Goal: Task Accomplishment & Management: Use online tool/utility

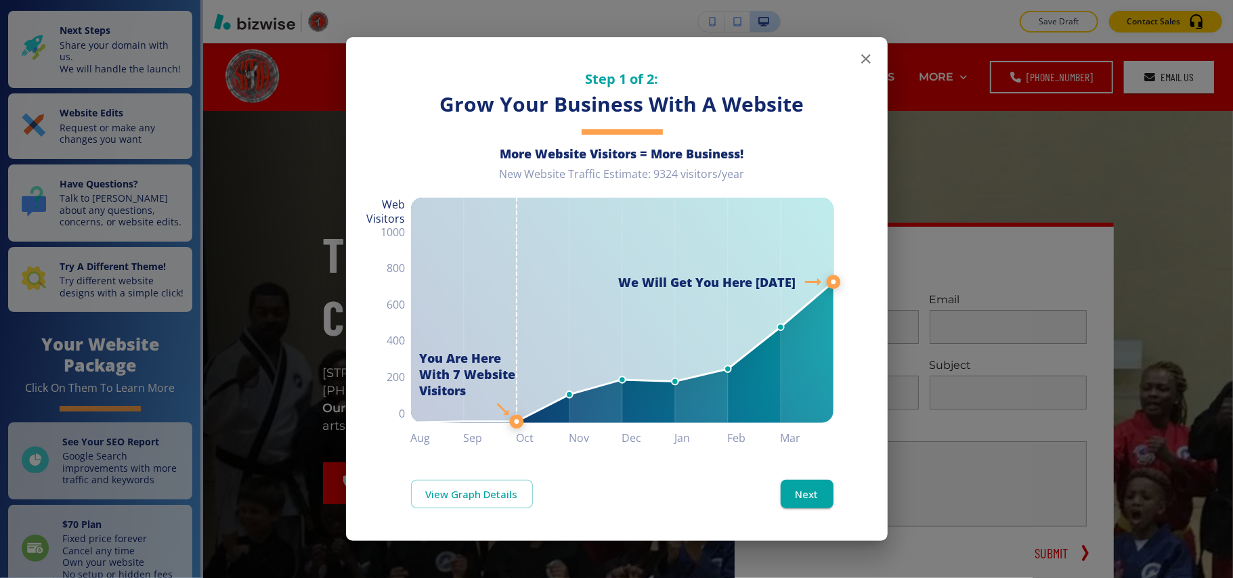
click at [858, 52] on icon "button" at bounding box center [866, 59] width 16 height 16
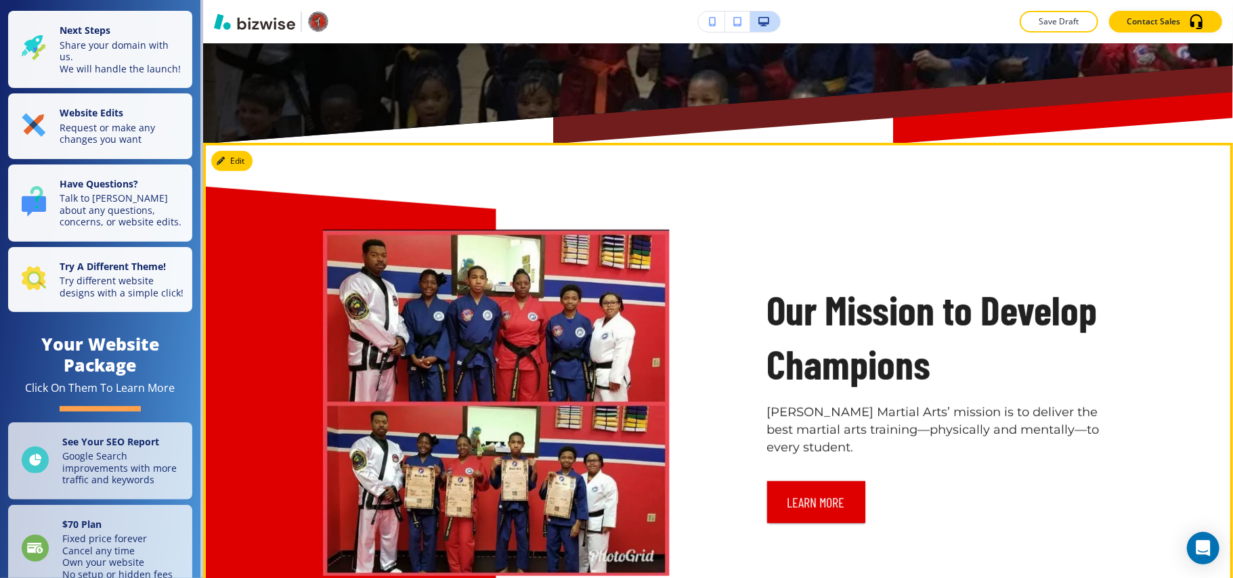
scroll to position [722, 0]
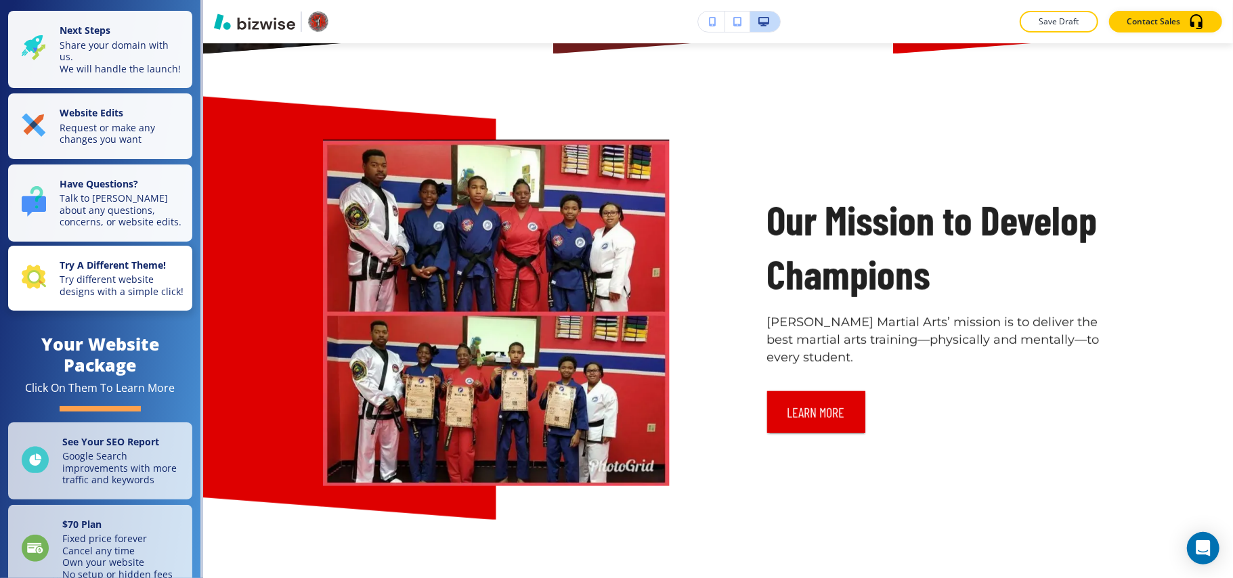
click at [91, 290] on p "Try different website designs with a simple click!" at bounding box center [122, 285] width 125 height 24
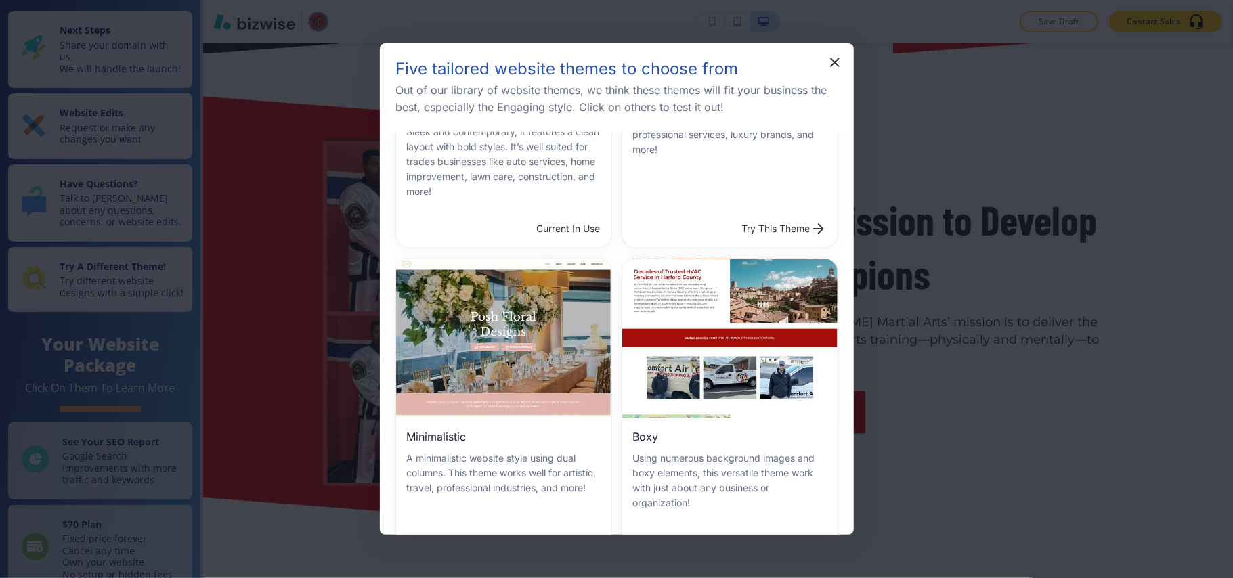
scroll to position [271, 0]
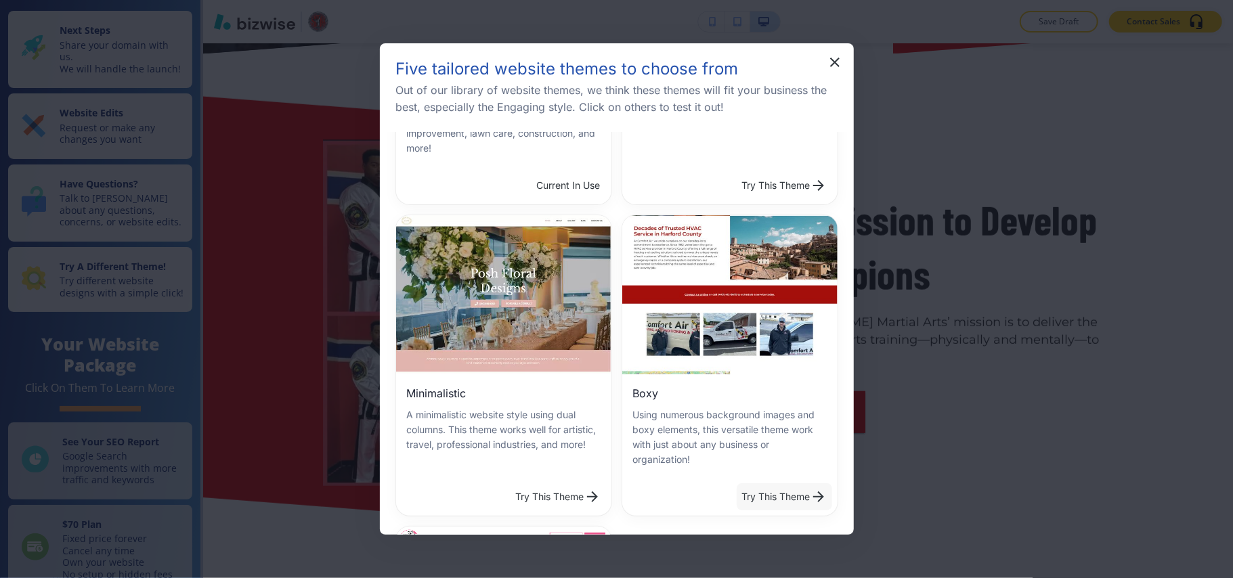
click at [781, 485] on button "Try This Theme" at bounding box center [784, 496] width 95 height 27
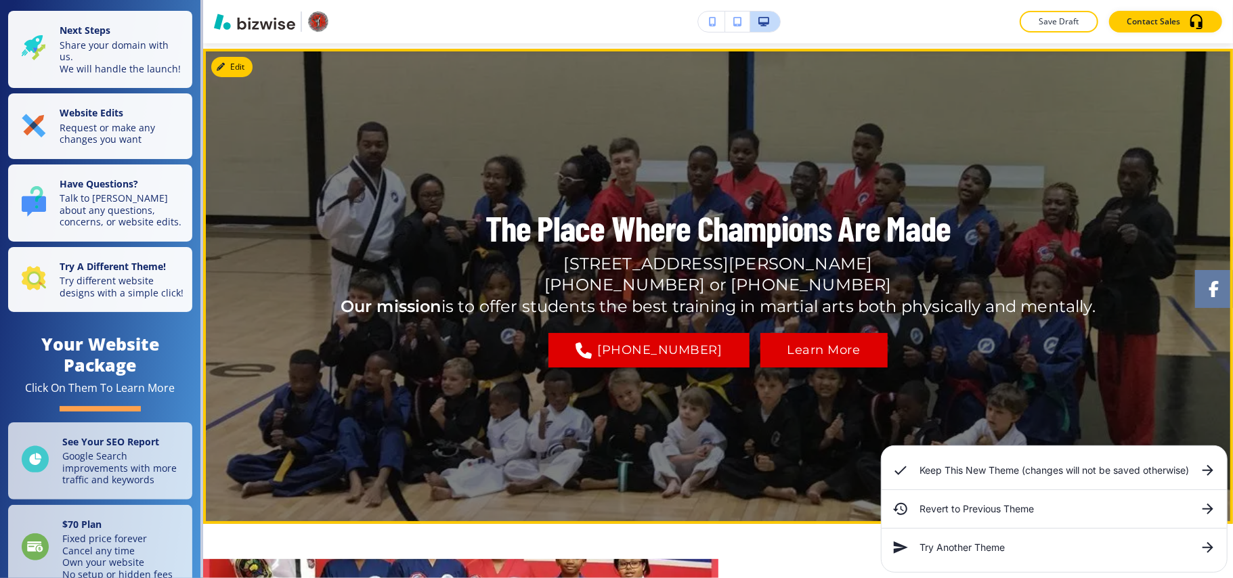
scroll to position [90, 0]
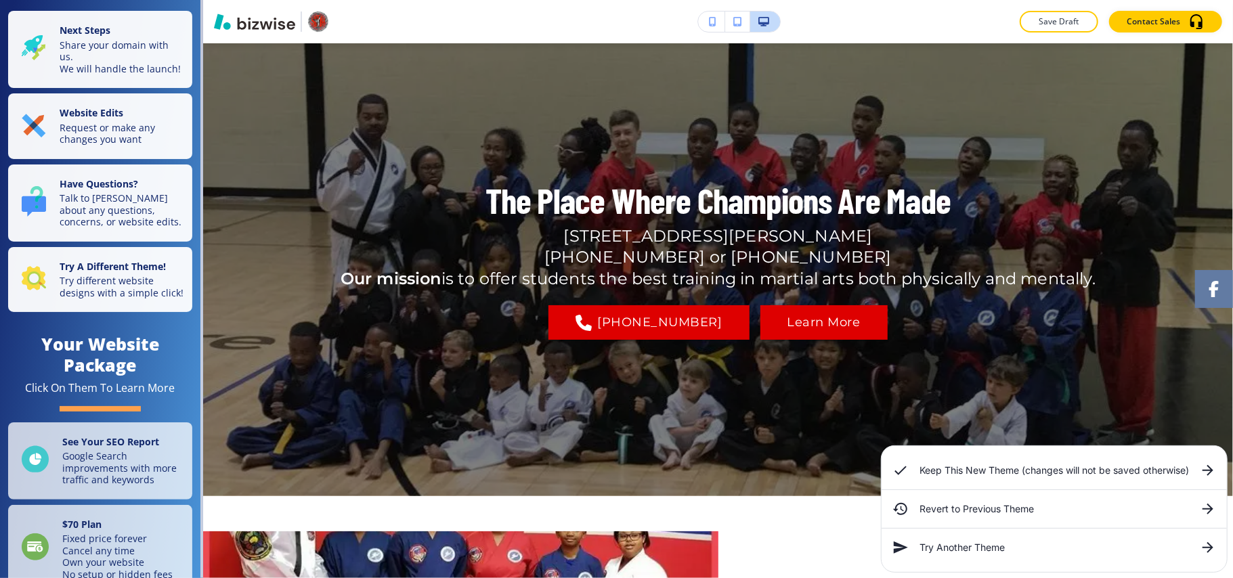
click at [1208, 468] on icon at bounding box center [1208, 470] width 16 height 16
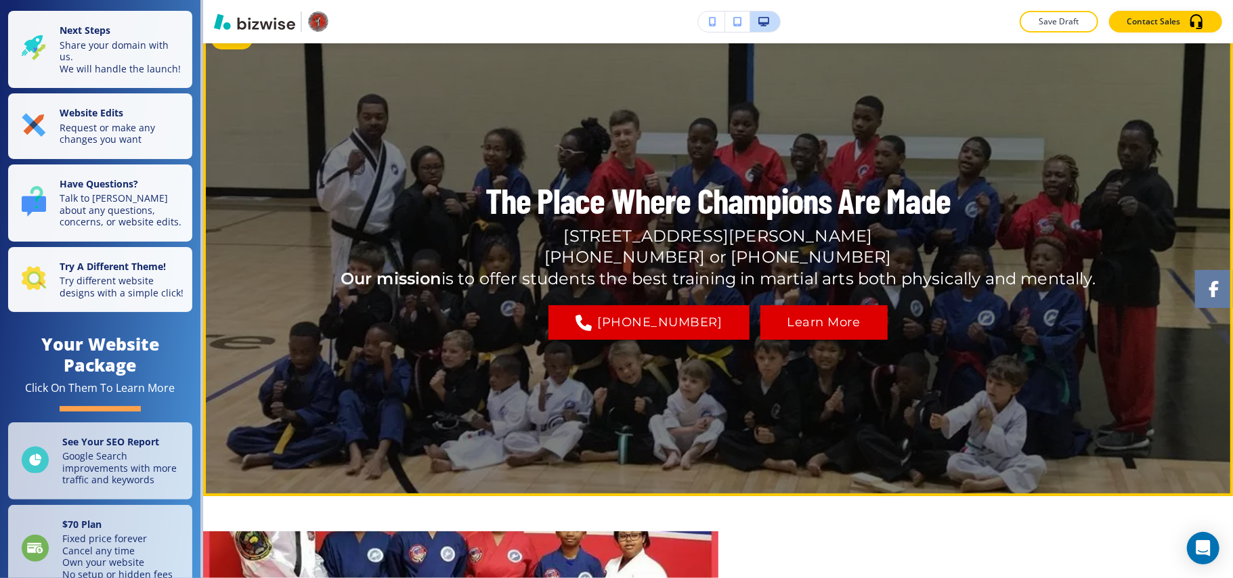
scroll to position [0, 0]
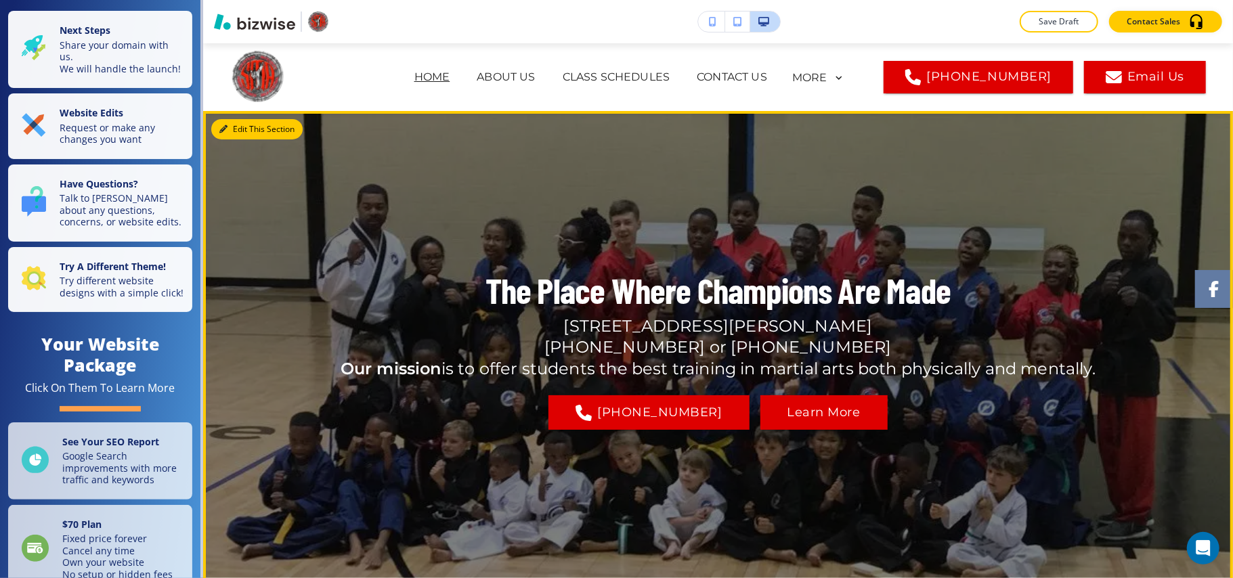
click at [236, 120] on button "Edit This Section" at bounding box center [256, 129] width 91 height 20
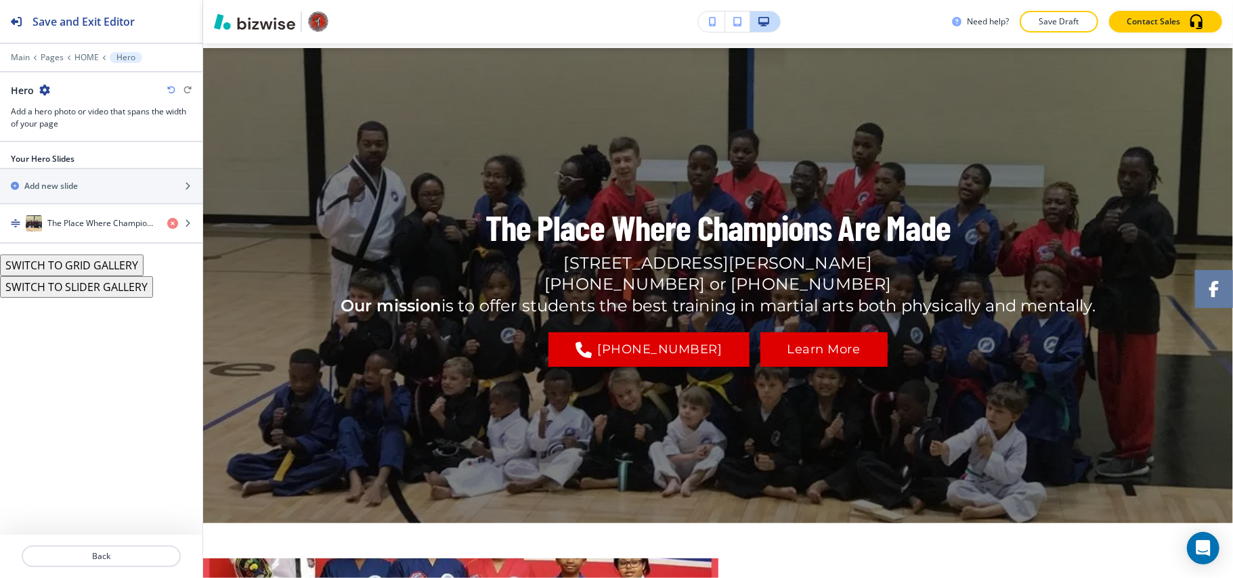
scroll to position [68, 0]
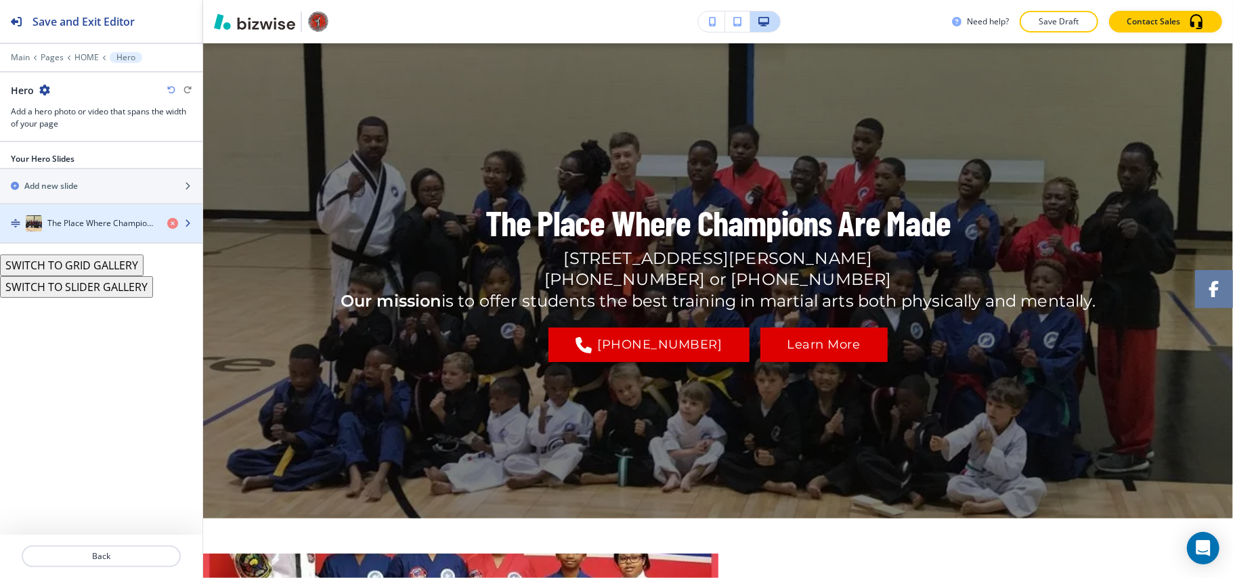
click at [79, 229] on h4 "The Place Where Champions Are Made" at bounding box center [101, 223] width 109 height 12
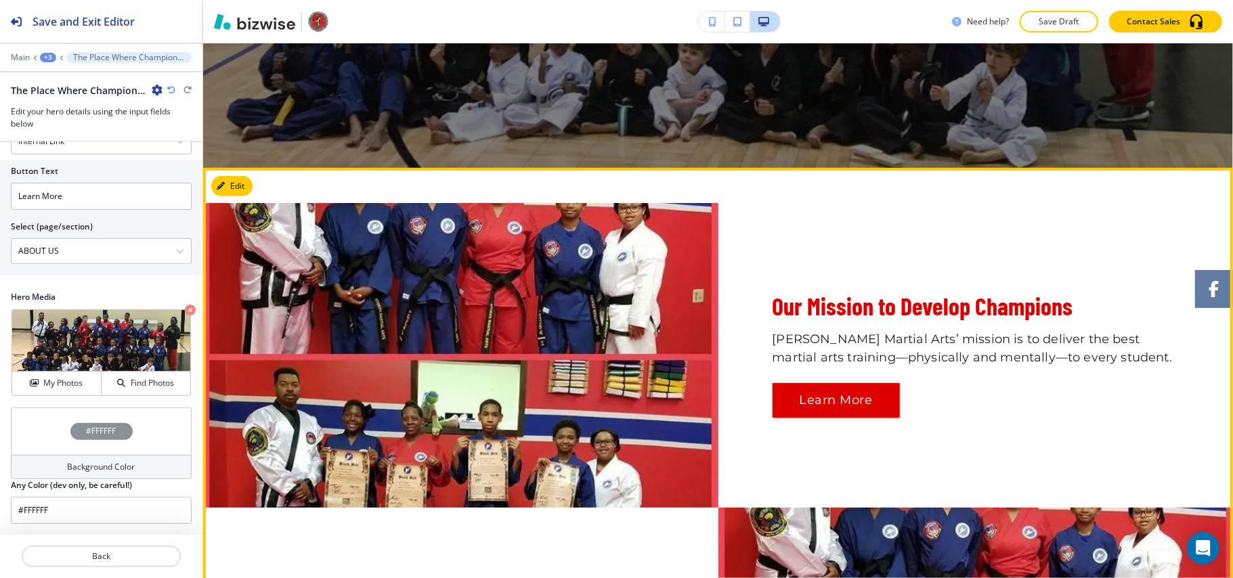
scroll to position [519, 0]
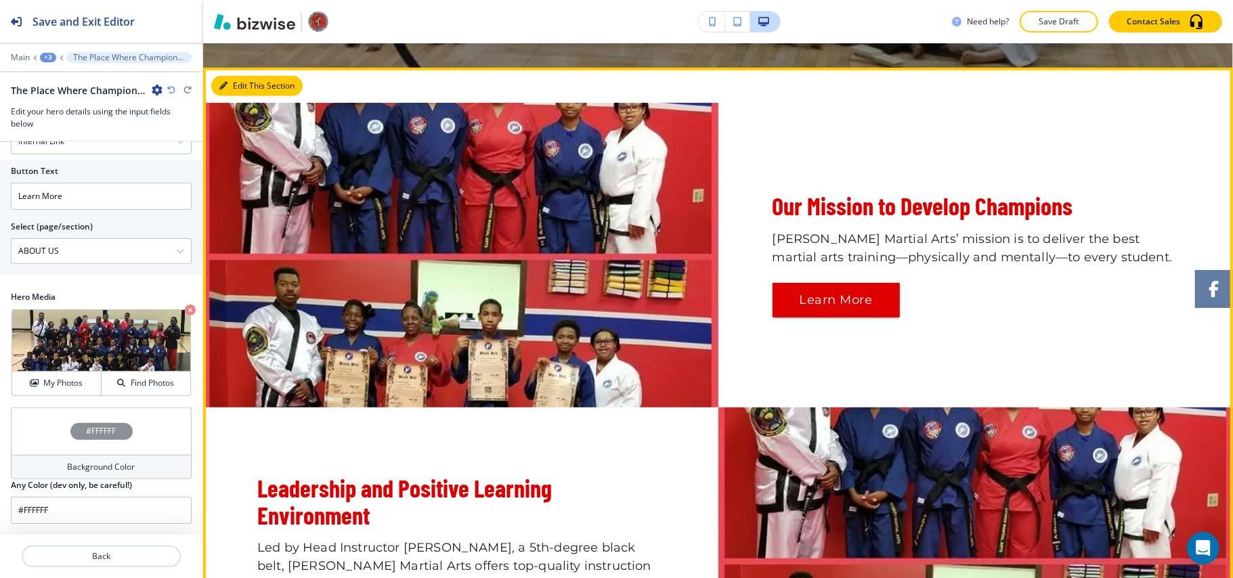
click at [229, 79] on button "Edit This Section" at bounding box center [256, 86] width 91 height 20
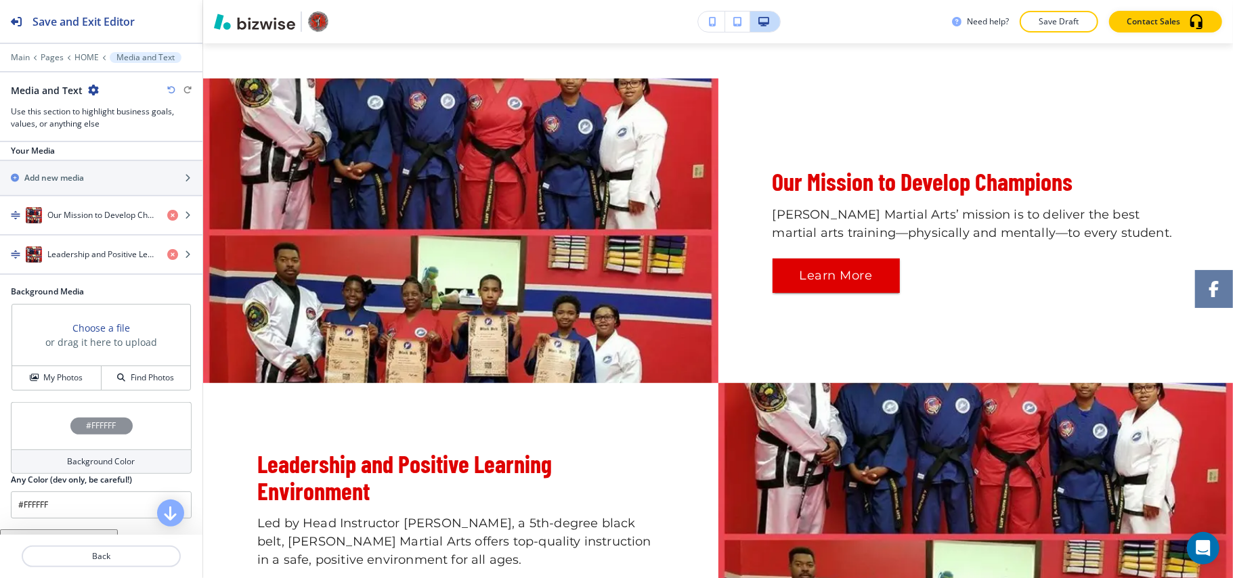
scroll to position [271, 0]
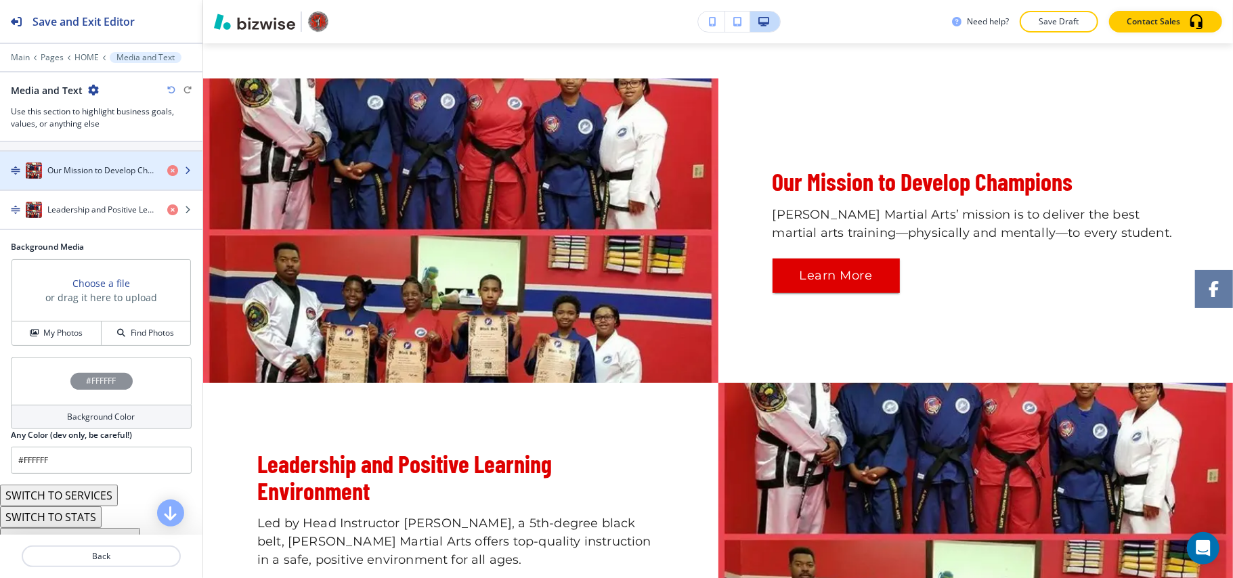
click at [60, 190] on div "button" at bounding box center [101, 184] width 202 height 11
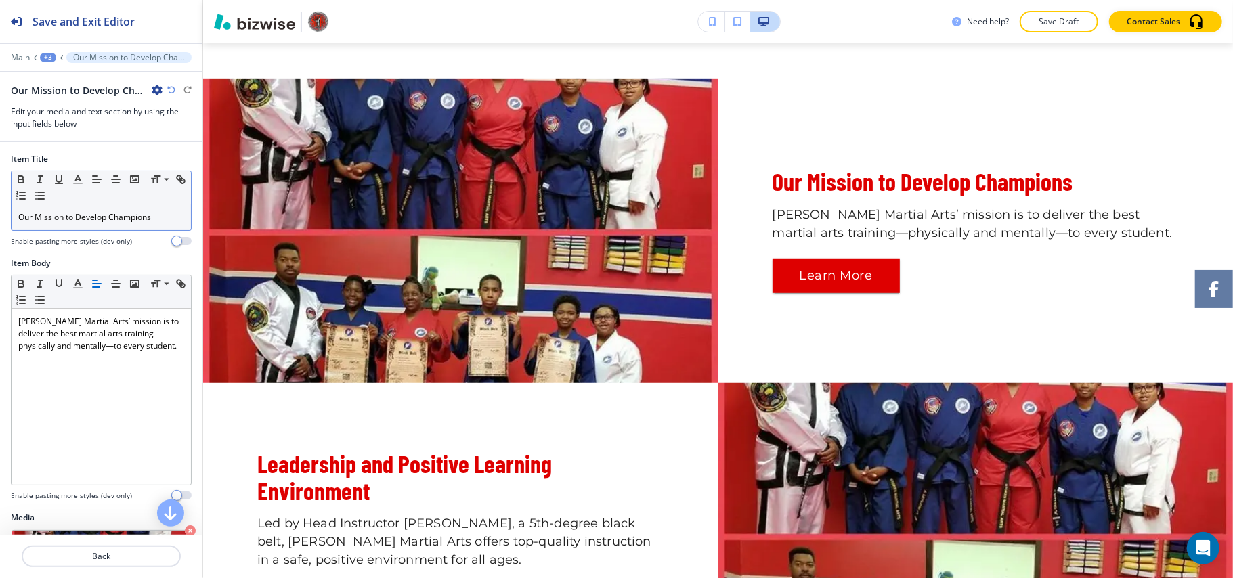
click at [93, 222] on p "Our Mission to Develop Champions" at bounding box center [101, 217] width 166 height 12
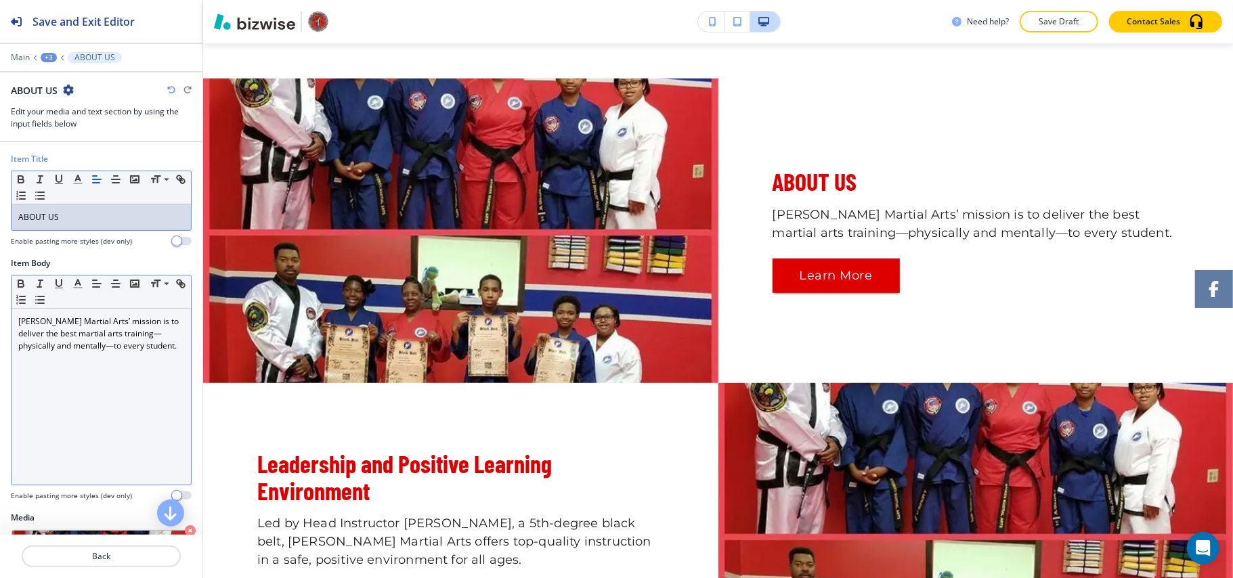
click at [81, 372] on div "[PERSON_NAME] Martial Arts’ mission is to deliver the best martial arts trainin…" at bounding box center [101, 397] width 179 height 176
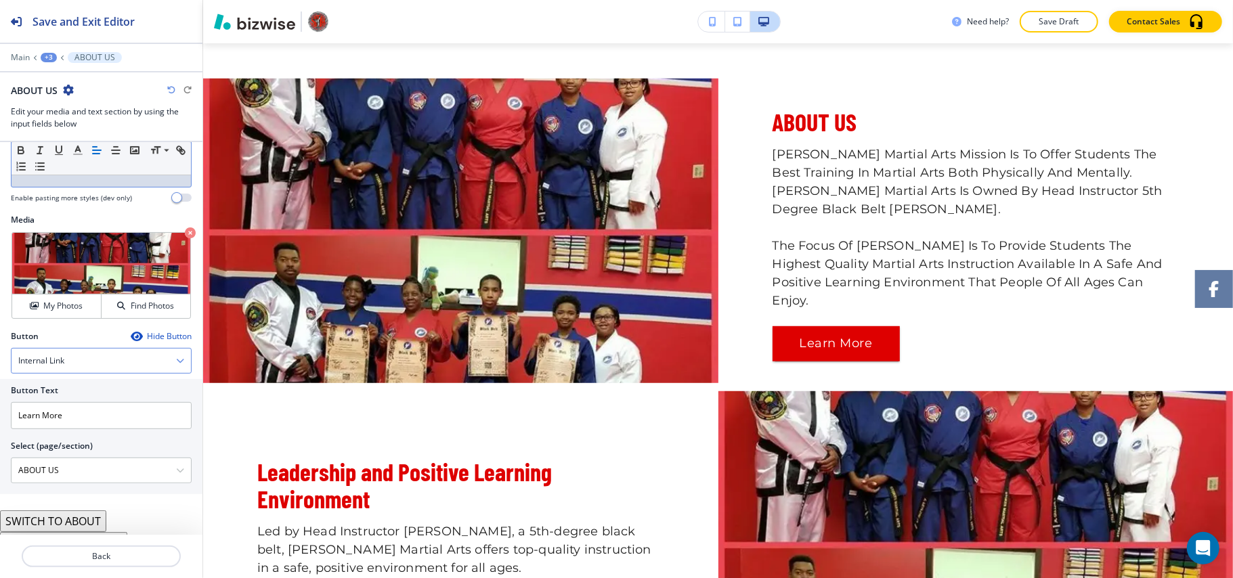
scroll to position [320, 0]
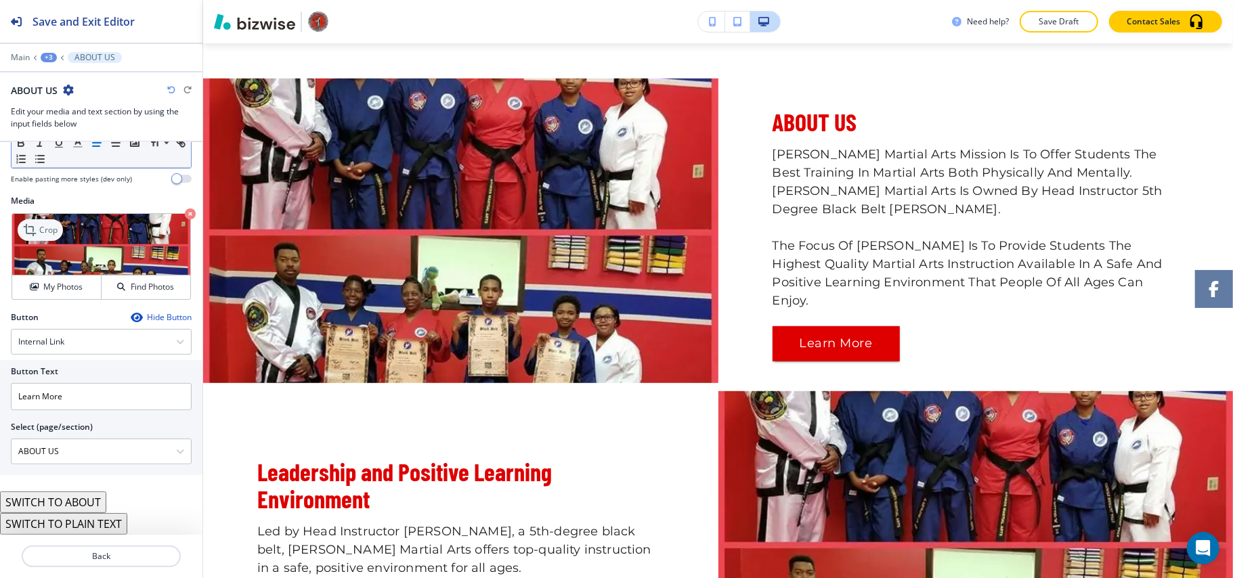
click at [41, 228] on p "Crop" at bounding box center [48, 230] width 18 height 12
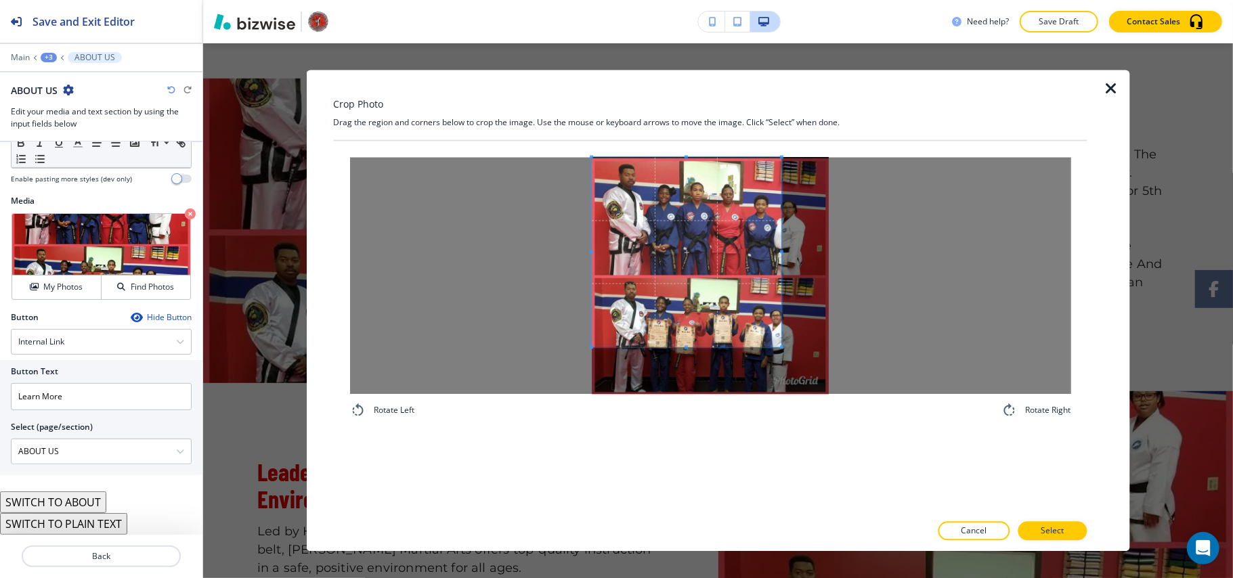
click at [654, 217] on span at bounding box center [687, 253] width 190 height 190
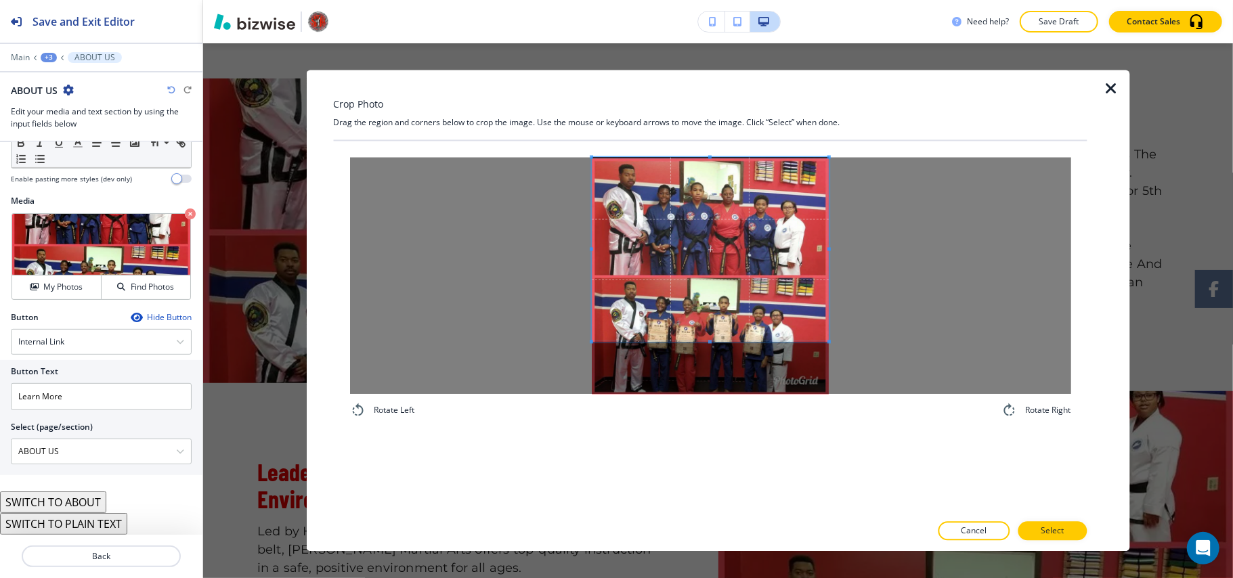
click at [875, 344] on div at bounding box center [709, 276] width 721 height 237
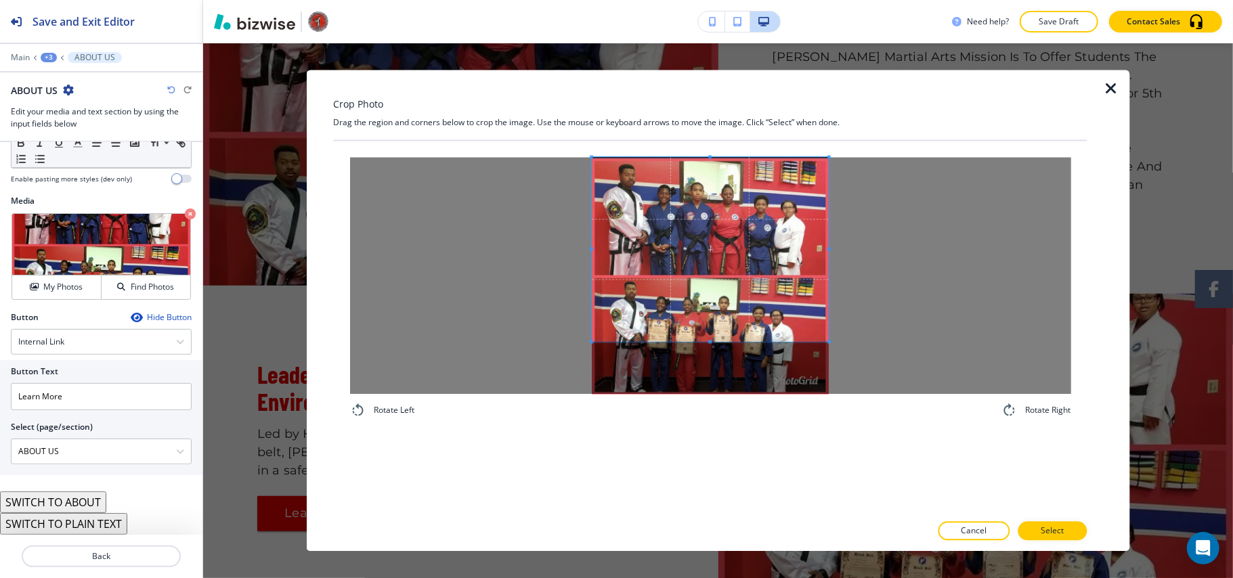
scroll to position [634, 0]
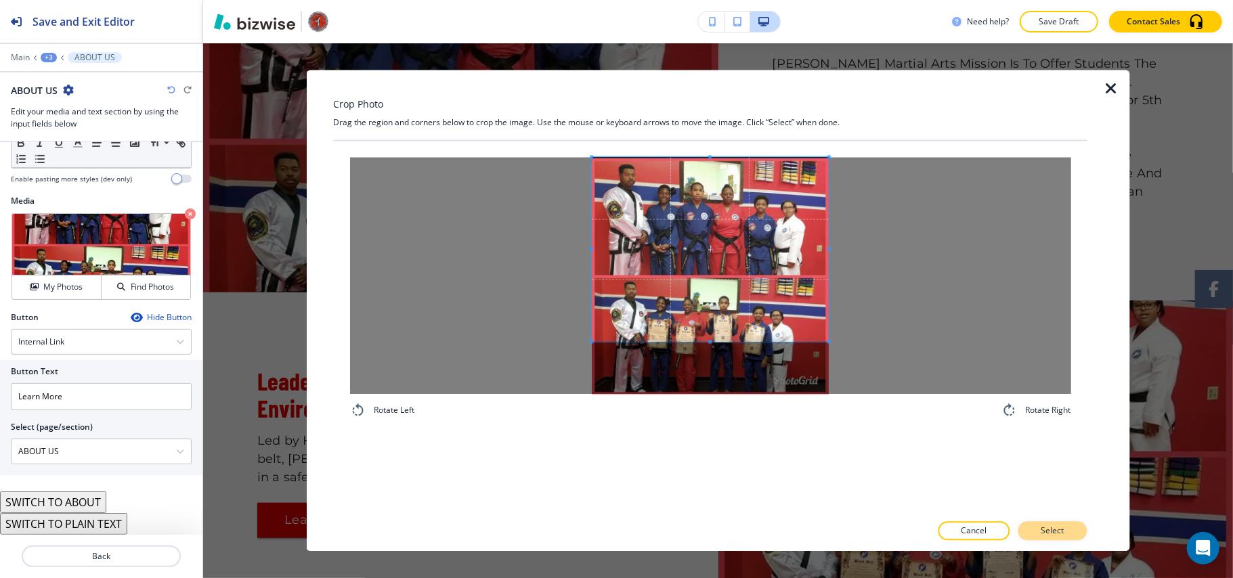
click at [1063, 525] on p "Select" at bounding box center [1051, 531] width 23 height 12
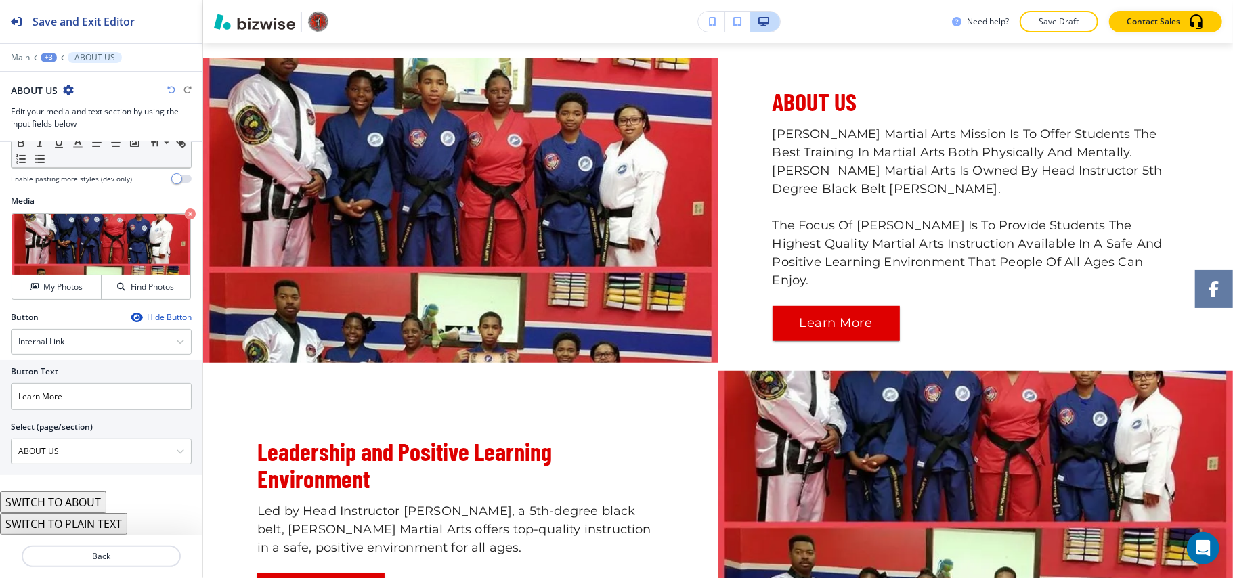
scroll to position [724, 0]
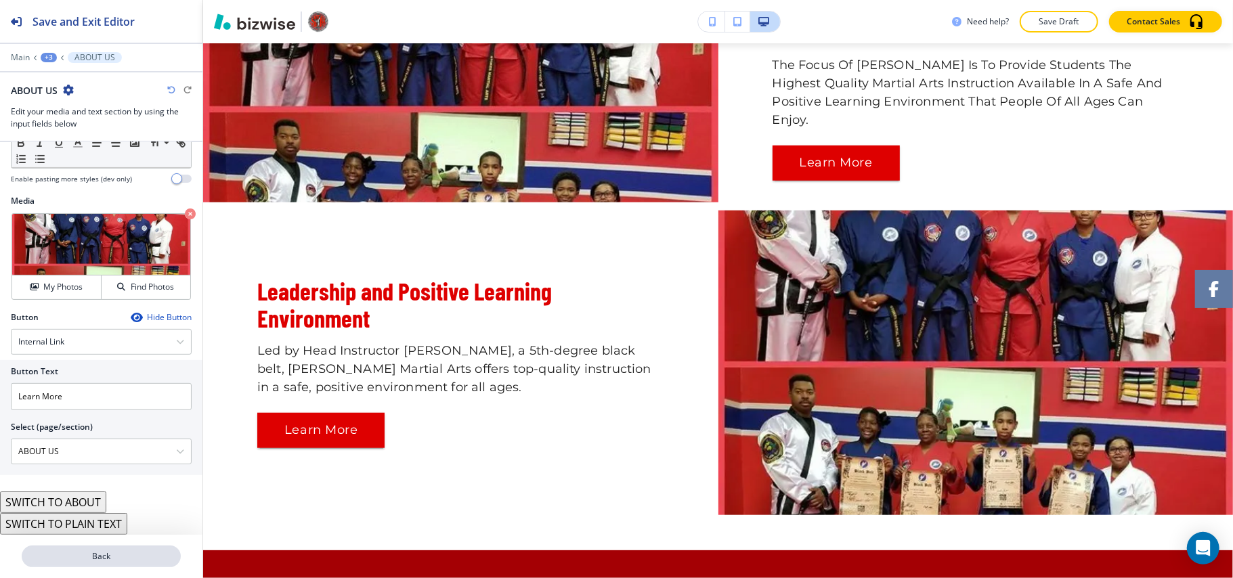
click at [83, 559] on p "Back" at bounding box center [101, 556] width 156 height 12
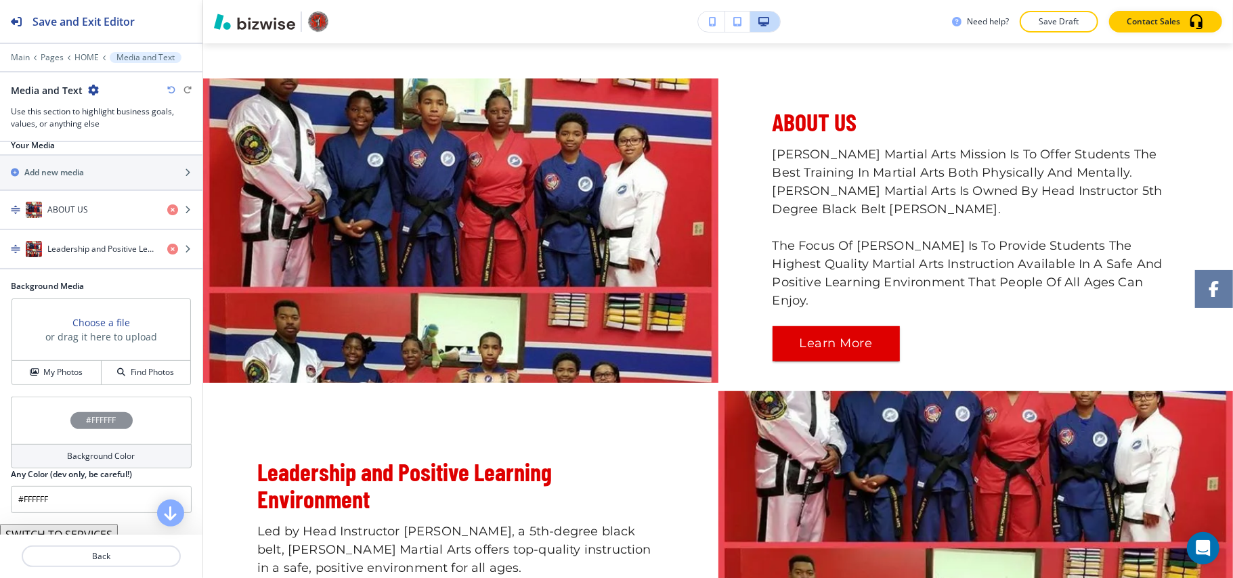
scroll to position [200, 0]
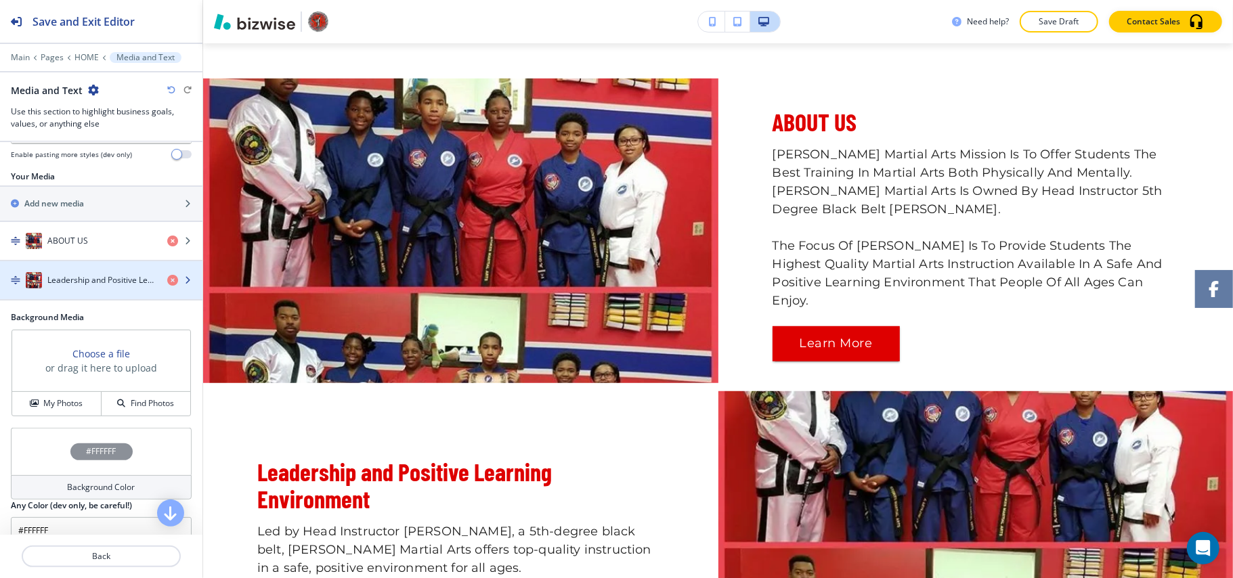
click at [76, 286] on h4 "Leadership and Positive Learning Environment" at bounding box center [101, 280] width 109 height 12
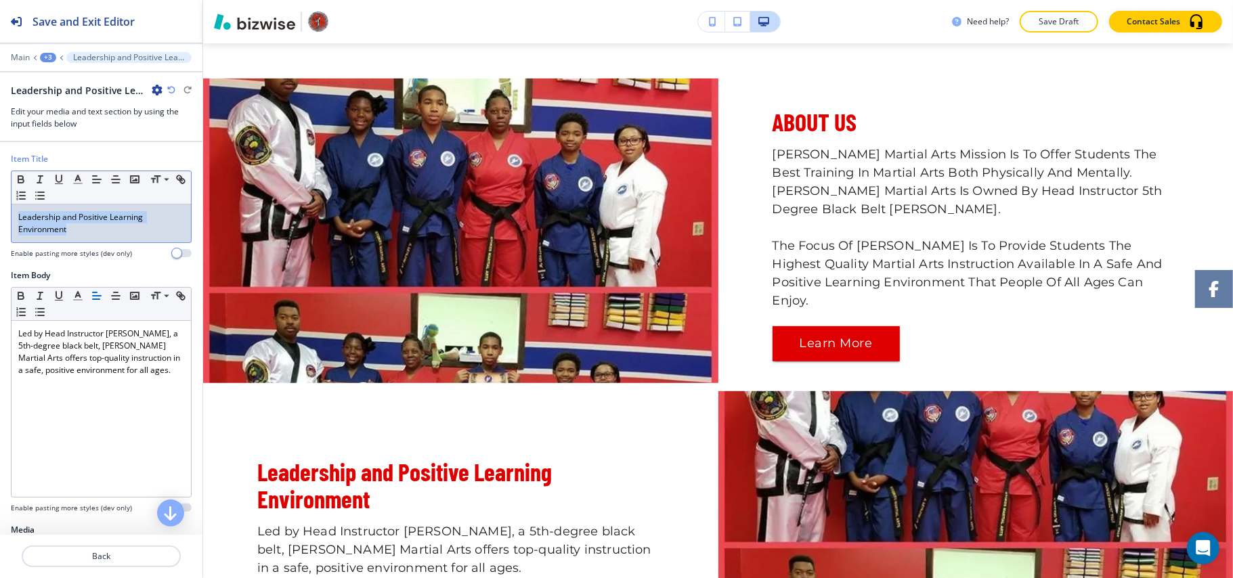
click at [0, 211] on div "Item Title Small Normal Large Huge Leadership and Positive Learning Environment…" at bounding box center [101, 211] width 202 height 116
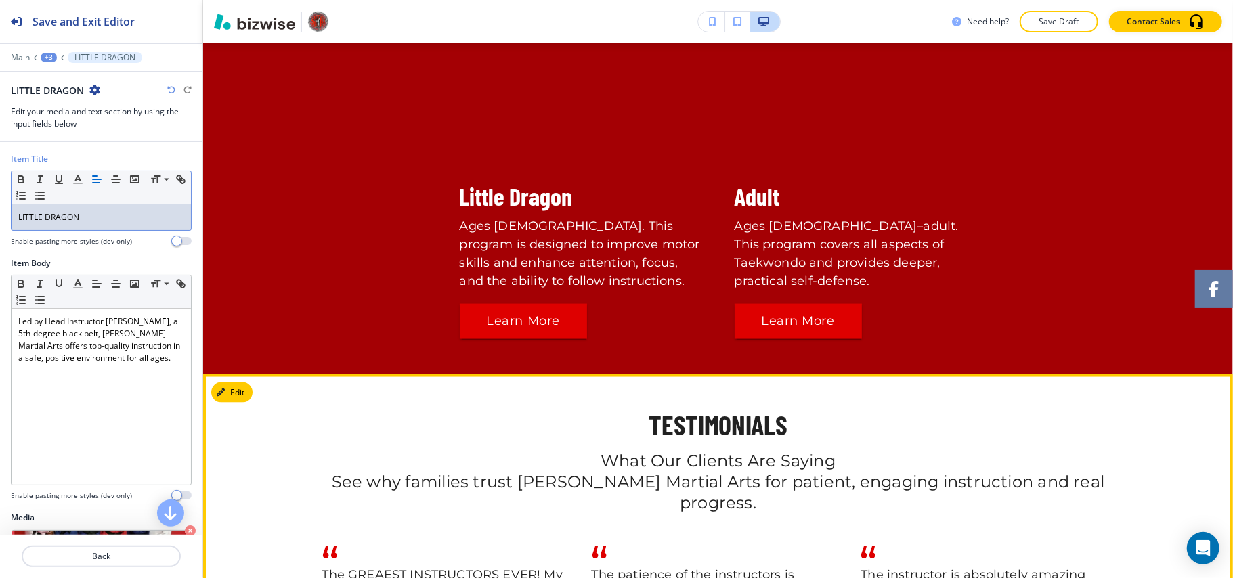
scroll to position [1084, 0]
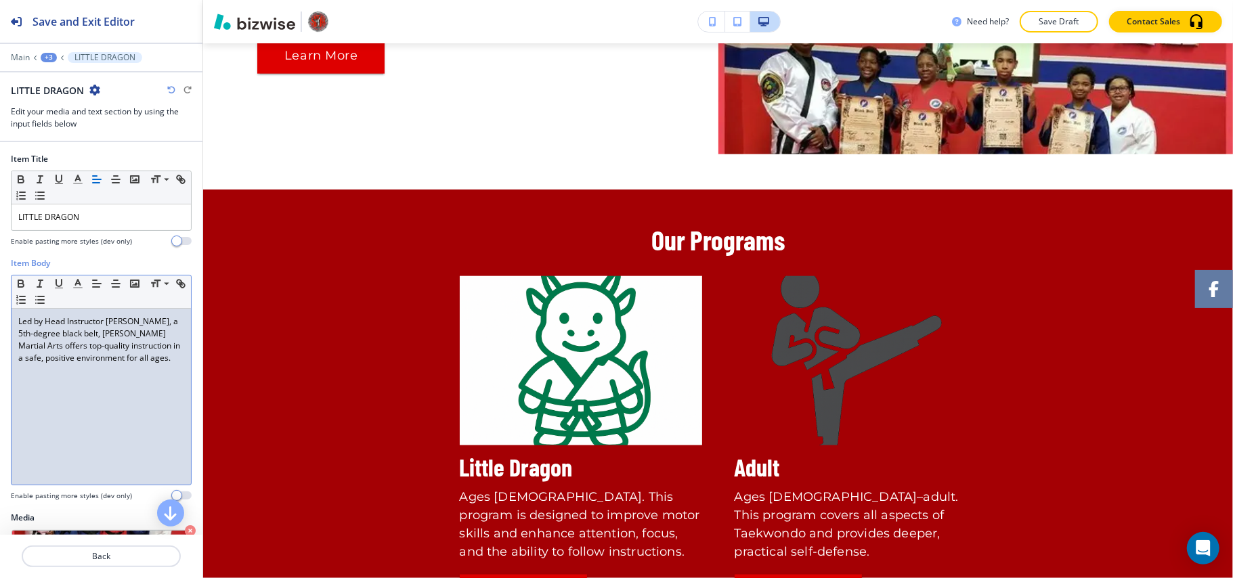
click at [98, 409] on div "Led by Head Instructor [PERSON_NAME], a 5th-degree black belt, [PERSON_NAME] Ma…" at bounding box center [101, 397] width 179 height 176
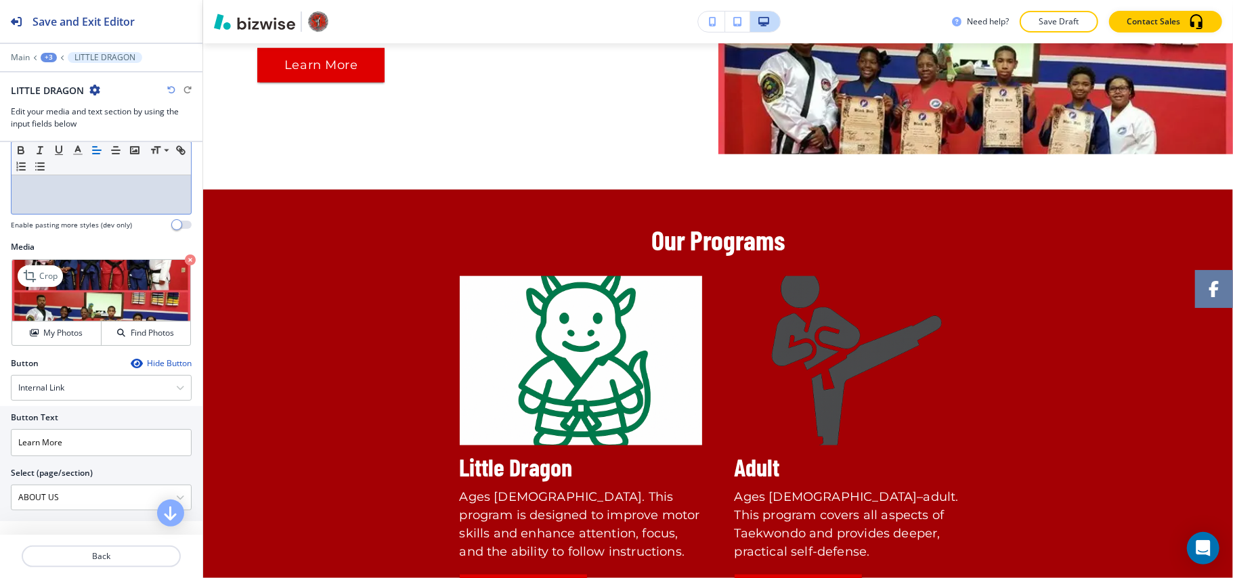
click at [185, 261] on icon "button" at bounding box center [190, 260] width 11 height 11
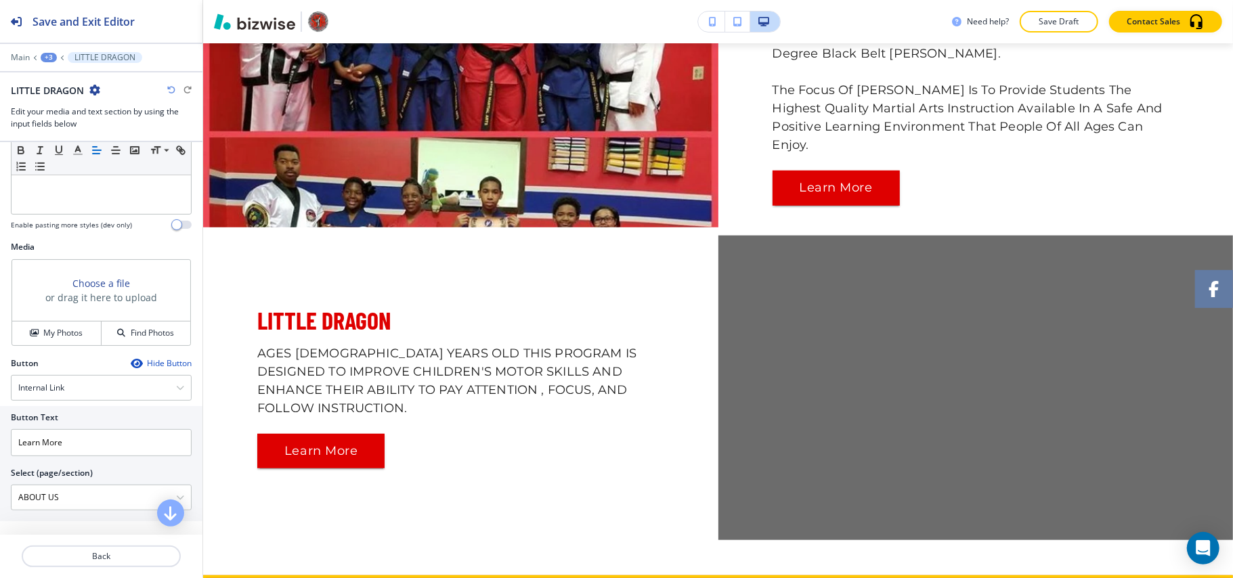
scroll to position [543, 0]
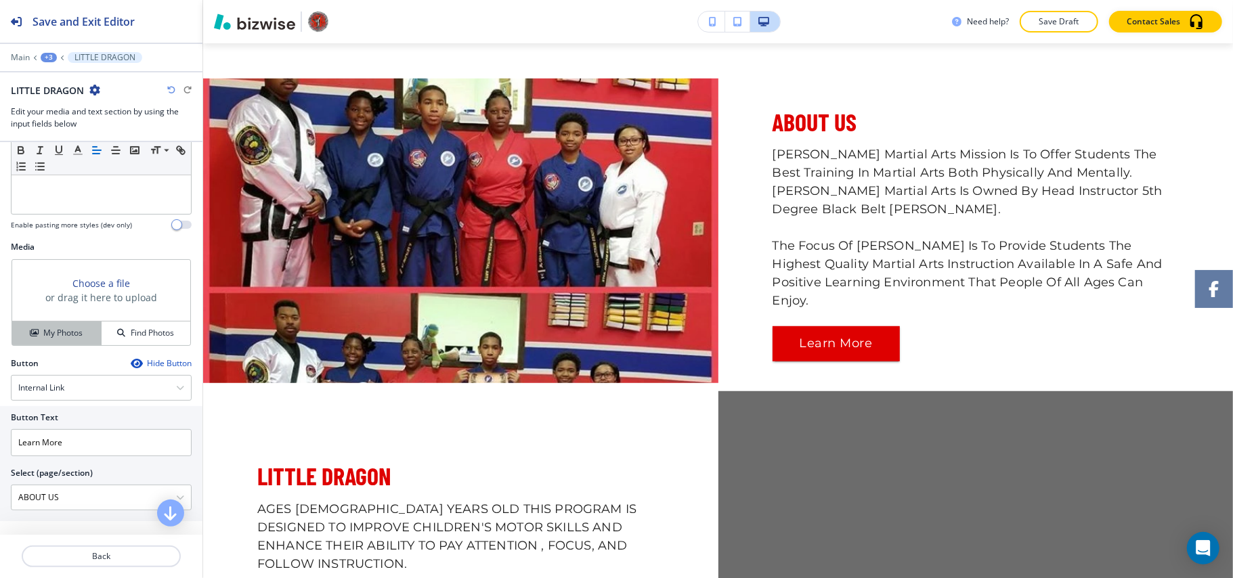
click at [49, 333] on h4 "My Photos" at bounding box center [62, 333] width 39 height 12
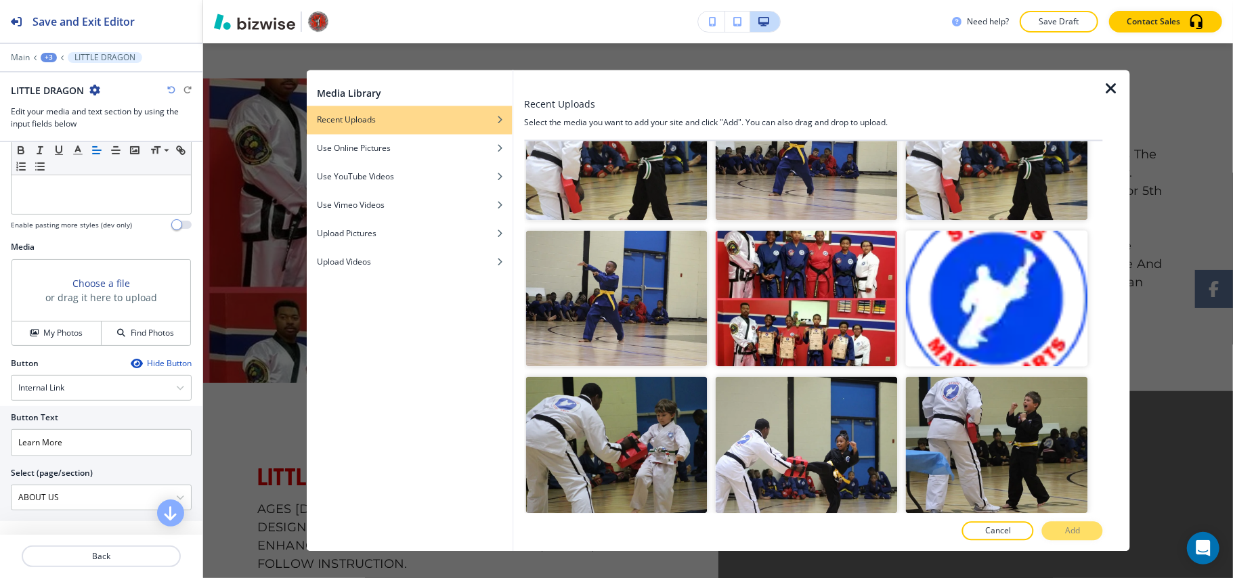
scroll to position [6359, 0]
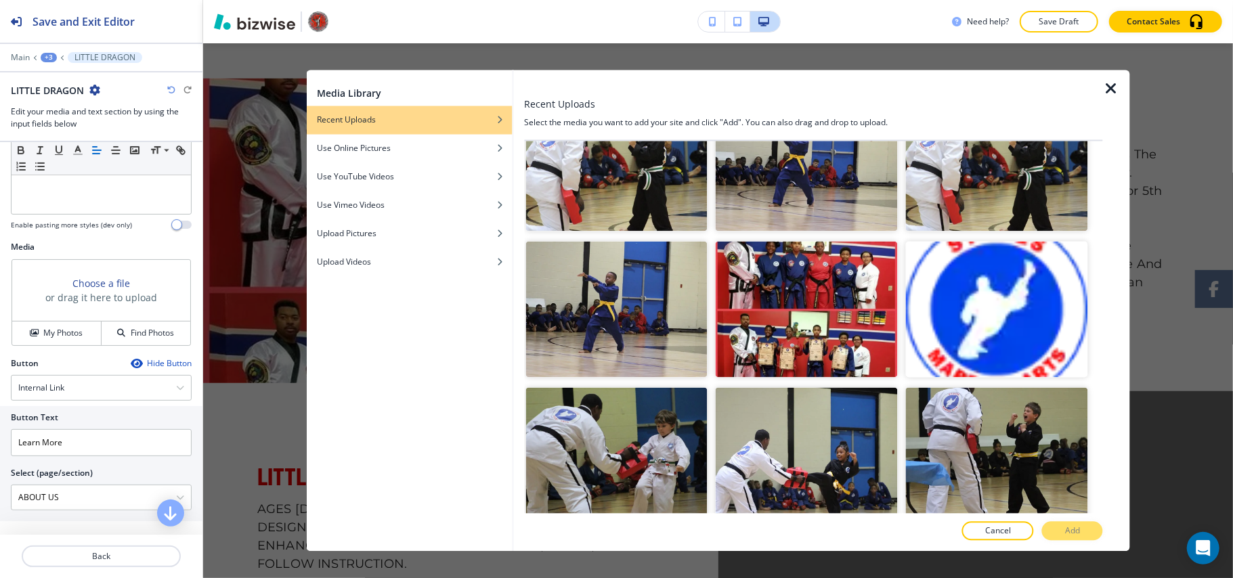
click at [1073, 522] on button "Add" at bounding box center [1072, 531] width 61 height 19
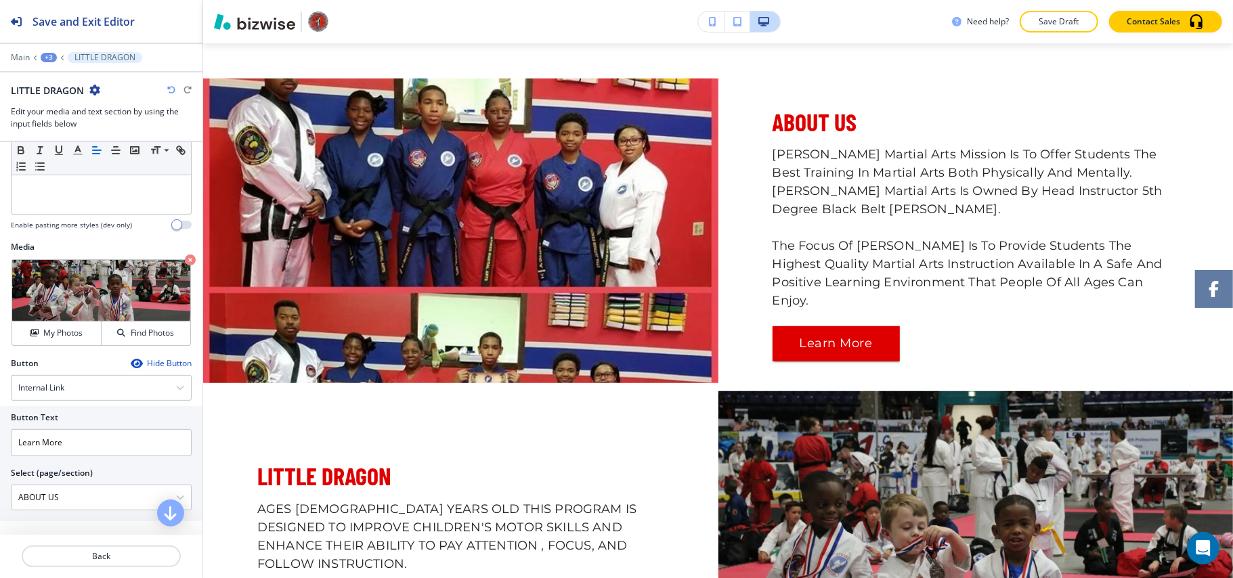
scroll to position [724, 0]
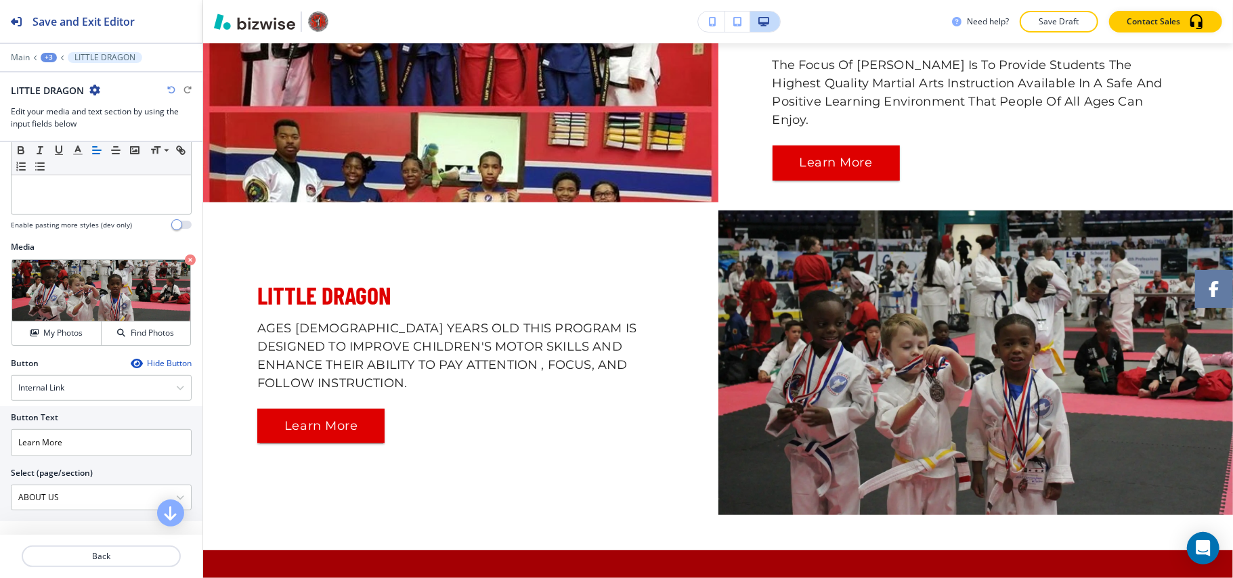
drag, startPoint x: 87, startPoint y: 498, endPoint x: 0, endPoint y: 483, distance: 88.6
click at [0, 483] on div "Button Text Learn More Select (page/section) ABOUT US HOME HOME | Hero HOME | M…" at bounding box center [101, 463] width 202 height 115
click at [88, 525] on h4 "OUR PROGRAMS" at bounding box center [101, 521] width 166 height 12
type \(page\/section\) "OUR PROGRAMS"
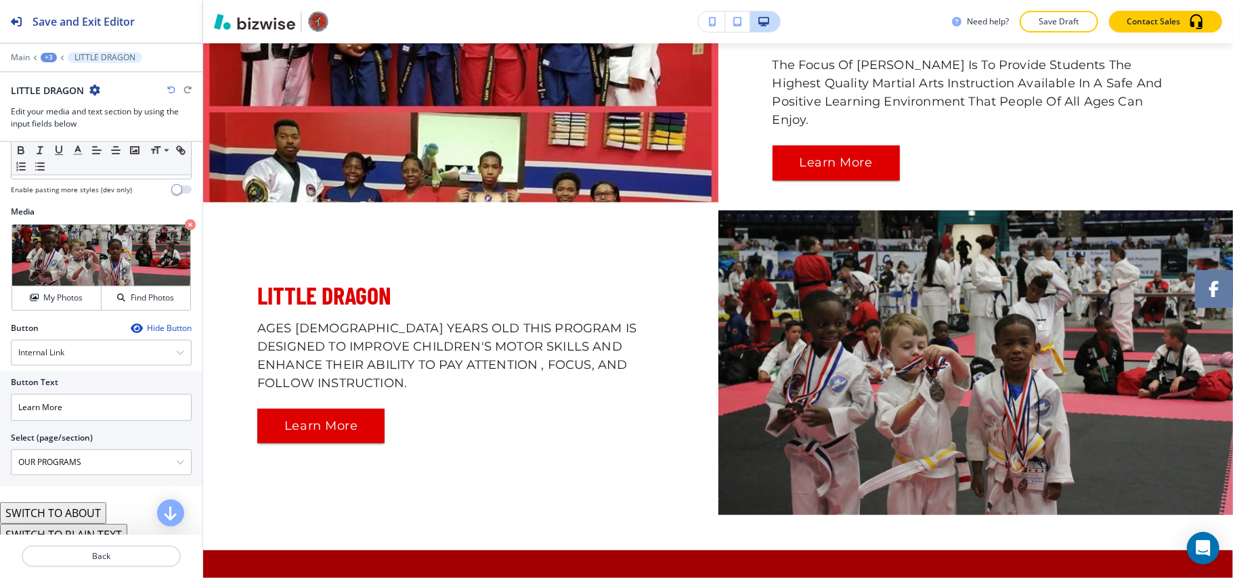
scroll to position [320, 0]
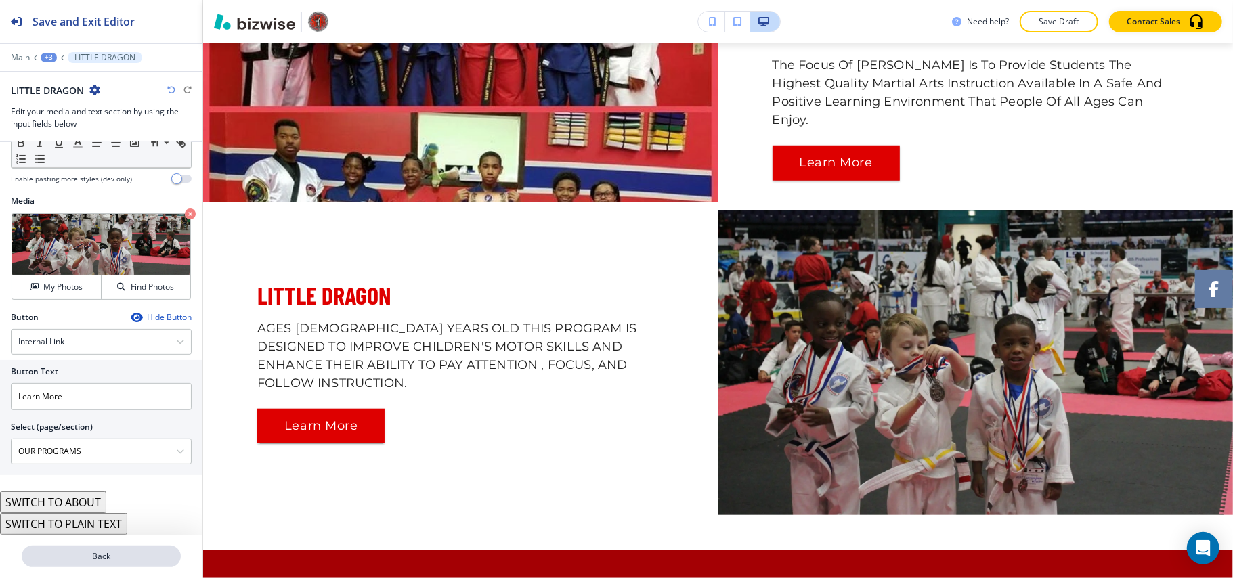
click at [104, 558] on p "Back" at bounding box center [101, 556] width 156 height 12
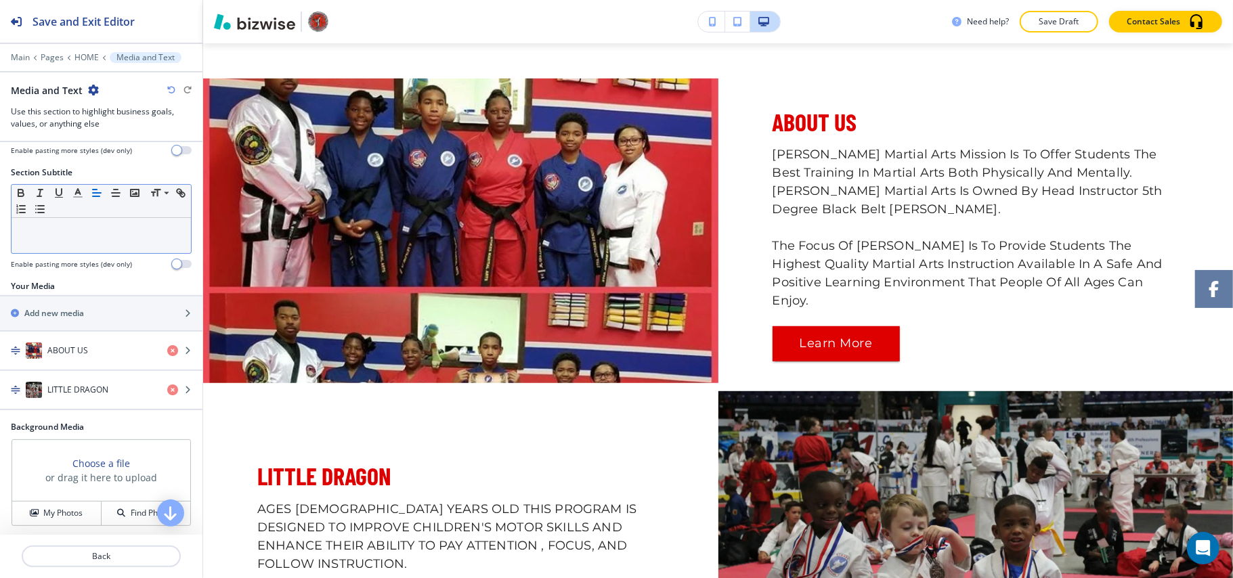
scroll to position [90, 0]
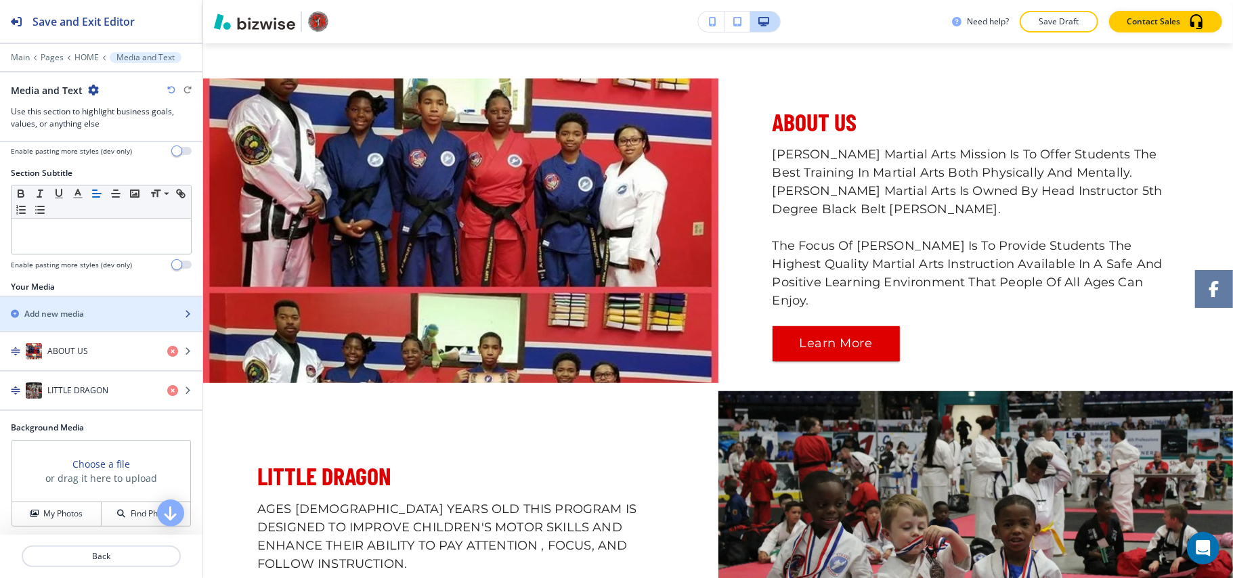
click at [68, 317] on h2 "Add new media" at bounding box center [54, 314] width 60 height 12
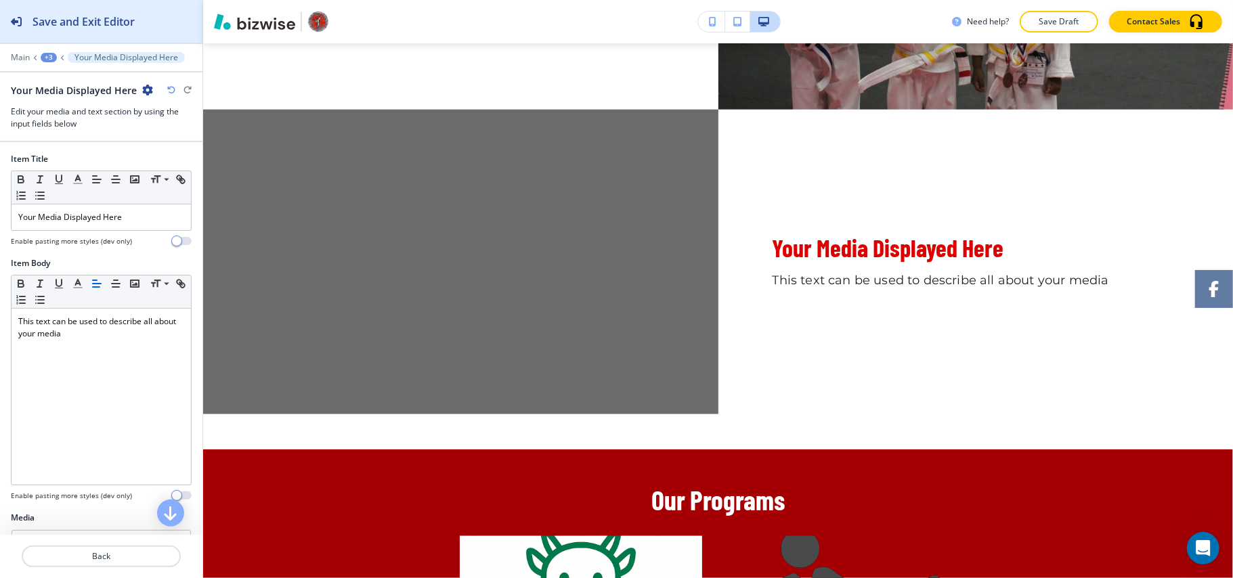
scroll to position [1187, 0]
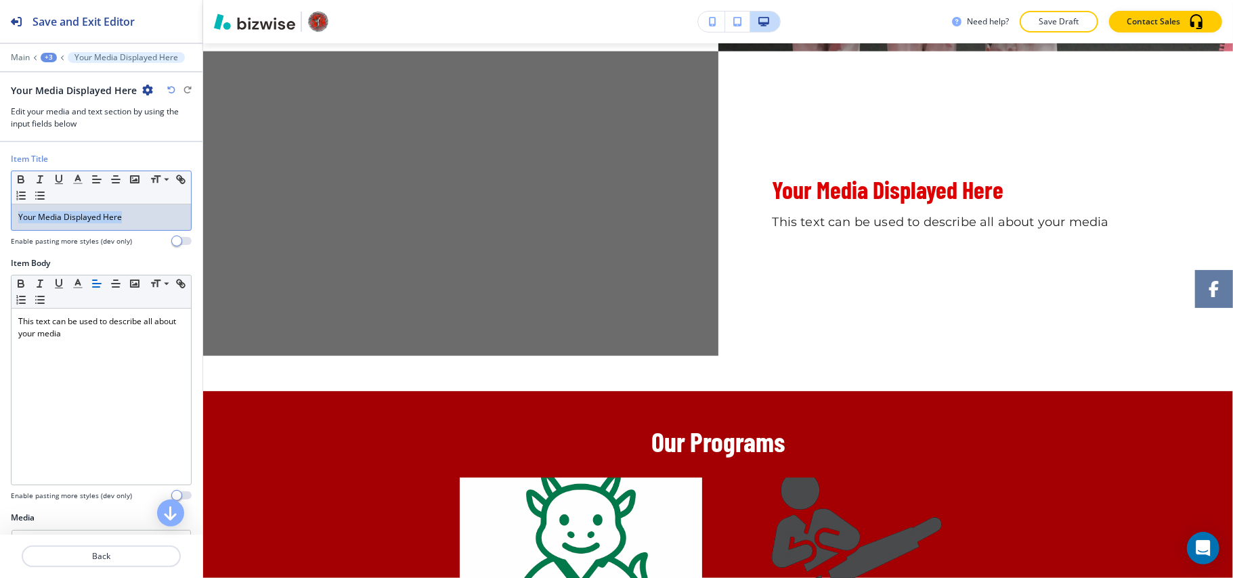
drag, startPoint x: 144, startPoint y: 219, endPoint x: 87, endPoint y: 217, distance: 57.6
click at [0, 218] on div "Item Title Small Normal Large Huge Your Media Displayed Here Enable pasting mor…" at bounding box center [101, 205] width 202 height 104
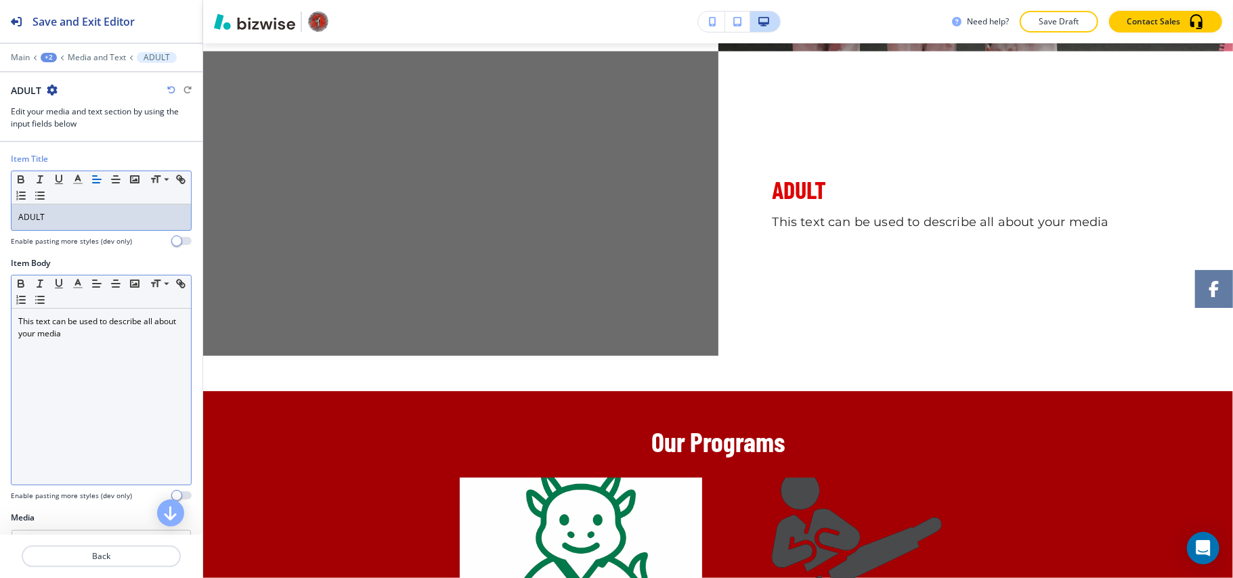
click at [85, 408] on div "This text can be used to describe all about your media" at bounding box center [101, 397] width 179 height 176
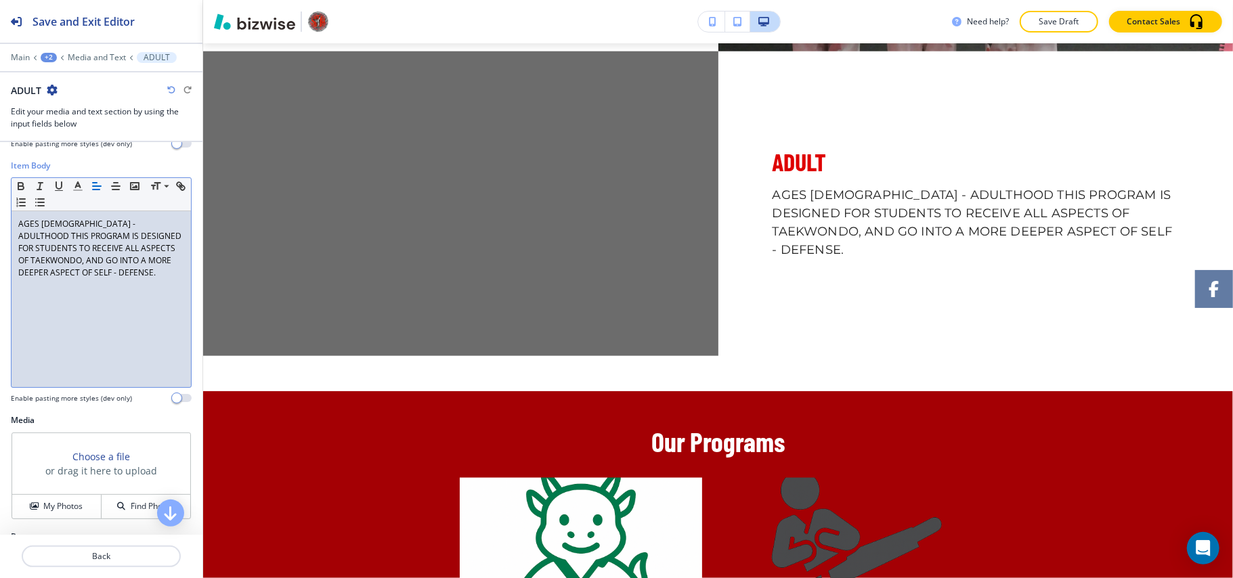
scroll to position [194, 0]
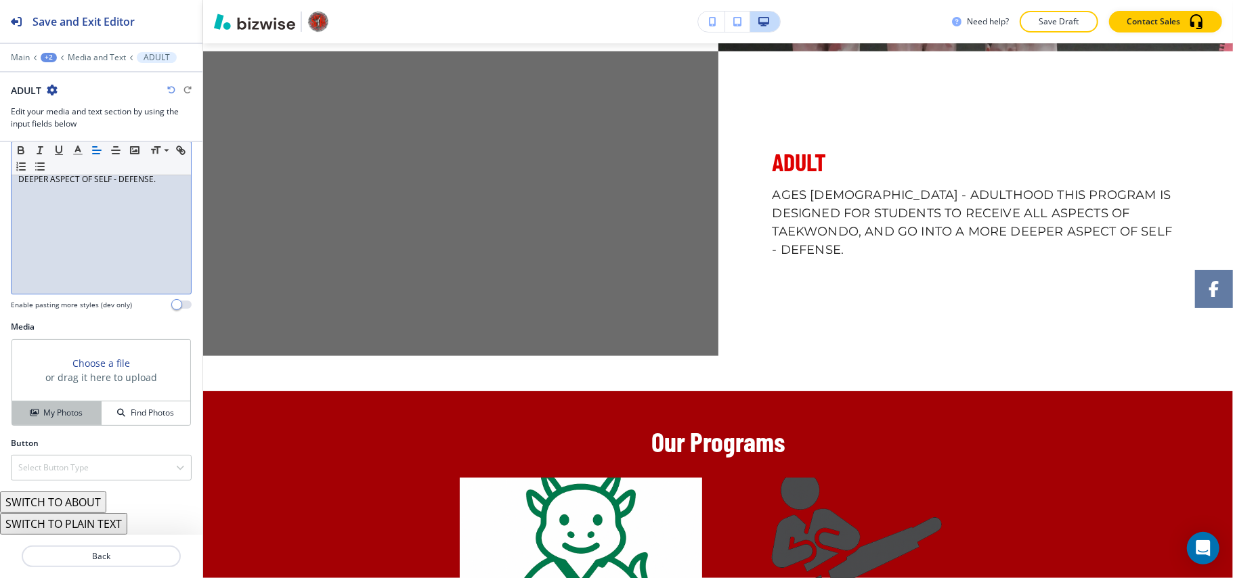
click at [49, 407] on h4 "My Photos" at bounding box center [62, 413] width 39 height 12
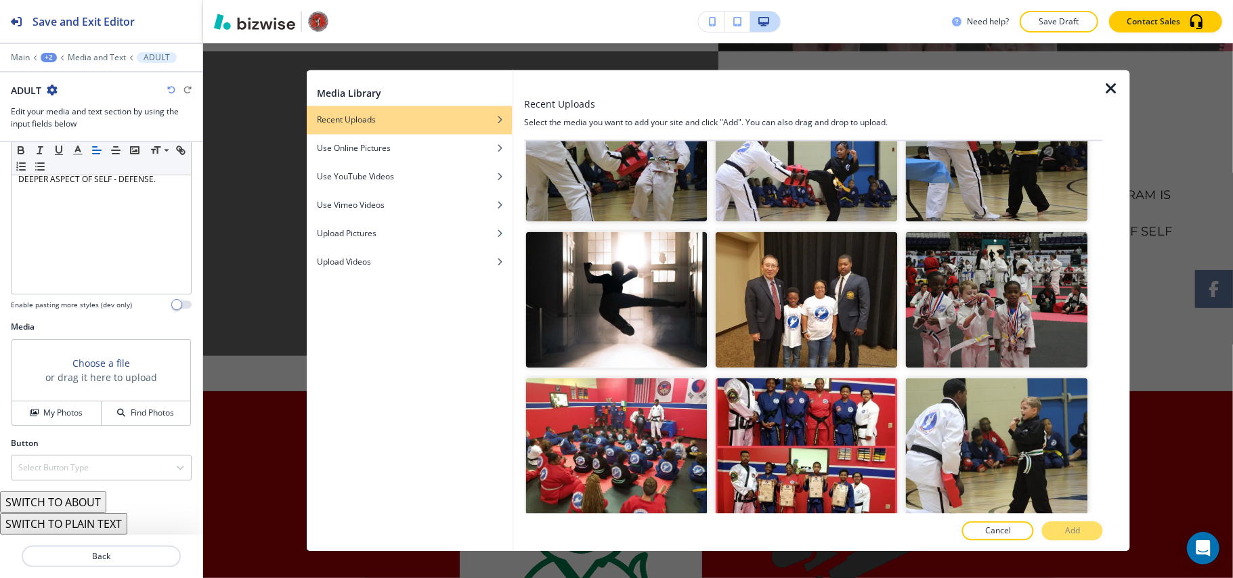
scroll to position [6629, 0]
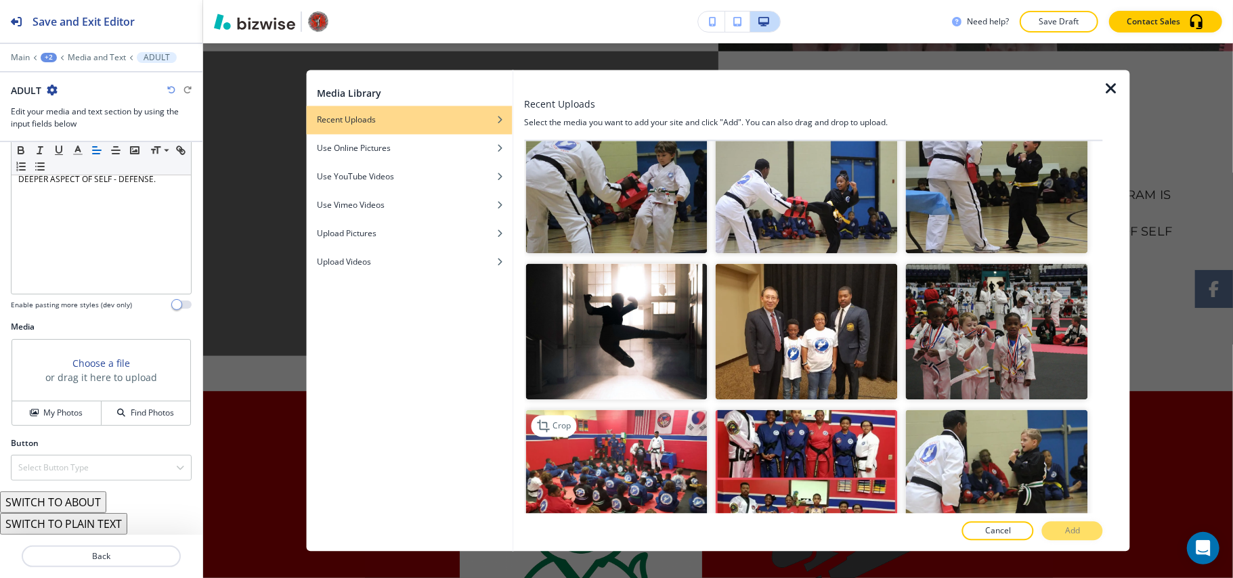
click at [651, 410] on img "button" at bounding box center [616, 478] width 182 height 137
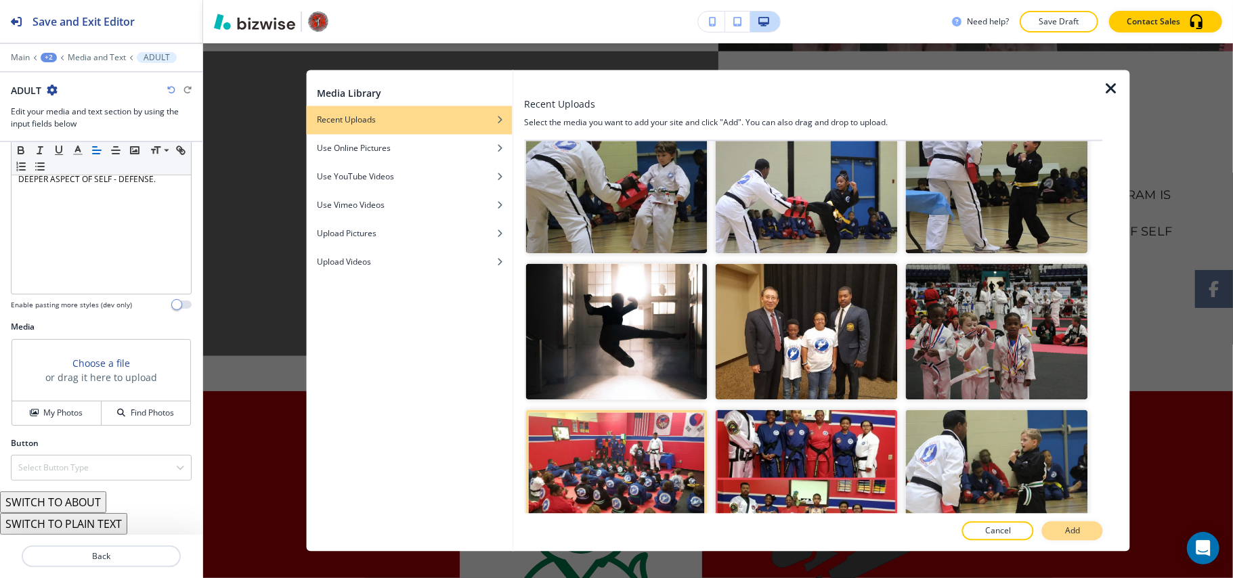
click at [1075, 531] on p "Add" at bounding box center [1072, 531] width 15 height 12
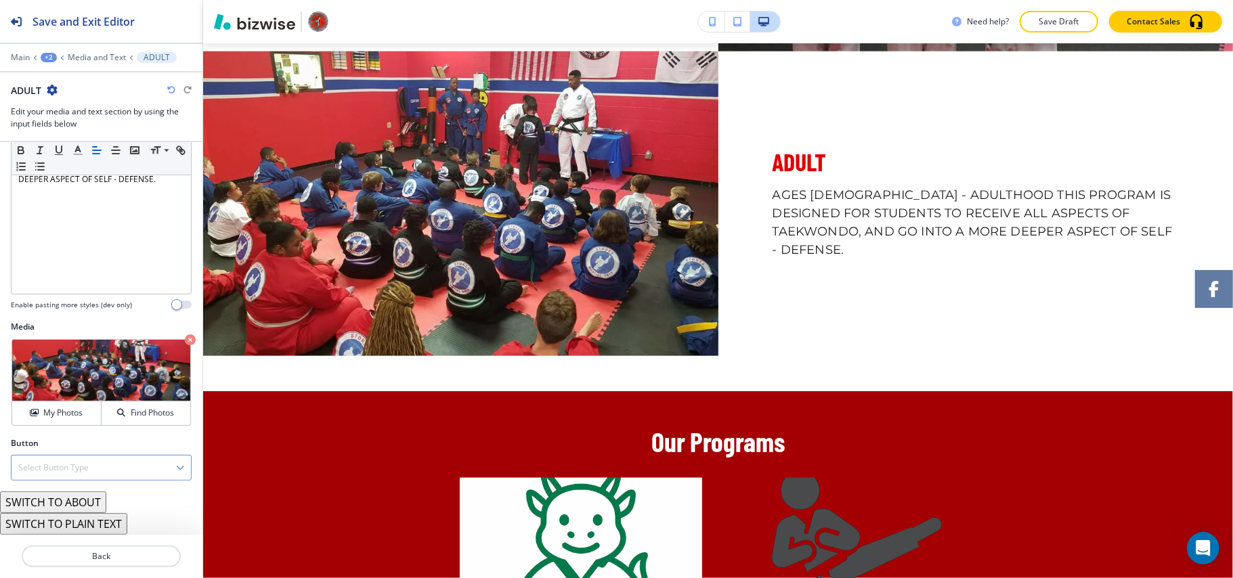
click at [111, 462] on div "Select Button Type" at bounding box center [101, 468] width 179 height 24
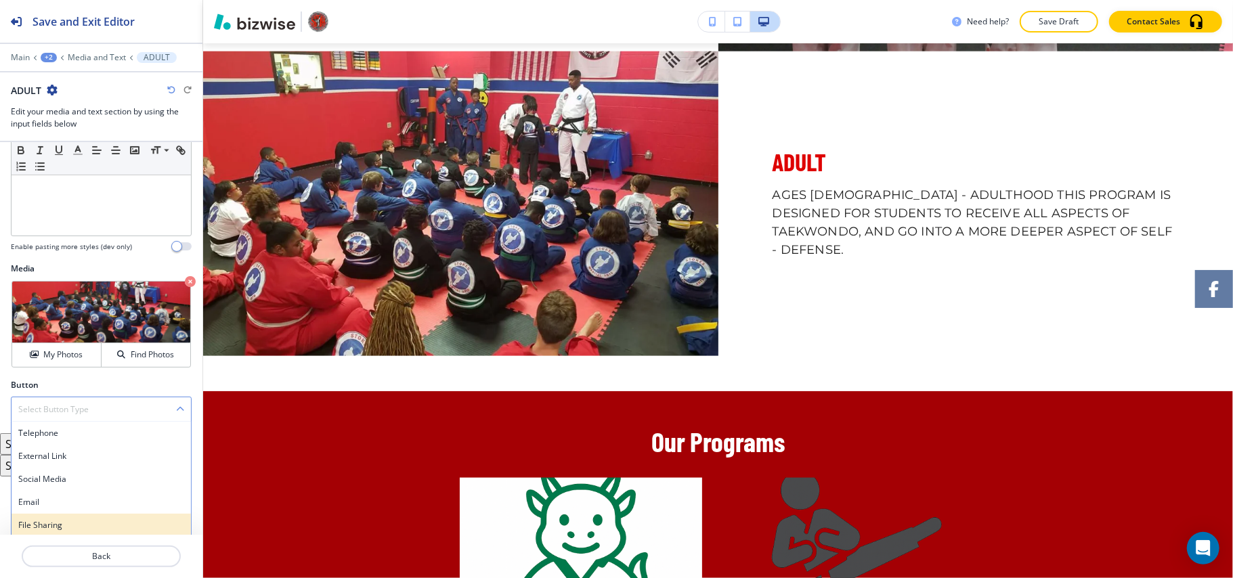
scroll to position [278, 0]
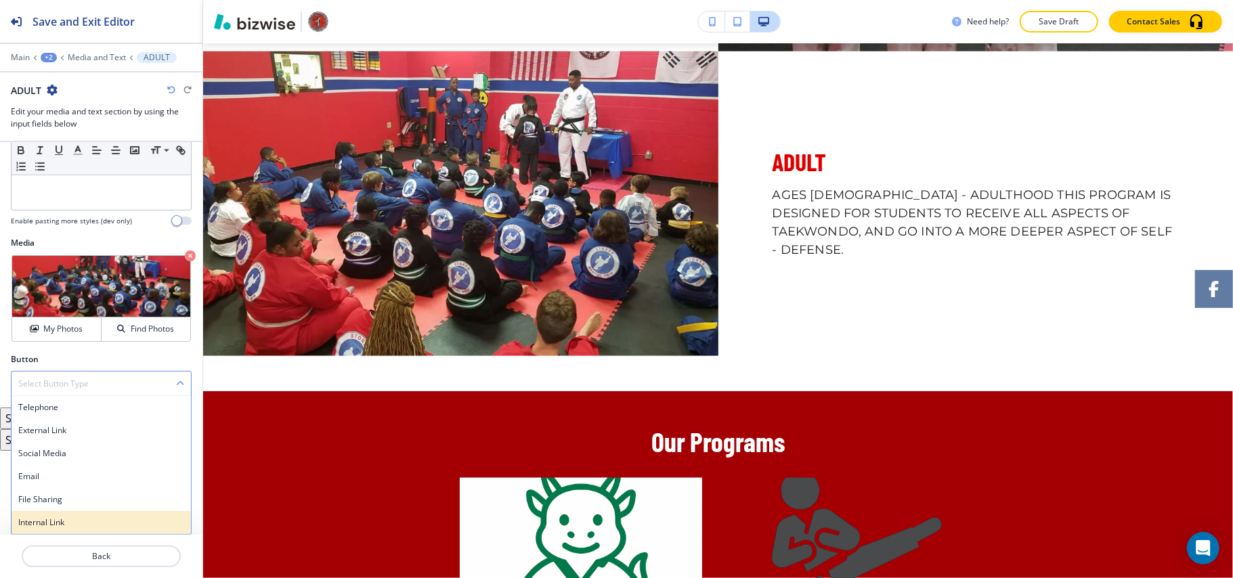
click at [84, 519] on h4 "Internal Link" at bounding box center [101, 523] width 166 height 12
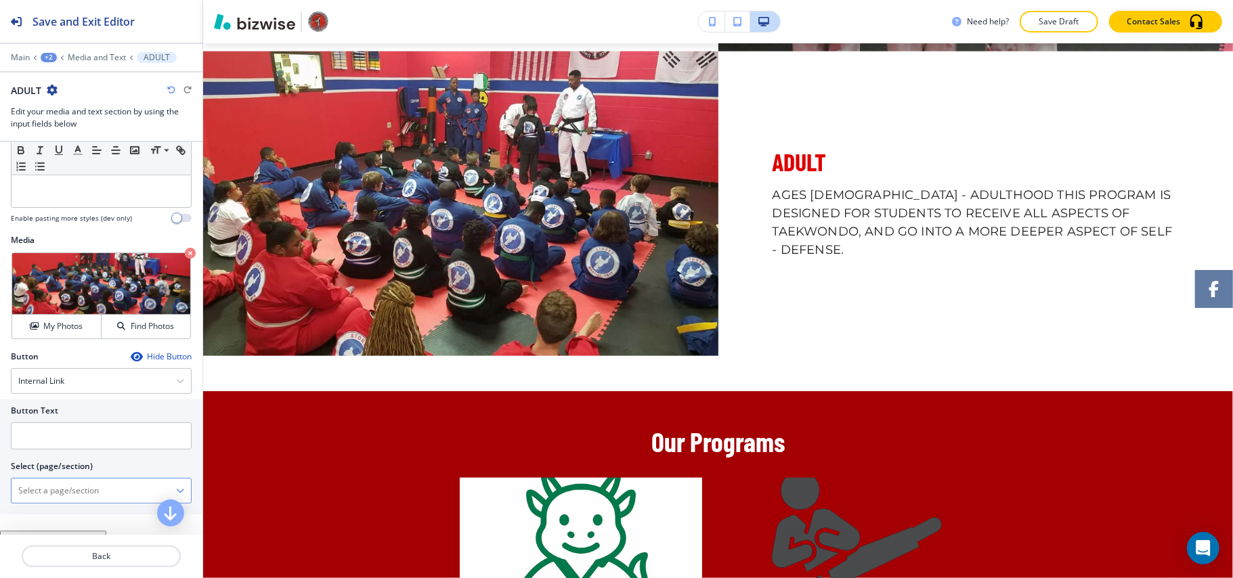
click at [70, 496] on \(page\/section\) "Manual Input" at bounding box center [94, 490] width 165 height 23
click at [65, 509] on div "OUR PROGRAMS" at bounding box center [101, 514] width 179 height 23
type \(page\/section\) "OUR PROGRAMS"
click at [66, 453] on div at bounding box center [101, 454] width 181 height 11
click at [69, 448] on input "text" at bounding box center [101, 435] width 181 height 27
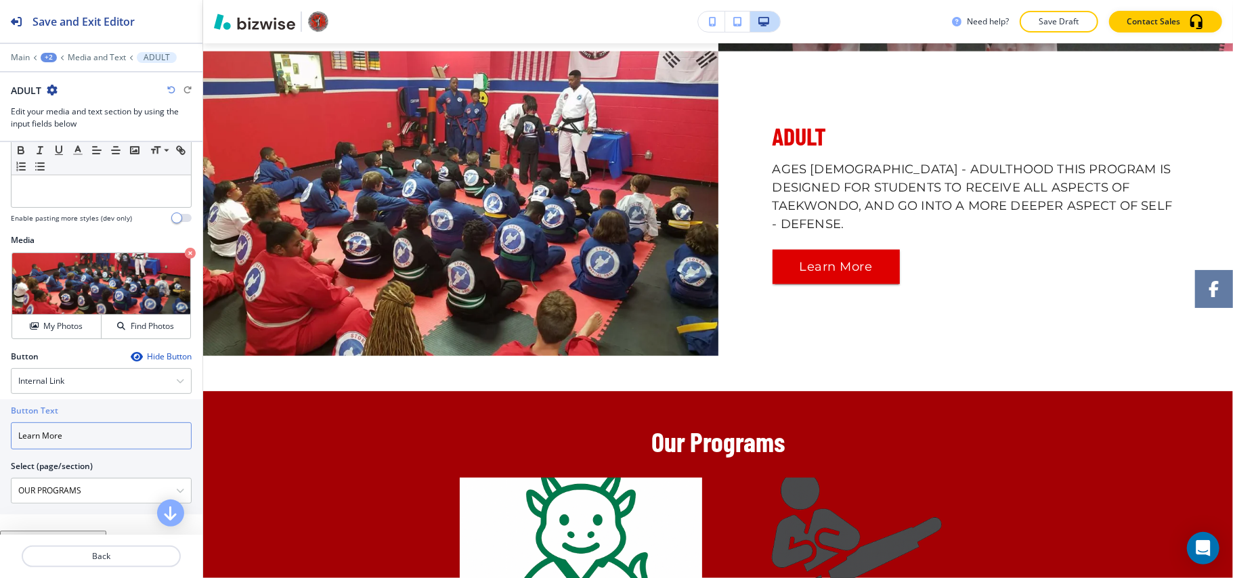
type input "Learn More"
click at [17, 55] on p "Main" at bounding box center [20, 57] width 19 height 9
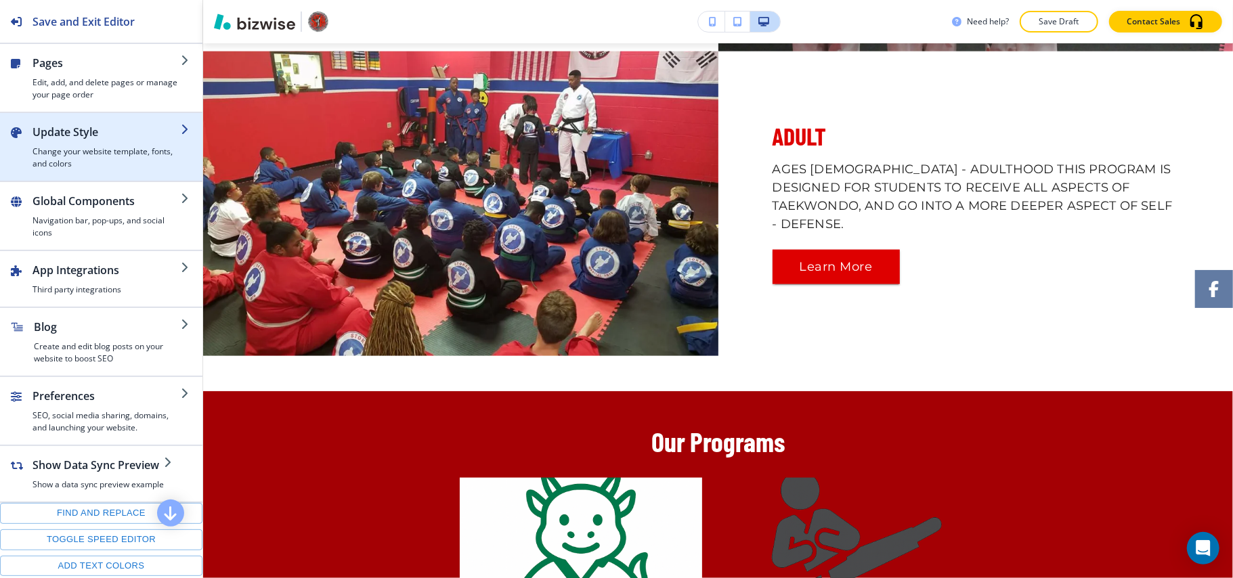
click at [74, 160] on h4 "Change your website template, fonts, and colors" at bounding box center [106, 158] width 148 height 24
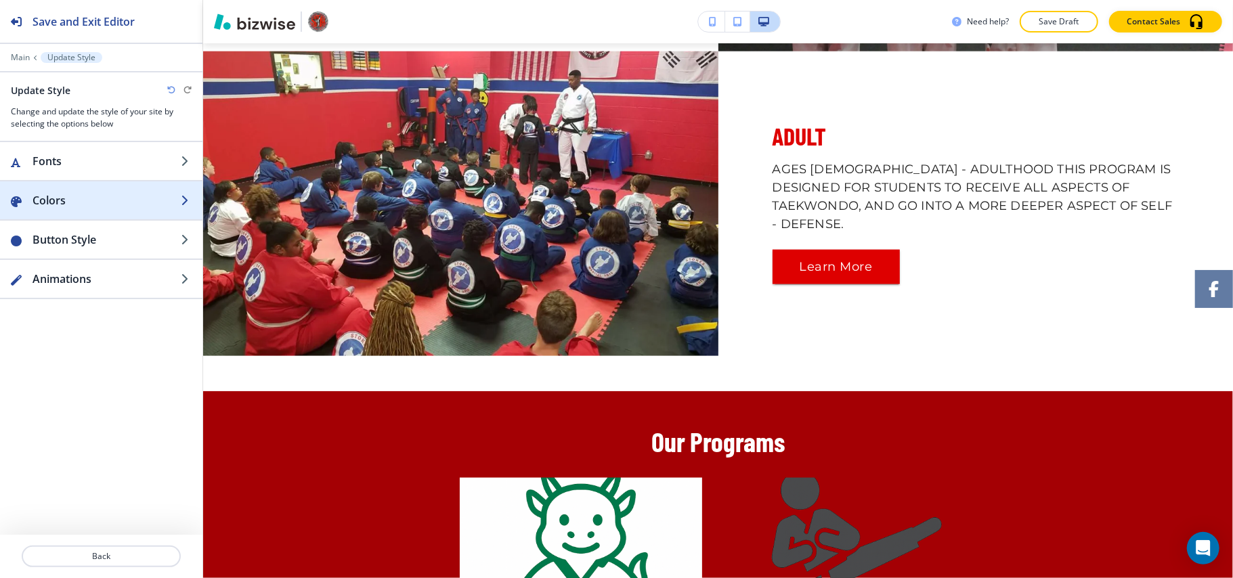
click at [65, 195] on h2 "Colors" at bounding box center [106, 200] width 148 height 16
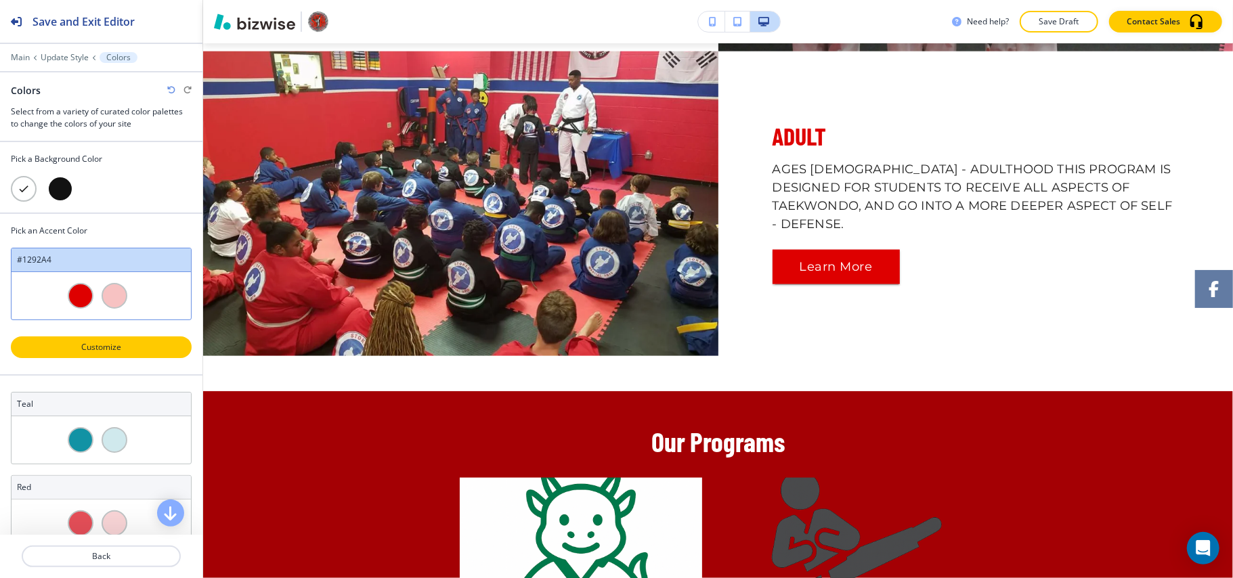
click at [95, 348] on p "Customize" at bounding box center [101, 347] width 146 height 12
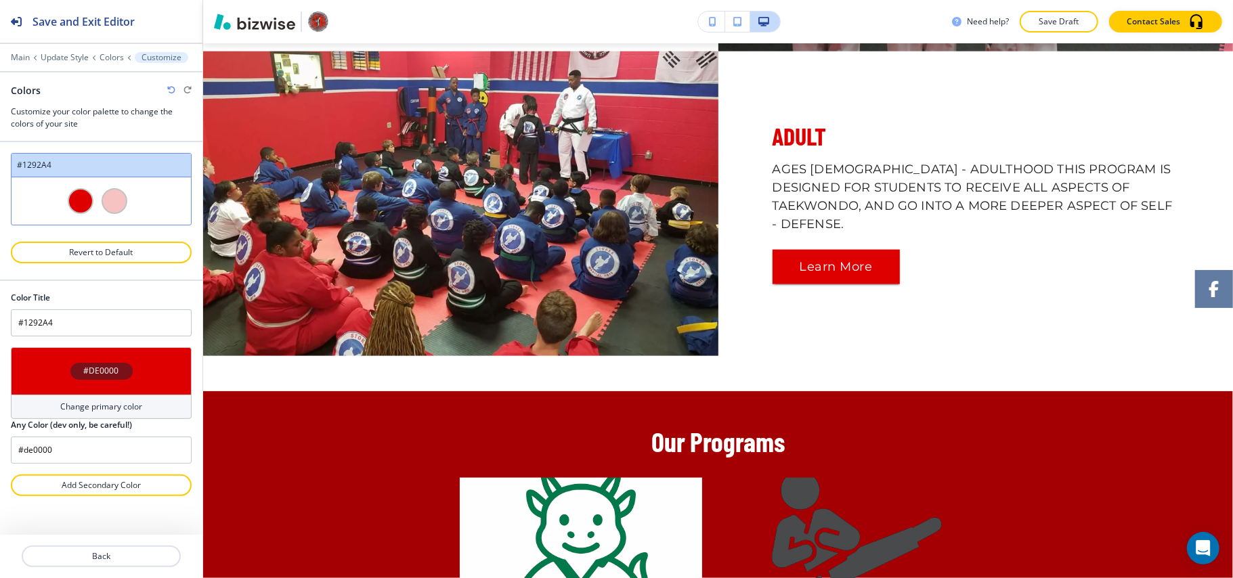
click at [18, 379] on div "#DE0000" at bounding box center [101, 370] width 181 height 47
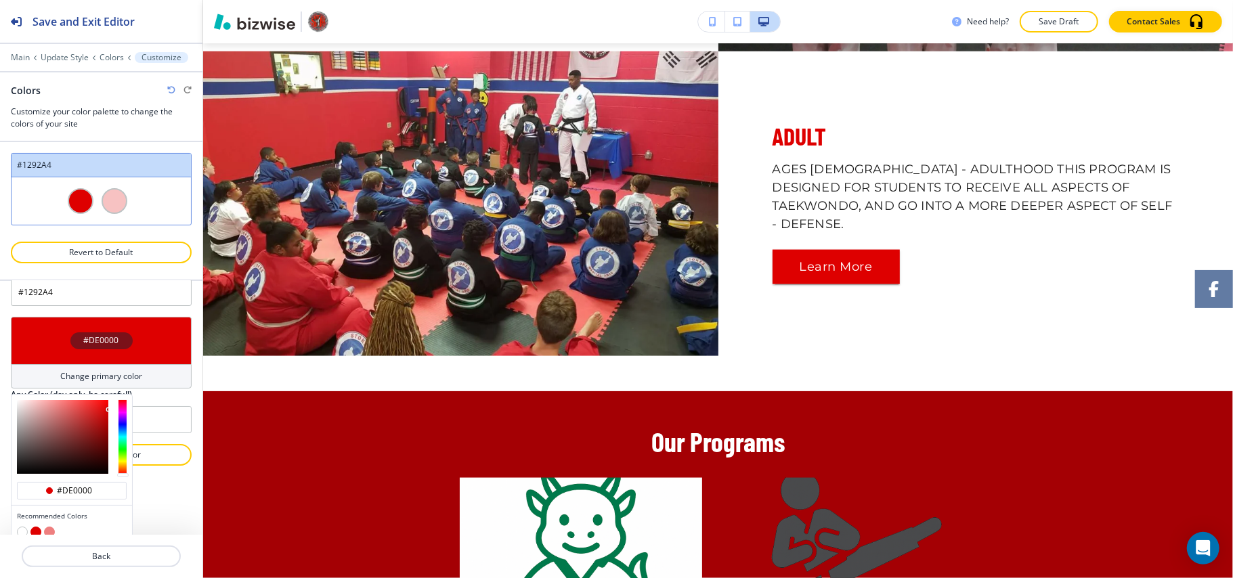
scroll to position [85, 0]
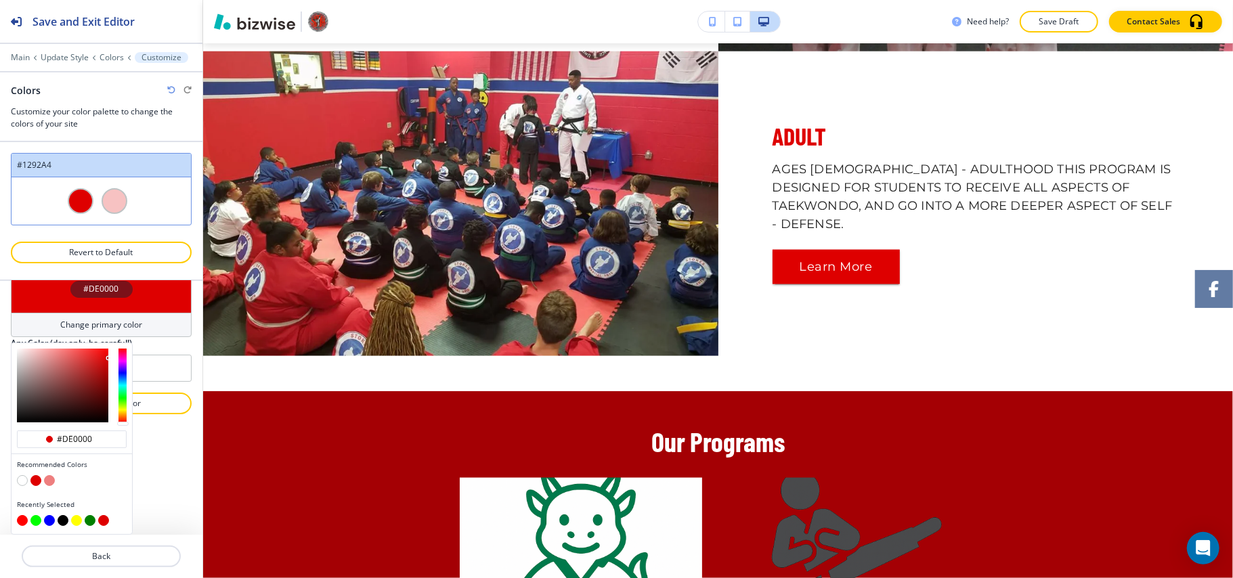
click at [66, 520] on button "button" at bounding box center [63, 520] width 11 height 11
type input "Custom #1292A4"
type input "#000000"
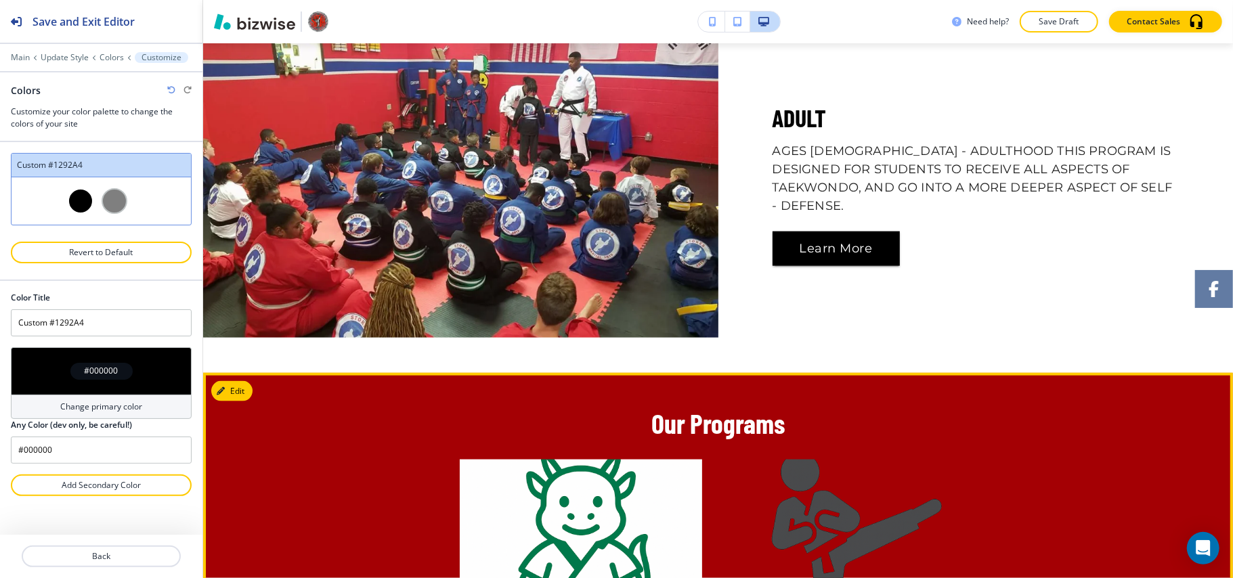
scroll to position [1368, 0]
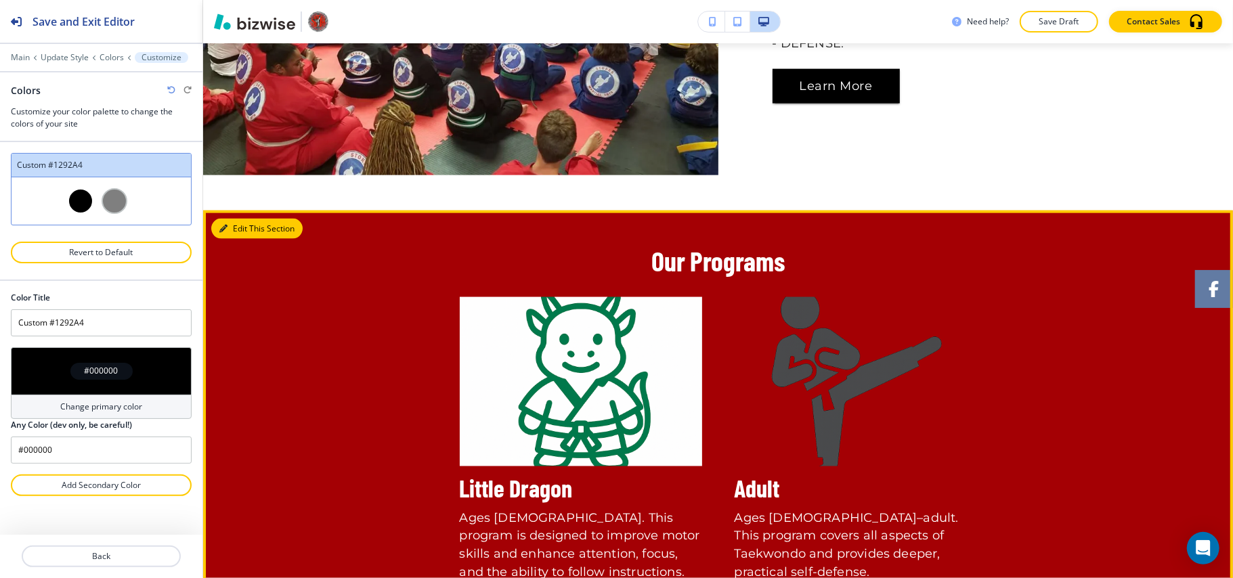
click at [246, 219] on button "Edit This Section" at bounding box center [256, 229] width 91 height 20
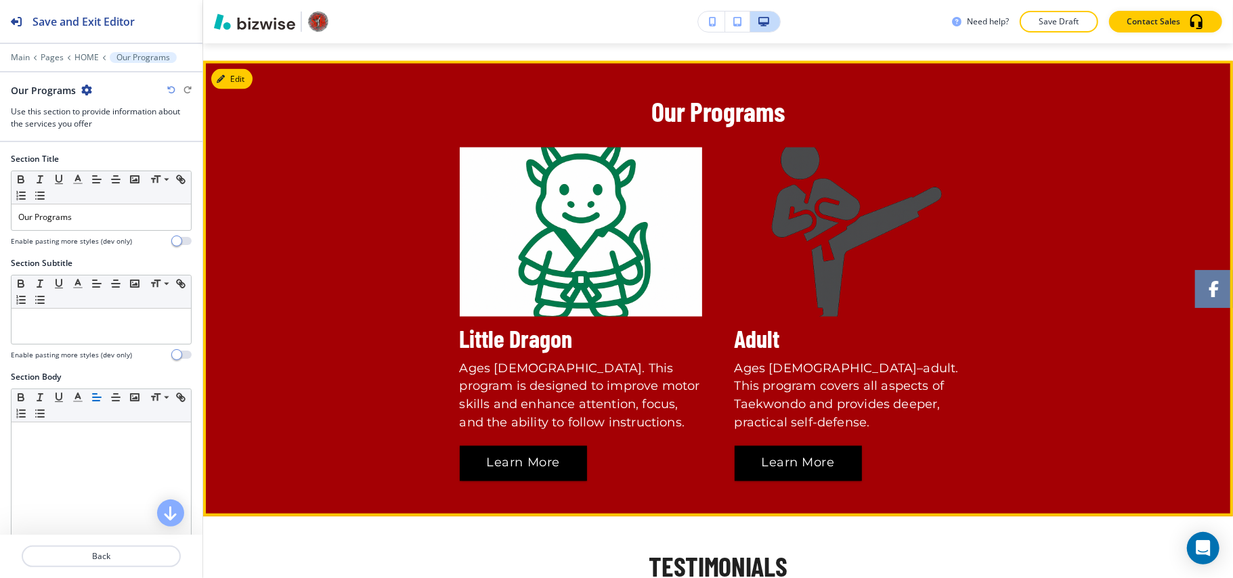
scroll to position [1527, 0]
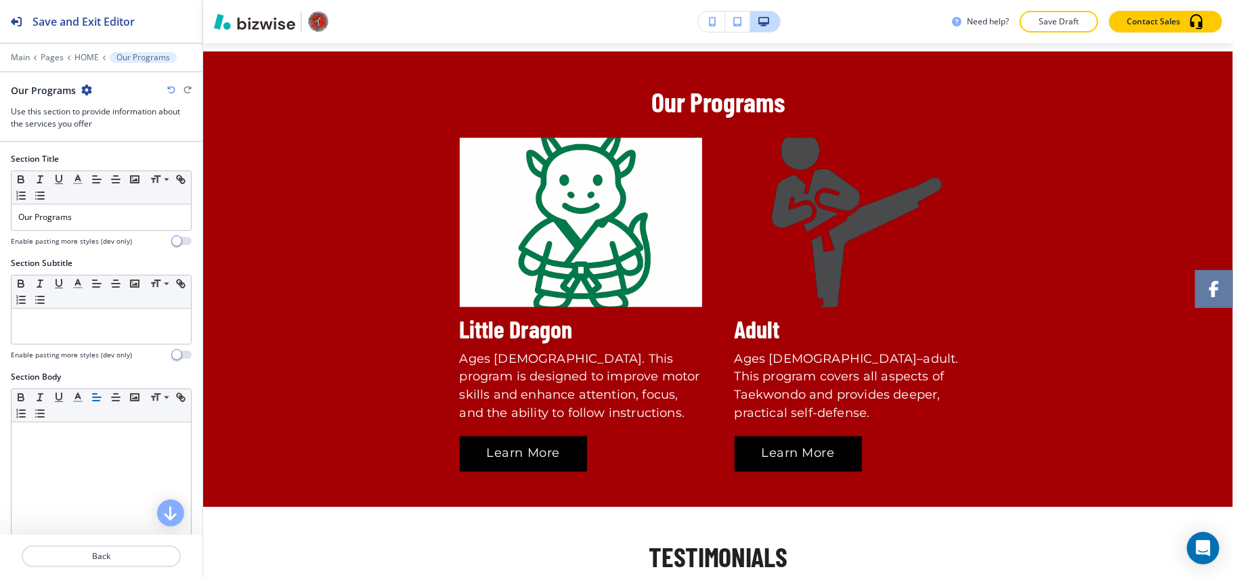
click at [87, 85] on icon "button" at bounding box center [86, 90] width 11 height 11
click at [111, 157] on p "Delete Section" at bounding box center [123, 162] width 69 height 12
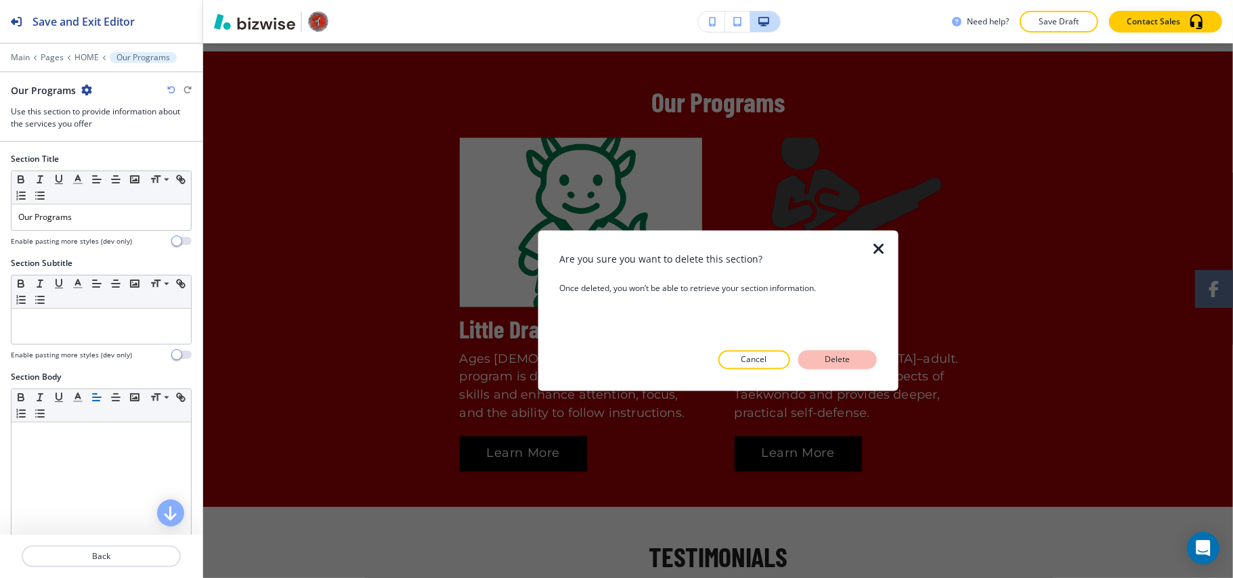
click at [814, 359] on button "Delete" at bounding box center [837, 360] width 79 height 19
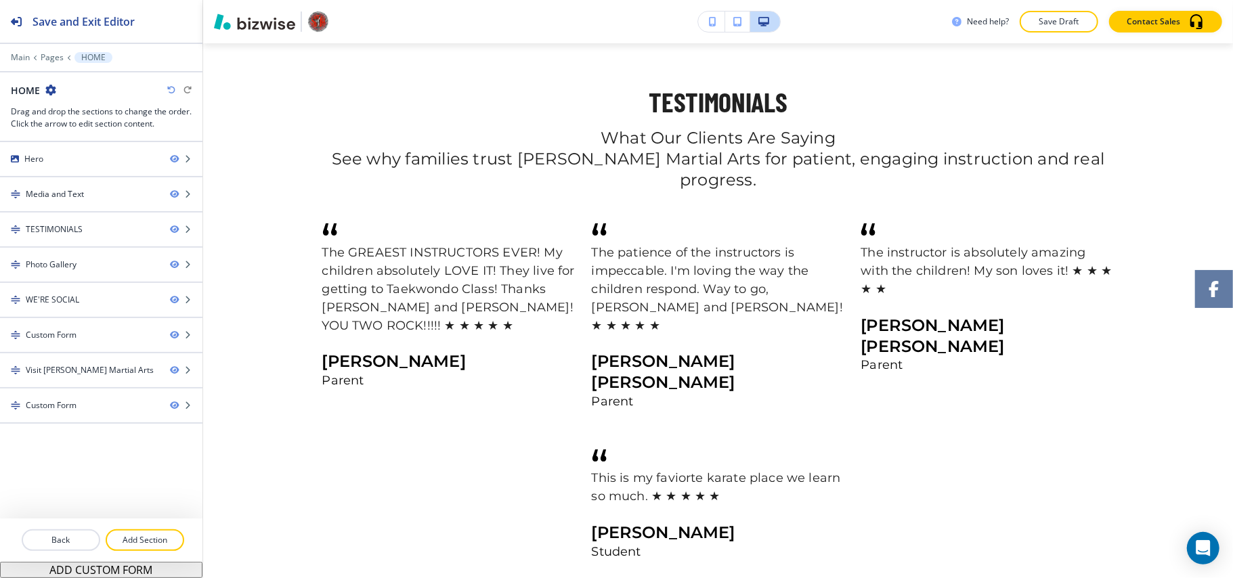
scroll to position [1346, 0]
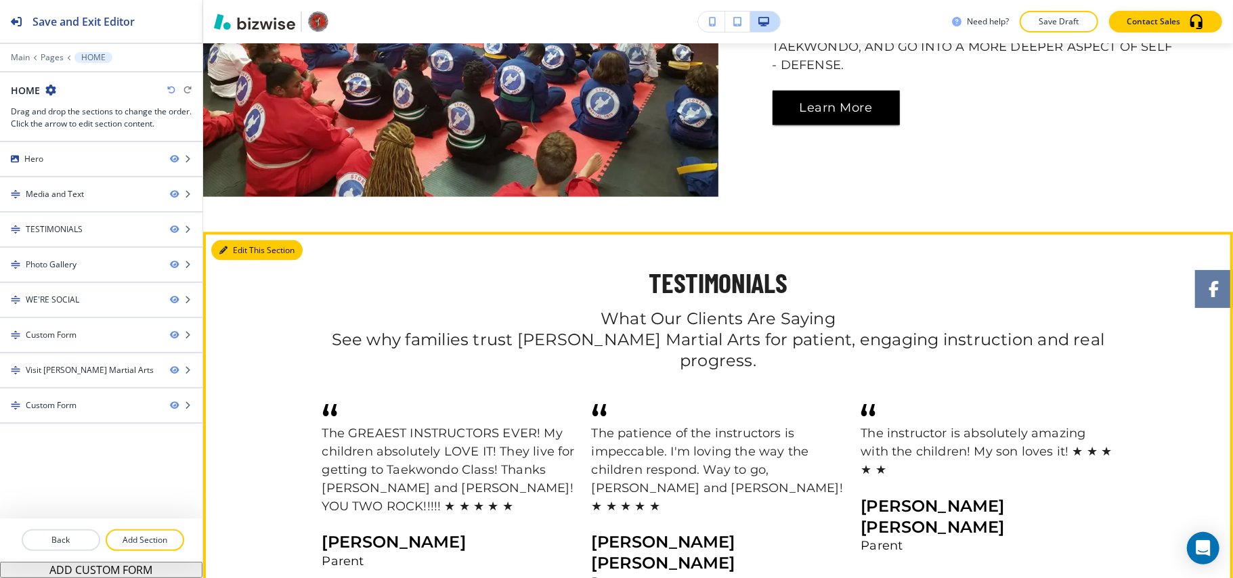
click at [234, 241] on button "Edit This Section" at bounding box center [256, 250] width 91 height 20
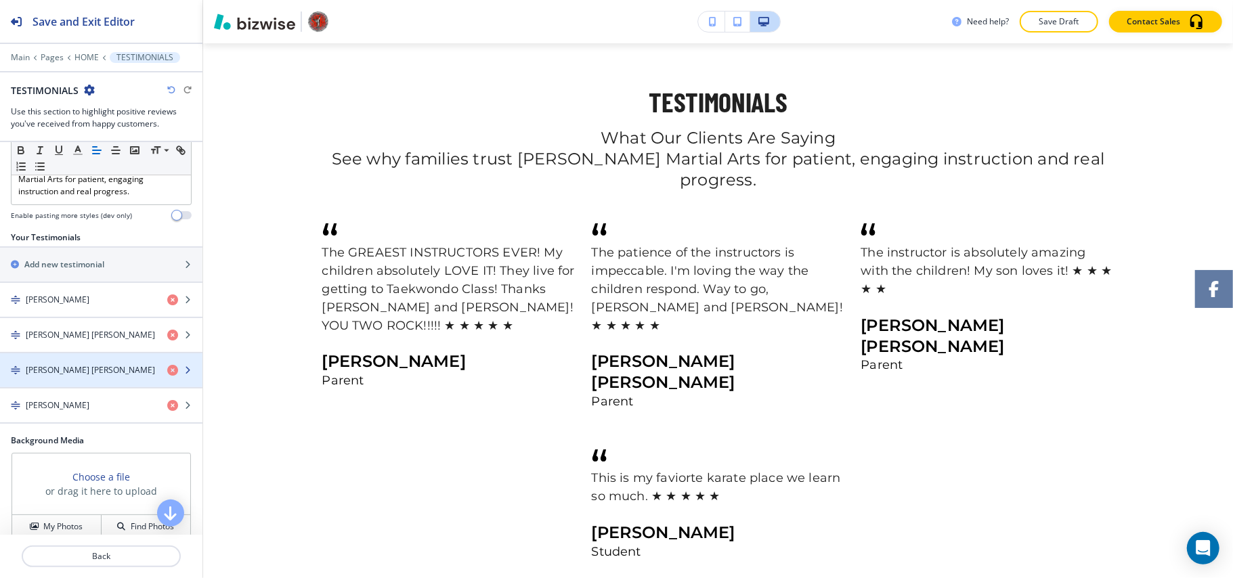
scroll to position [180, 0]
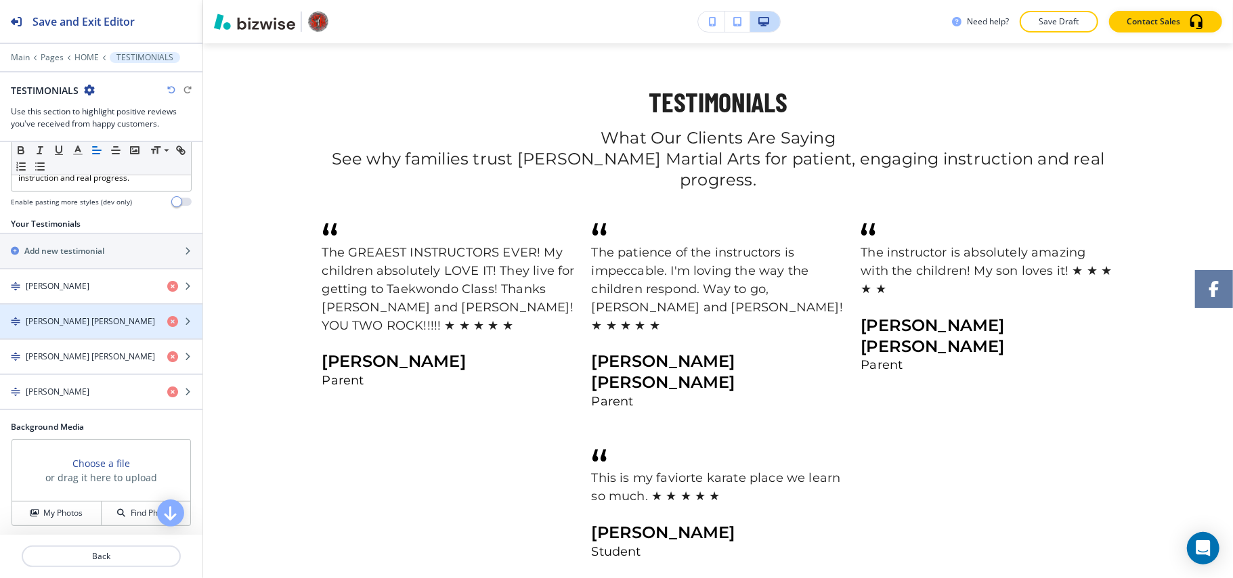
click at [62, 305] on div "button" at bounding box center [101, 303] width 202 height 1
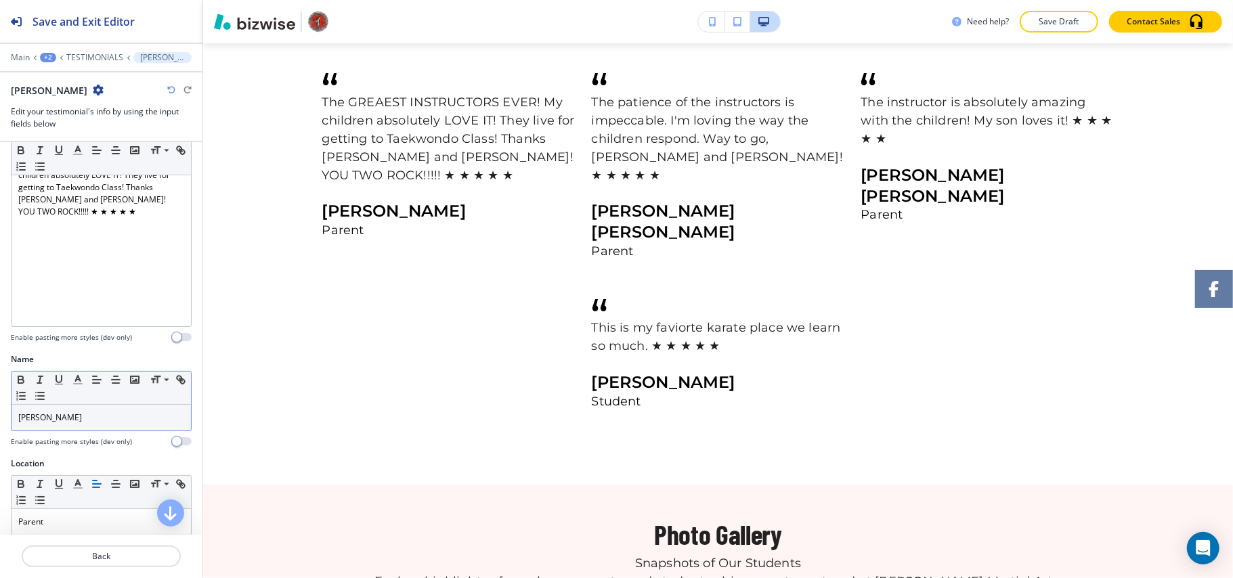
scroll to position [84, 0]
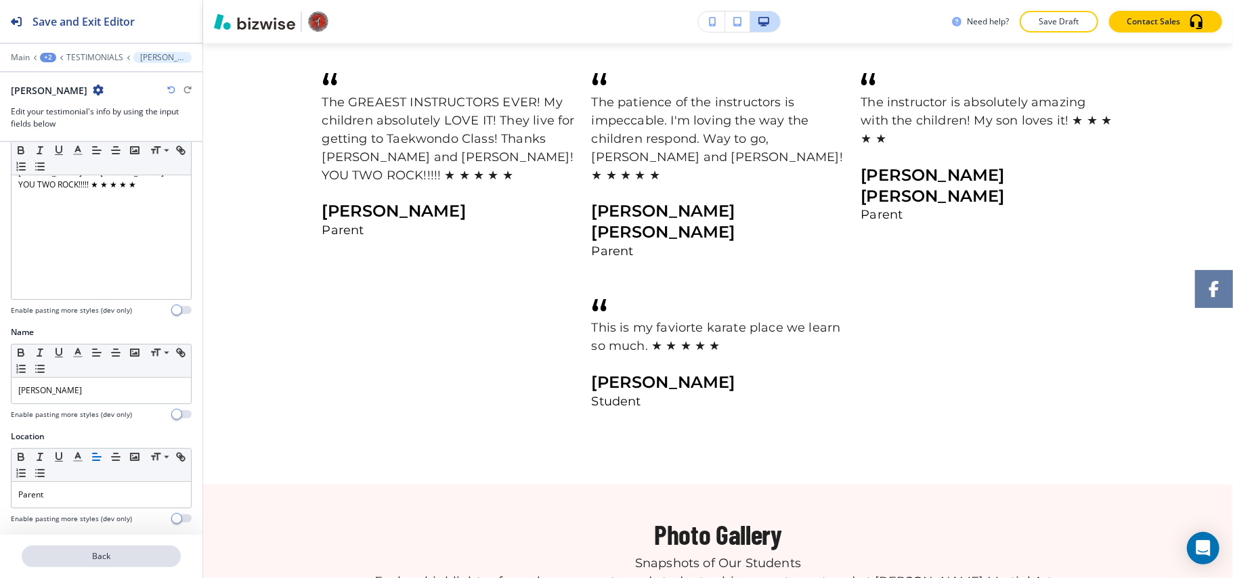
click at [106, 553] on p "Back" at bounding box center [101, 556] width 156 height 12
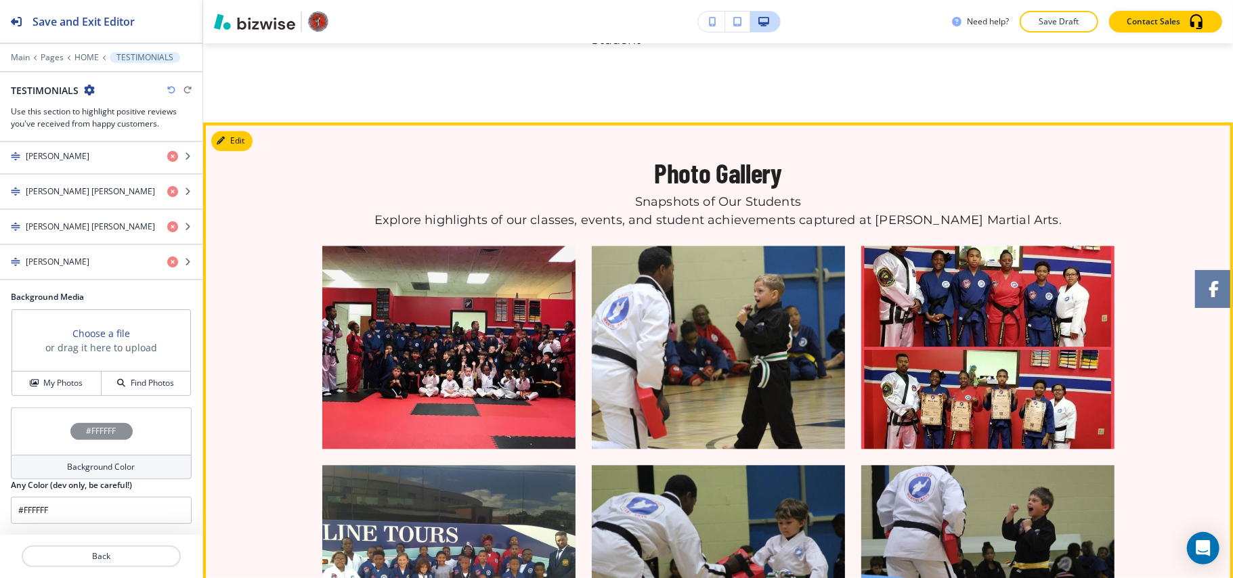
scroll to position [2069, 0]
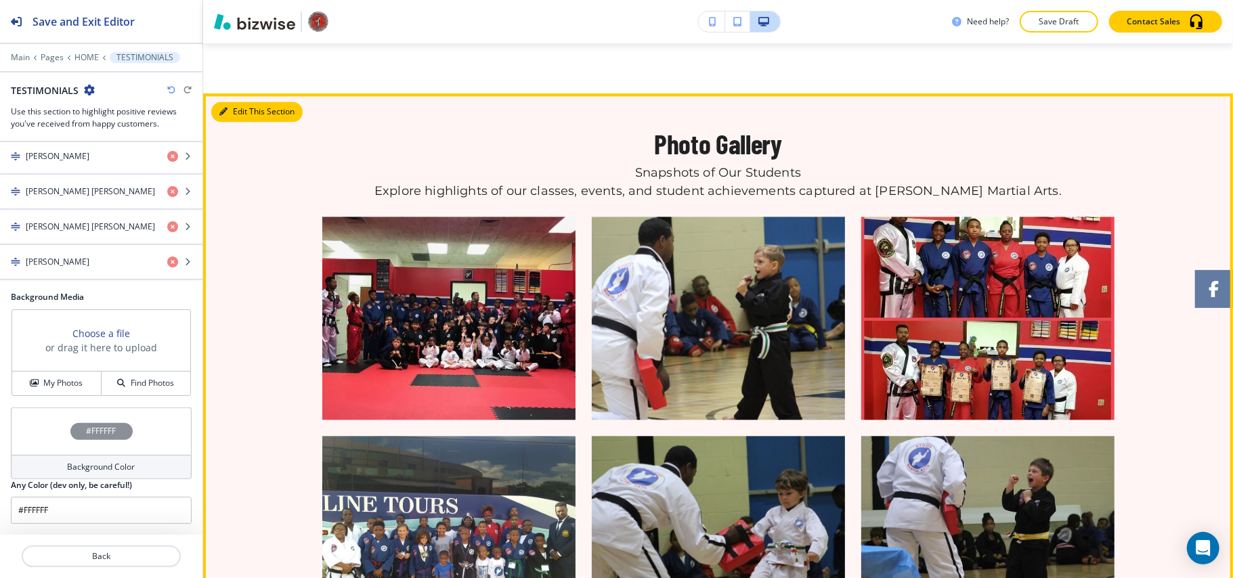
click at [247, 102] on button "Edit This Section" at bounding box center [256, 112] width 91 height 20
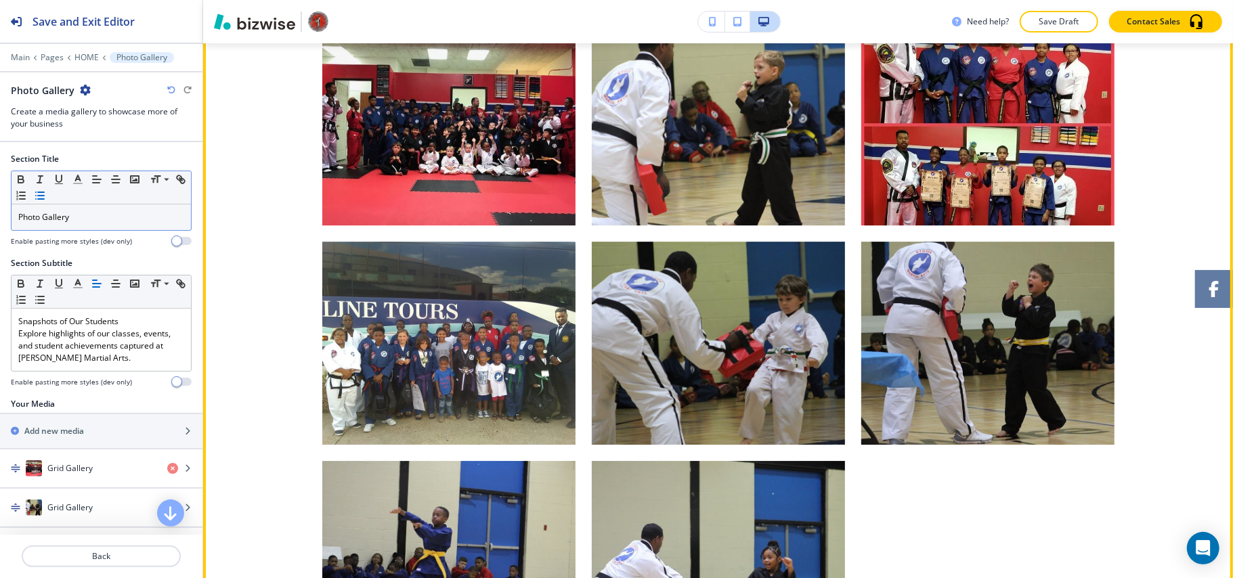
scroll to position [3061, 0]
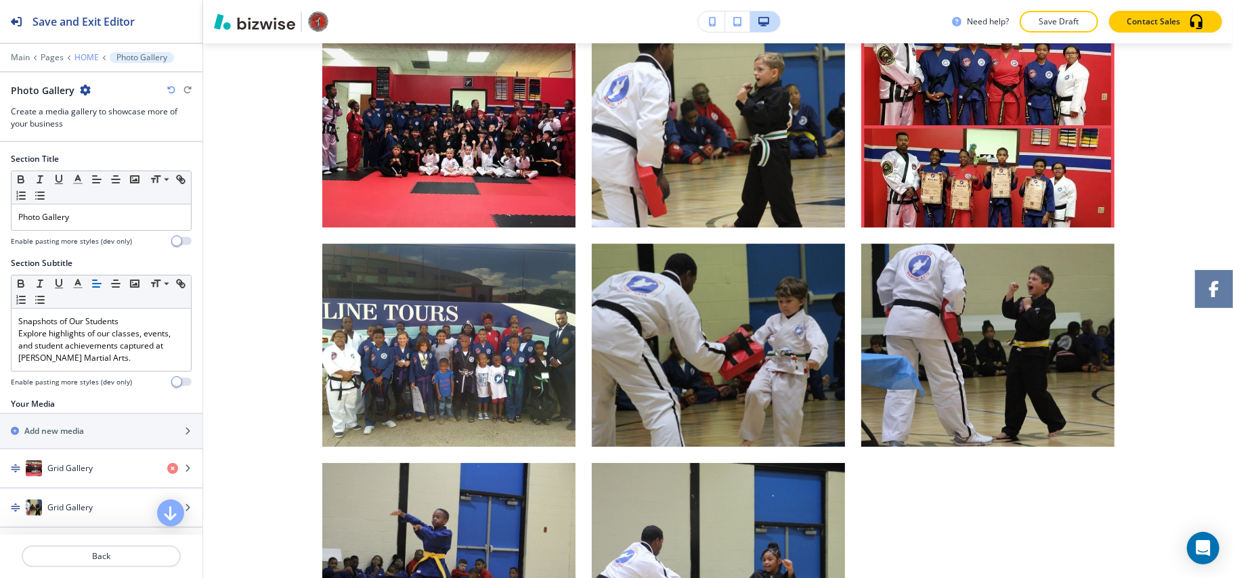
click at [76, 58] on p "HOME" at bounding box center [86, 57] width 24 height 9
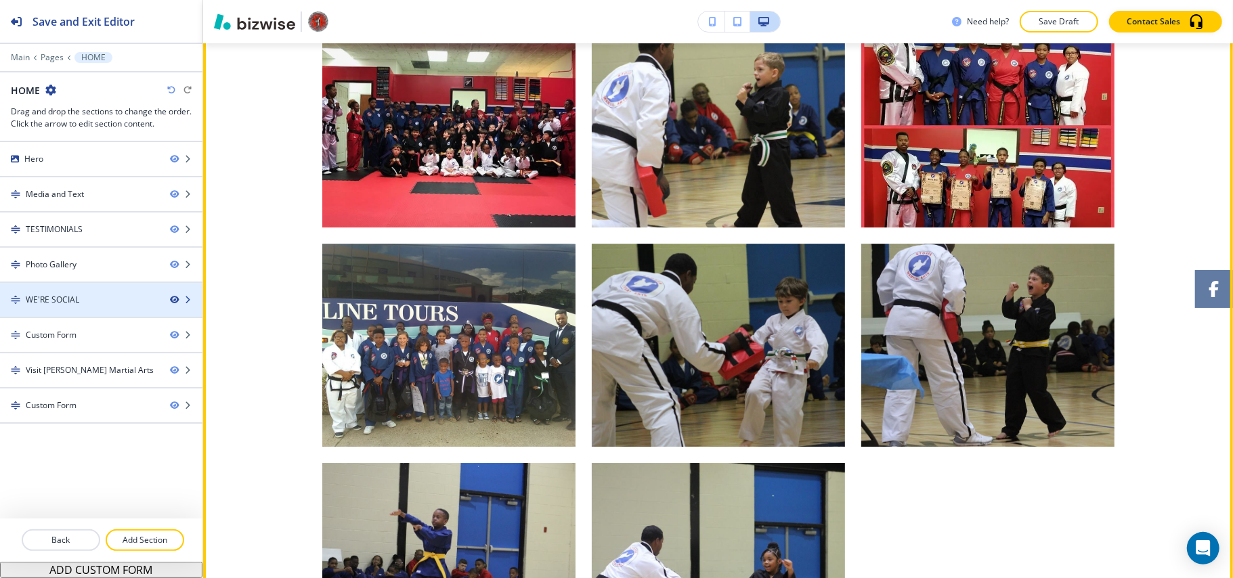
click at [170, 302] on icon "button" at bounding box center [174, 300] width 8 height 8
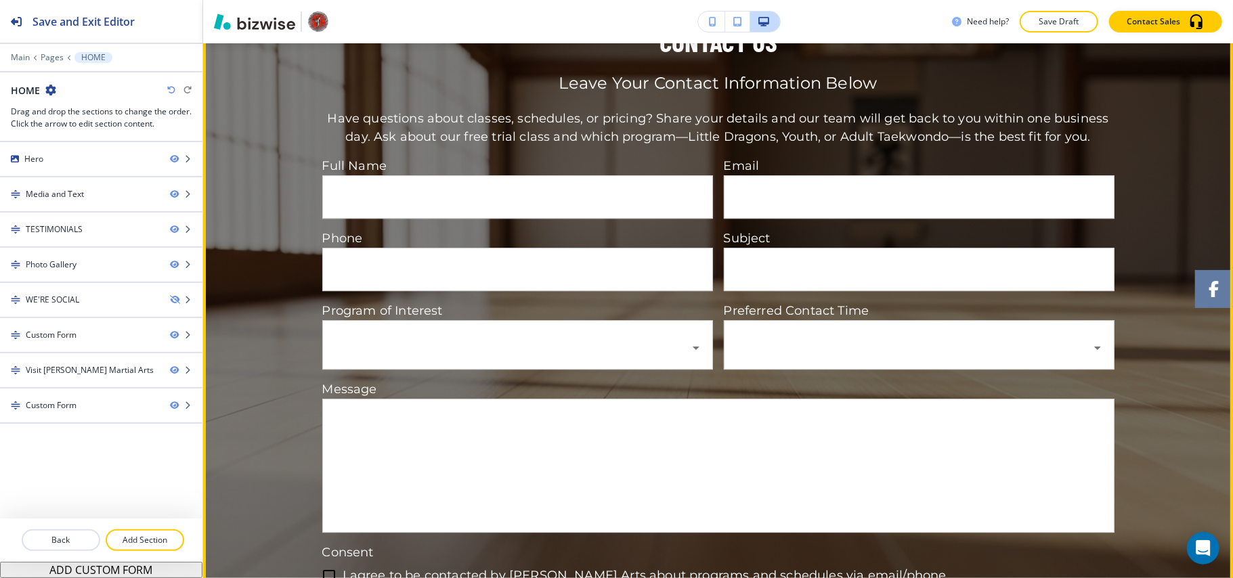
scroll to position [2700, 0]
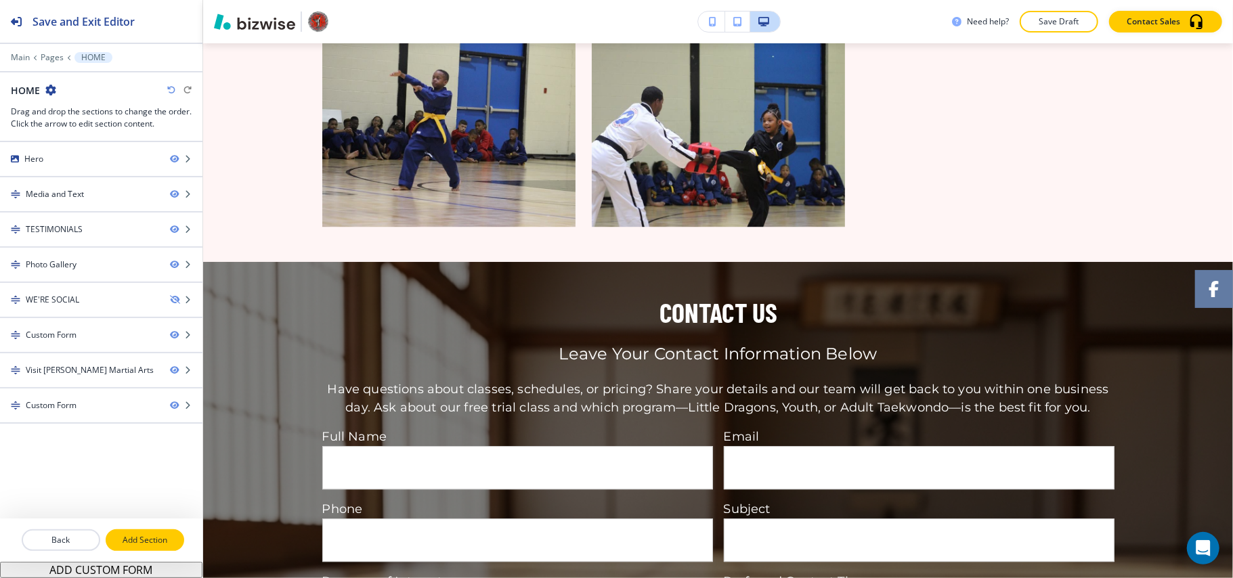
click at [141, 550] on button "Add Section" at bounding box center [145, 540] width 79 height 22
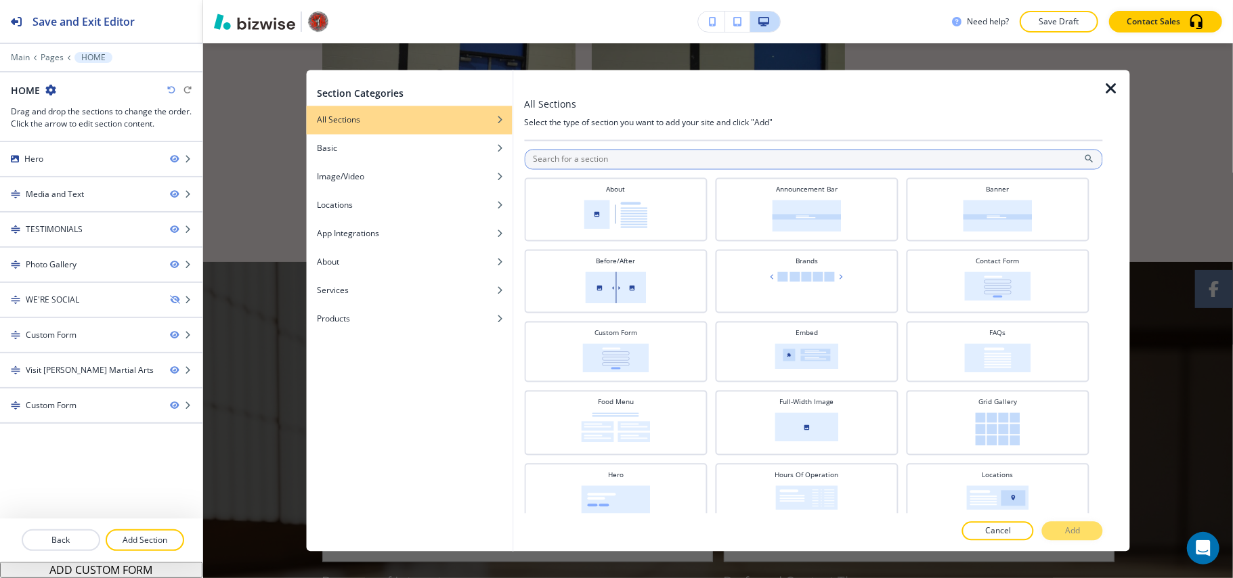
click at [567, 150] on input "text" at bounding box center [813, 160] width 579 height 20
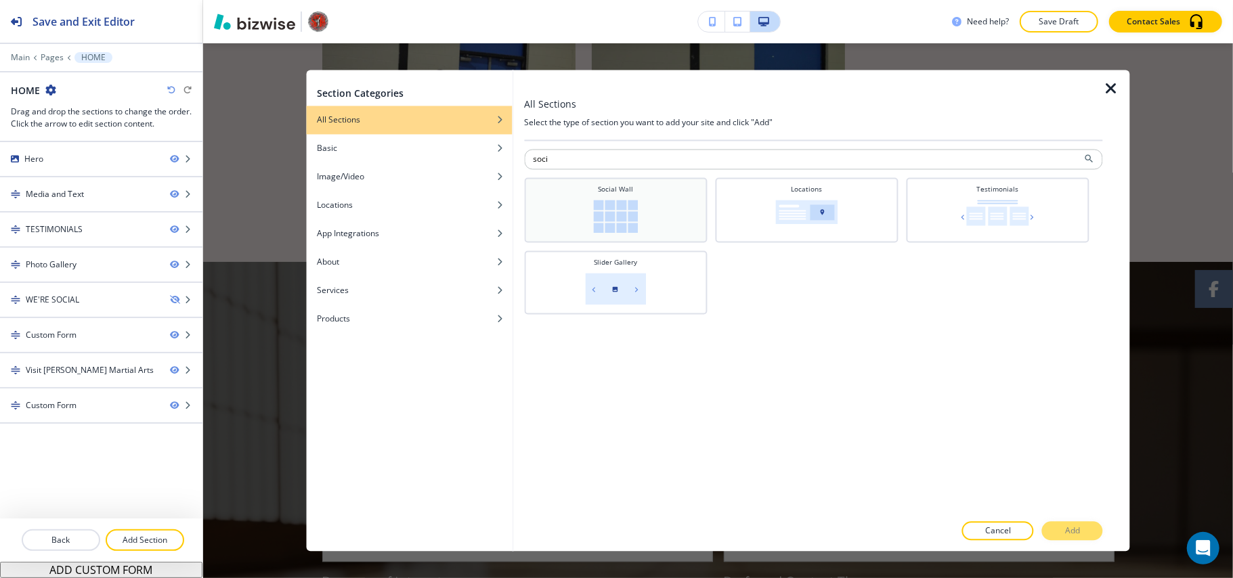
type input "soci"
click at [632, 190] on h4 "Social Wall" at bounding box center [615, 190] width 35 height 10
click at [1064, 531] on button "Add" at bounding box center [1072, 531] width 61 height 19
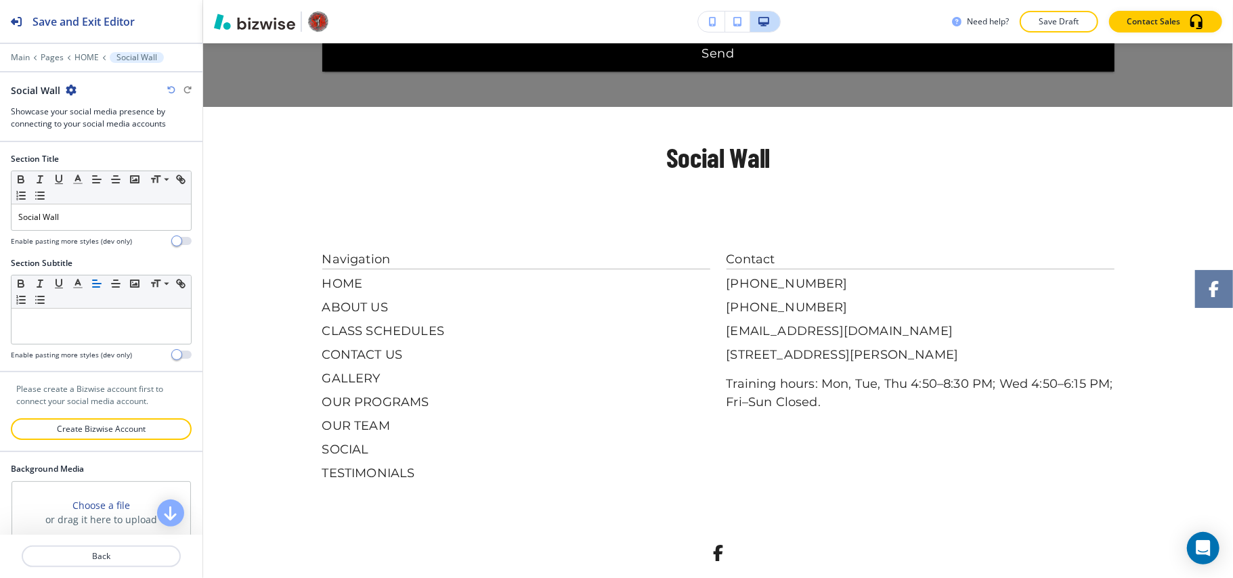
scroll to position [4493, 0]
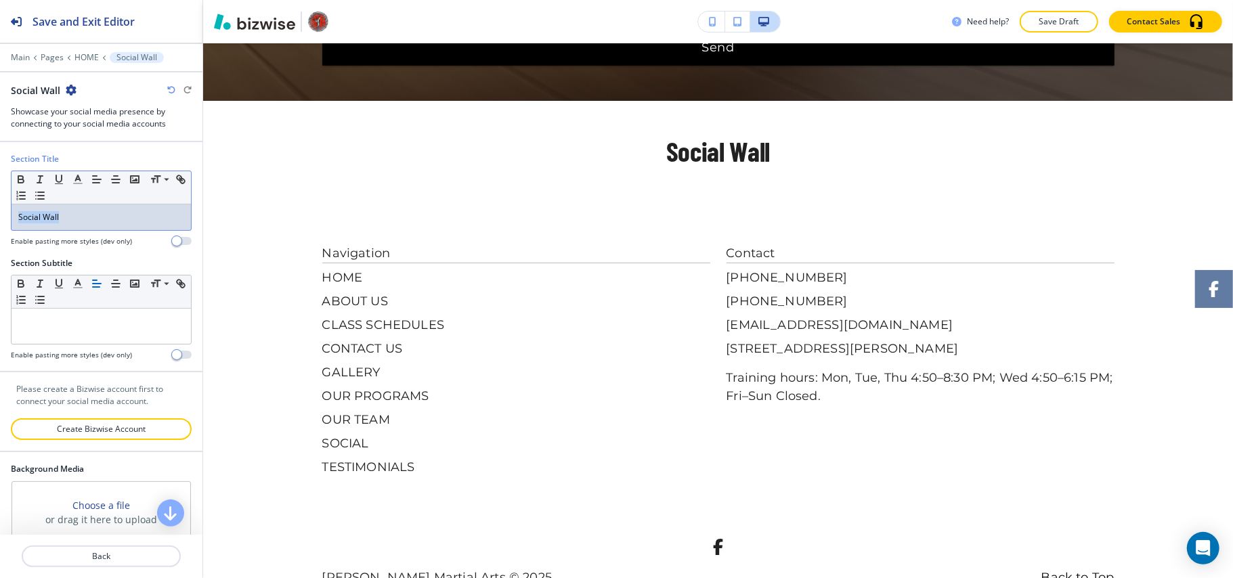
drag, startPoint x: 96, startPoint y: 218, endPoint x: 0, endPoint y: 215, distance: 96.2
click at [0, 215] on div "Section Title Small Normal Large Huge Social Wall Enable pasting more styles (d…" at bounding box center [101, 205] width 202 height 104
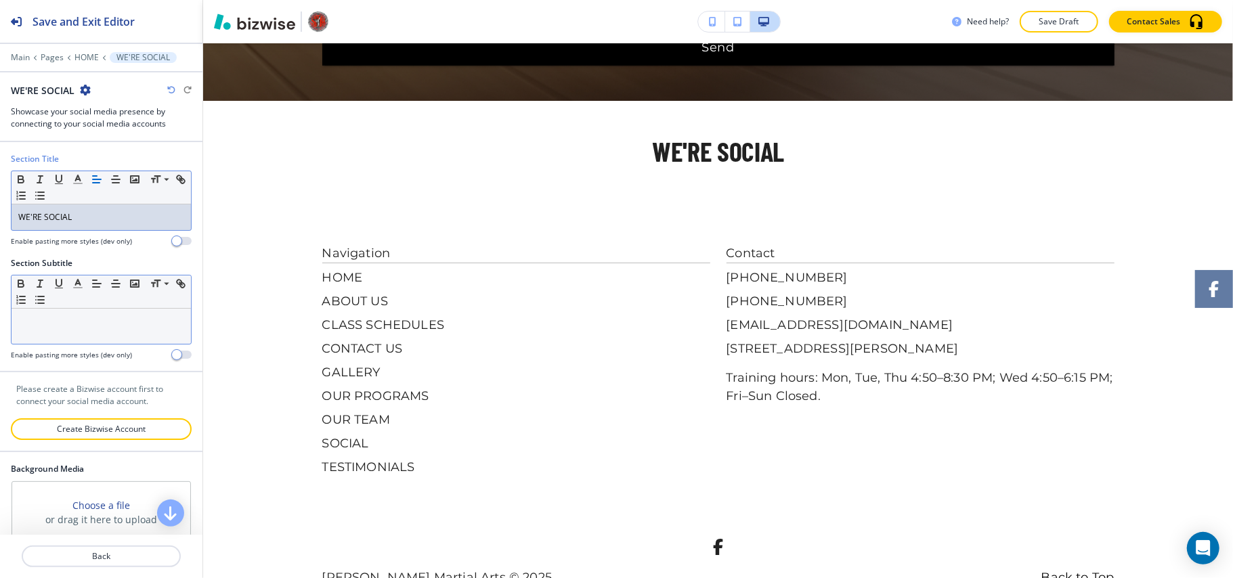
click at [70, 330] on div at bounding box center [101, 326] width 179 height 35
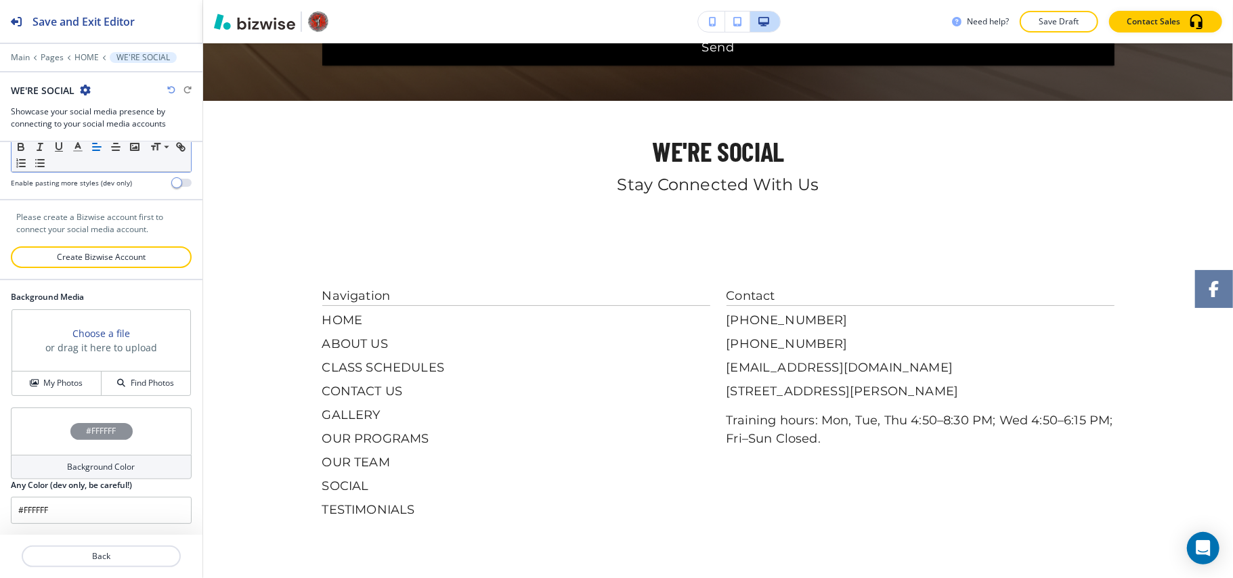
scroll to position [176, 0]
click at [123, 558] on p "Back" at bounding box center [101, 556] width 156 height 12
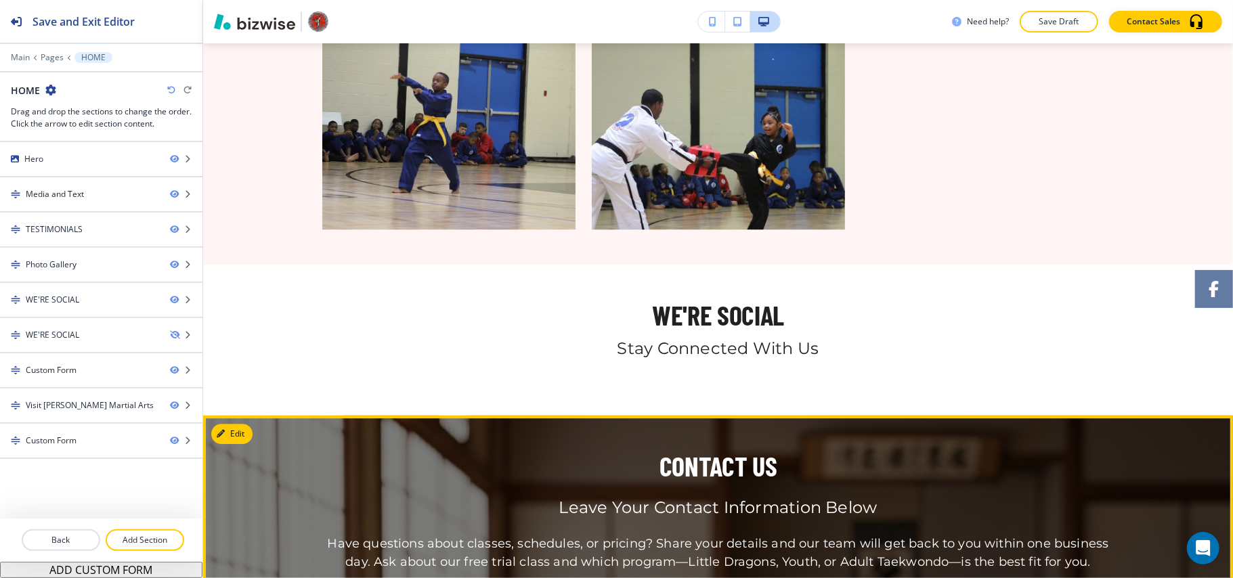
scroll to position [2688, 0]
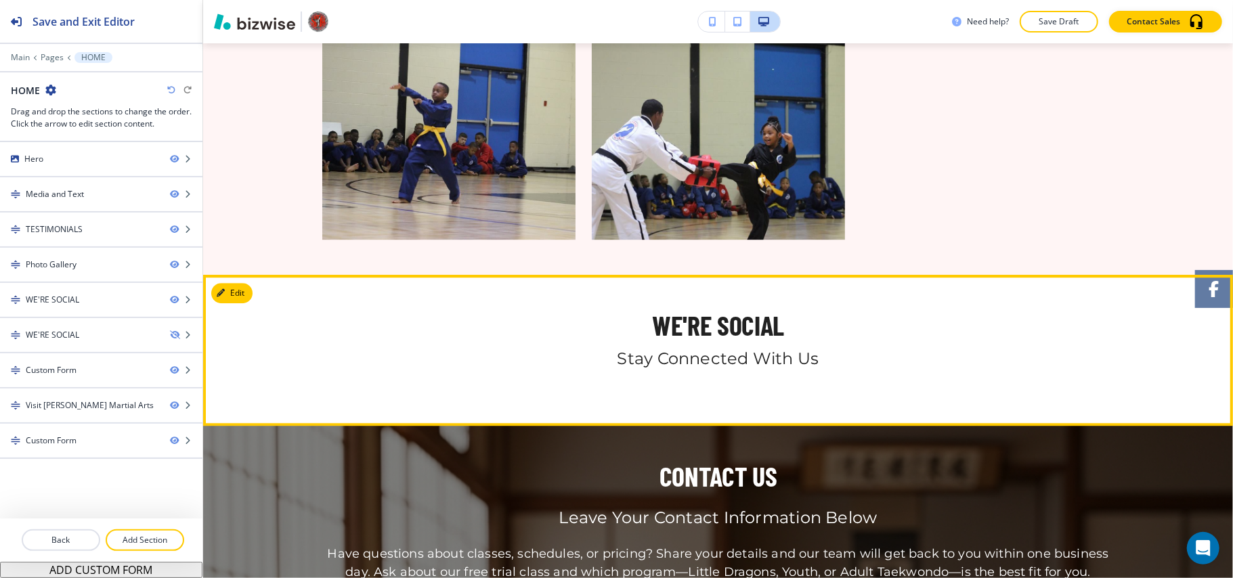
click at [253, 275] on section "WE'RE SOCIAL Stay Connected With Us" at bounding box center [718, 350] width 1030 height 151
click at [244, 283] on button "Edit This Section" at bounding box center [256, 293] width 91 height 20
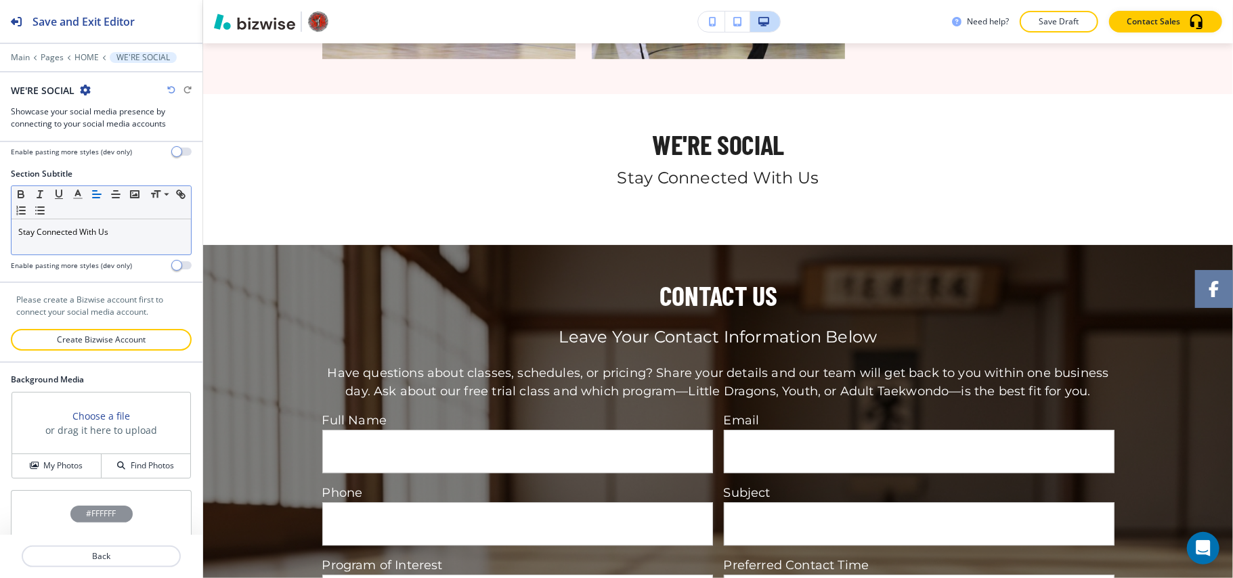
scroll to position [176, 0]
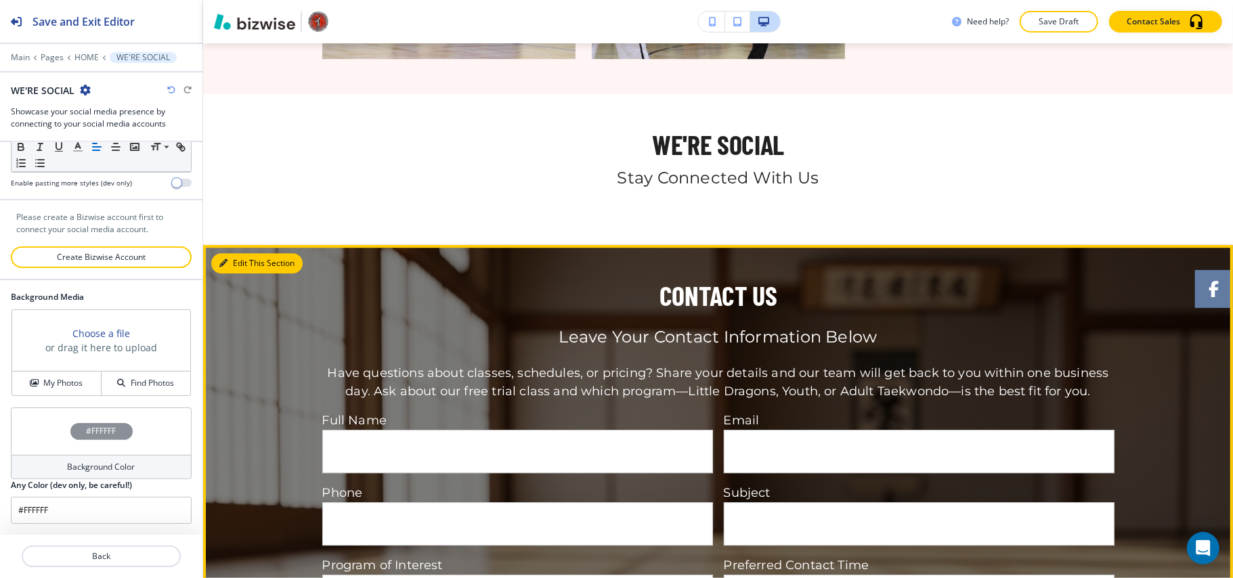
click at [227, 253] on button "Edit This Section" at bounding box center [256, 263] width 91 height 20
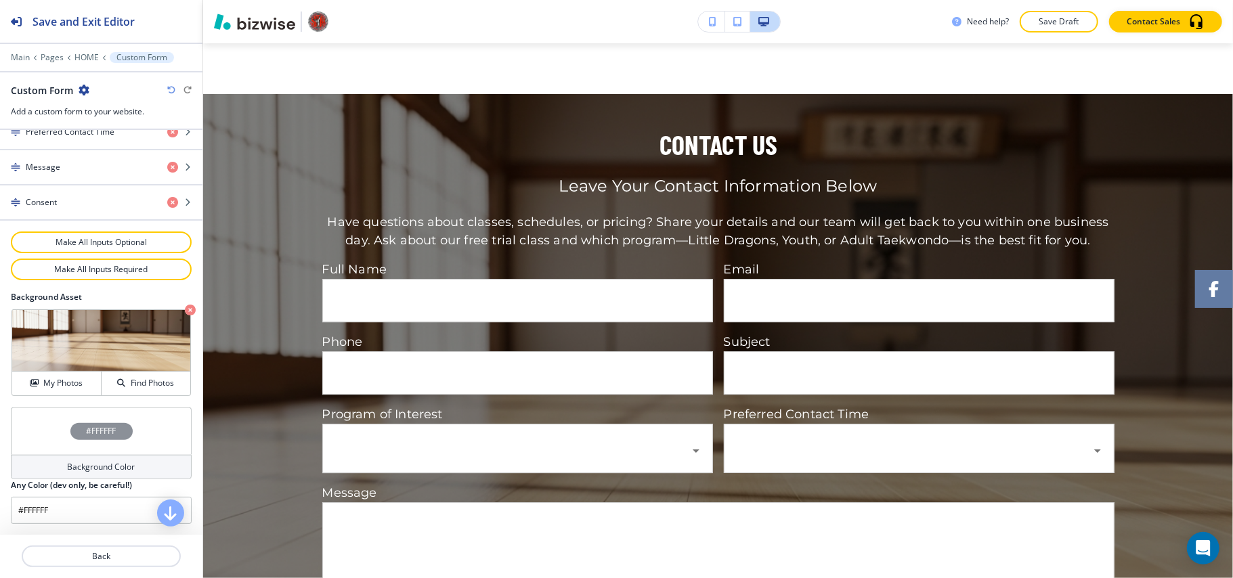
scroll to position [824, 0]
click at [185, 310] on icon "button" at bounding box center [190, 310] width 11 height 11
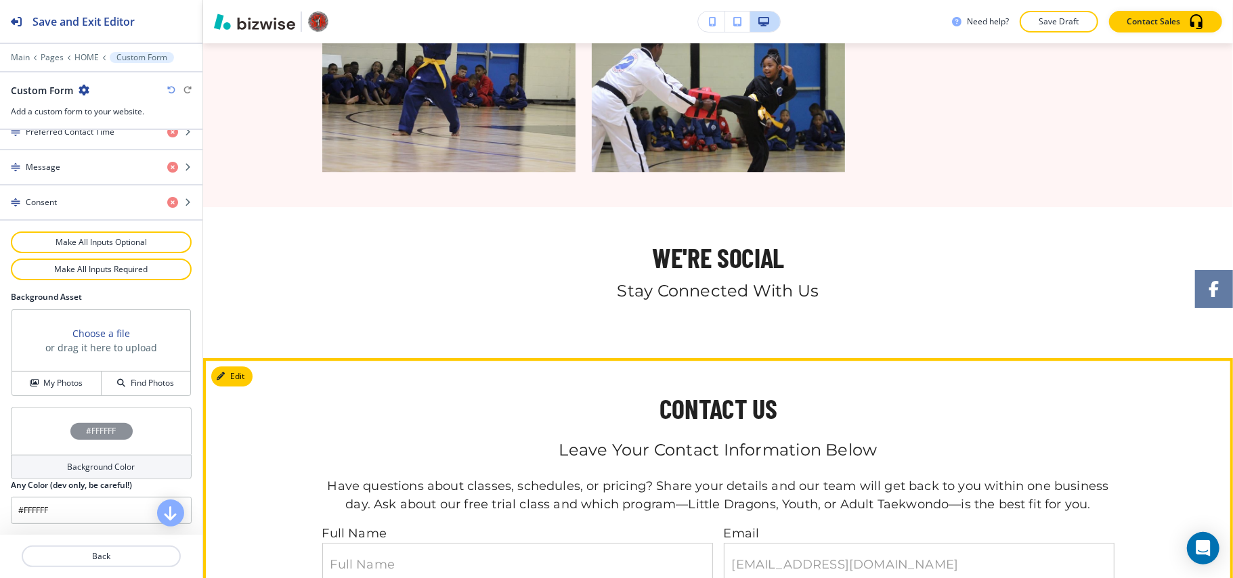
scroll to position [2748, 0]
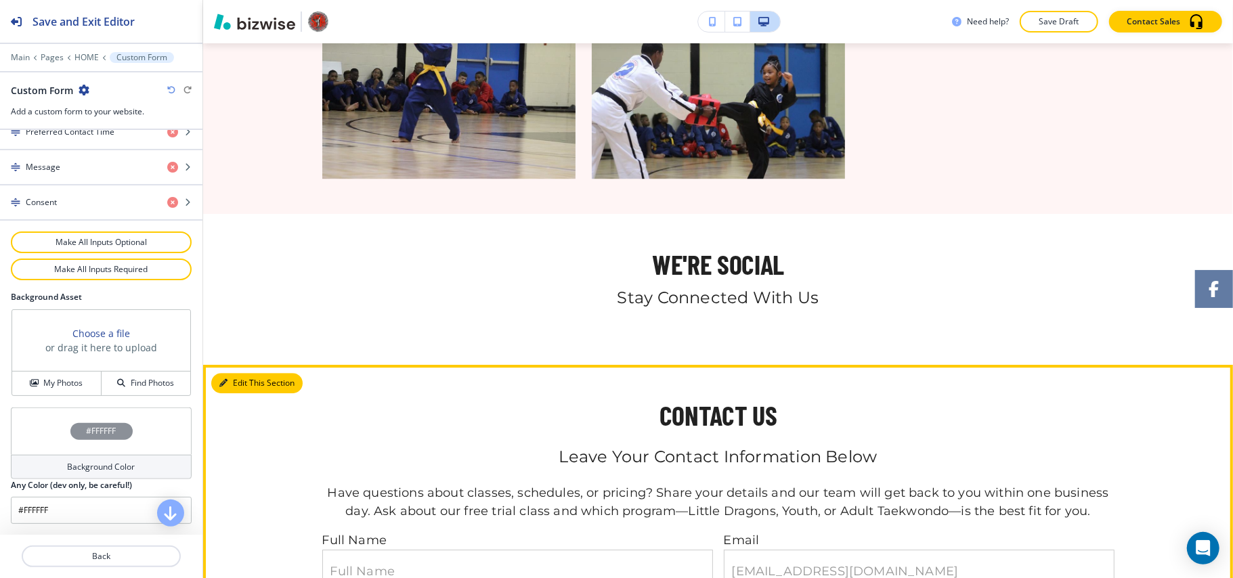
click at [241, 373] on button "Edit This Section" at bounding box center [256, 383] width 91 height 20
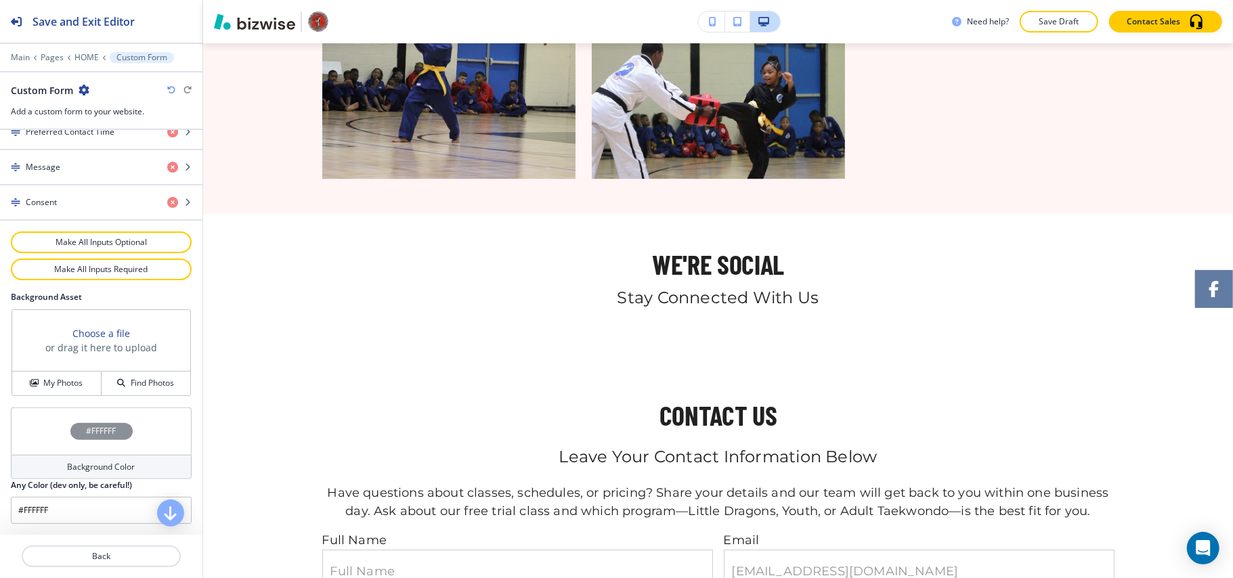
click at [38, 426] on div "#FFFFFF" at bounding box center [101, 431] width 181 height 47
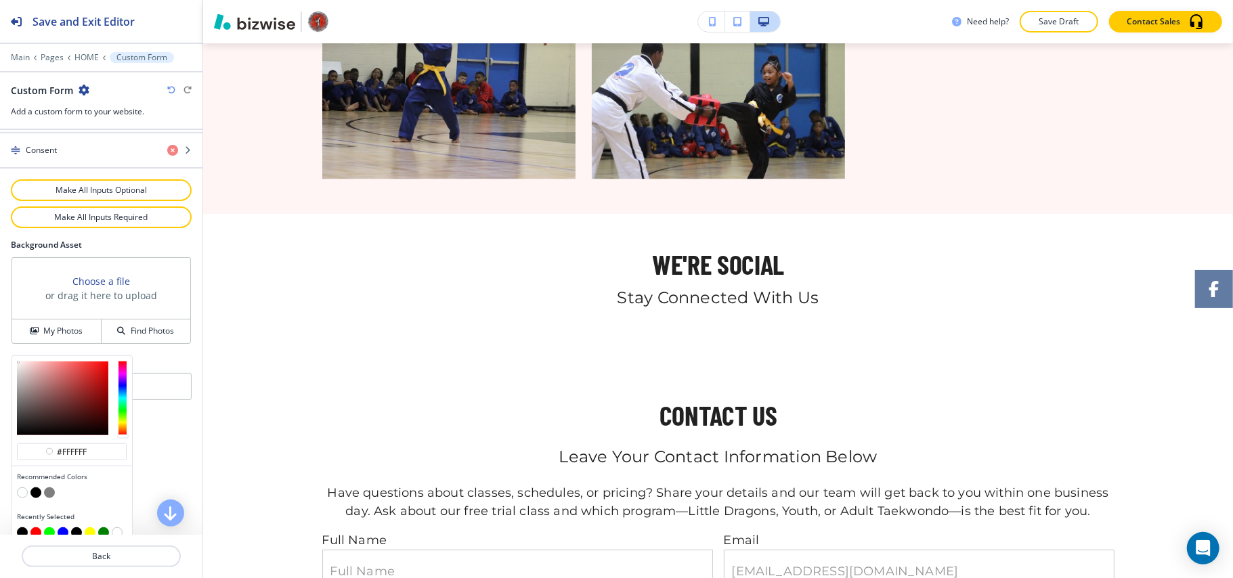
scroll to position [890, 0]
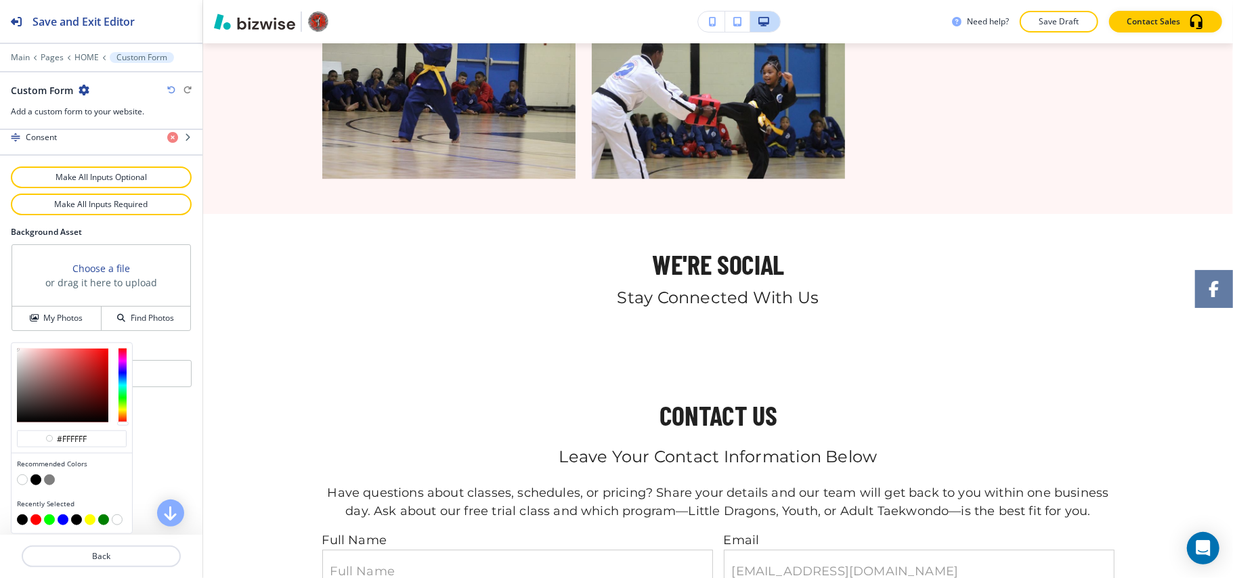
click at [34, 480] on button "button" at bounding box center [35, 480] width 11 height 11
type input "#000000"
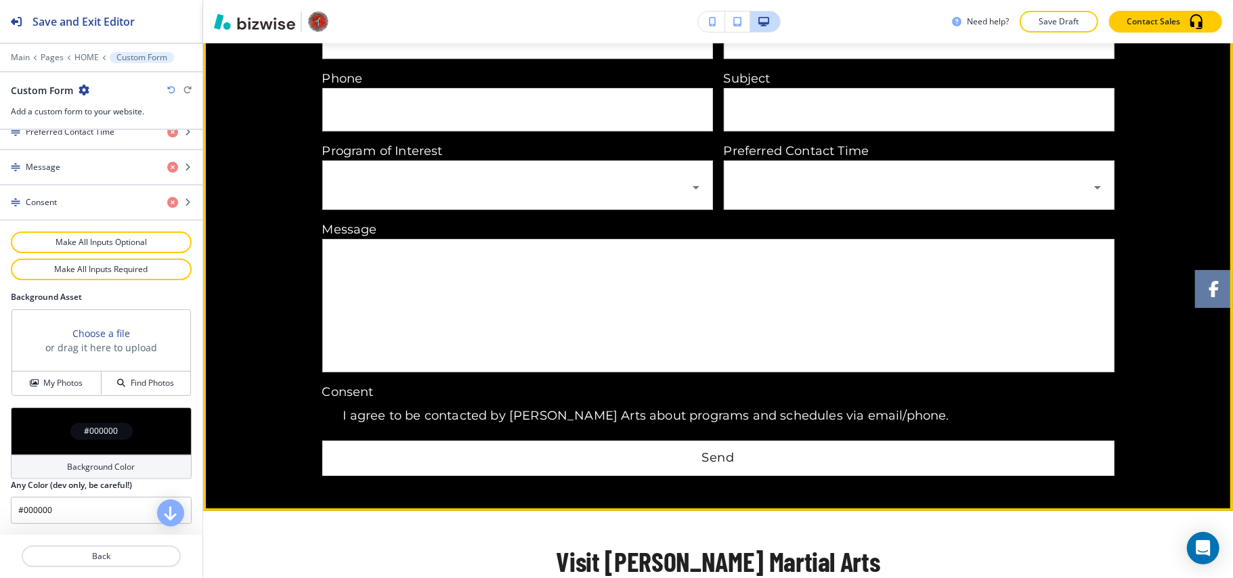
scroll to position [3290, 0]
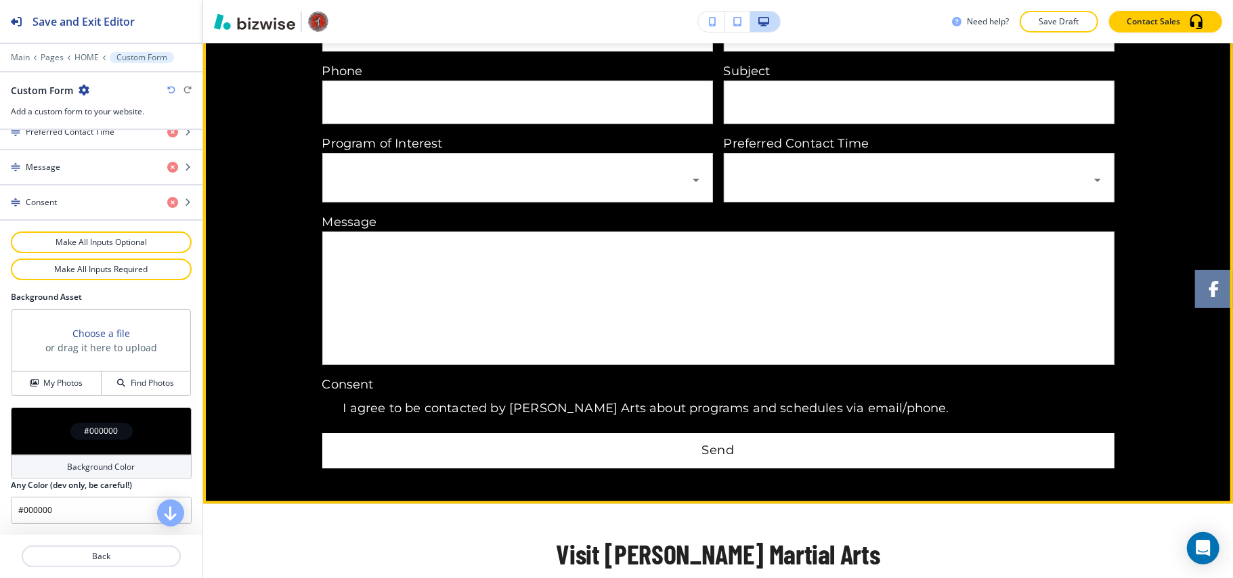
click at [318, 394] on input "I agree to be contacted by [PERSON_NAME] Arts about programs and schedules via …" at bounding box center [329, 408] width 28 height 28
click at [323, 394] on input "I agree to be contacted by [PERSON_NAME] Arts about programs and schedules via …" at bounding box center [329, 408] width 28 height 28
checkbox input "false"
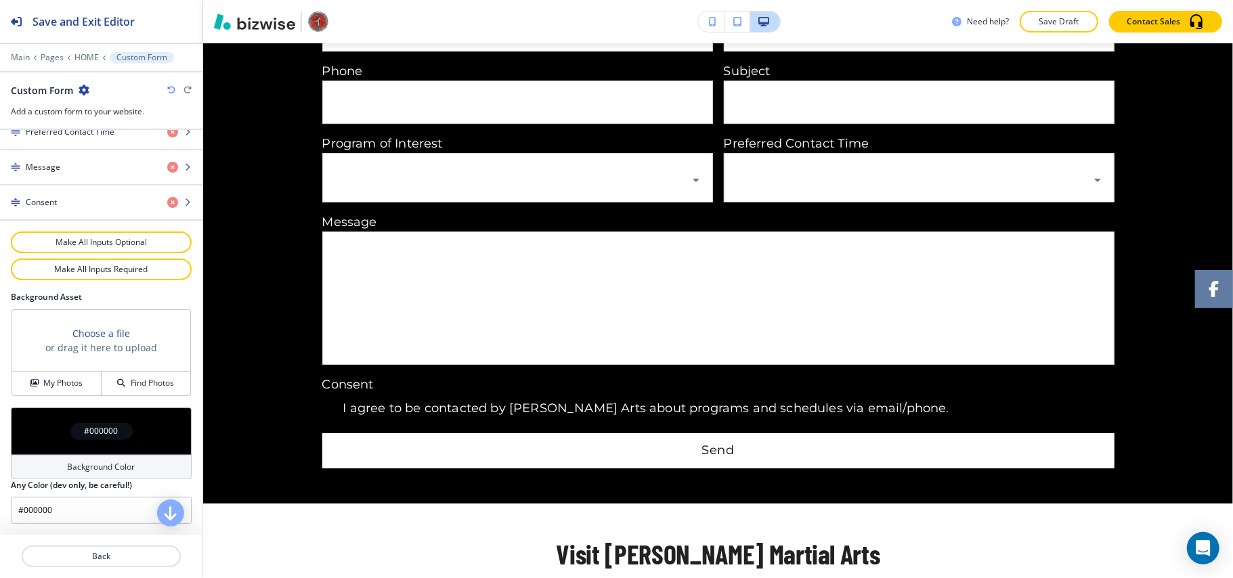
click at [51, 431] on div "#000000" at bounding box center [101, 431] width 181 height 47
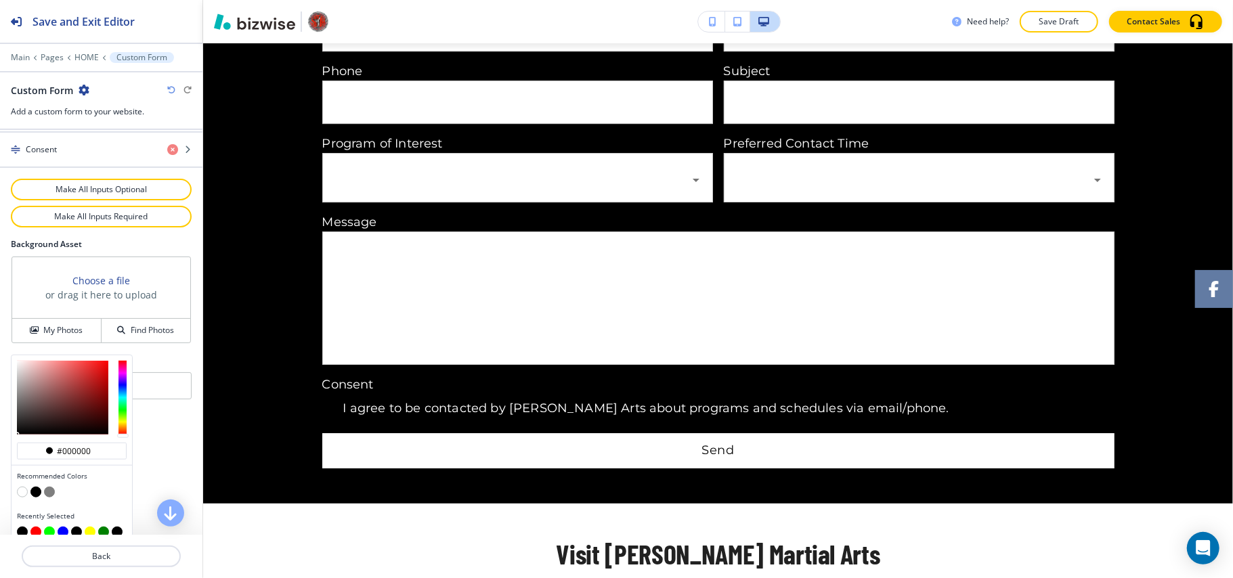
scroll to position [890, 0]
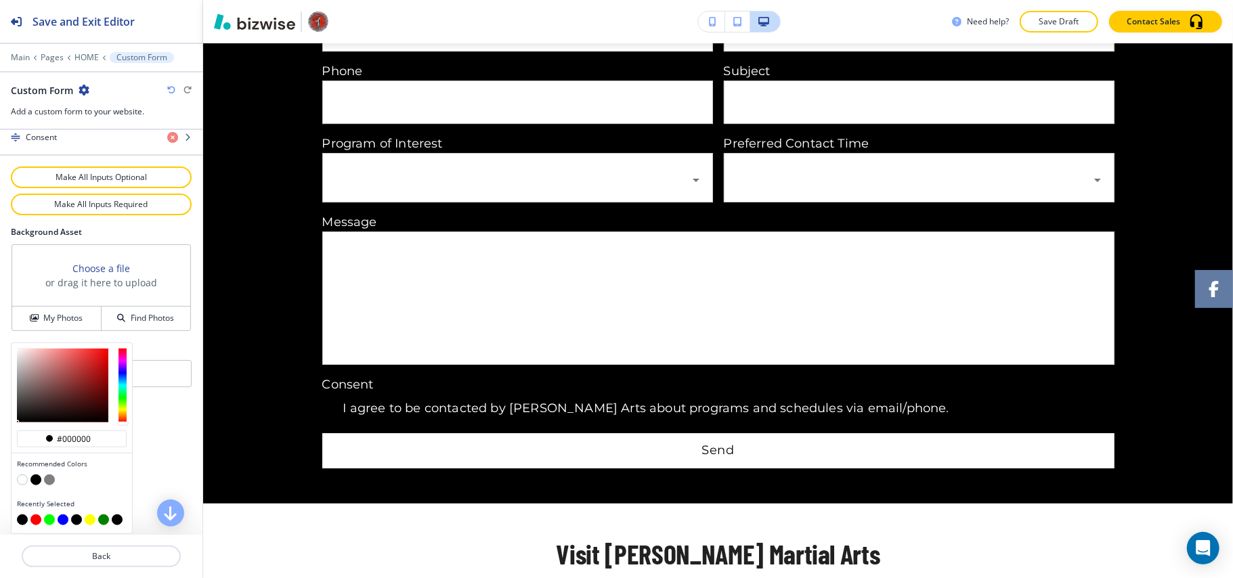
click at [19, 478] on button "button" at bounding box center [22, 480] width 11 height 11
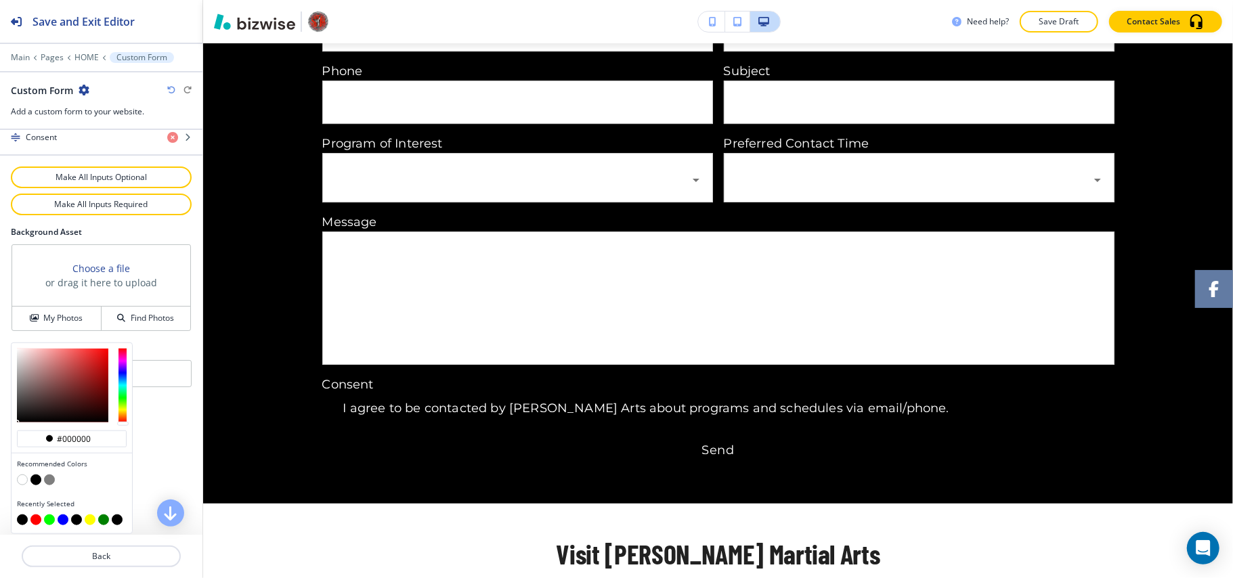
type input "#FFFFFF"
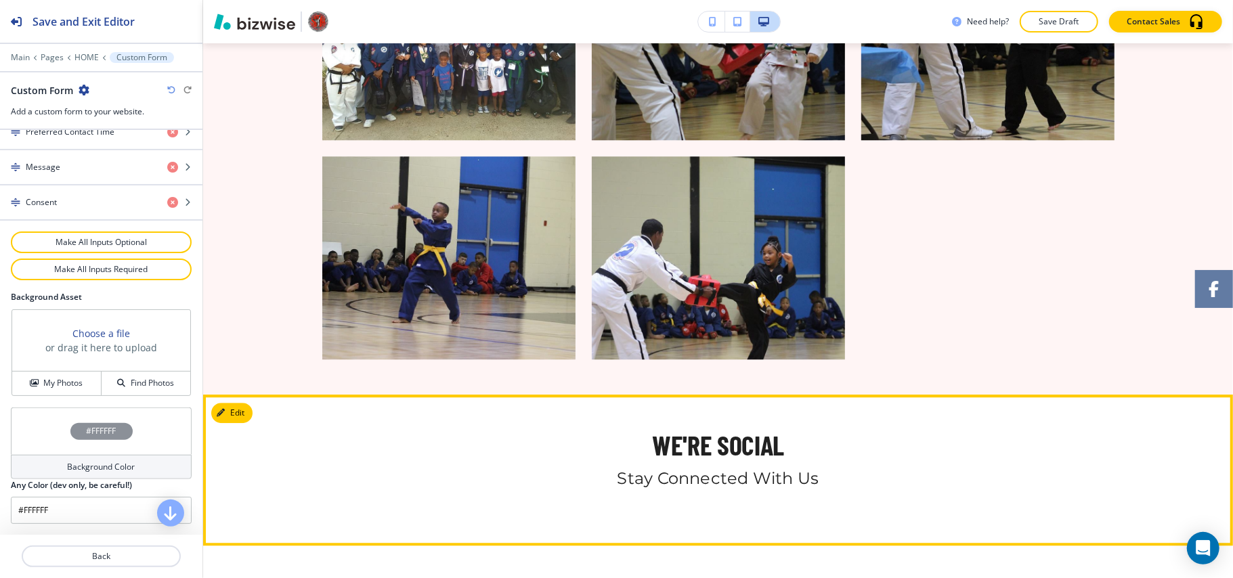
scroll to position [2838, 0]
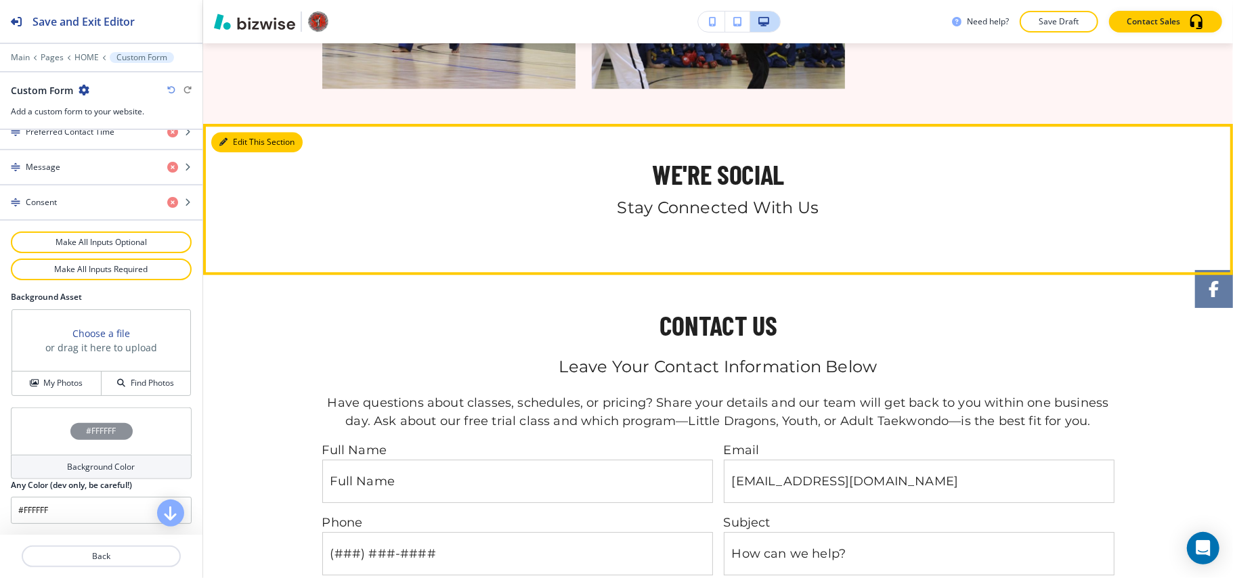
click at [242, 132] on button "Edit This Section" at bounding box center [256, 142] width 91 height 20
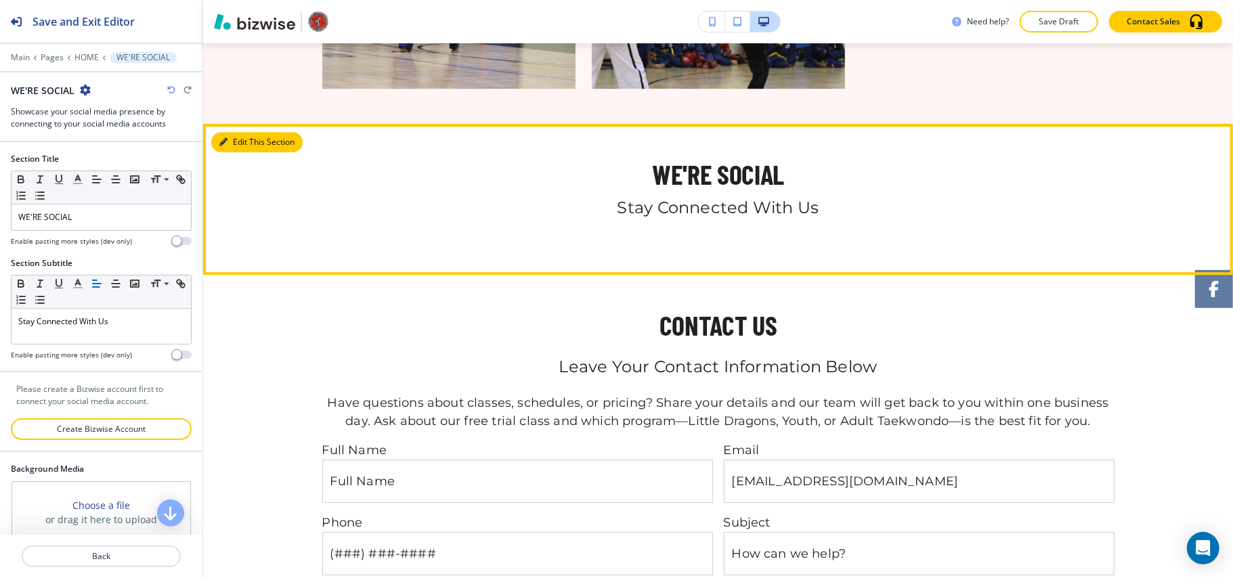
scroll to position [2868, 0]
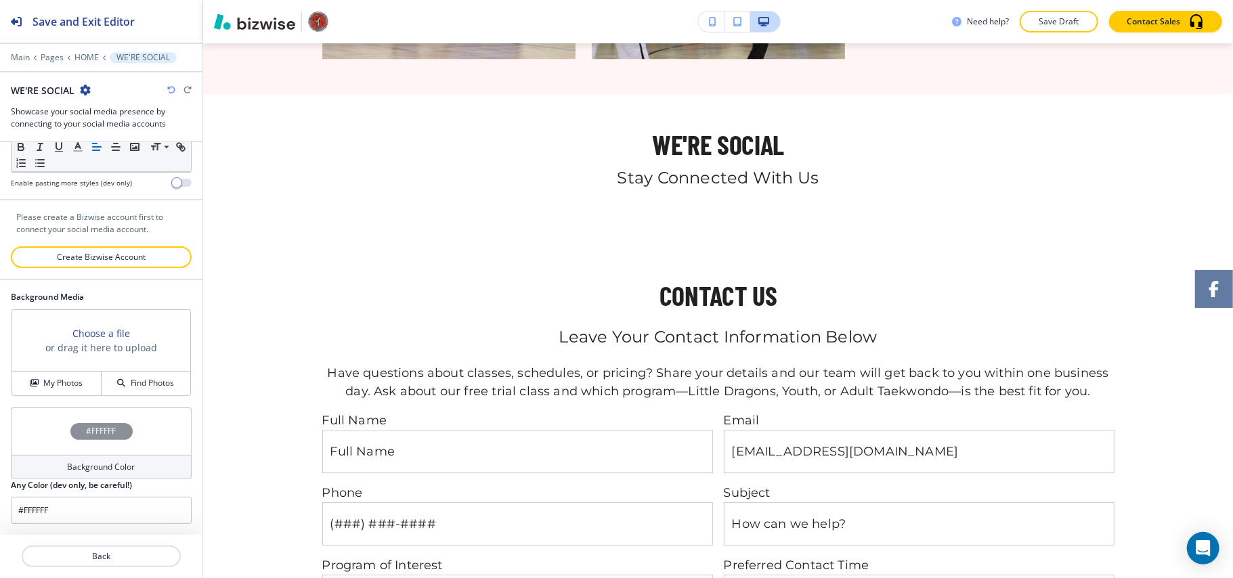
click at [38, 428] on div "#FFFFFF" at bounding box center [101, 431] width 181 height 47
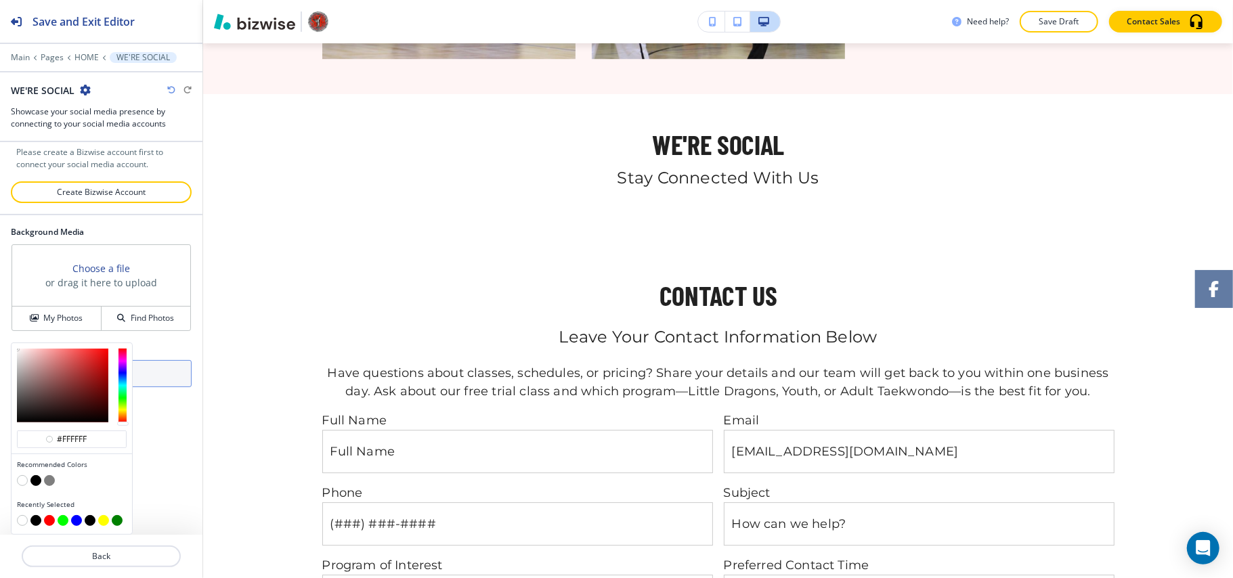
click at [47, 516] on button "button" at bounding box center [49, 520] width 11 height 11
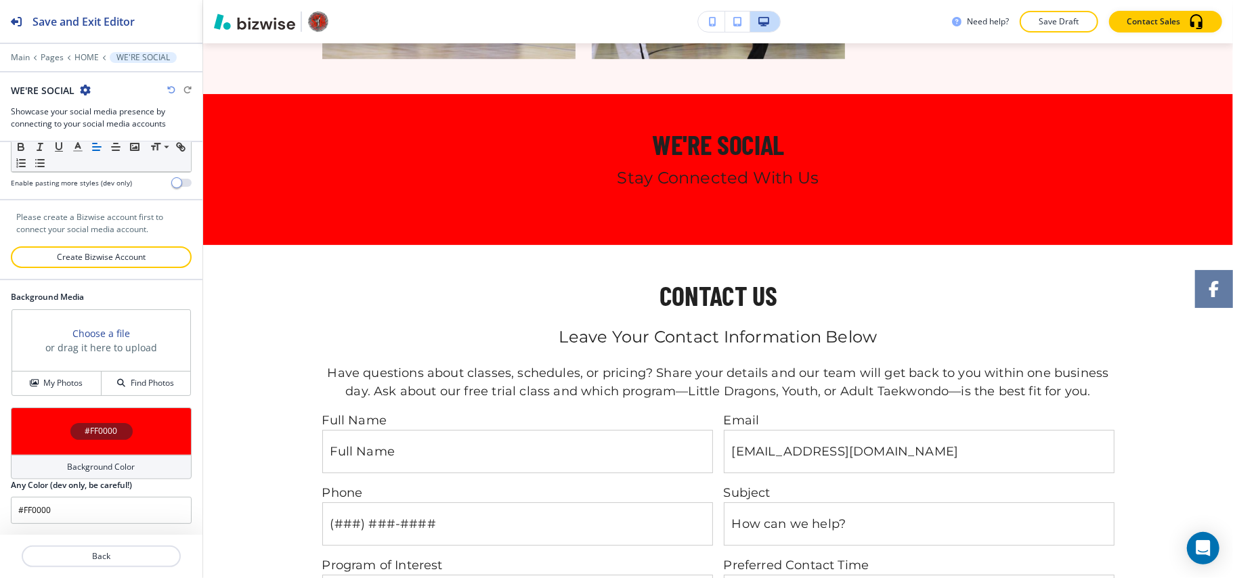
click at [28, 434] on div "#FF0000" at bounding box center [101, 431] width 181 height 47
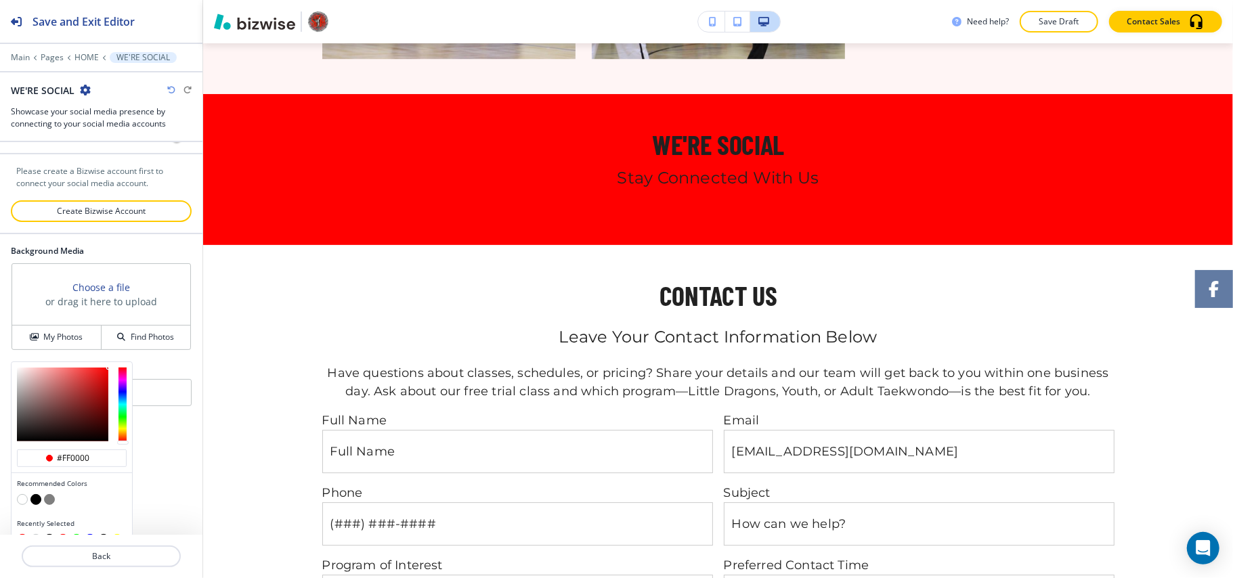
scroll to position [241, 0]
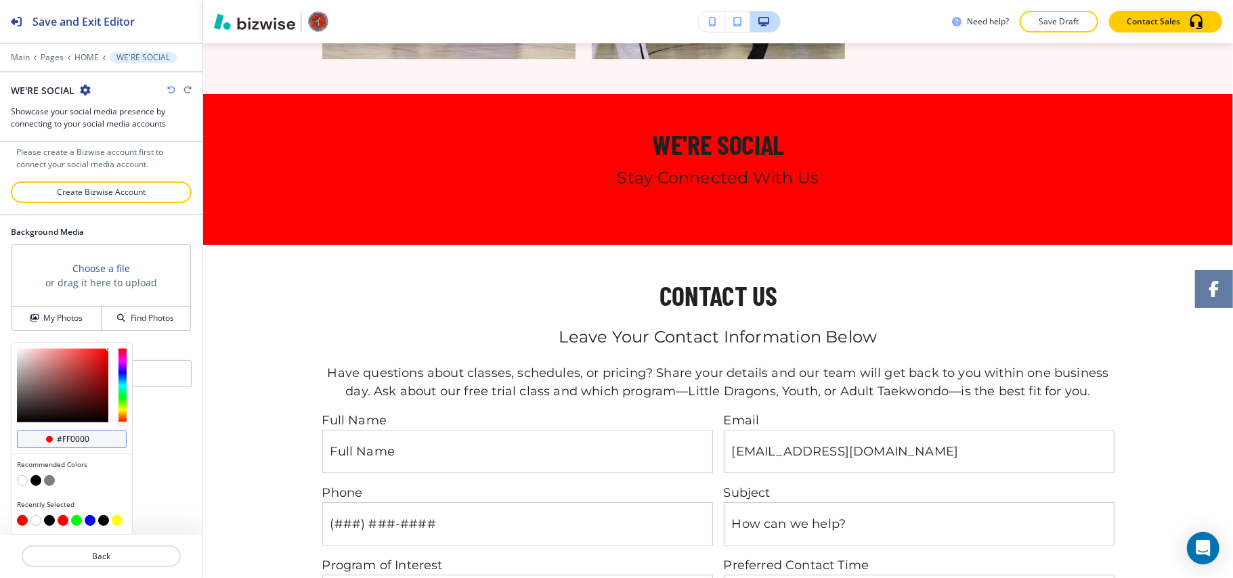
click at [92, 442] on input "#ff0000" at bounding box center [79, 439] width 47 height 11
paste input "de"
type input "#de0000"
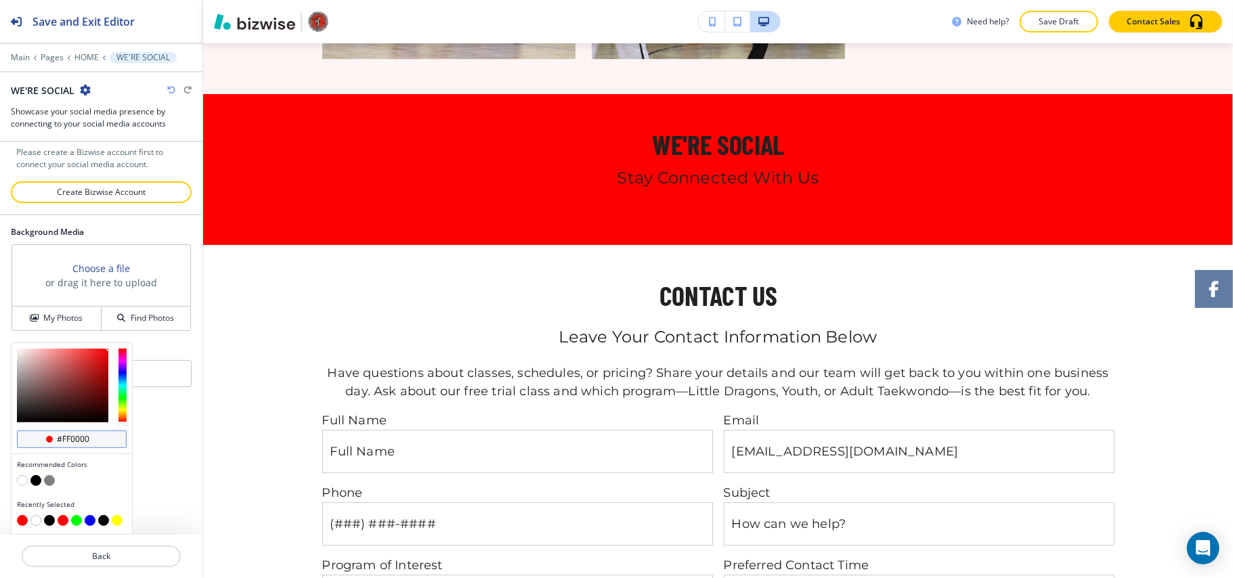
type input "#de0000"
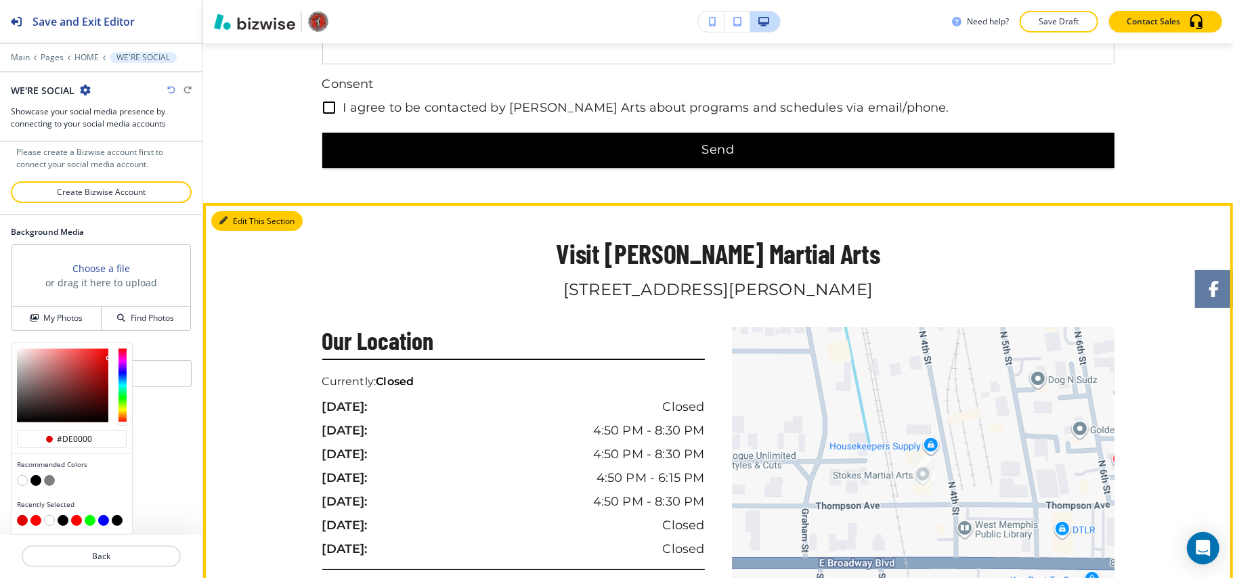
scroll to position [176, 0]
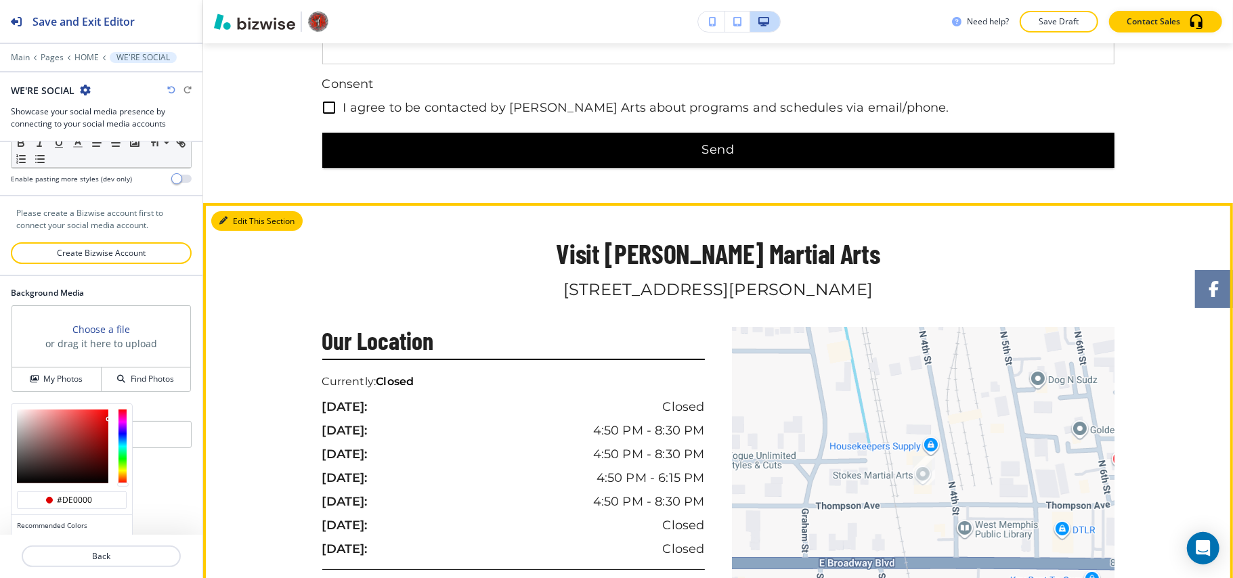
click at [244, 211] on button "Edit This Section" at bounding box center [256, 221] width 91 height 20
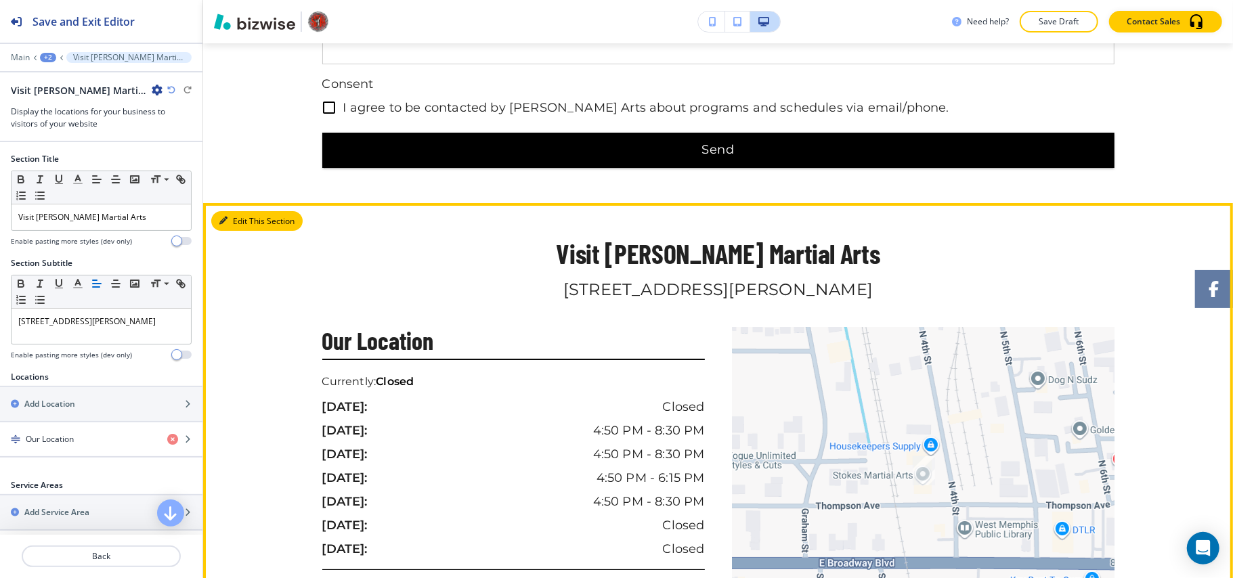
scroll to position [3702, 0]
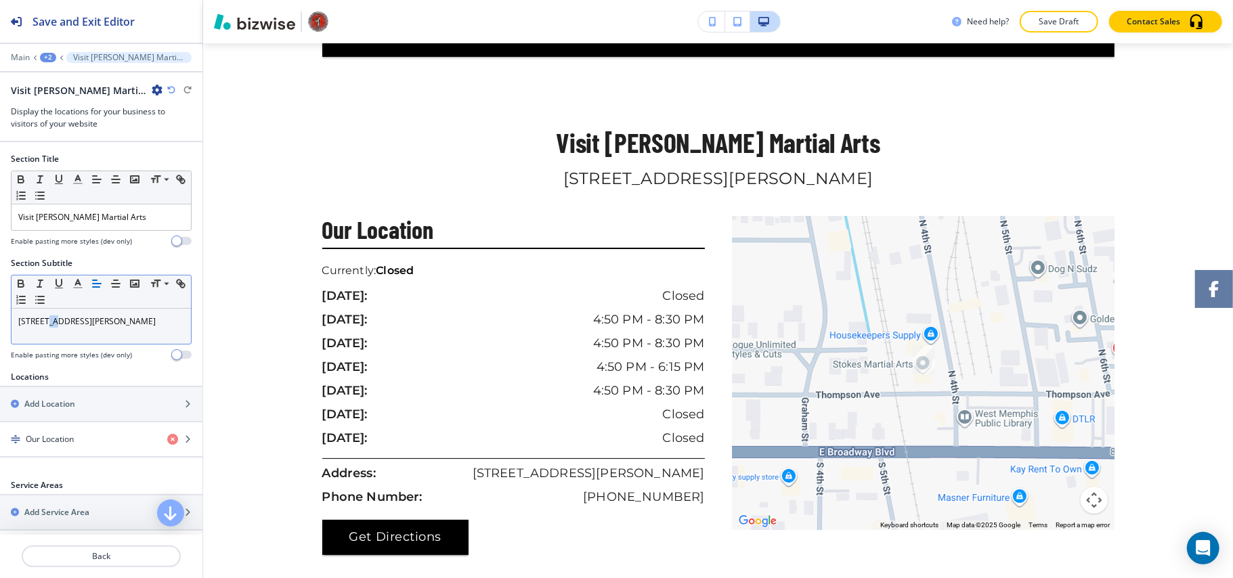
drag, startPoint x: 63, startPoint y: 326, endPoint x: 50, endPoint y: 328, distance: 13.0
click at [50, 328] on p "[STREET_ADDRESS][PERSON_NAME]" at bounding box center [101, 321] width 166 height 12
drag, startPoint x: 22, startPoint y: 322, endPoint x: 0, endPoint y: 311, distance: 24.2
click at [0, 311] on div "Section Subtitle Small Normal Large Huge [STREET_ADDRESS][PERSON_NAME] Enable p…" at bounding box center [101, 314] width 202 height 114
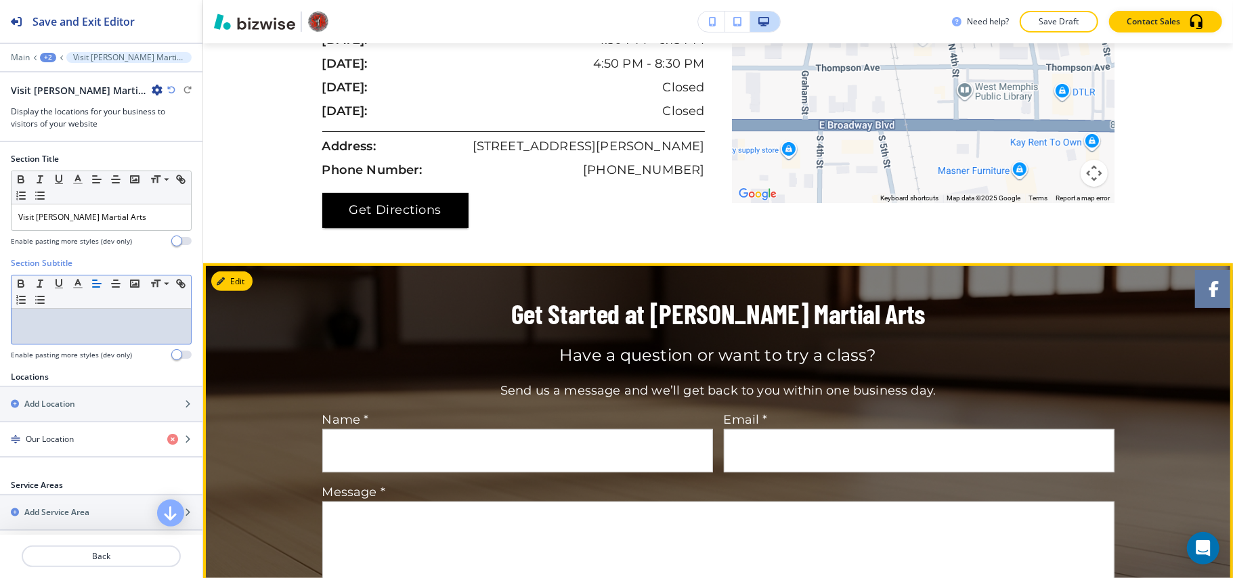
scroll to position [3972, 0]
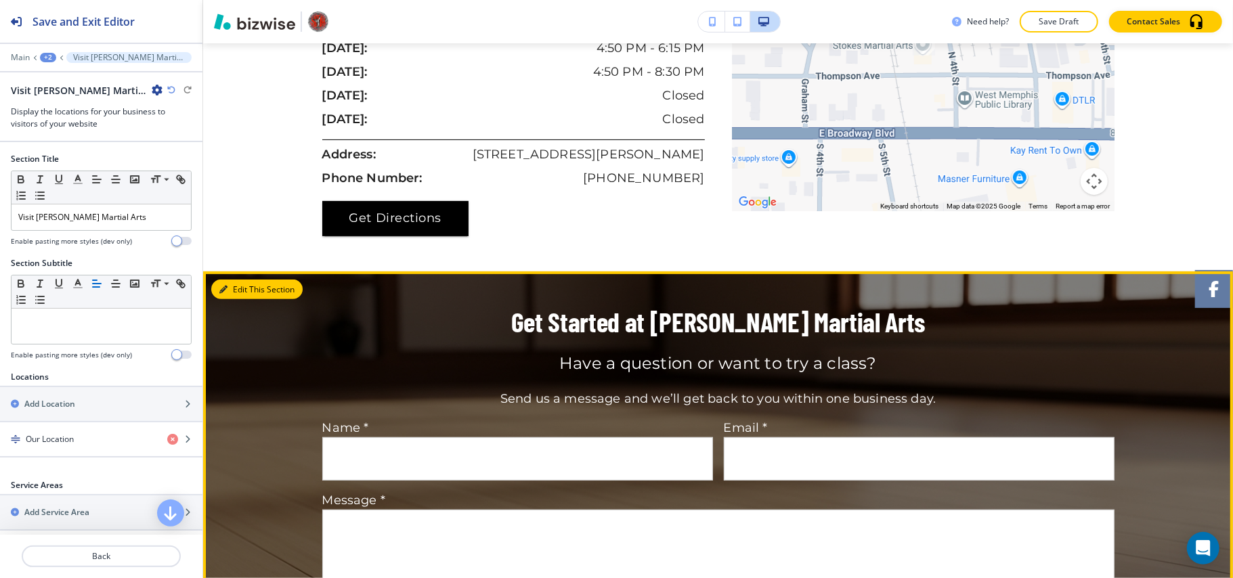
click at [245, 280] on button "Edit This Section" at bounding box center [256, 290] width 91 height 20
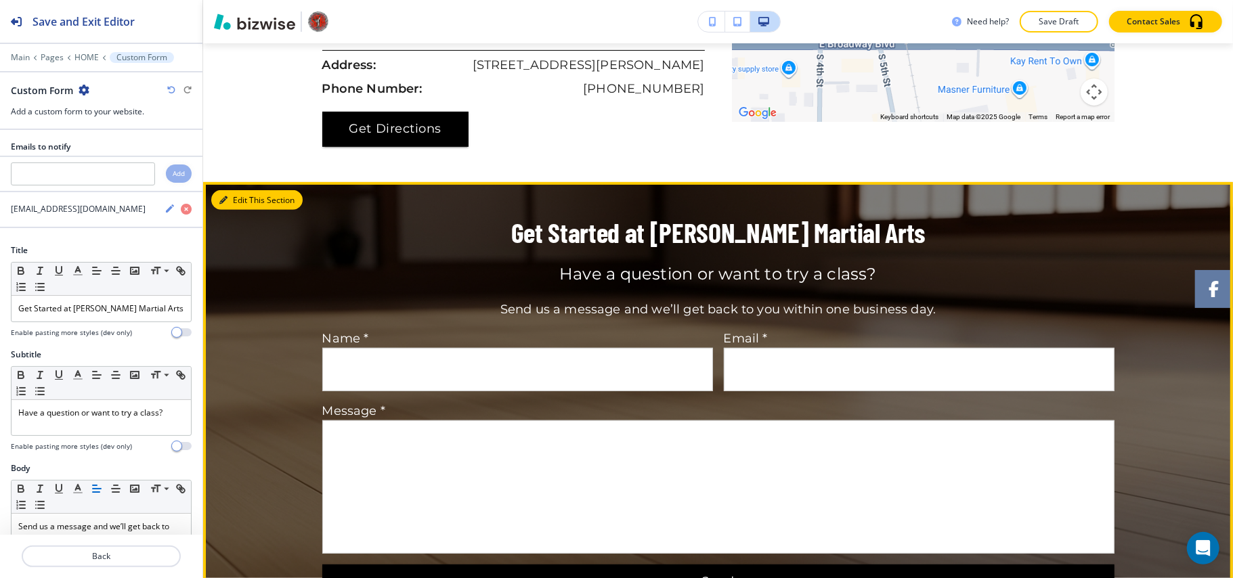
scroll to position [4151, 0]
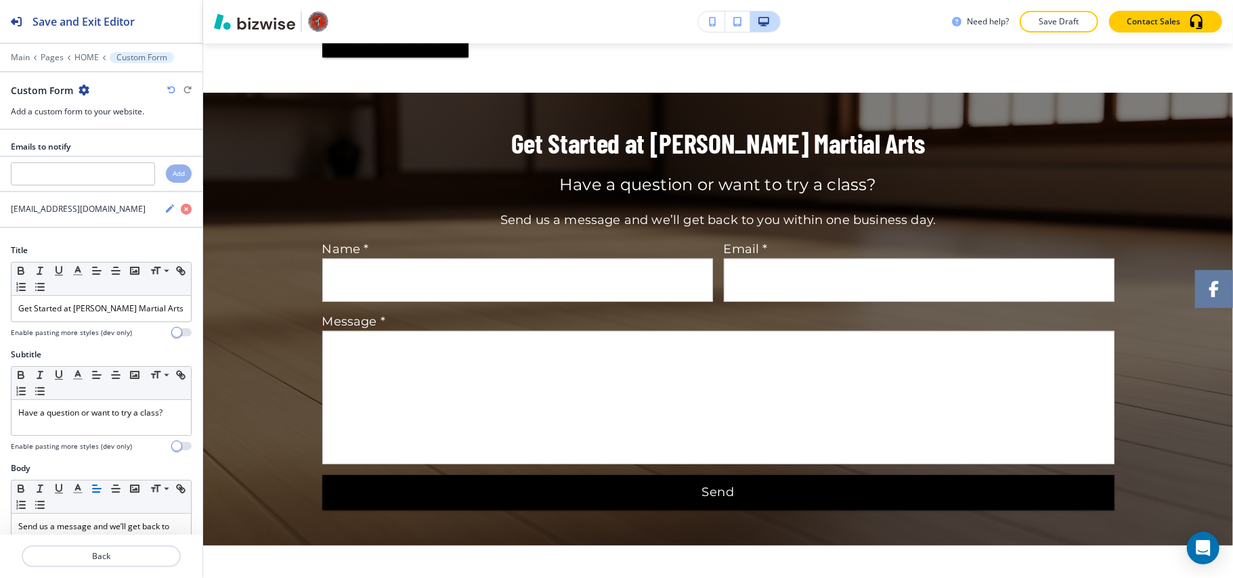
click at [85, 88] on icon "button" at bounding box center [84, 90] width 11 height 11
click at [117, 166] on p "Delete Section" at bounding box center [121, 162] width 69 height 12
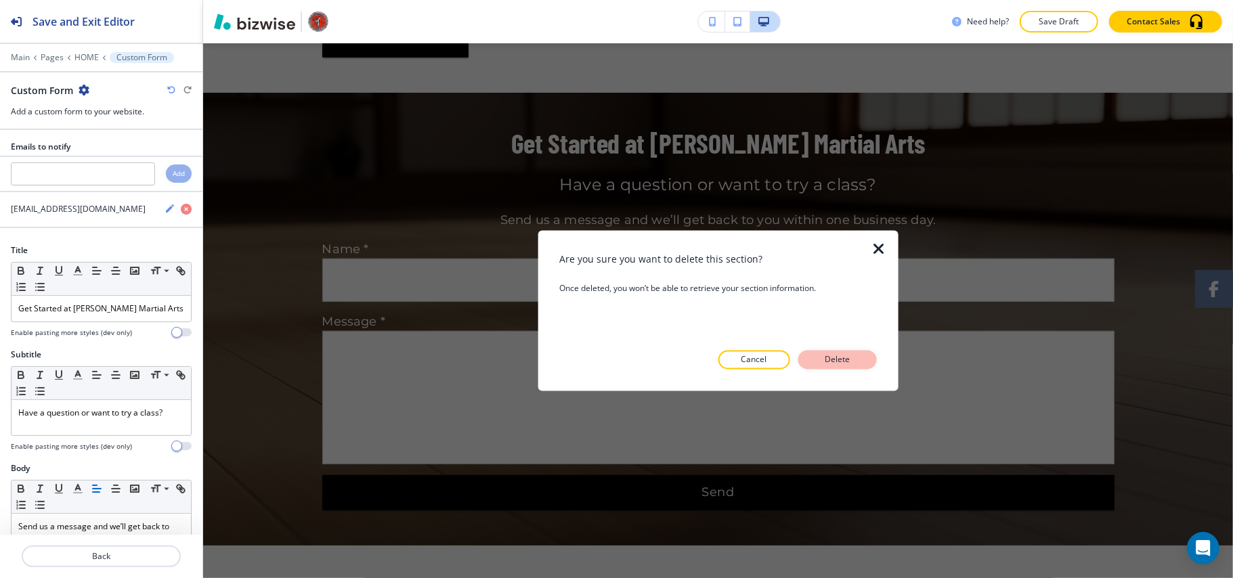
click at [826, 357] on p "Delete" at bounding box center [837, 360] width 32 height 12
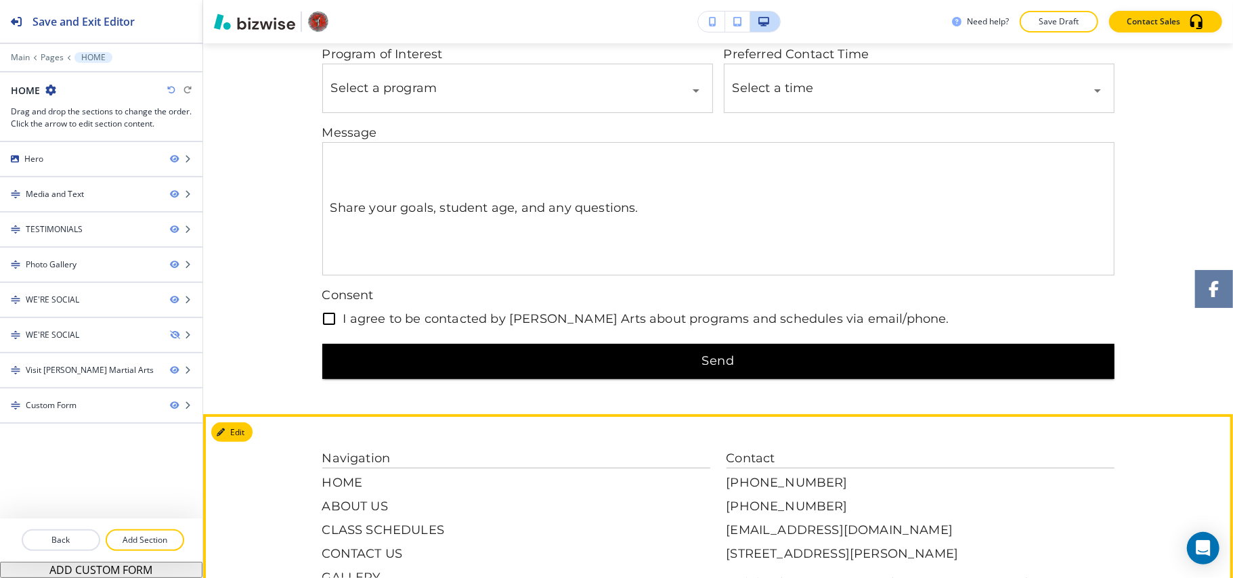
scroll to position [3830, 0]
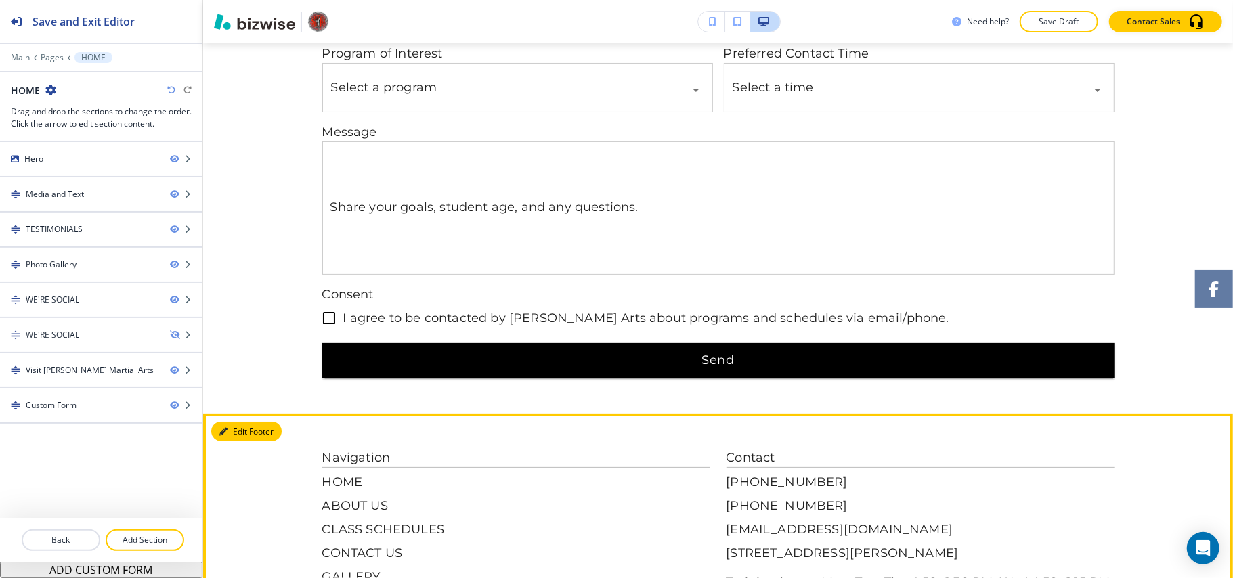
click at [231, 422] on button "Edit Footer" at bounding box center [246, 432] width 70 height 20
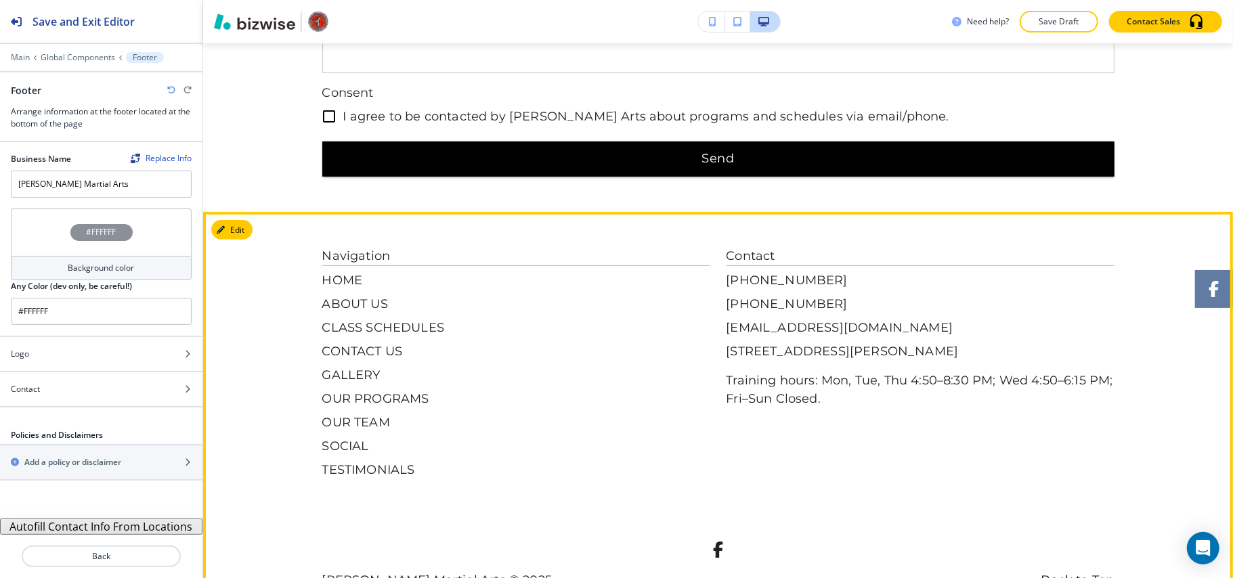
scroll to position [4033, 0]
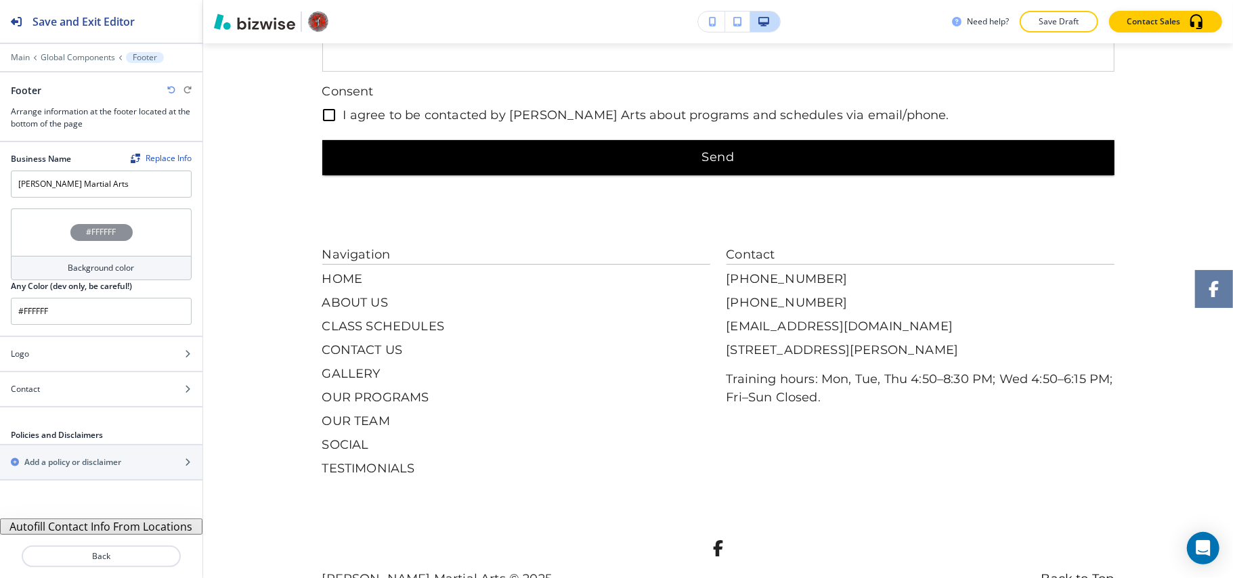
click at [27, 244] on div "#FFFFFF" at bounding box center [101, 232] width 181 height 47
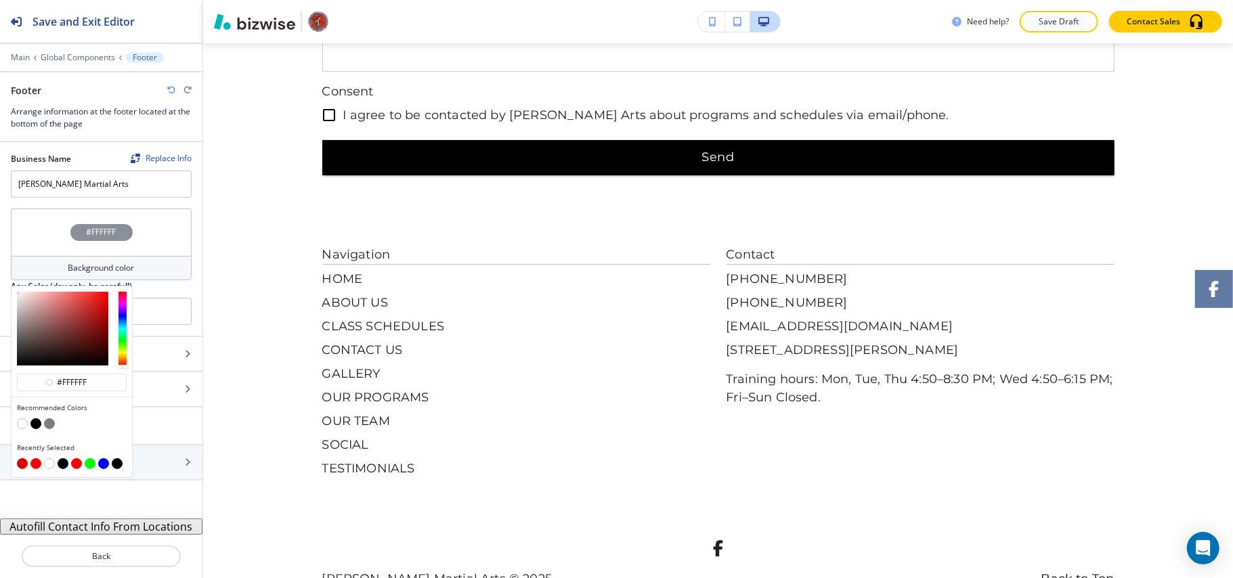
click at [36, 423] on button "button" at bounding box center [35, 423] width 11 height 11
type input "#000000"
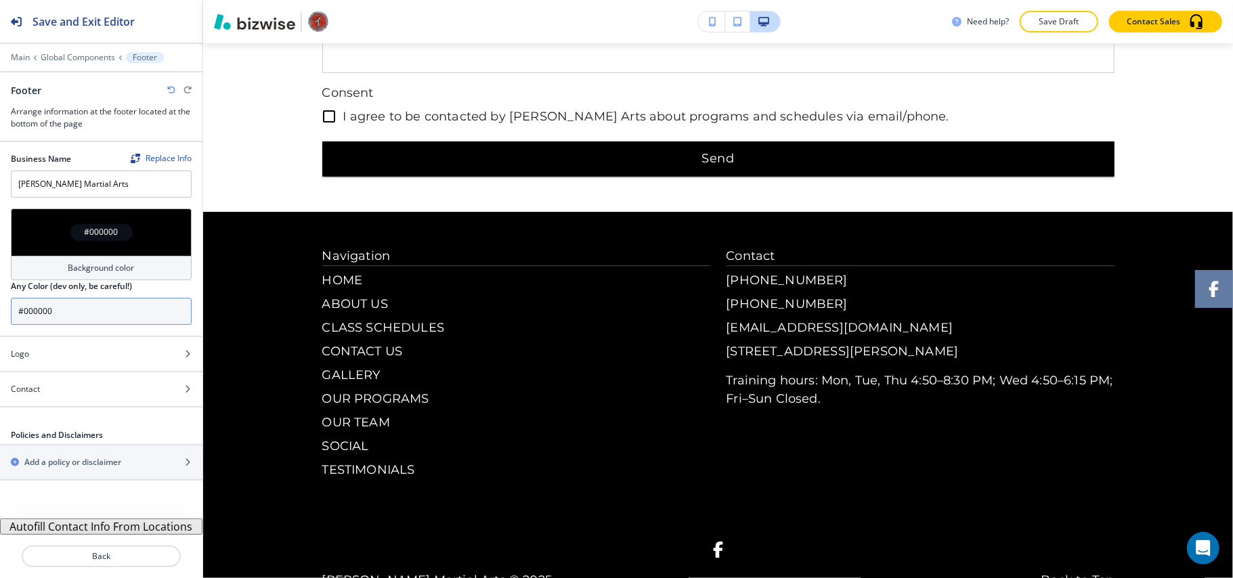
scroll to position [4016, 0]
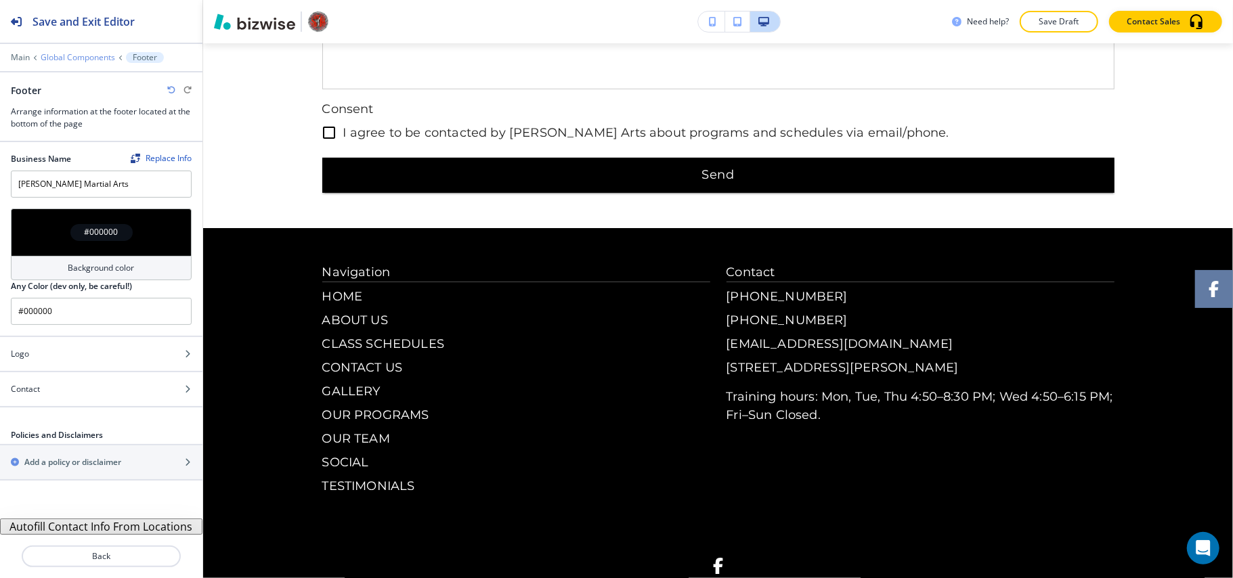
click at [76, 53] on p "Global Components" at bounding box center [78, 57] width 74 height 9
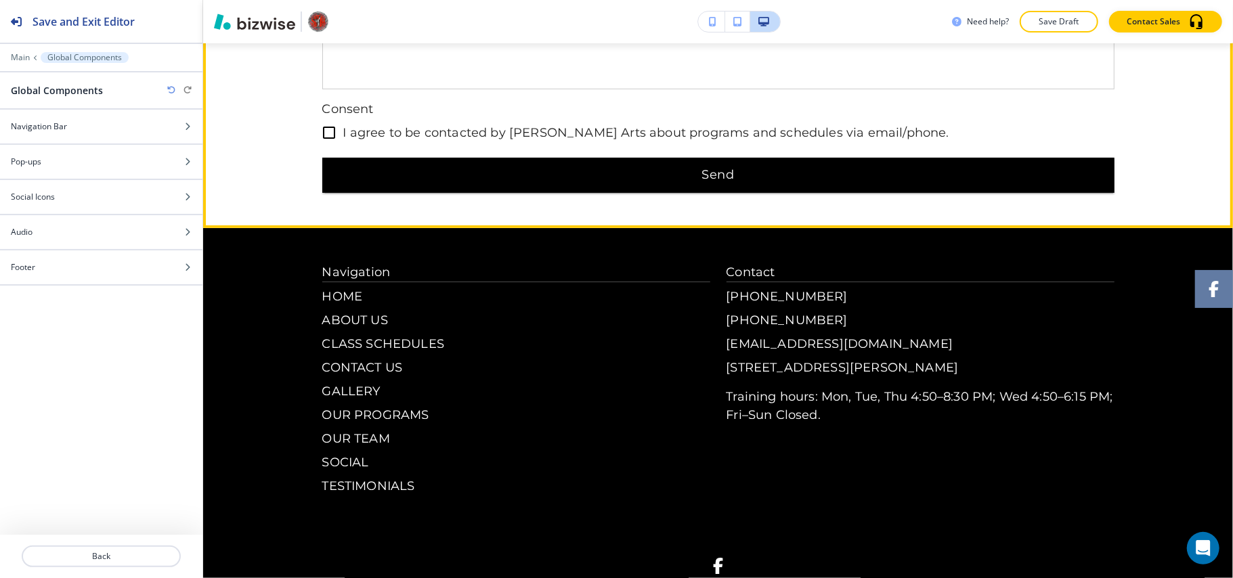
scroll to position [3835, 0]
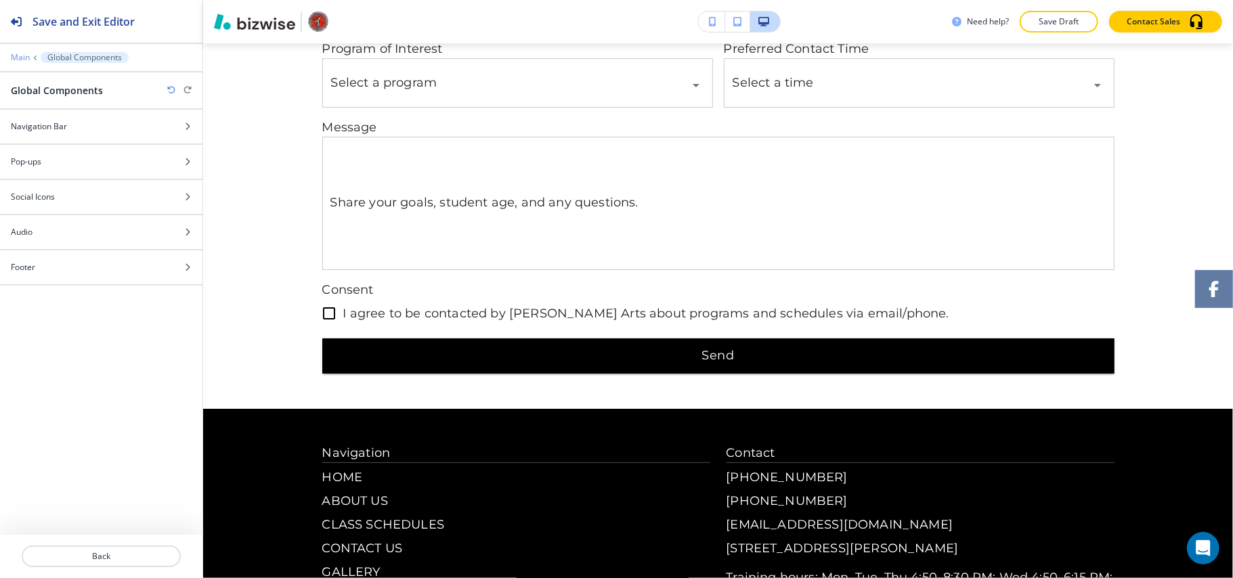
click at [25, 58] on p "Main" at bounding box center [20, 57] width 19 height 9
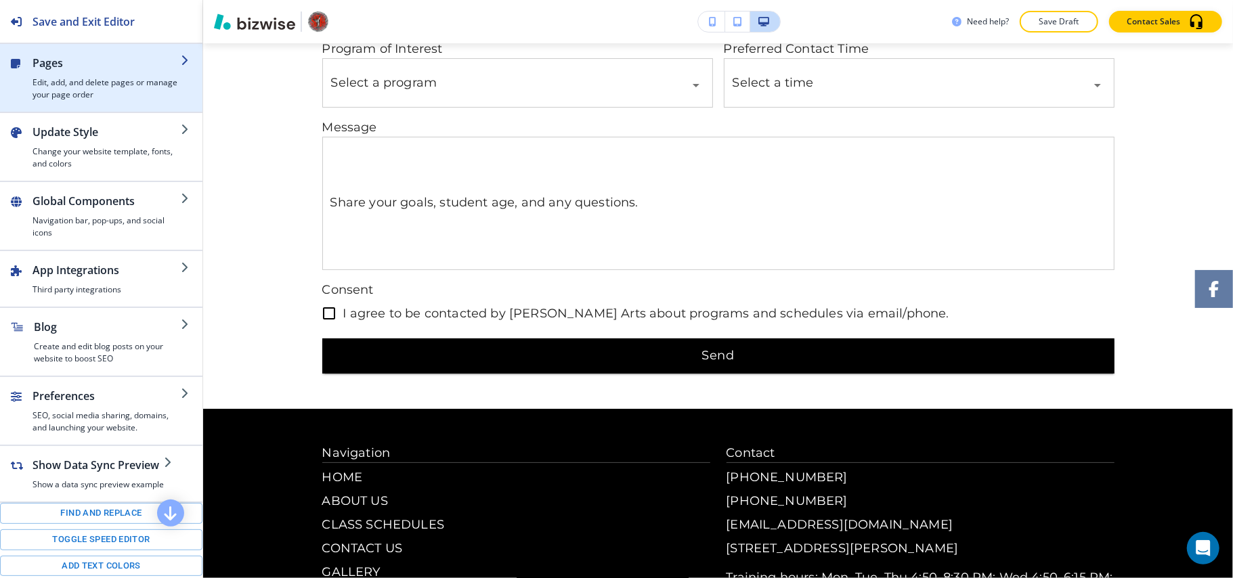
click at [85, 83] on h4 "Edit, add, and delete pages or manage your page order" at bounding box center [106, 88] width 148 height 24
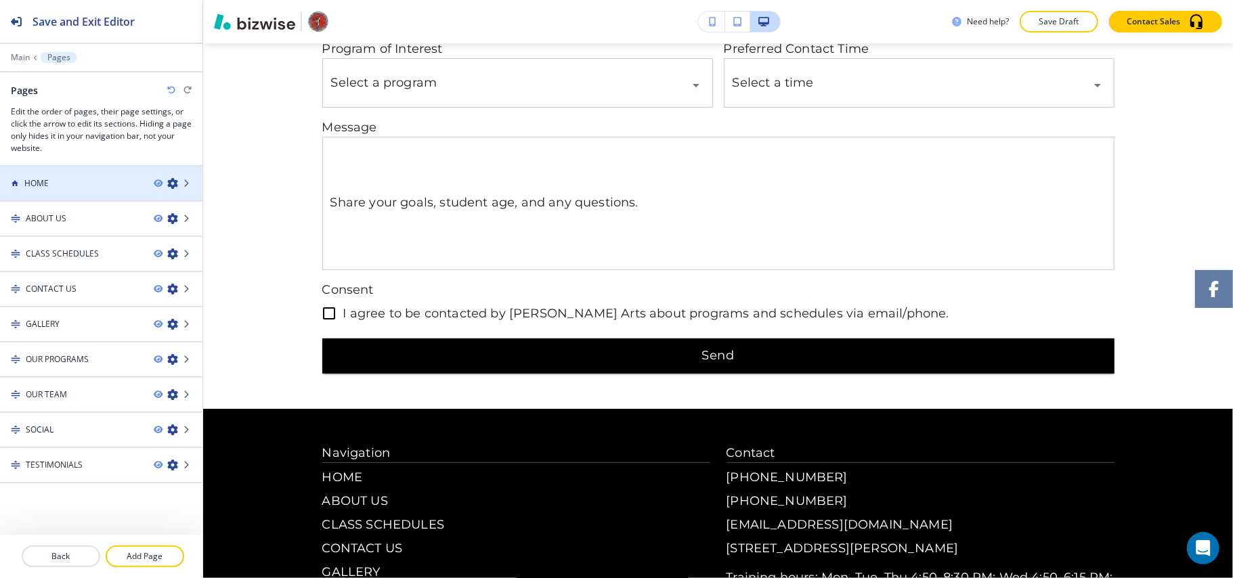
click at [93, 182] on div "HOME" at bounding box center [71, 183] width 143 height 12
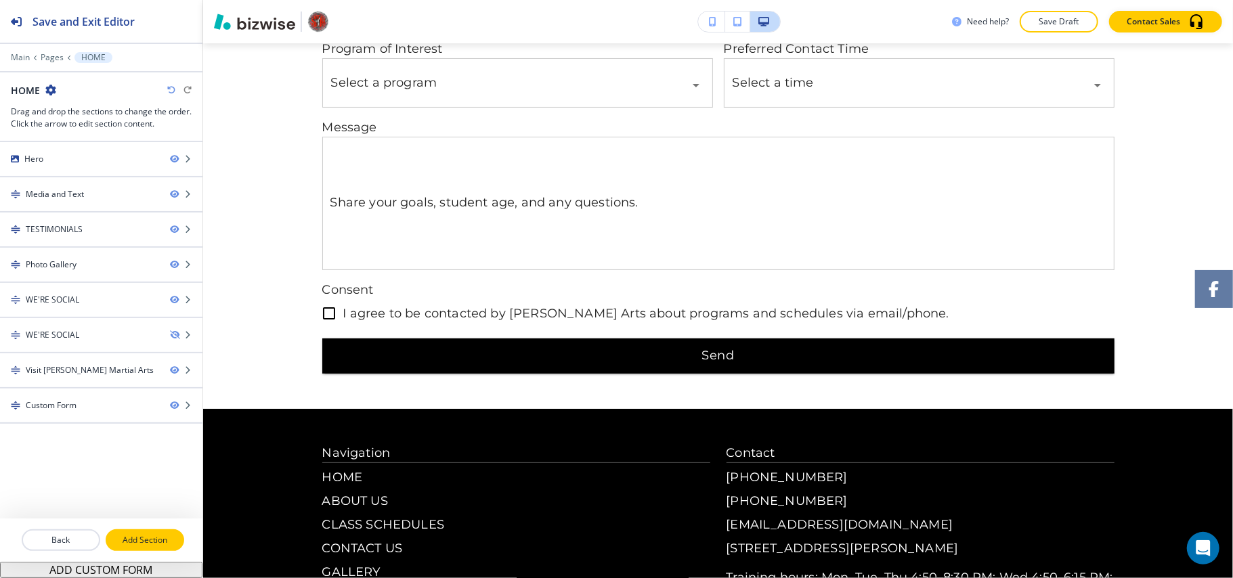
click at [157, 529] on button "Add Section" at bounding box center [145, 540] width 79 height 22
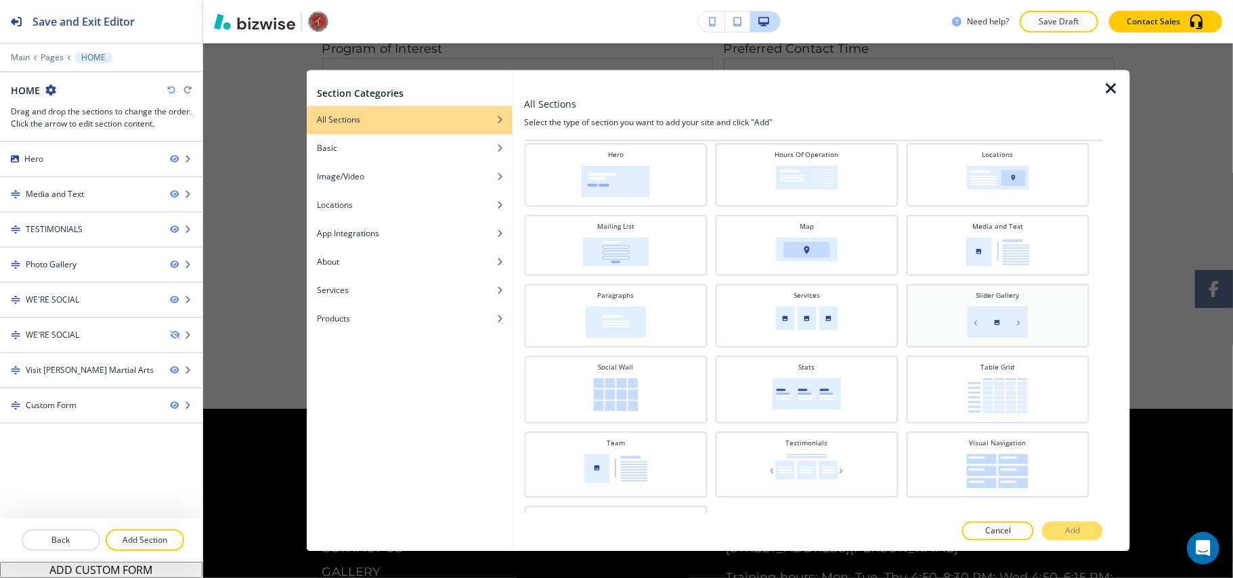
scroll to position [368, 0]
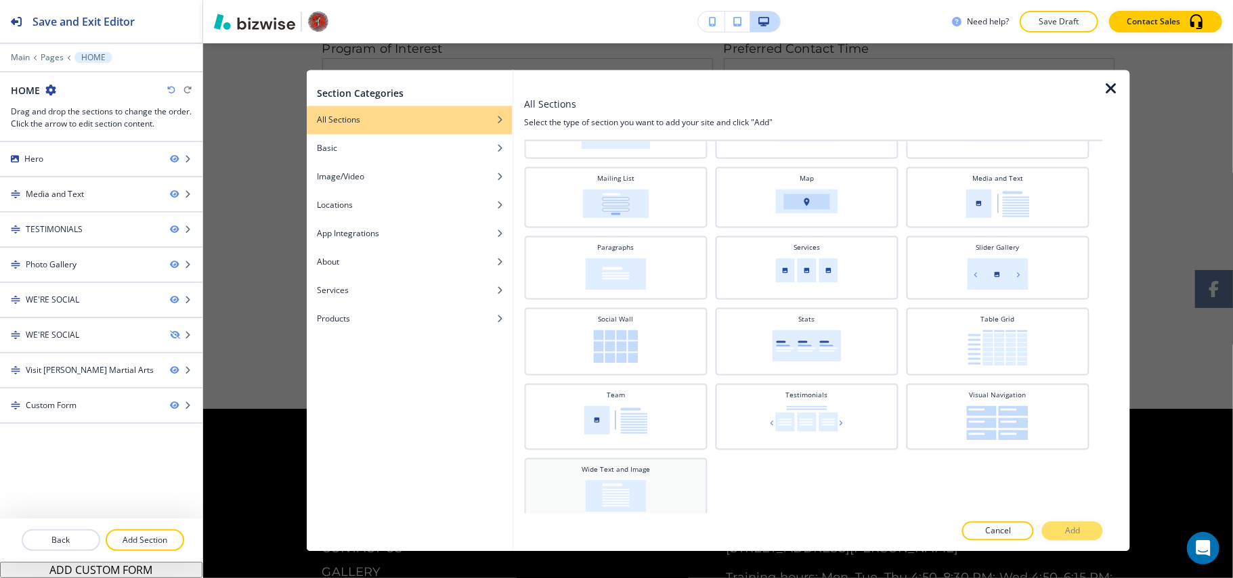
click at [616, 481] on img at bounding box center [615, 497] width 61 height 32
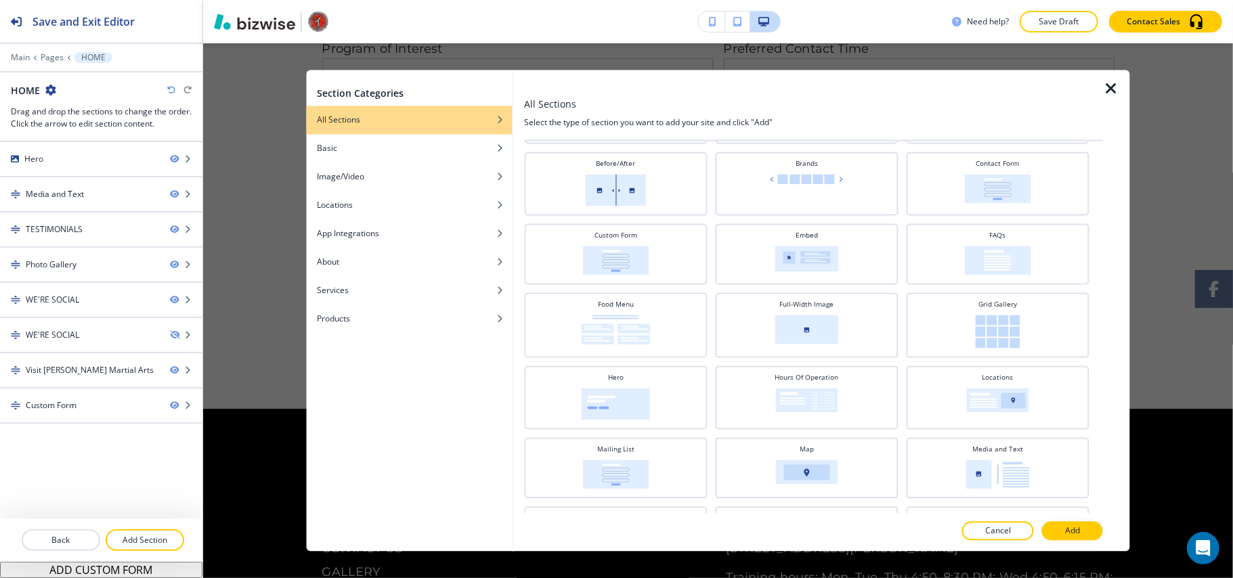
scroll to position [7, 0]
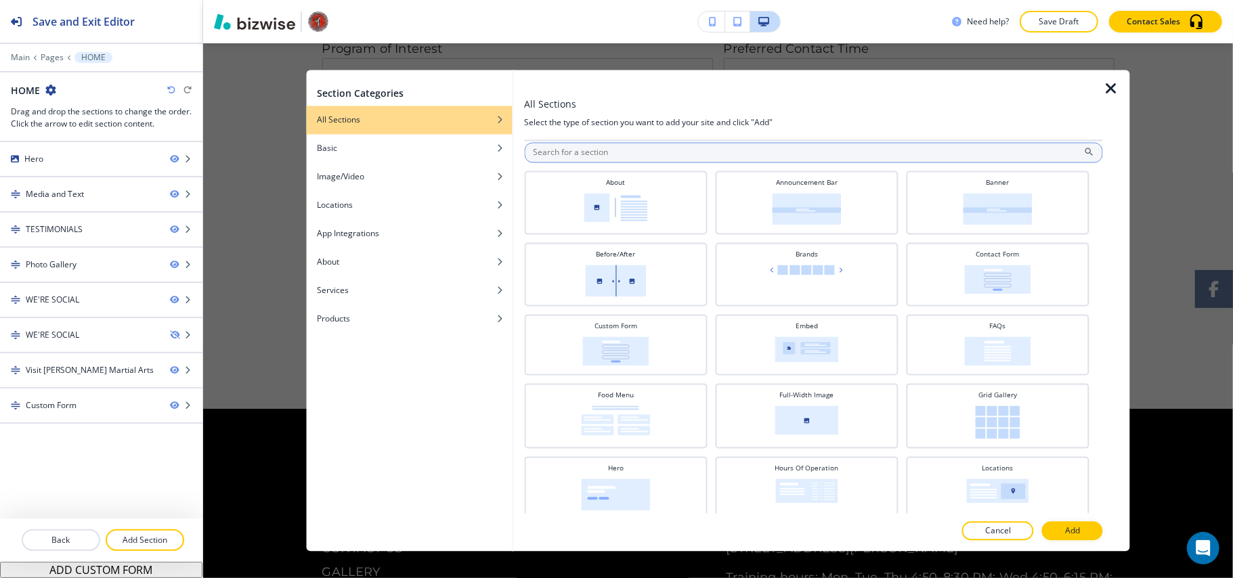
click at [634, 160] on input "text" at bounding box center [813, 153] width 579 height 20
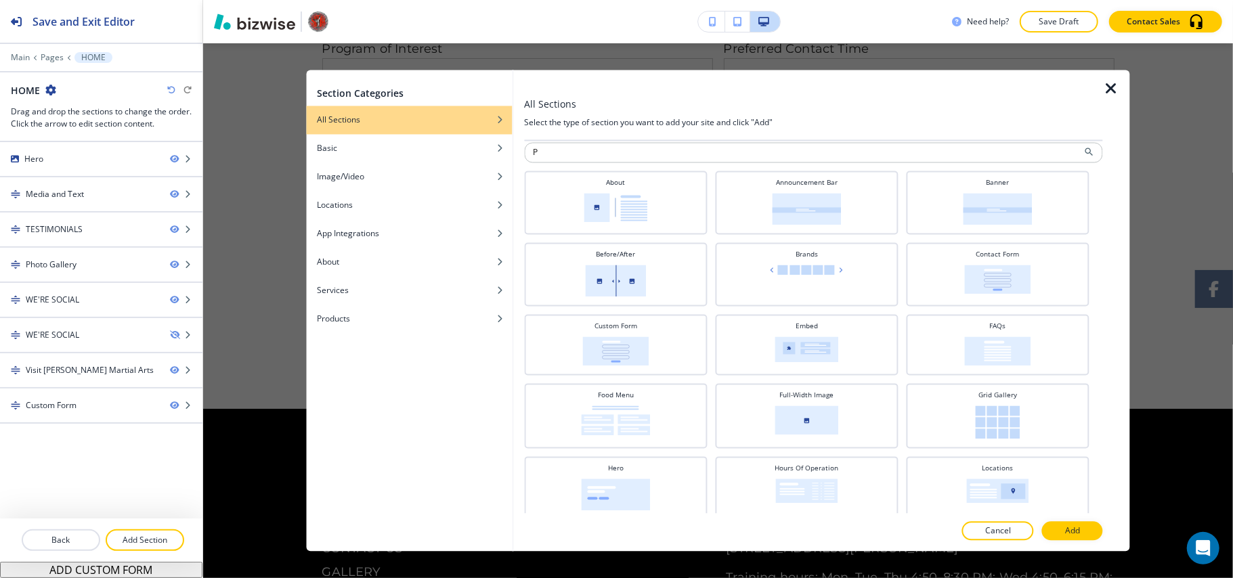
scroll to position [0, 0]
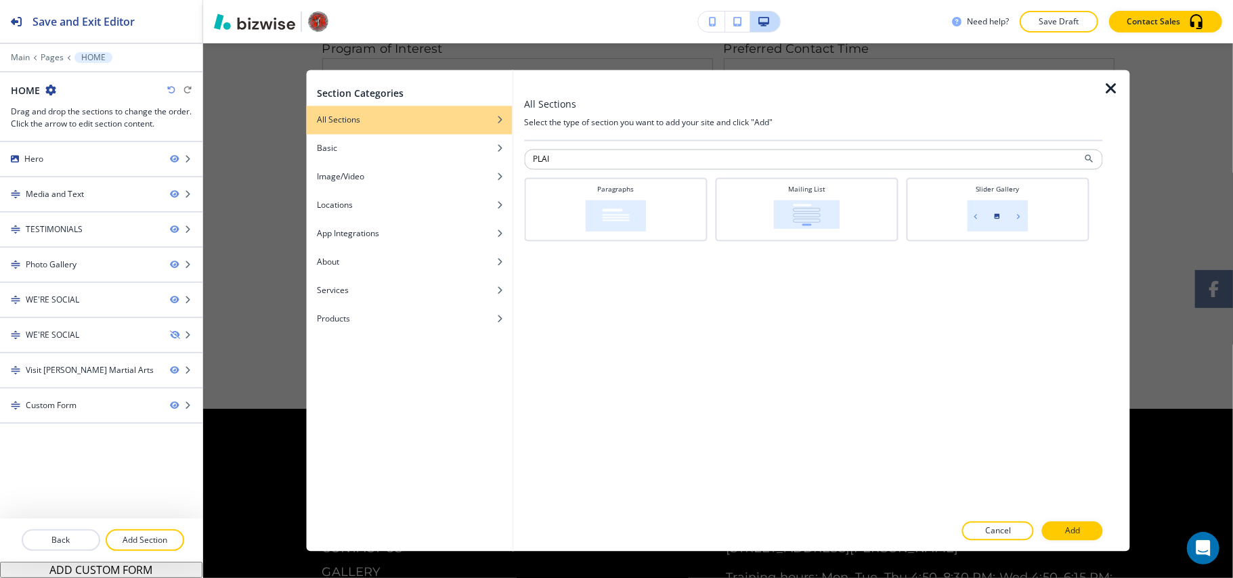
type input "PLAIN"
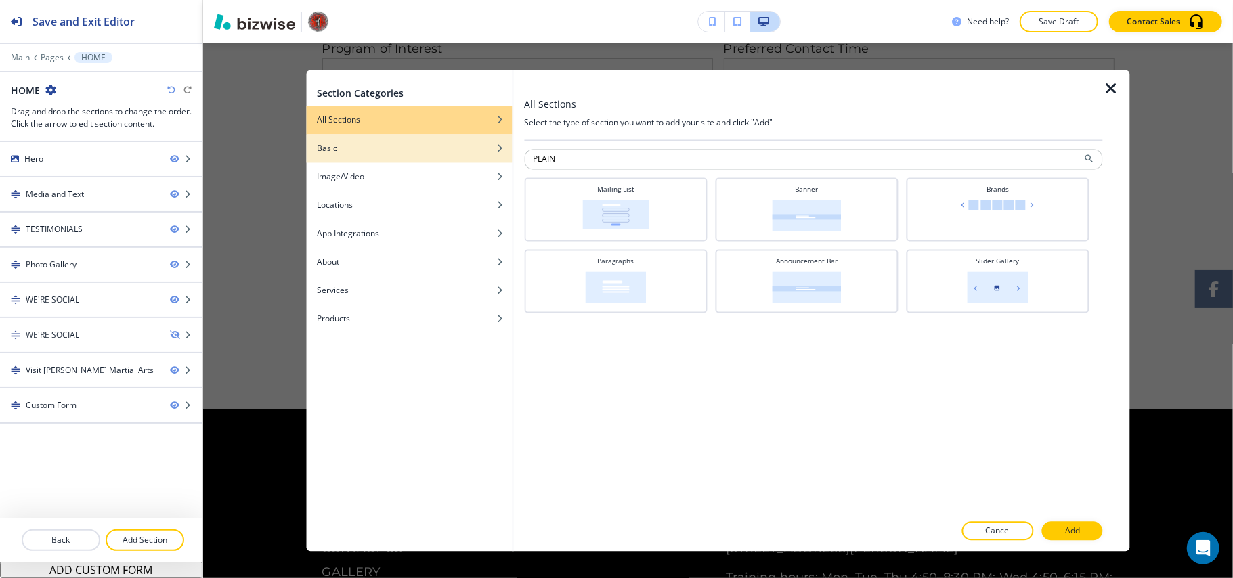
drag, startPoint x: 573, startPoint y: 164, endPoint x: 456, endPoint y: 158, distance: 117.2
click at [456, 158] on div "Section Categories All Sections Basic Image/Video Locations App Integrations Ab…" at bounding box center [718, 310] width 824 height 481
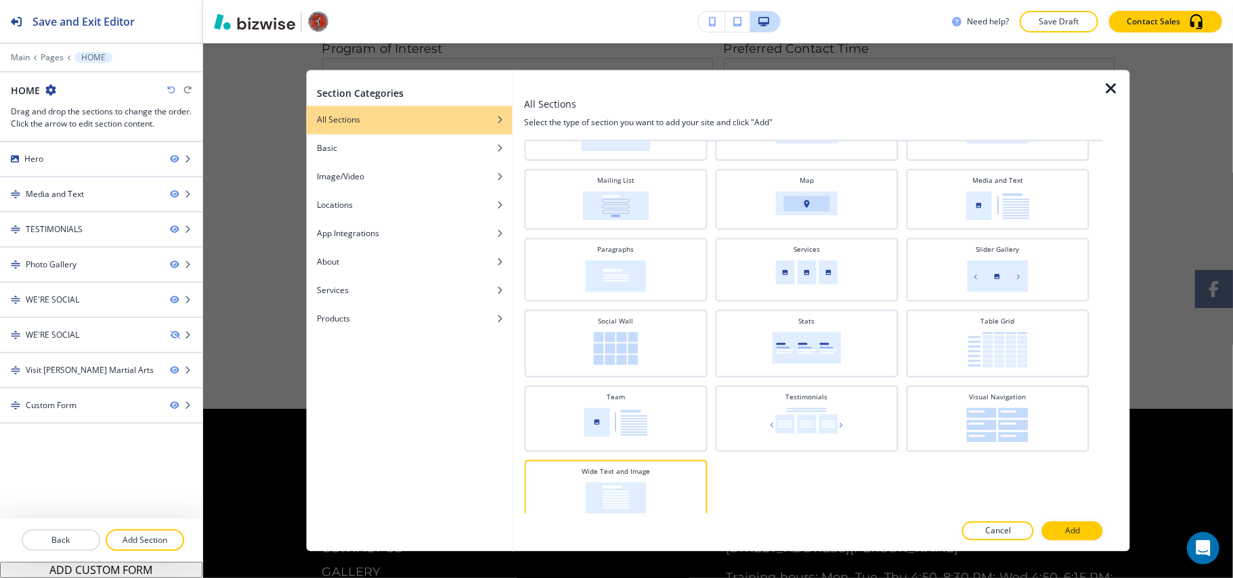
scroll to position [368, 0]
click at [1087, 526] on button "Add" at bounding box center [1072, 531] width 61 height 19
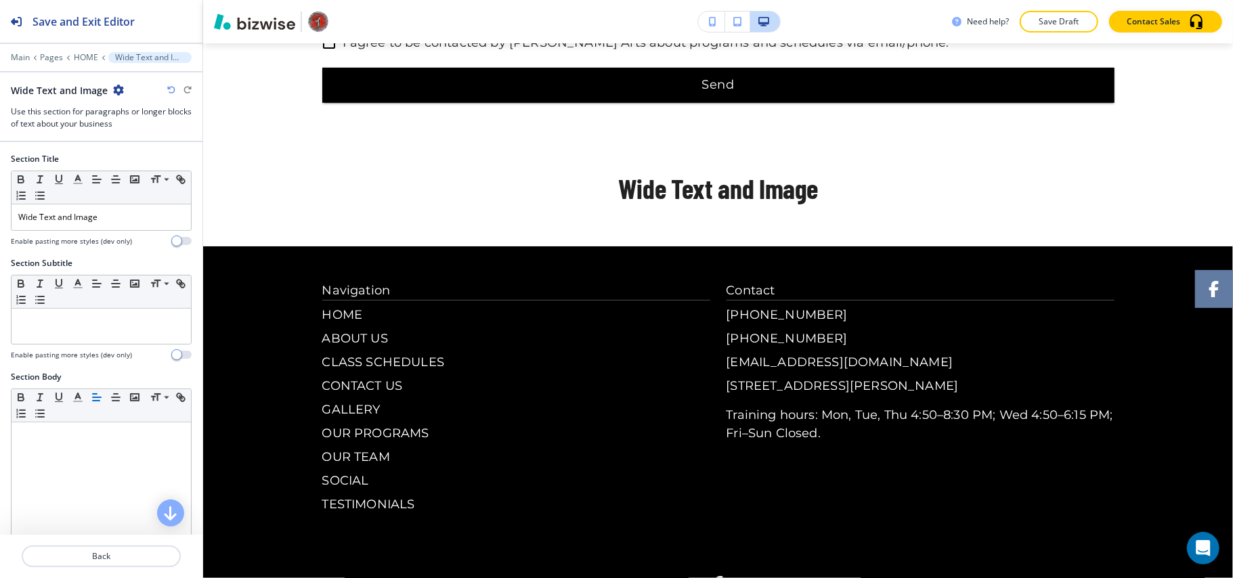
scroll to position [4142, 0]
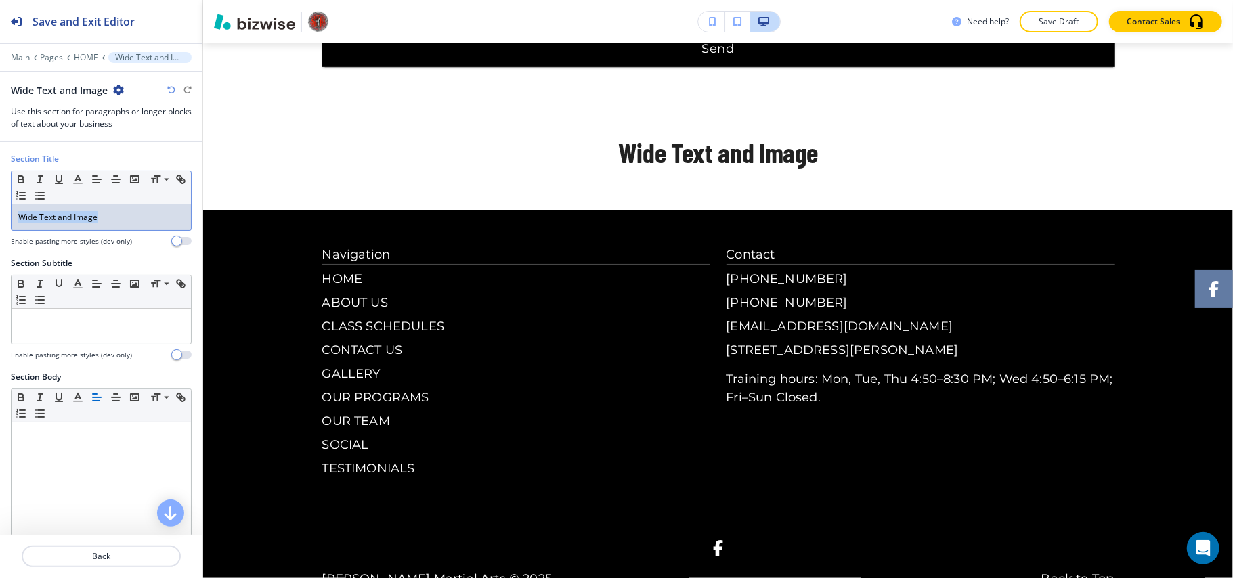
drag, startPoint x: 123, startPoint y: 215, endPoint x: 115, endPoint y: 225, distance: 12.1
click at [1, 217] on div "Section Title Small Normal Large Huge Wide Text and Image Enable pasting more s…" at bounding box center [101, 205] width 202 height 104
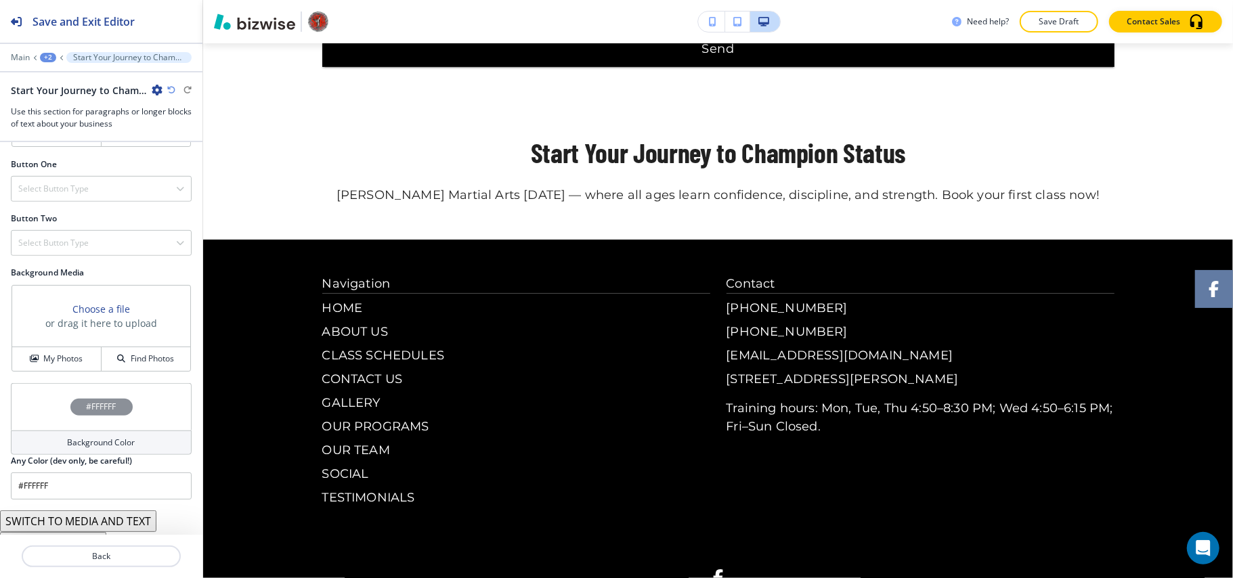
scroll to position [607, 0]
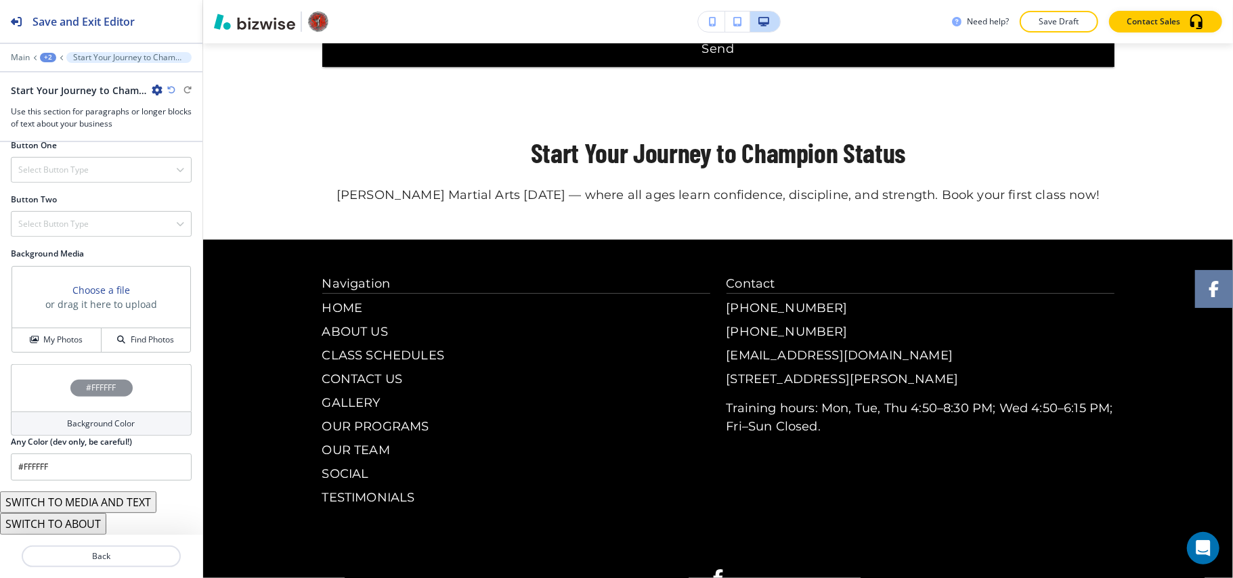
click at [47, 328] on div "My Photos Find Photos" at bounding box center [101, 340] width 178 height 24
click at [49, 332] on button "My Photos" at bounding box center [56, 340] width 89 height 24
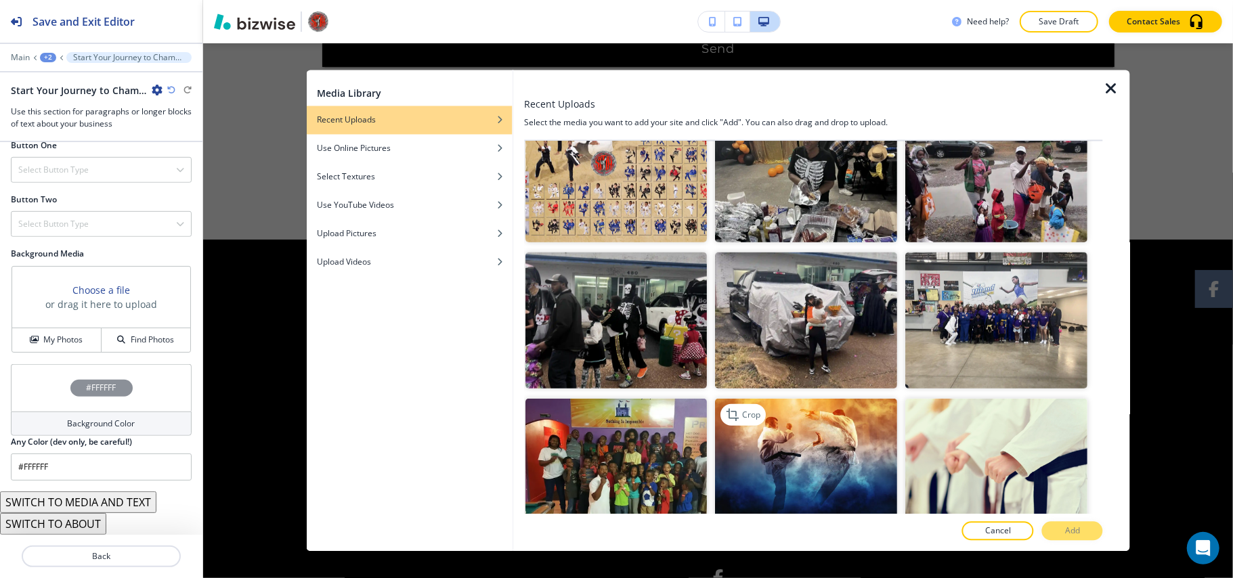
scroll to position [812, 0]
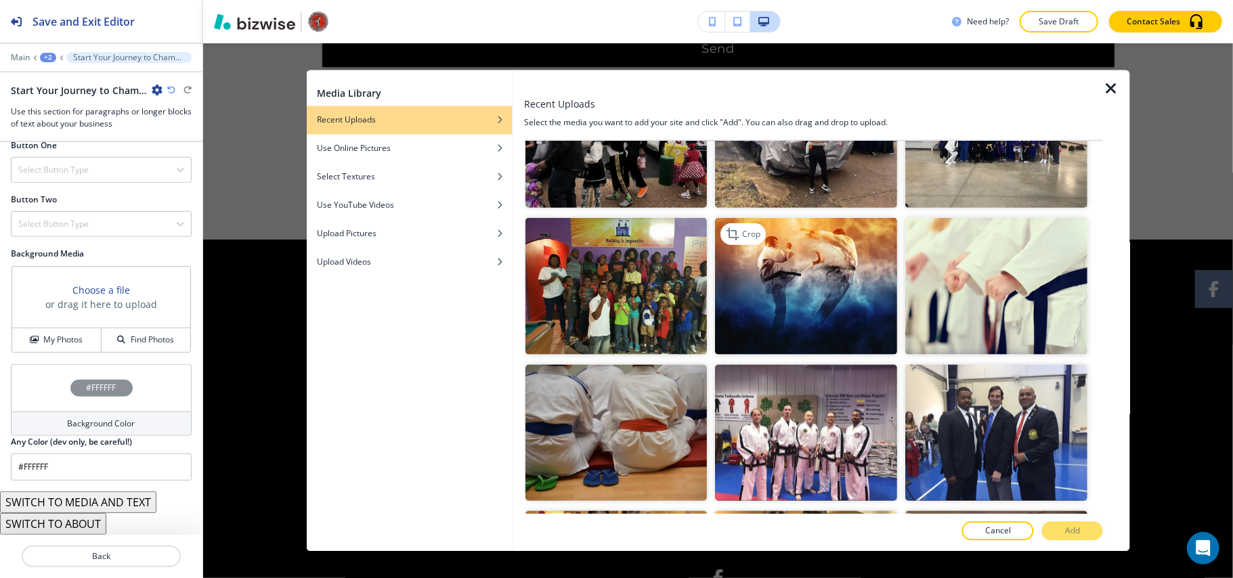
click at [765, 267] on img "button" at bounding box center [807, 286] width 182 height 137
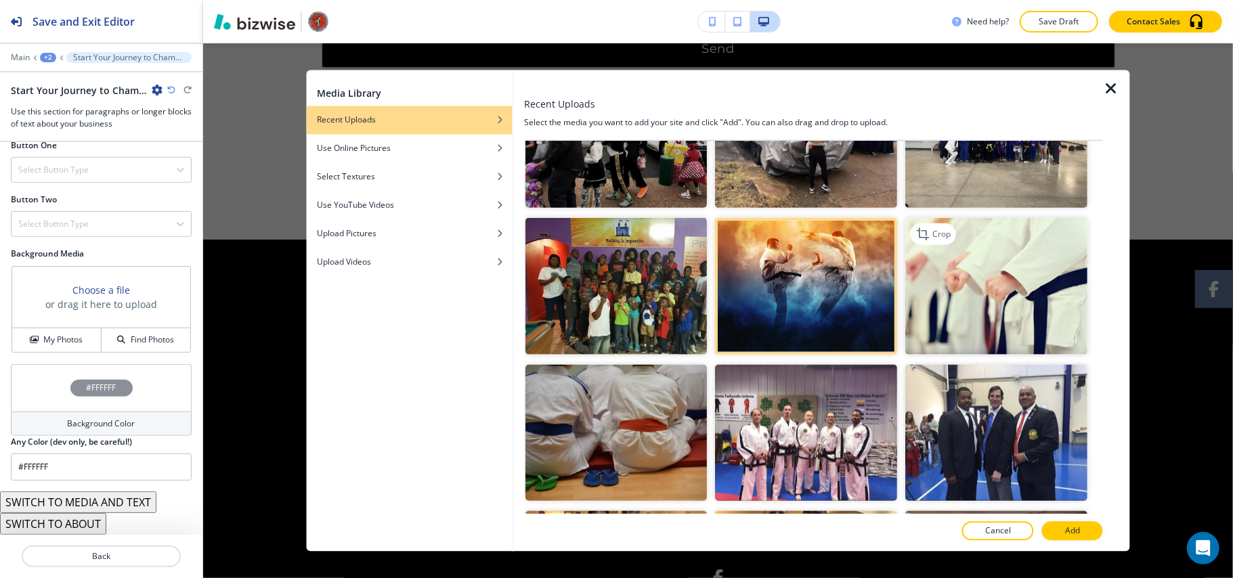
click at [968, 295] on img "button" at bounding box center [997, 286] width 182 height 137
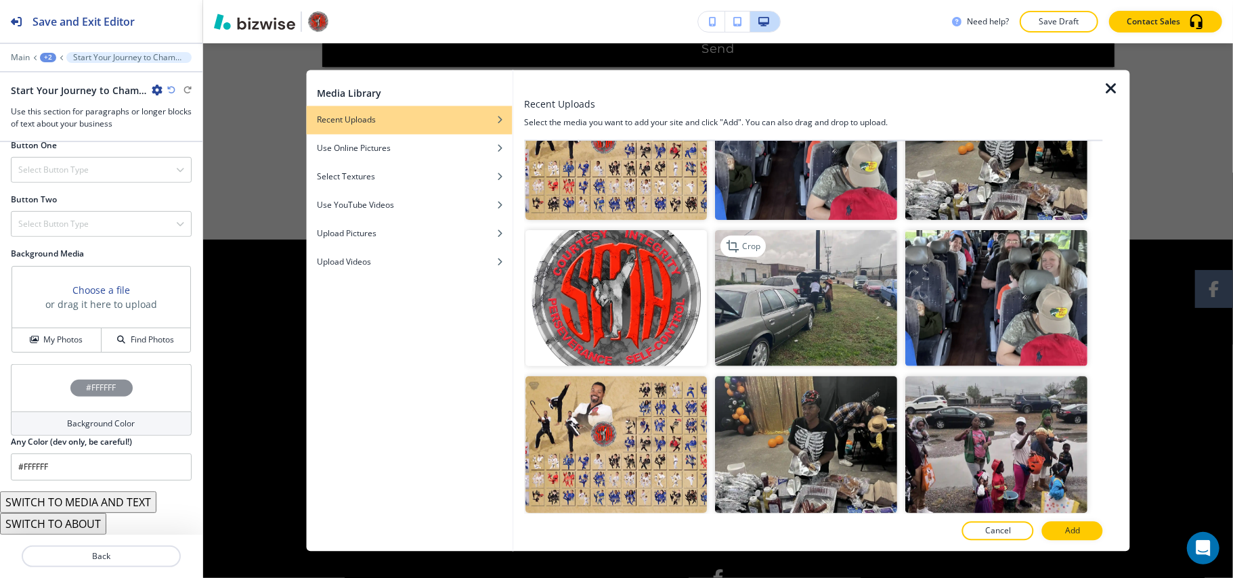
scroll to position [722, 0]
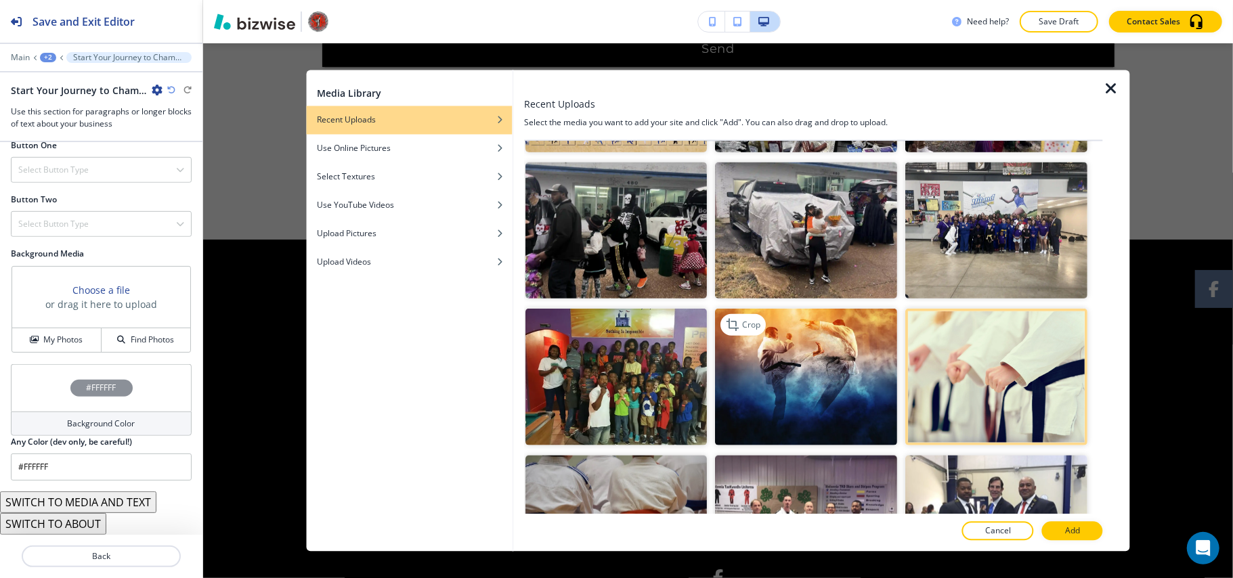
click at [837, 309] on img "button" at bounding box center [807, 377] width 182 height 137
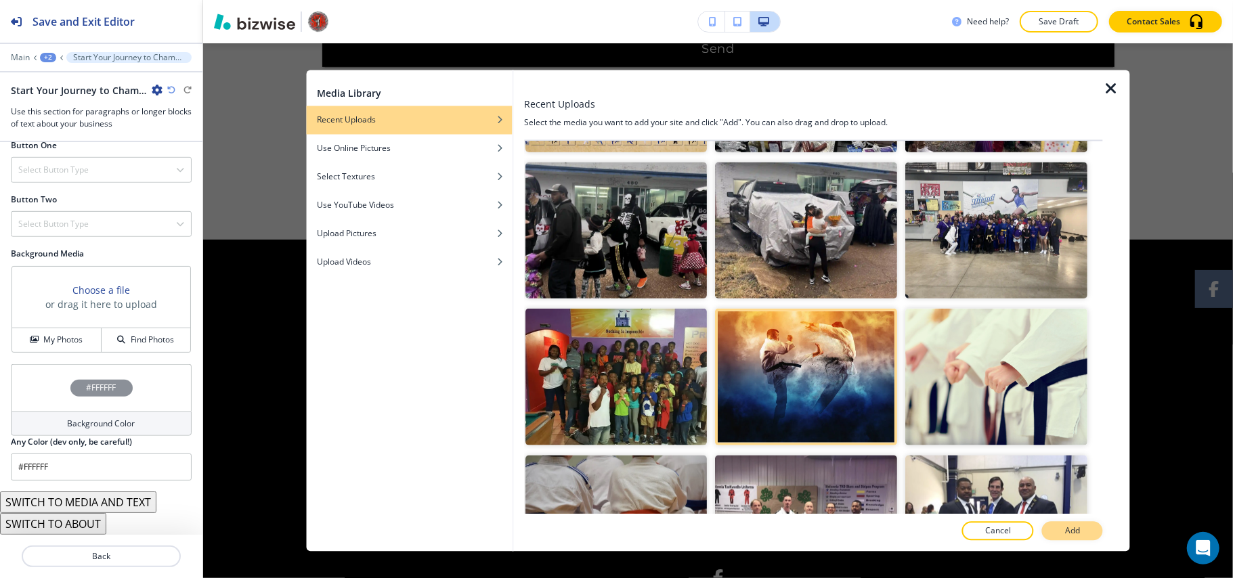
click at [1080, 526] on p "Add" at bounding box center [1072, 531] width 15 height 12
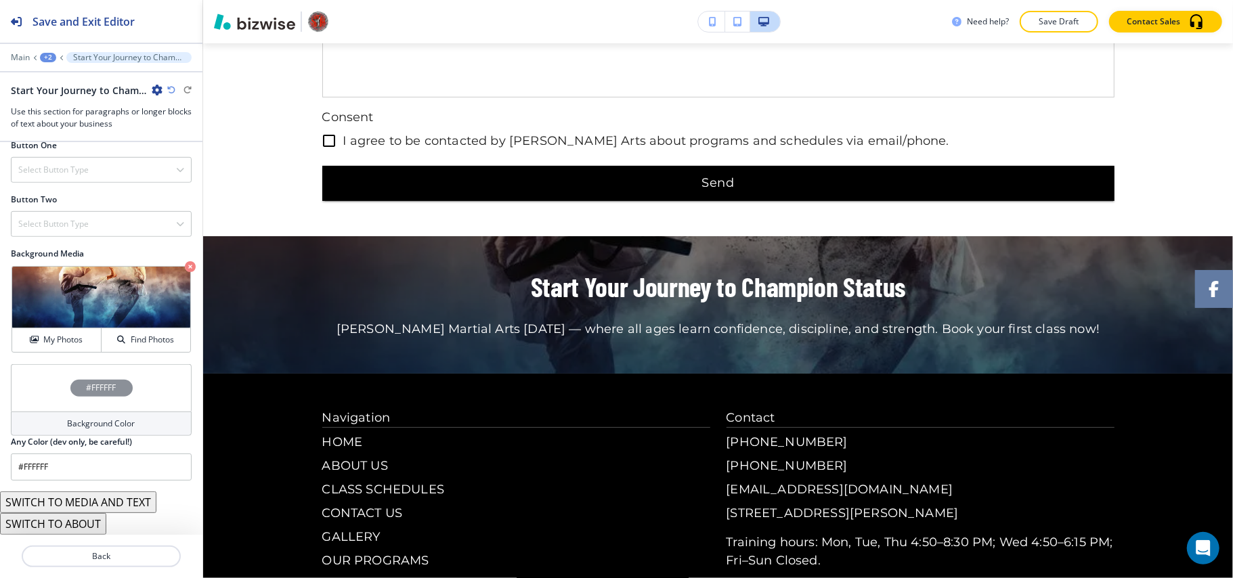
scroll to position [3962, 0]
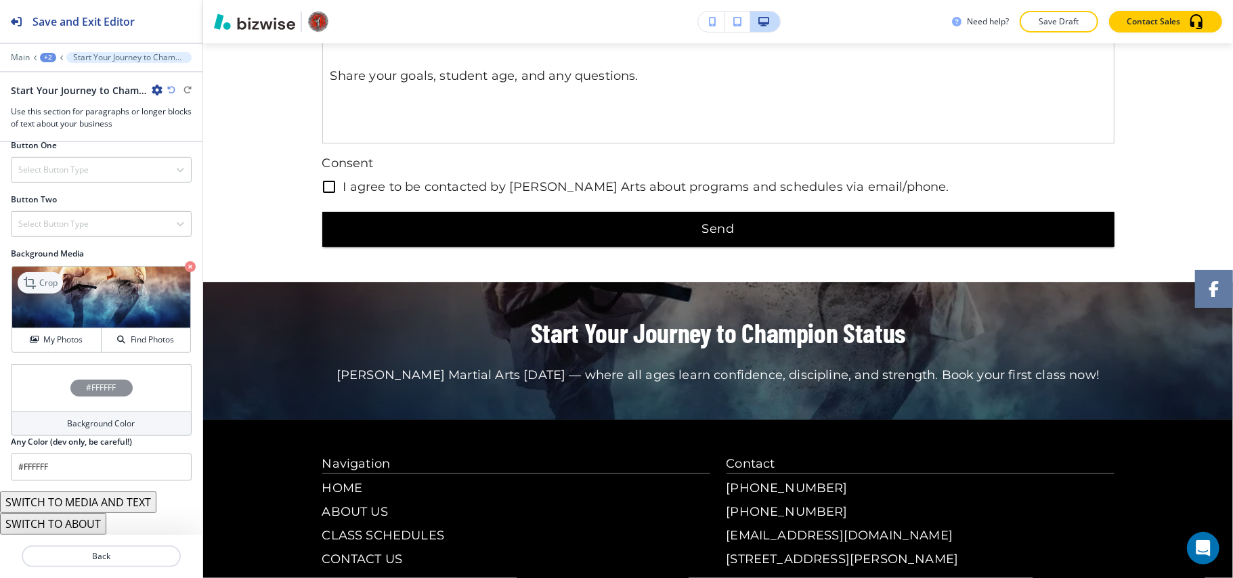
click at [50, 286] on p "Crop" at bounding box center [48, 283] width 18 height 12
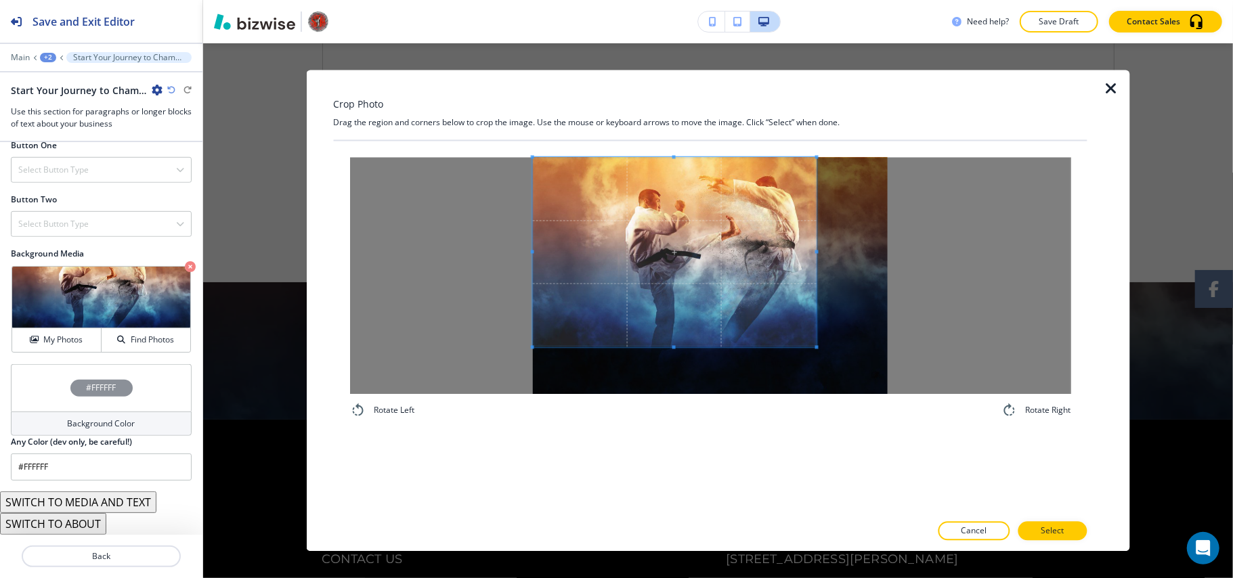
click at [703, 165] on span at bounding box center [674, 253] width 284 height 190
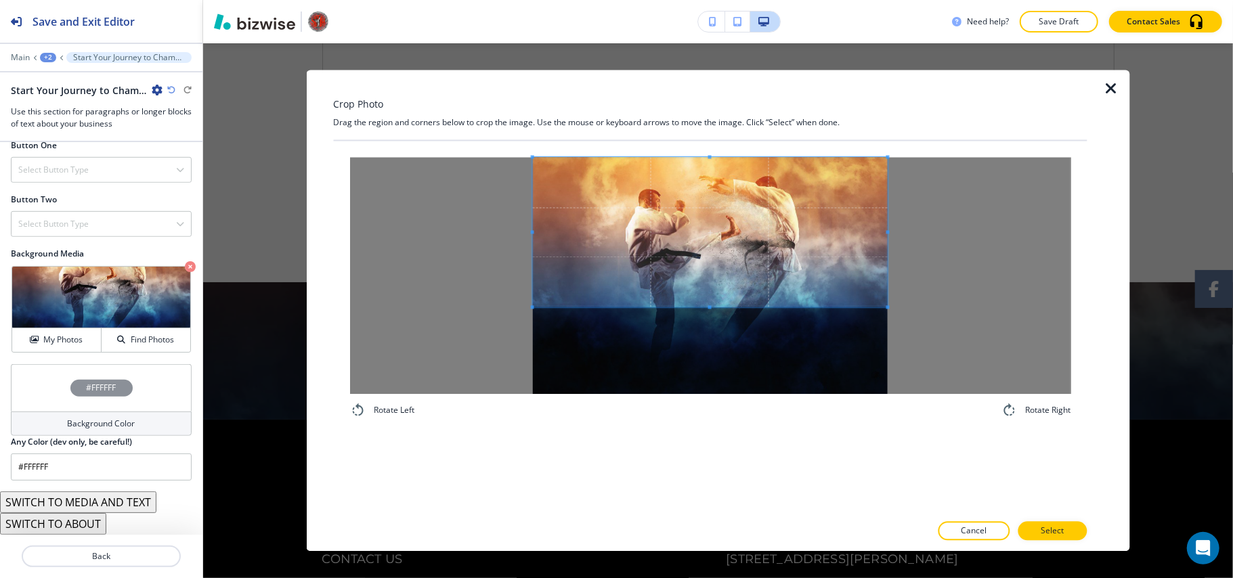
click at [911, 309] on div at bounding box center [709, 276] width 721 height 237
click at [1057, 533] on p "Select" at bounding box center [1051, 531] width 23 height 12
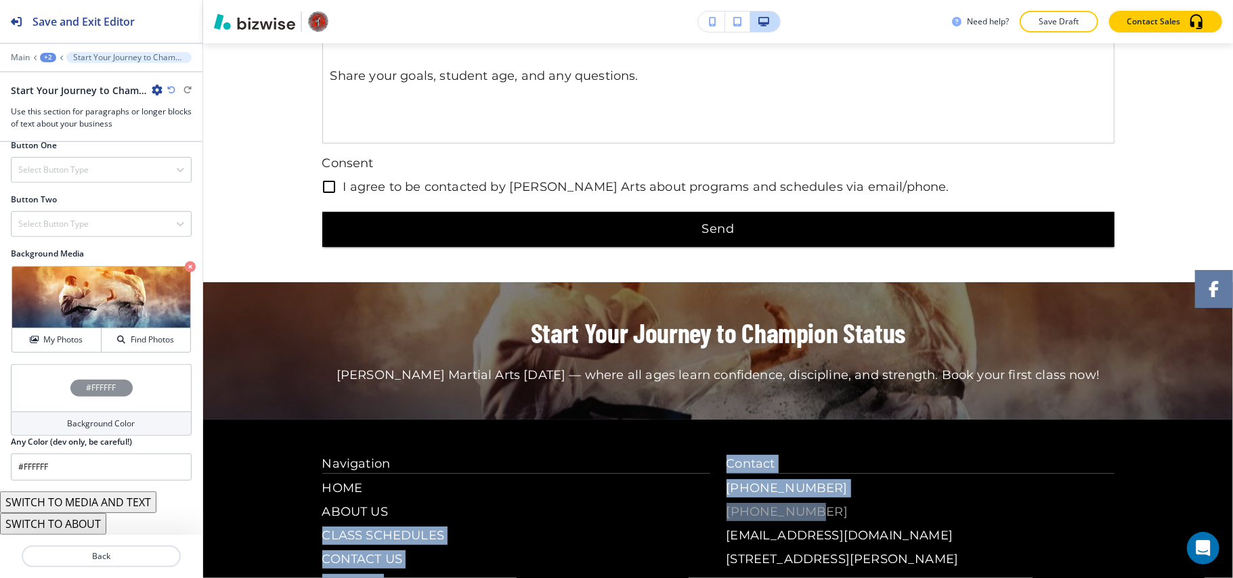
drag, startPoint x: 705, startPoint y: 463, endPoint x: 785, endPoint y: 464, distance: 80.6
click at [785, 464] on div "Navigation HOME ABOUT US CLASS SCHEDULES CONTACT US GALLERY OUR PROGRAMS OUR TE…" at bounding box center [718, 571] width 792 height 232
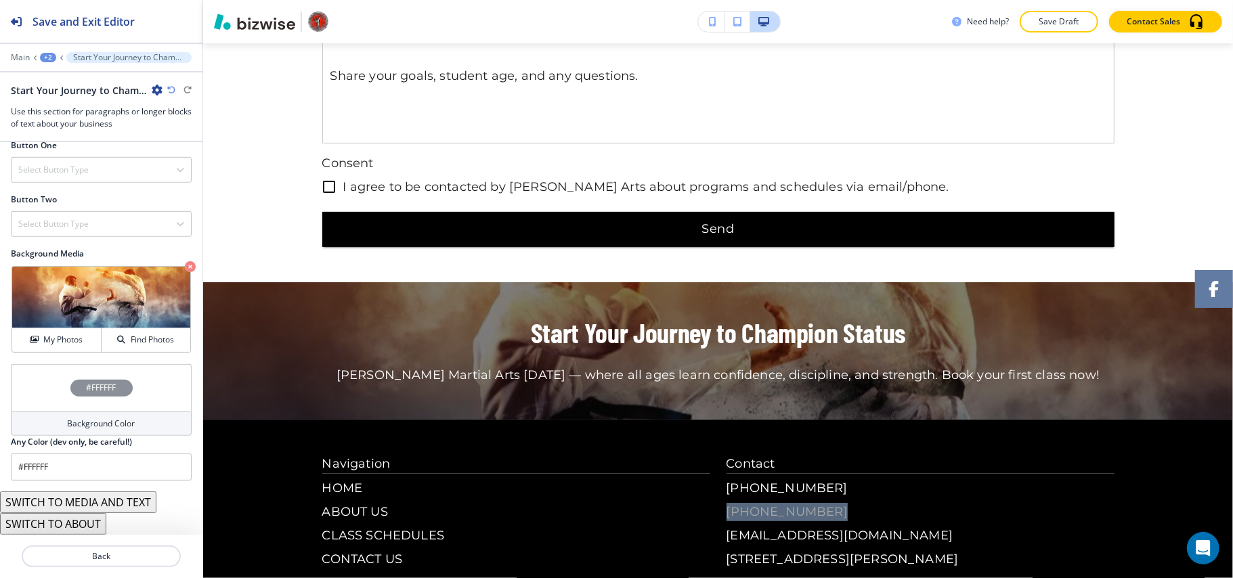
drag, startPoint x: 715, startPoint y: 458, endPoint x: 810, endPoint y: 463, distance: 94.9
click at [810, 463] on div "Navigation HOME ABOUT US CLASS SCHEDULES CONTACT US GALLERY OUR PROGRAMS OUR TE…" at bounding box center [718, 571] width 792 height 232
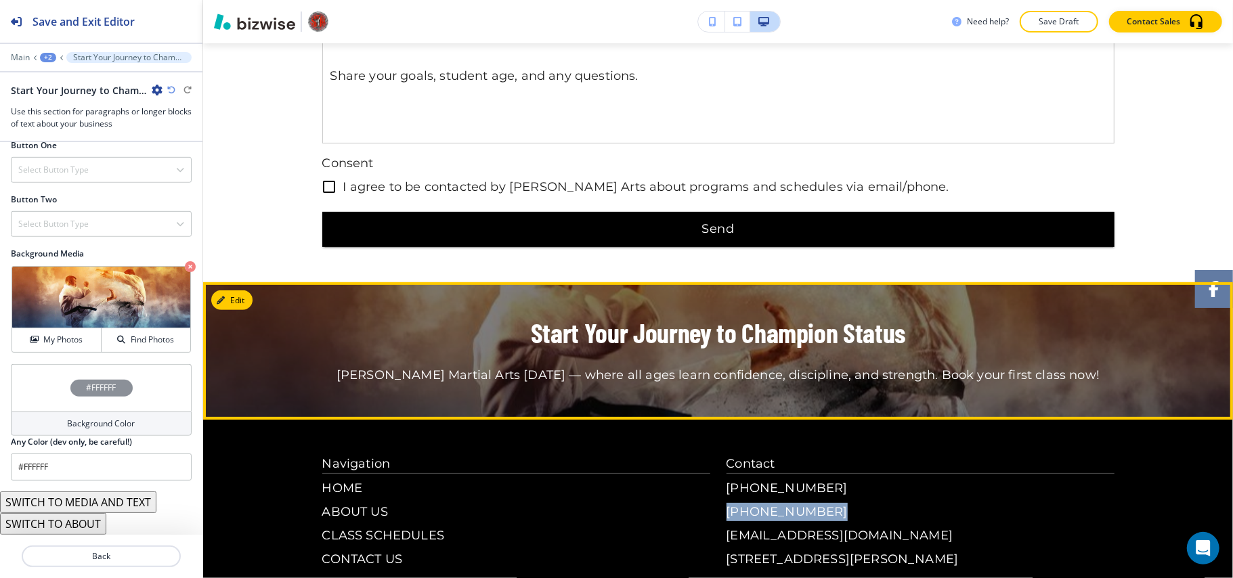
copy p "[PHONE_NUMBER]"
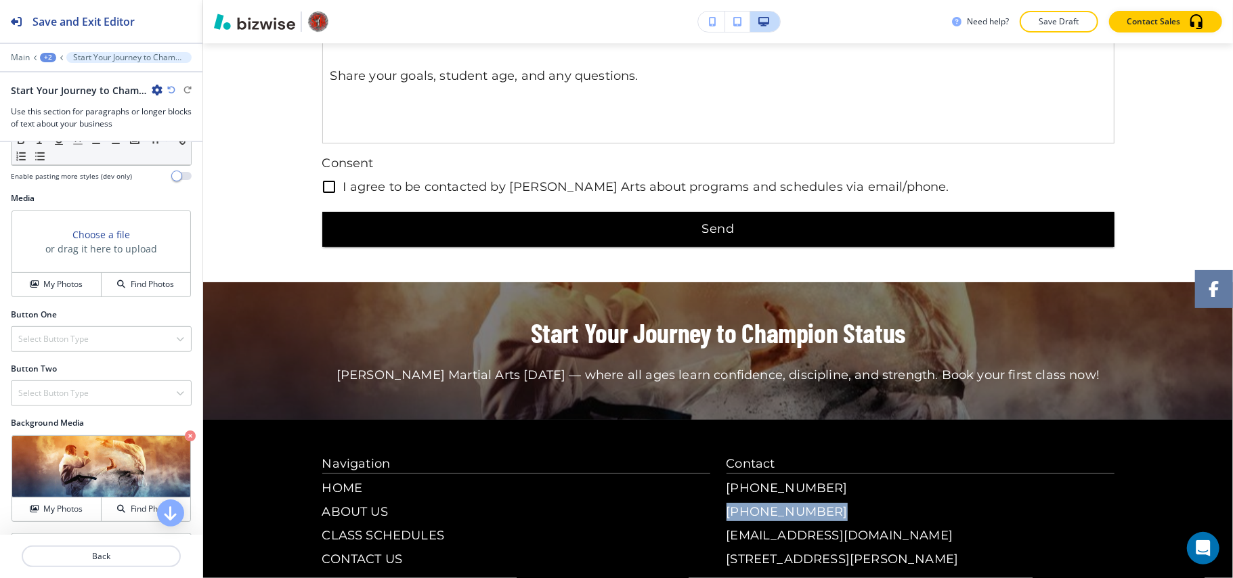
scroll to position [426, 0]
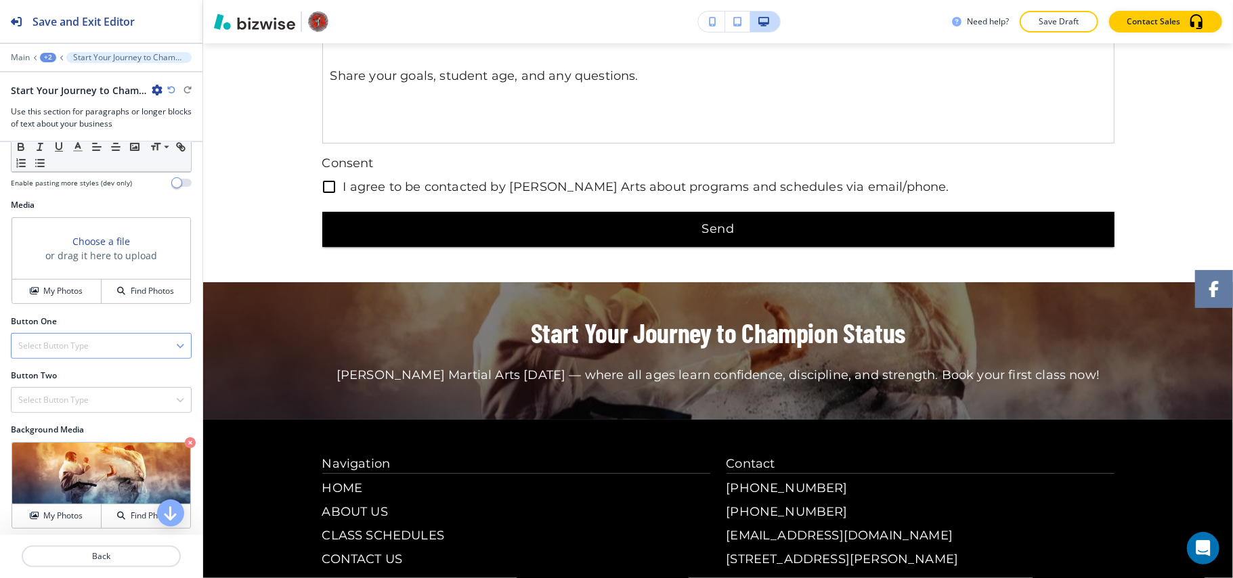
click at [69, 347] on h4 "Select Button Type" at bounding box center [53, 346] width 70 height 12
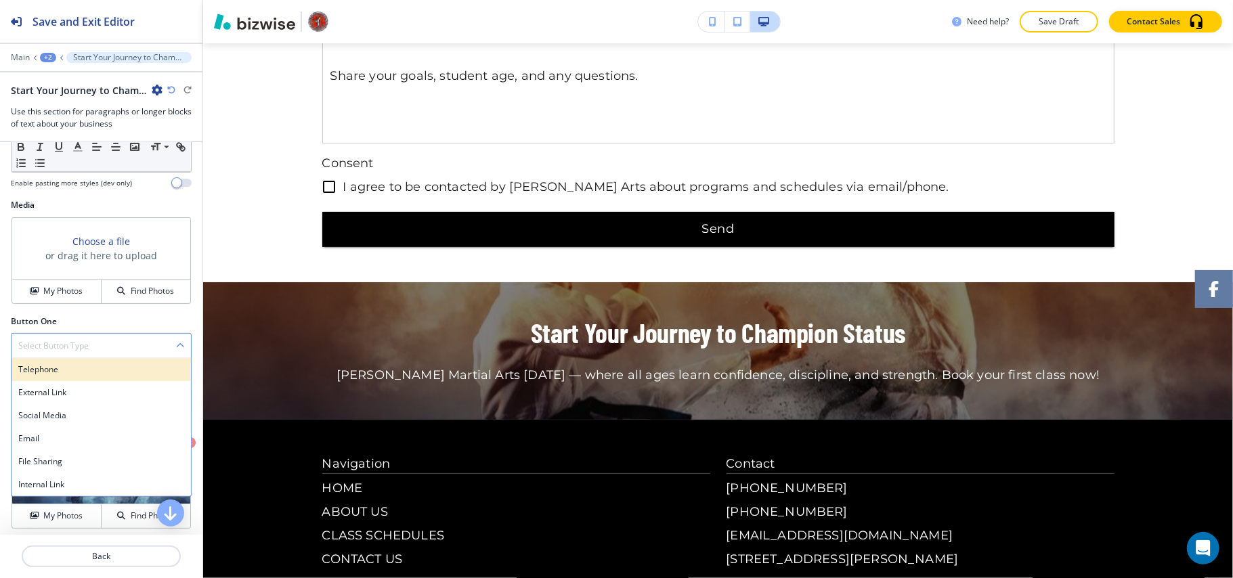
click at [66, 369] on h4 "Telephone" at bounding box center [101, 370] width 166 height 12
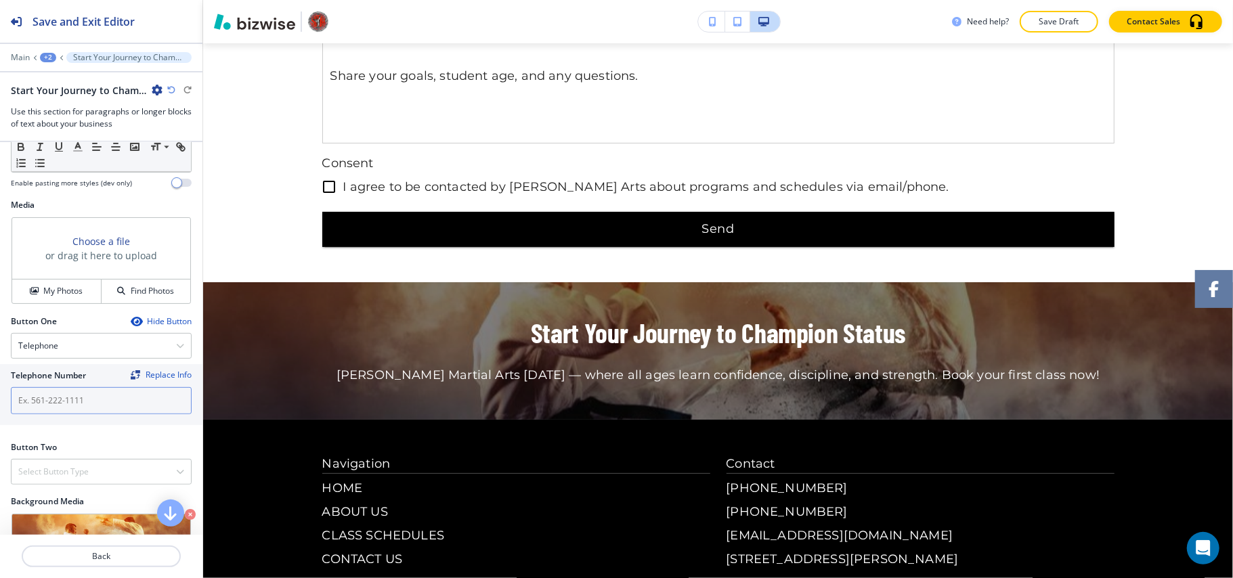
drag, startPoint x: 62, startPoint y: 406, endPoint x: 62, endPoint y: 414, distance: 8.1
click at [62, 409] on input "text" at bounding box center [101, 400] width 181 height 27
paste input "[PHONE_NUMBER]"
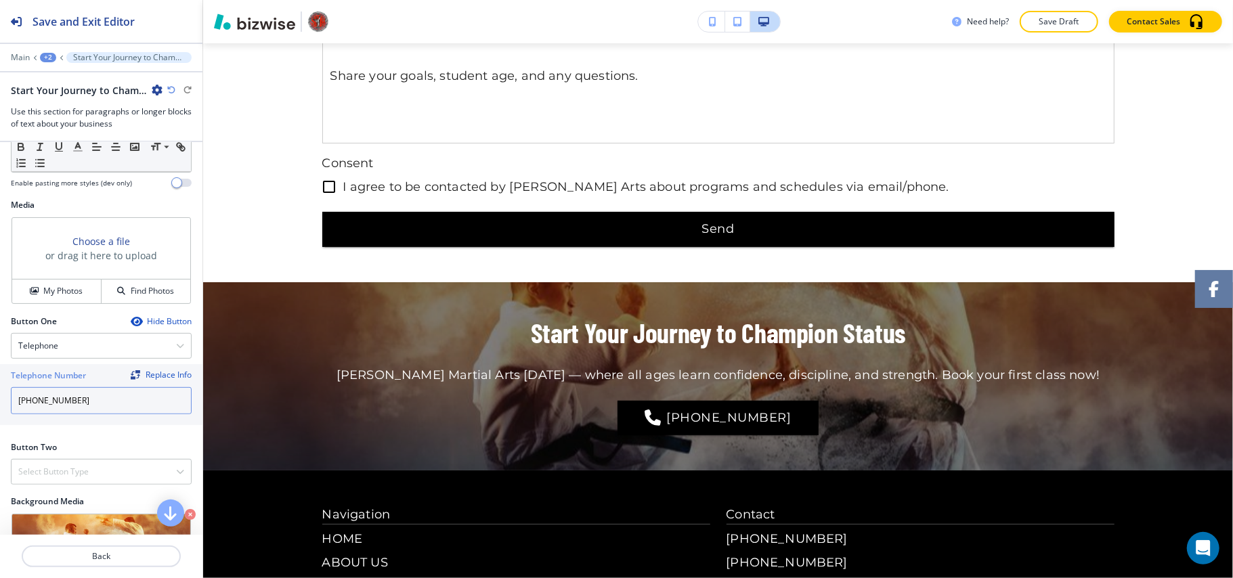
scroll to position [607, 0]
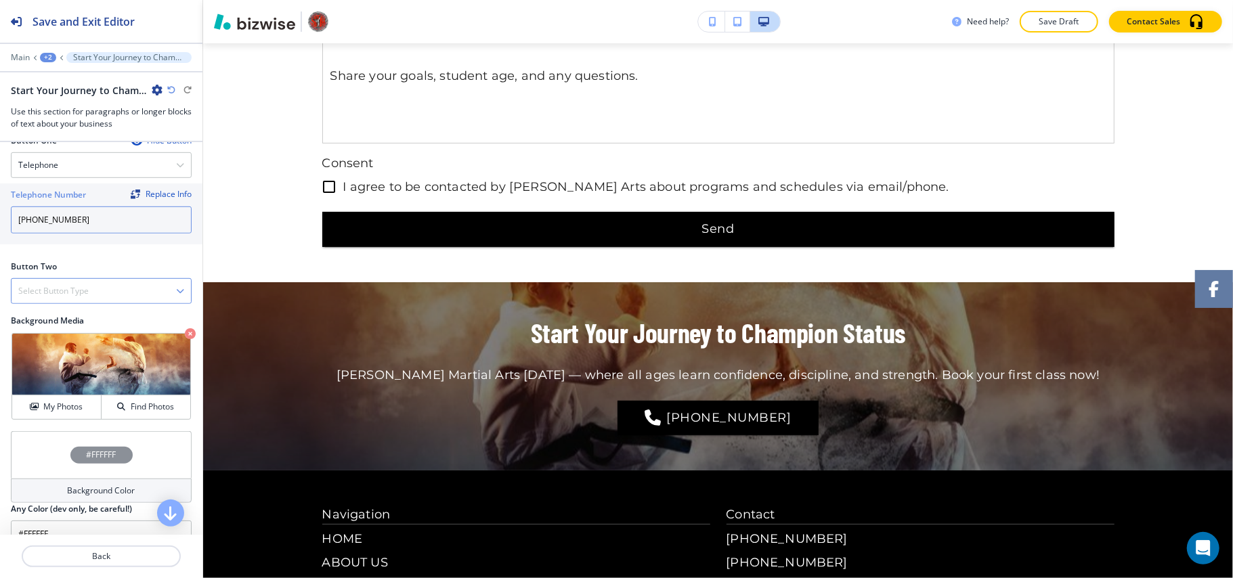
type input "[PHONE_NUMBER]"
click at [74, 291] on h4 "Select Button Type" at bounding box center [53, 291] width 70 height 12
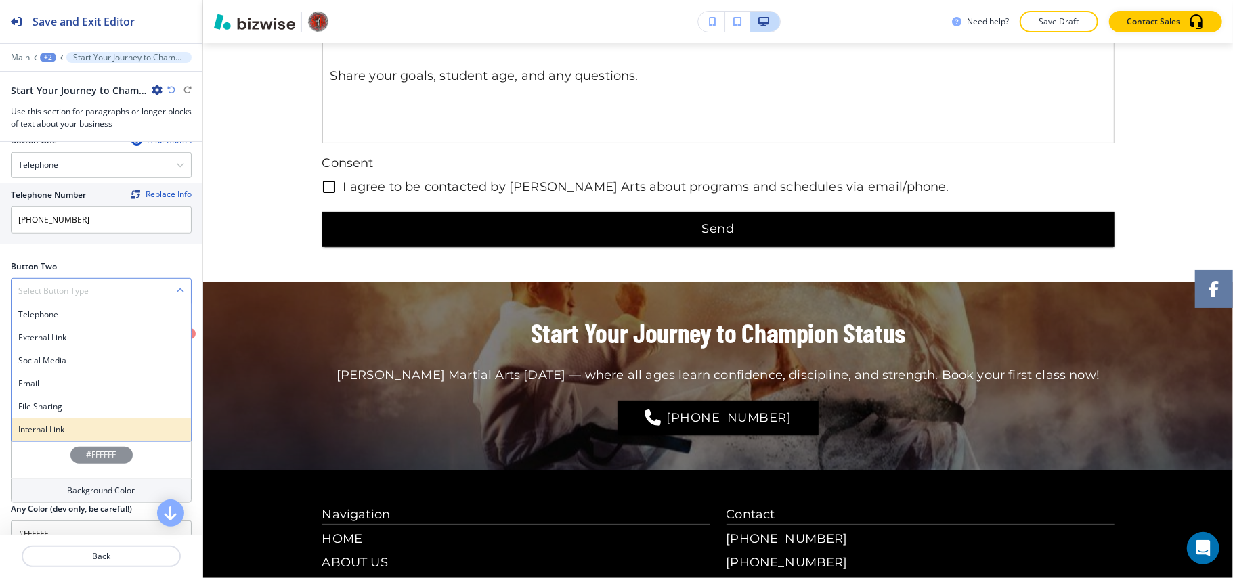
click at [60, 431] on h4 "Internal Link" at bounding box center [101, 430] width 166 height 12
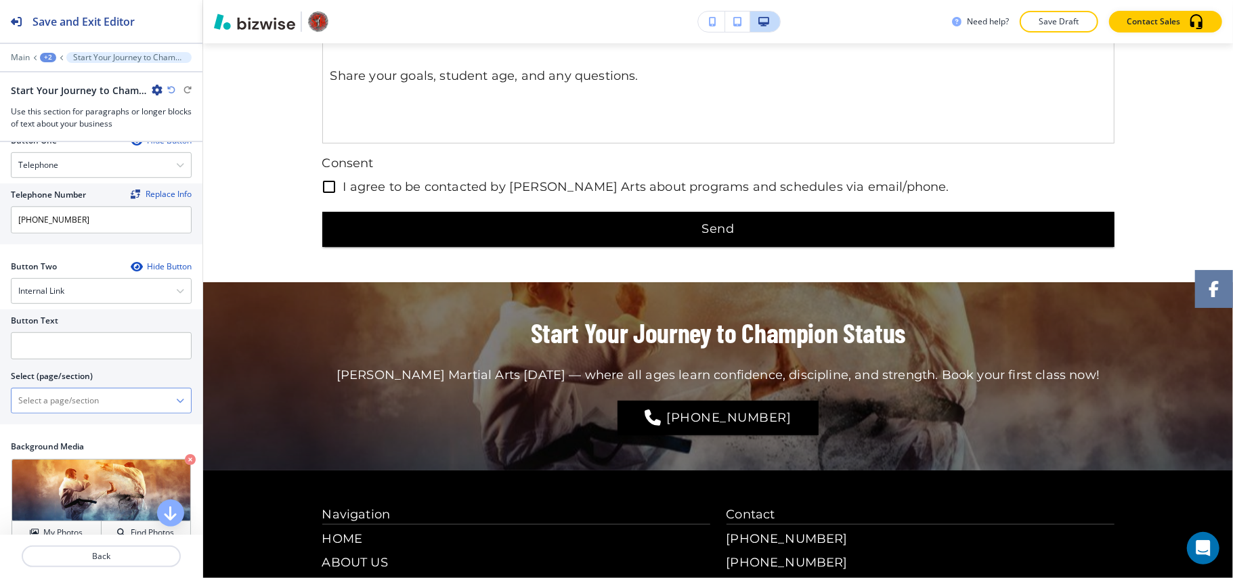
click at [87, 412] on \(page\/section\) "Manual Input" at bounding box center [94, 400] width 165 height 23
type \(page\/section\) "CONTACT US"
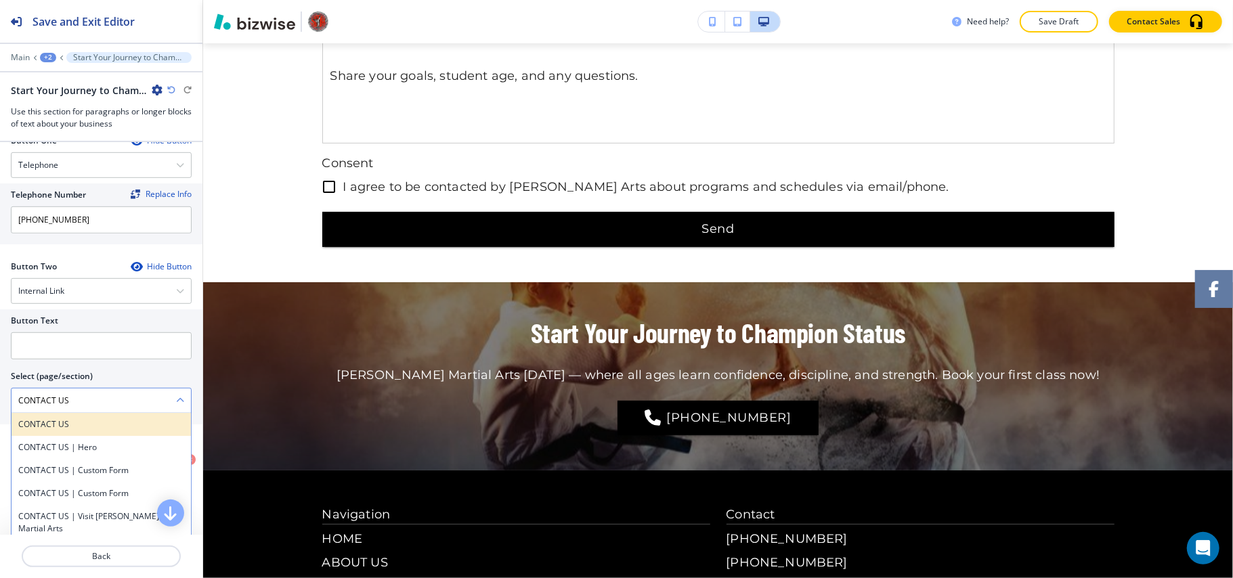
click at [66, 431] on h4 "CONTACT US" at bounding box center [101, 424] width 166 height 12
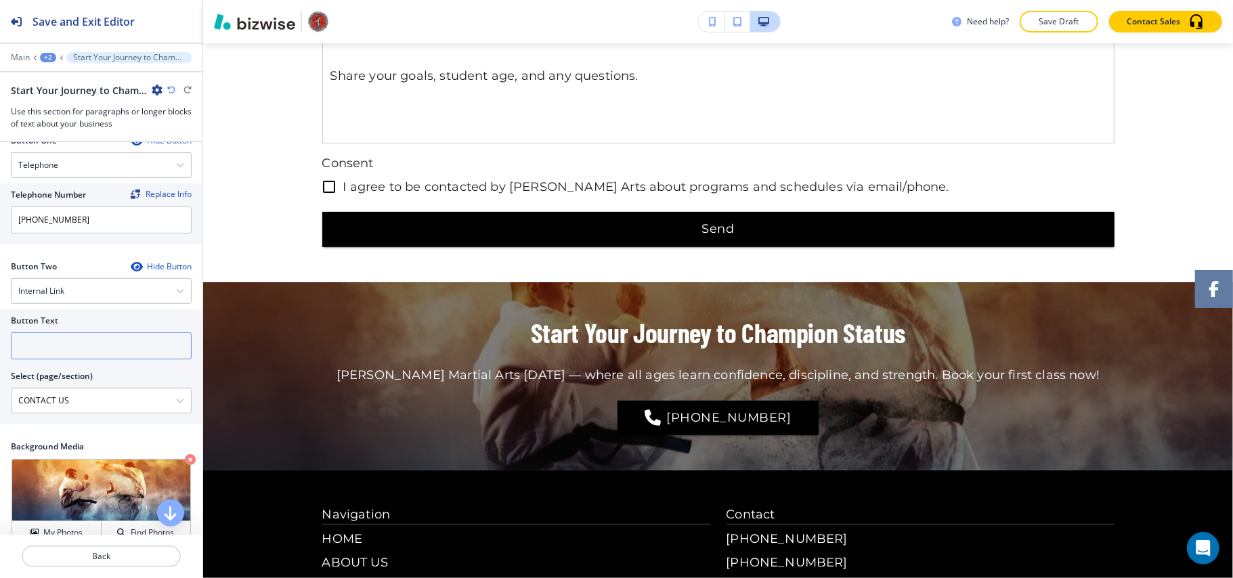
click at [85, 355] on input "text" at bounding box center [101, 345] width 181 height 27
paste input "CONTACT US"
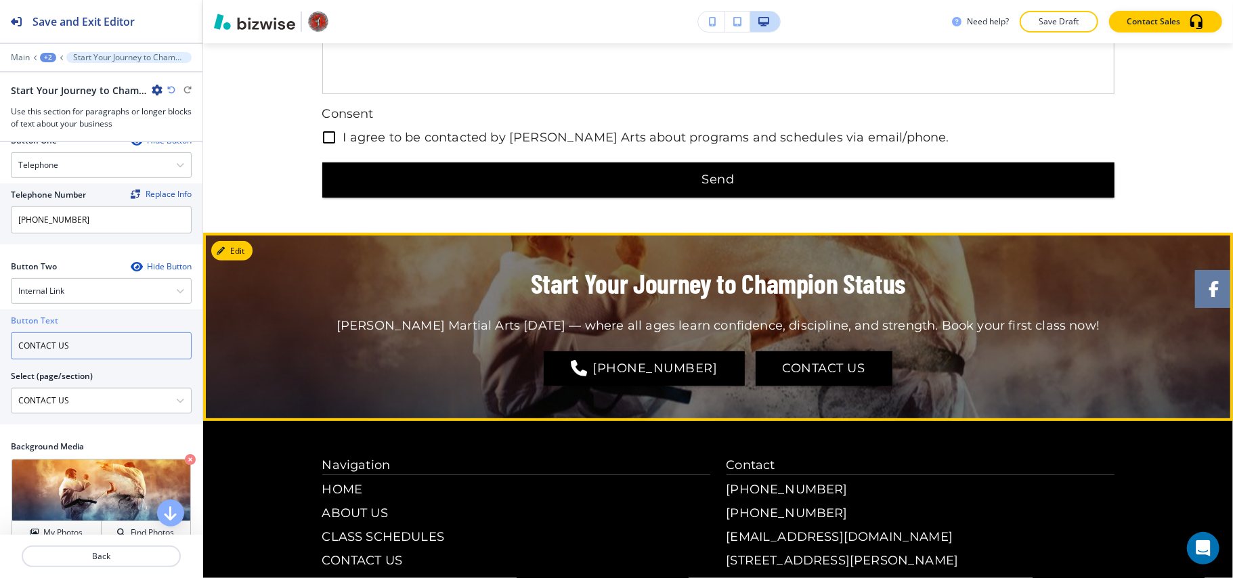
scroll to position [4052, 0]
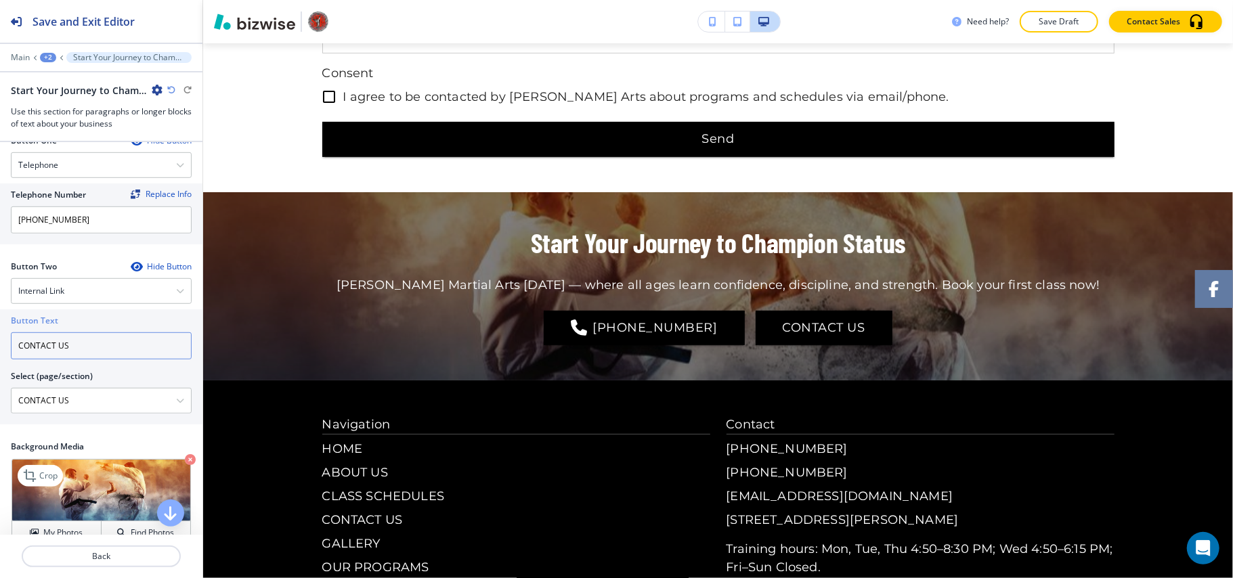
type input "CONTACT US"
click at [185, 465] on icon "button" at bounding box center [190, 459] width 11 height 11
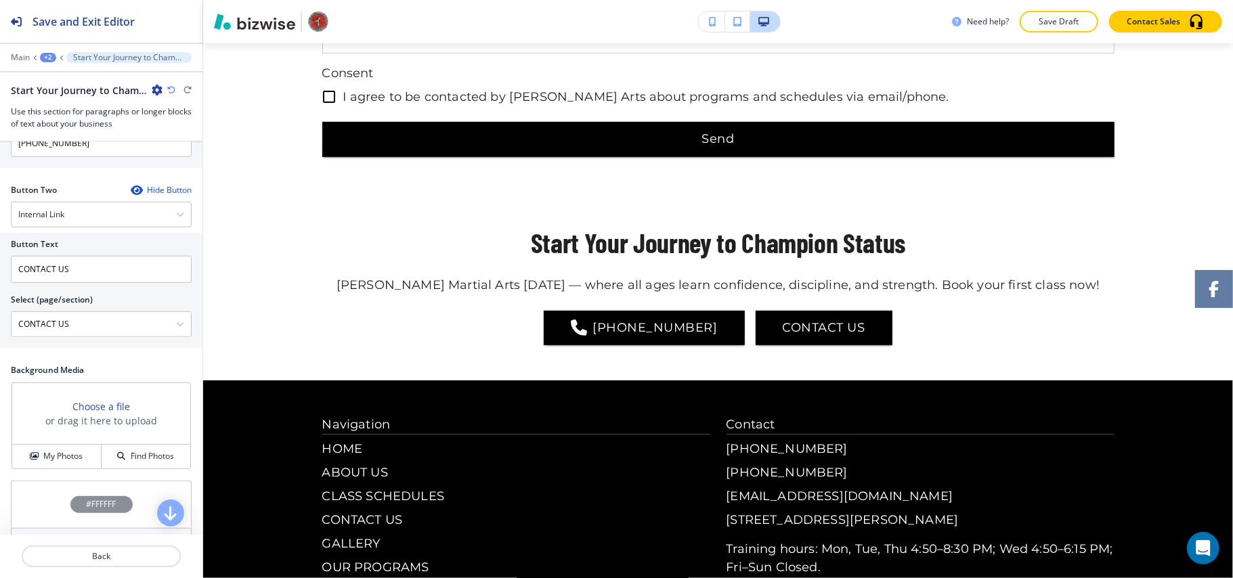
scroll to position [788, 0]
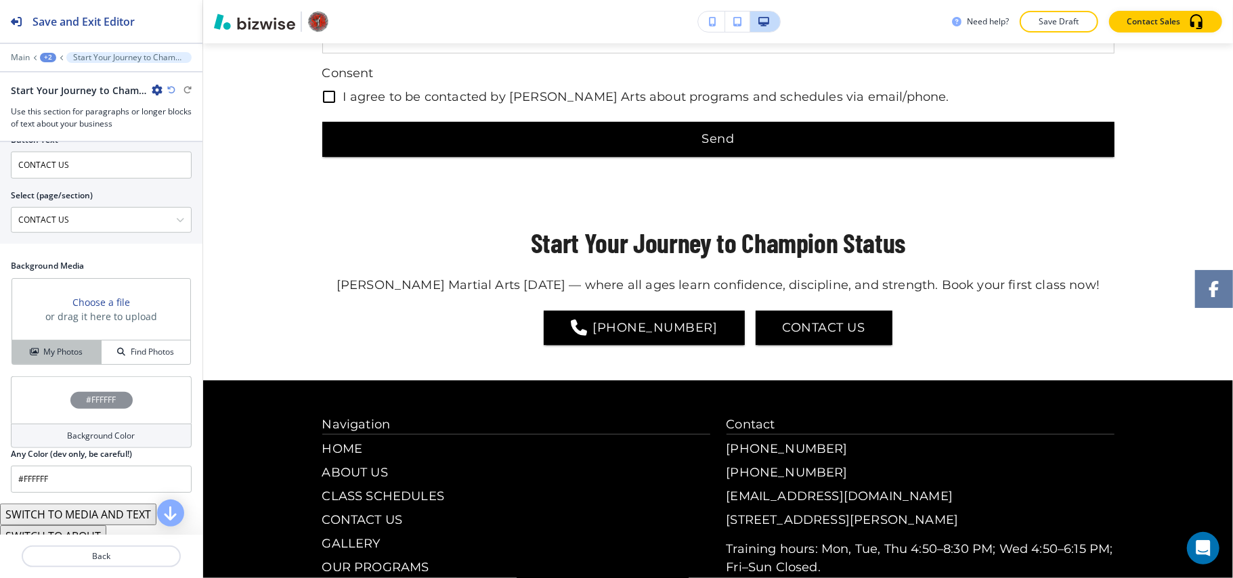
click at [57, 358] on h4 "My Photos" at bounding box center [62, 352] width 39 height 12
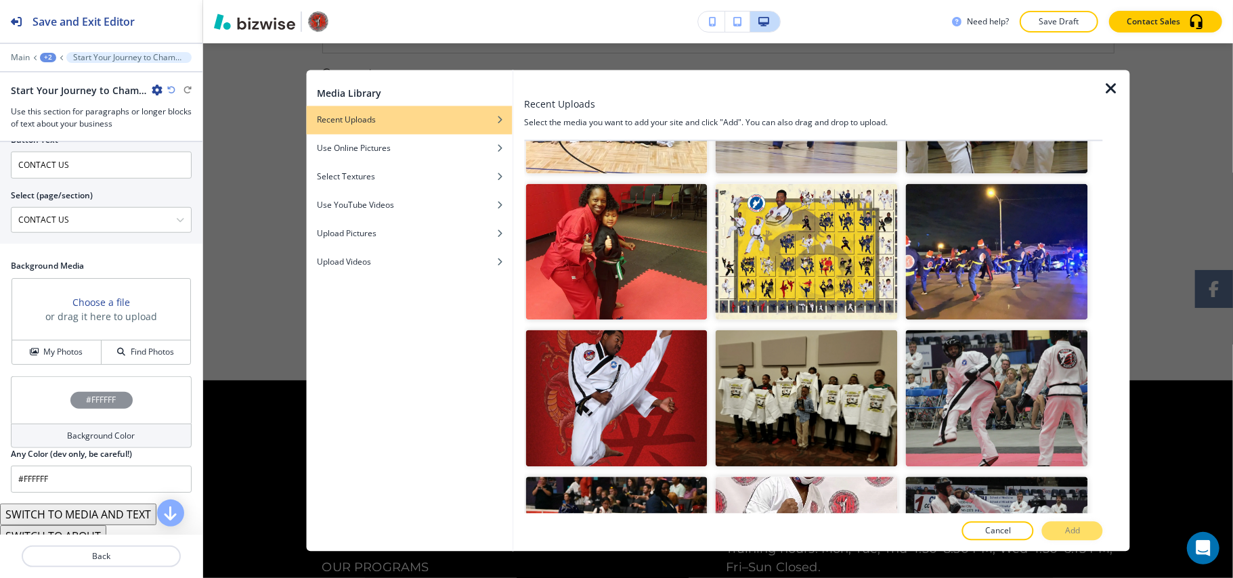
scroll to position [4178, 0]
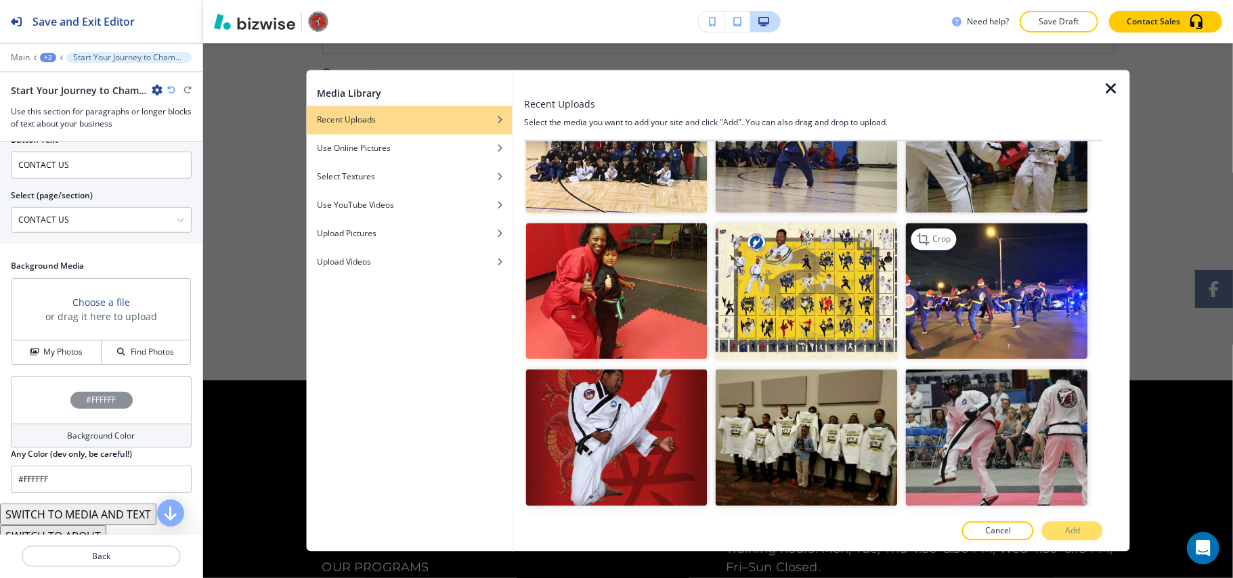
click at [984, 223] on img "button" at bounding box center [997, 291] width 182 height 137
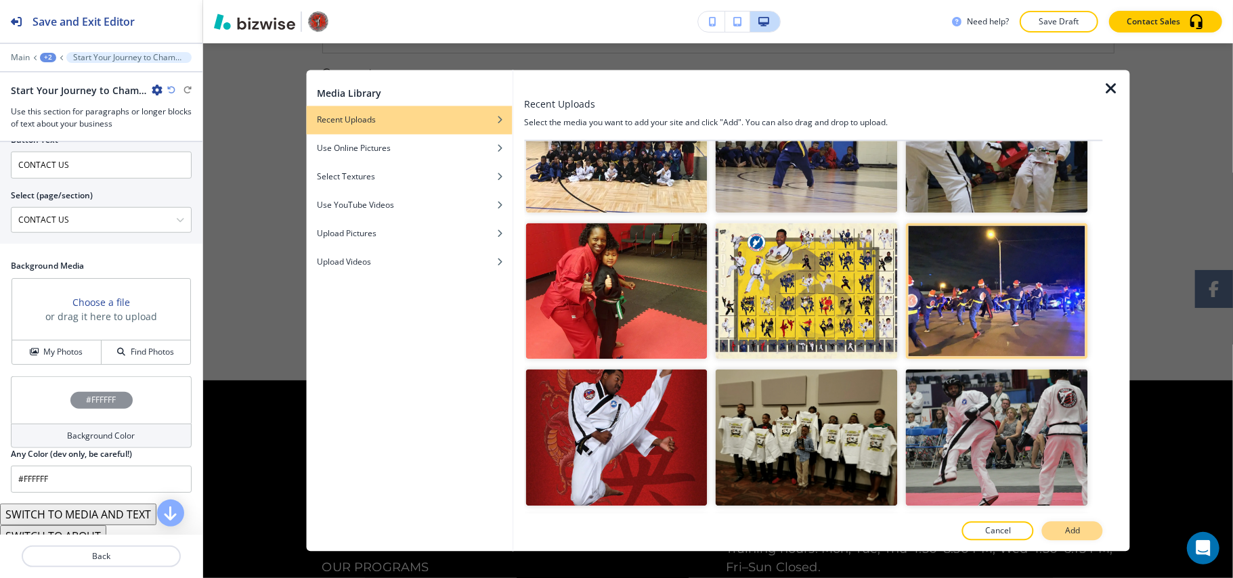
click at [1087, 531] on button "Add" at bounding box center [1072, 531] width 61 height 19
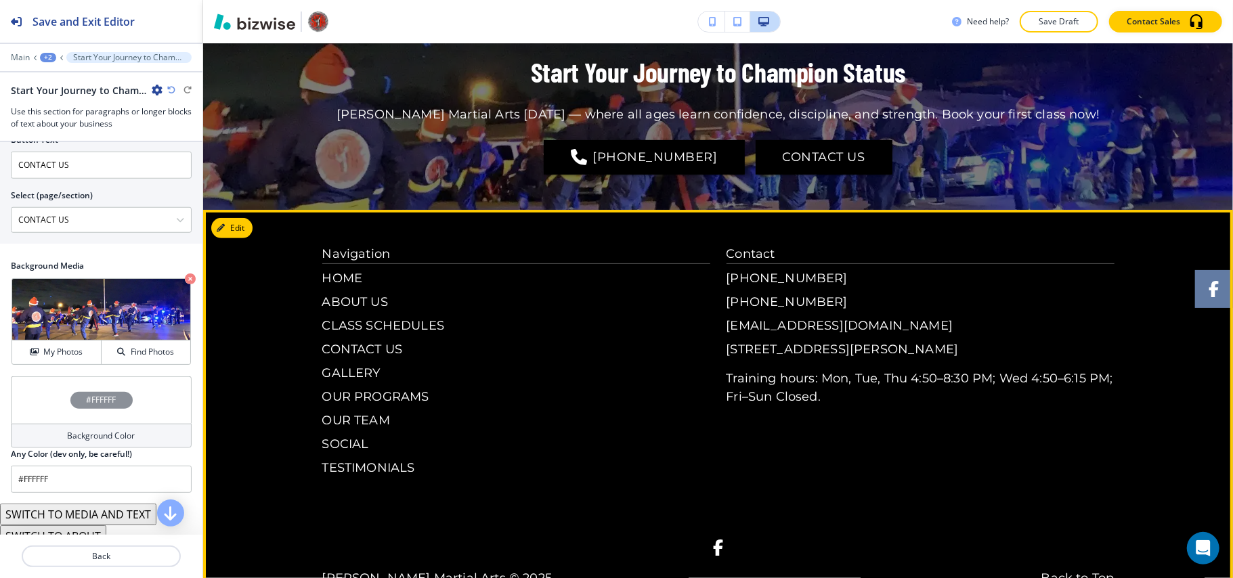
scroll to position [3951, 0]
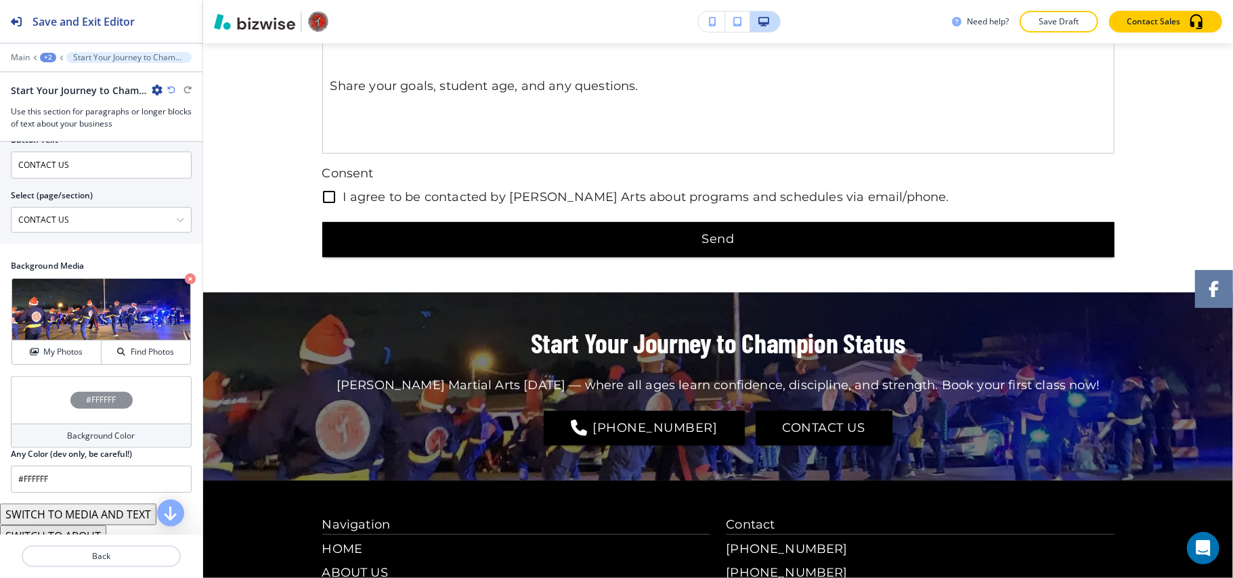
click at [44, 57] on div "+2" at bounding box center [48, 57] width 16 height 9
click at [62, 107] on p "HOME" at bounding box center [83, 103] width 69 height 12
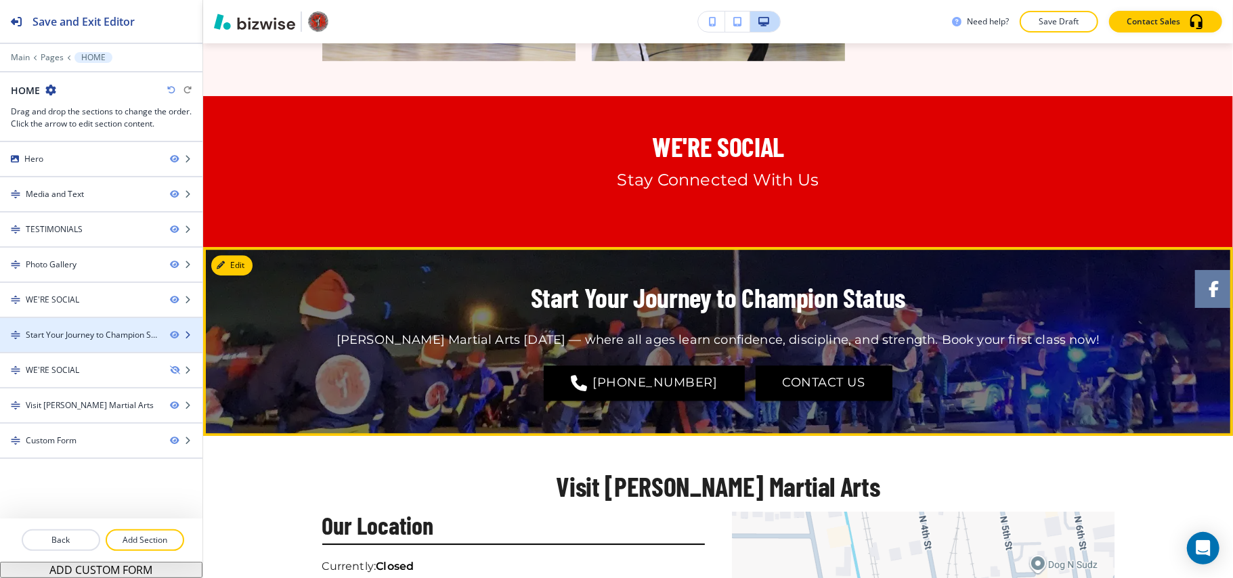
scroll to position [3019, 0]
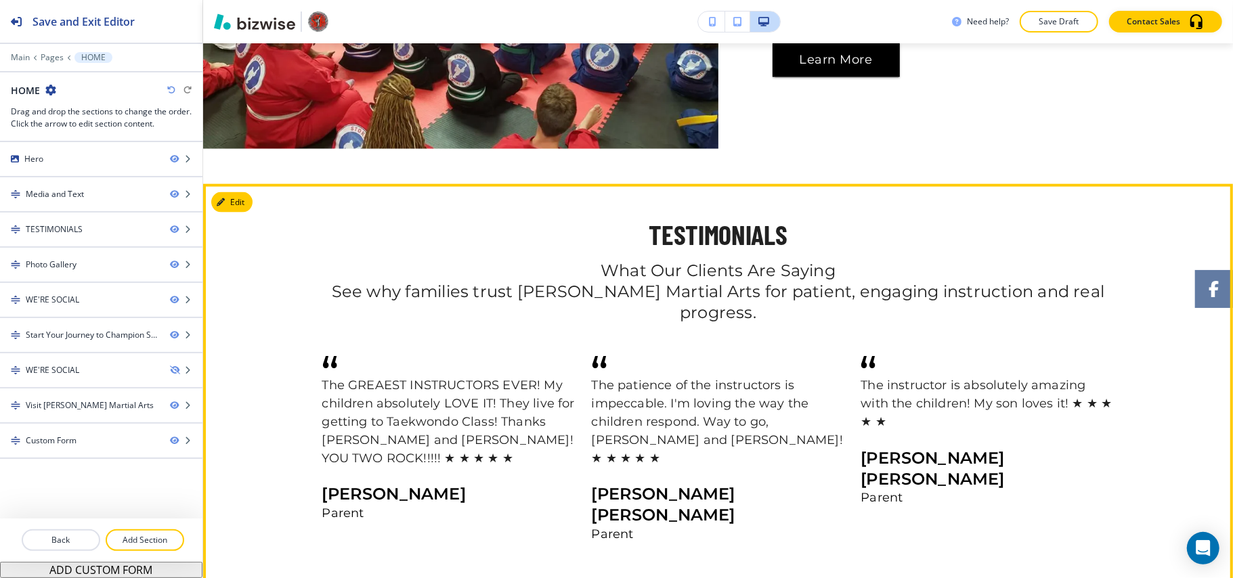
click at [236, 196] on button "Edit" at bounding box center [231, 202] width 41 height 20
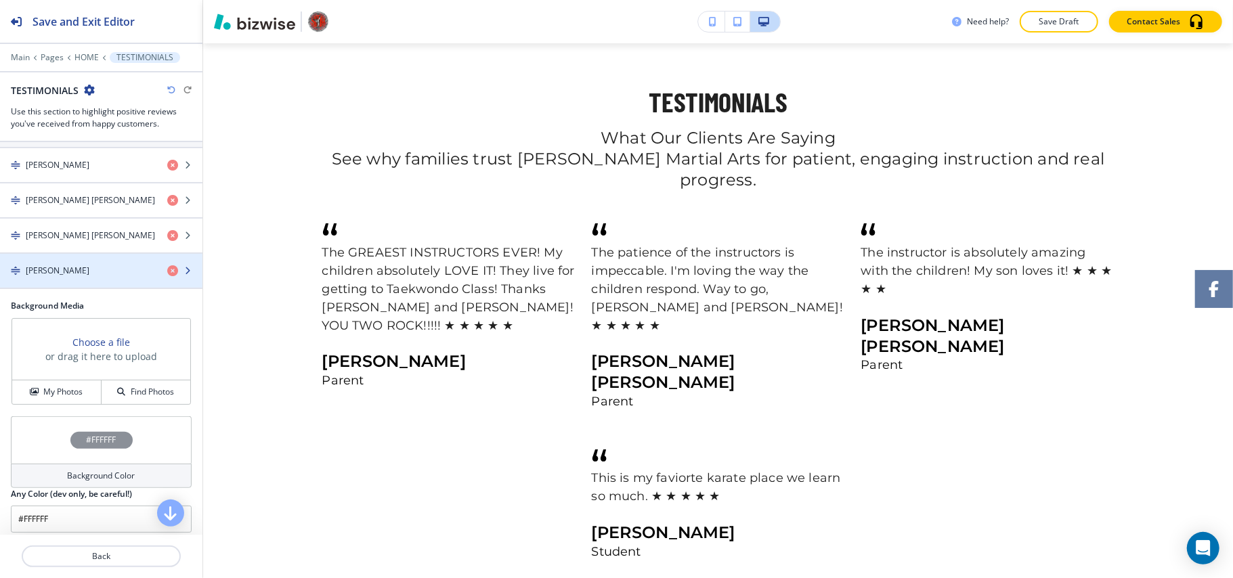
scroll to position [315, 0]
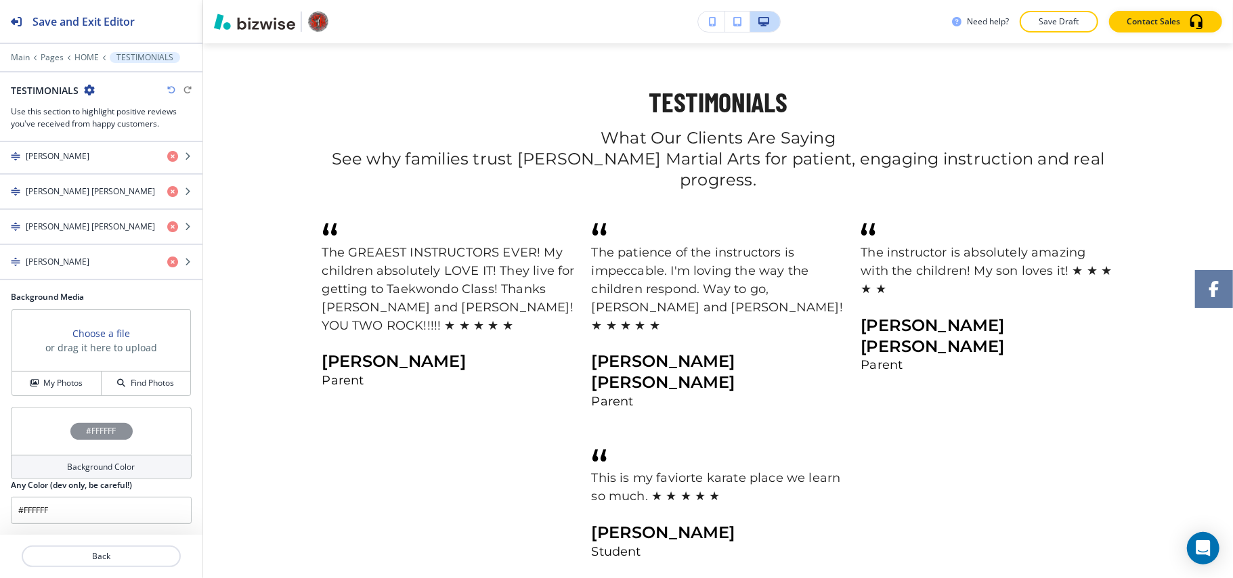
click at [31, 425] on div "#FFFFFF" at bounding box center [101, 431] width 181 height 47
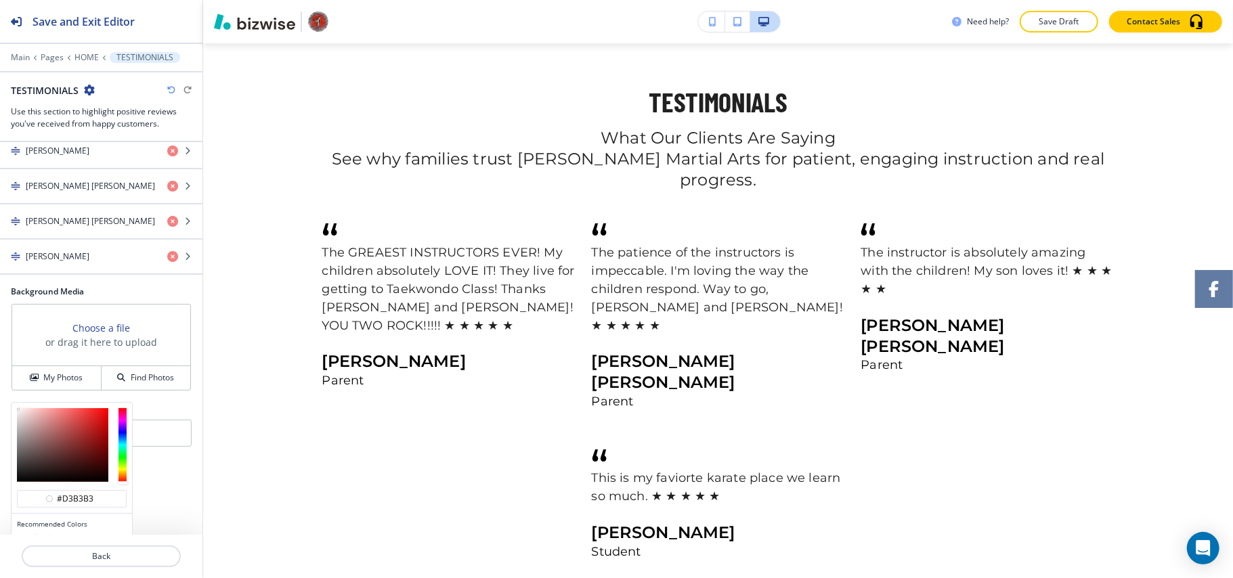
type input "#b99999"
drag, startPoint x: 31, startPoint y: 425, endPoint x: 37, endPoint y: 440, distance: 15.8
type input "#b29292"
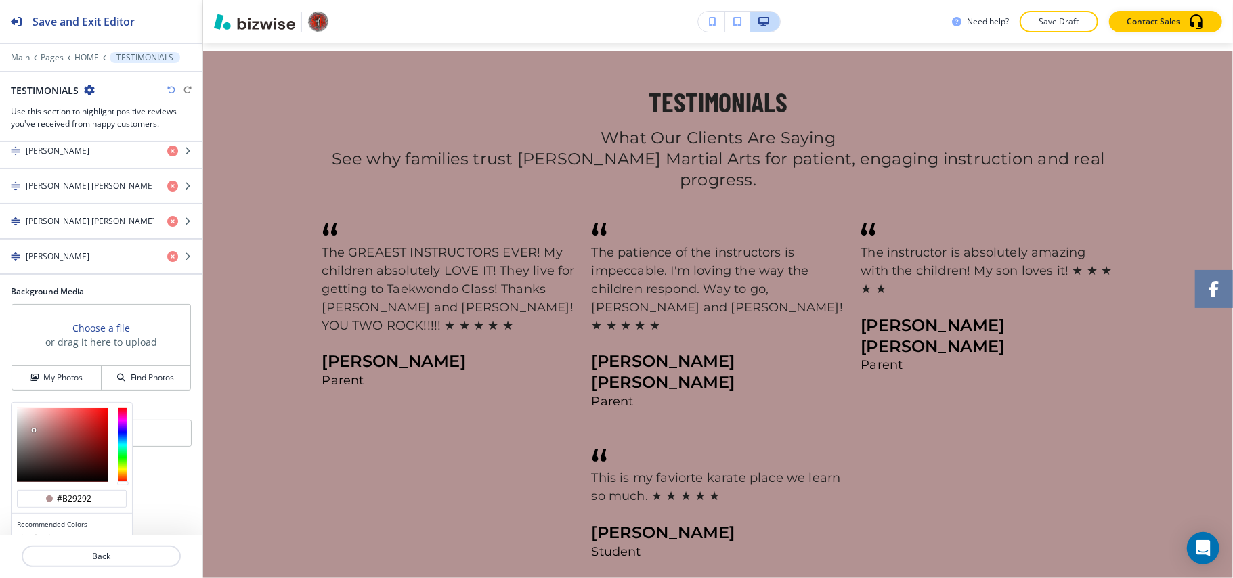
scroll to position [380, 0]
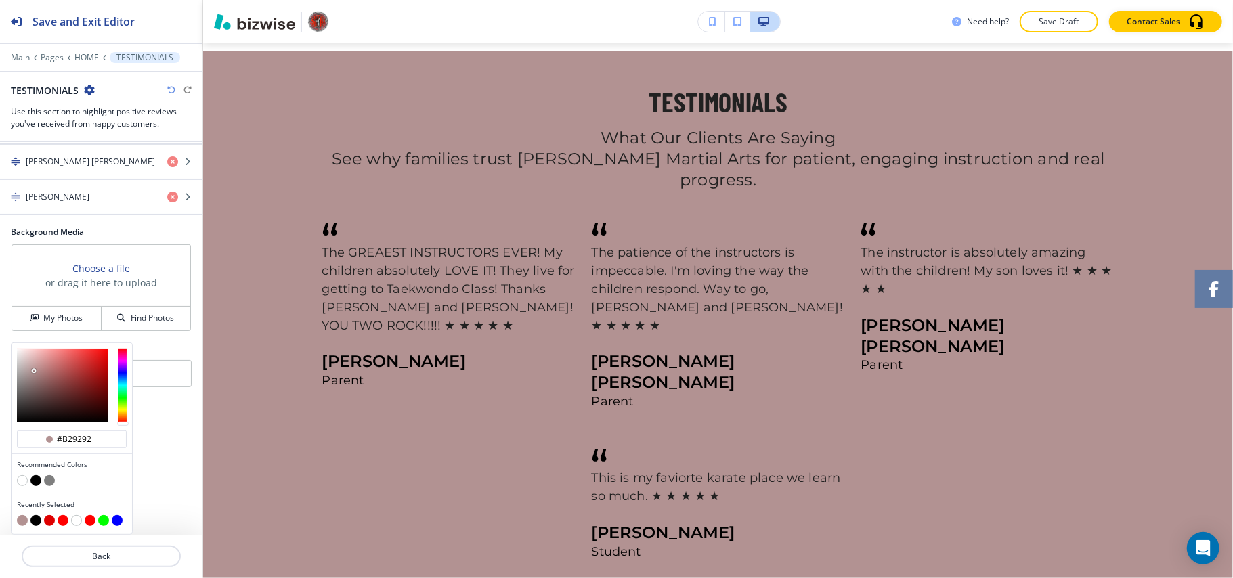
drag, startPoint x: 37, startPoint y: 440, endPoint x: 34, endPoint y: 481, distance: 40.7
click at [34, 481] on button "button" at bounding box center [35, 480] width 11 height 11
type input "#000000"
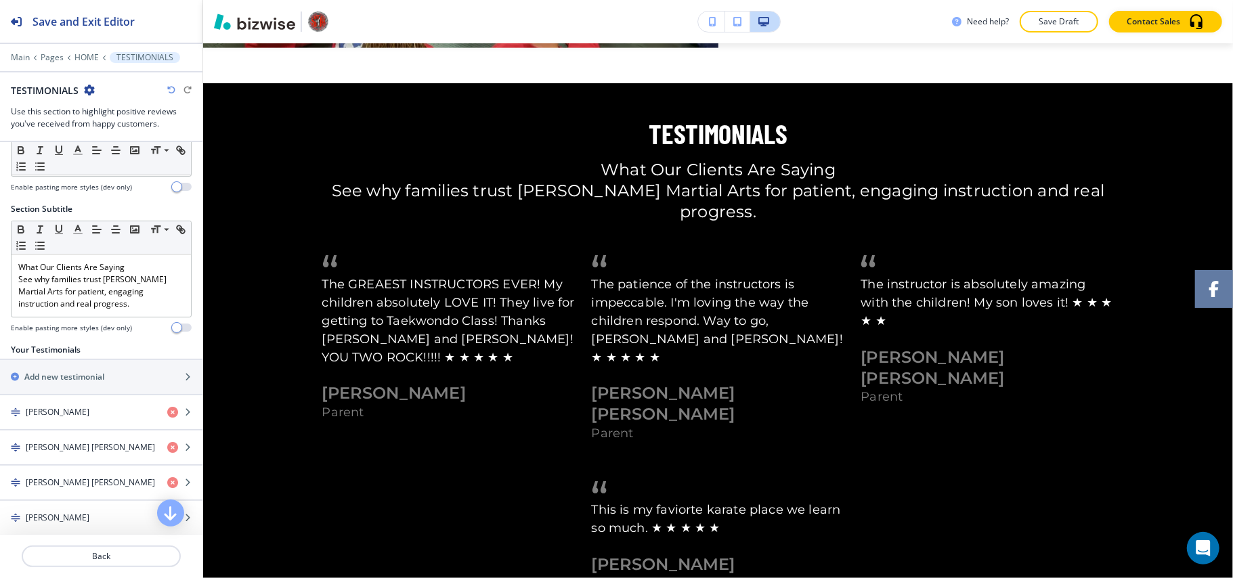
scroll to position [45, 0]
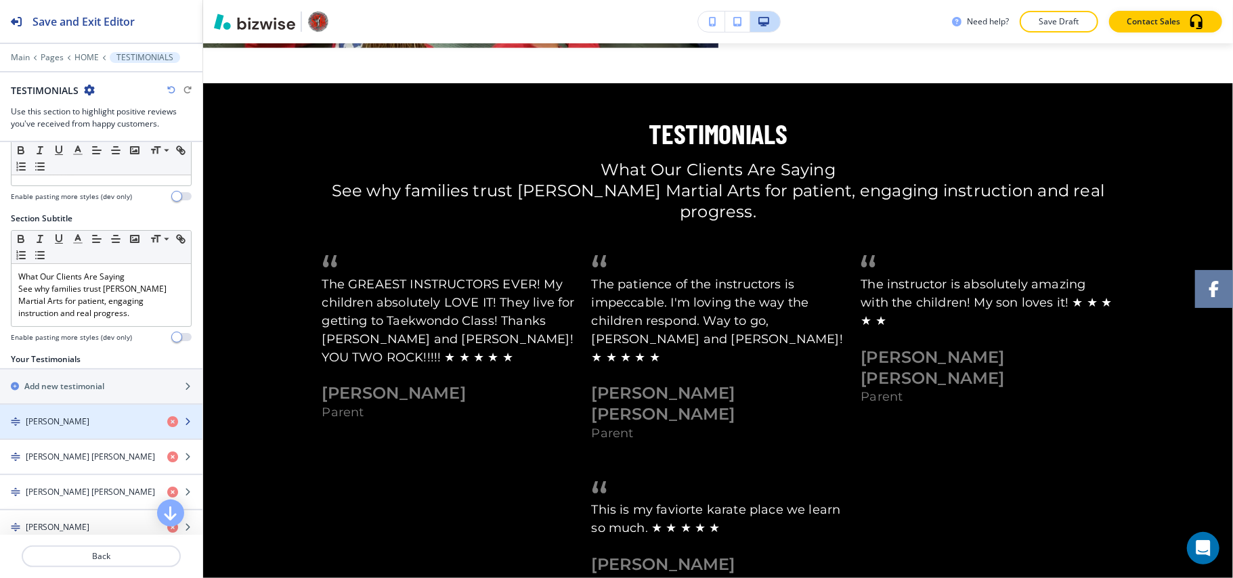
click at [65, 428] on h4 "[PERSON_NAME]" at bounding box center [58, 422] width 64 height 12
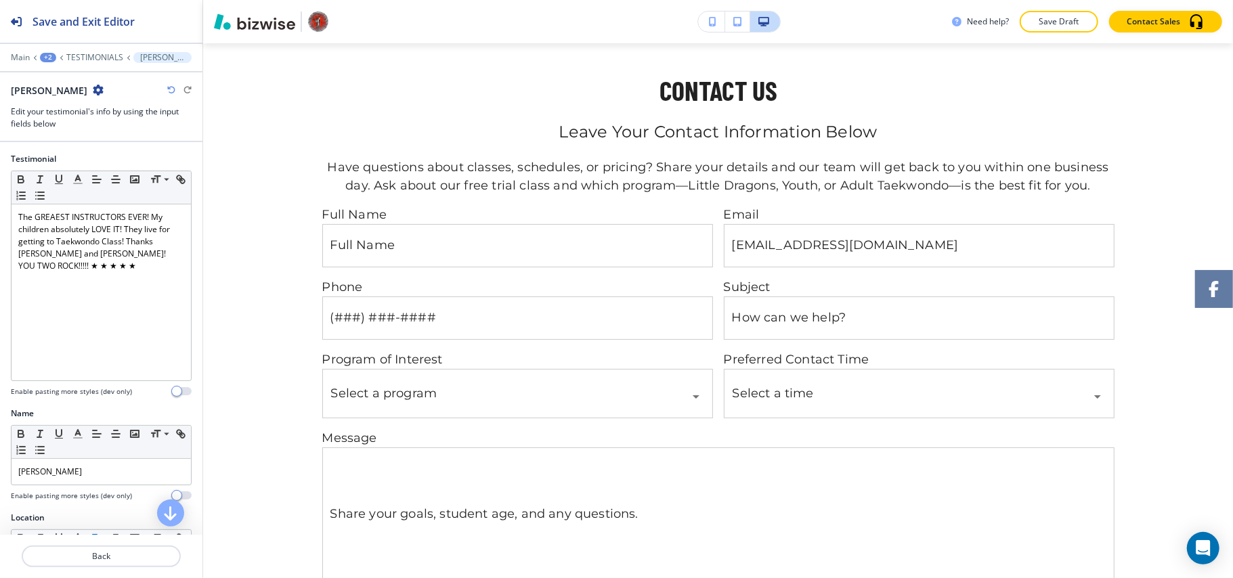
scroll to position [3567, 0]
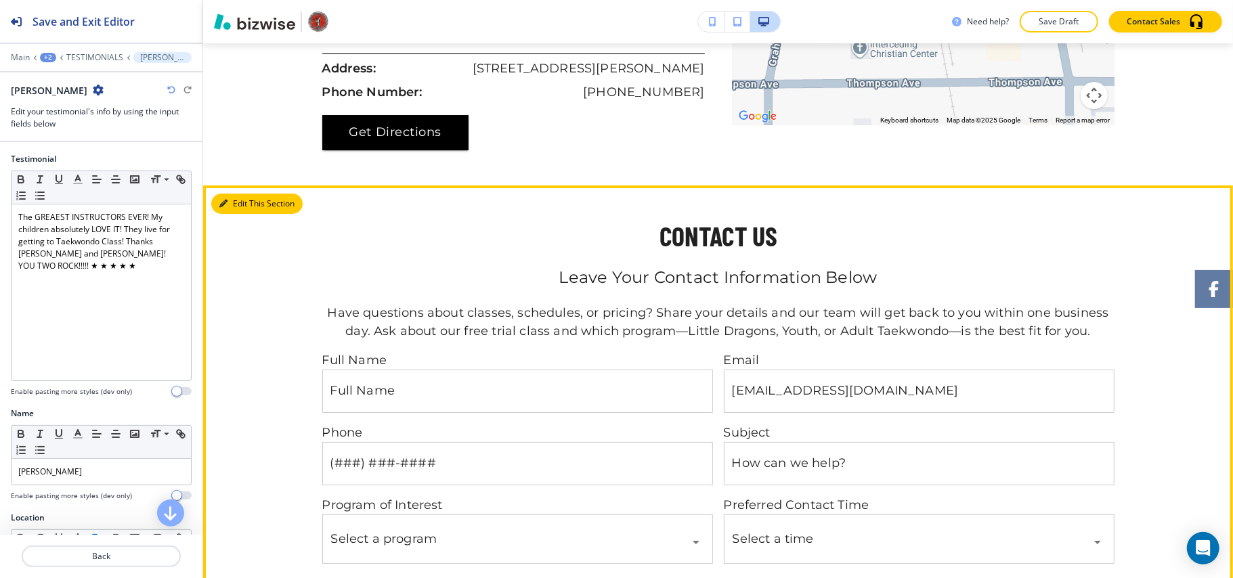
click at [234, 194] on button "Edit This Section" at bounding box center [256, 204] width 91 height 20
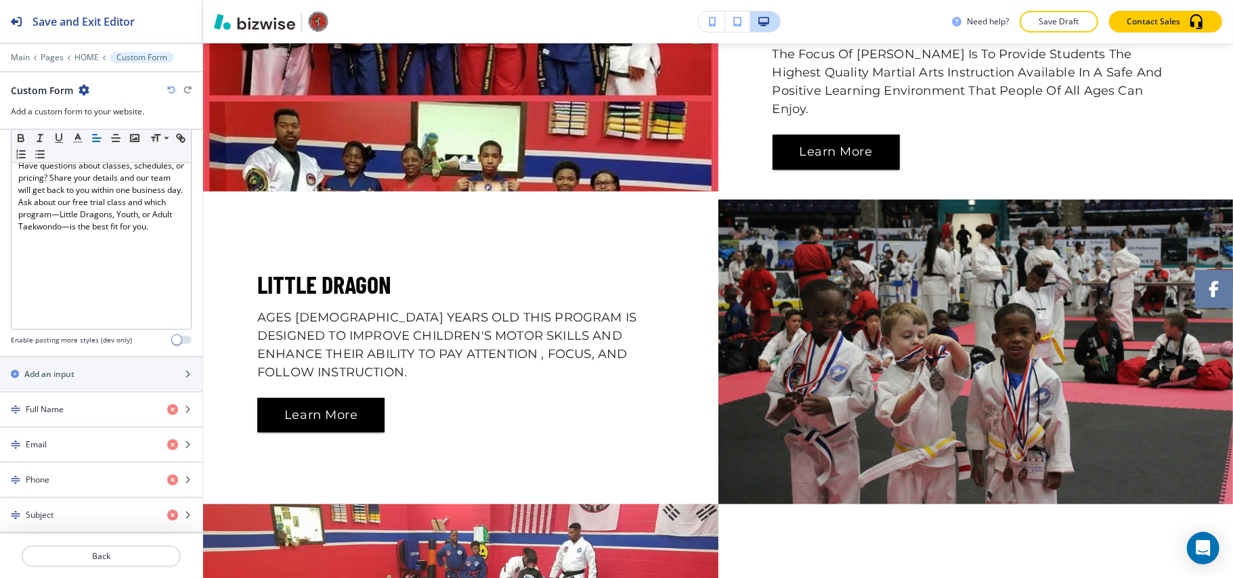
scroll to position [0, 0]
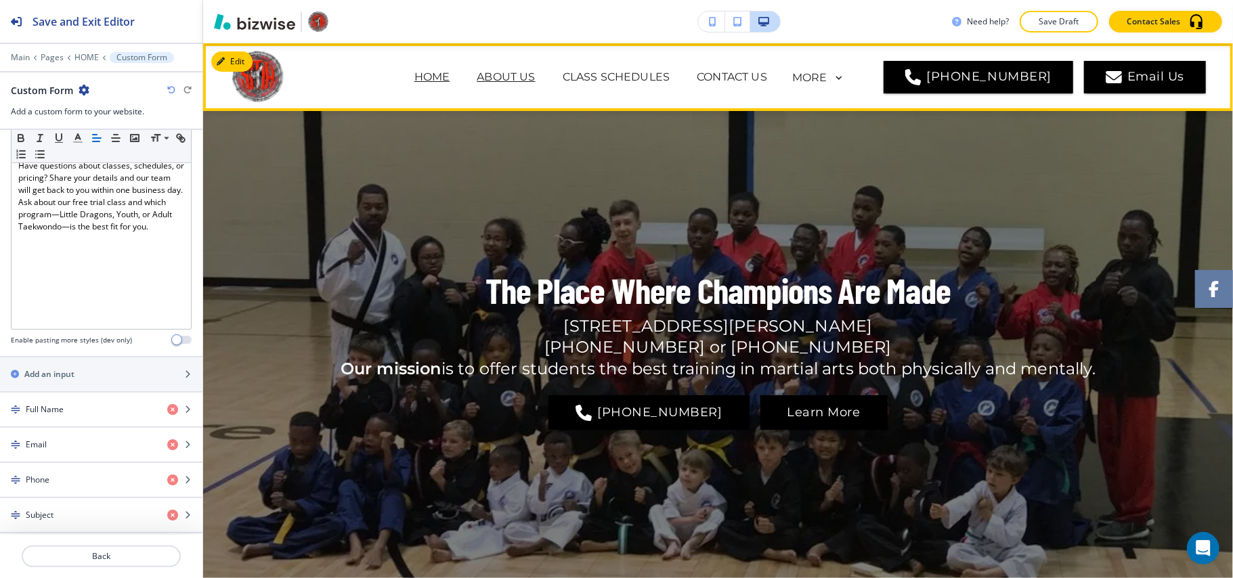
click at [513, 79] on p "ABOUT US" at bounding box center [506, 77] width 58 height 16
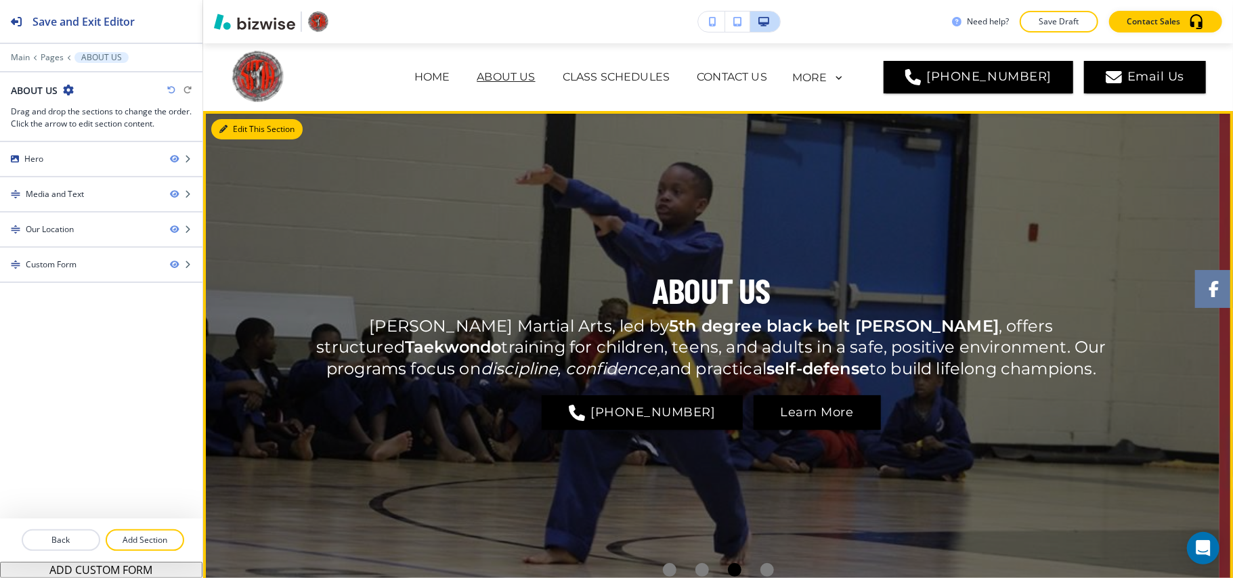
click at [239, 130] on button "Edit This Section" at bounding box center [256, 129] width 91 height 20
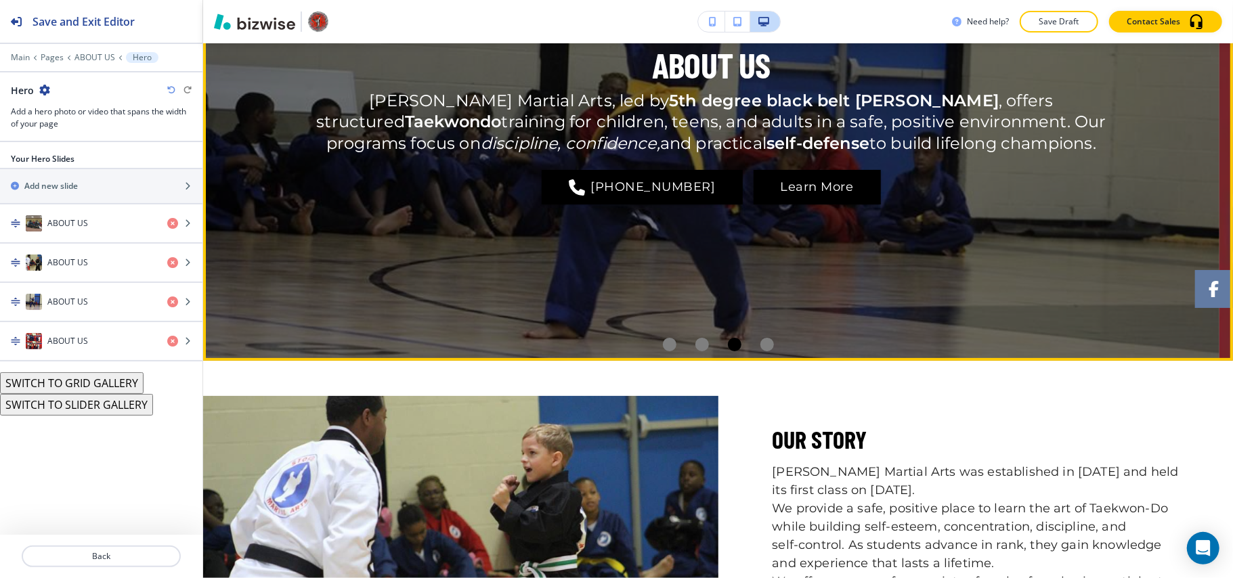
scroll to position [248, 0]
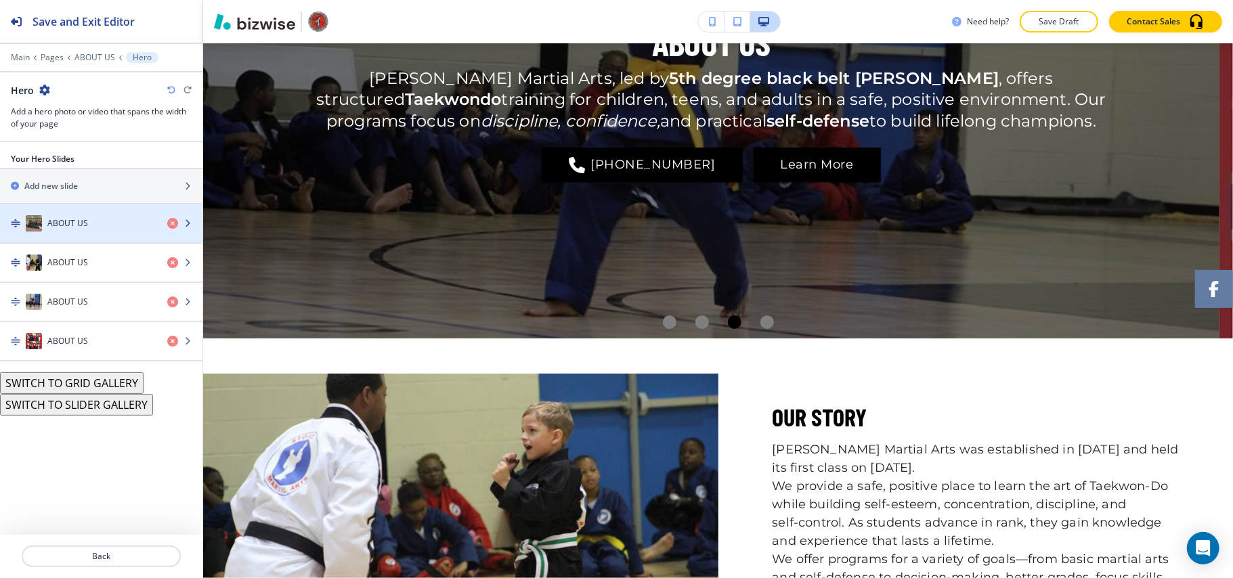
click at [76, 232] on div "ABOUT US" at bounding box center [78, 223] width 156 height 16
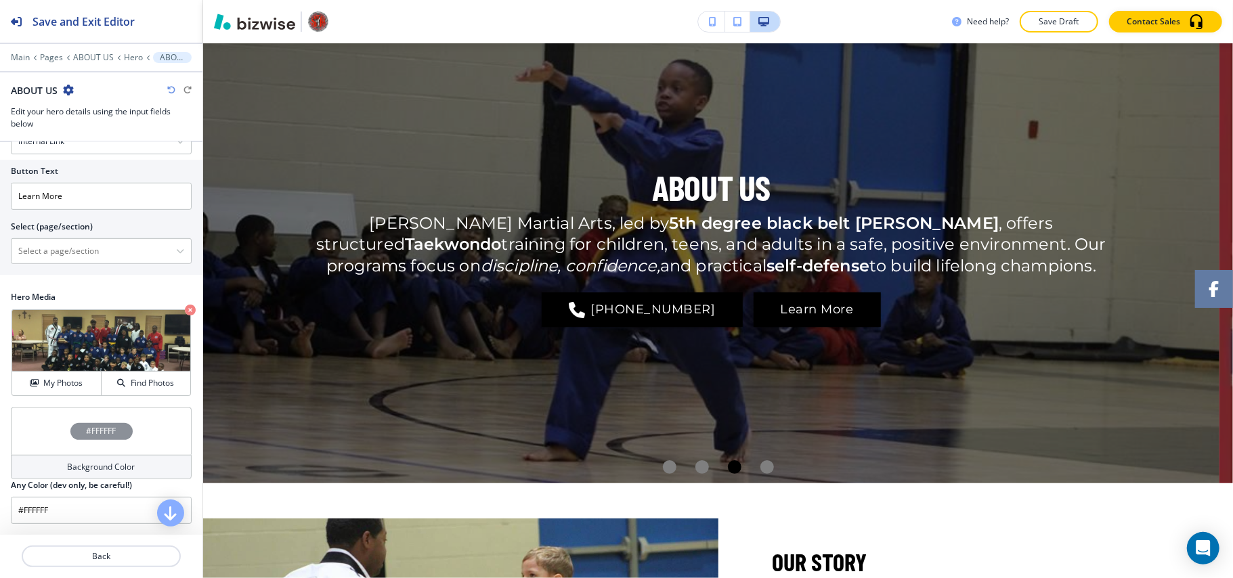
scroll to position [286, 0]
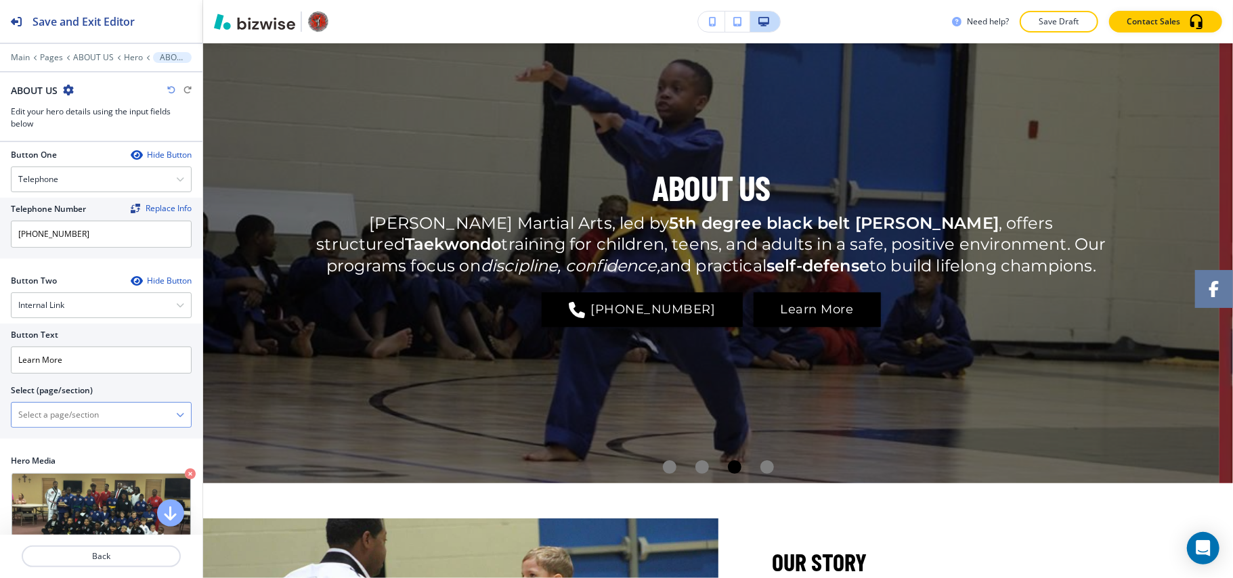
click at [82, 424] on \(page\/section\) "Manual Input" at bounding box center [94, 414] width 165 height 23
type \(page\/section\) "CONTACT US"
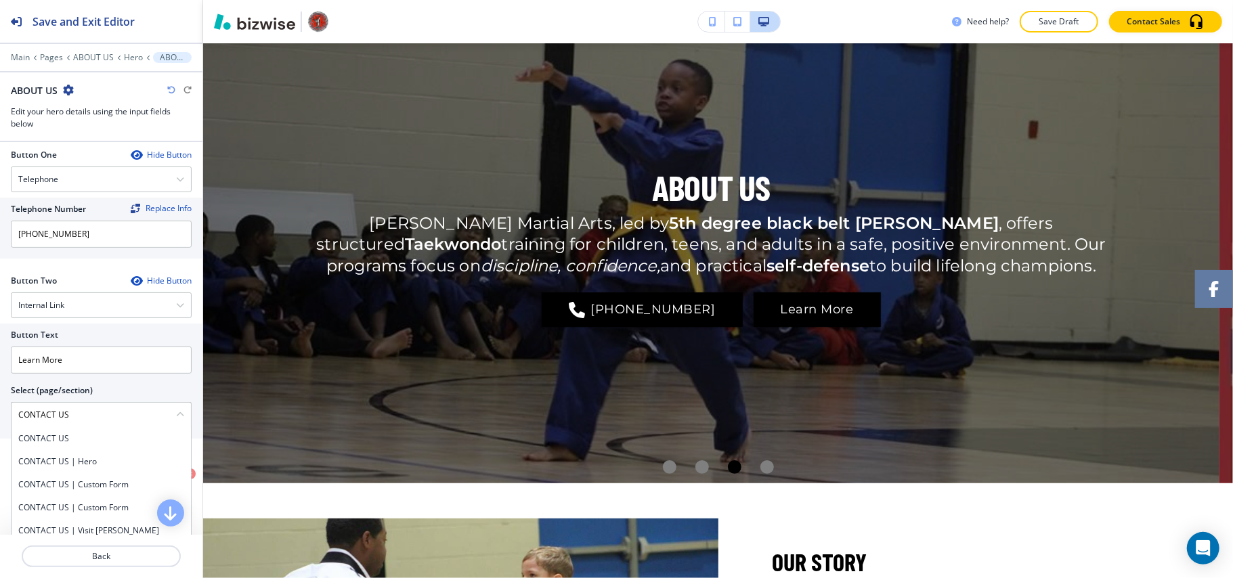
click at [68, 445] on h4 "CONTACT US" at bounding box center [101, 439] width 166 height 12
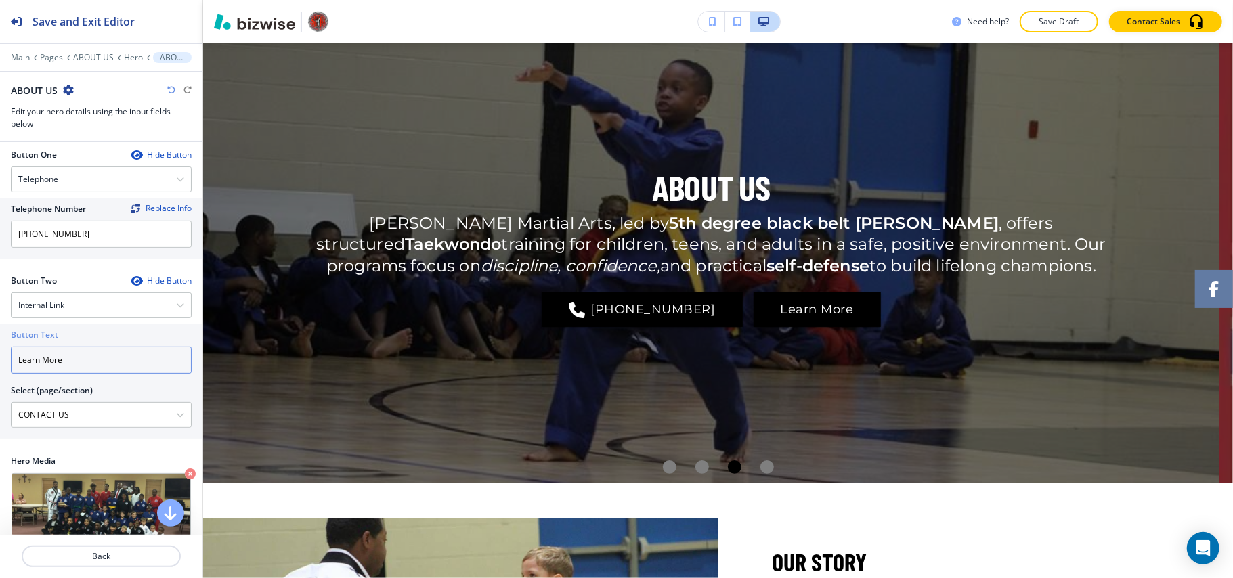
drag, startPoint x: 68, startPoint y: 374, endPoint x: 0, endPoint y: 367, distance: 68.7
click at [0, 367] on div "Button Text Learn More Select (page/section) CONTACT US CONTACT US CONTACT US |…" at bounding box center [101, 381] width 202 height 115
paste input "CONTACT US"
type input "CONTACT US"
click at [106, 553] on p "Back" at bounding box center [101, 556] width 156 height 12
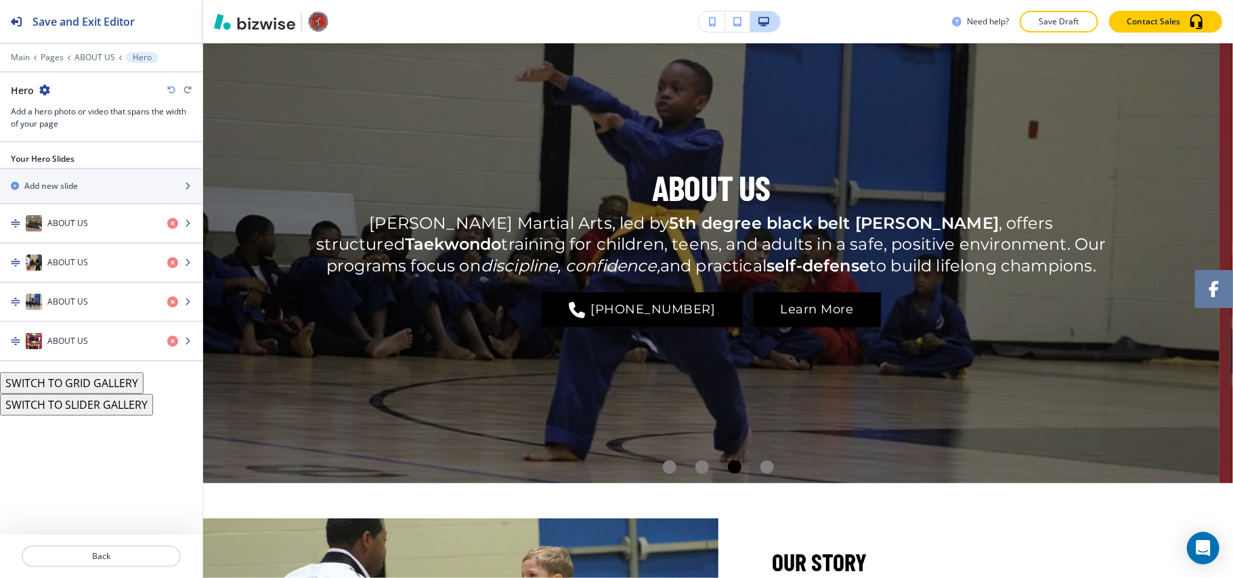
scroll to position [68, 0]
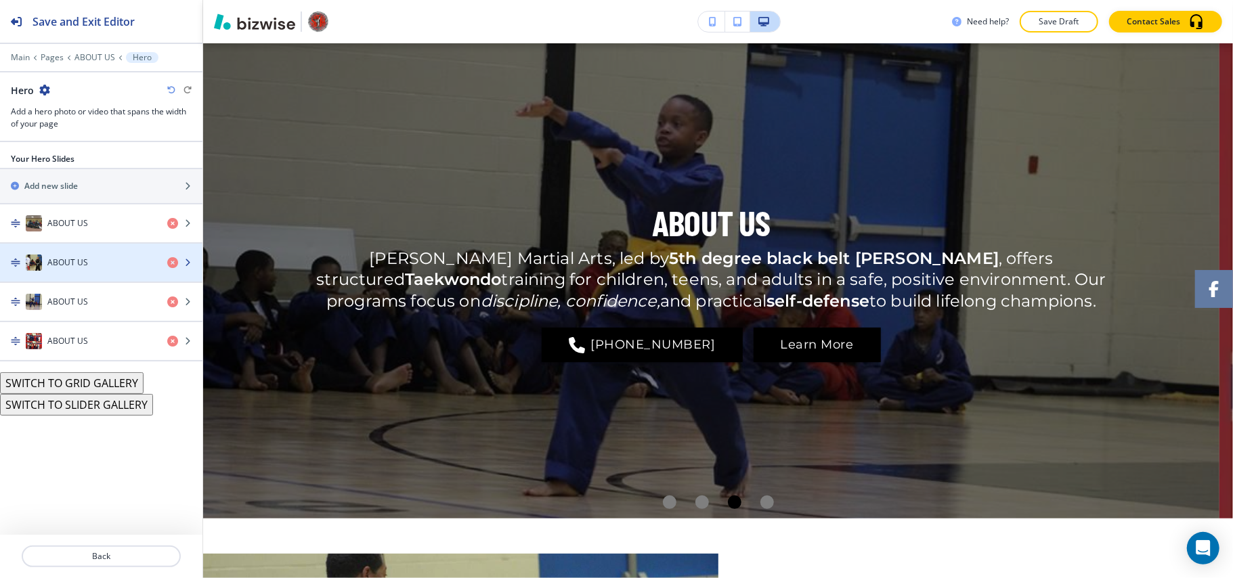
click at [97, 266] on div "ABOUT US" at bounding box center [78, 263] width 156 height 16
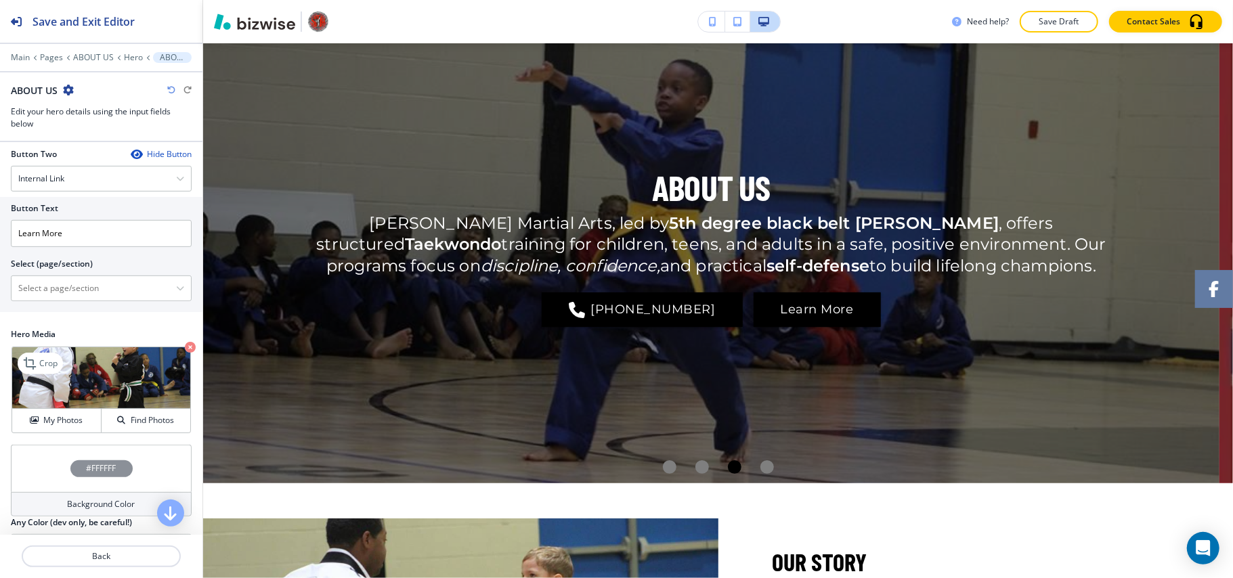
scroll to position [466, 0]
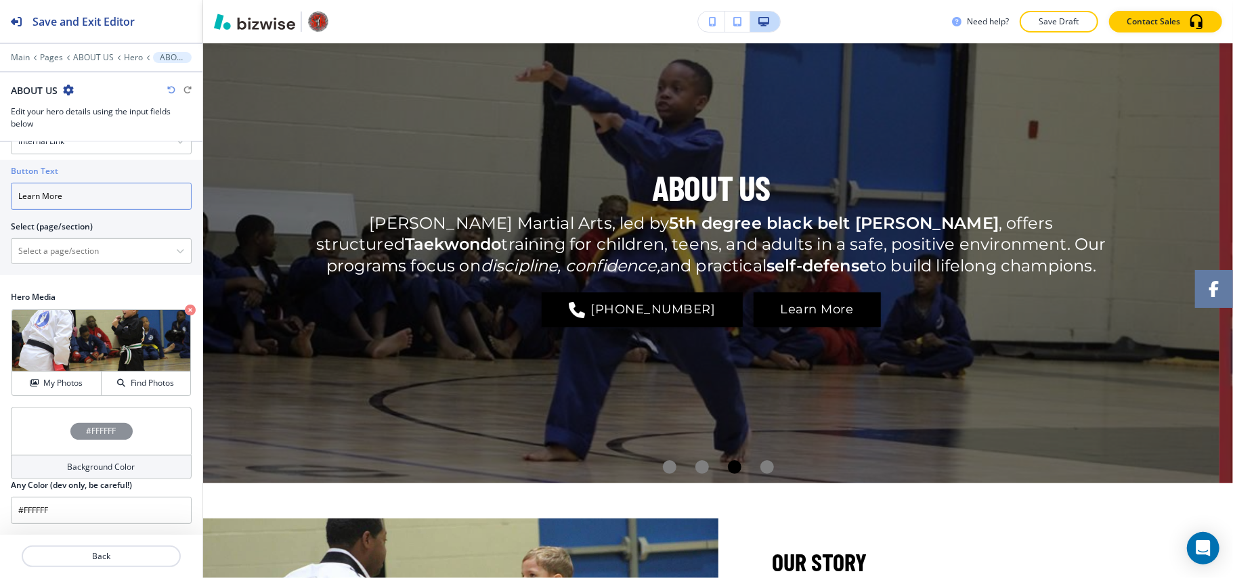
drag, startPoint x: 103, startPoint y: 191, endPoint x: 0, endPoint y: 188, distance: 103.0
click at [0, 188] on div "Button Text Learn More Select (page/section) HOME HOME | Hero HOME | Media and …" at bounding box center [101, 217] width 202 height 115
paste input "CONTACT US"
type input "CONTACT US"
click at [98, 242] on \(page\/section\) "Manual Input" at bounding box center [94, 251] width 165 height 23
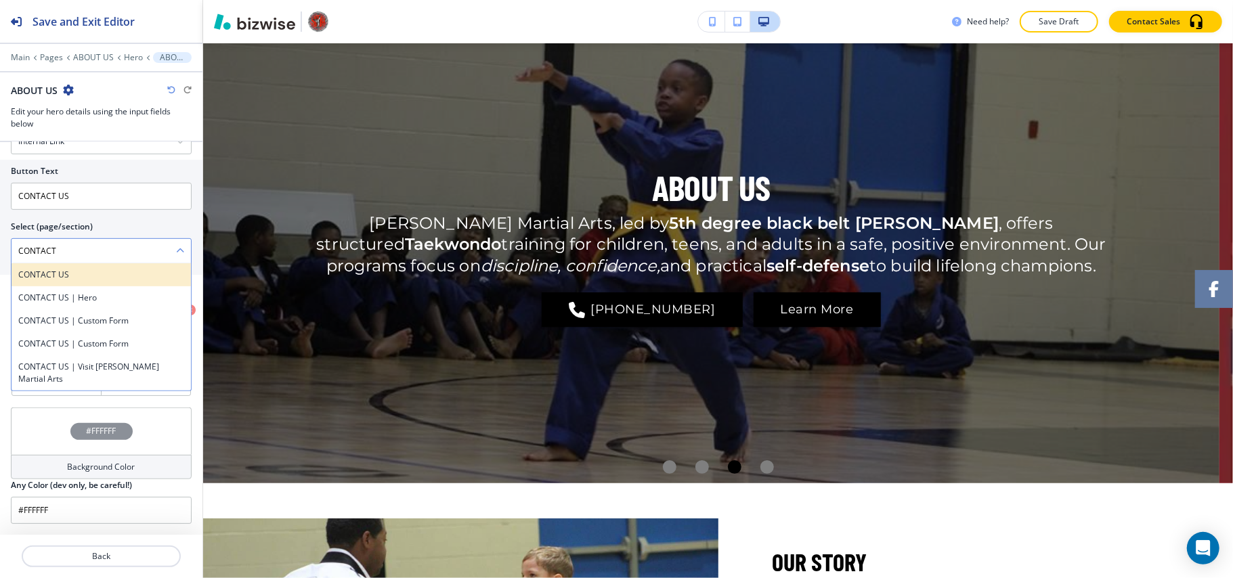
click at [71, 276] on h4 "CONTACT US" at bounding box center [101, 275] width 166 height 12
type \(page\/section\) "CONTACT US"
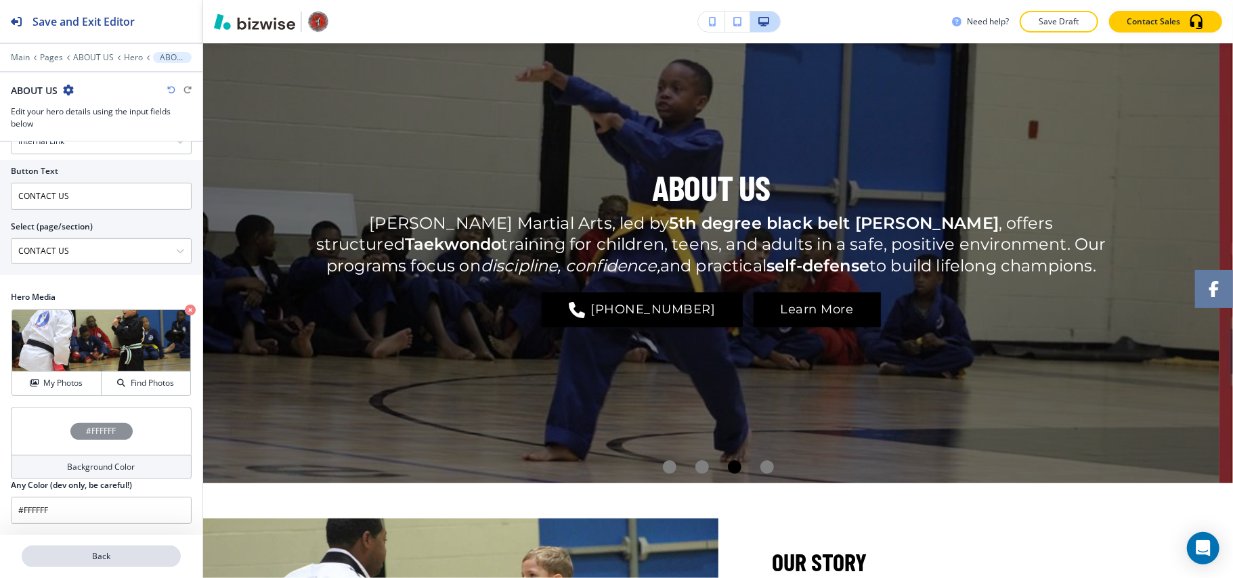
click at [104, 561] on p "Back" at bounding box center [101, 556] width 156 height 12
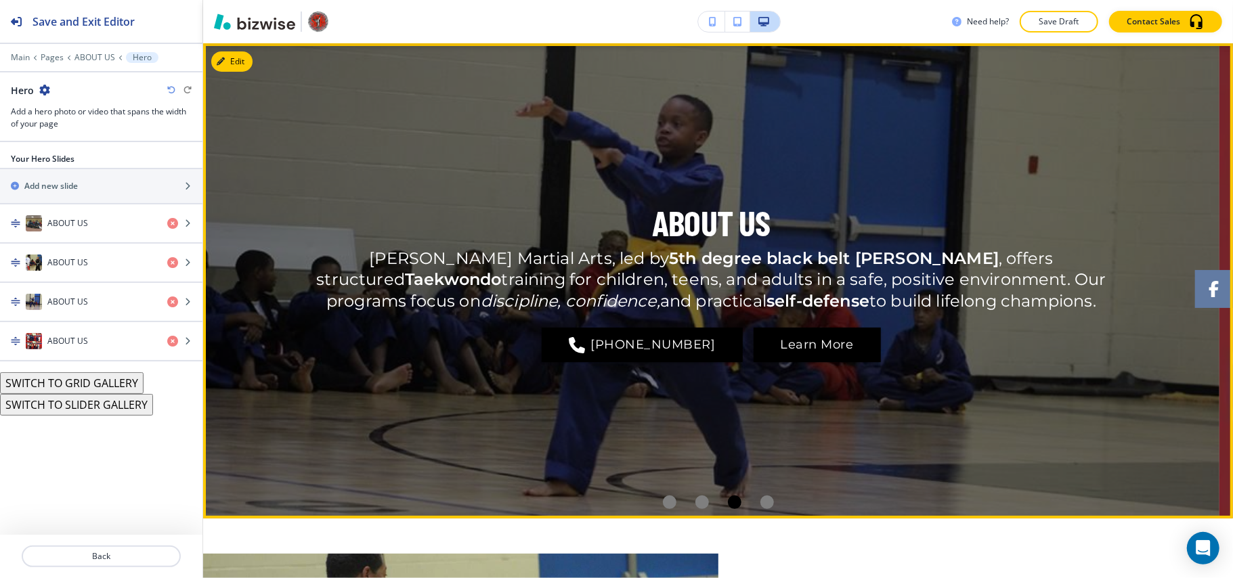
click at [657, 496] on li "Go to slide 1" at bounding box center [669, 502] width 32 height 32
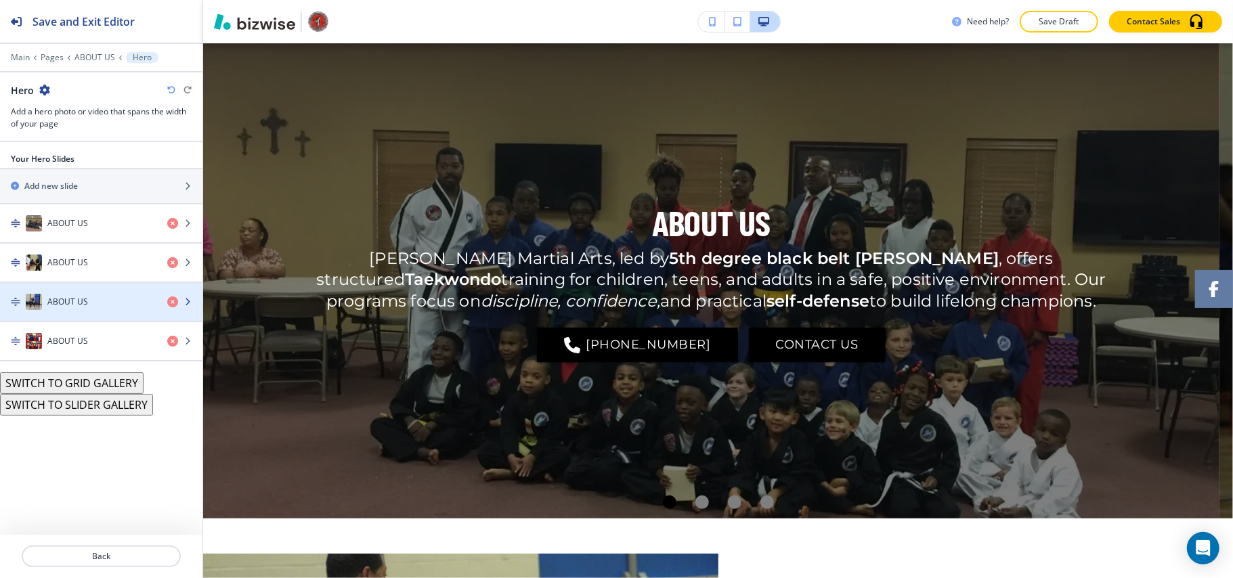
click at [70, 301] on h4 "ABOUT US" at bounding box center [67, 302] width 41 height 12
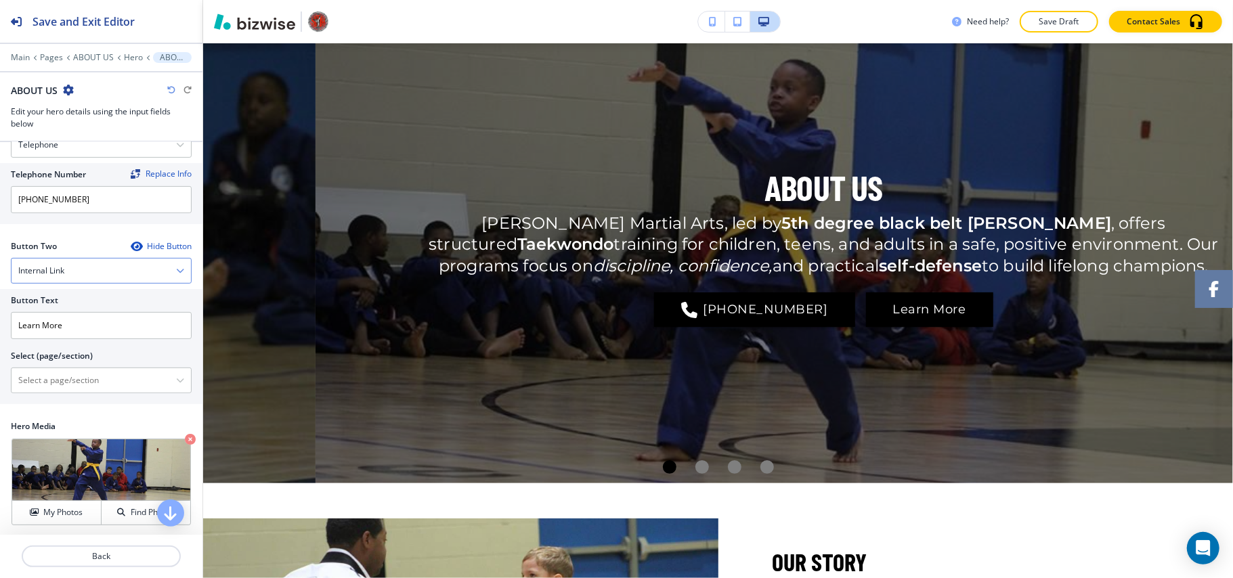
scroll to position [361, 0]
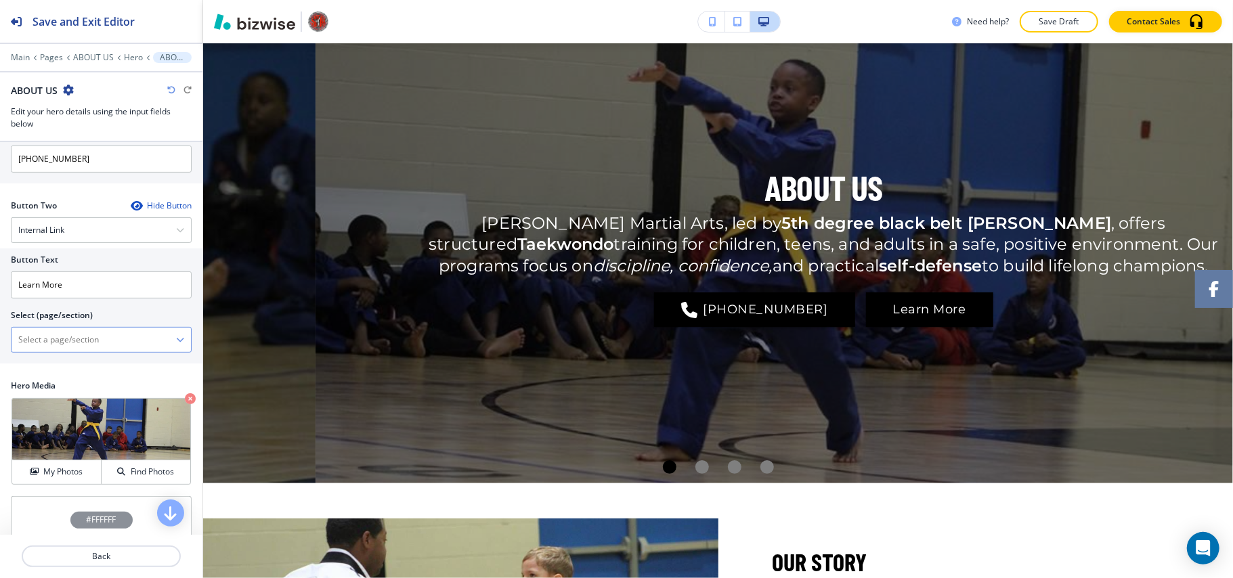
click at [84, 351] on \(page\/section\) "Manual Input" at bounding box center [94, 339] width 165 height 23
paste \(page\/section\) "CONTACT US"
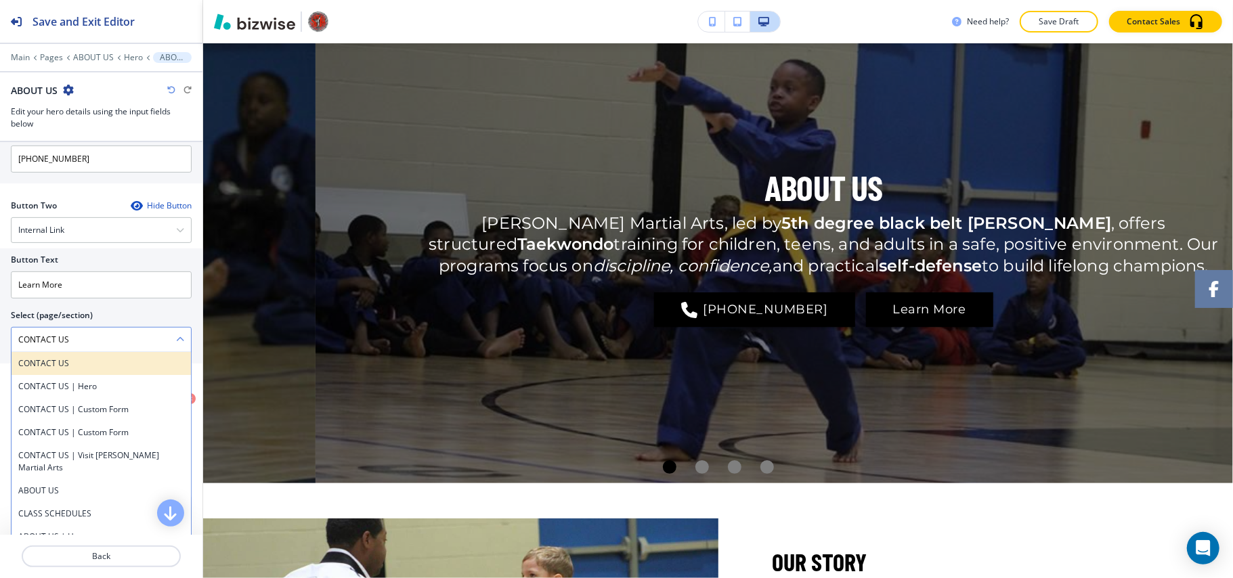
type \(page\/section\) "CONTACT US"
click at [49, 370] on h4 "CONTACT US" at bounding box center [101, 363] width 166 height 12
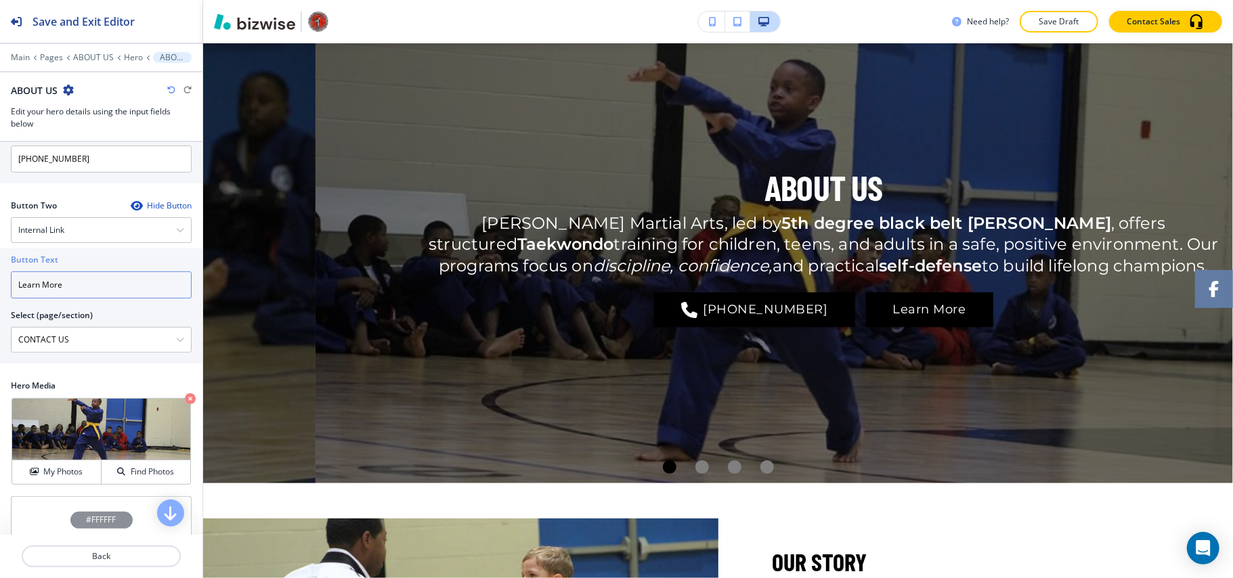
drag, startPoint x: 85, startPoint y: 299, endPoint x: 0, endPoint y: 294, distance: 85.4
click at [0, 294] on div "Button Text Learn More Select (page/section) CONTACT US CONTACT US CONTACT US |…" at bounding box center [101, 305] width 202 height 115
paste input "CONTACT US"
type input "CONTACT US"
click at [131, 561] on p "Back" at bounding box center [101, 556] width 156 height 12
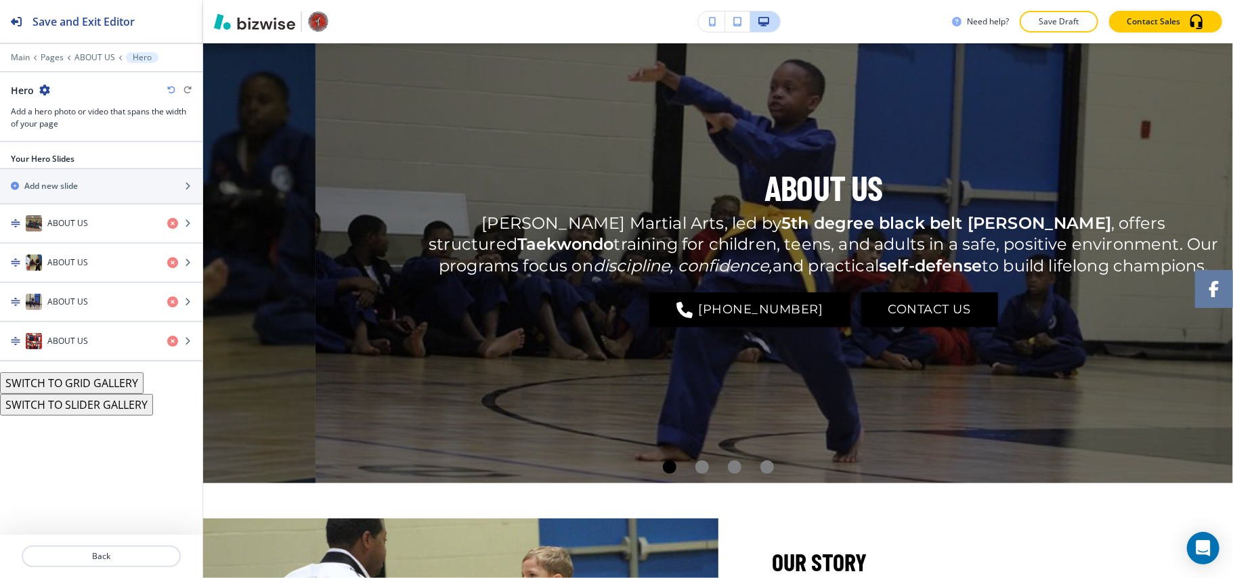
scroll to position [68, 0]
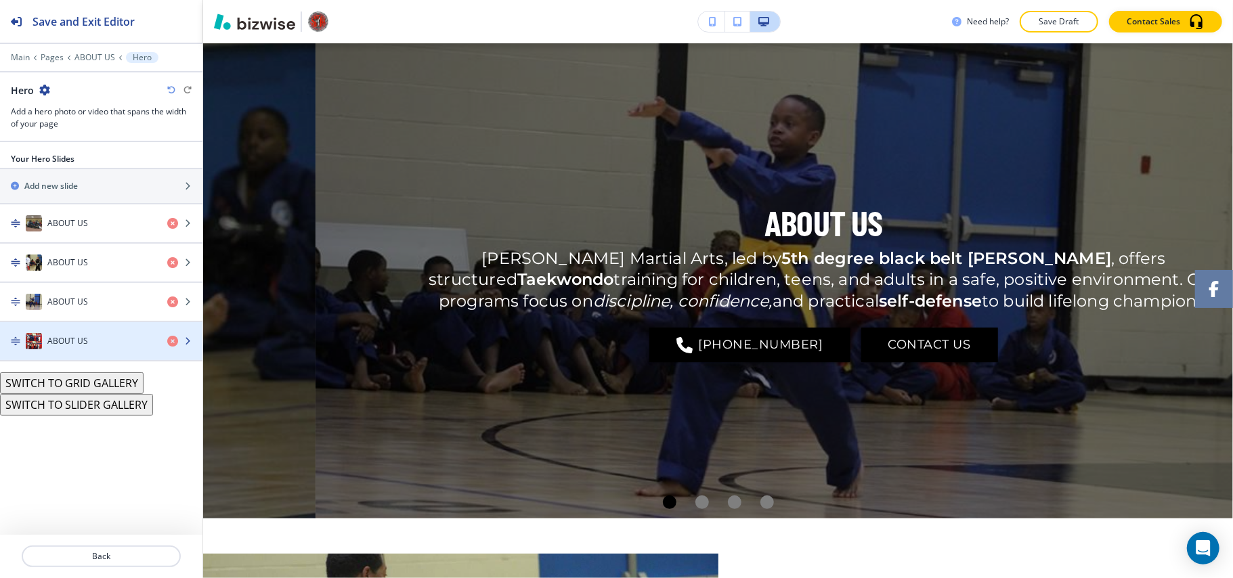
click at [108, 349] on div "ABOUT US" at bounding box center [78, 341] width 156 height 16
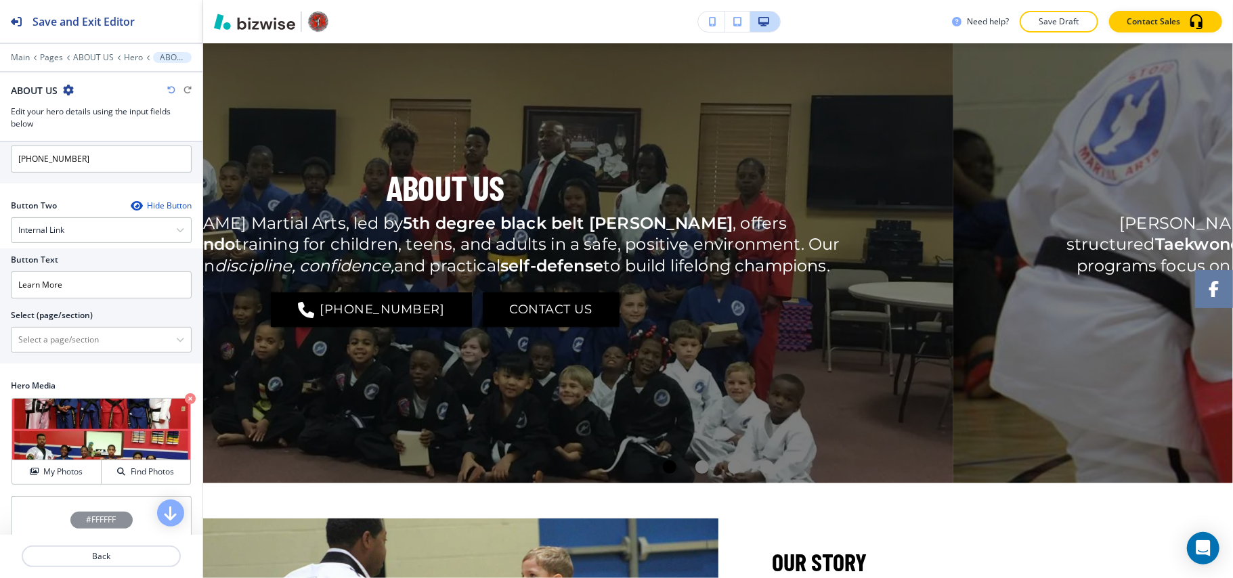
scroll to position [0, 0]
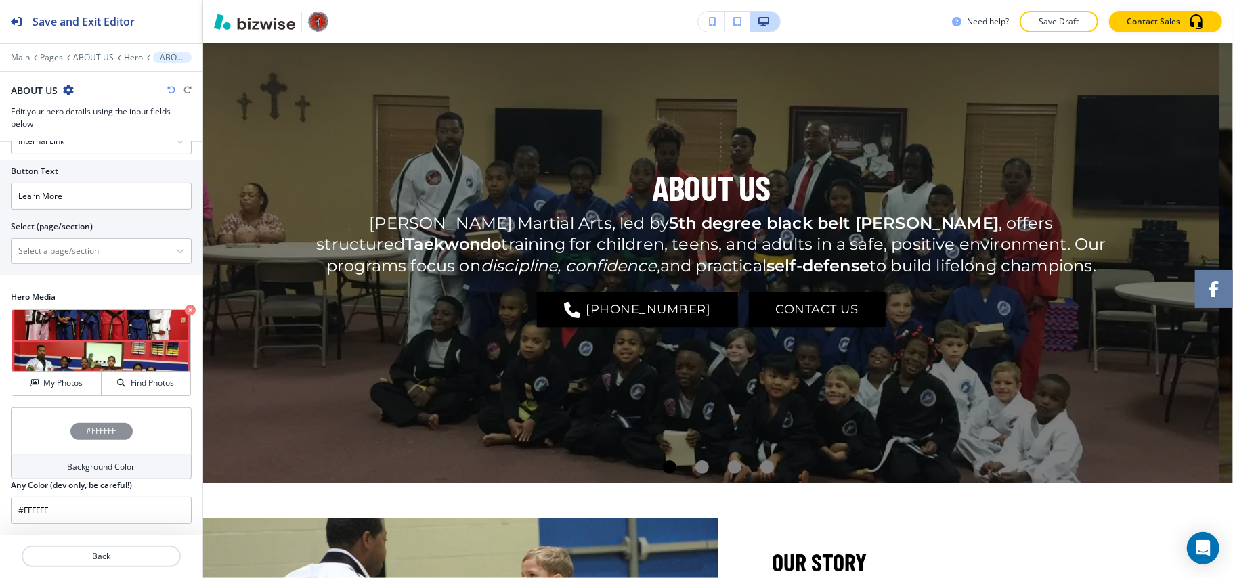
click at [80, 212] on div at bounding box center [101, 215] width 181 height 11
click at [61, 258] on \(page\/section\) "Manual Input" at bounding box center [94, 251] width 165 height 23
type \(page\/section\) "CONTACT US"
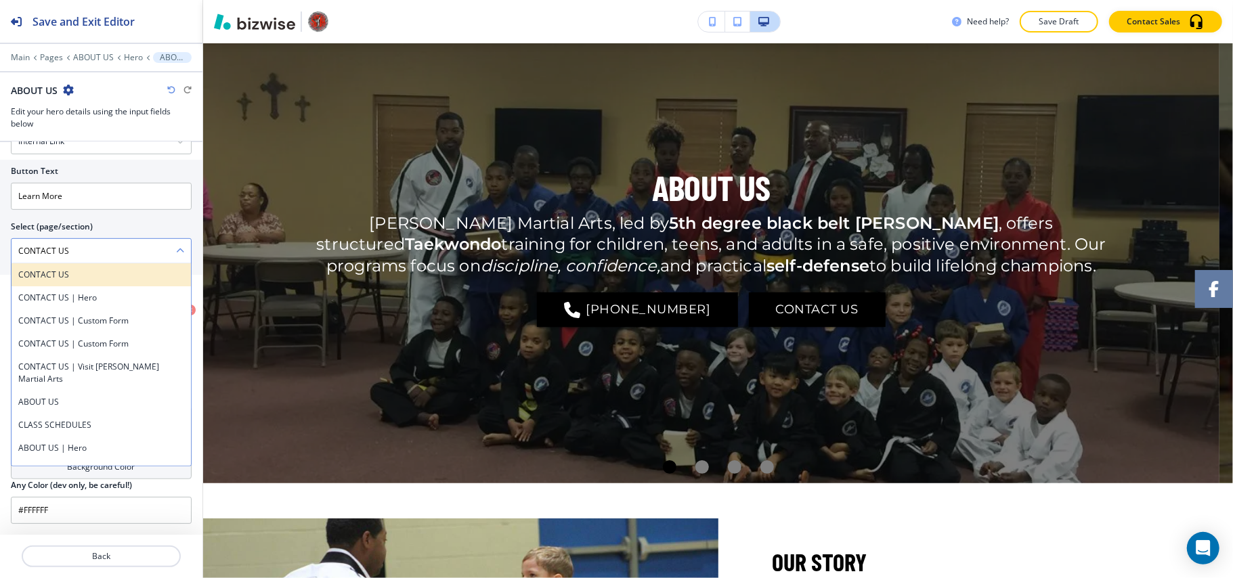
drag, startPoint x: 66, startPoint y: 278, endPoint x: 68, endPoint y: 215, distance: 62.3
click at [66, 277] on h4 "CONTACT US" at bounding box center [101, 275] width 166 height 12
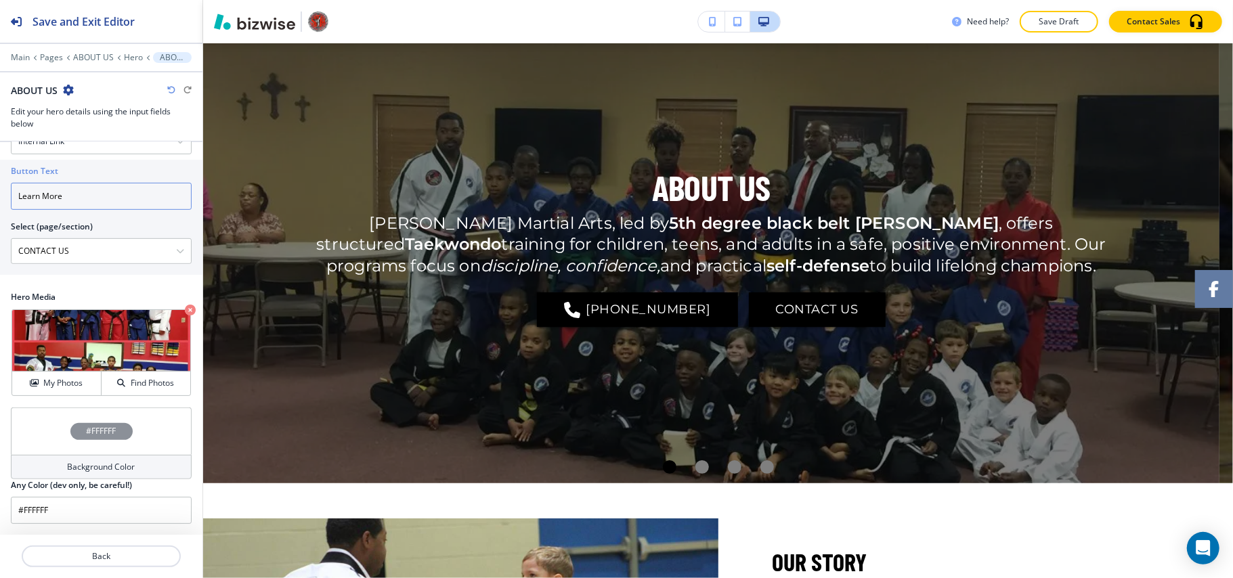
drag, startPoint x: 71, startPoint y: 203, endPoint x: 0, endPoint y: 195, distance: 71.5
click at [0, 195] on div "Button Text Learn More Select (page/section) CONTACT US CONTACT US CONTACT US |…" at bounding box center [101, 217] width 202 height 115
paste input "CONTACT US"
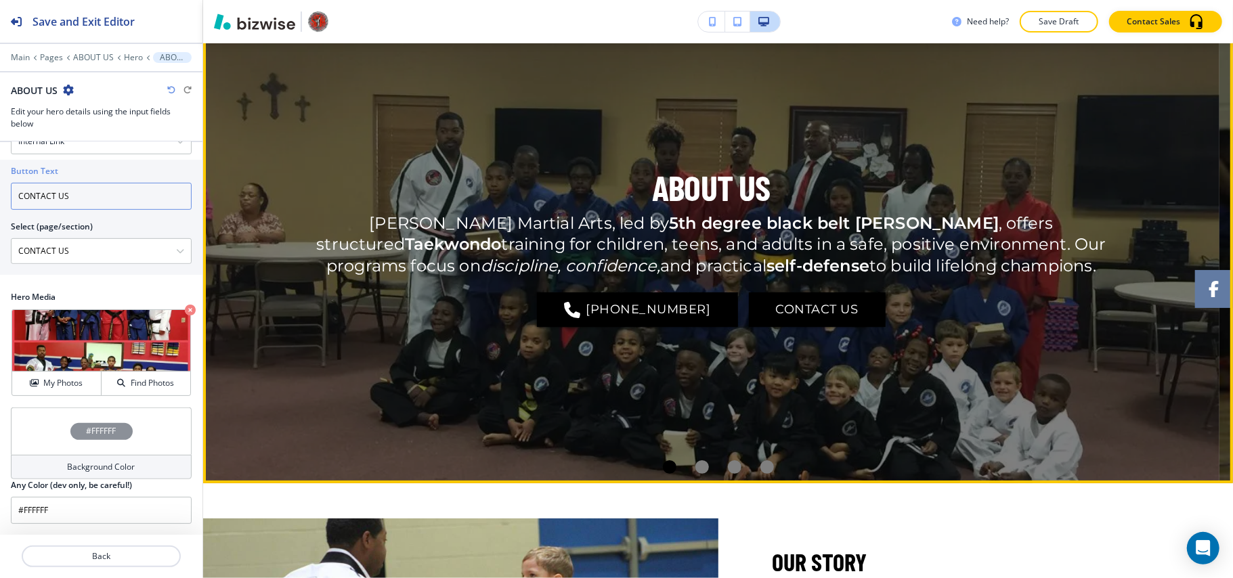
scroll to position [464, 0]
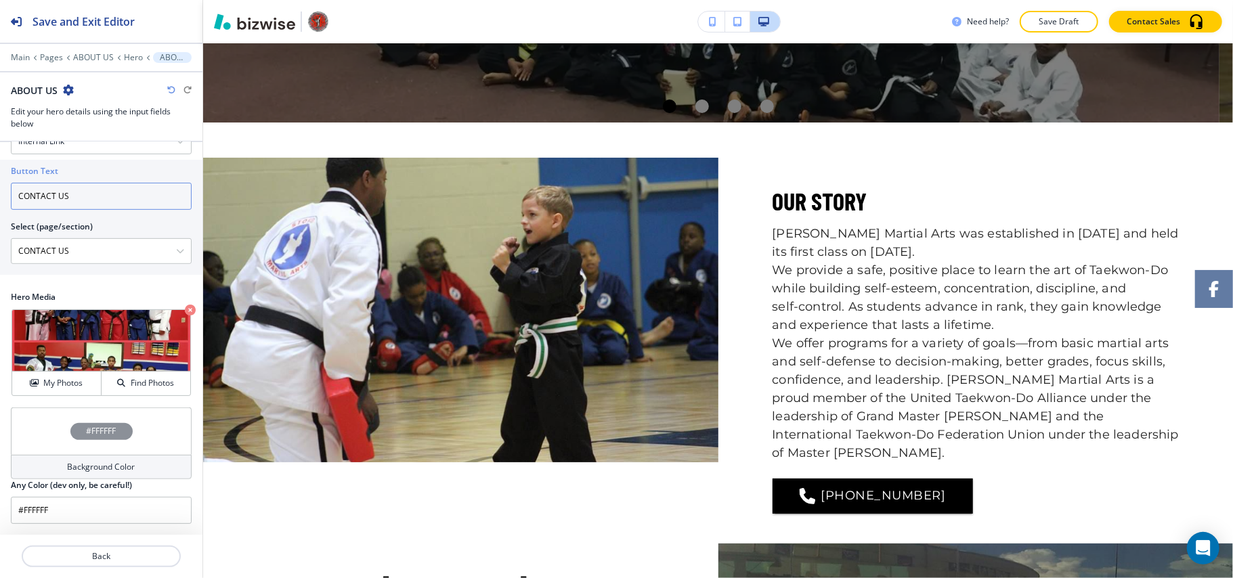
type input "CONTACT US"
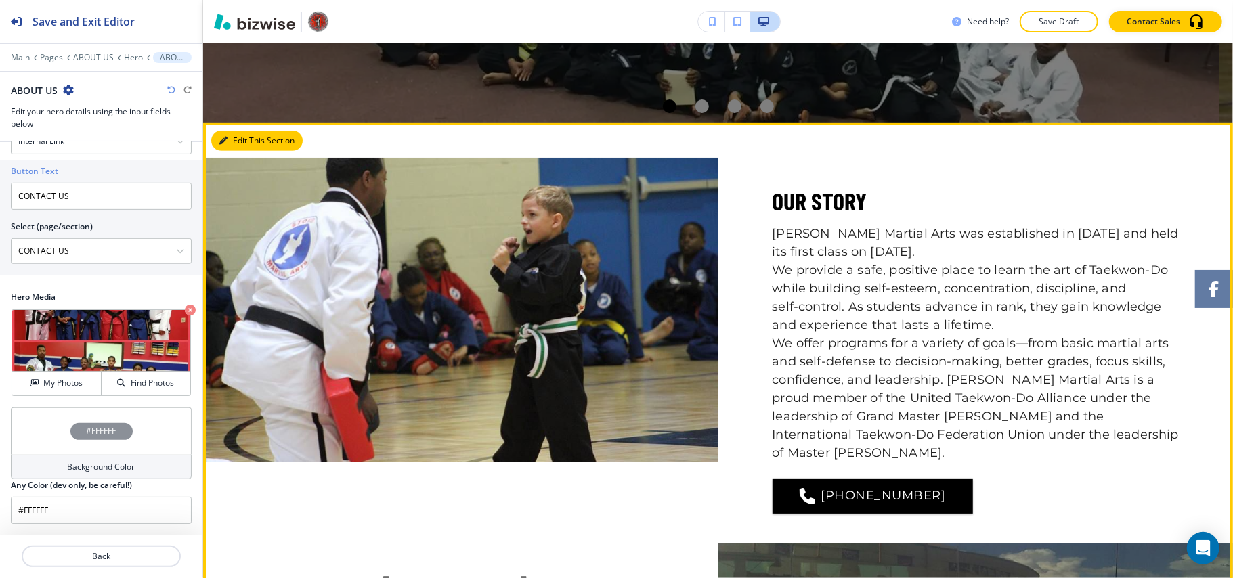
click at [223, 139] on icon "button" at bounding box center [223, 141] width 8 height 8
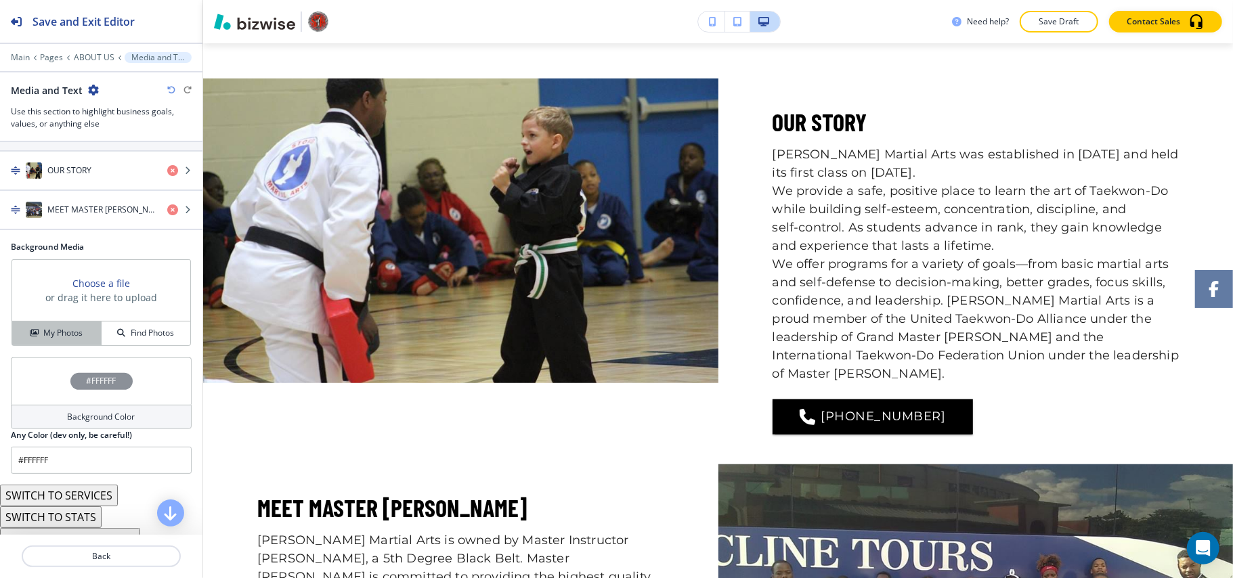
scroll to position [180, 0]
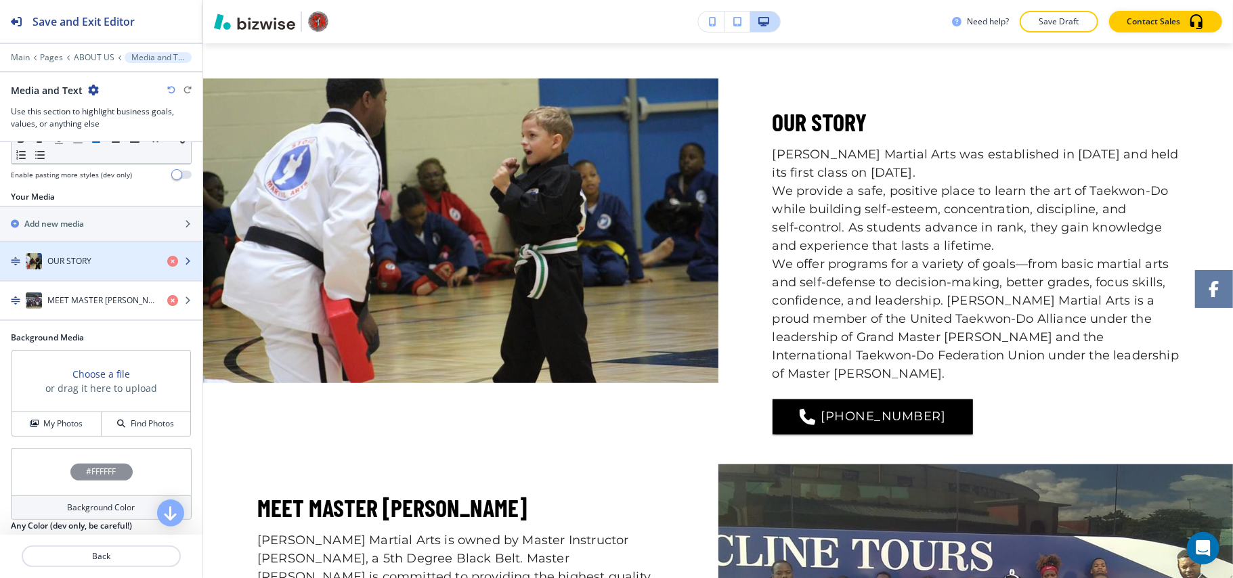
click at [79, 261] on h4 "OUR STORY" at bounding box center [69, 261] width 44 height 12
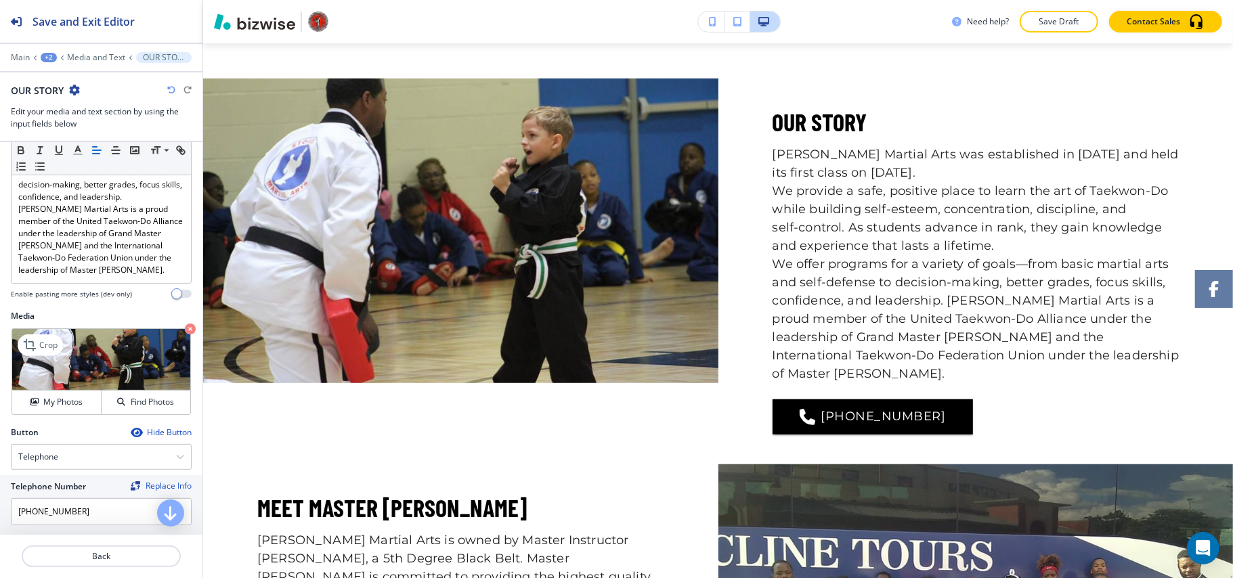
scroll to position [0, 0]
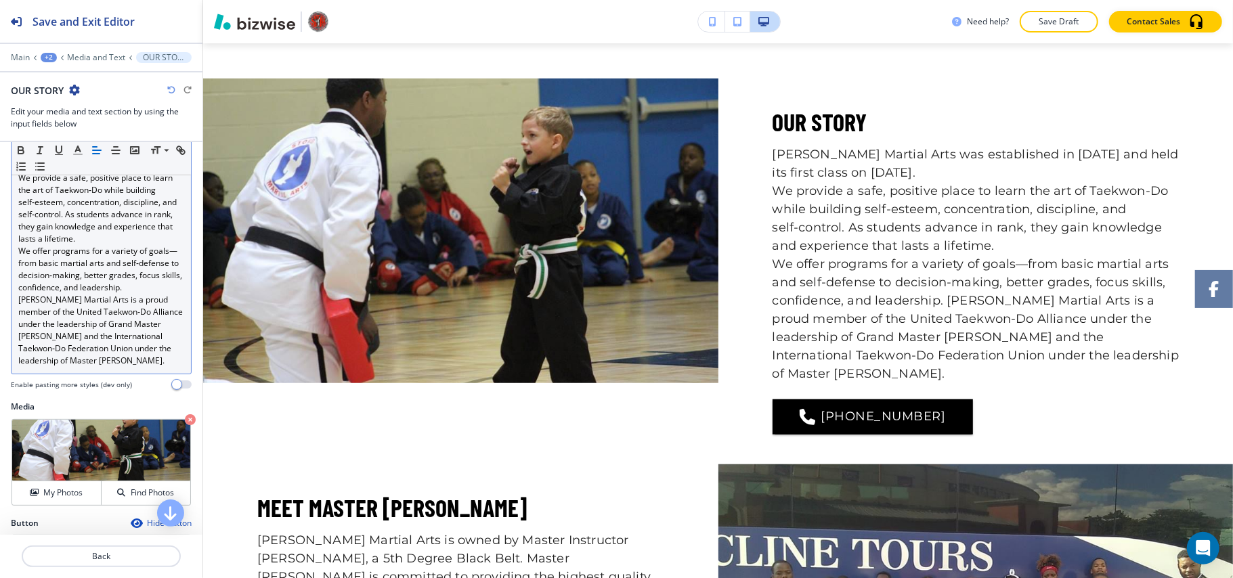
click at [93, 278] on p "We offer programs for a variety of goals—from basic martial arts and self‑defen…" at bounding box center [101, 306] width 166 height 122
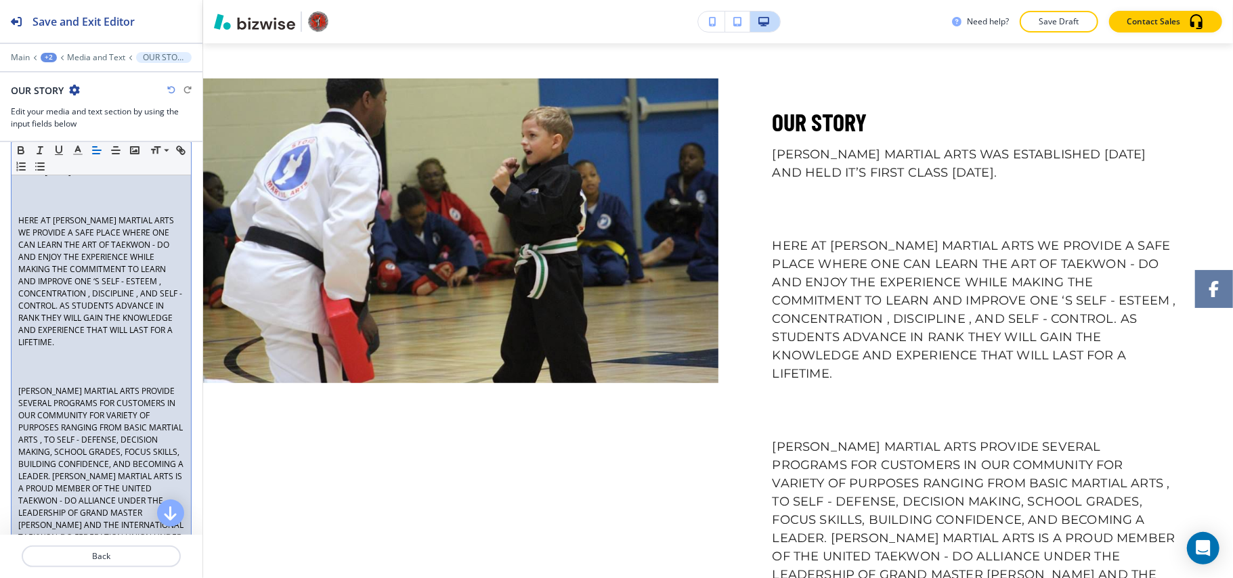
click at [32, 372] on p at bounding box center [101, 367] width 166 height 12
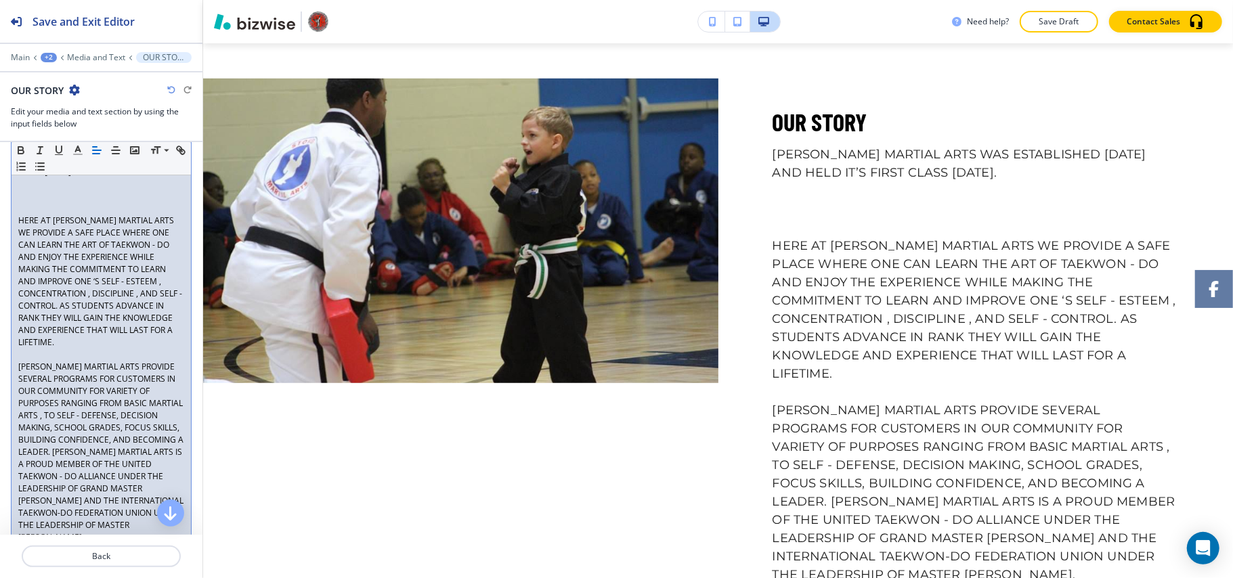
click at [43, 196] on p at bounding box center [101, 196] width 166 height 12
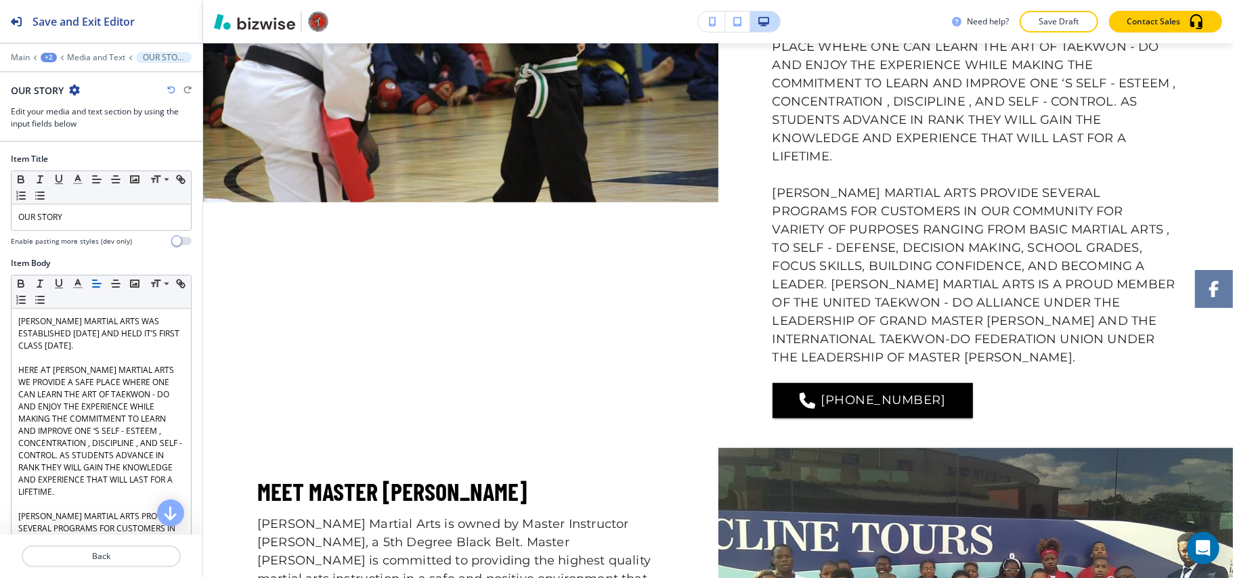
click at [169, 91] on icon "button" at bounding box center [171, 90] width 8 height 8
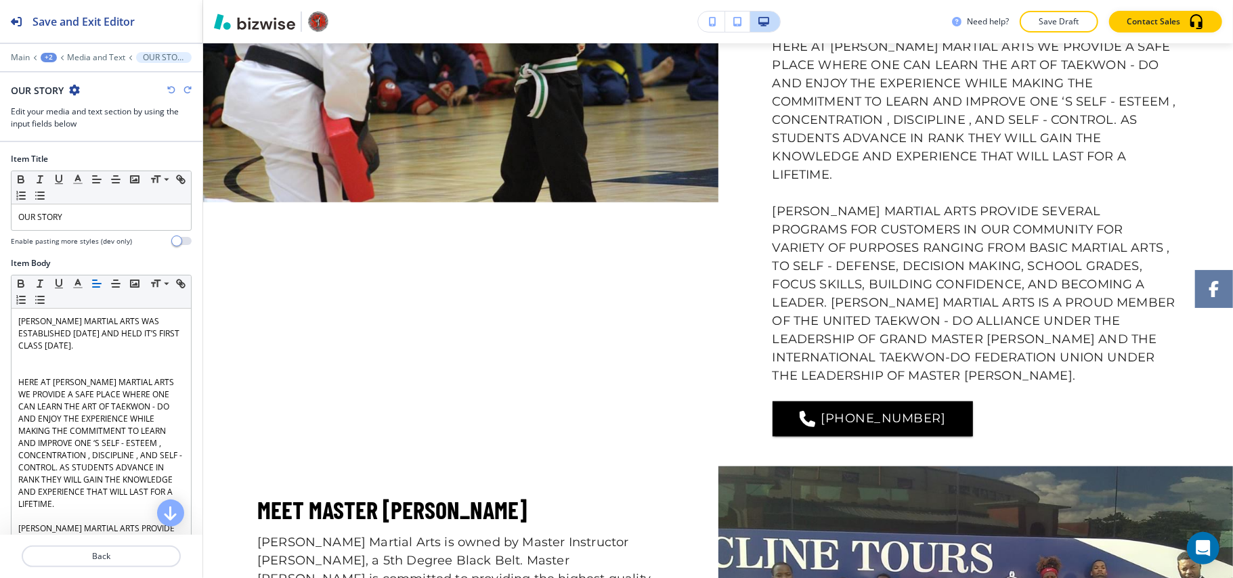
click at [169, 91] on icon "button" at bounding box center [171, 90] width 8 height 8
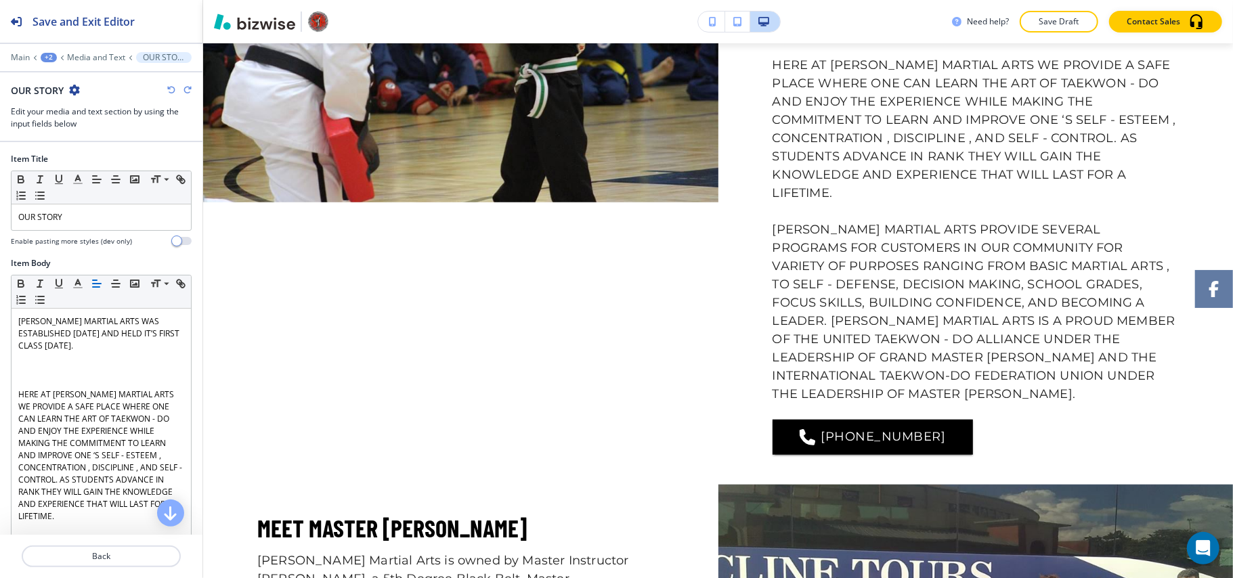
click at [169, 91] on icon "button" at bounding box center [171, 90] width 8 height 8
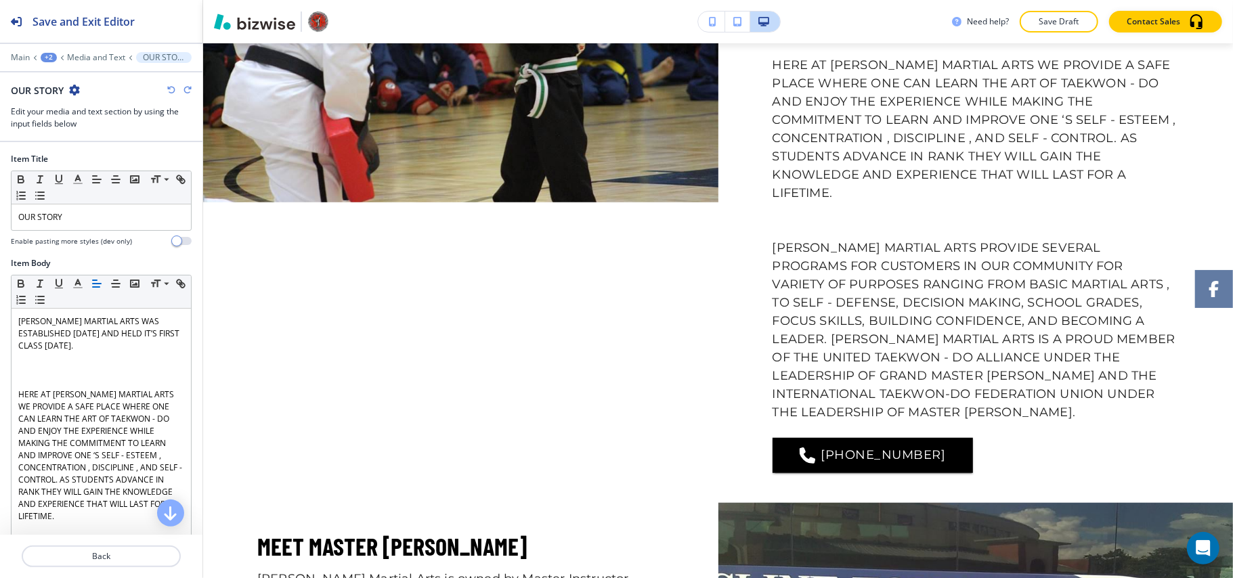
click at [169, 91] on icon "button" at bounding box center [171, 90] width 8 height 8
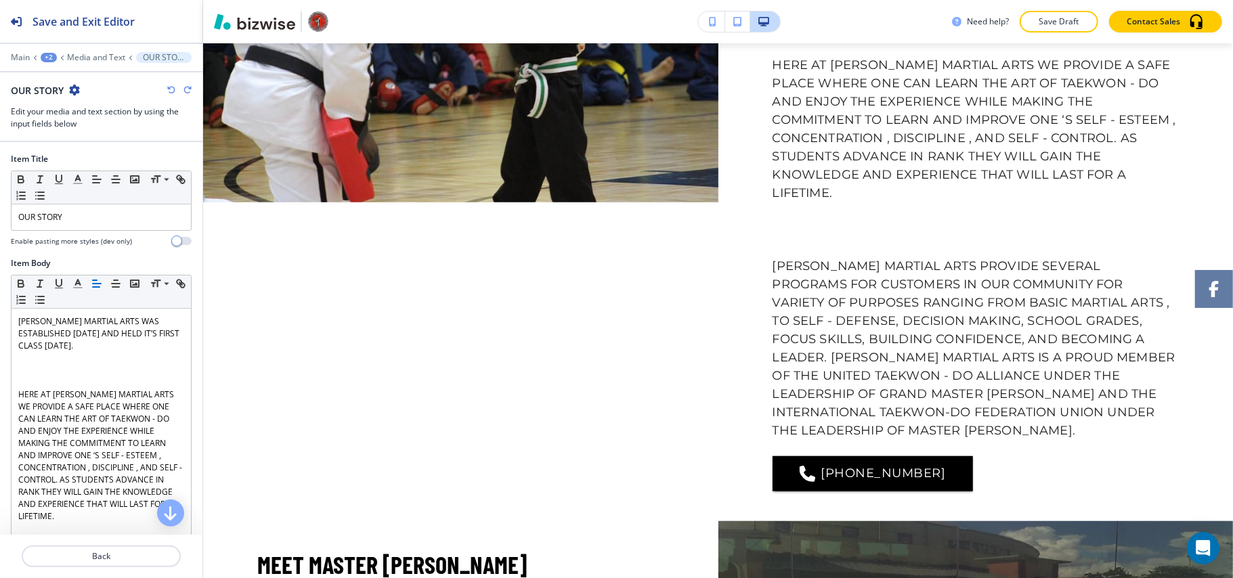
click at [169, 91] on icon "button" at bounding box center [171, 90] width 8 height 8
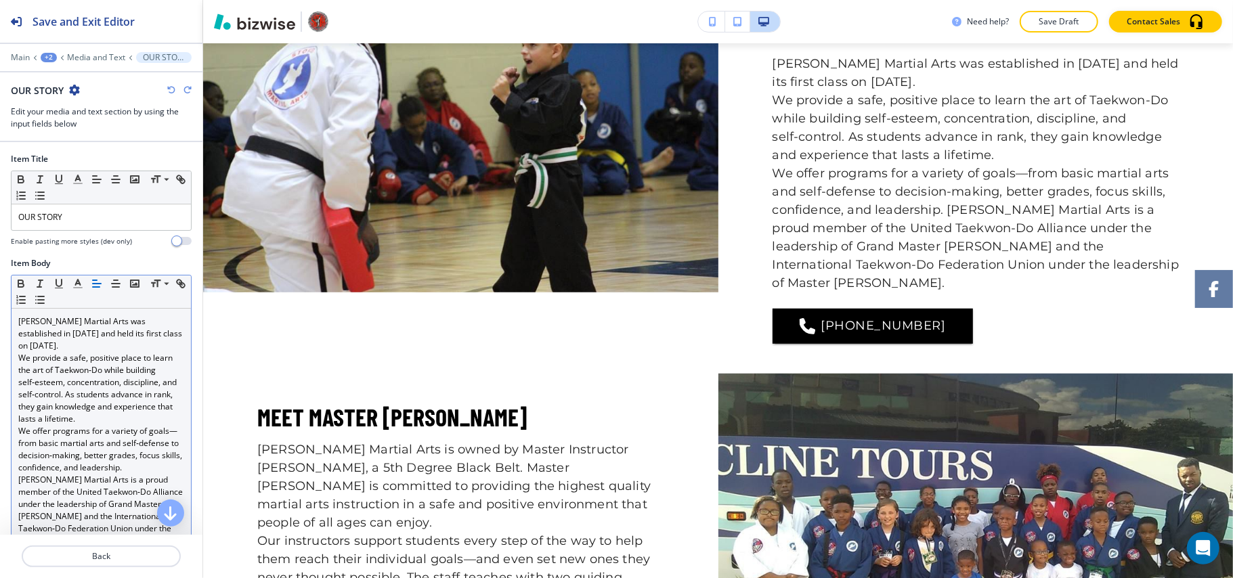
click at [98, 347] on p "[PERSON_NAME] Martial Arts was established in [DATE] and held its first class o…" at bounding box center [101, 333] width 166 height 37
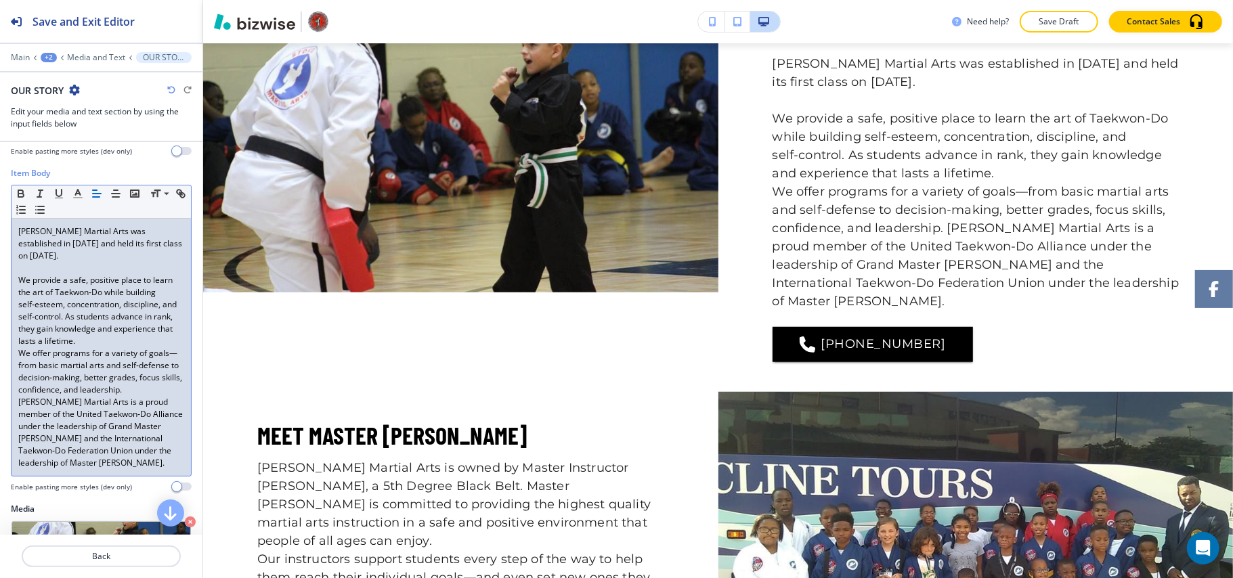
click at [150, 415] on p "We offer programs for a variety of goals—from basic martial arts and self‑defen…" at bounding box center [101, 408] width 166 height 122
click at [164, 343] on p "We provide a safe, positive place to learn the art of Taekwon‑Do while building…" at bounding box center [101, 310] width 166 height 73
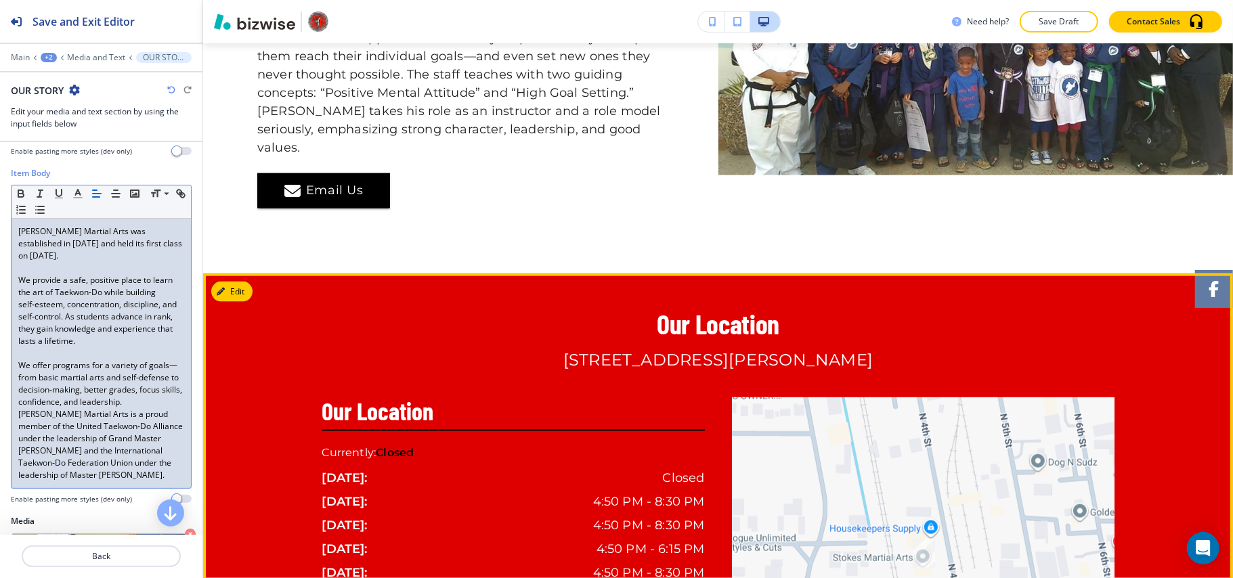
scroll to position [1175, 0]
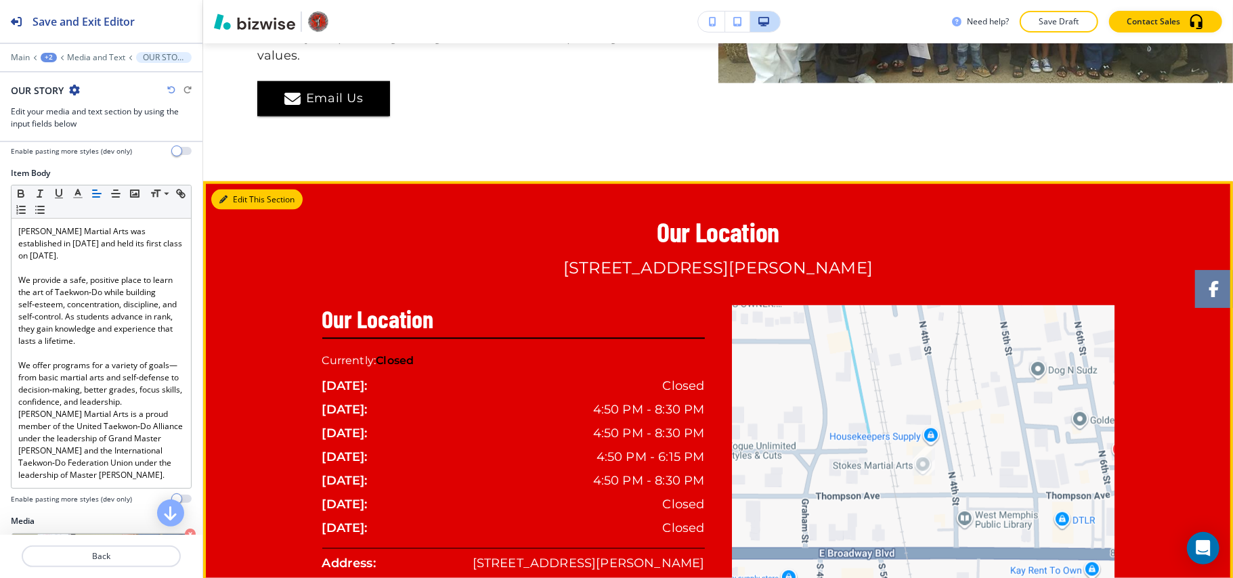
click at [238, 190] on button "Edit This Section" at bounding box center [256, 200] width 91 height 20
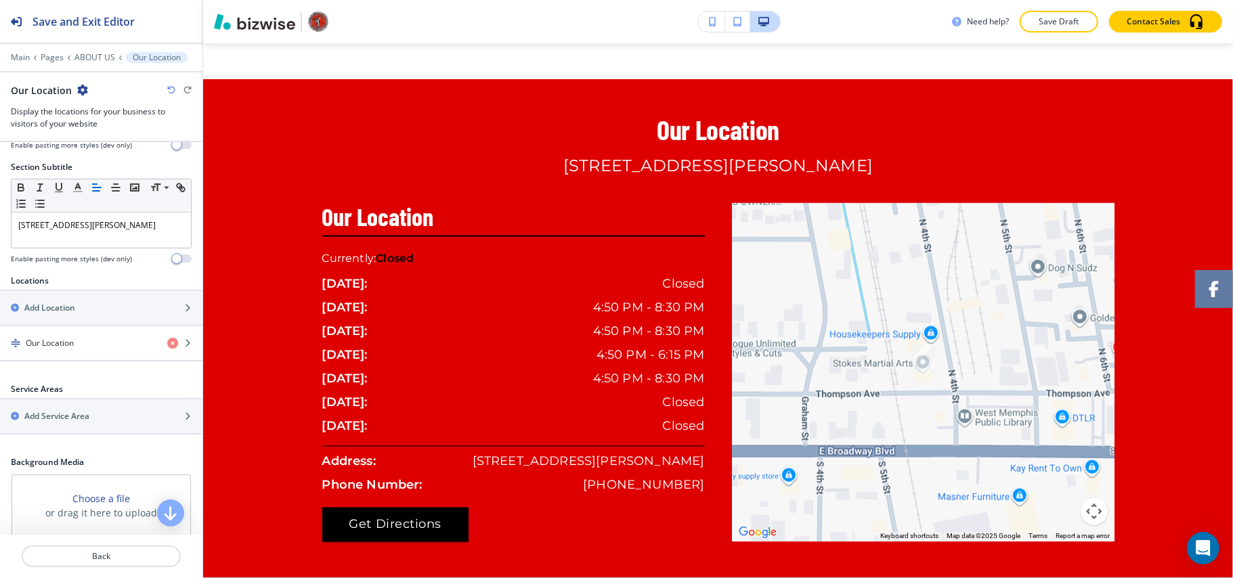
scroll to position [269, 0]
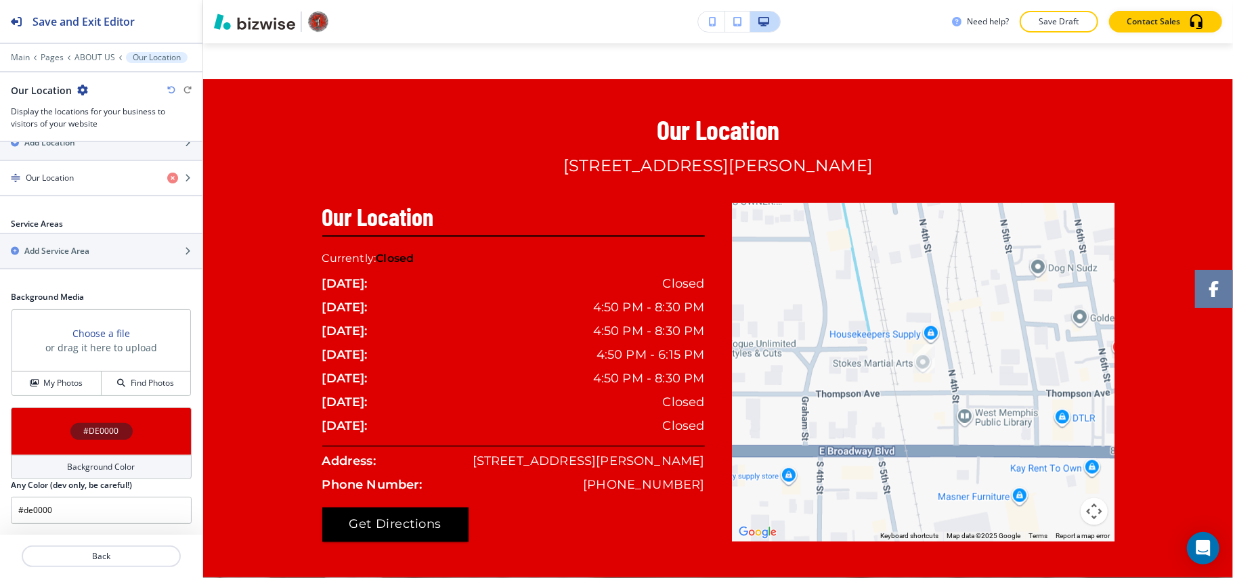
click at [55, 412] on div "#DE0000" at bounding box center [101, 431] width 181 height 47
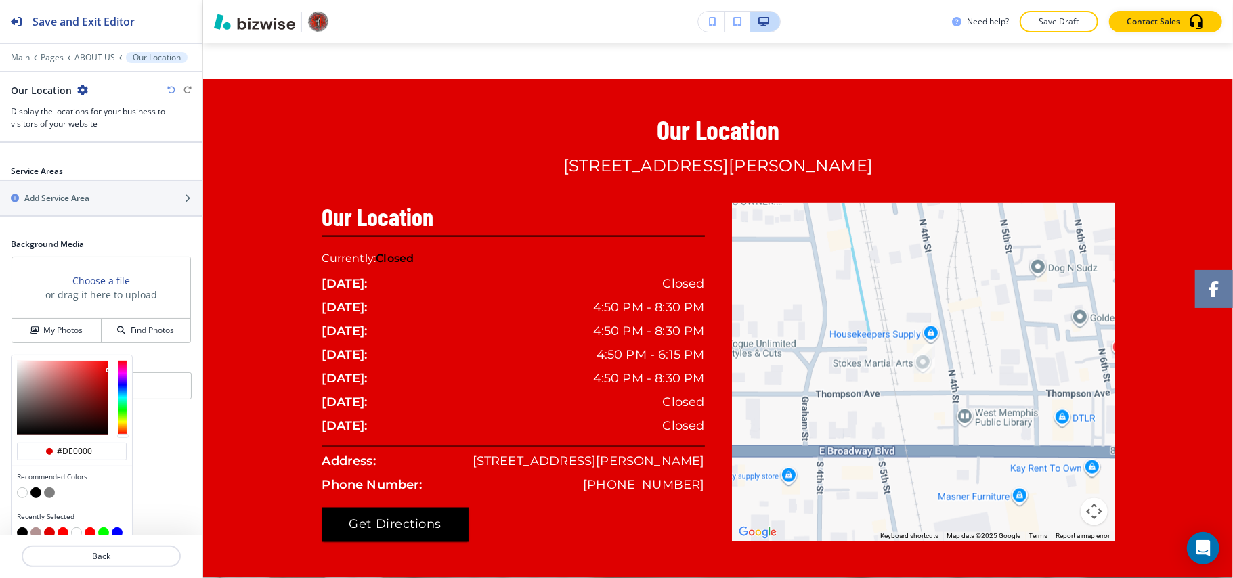
scroll to position [334, 0]
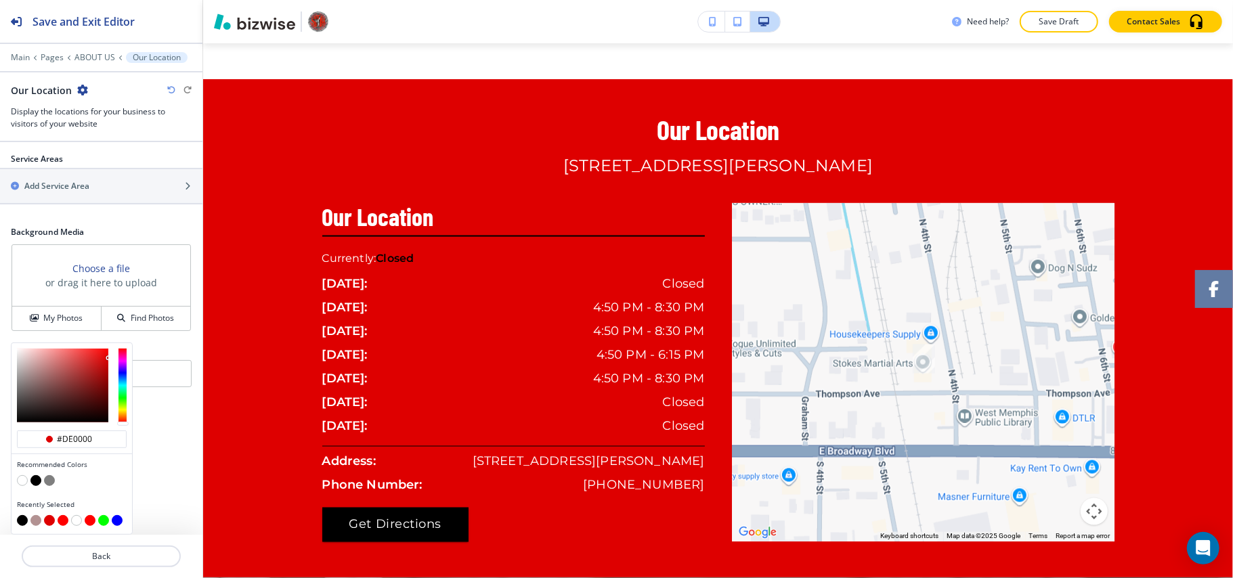
click at [26, 478] on button "button" at bounding box center [22, 480] width 11 height 11
type input "#FFFFFF"
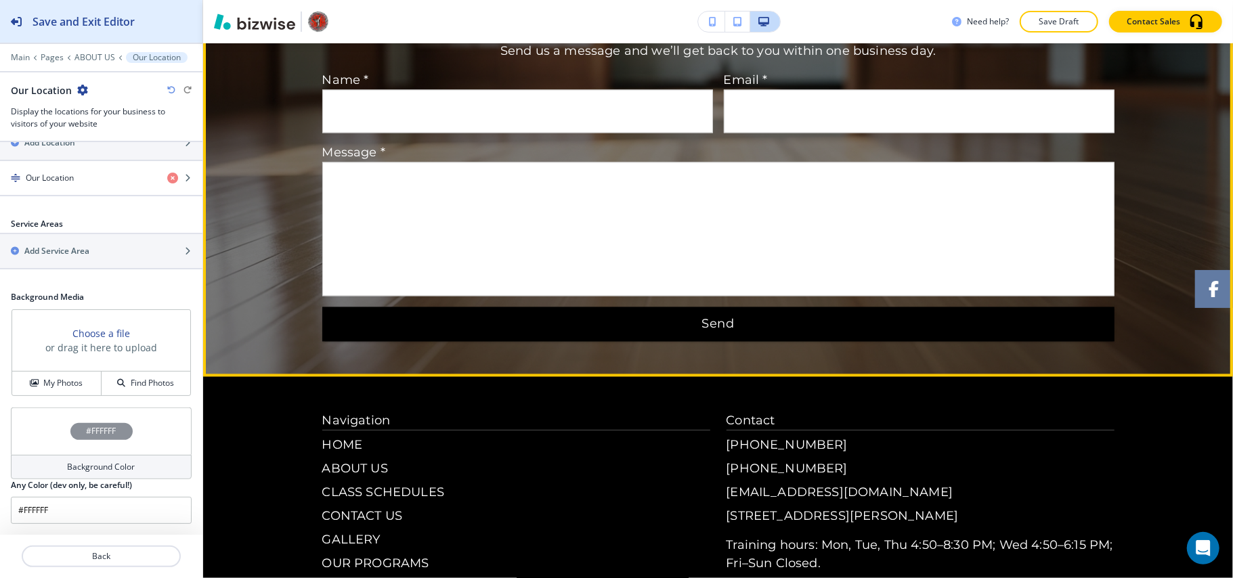
scroll to position [1909, 0]
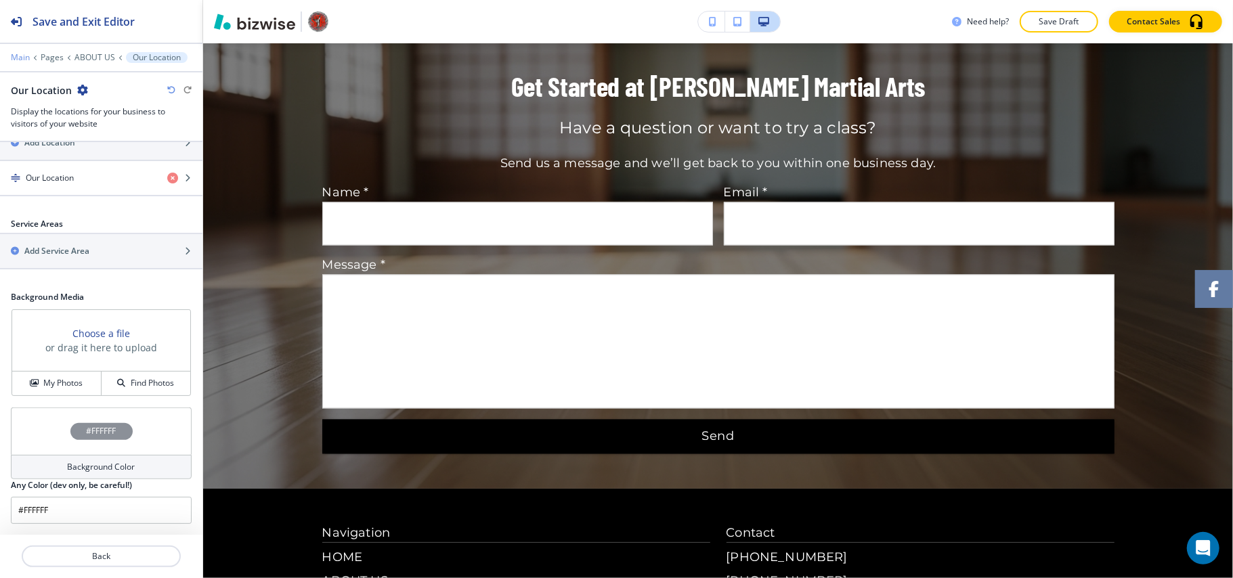
click at [22, 60] on p "Main" at bounding box center [20, 57] width 19 height 9
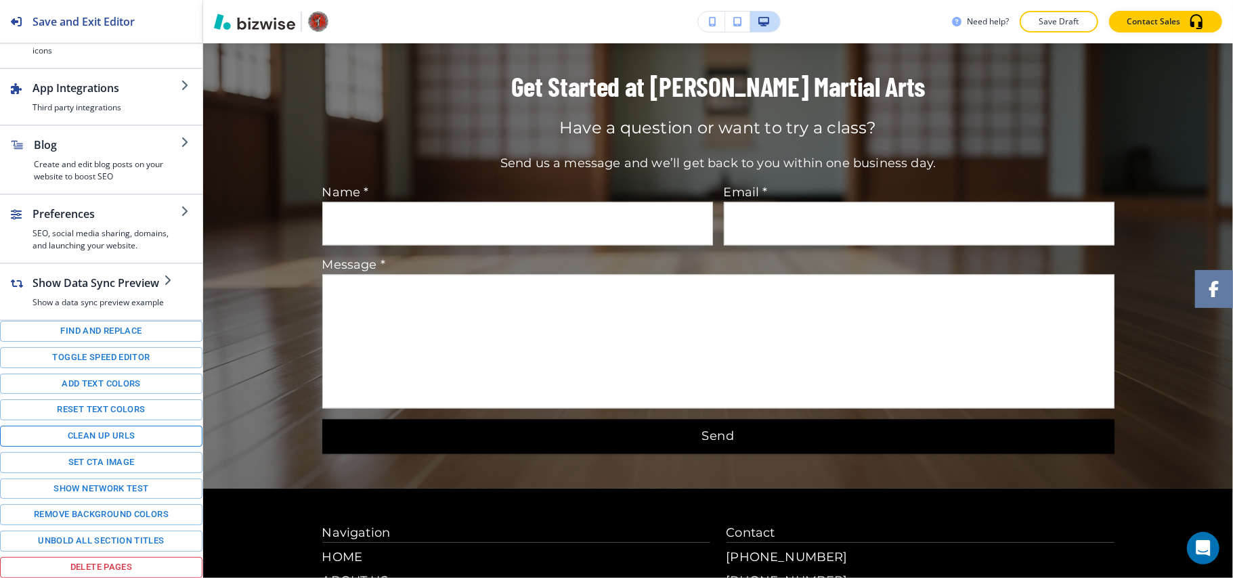
scroll to position [201, 0]
click at [97, 355] on button "Toggle speed editor" at bounding box center [101, 357] width 202 height 21
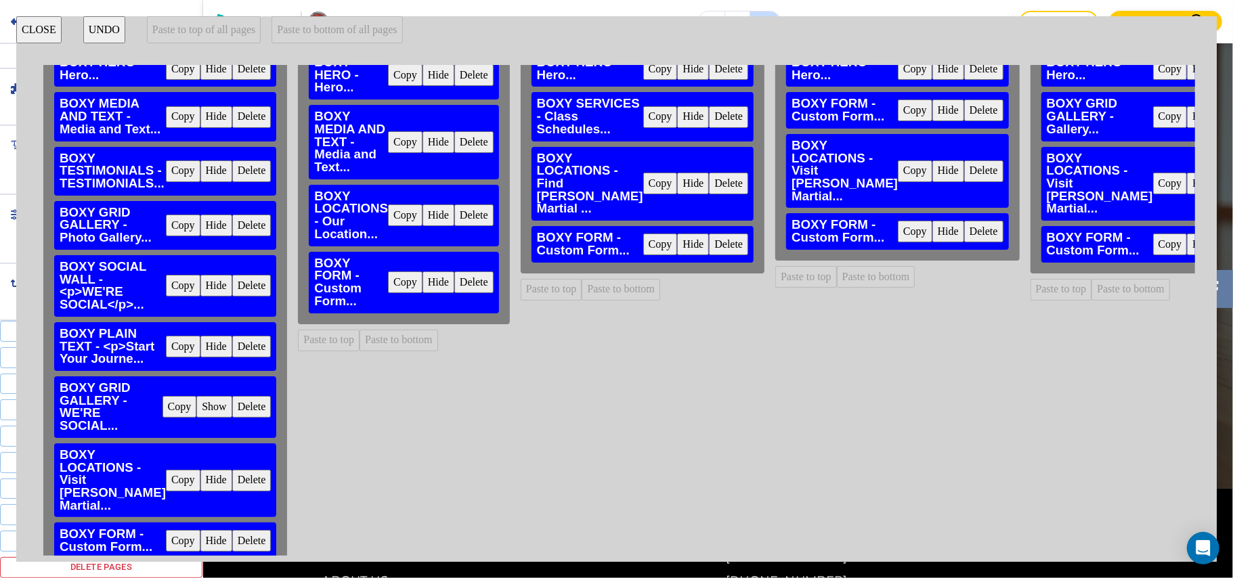
scroll to position [83, 0]
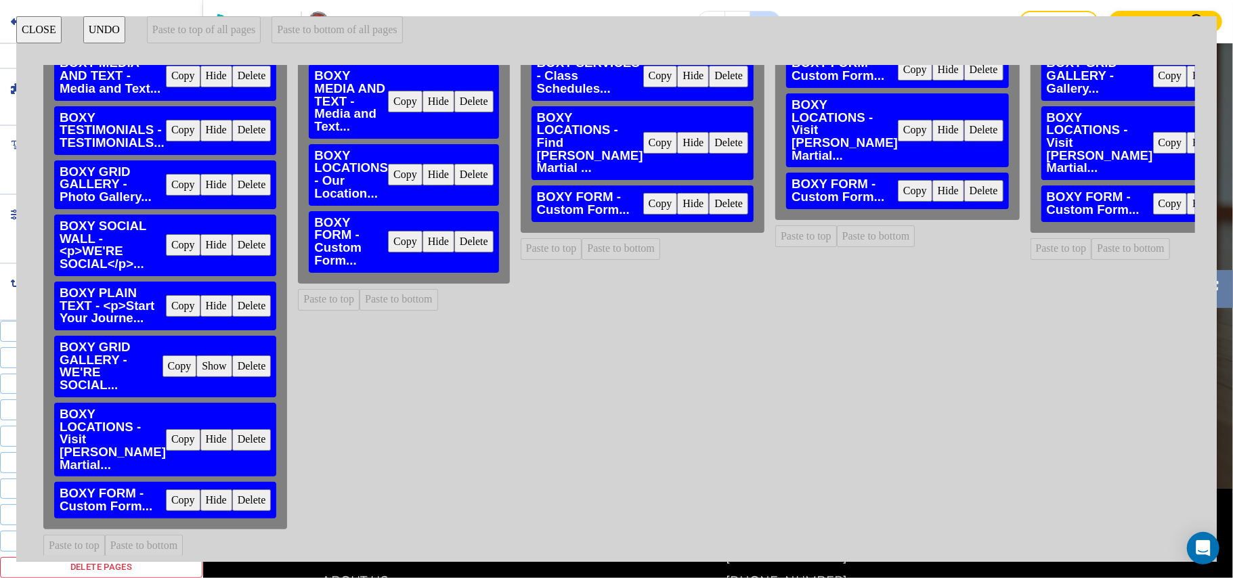
click at [176, 301] on button "Copy" at bounding box center [183, 306] width 35 height 22
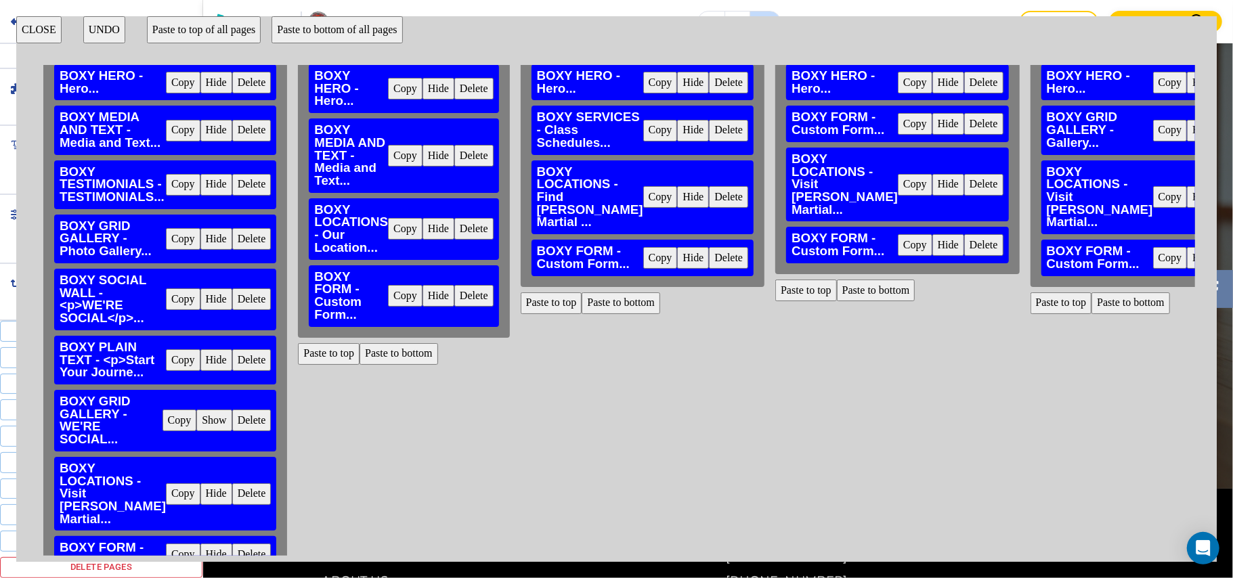
scroll to position [0, 0]
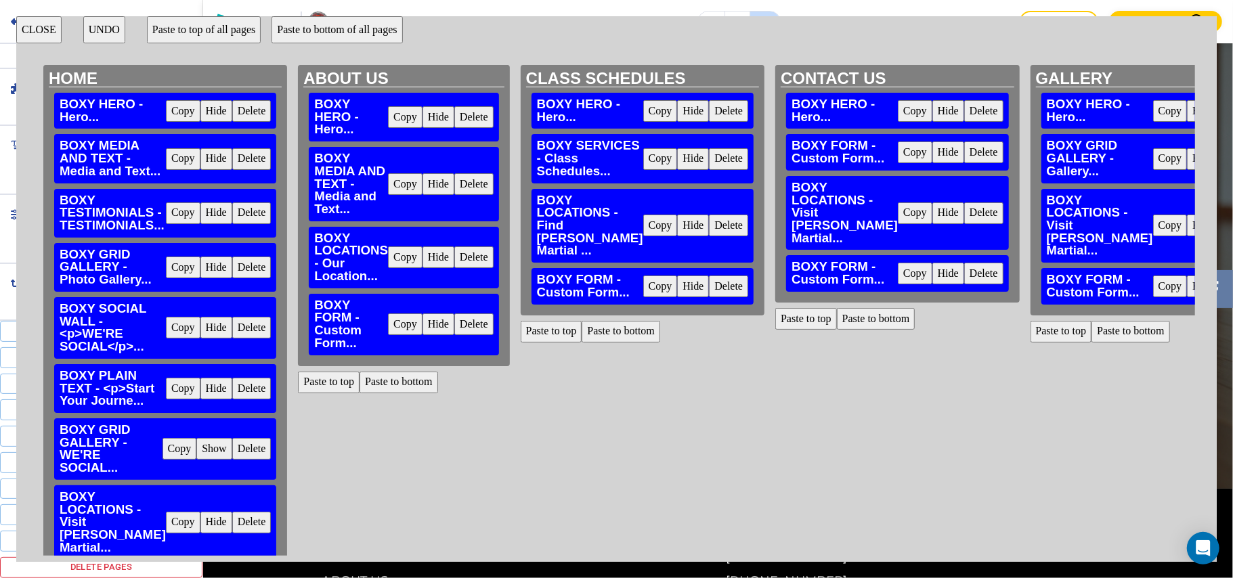
click at [367, 375] on button "Paste to bottom" at bounding box center [398, 383] width 79 height 22
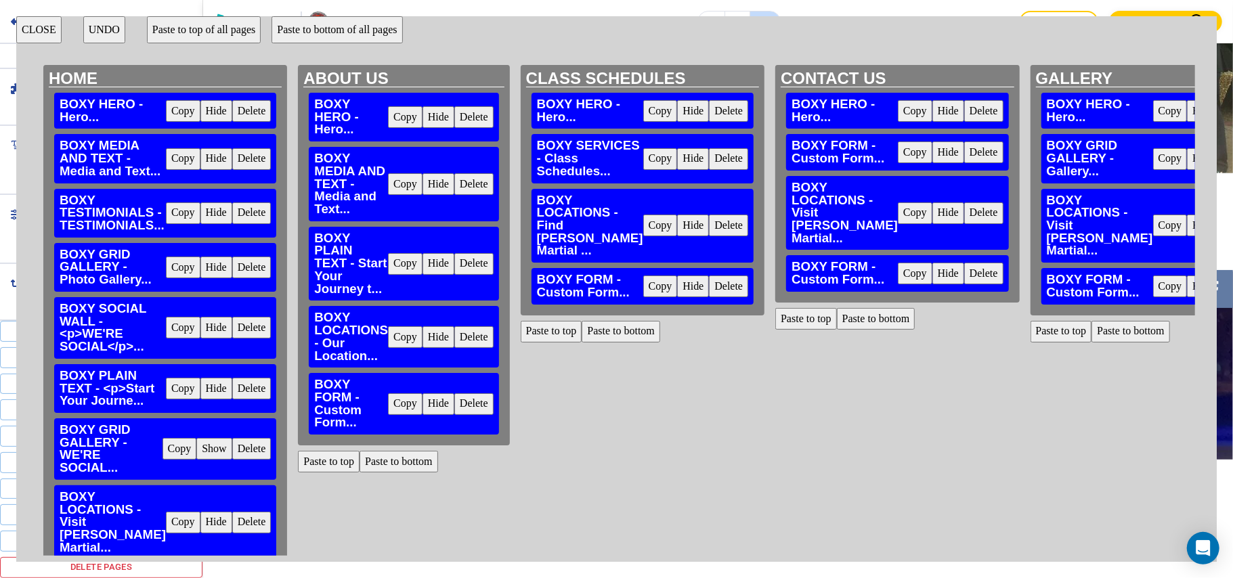
scroll to position [1367, 0]
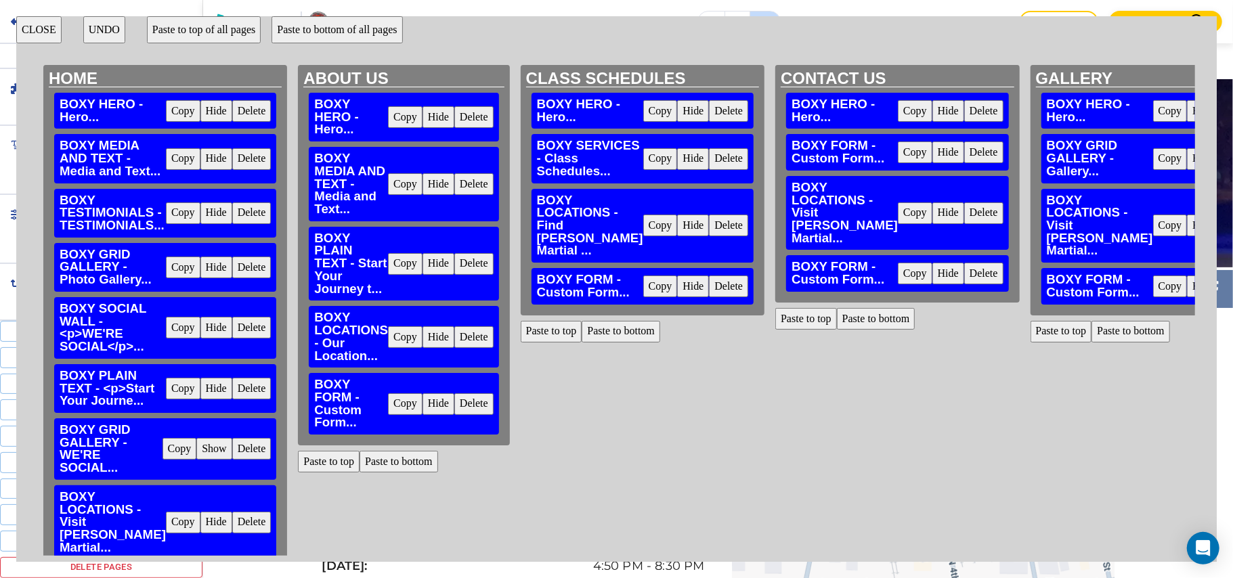
click at [467, 399] on button "Delete" at bounding box center [473, 404] width 39 height 22
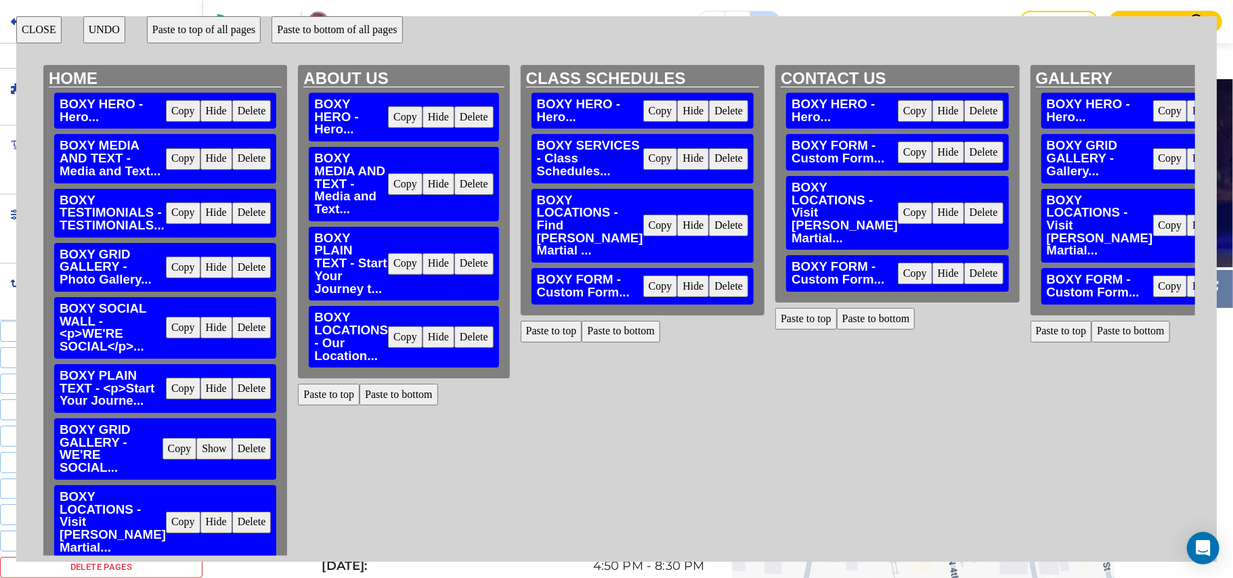
scroll to position [83, 0]
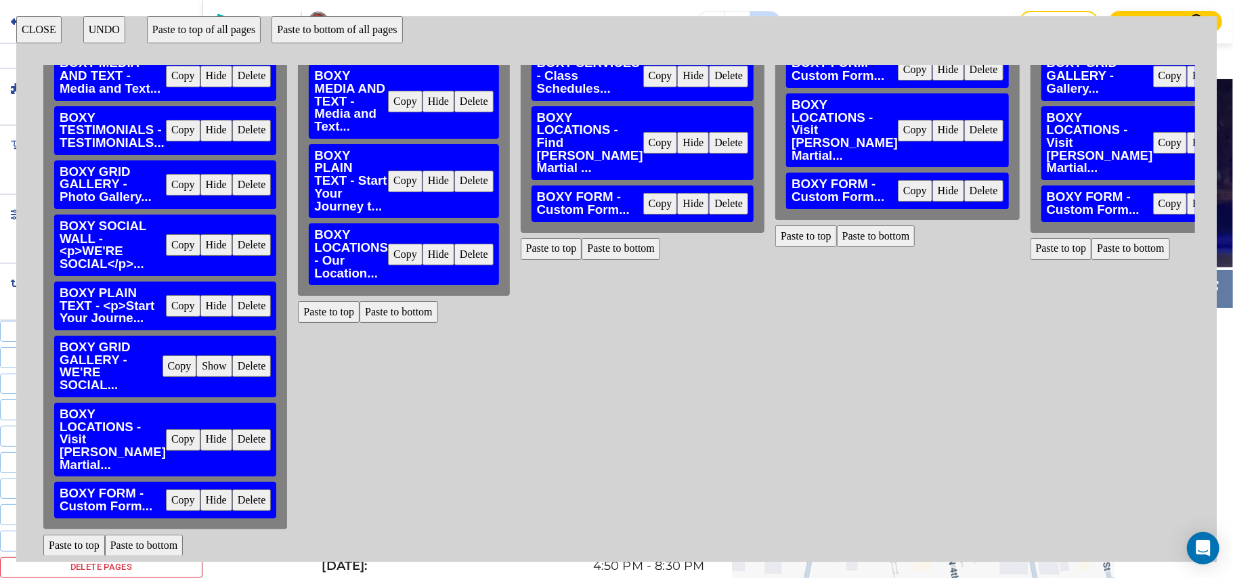
click at [180, 489] on button "Copy" at bounding box center [183, 500] width 35 height 22
click at [380, 326] on div "ABOUT US BOXY HERO - Hero... Copy Hide Delete BOXY MEDIA AND TEXT - Media and T…" at bounding box center [403, 227] width 222 height 491
click at [399, 315] on button "Paste to bottom" at bounding box center [398, 312] width 79 height 22
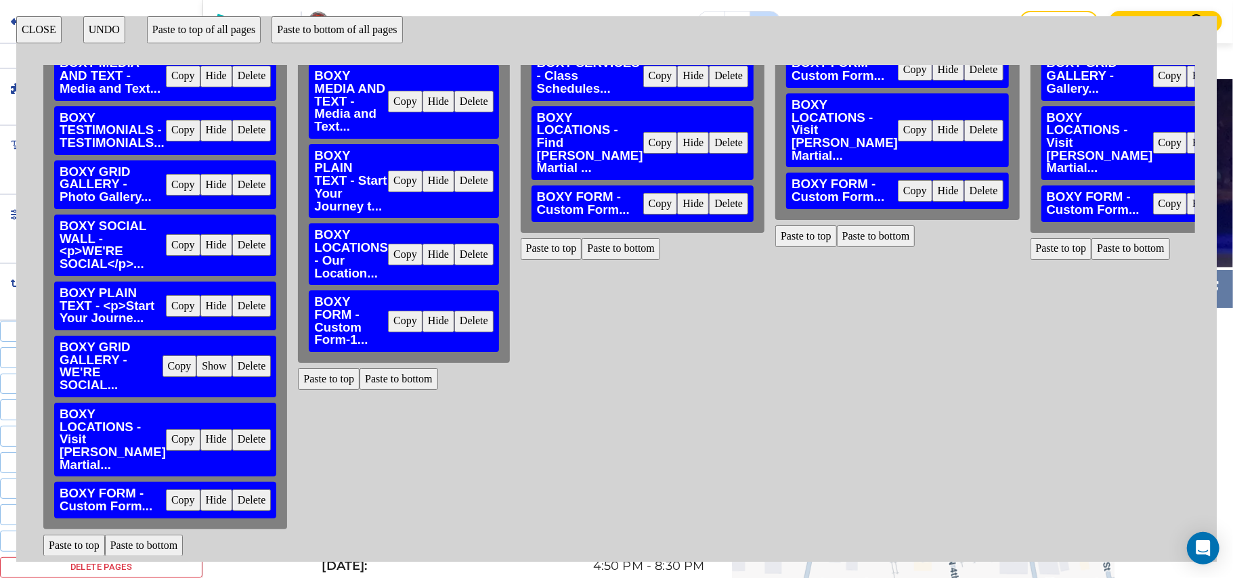
click at [44, 28] on button "CLOSE" at bounding box center [38, 29] width 45 height 27
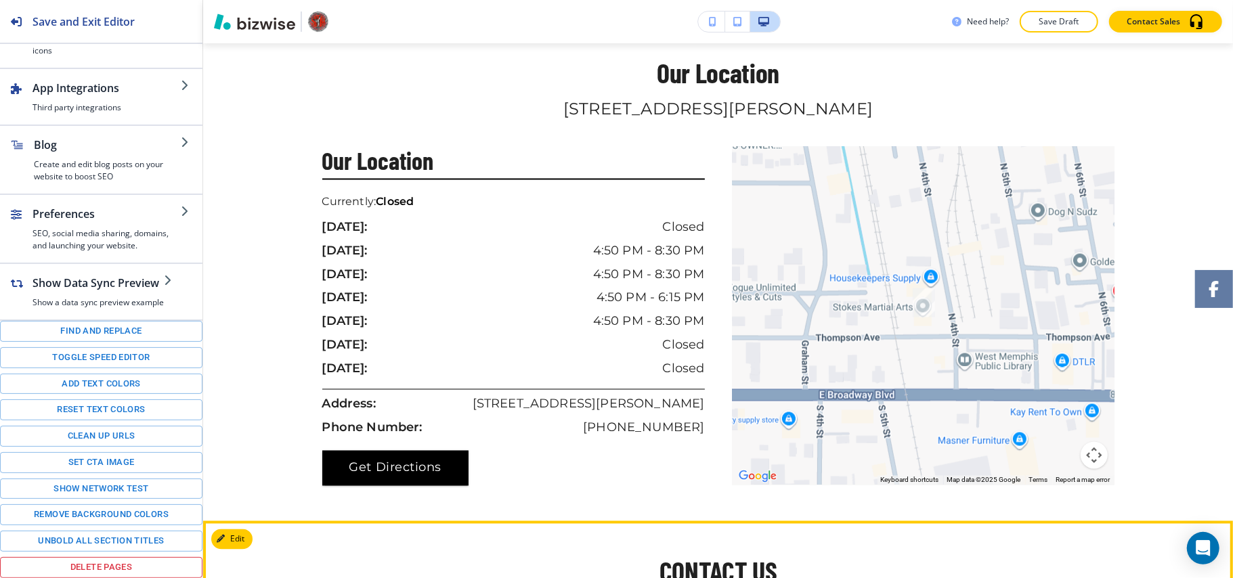
scroll to position [1457, 0]
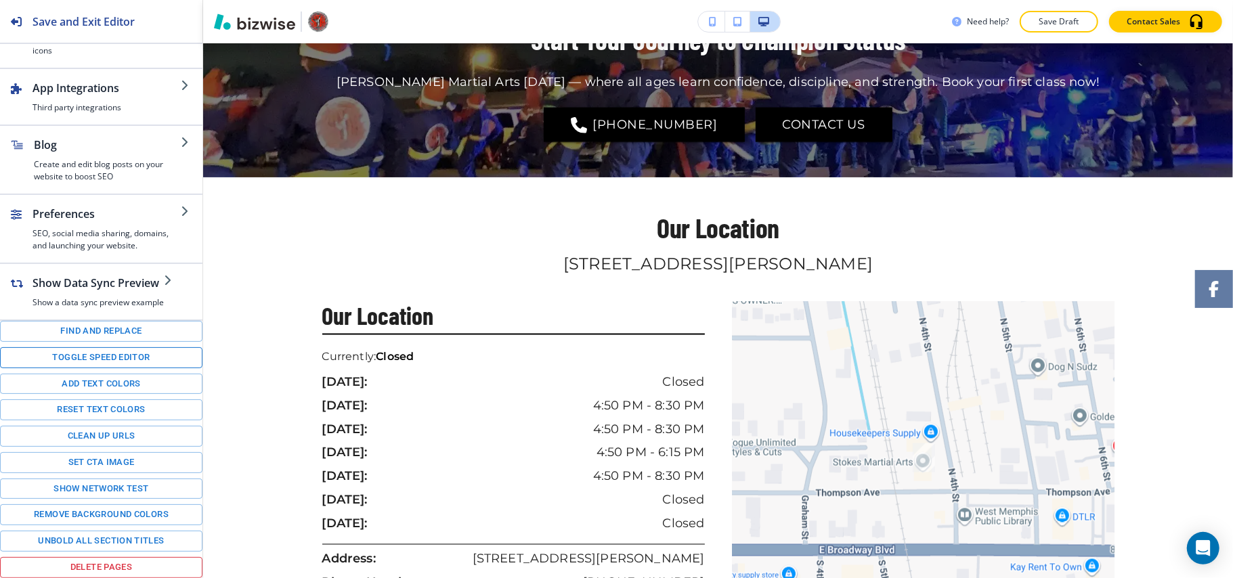
click at [83, 351] on button "Toggle speed editor" at bounding box center [101, 357] width 202 height 21
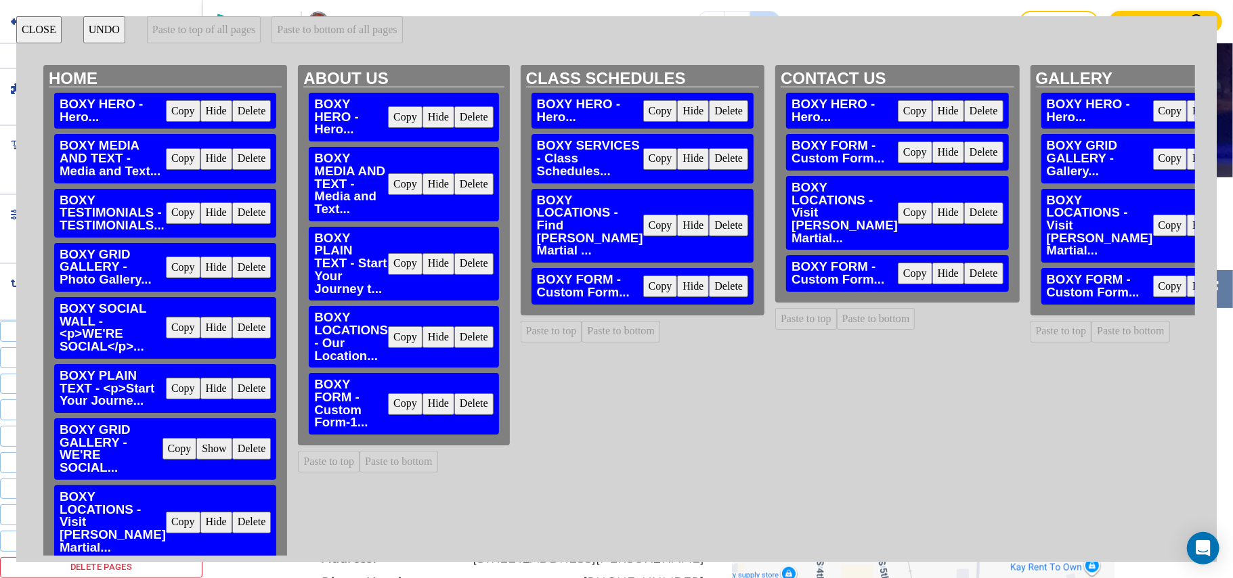
click at [396, 265] on button "Copy" at bounding box center [405, 264] width 35 height 22
click at [607, 343] on button "Paste to bottom" at bounding box center [621, 332] width 79 height 22
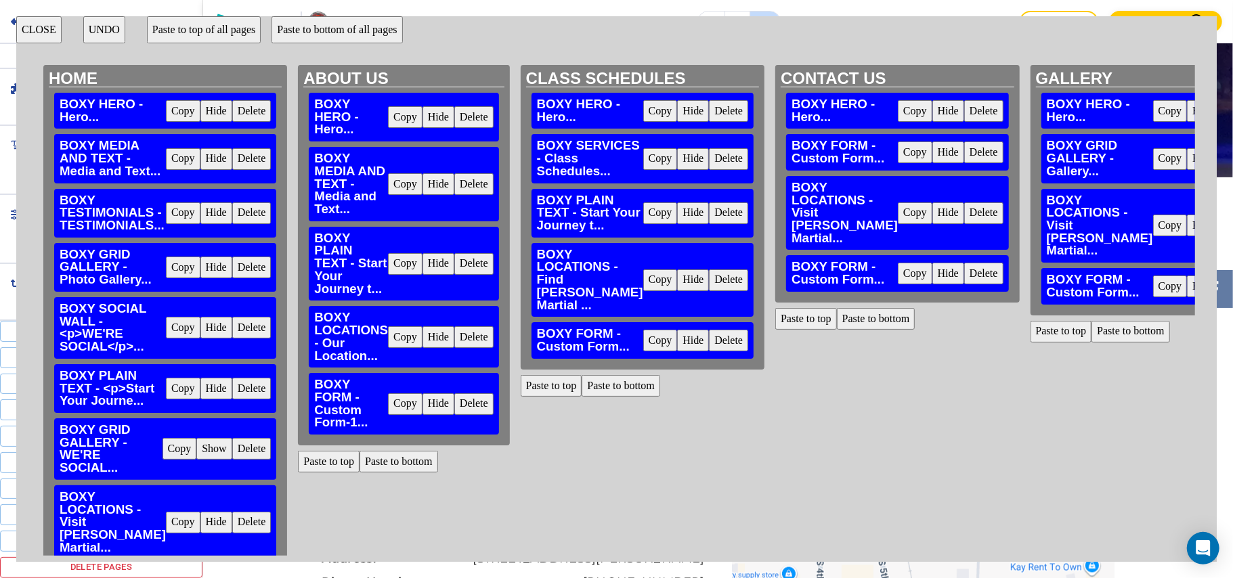
click at [837, 330] on button "Paste to bottom" at bounding box center [876, 319] width 79 height 22
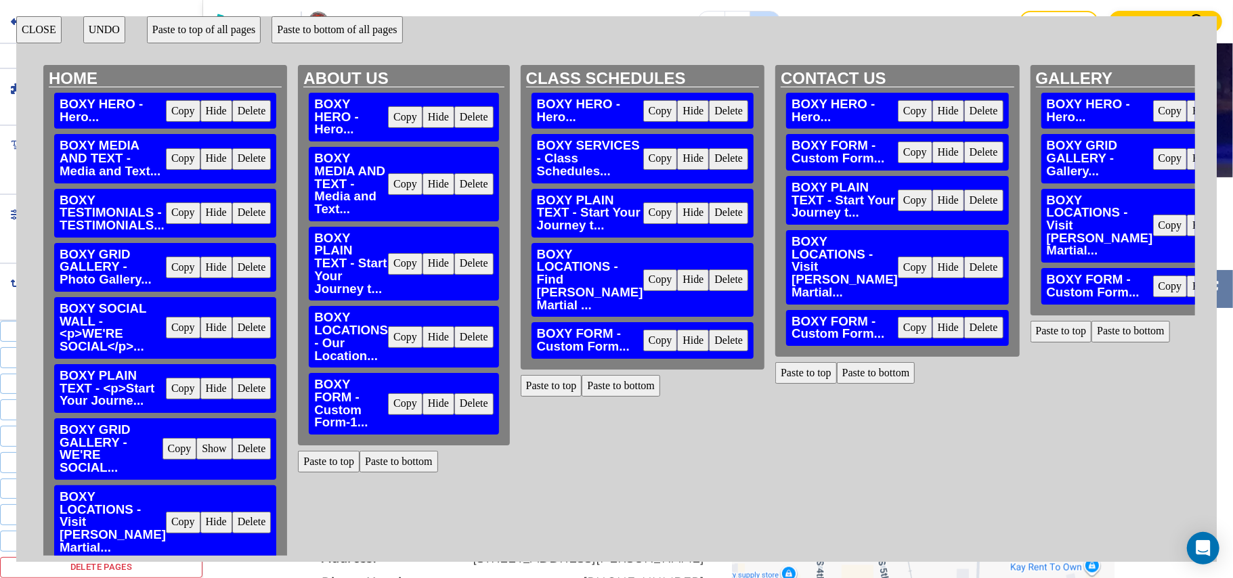
click at [1091, 343] on button "Paste to bottom" at bounding box center [1130, 332] width 79 height 22
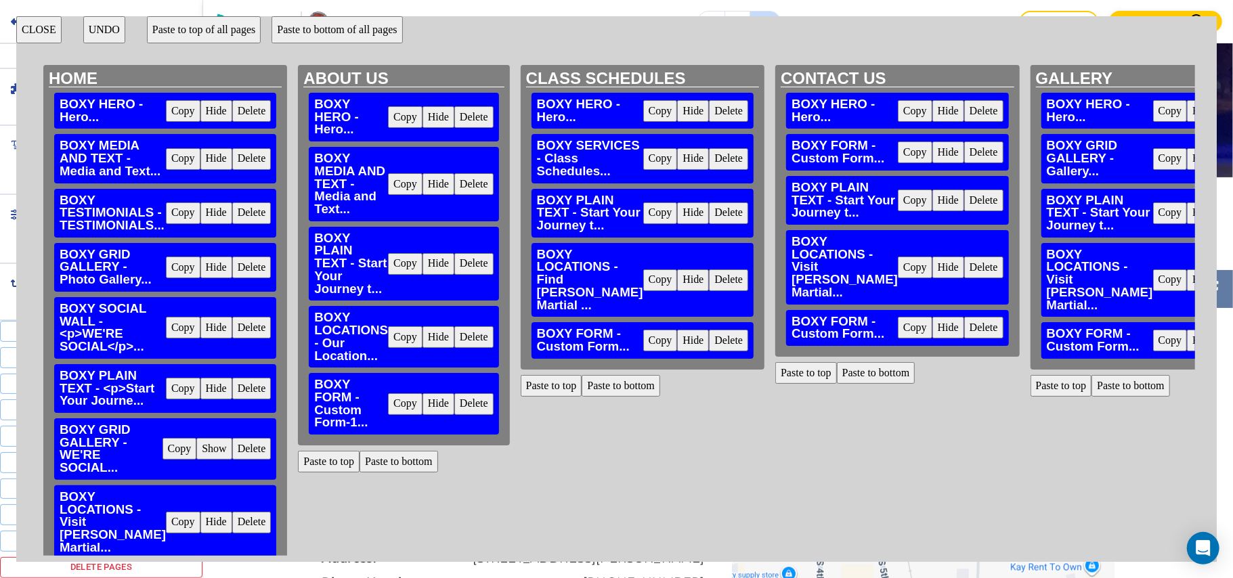
click at [709, 351] on button "Delete" at bounding box center [728, 341] width 39 height 22
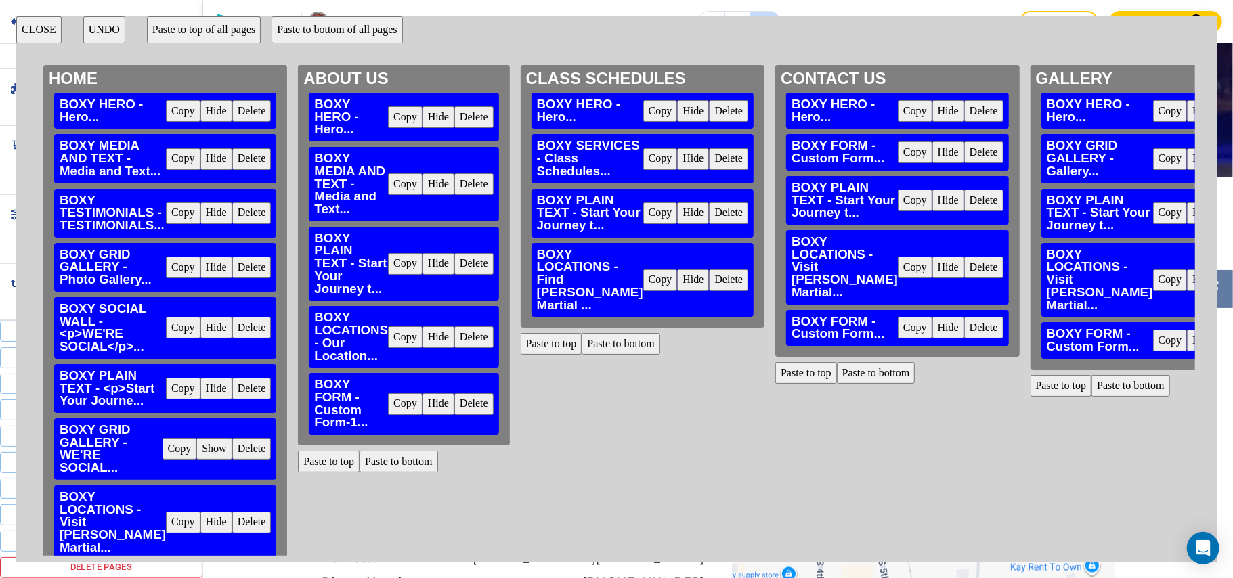
click at [964, 338] on button "Delete" at bounding box center [983, 328] width 39 height 22
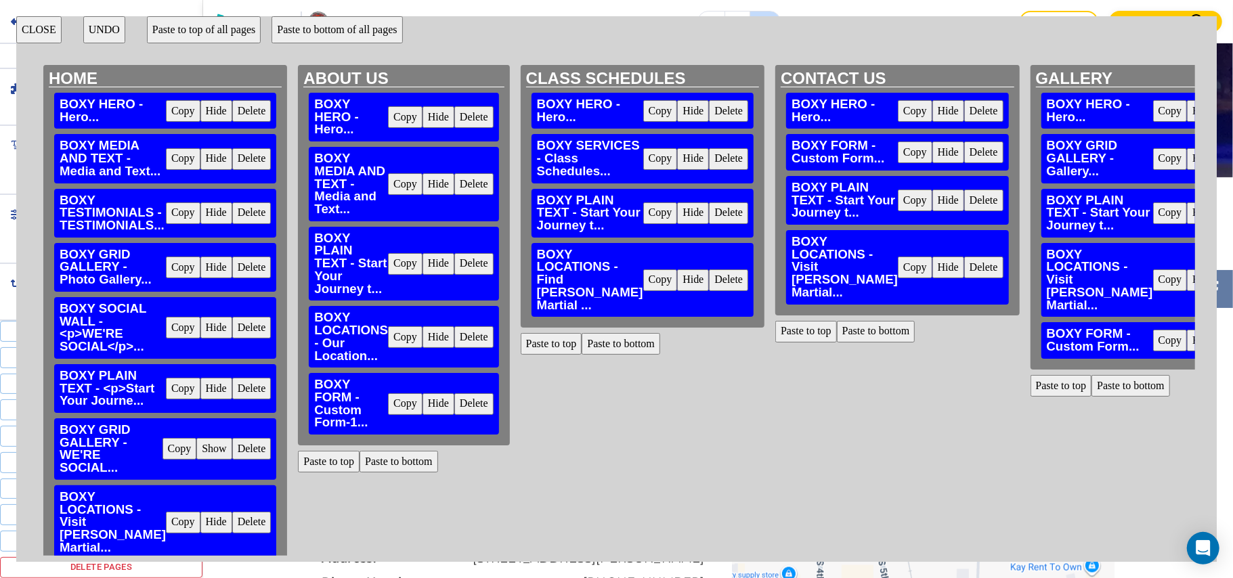
click at [1219, 351] on button "Delete" at bounding box center [1238, 341] width 39 height 22
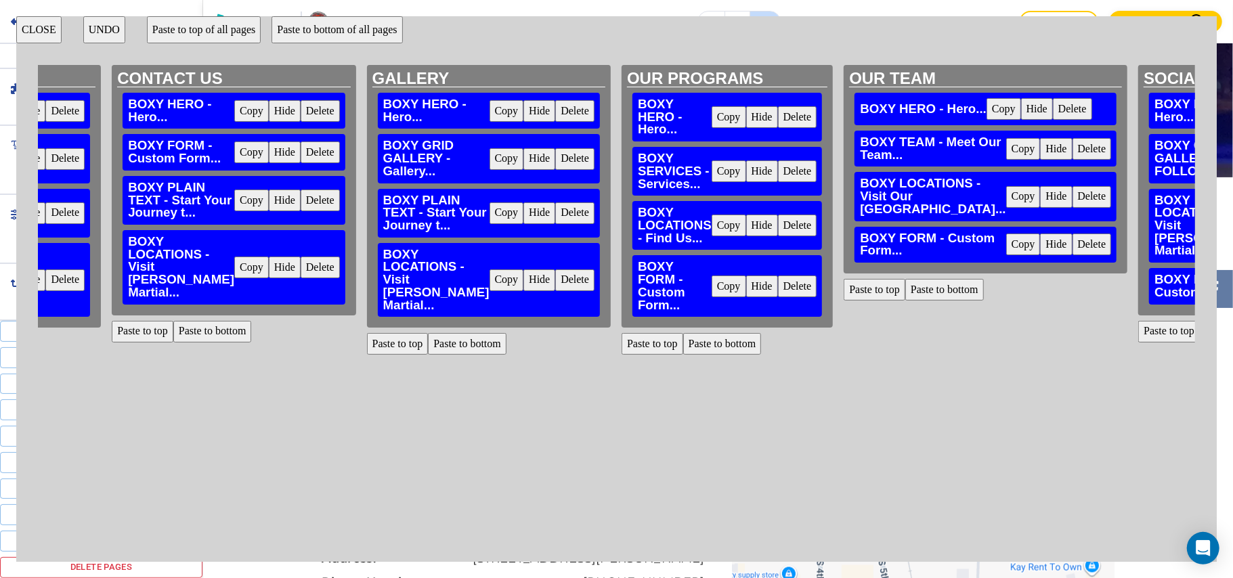
scroll to position [0, 693]
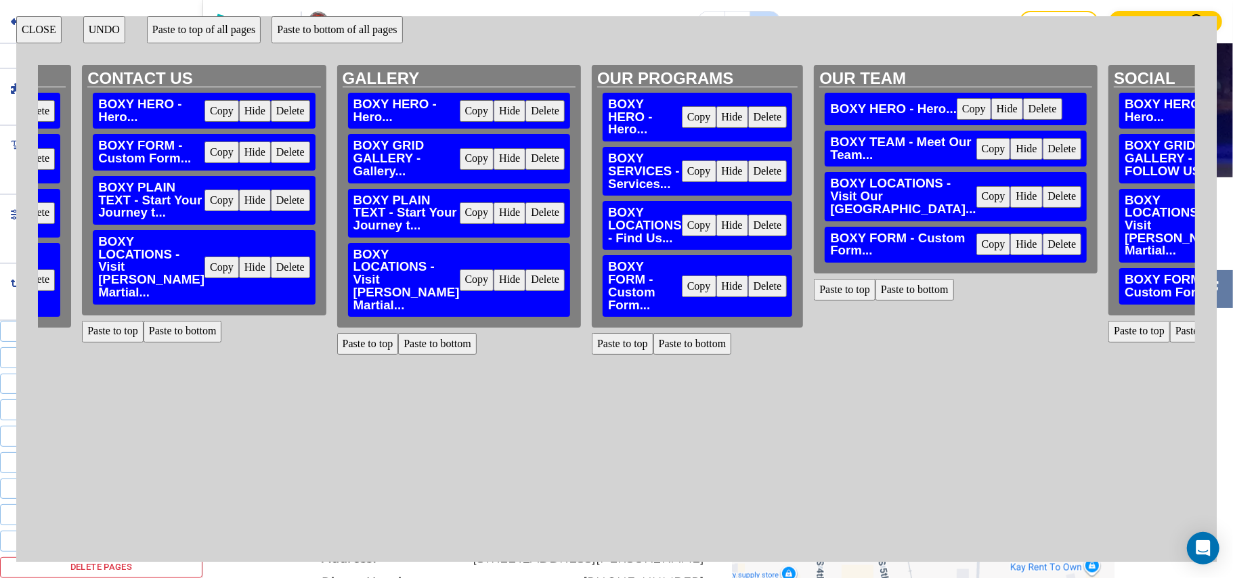
click at [653, 345] on button "Paste to bottom" at bounding box center [692, 344] width 79 height 22
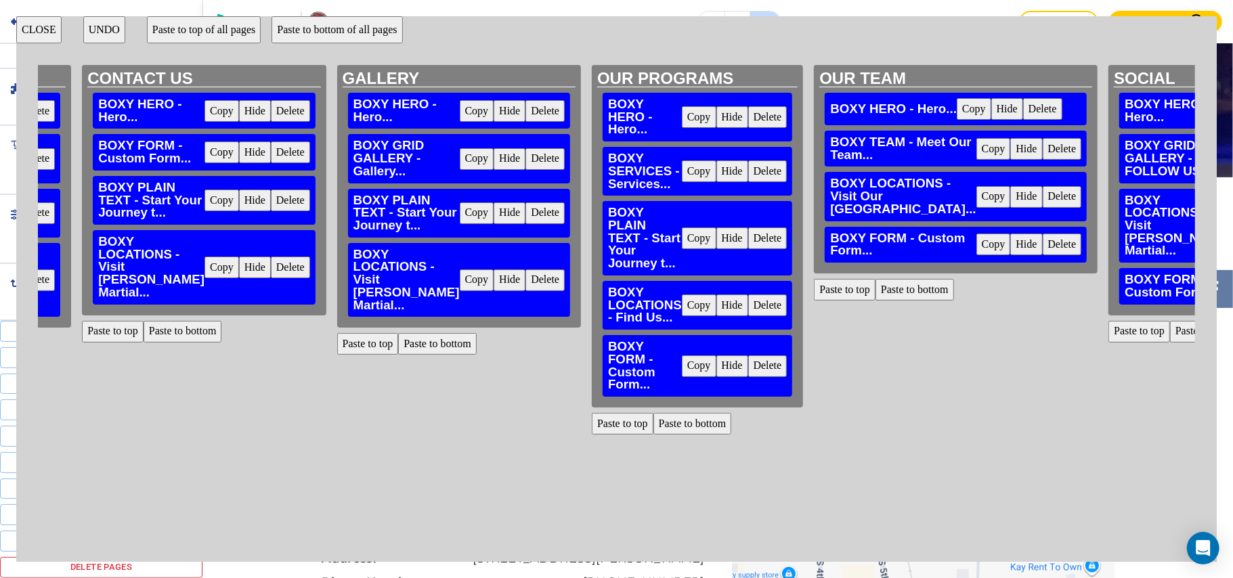
click at [748, 370] on button "Delete" at bounding box center [767, 366] width 39 height 22
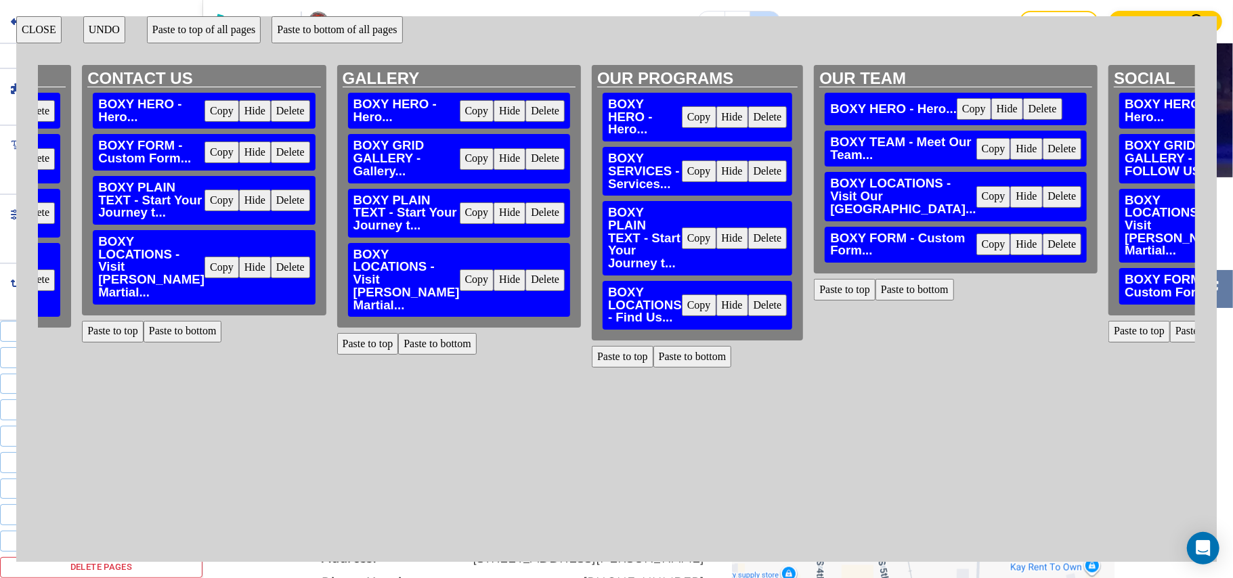
click at [1043, 255] on button "Delete" at bounding box center [1062, 245] width 39 height 22
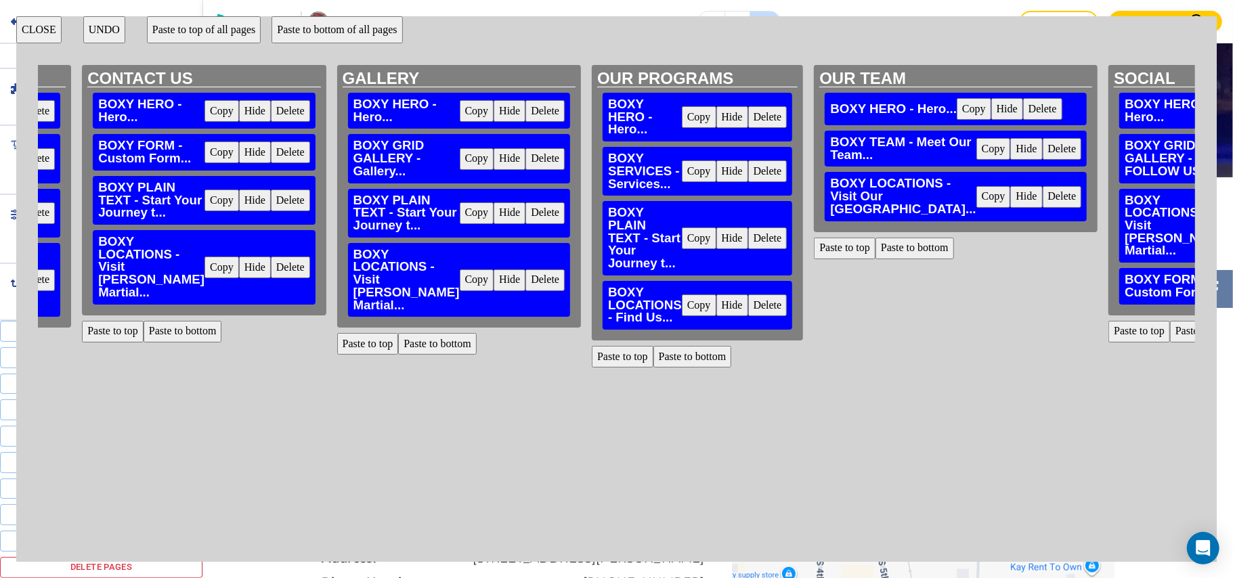
click at [653, 359] on button "Paste to bottom" at bounding box center [692, 357] width 79 height 22
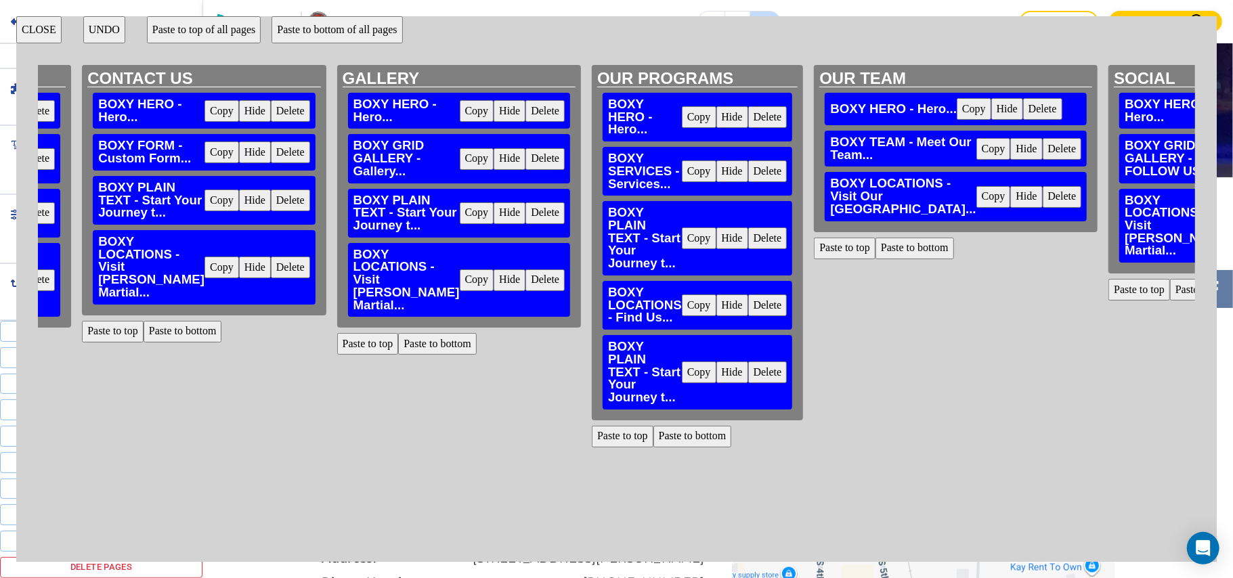
click at [748, 375] on button "Delete" at bounding box center [767, 372] width 39 height 22
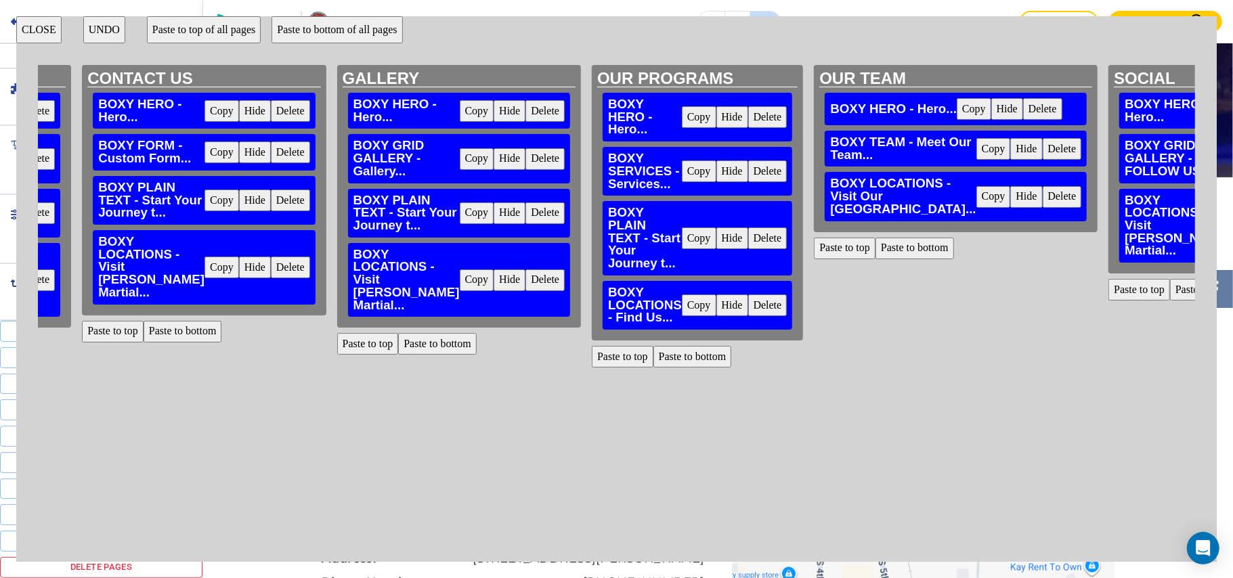
click at [875, 259] on button "Paste to bottom" at bounding box center [914, 249] width 79 height 22
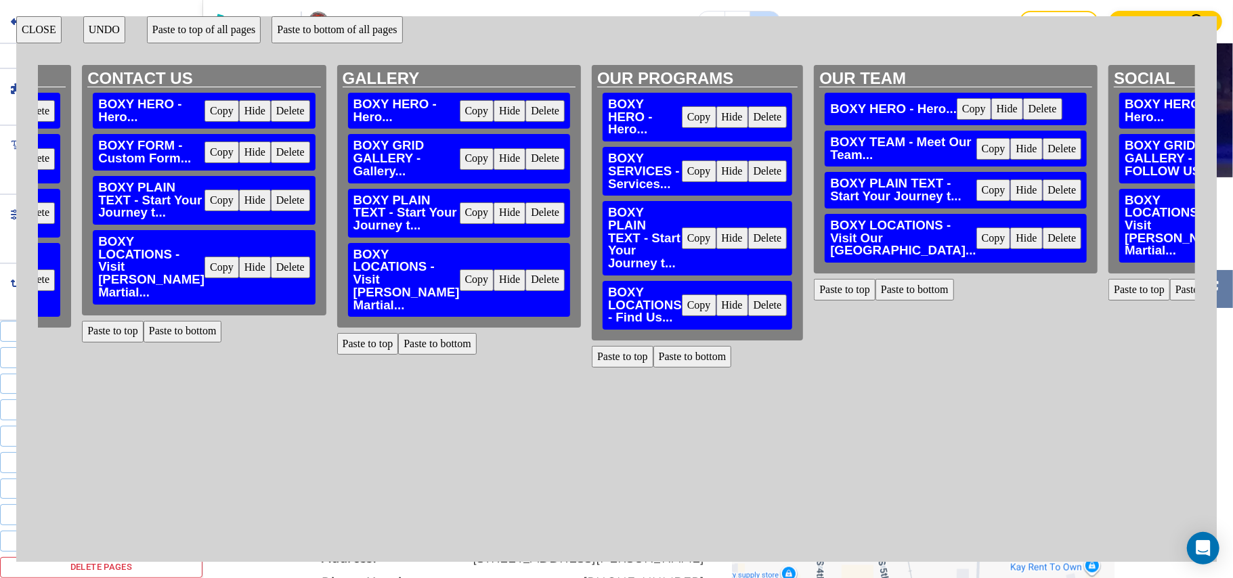
click at [1170, 301] on button "Paste to bottom" at bounding box center [1209, 290] width 79 height 22
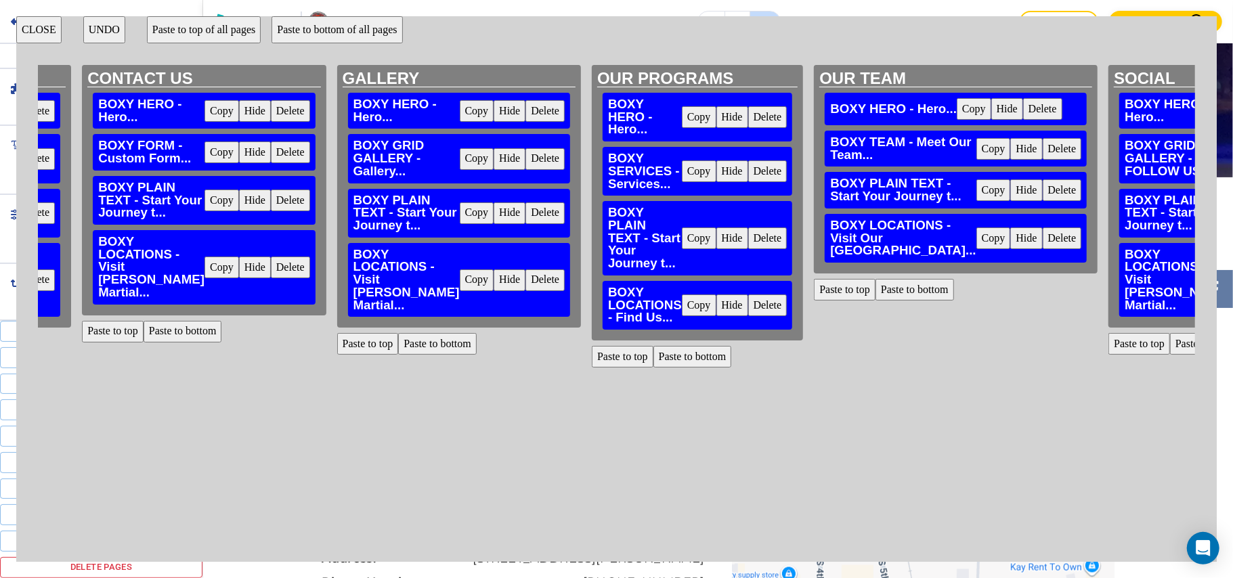
scroll to position [0, 884]
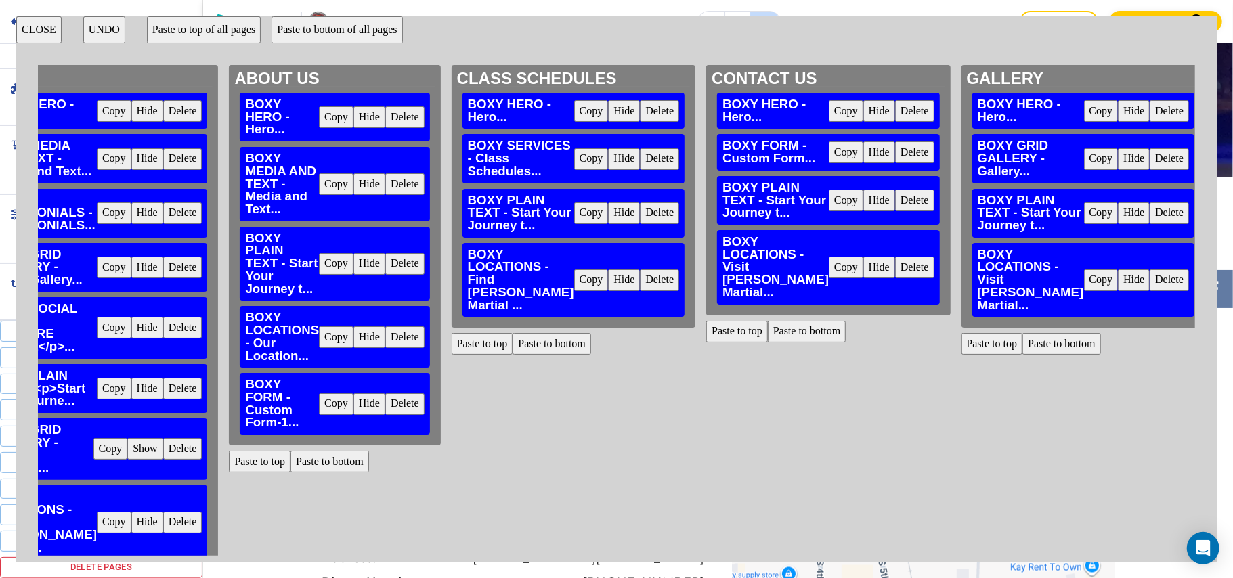
scroll to position [0, 0]
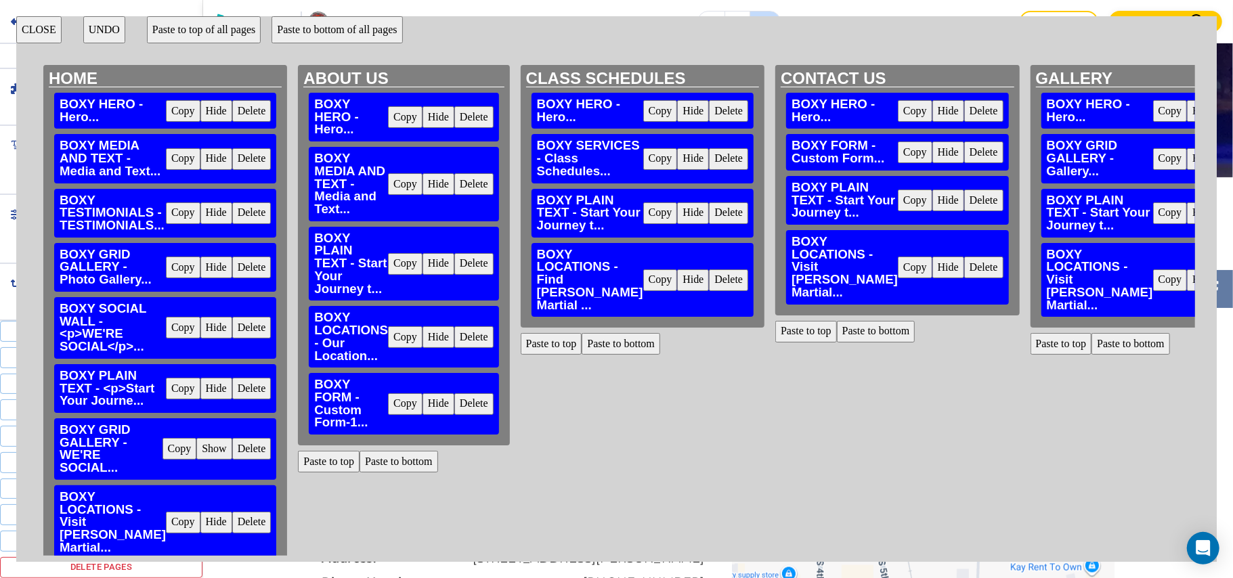
click at [28, 25] on button "CLOSE" at bounding box center [38, 29] width 45 height 27
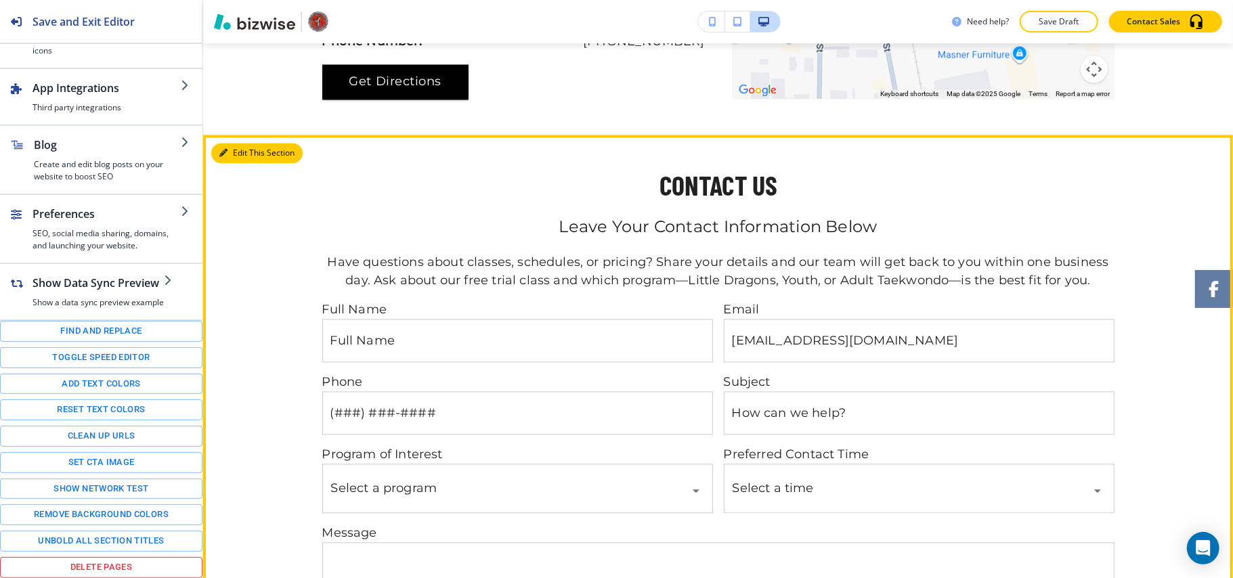
click at [236, 143] on button "Edit This Section" at bounding box center [256, 153] width 91 height 20
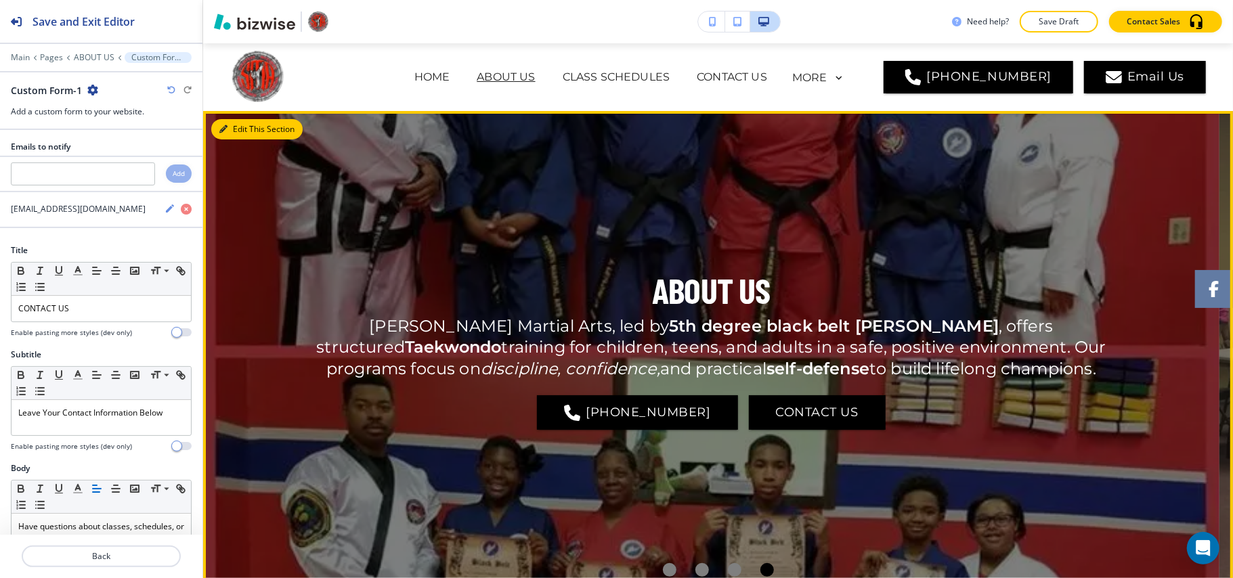
click at [246, 131] on button "Edit This Section" at bounding box center [256, 129] width 91 height 20
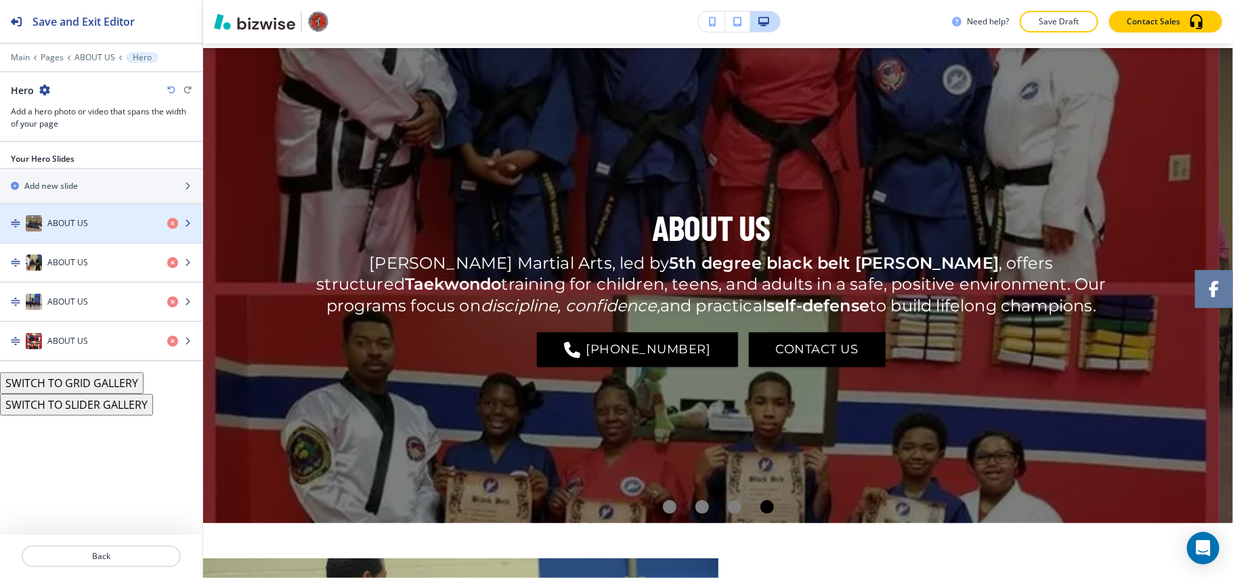
scroll to position [68, 0]
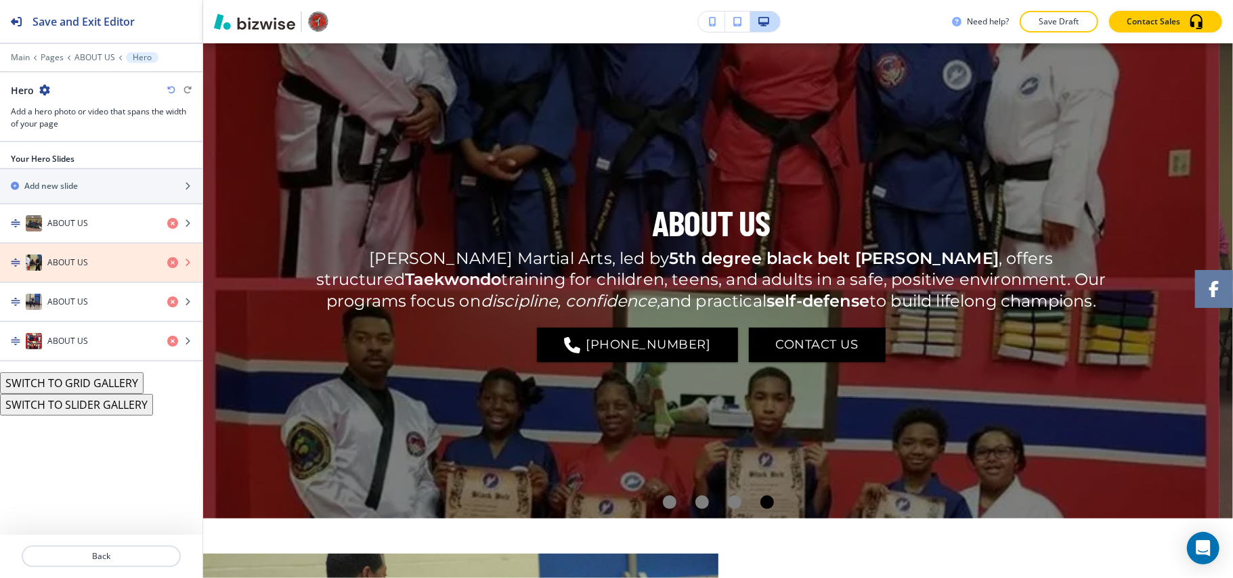
click at [172, 261] on icon "button" at bounding box center [172, 262] width 11 height 11
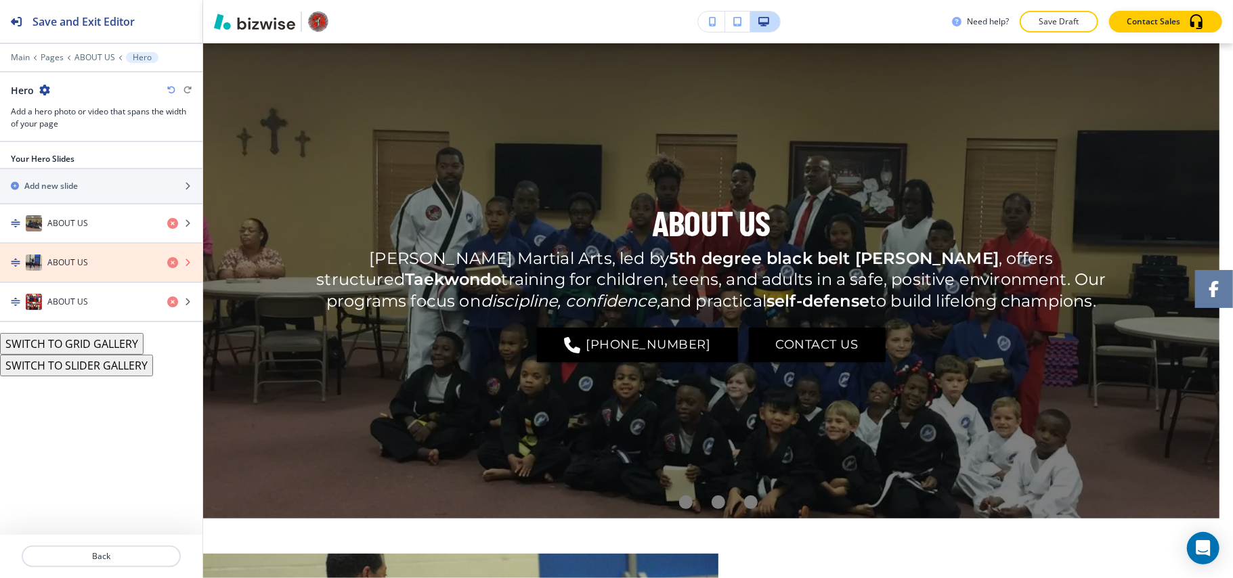
click at [172, 263] on icon "button" at bounding box center [172, 262] width 11 height 11
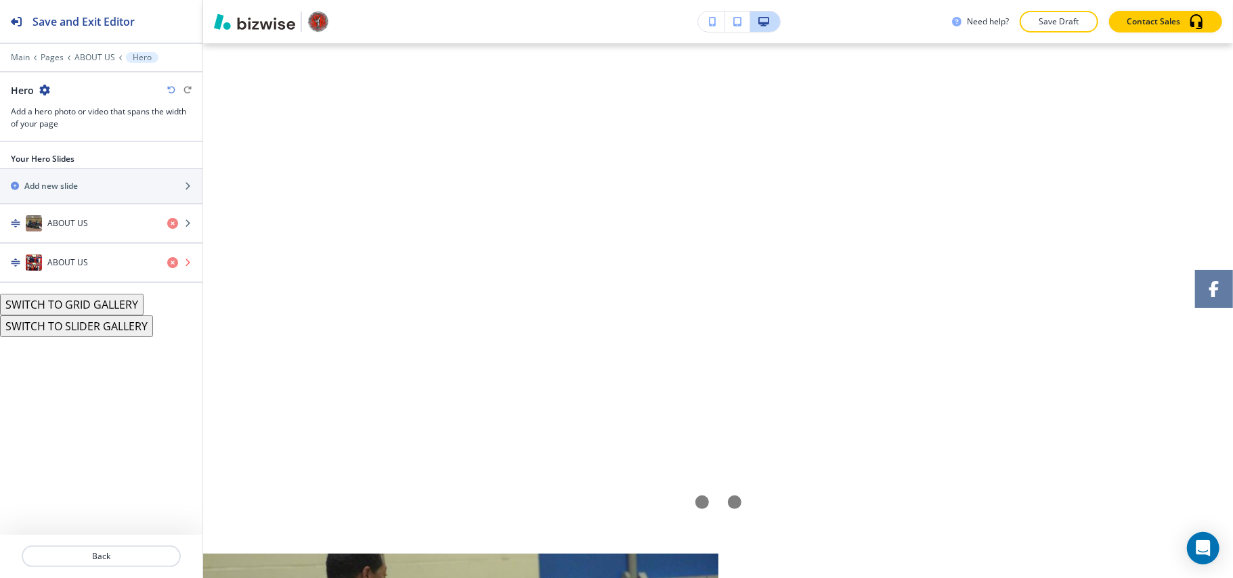
click at [171, 268] on icon "button" at bounding box center [172, 262] width 11 height 11
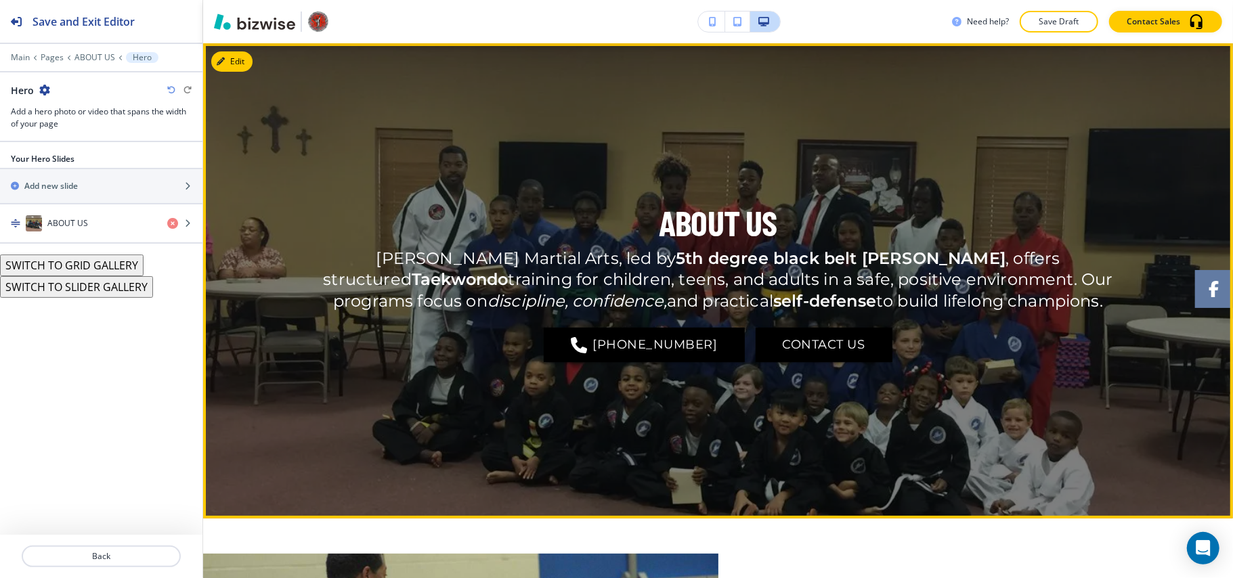
scroll to position [0, 0]
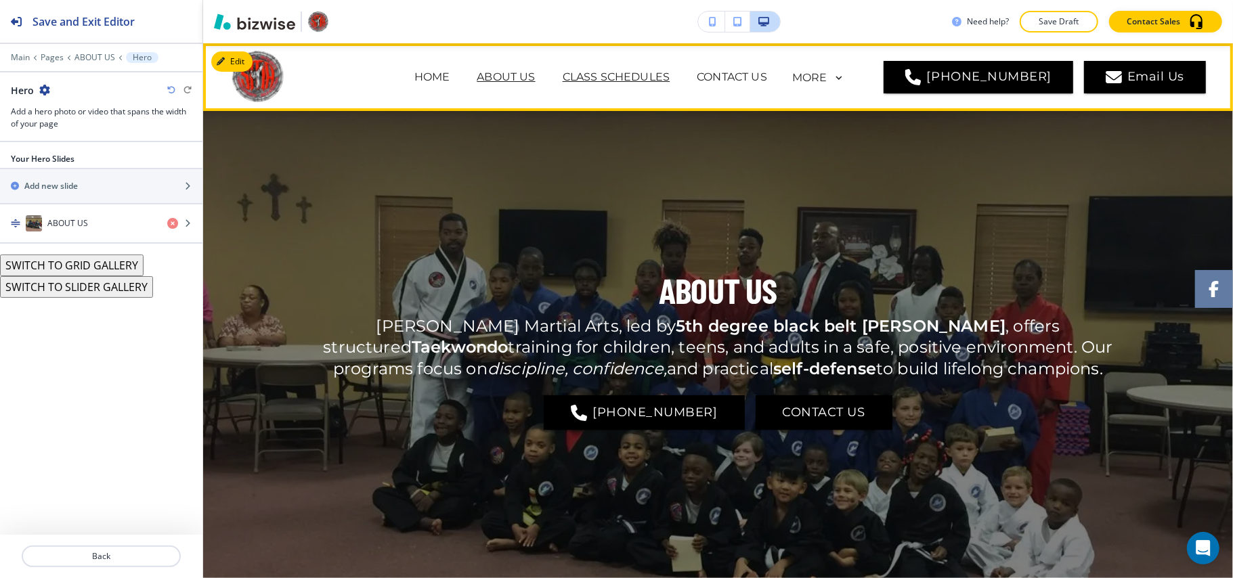
click at [649, 79] on p "CLASS SCHEDULES" at bounding box center [617, 77] width 108 height 16
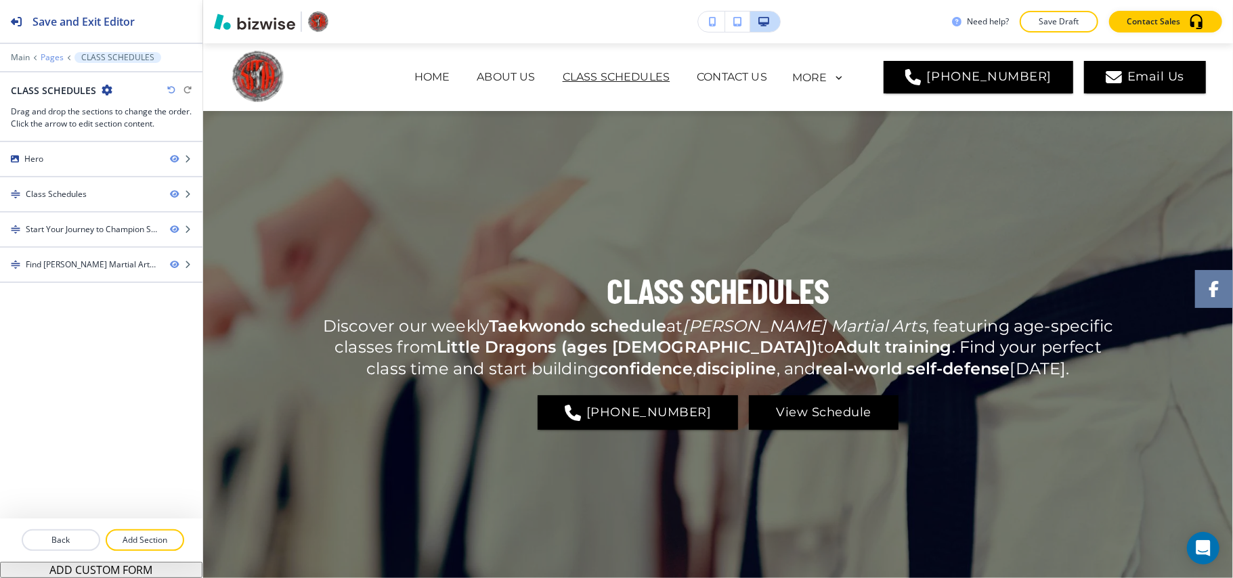
click at [54, 56] on p "Pages" at bounding box center [52, 57] width 23 height 9
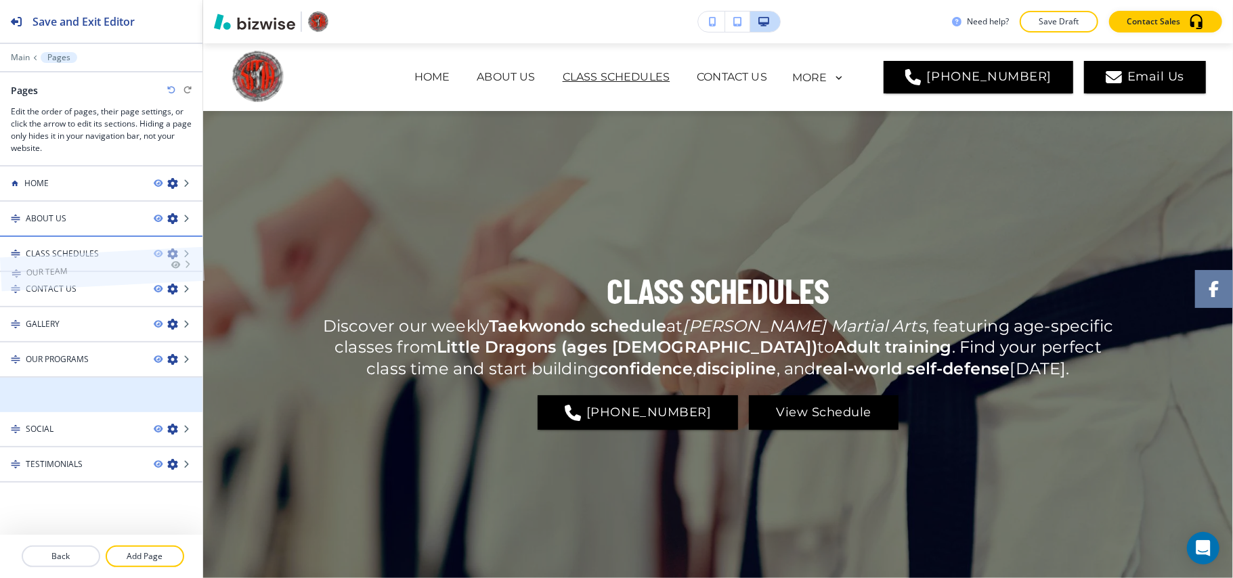
drag, startPoint x: 74, startPoint y: 393, endPoint x: 74, endPoint y: 242, distance: 151.0
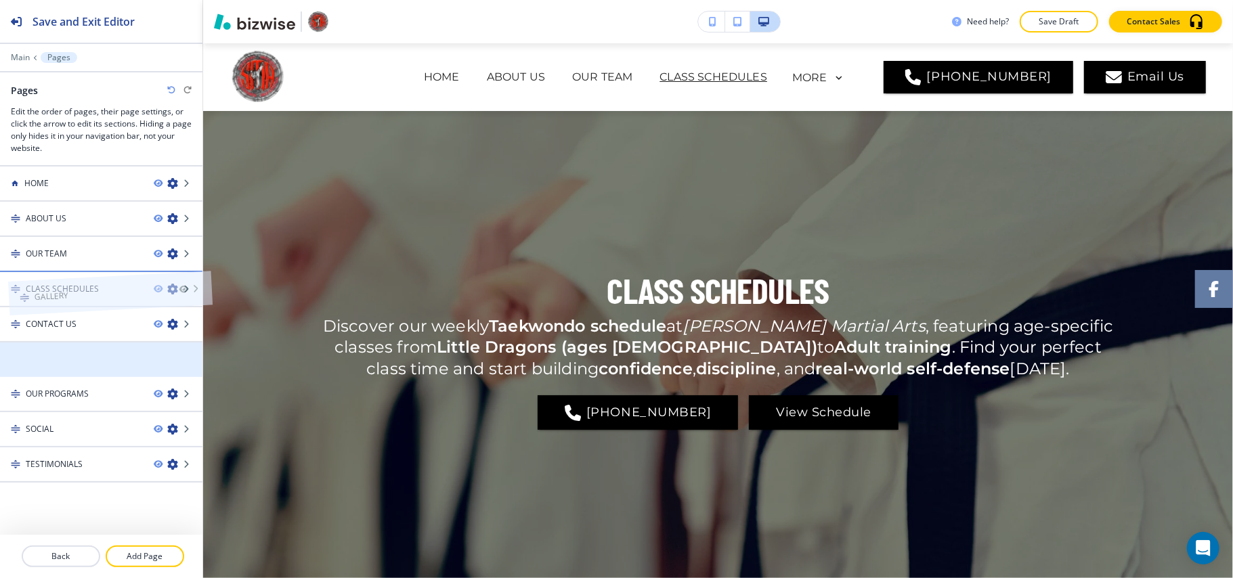
drag, startPoint x: 55, startPoint y: 366, endPoint x: 63, endPoint y: 273, distance: 92.4
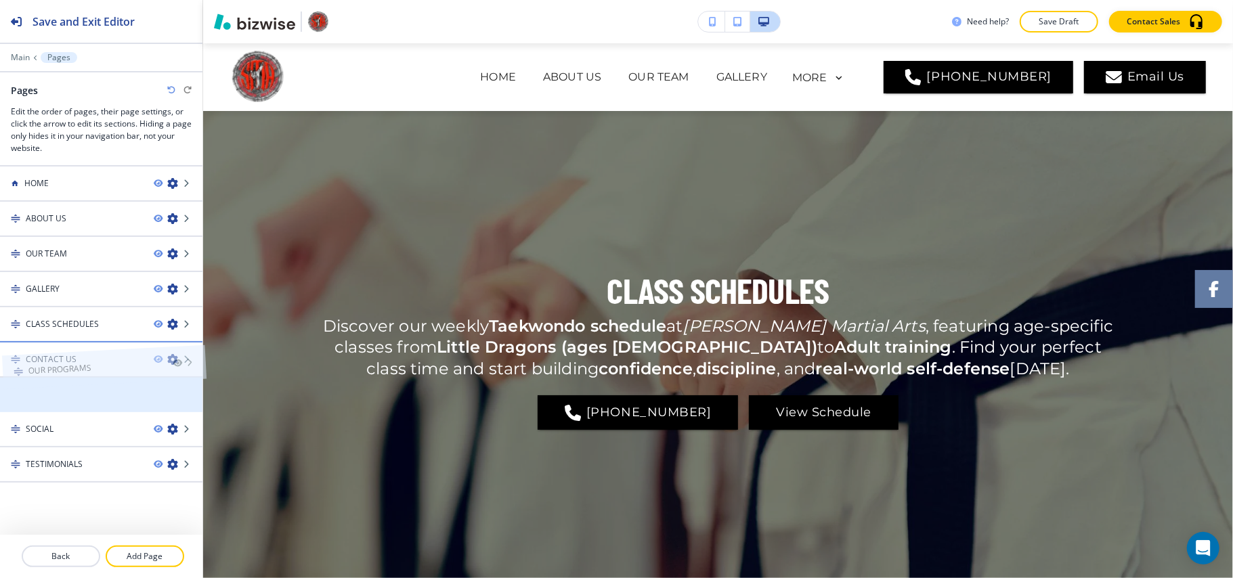
drag, startPoint x: 61, startPoint y: 401, endPoint x: 62, endPoint y: 349, distance: 52.1
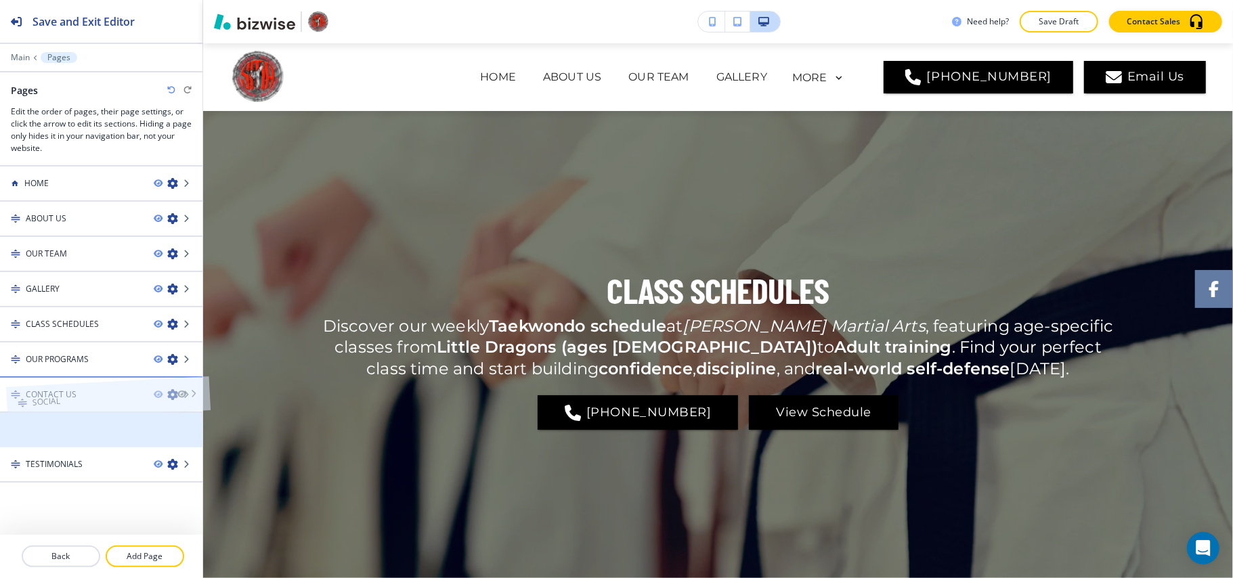
drag, startPoint x: 52, startPoint y: 436, endPoint x: 58, endPoint y: 380, distance: 56.5
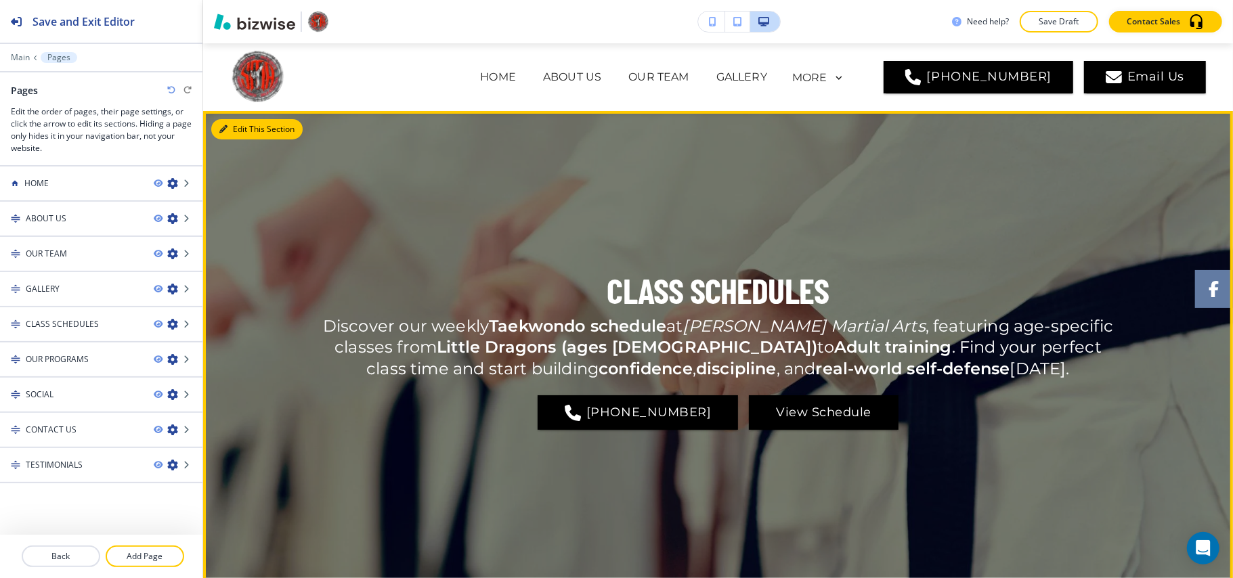
click at [230, 125] on button "Edit This Section" at bounding box center [256, 129] width 91 height 20
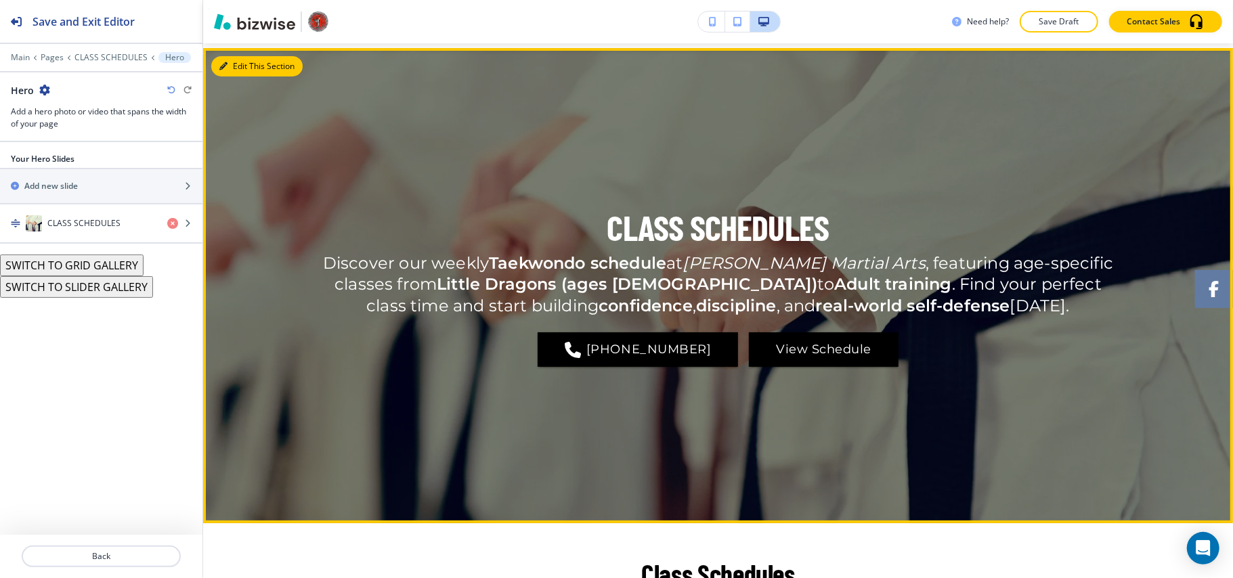
scroll to position [68, 0]
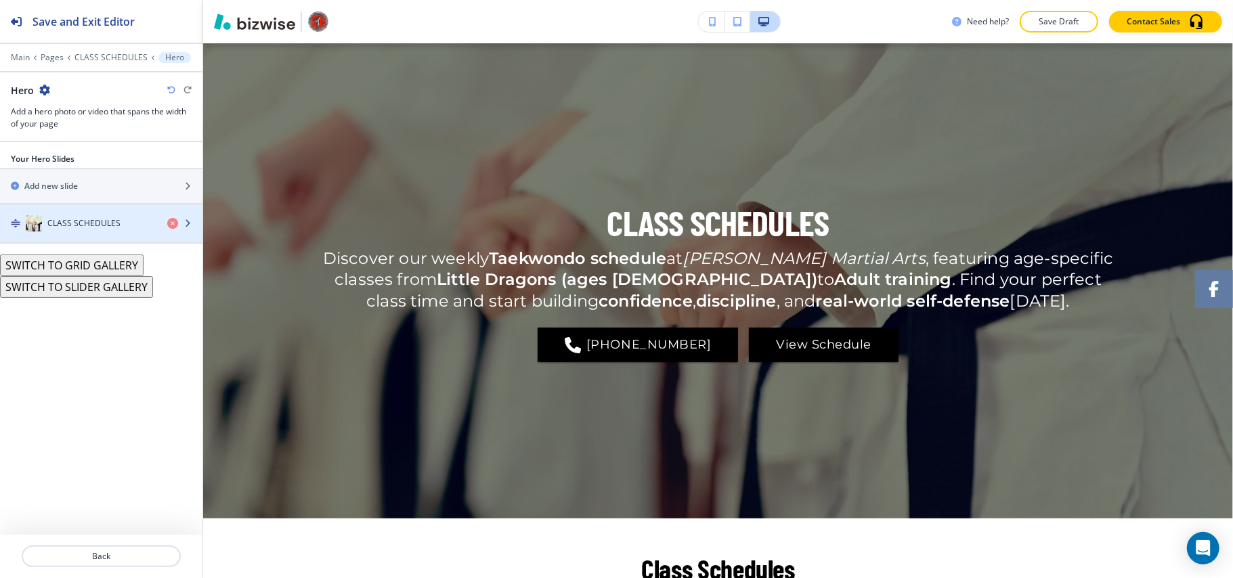
click at [87, 222] on h4 "CLASS SCHEDULES" at bounding box center [83, 223] width 73 height 12
click at [106, 234] on div "button" at bounding box center [101, 237] width 202 height 11
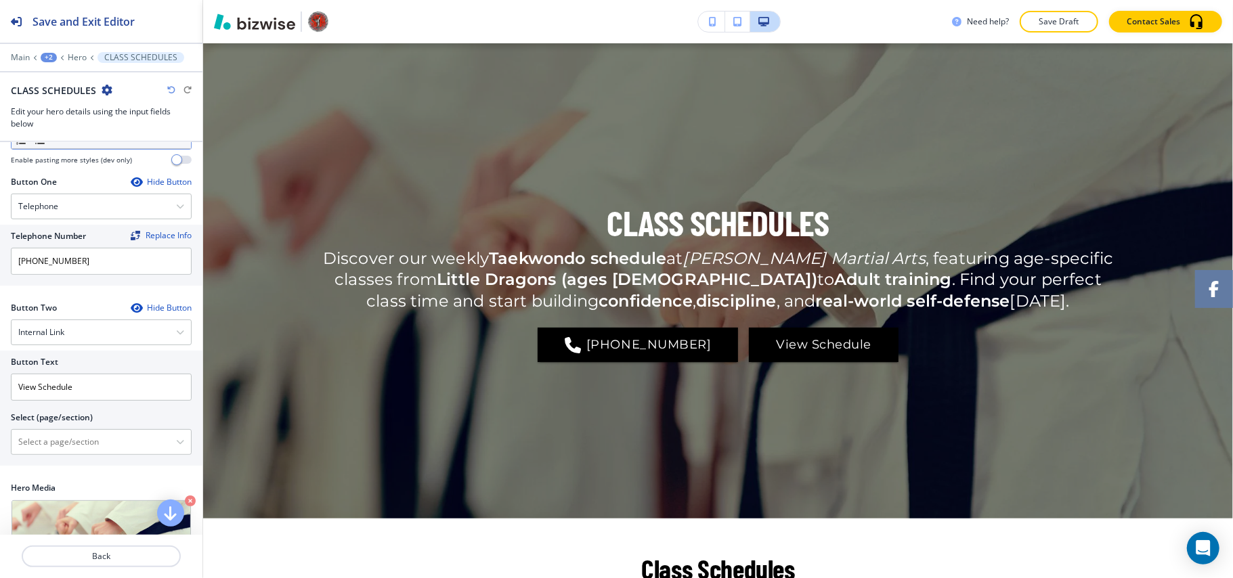
scroll to position [361, 0]
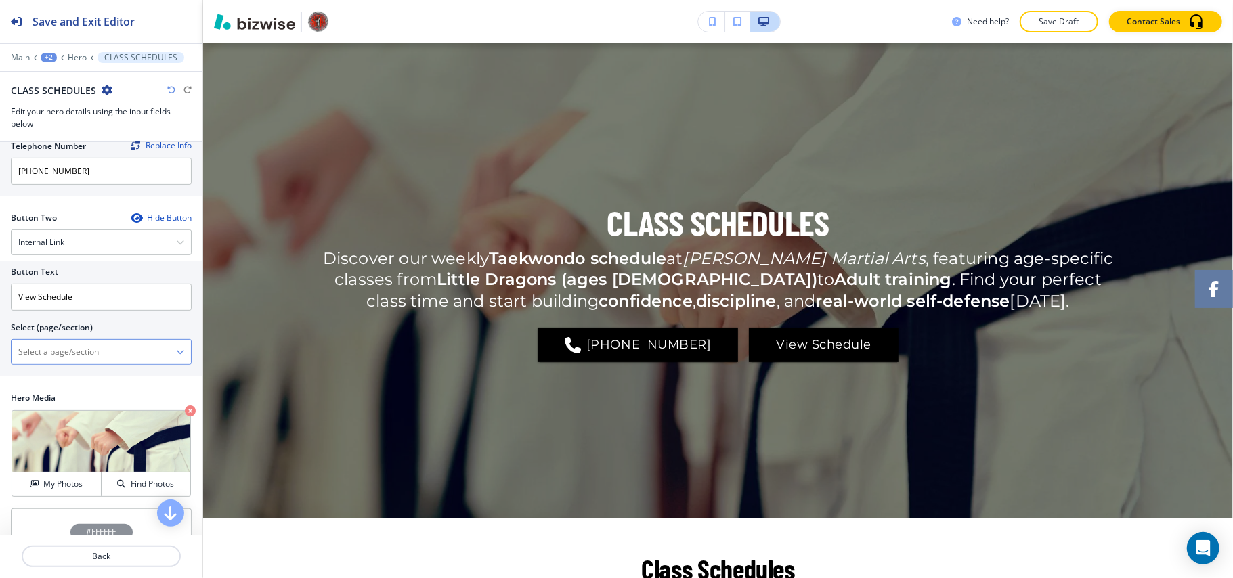
click at [100, 355] on \(page\/section\) "Manual Input" at bounding box center [94, 352] width 165 height 23
type \(page\/section\) "CONTACT US"
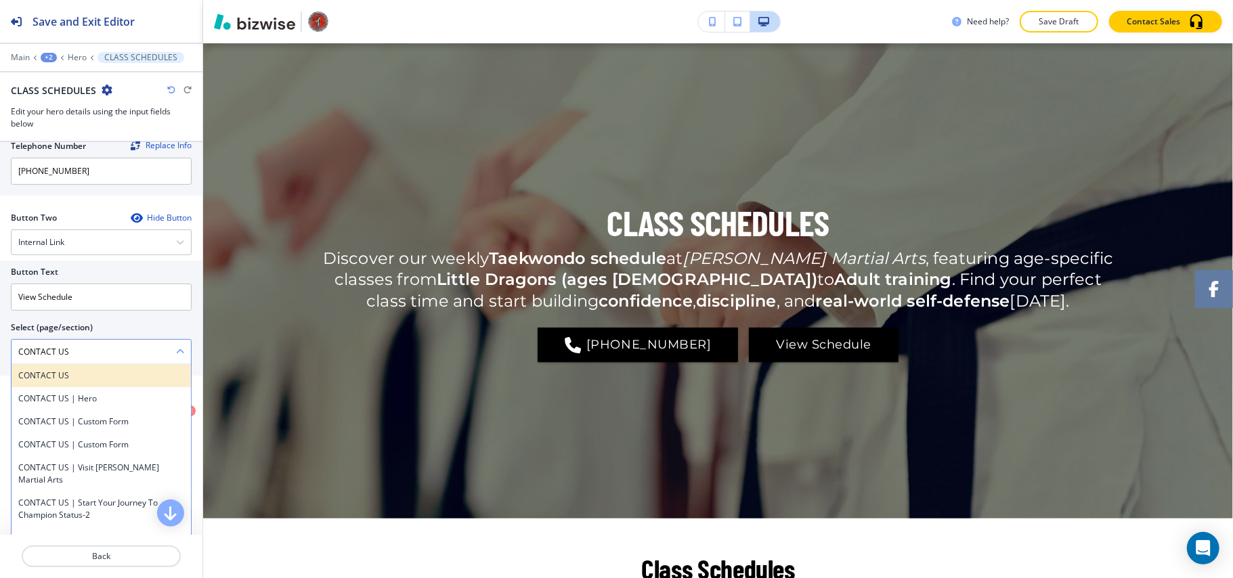
click at [51, 382] on h4 "CONTACT US" at bounding box center [101, 376] width 166 height 12
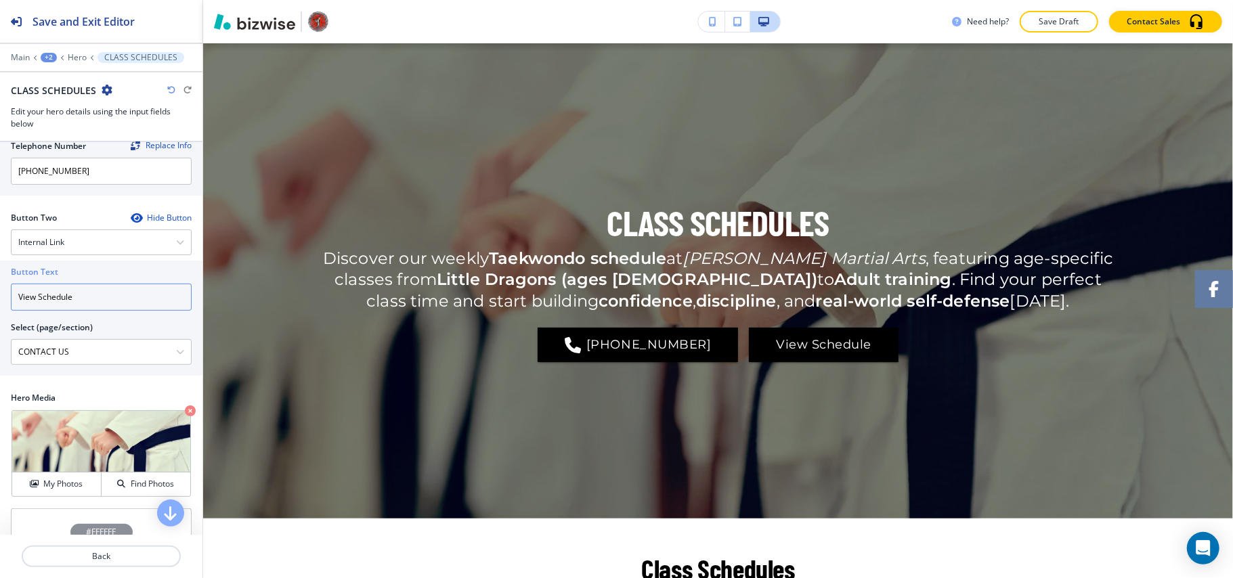
drag, startPoint x: 88, startPoint y: 314, endPoint x: 0, endPoint y: 309, distance: 88.1
click at [0, 309] on div "Button Text View Schedule Select (page/section) CONTACT US CONTACT US CONTACT U…" at bounding box center [101, 318] width 202 height 115
paste input "CONTACT US"
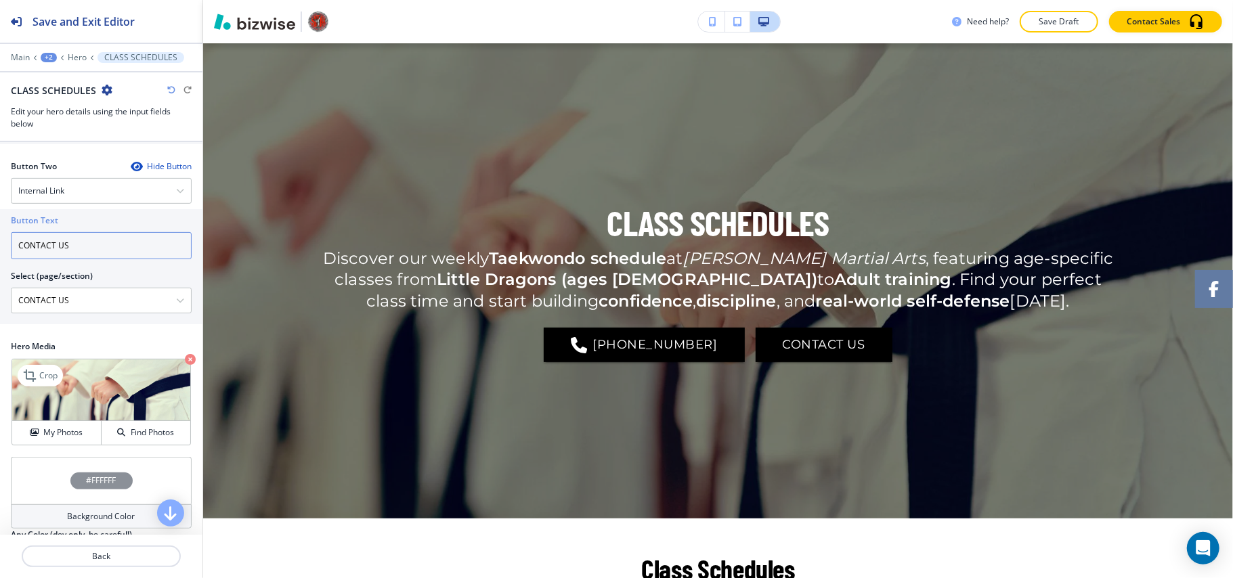
scroll to position [466, 0]
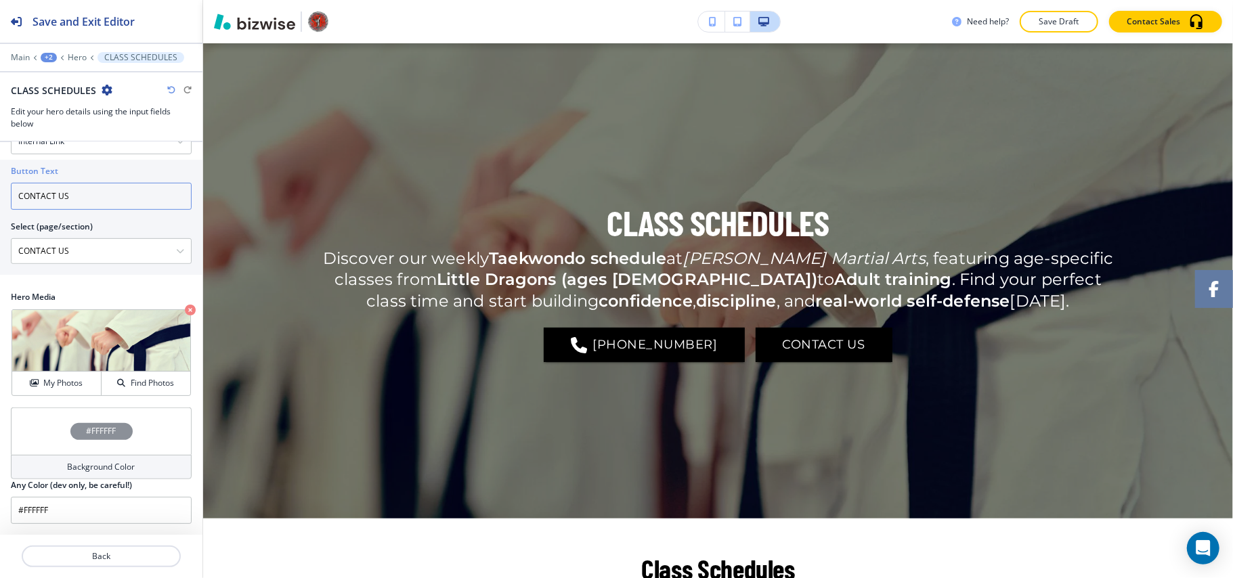
type input "CONTACT US"
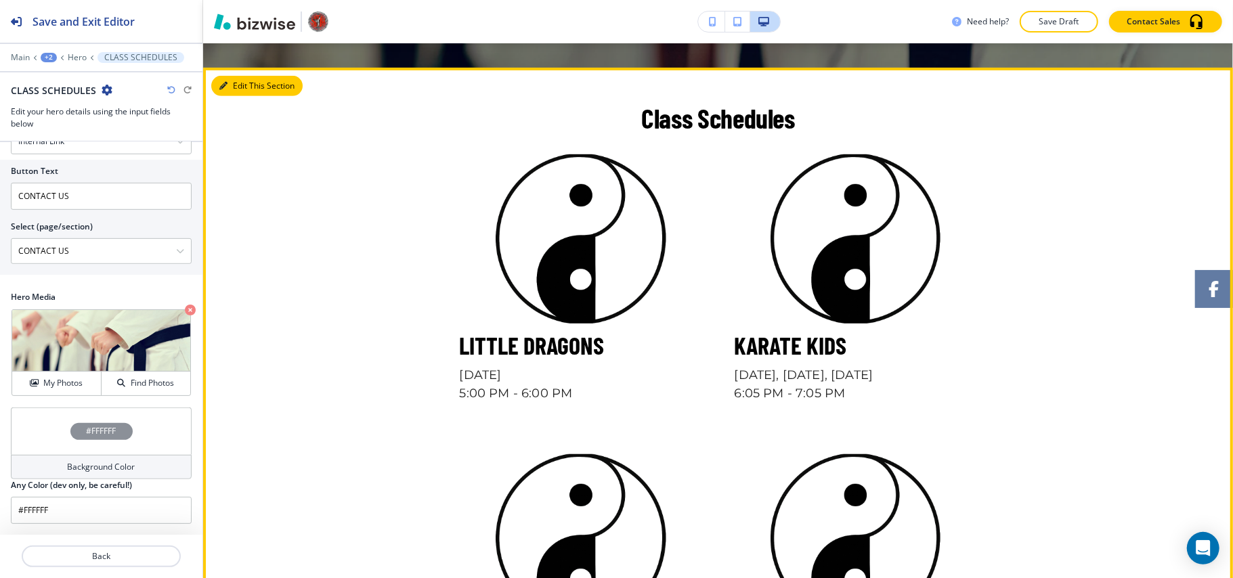
click at [244, 90] on button "Edit This Section" at bounding box center [256, 86] width 91 height 20
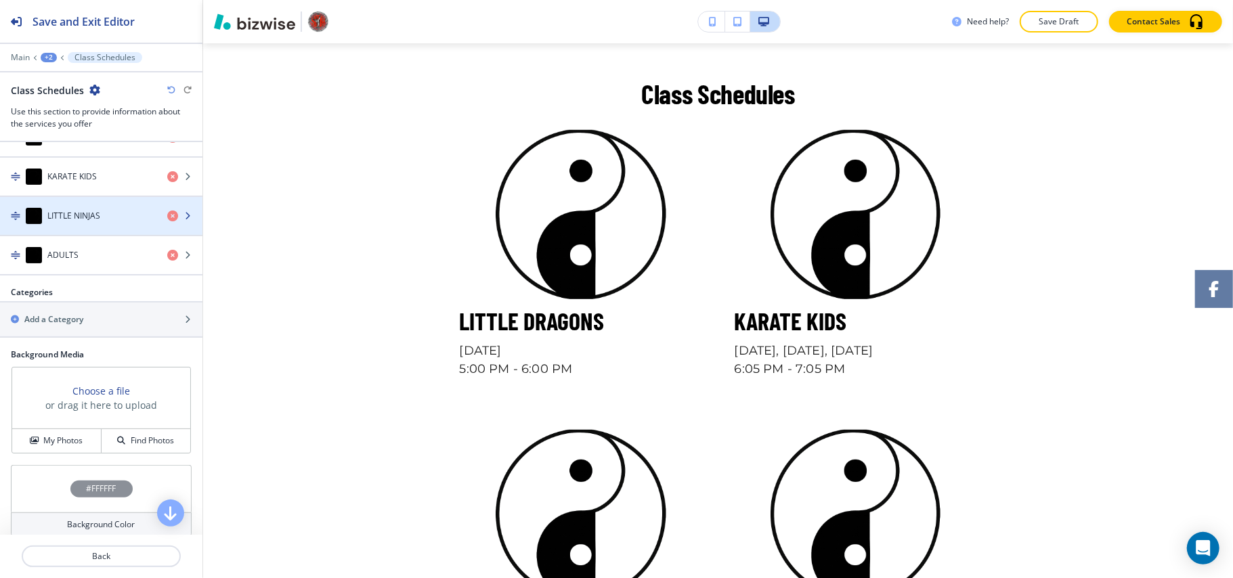
scroll to position [710, 0]
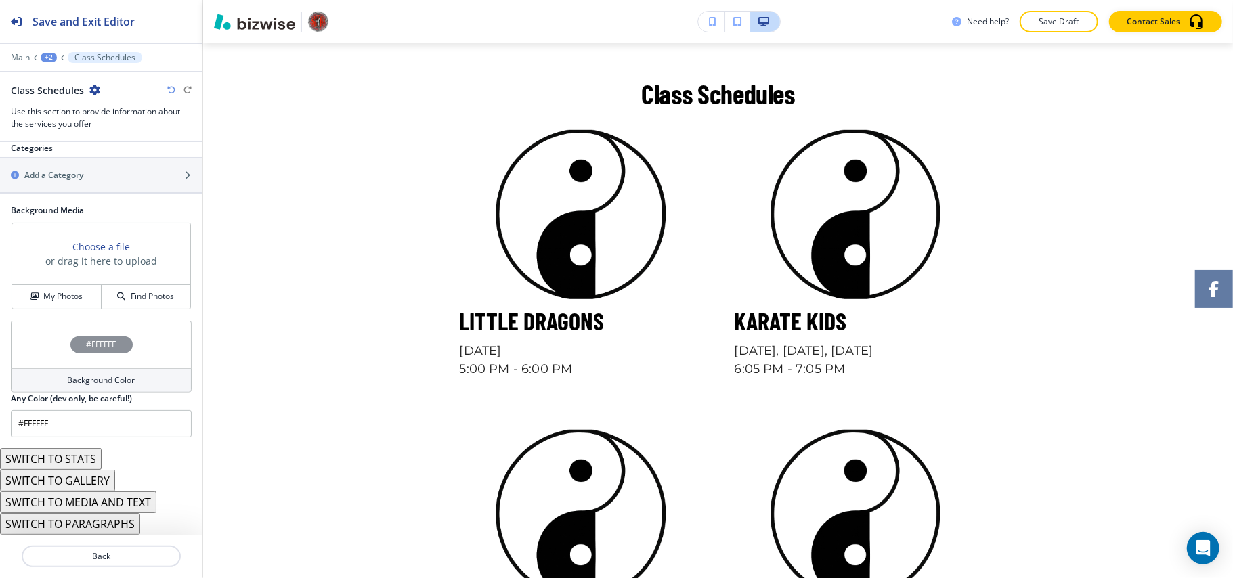
click at [79, 498] on button "SWITCH TO MEDIA AND TEXT" at bounding box center [78, 502] width 156 height 22
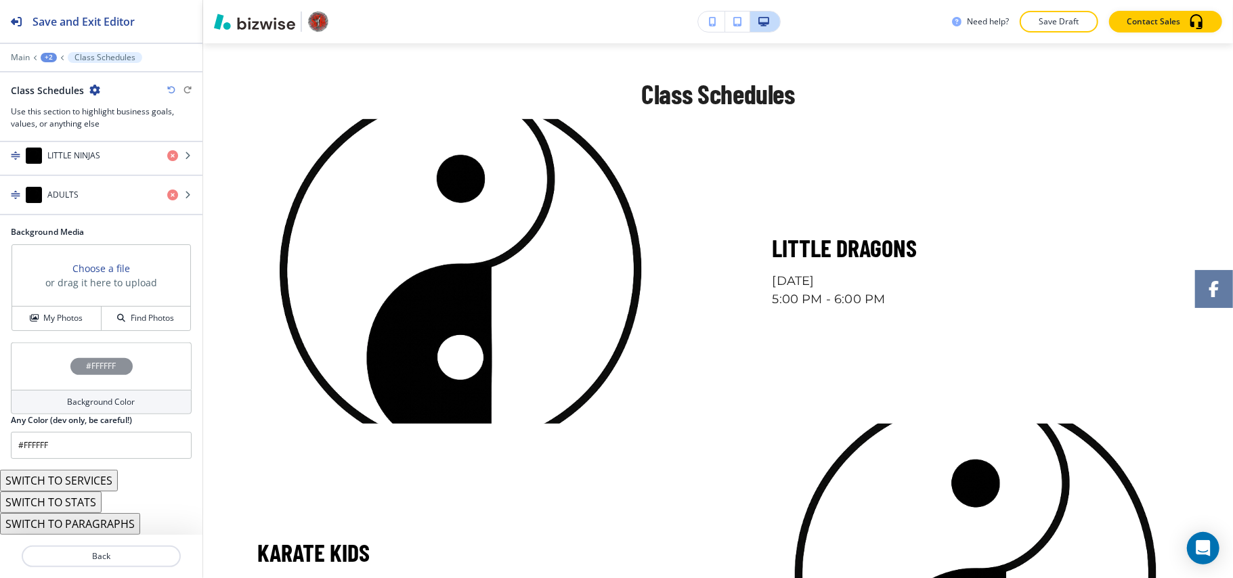
click at [169, 88] on icon "button" at bounding box center [171, 90] width 8 height 8
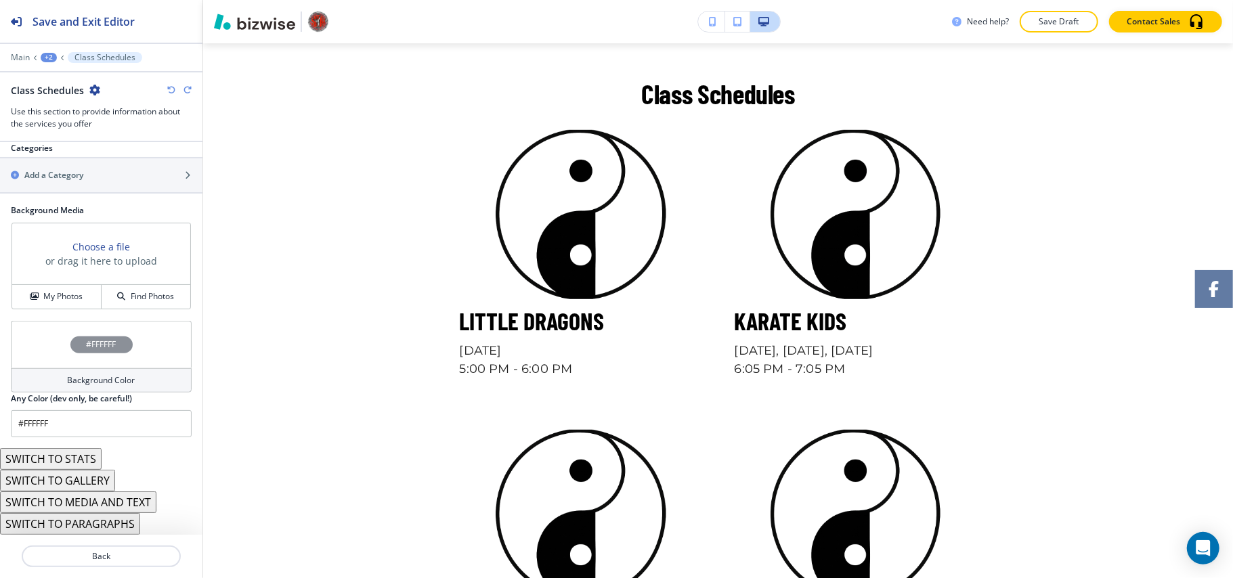
scroll to position [710, 0]
click at [70, 456] on button "SWITCH TO STATS" at bounding box center [51, 459] width 102 height 22
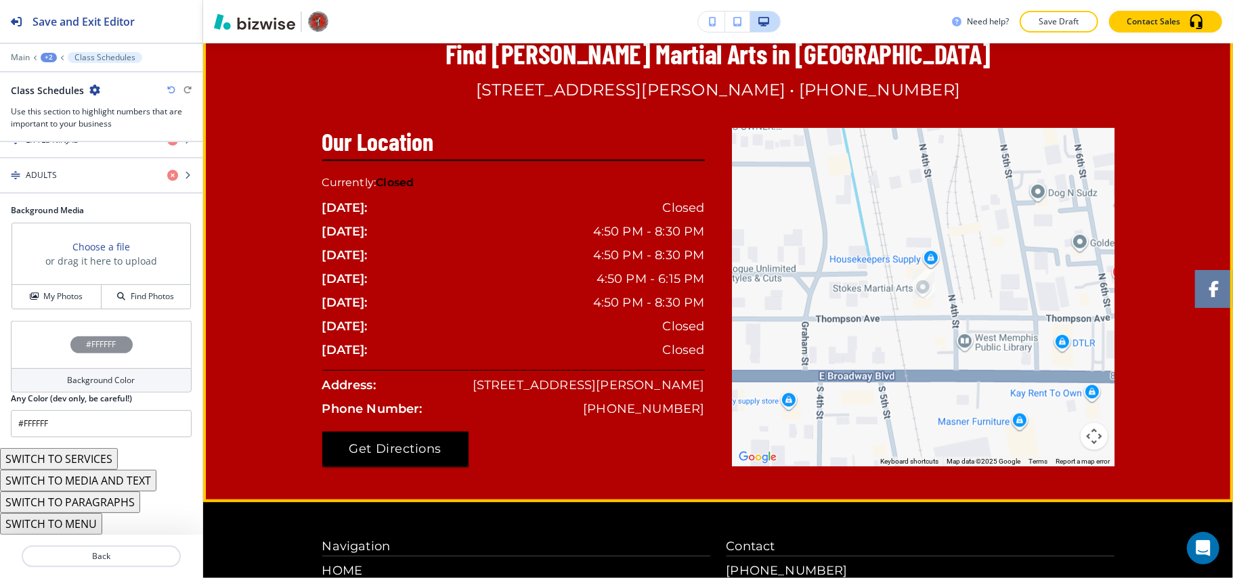
scroll to position [994, 0]
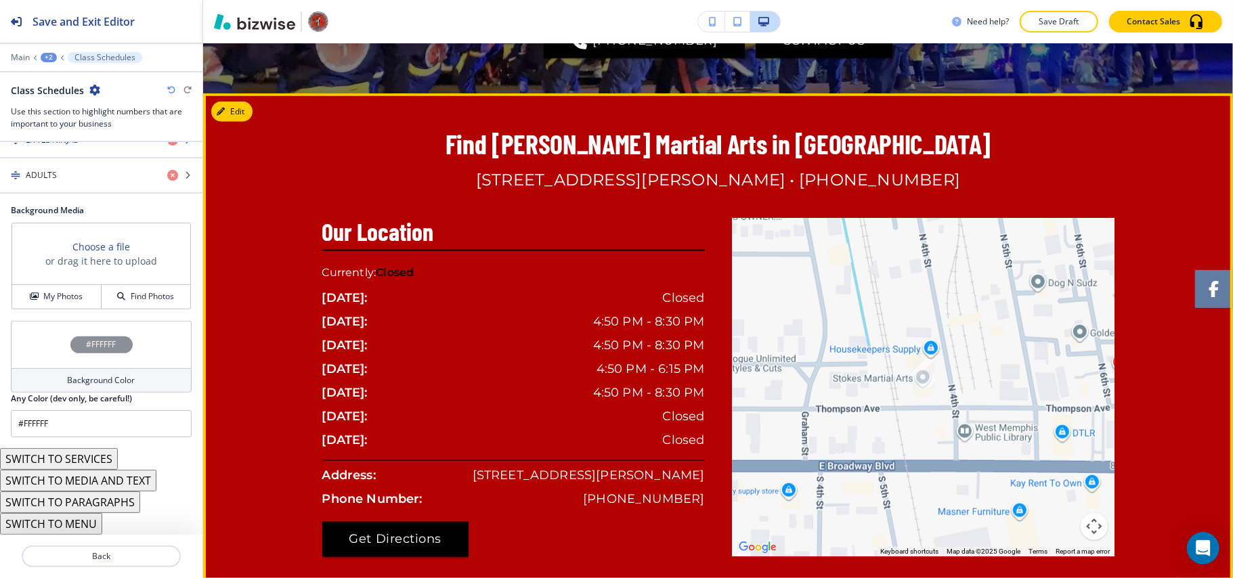
click at [255, 112] on div at bounding box center [718, 342] width 1030 height 498
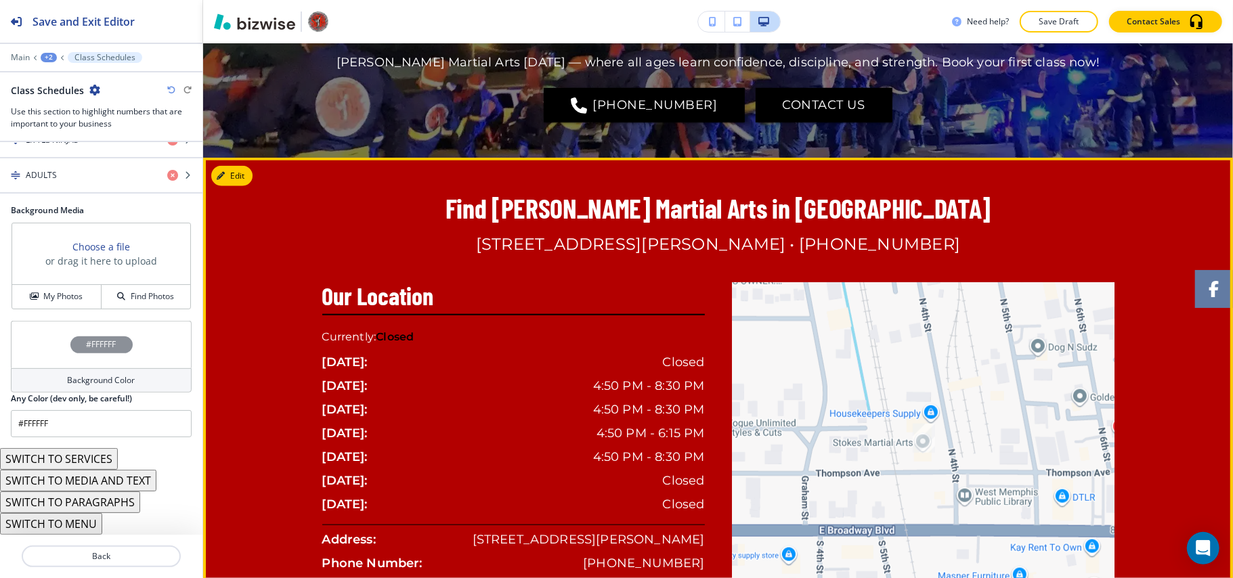
scroll to position [884, 0]
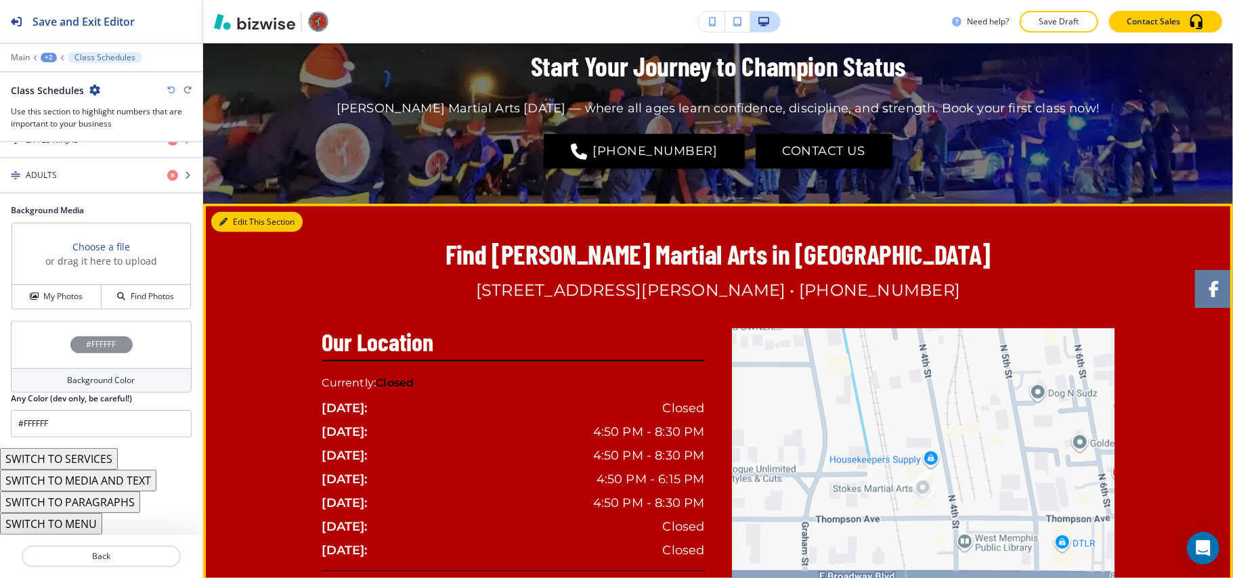
click at [241, 221] on button "Edit This Section" at bounding box center [256, 222] width 91 height 20
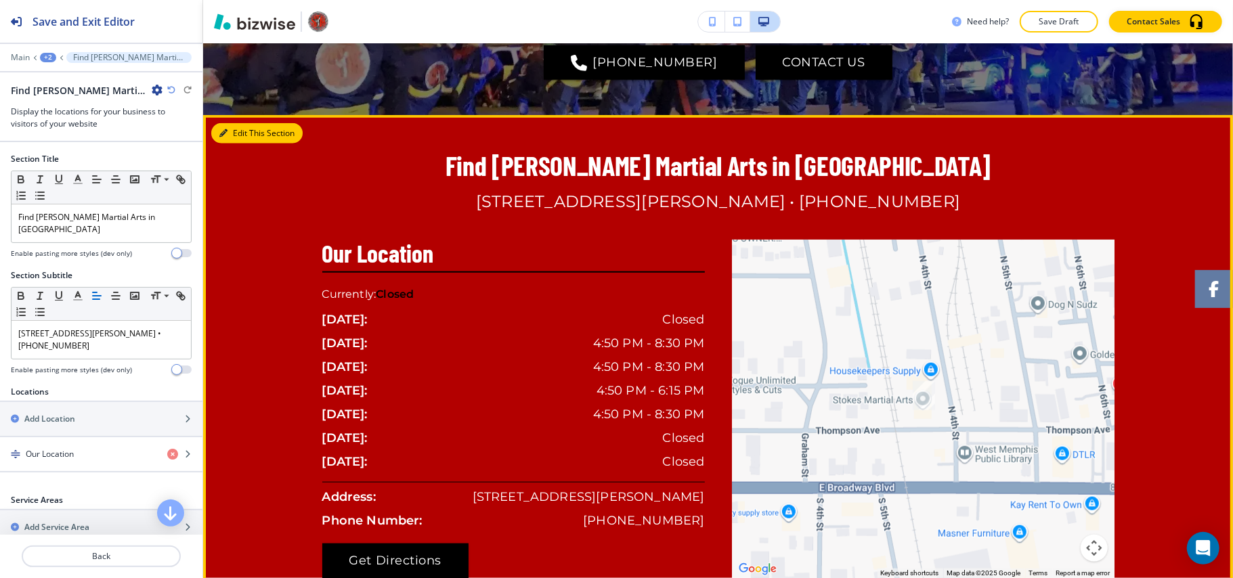
scroll to position [1045, 0]
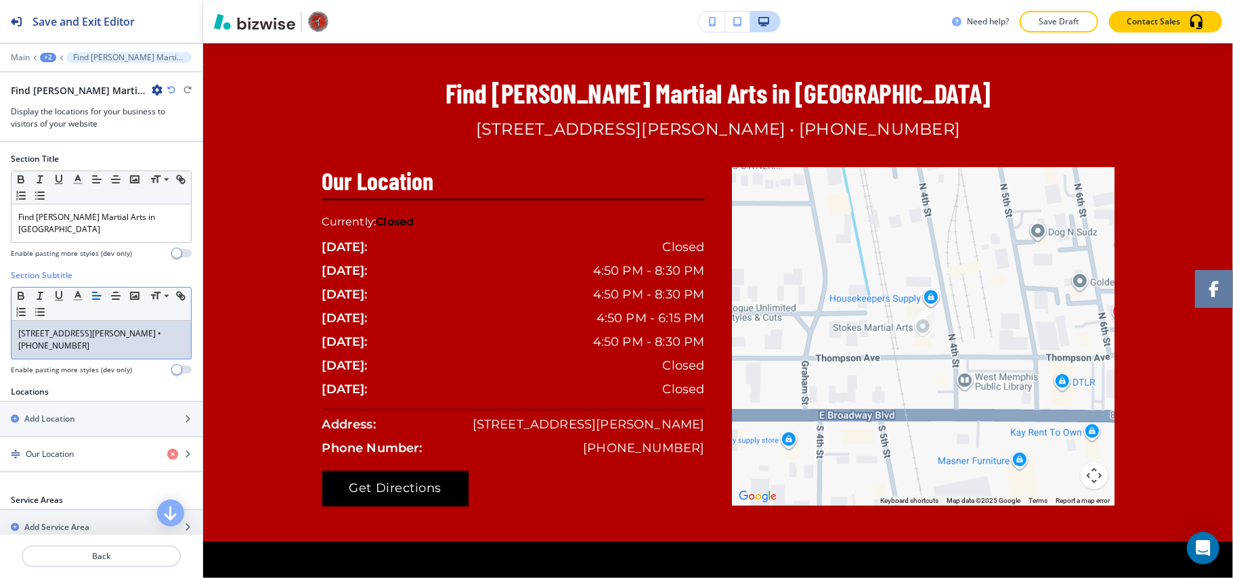
drag, startPoint x: 146, startPoint y: 348, endPoint x: 0, endPoint y: 326, distance: 147.9
click at [0, 326] on div "Section Subtitle Small Normal Large Huge [STREET_ADDRESS][PERSON_NAME] • [PHONE…" at bounding box center [101, 327] width 202 height 116
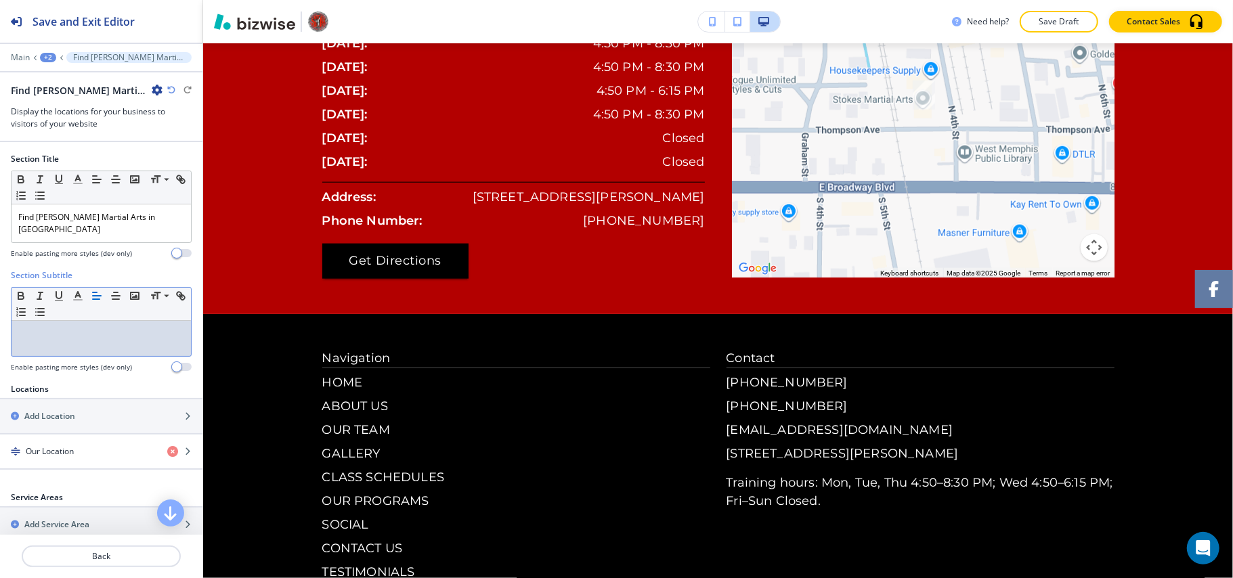
scroll to position [1378, 0]
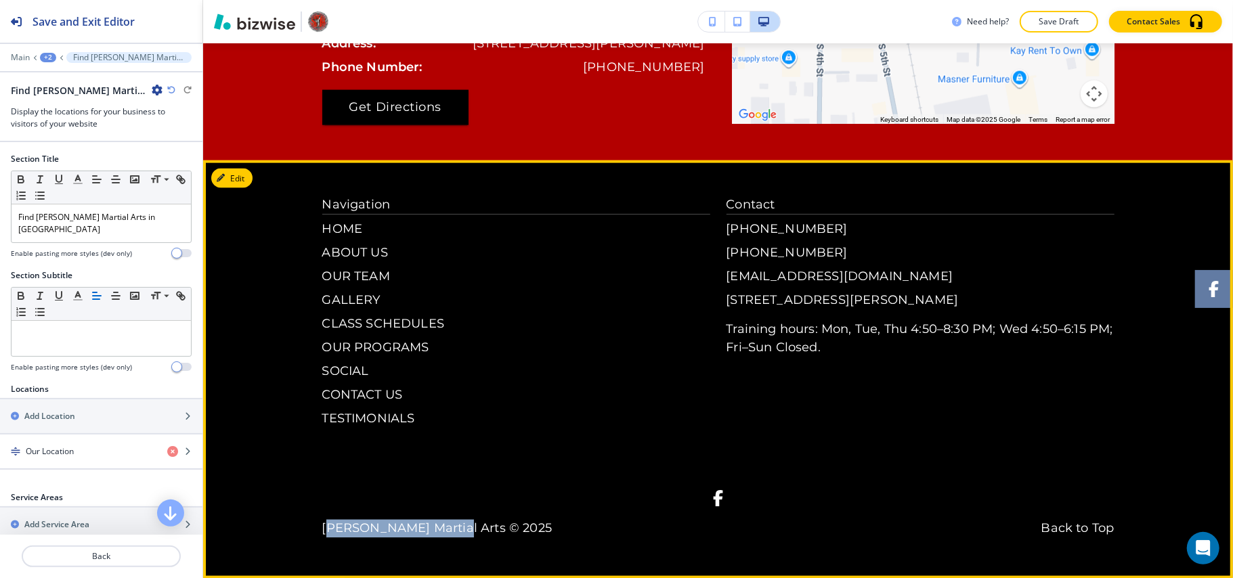
drag, startPoint x: 348, startPoint y: 523, endPoint x: 437, endPoint y: 523, distance: 89.4
click at [437, 523] on p "[PERSON_NAME] Martial Arts © 2025" at bounding box center [718, 529] width 792 height 18
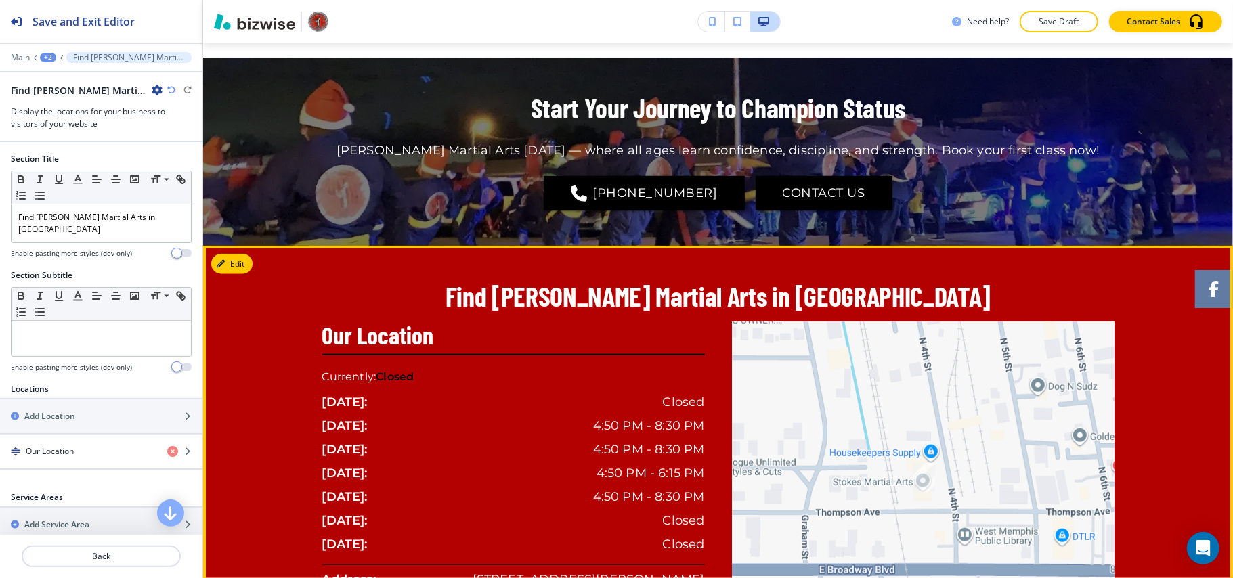
scroll to position [837, 0]
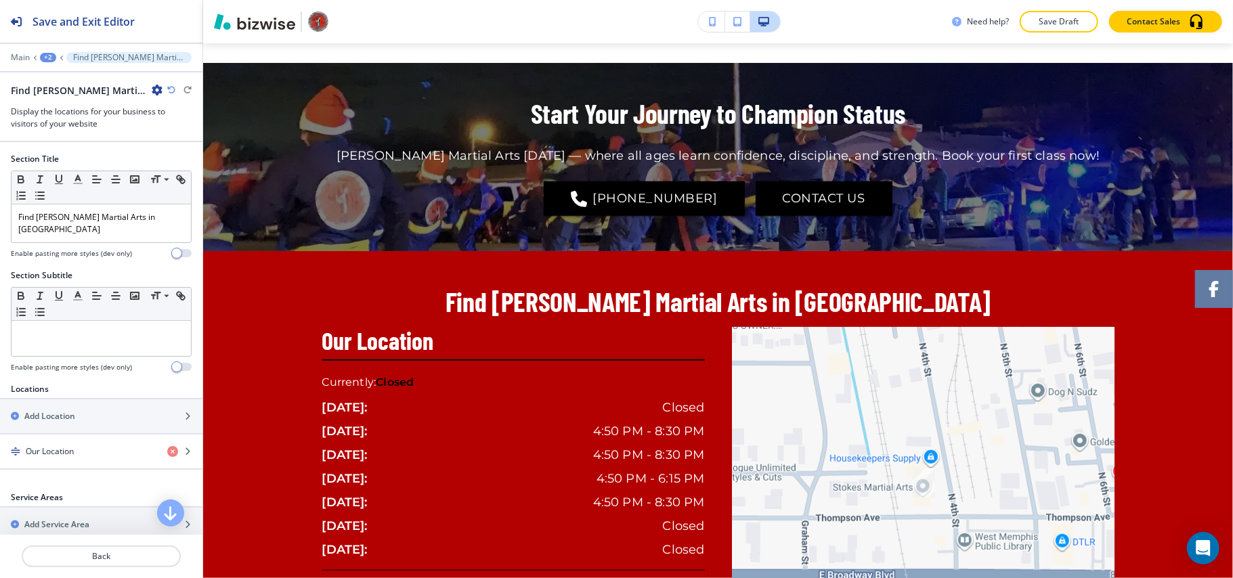
click at [32, 58] on icon at bounding box center [34, 57] width 5 height 5
click at [26, 57] on p "Main" at bounding box center [20, 57] width 19 height 9
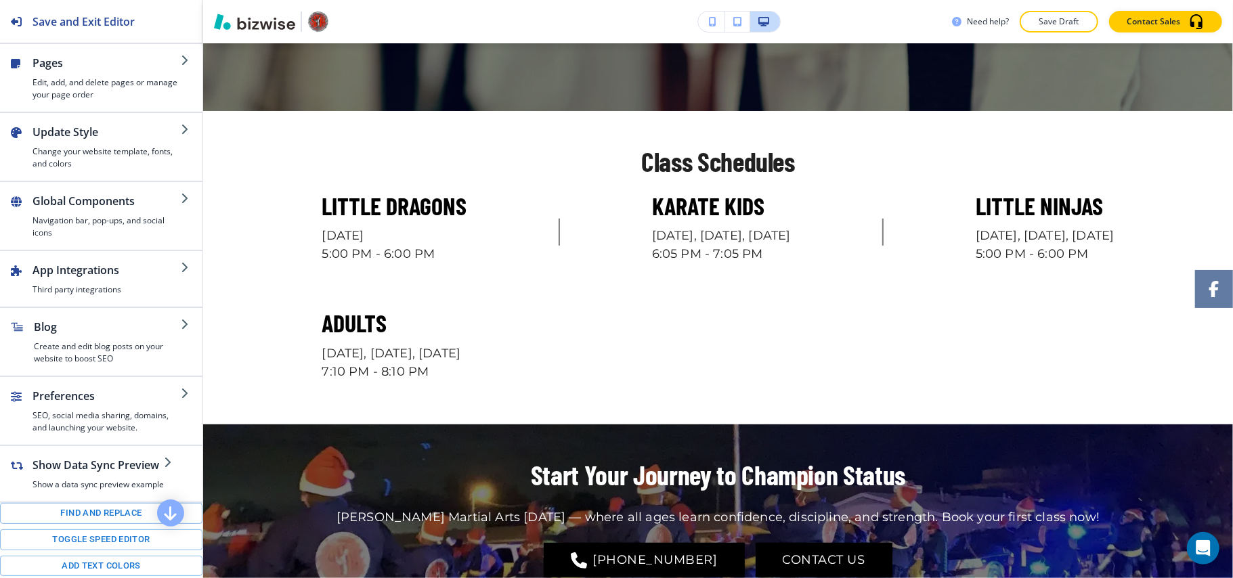
scroll to position [0, 0]
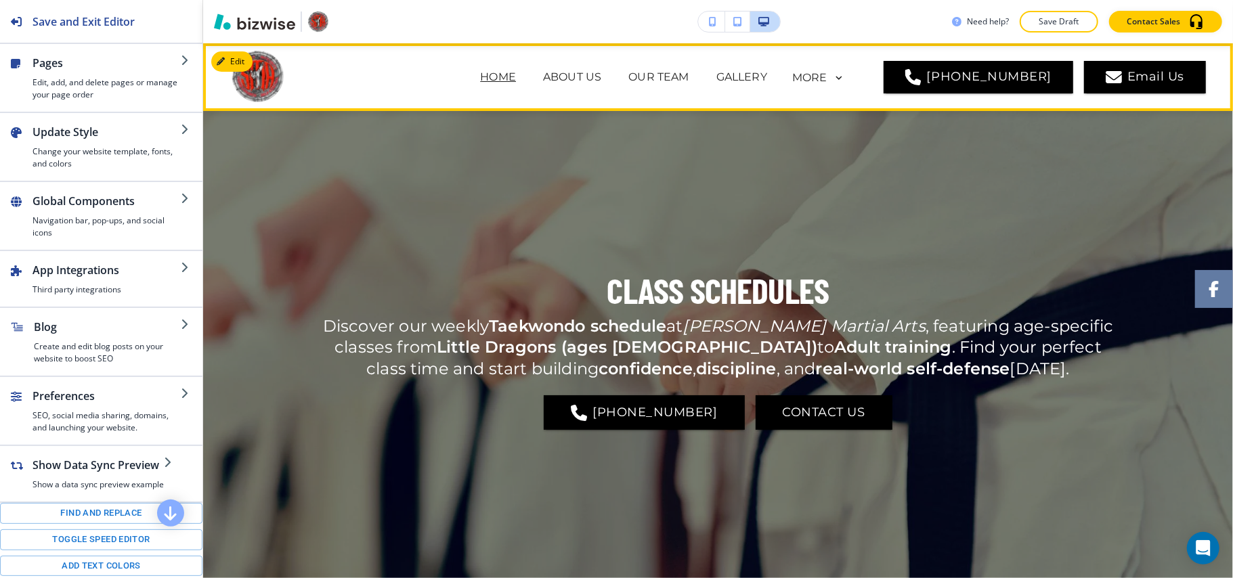
click at [514, 77] on p "HOME" at bounding box center [498, 77] width 36 height 16
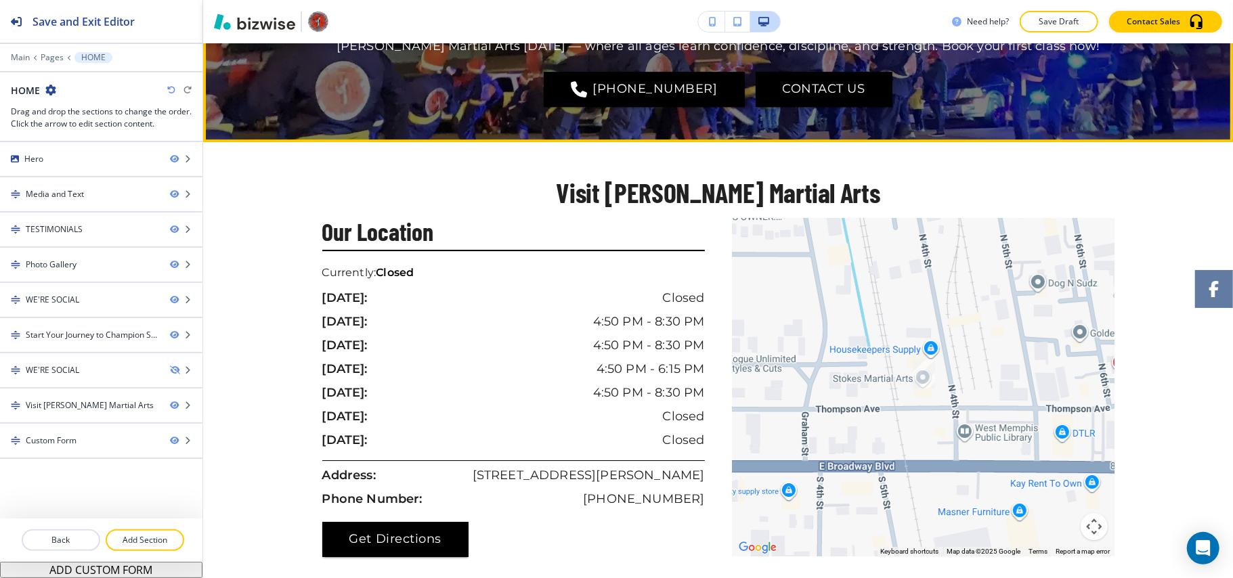
scroll to position [3028, 0]
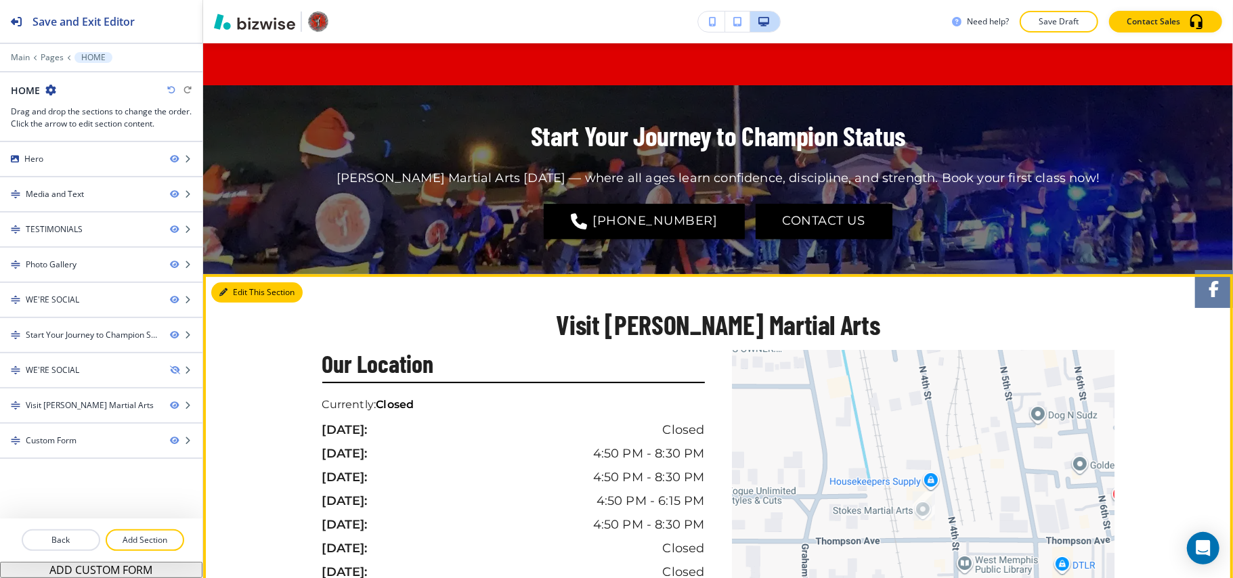
click at [225, 288] on icon "button" at bounding box center [223, 292] width 8 height 8
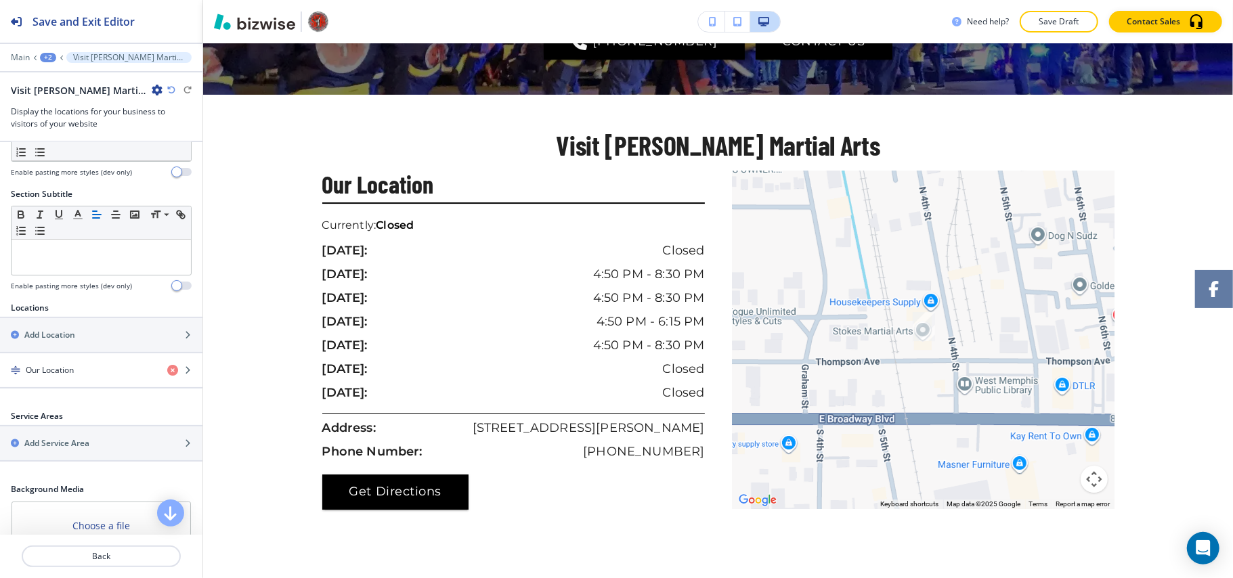
scroll to position [266, 0]
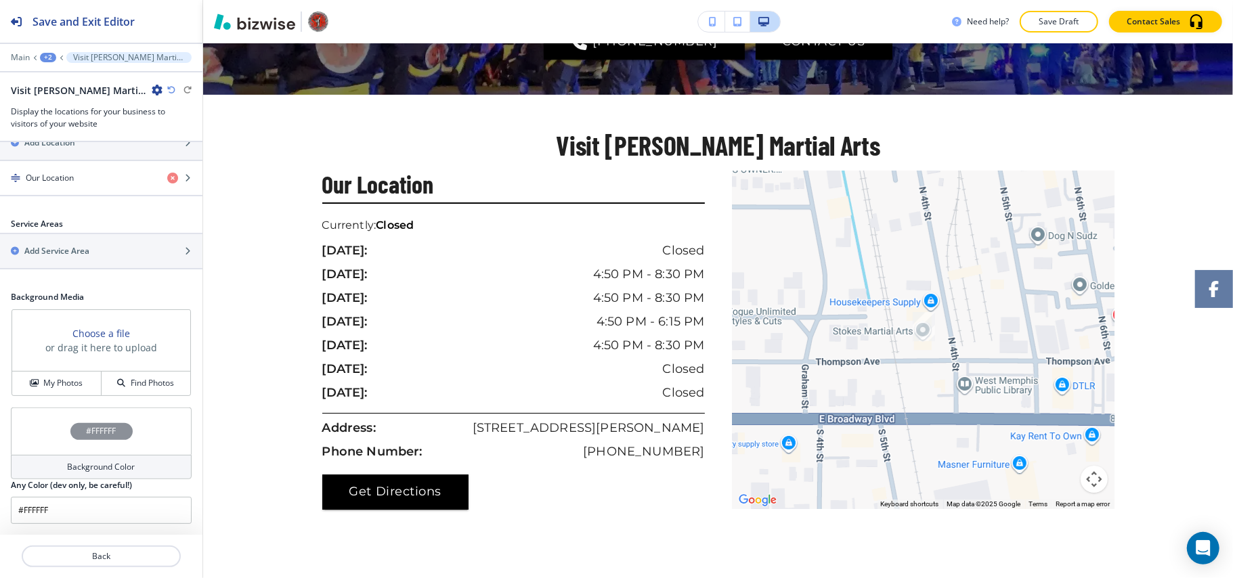
click at [34, 429] on div "#FFFFFF" at bounding box center [101, 431] width 181 height 47
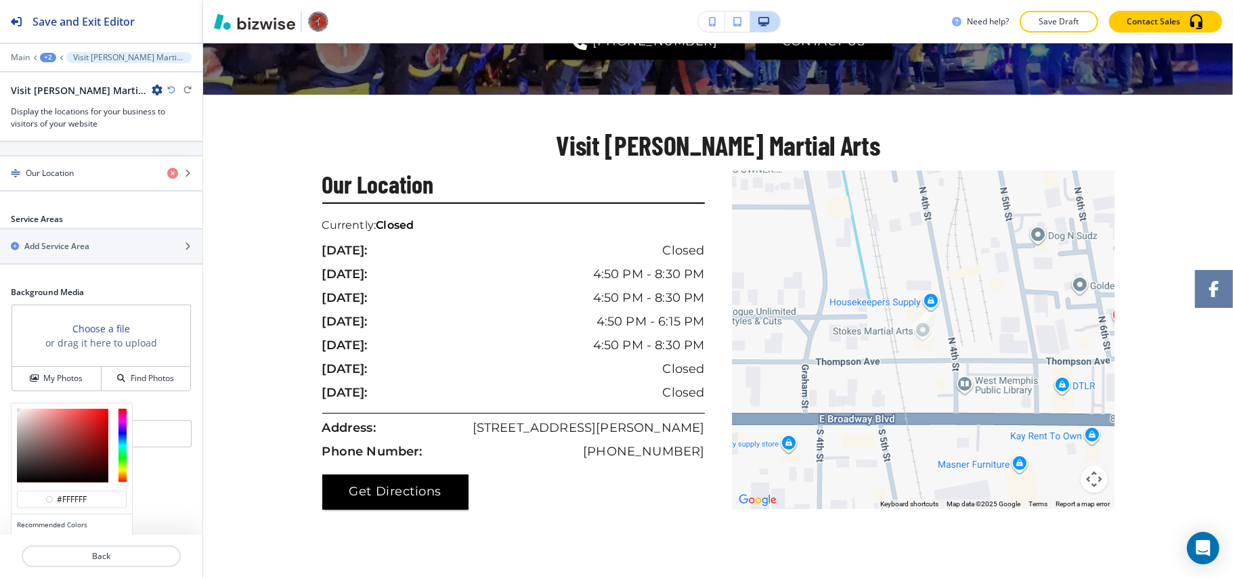
scroll to position [332, 0]
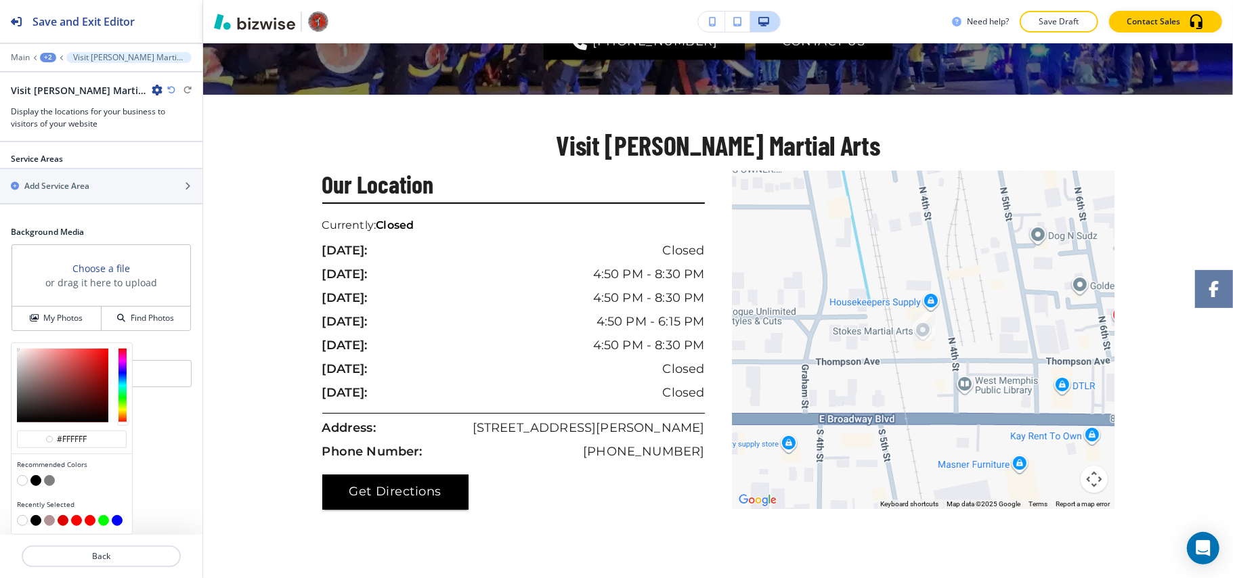
click at [63, 517] on button "button" at bounding box center [63, 520] width 11 height 11
type input "#de0000"
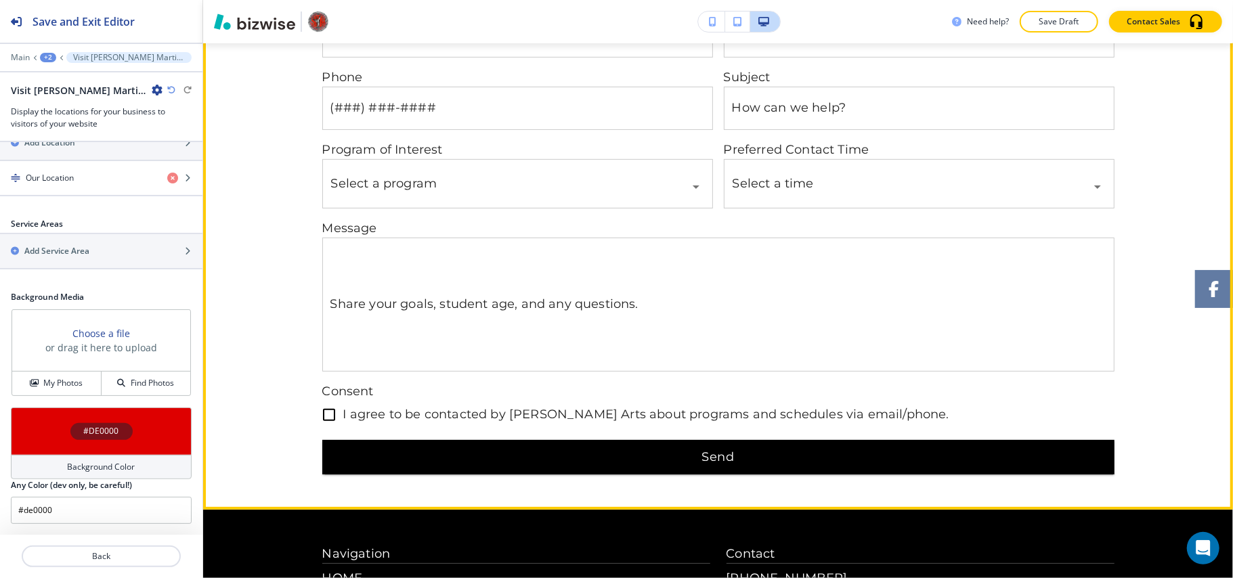
scroll to position [3930, 0]
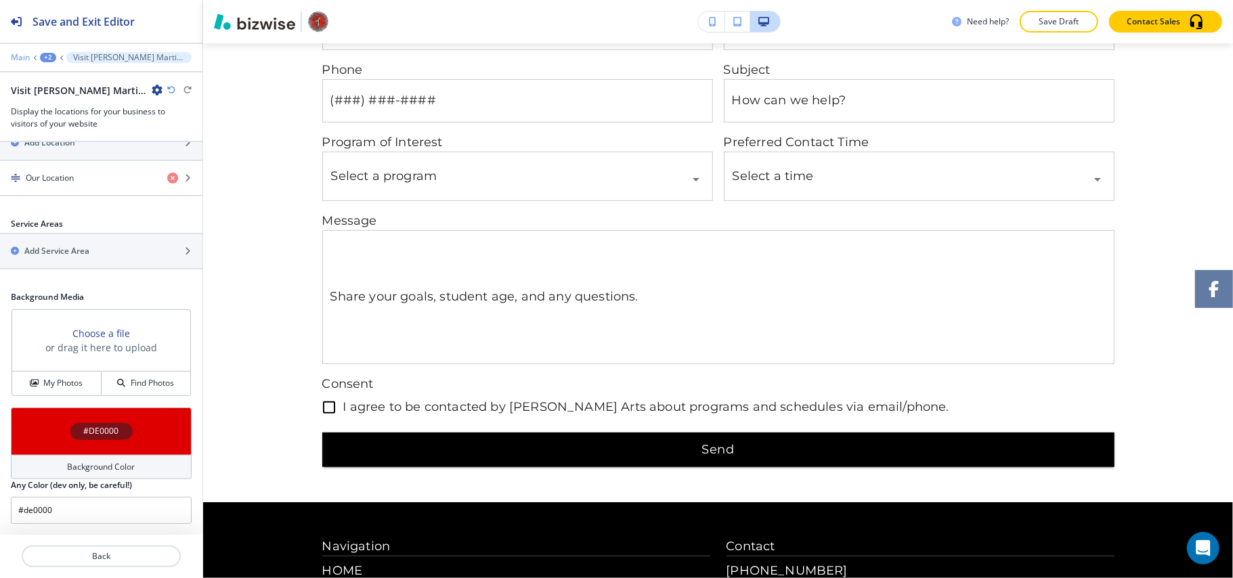
click at [11, 54] on p "Main" at bounding box center [20, 57] width 19 height 9
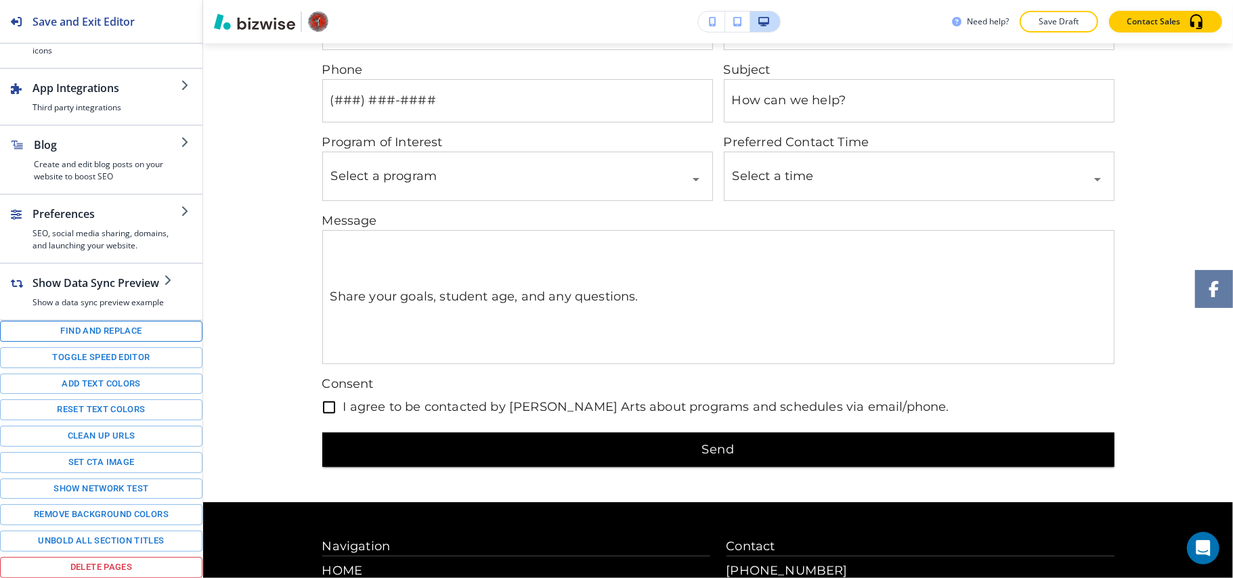
scroll to position [201, 0]
click at [71, 355] on button "Toggle speed editor" at bounding box center [101, 357] width 202 height 21
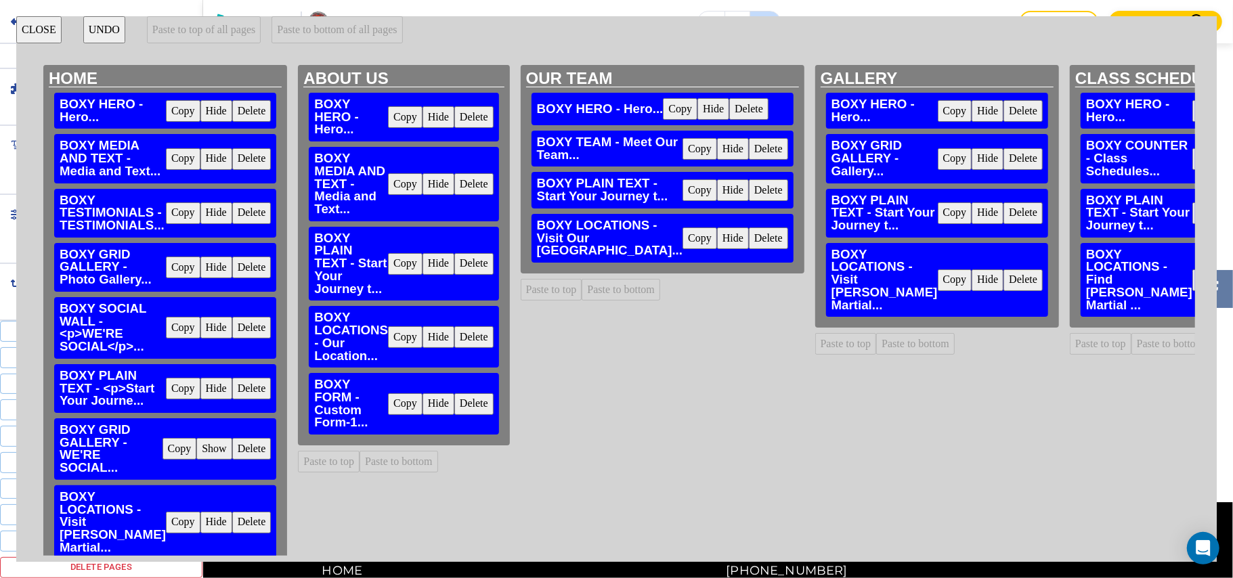
scroll to position [83, 0]
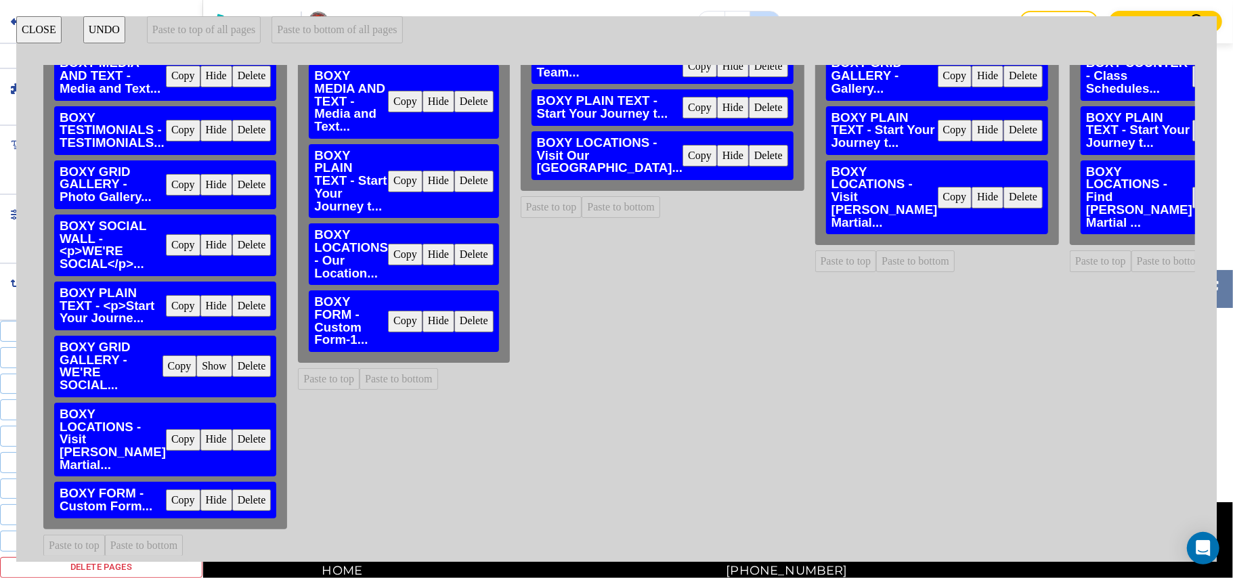
click at [177, 434] on button "Copy" at bounding box center [183, 440] width 35 height 22
click at [403, 375] on button "Paste to bottom" at bounding box center [398, 379] width 79 height 22
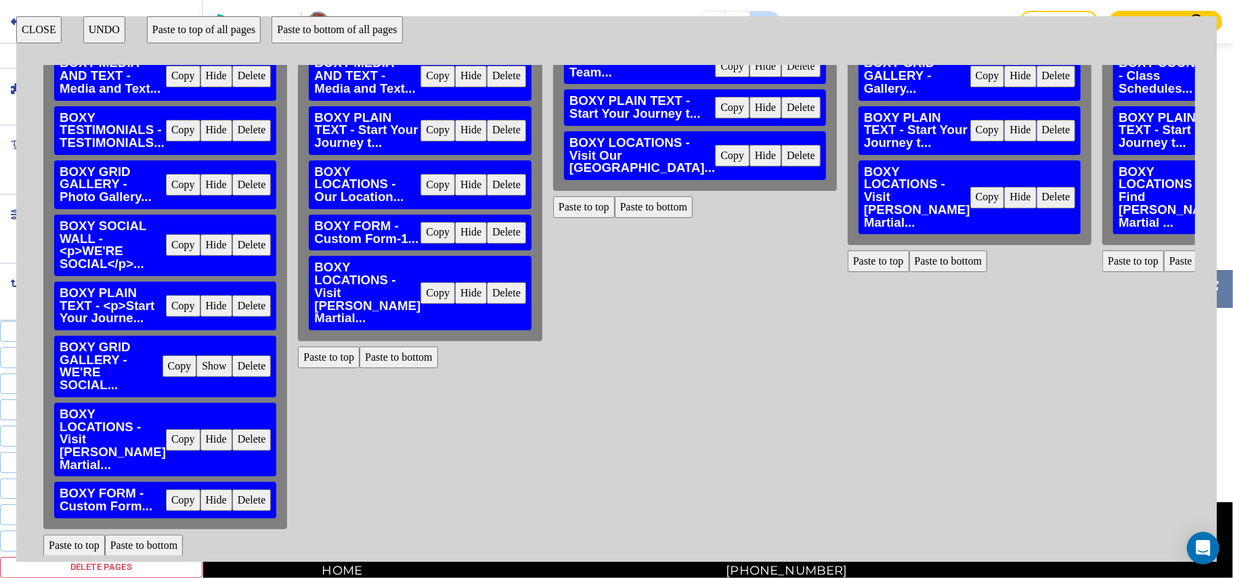
click at [487, 196] on button "Delete" at bounding box center [506, 185] width 39 height 22
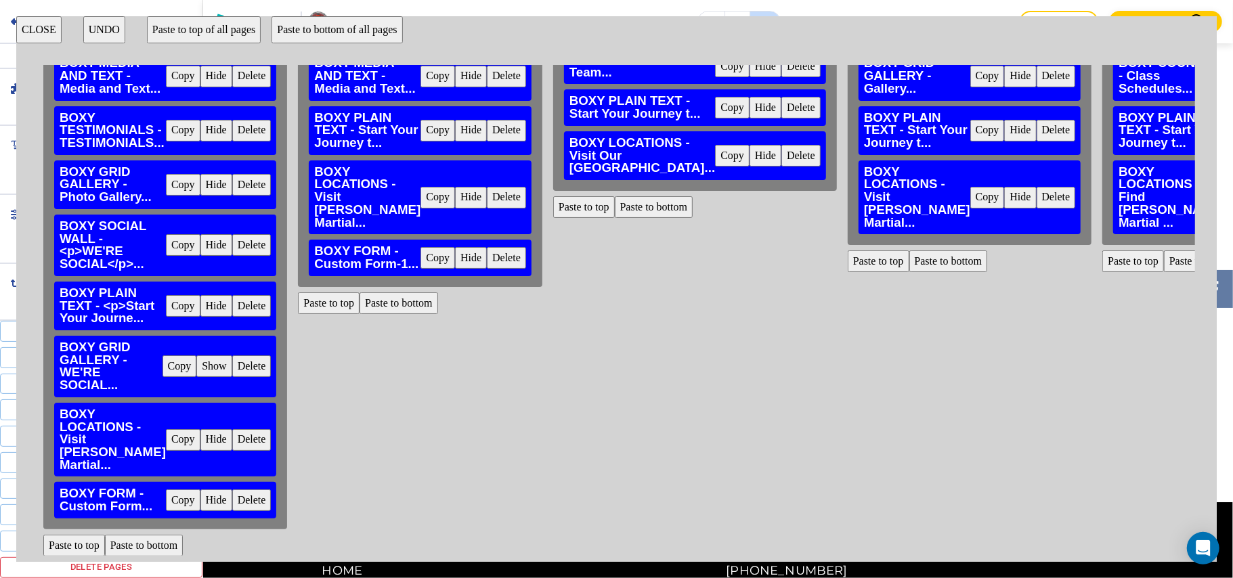
click at [615, 218] on button "Paste to bottom" at bounding box center [654, 207] width 79 height 22
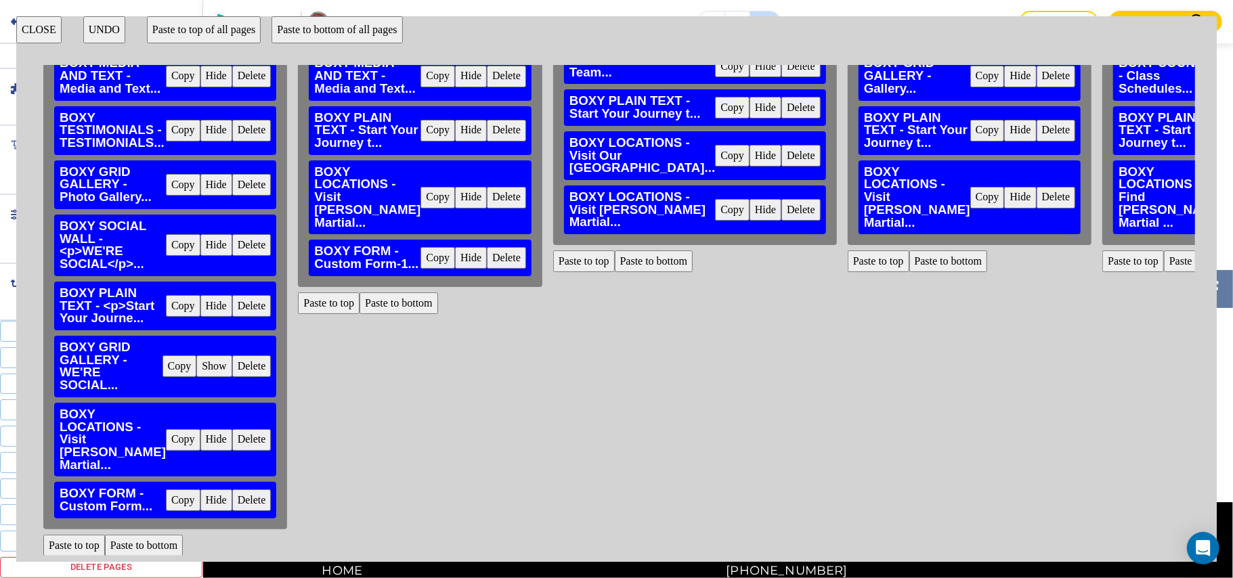
click at [781, 167] on button "Delete" at bounding box center [800, 156] width 39 height 22
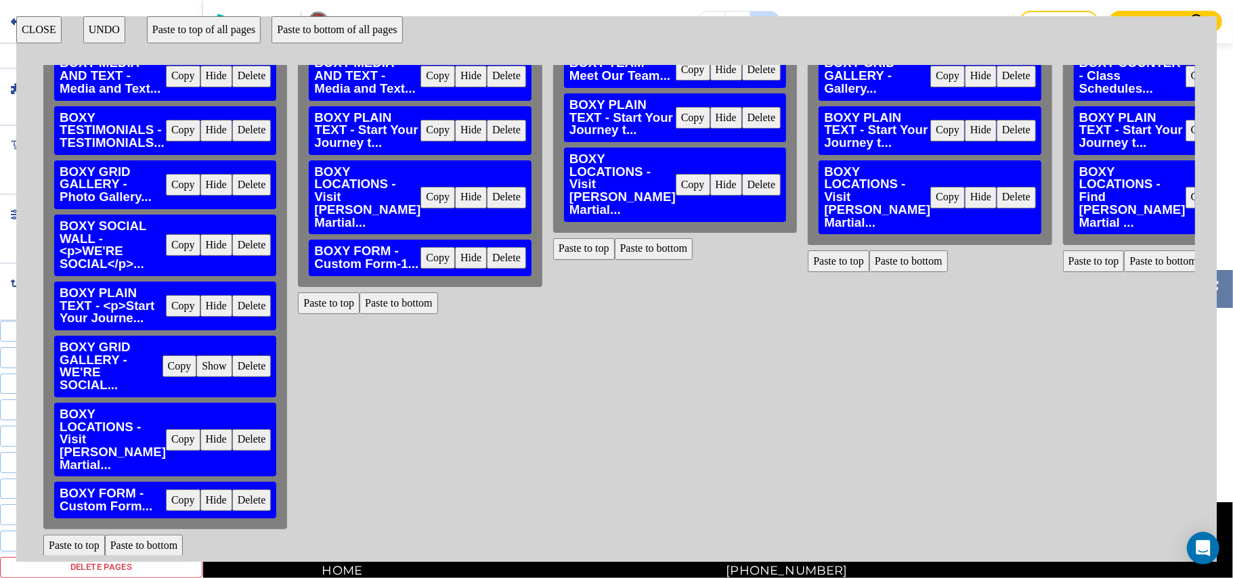
click at [996, 209] on button "Delete" at bounding box center [1015, 198] width 39 height 22
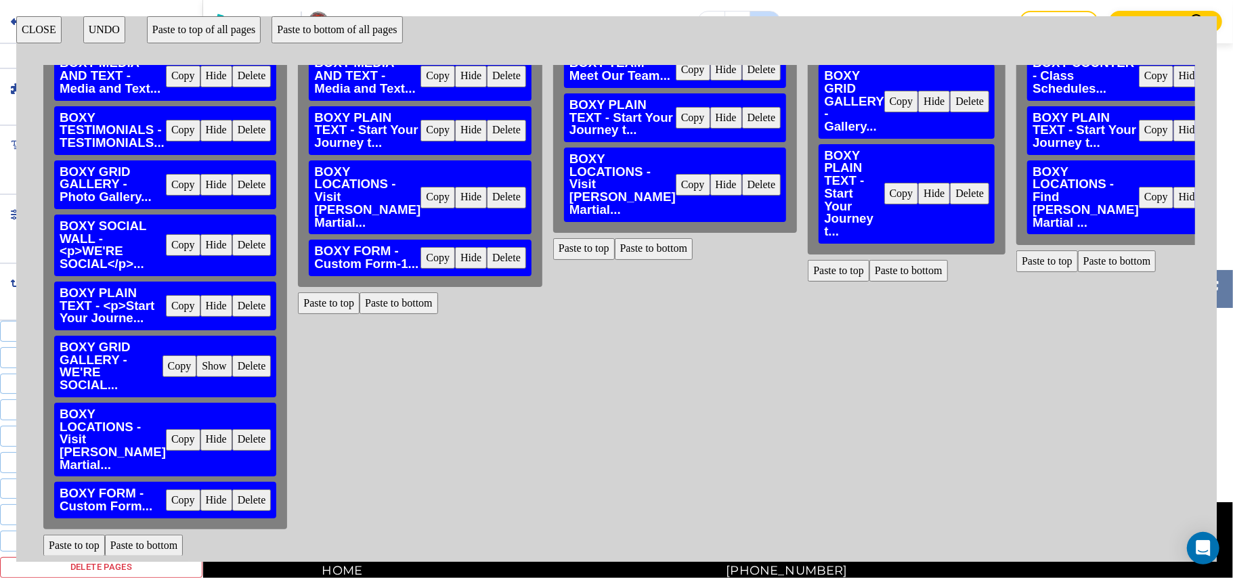
click at [869, 266] on button "Paste to bottom" at bounding box center [908, 271] width 79 height 22
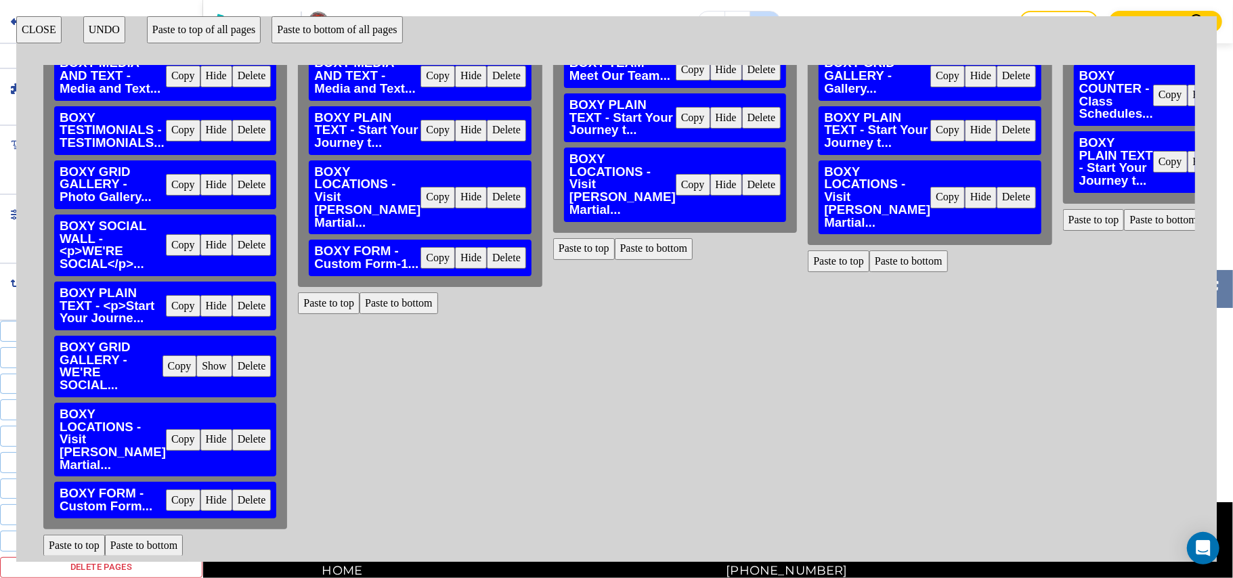
click at [1124, 219] on button "Paste to bottom" at bounding box center [1163, 220] width 79 height 22
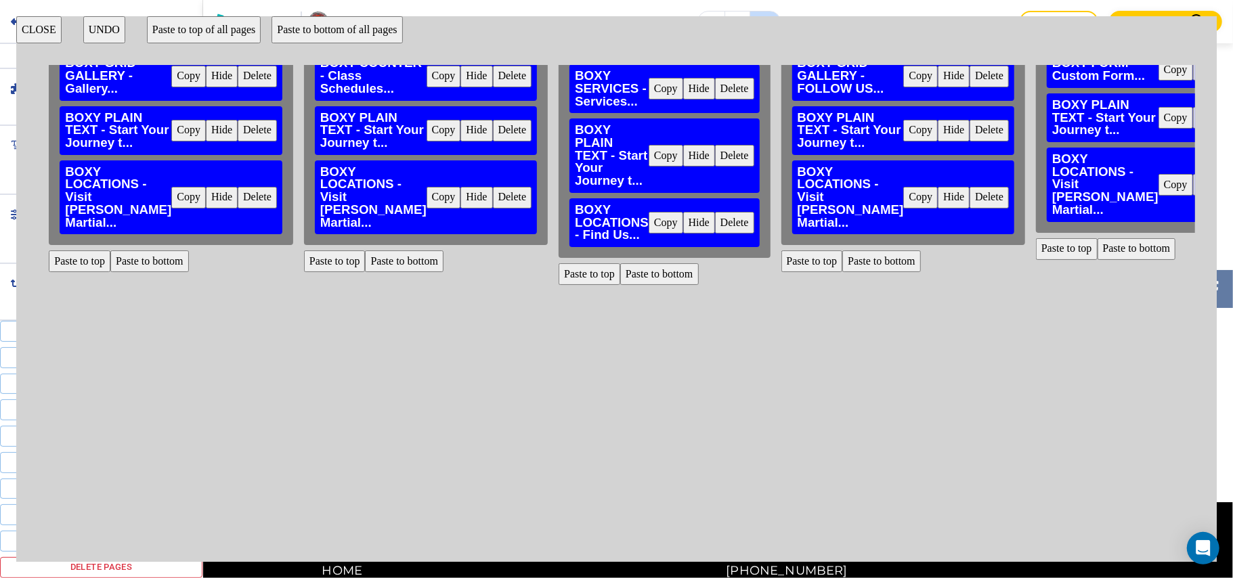
scroll to position [83, 884]
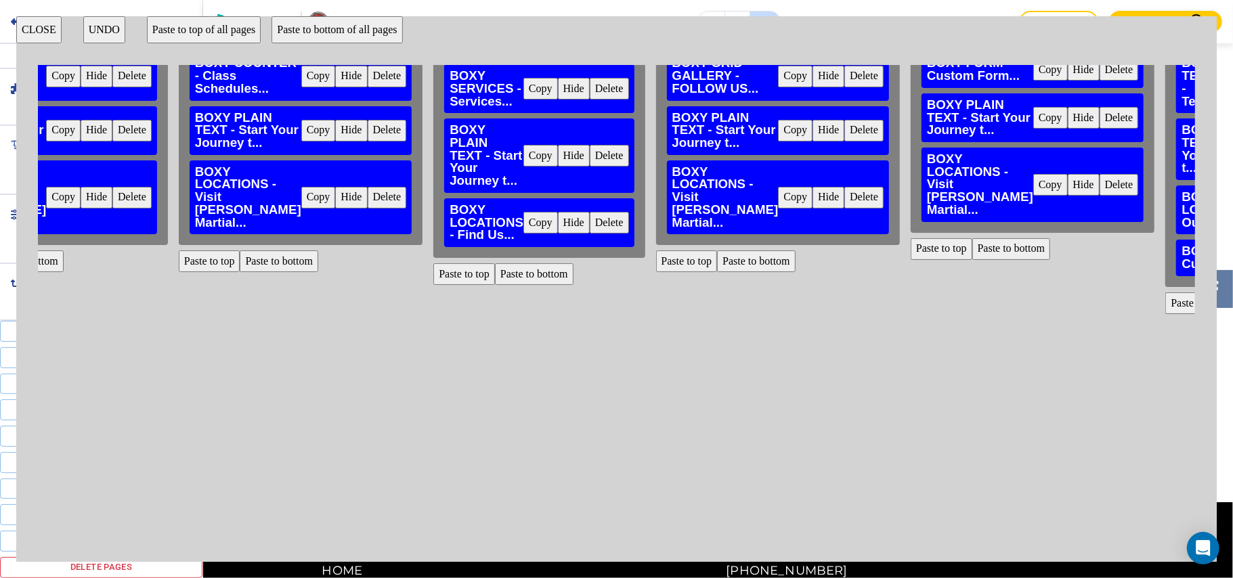
click at [590, 214] on button "Delete" at bounding box center [609, 223] width 39 height 22
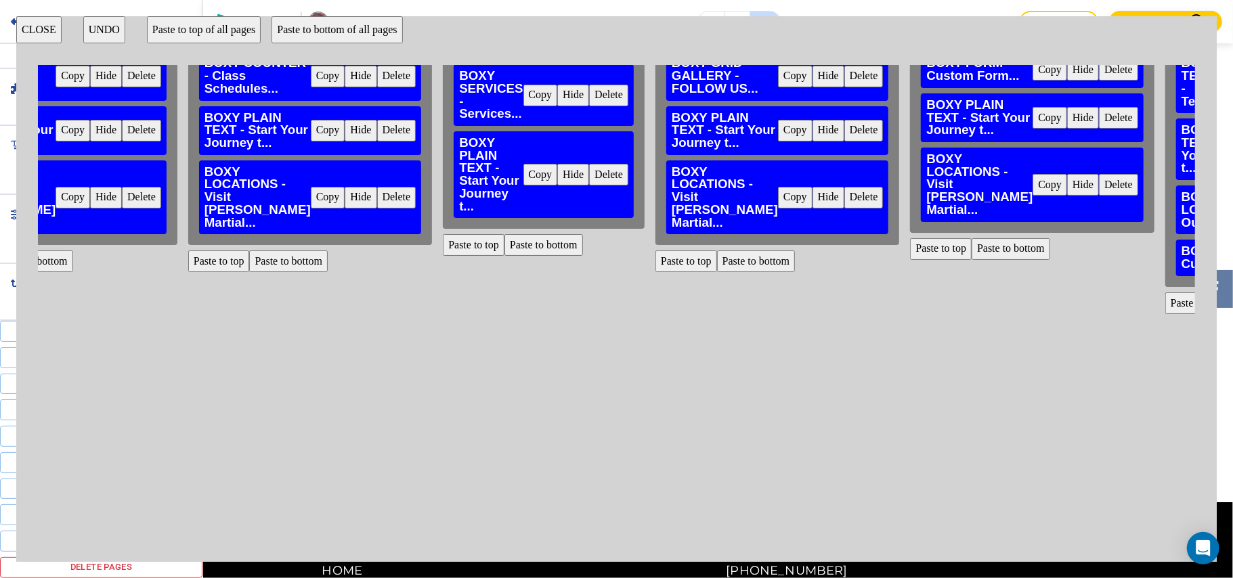
click at [504, 236] on button "Paste to bottom" at bounding box center [543, 245] width 79 height 22
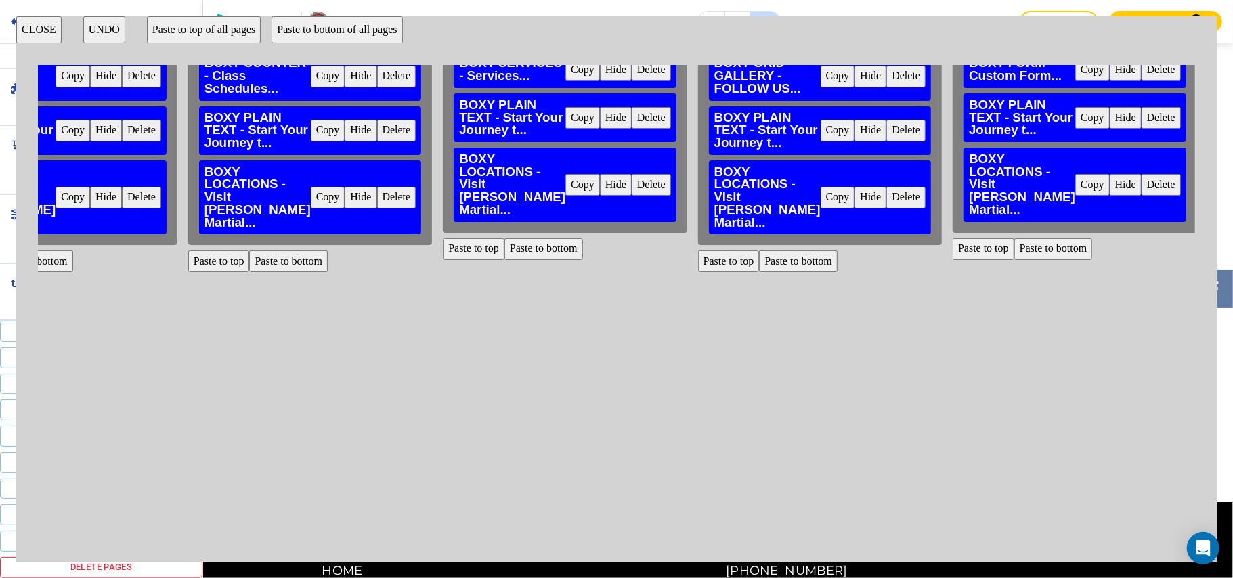
click at [886, 209] on button "Delete" at bounding box center [905, 198] width 39 height 22
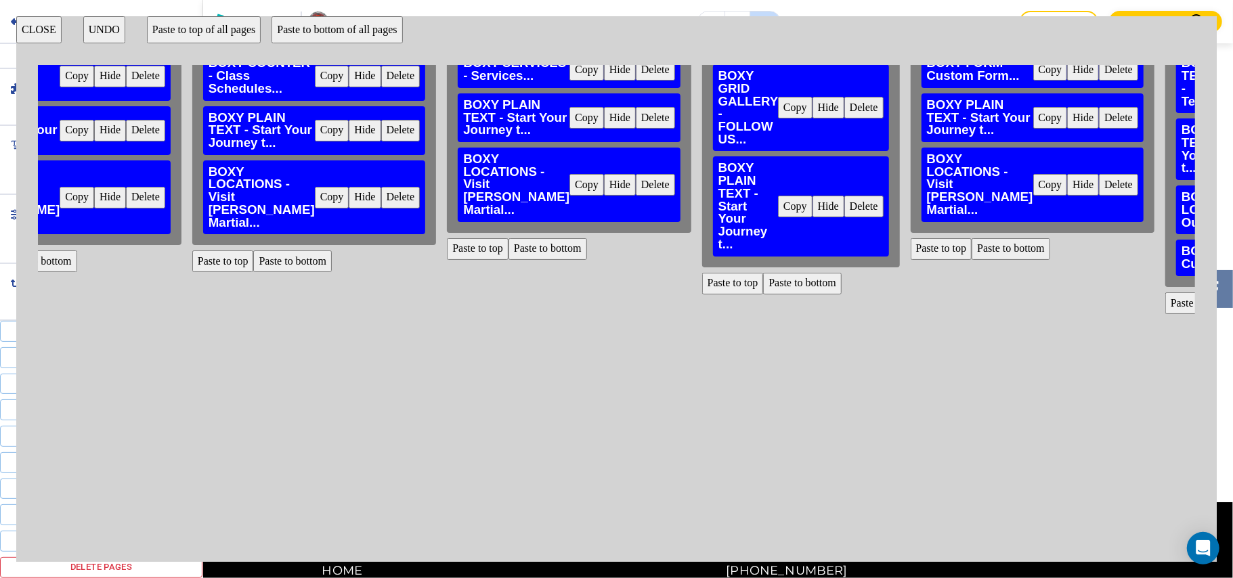
click at [763, 279] on button "Paste to bottom" at bounding box center [802, 284] width 79 height 22
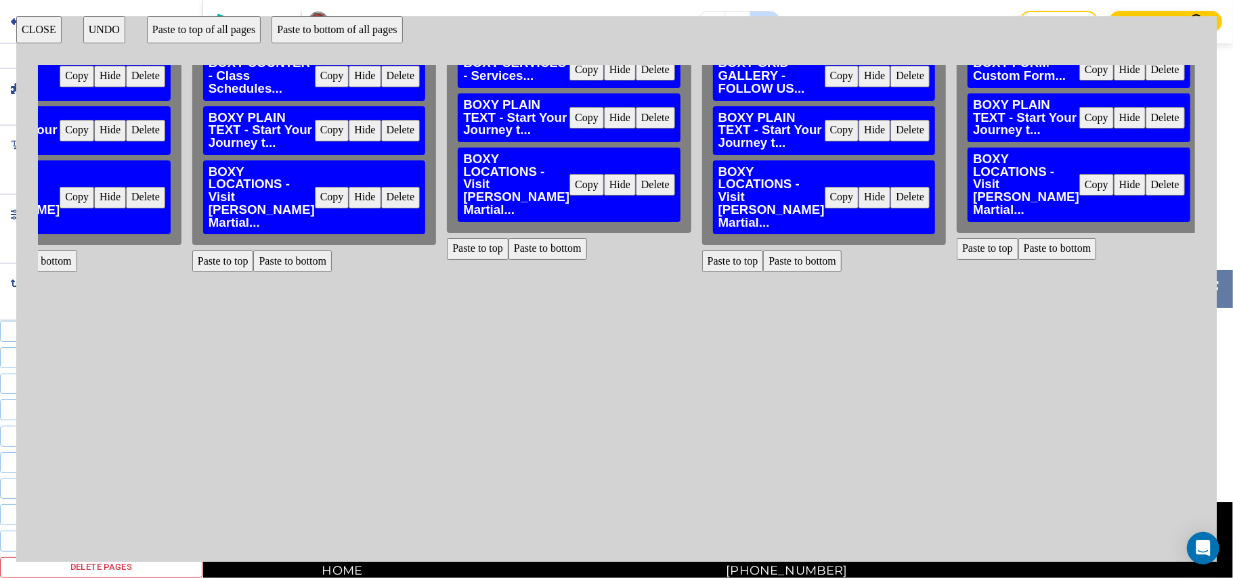
click at [1145, 196] on button "Delete" at bounding box center [1164, 185] width 39 height 22
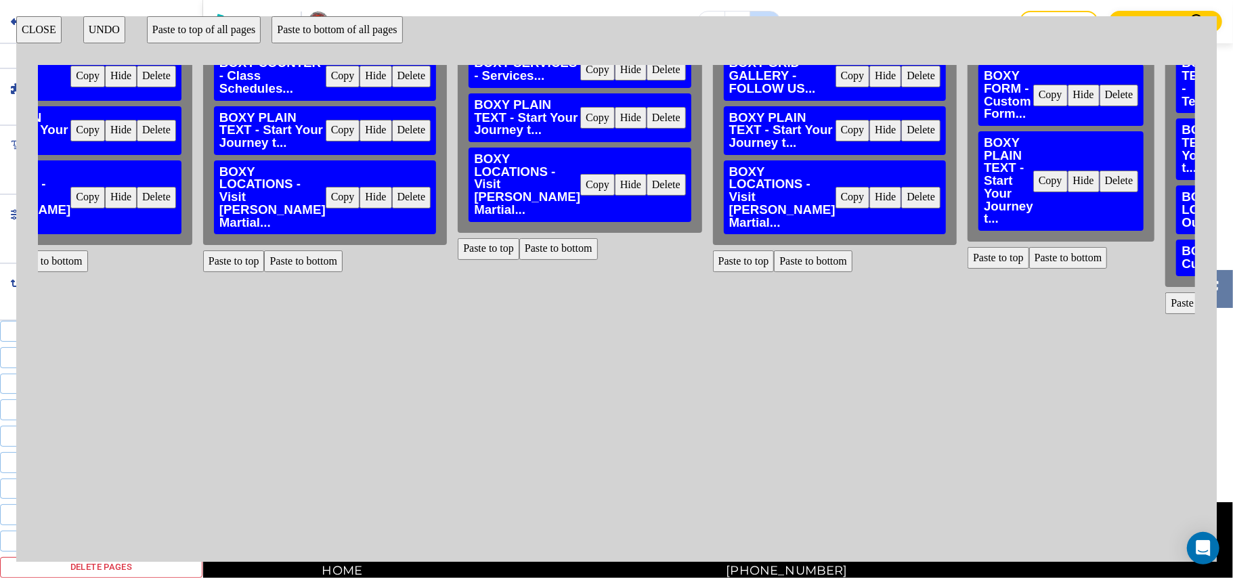
click at [1029, 255] on button "Paste to bottom" at bounding box center [1068, 258] width 79 height 22
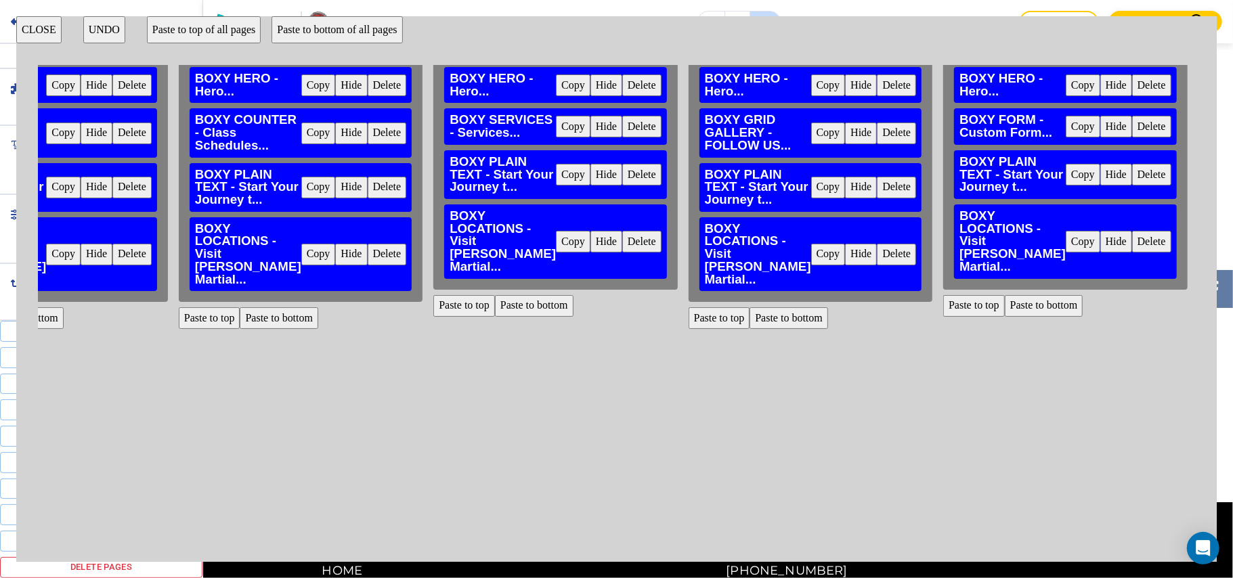
scroll to position [0, 884]
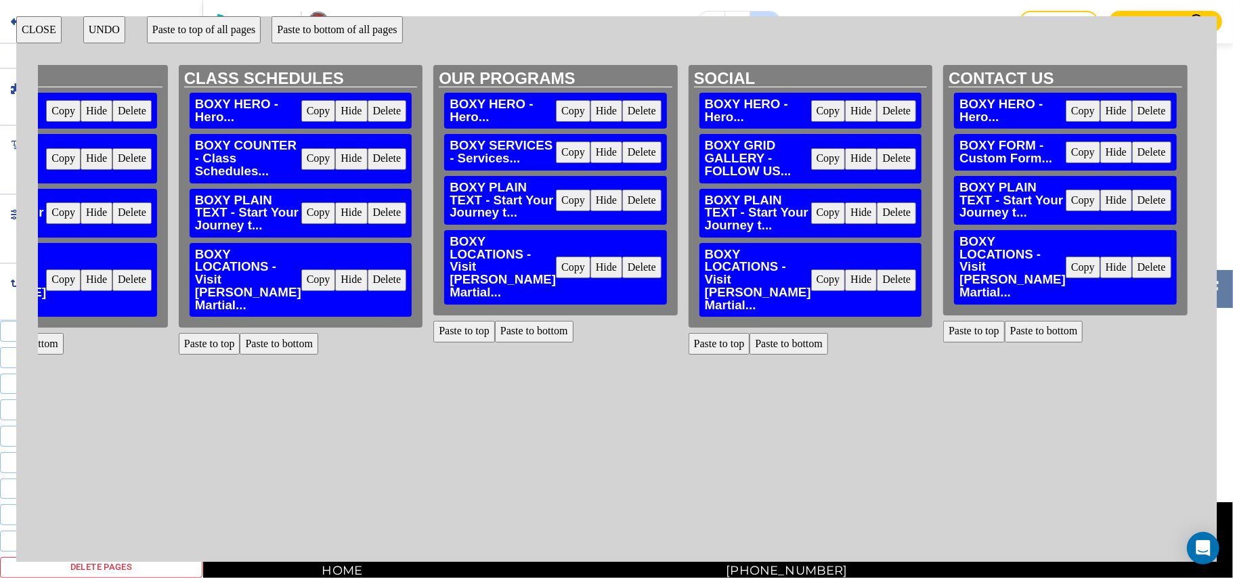
click at [39, 22] on button "CLOSE" at bounding box center [38, 29] width 45 height 27
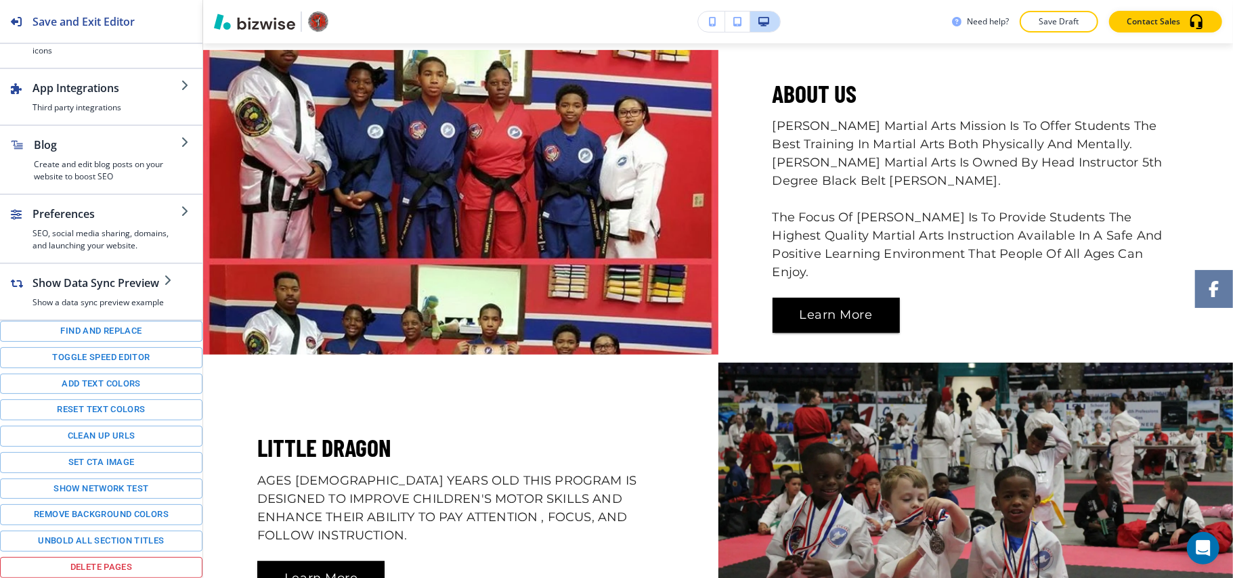
scroll to position [0, 0]
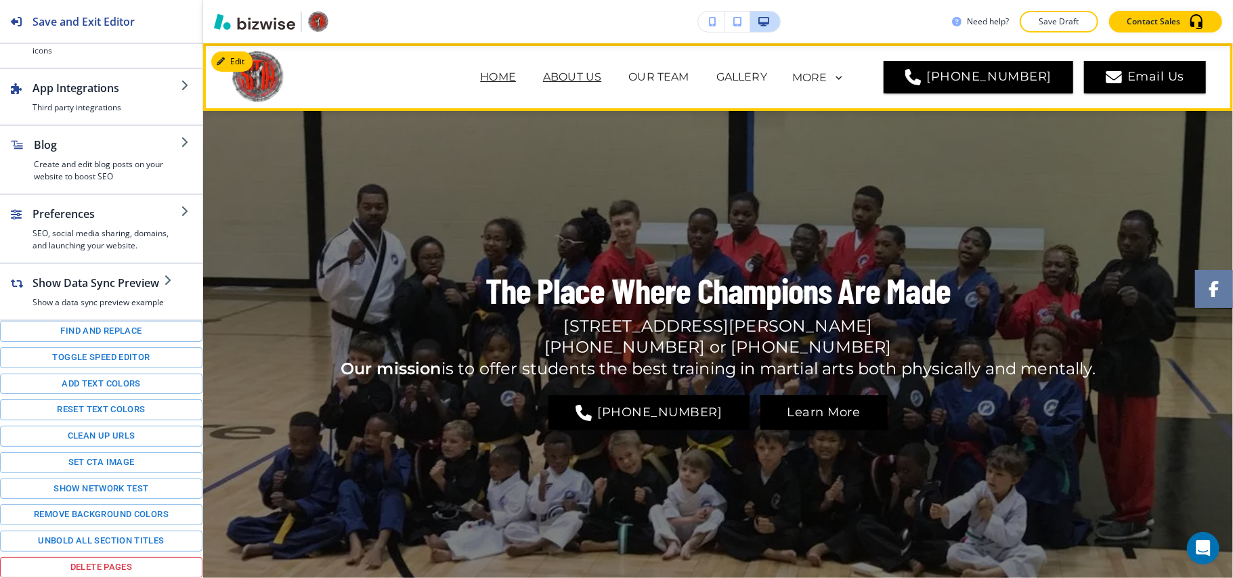
click at [601, 83] on p "ABOUT US" at bounding box center [572, 77] width 58 height 16
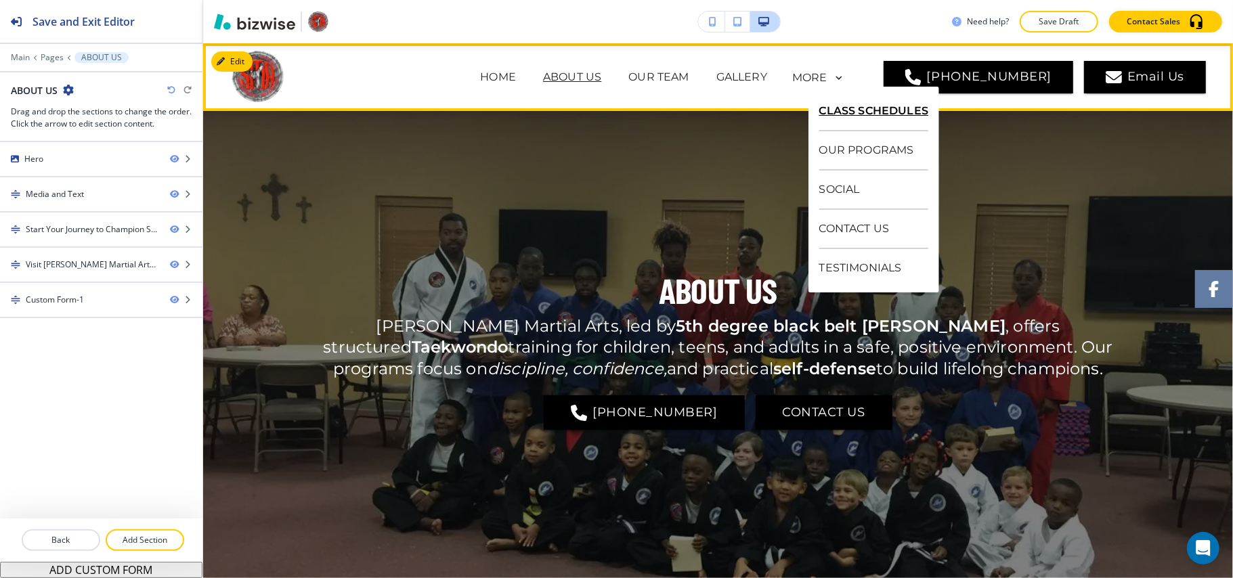
click at [848, 112] on p "CLASS SCHEDULES" at bounding box center [874, 111] width 110 height 39
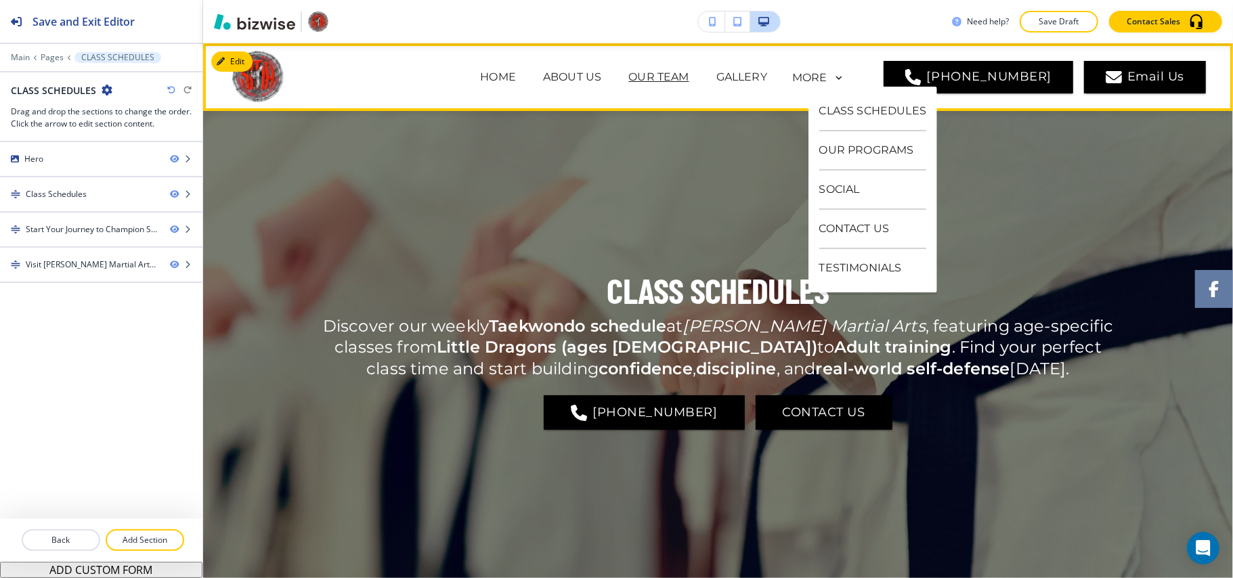
click at [667, 74] on p "OUR TEAM" at bounding box center [658, 77] width 60 height 16
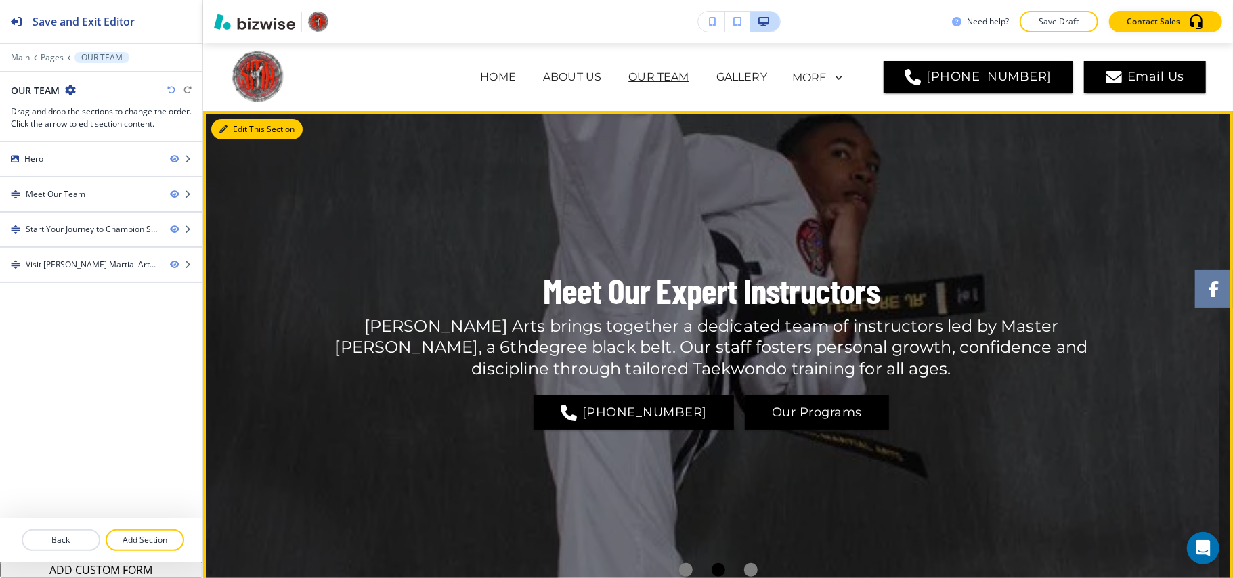
click at [241, 128] on button "Edit This Section" at bounding box center [256, 129] width 91 height 20
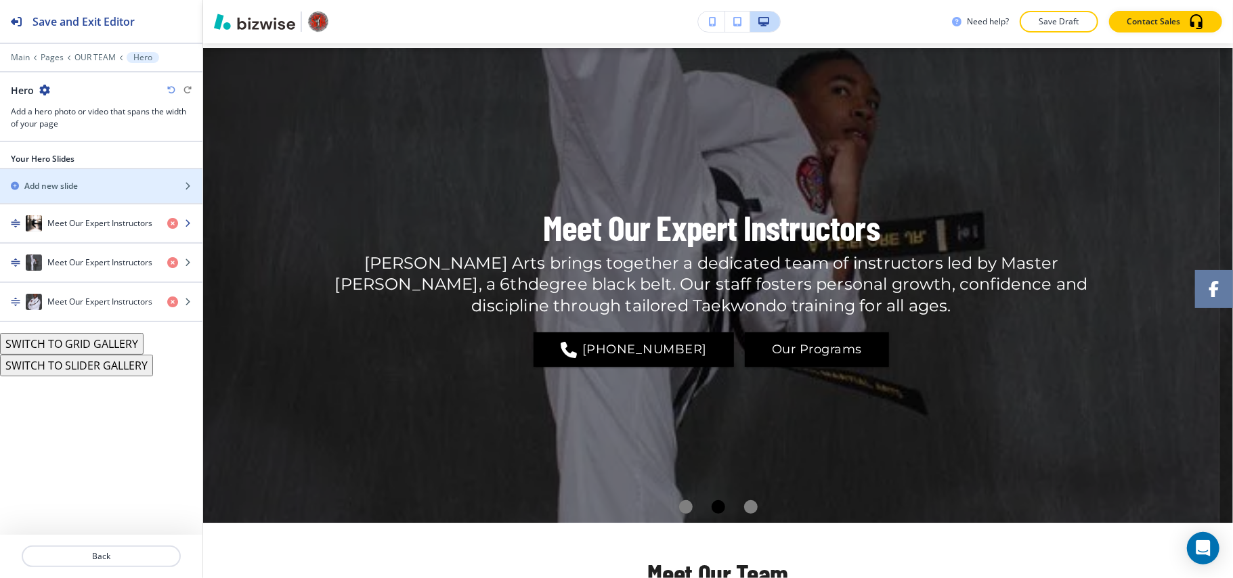
scroll to position [68, 0]
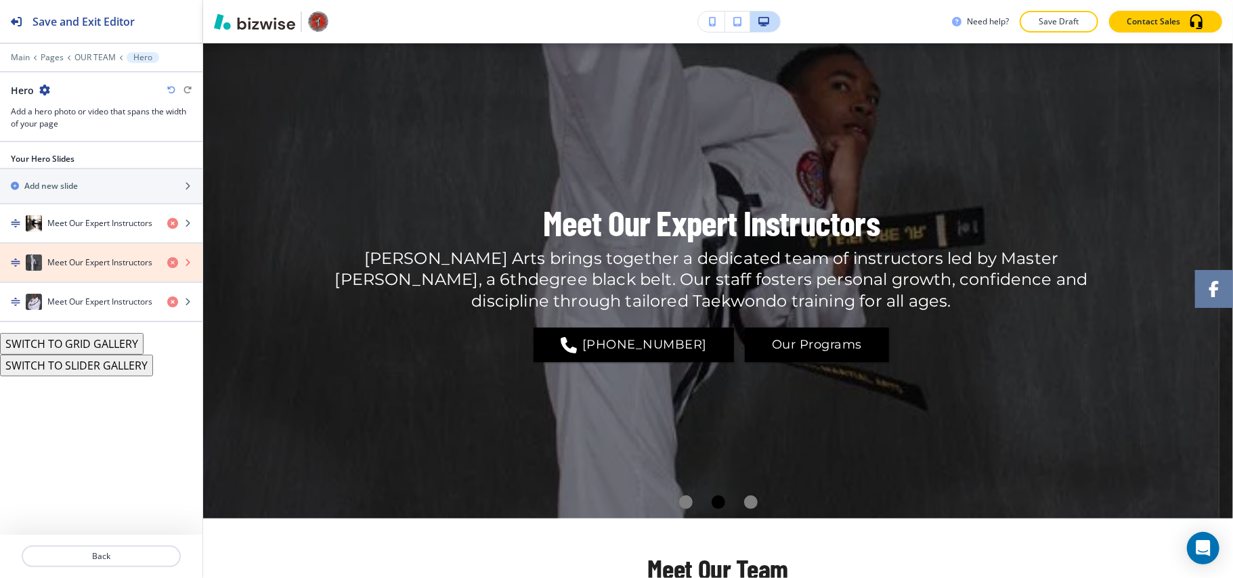
click at [171, 263] on icon "button" at bounding box center [172, 262] width 11 height 11
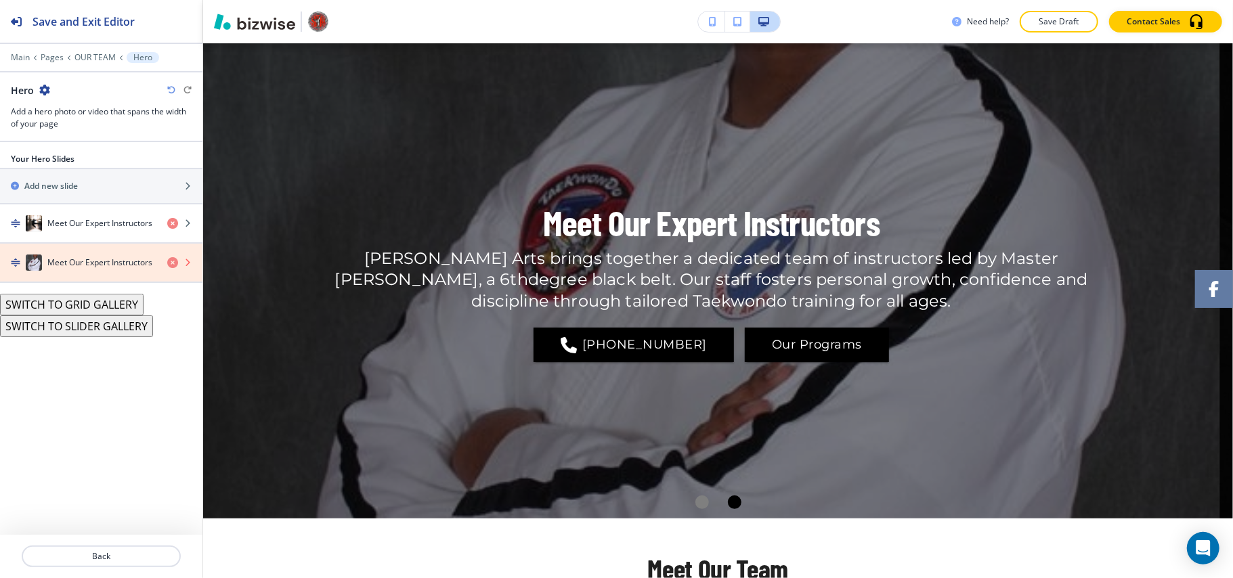
click at [171, 263] on icon "button" at bounding box center [172, 262] width 11 height 11
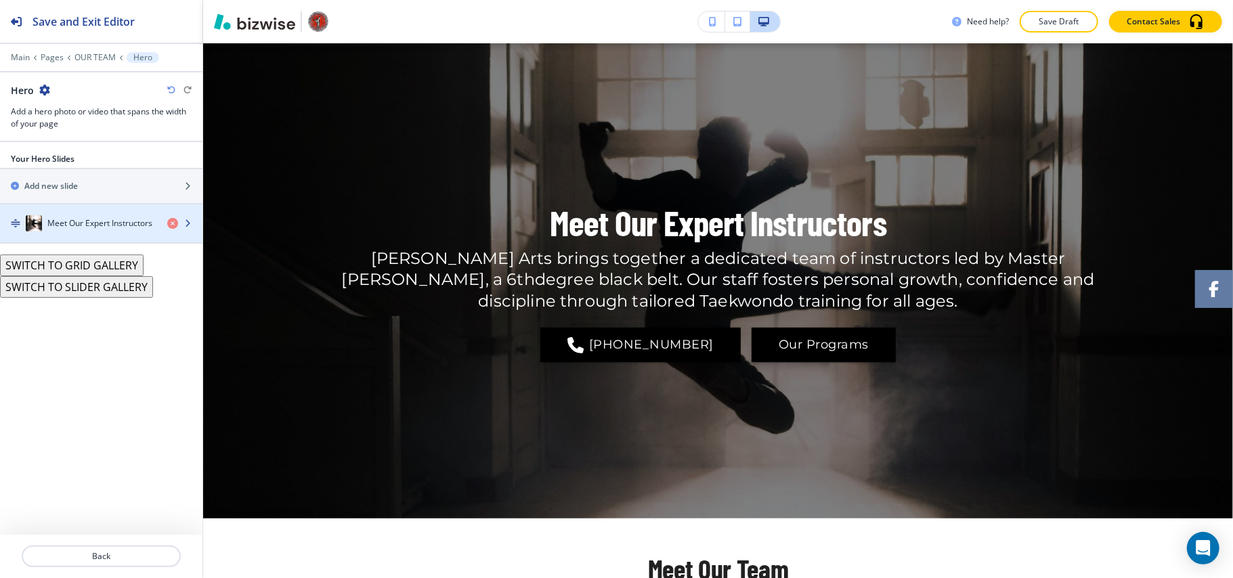
click at [83, 225] on h4 "Meet Our Expert Instructors" at bounding box center [99, 223] width 105 height 12
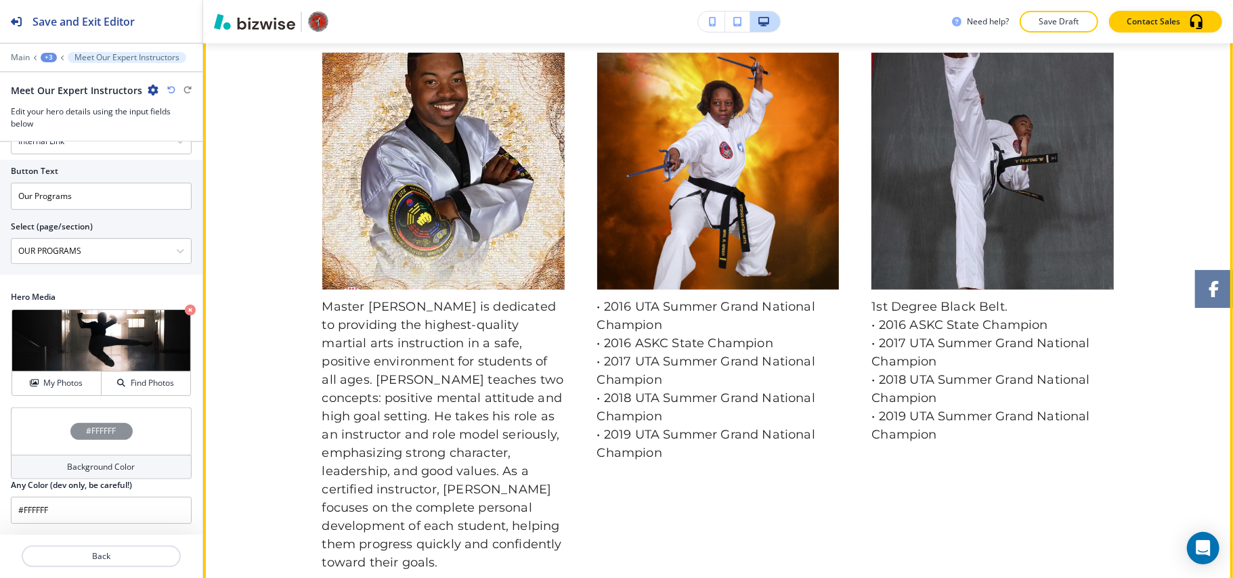
scroll to position [519, 0]
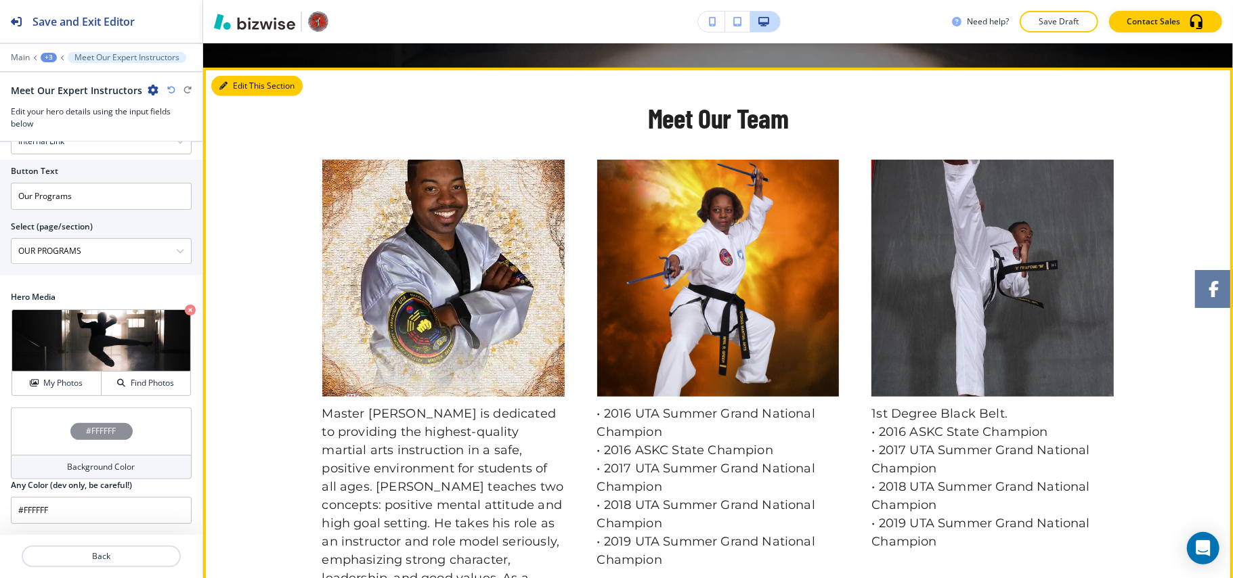
click at [242, 84] on button "Edit This Section" at bounding box center [256, 86] width 91 height 20
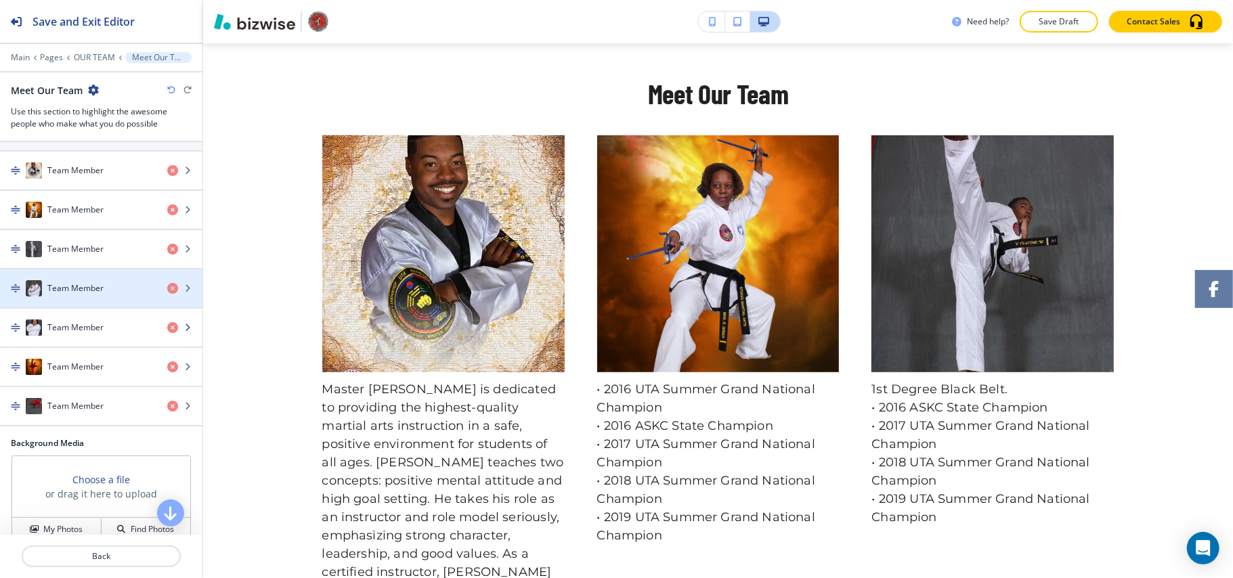
scroll to position [445, 0]
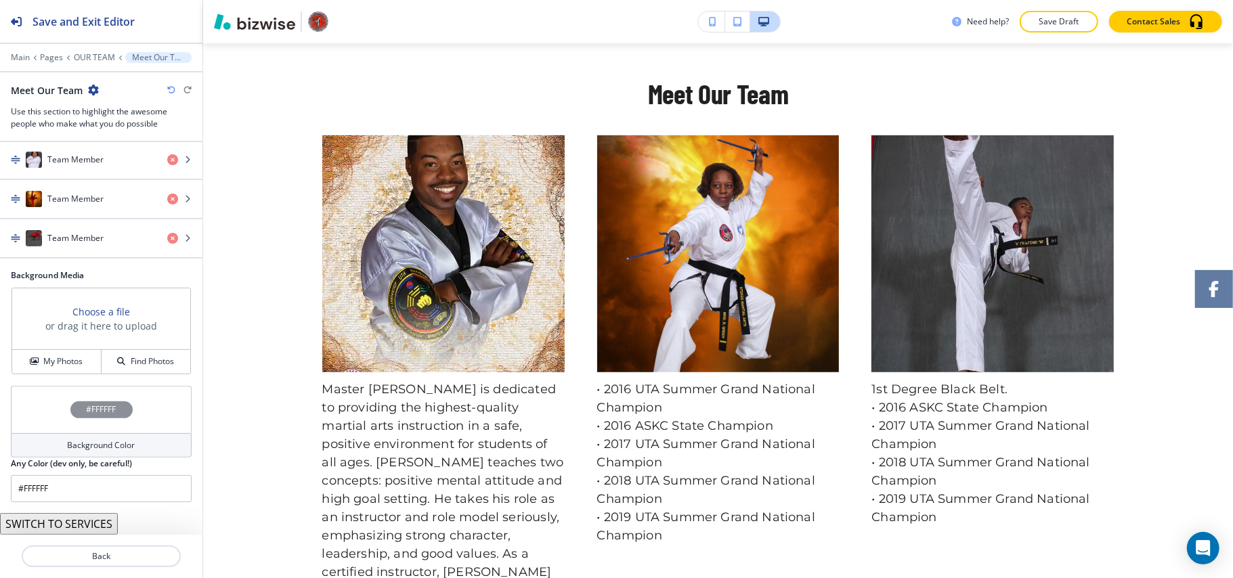
click at [87, 521] on button "SWITCH TO SERVICES" at bounding box center [59, 524] width 118 height 22
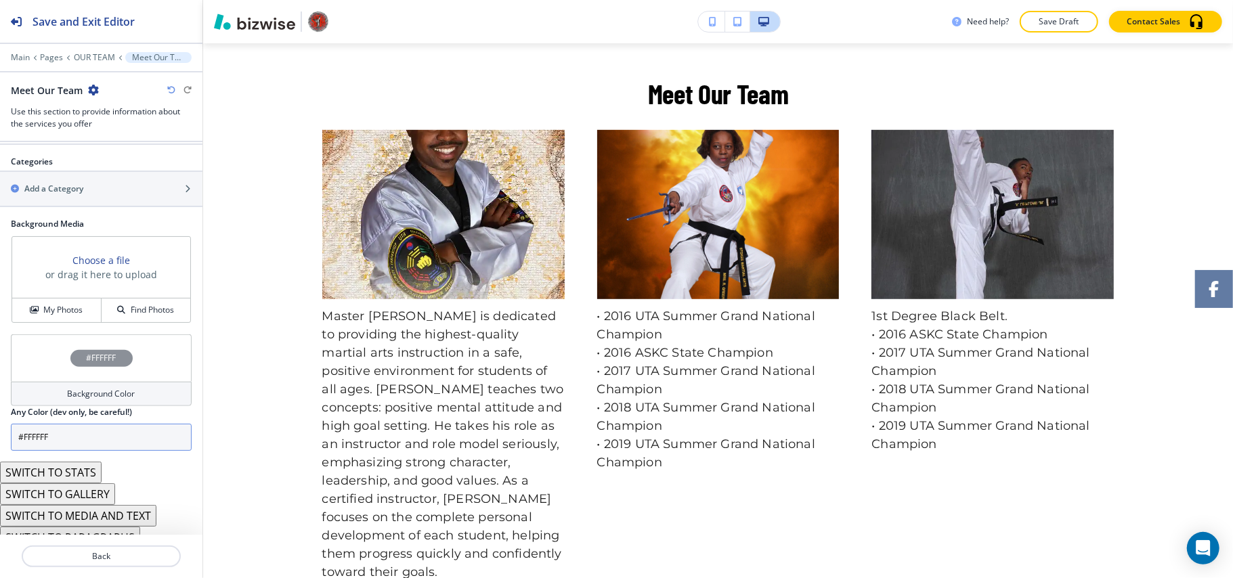
scroll to position [829, 0]
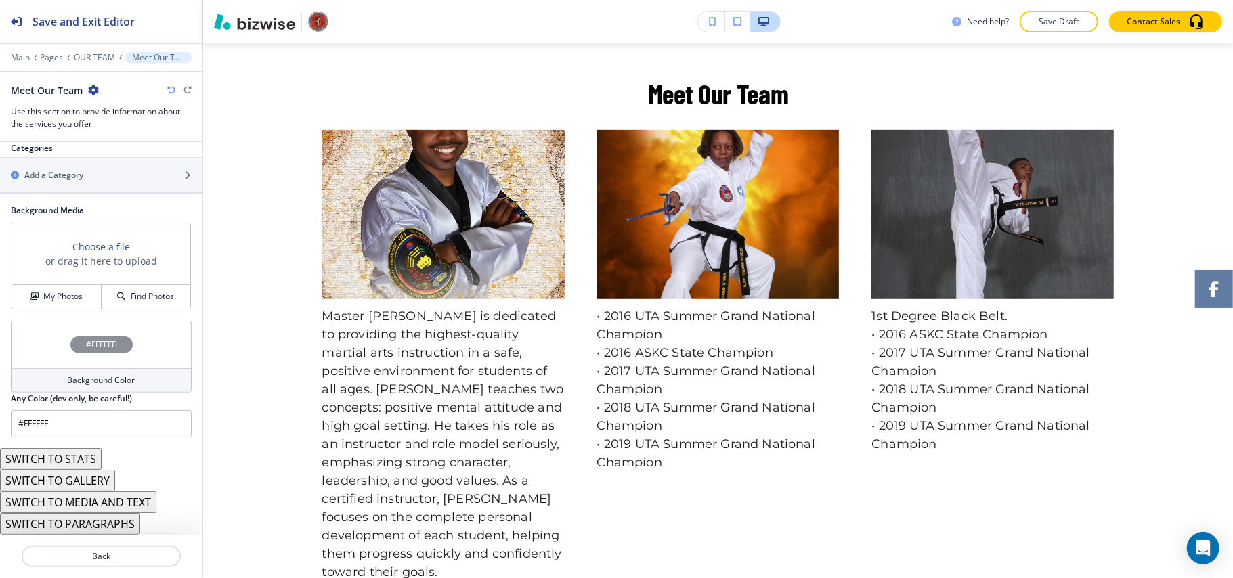
click at [114, 501] on button "SWITCH TO MEDIA AND TEXT" at bounding box center [78, 502] width 156 height 22
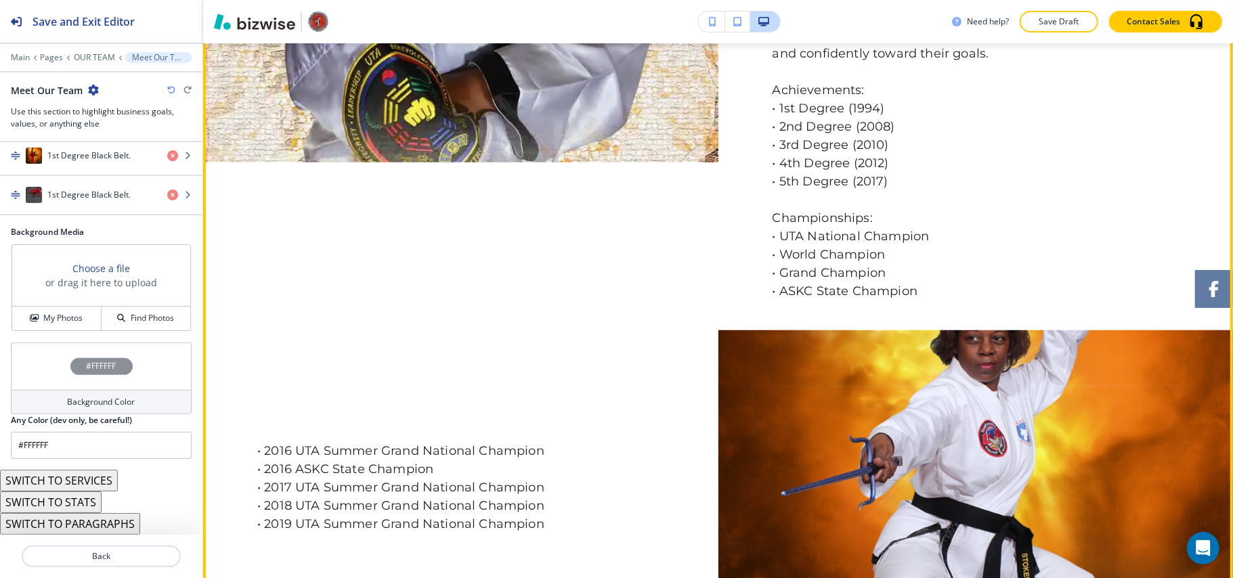
scroll to position [814, 0]
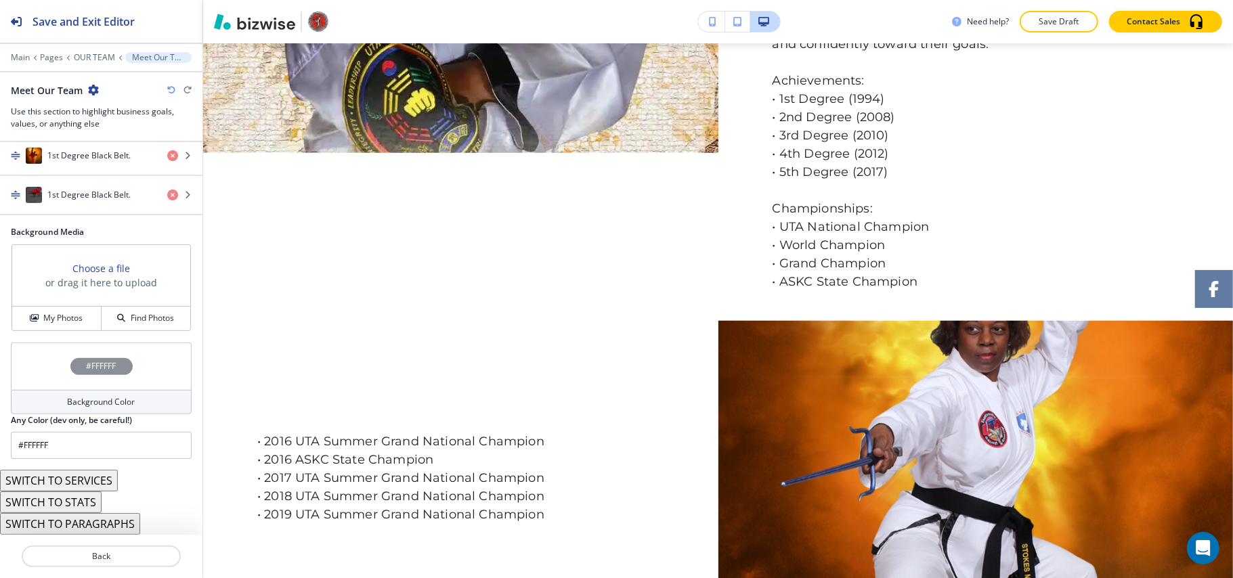
click at [111, 521] on button "SWITCH TO PARAGRAPHS" at bounding box center [70, 524] width 140 height 22
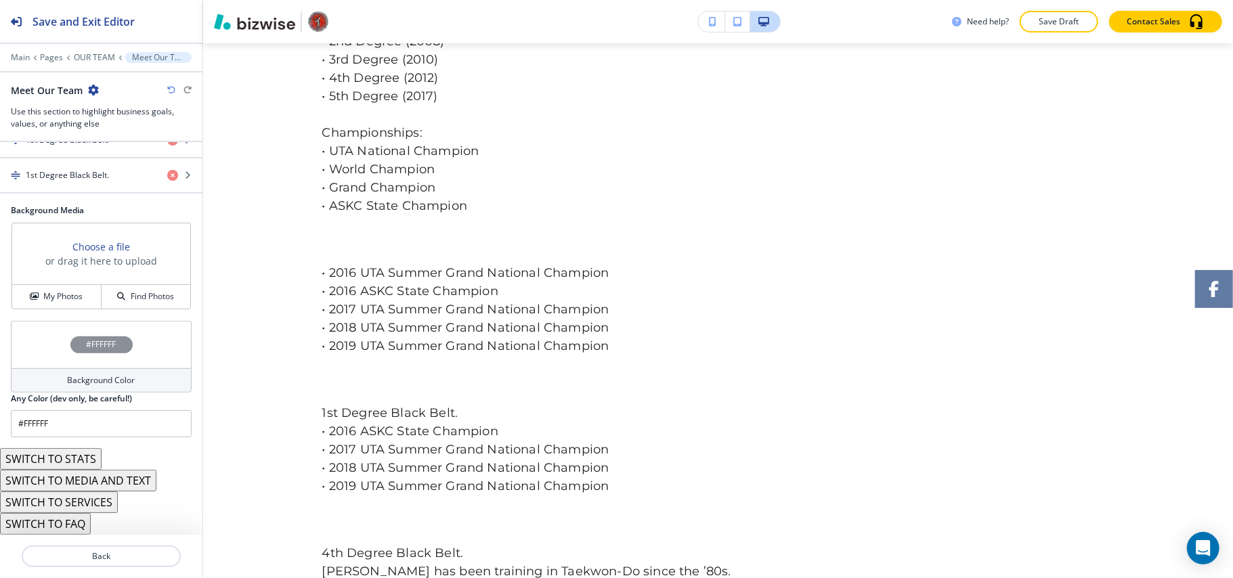
scroll to position [483, 0]
click at [167, 87] on icon "button" at bounding box center [171, 90] width 8 height 8
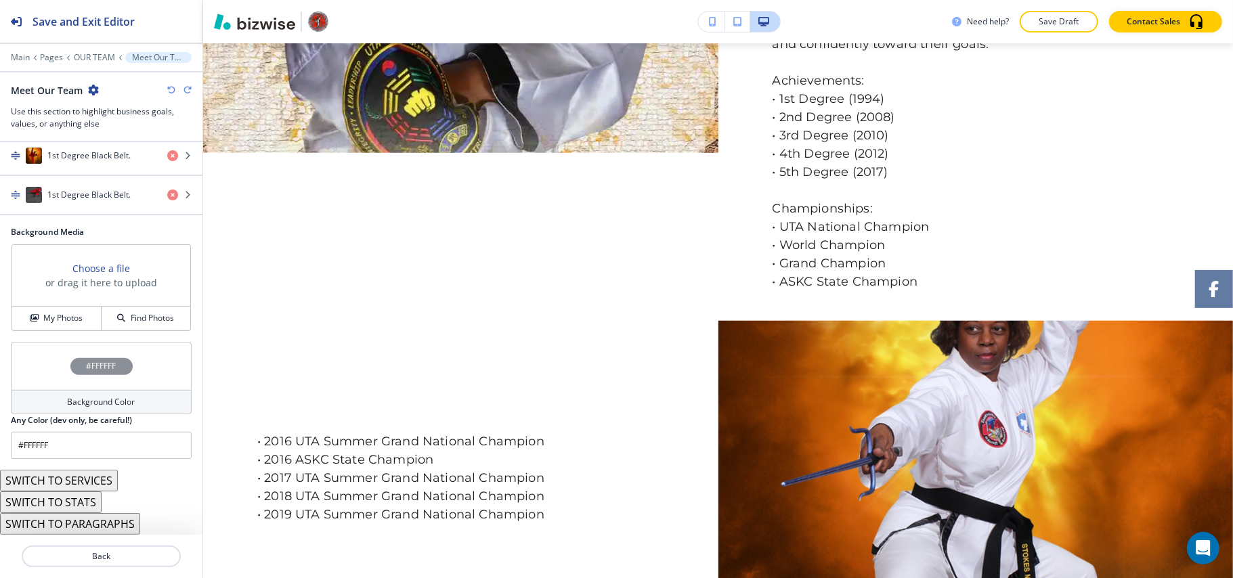
scroll to position [489, 0]
click at [167, 89] on icon "button" at bounding box center [171, 90] width 8 height 8
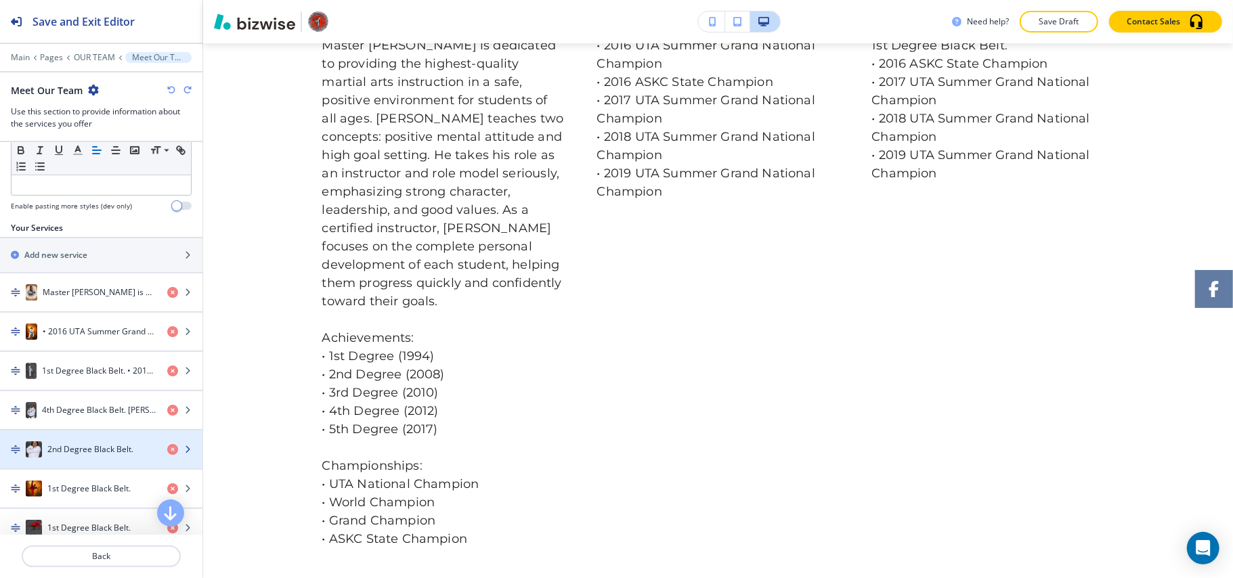
scroll to position [537, 0]
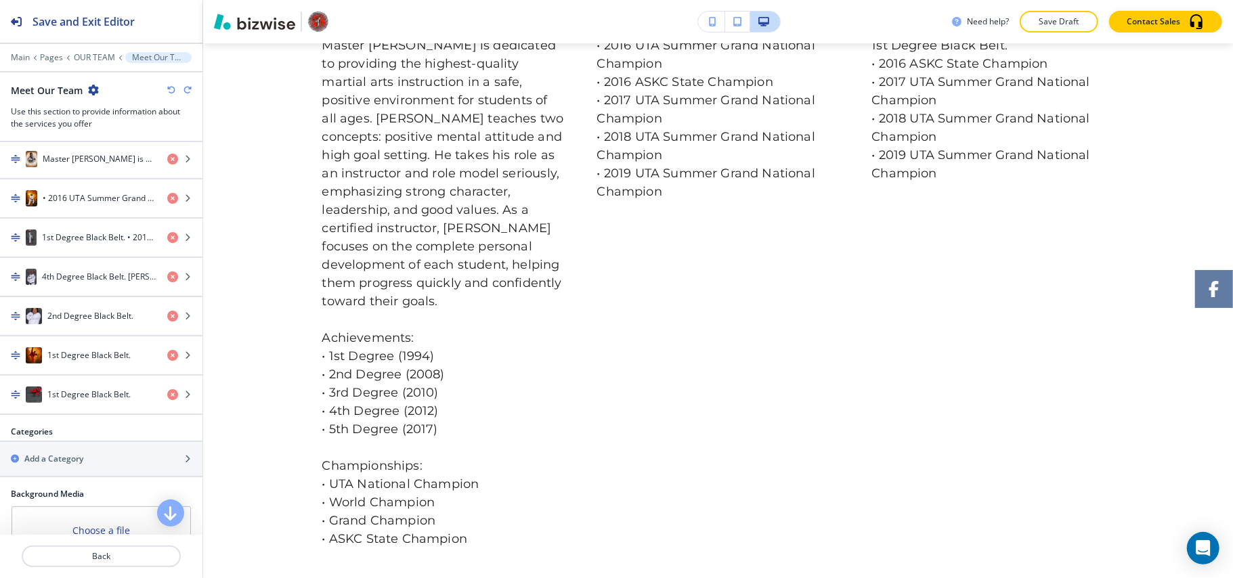
click at [169, 87] on icon "button" at bounding box center [171, 90] width 8 height 8
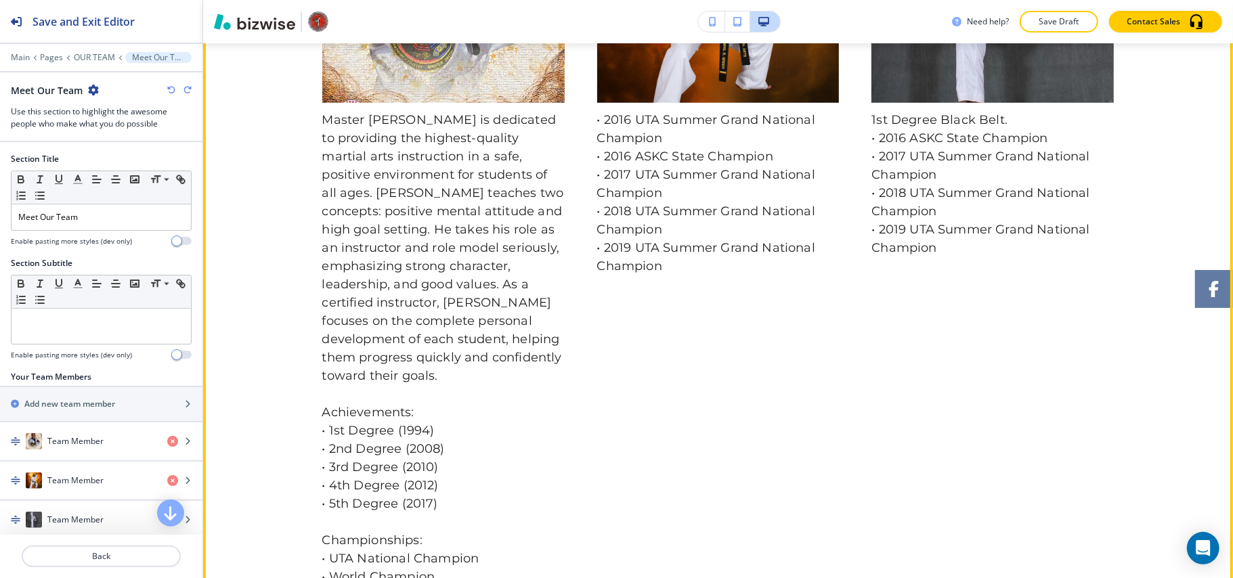
scroll to position [814, 0]
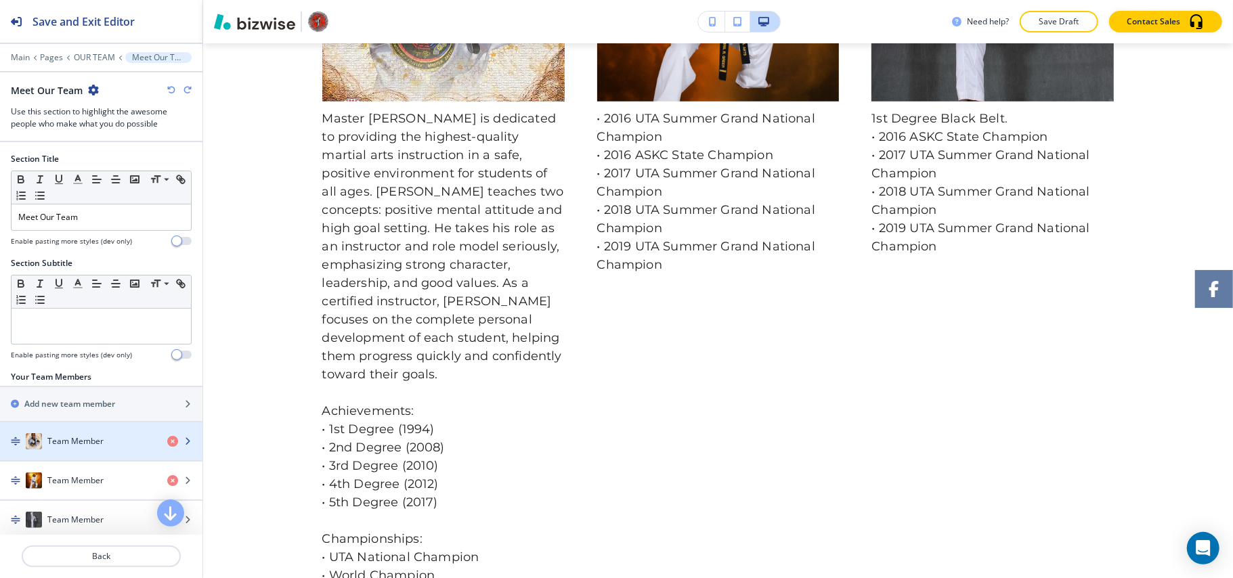
click at [61, 437] on div "Team Member" at bounding box center [78, 441] width 156 height 16
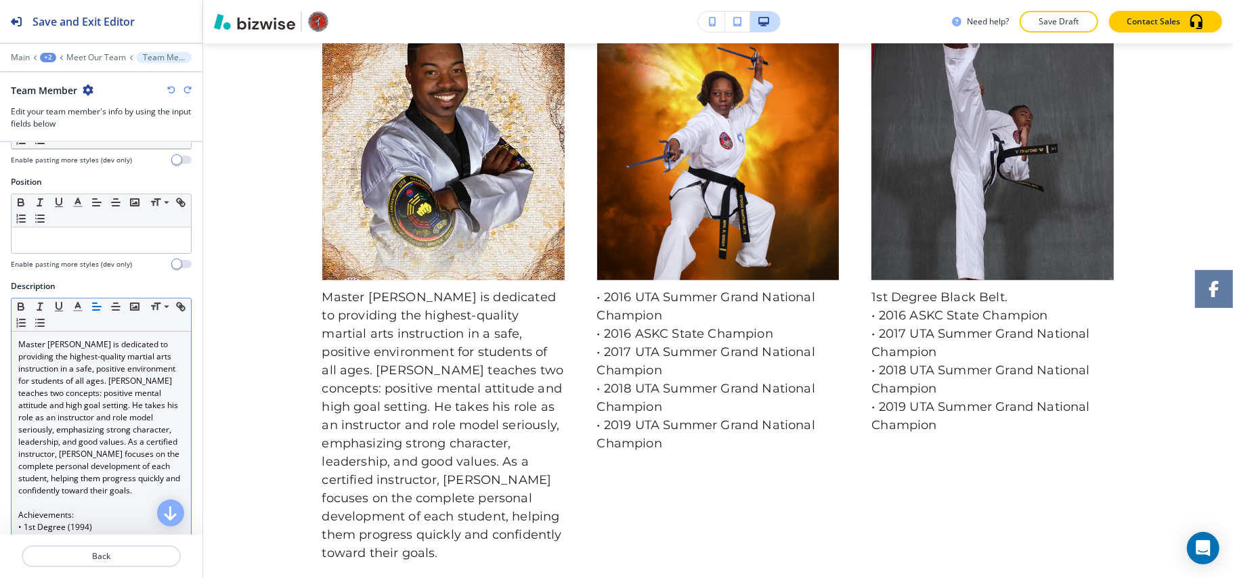
scroll to position [0, 0]
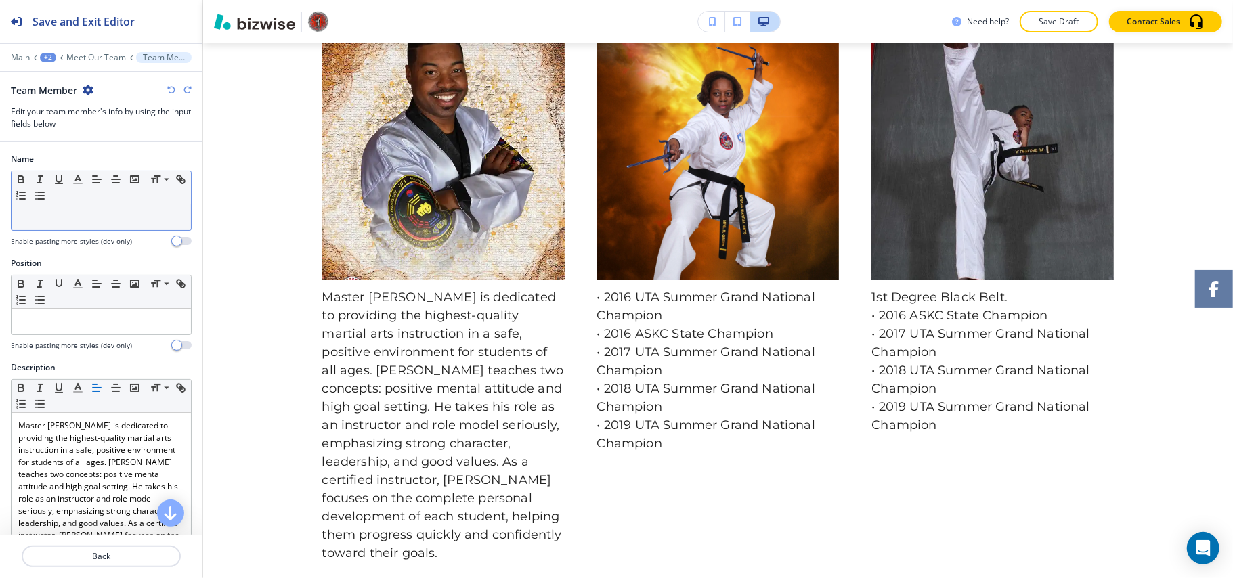
click at [44, 209] on div at bounding box center [101, 217] width 179 height 26
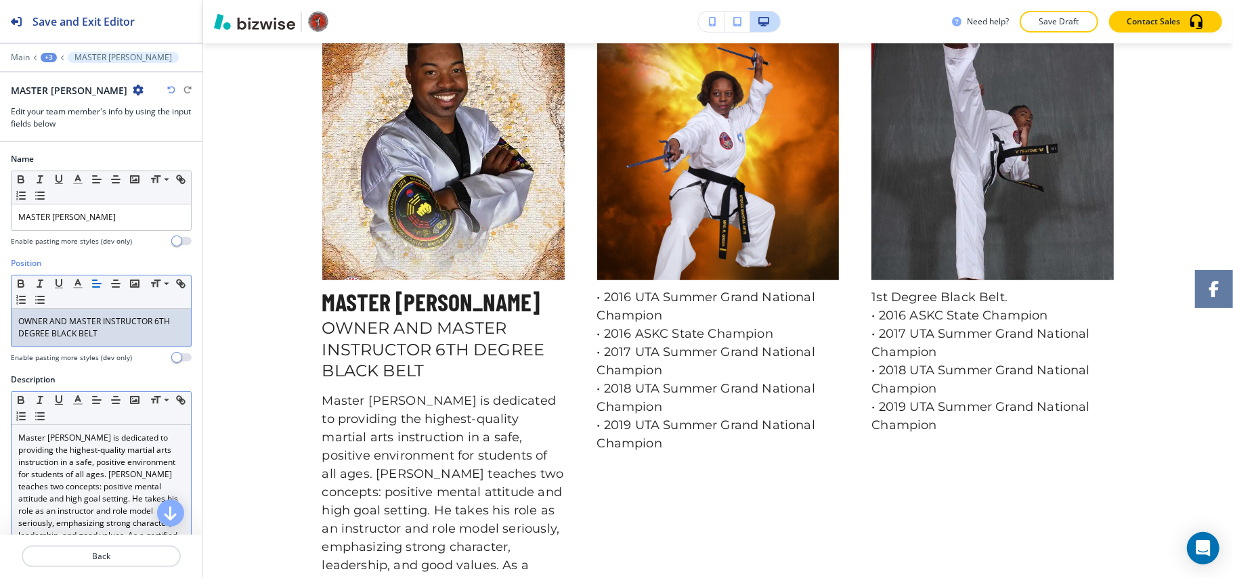
click at [101, 471] on p "Master [PERSON_NAME] is dedicated to providing the highest-quality martial arts…" at bounding box center [101, 511] width 166 height 158
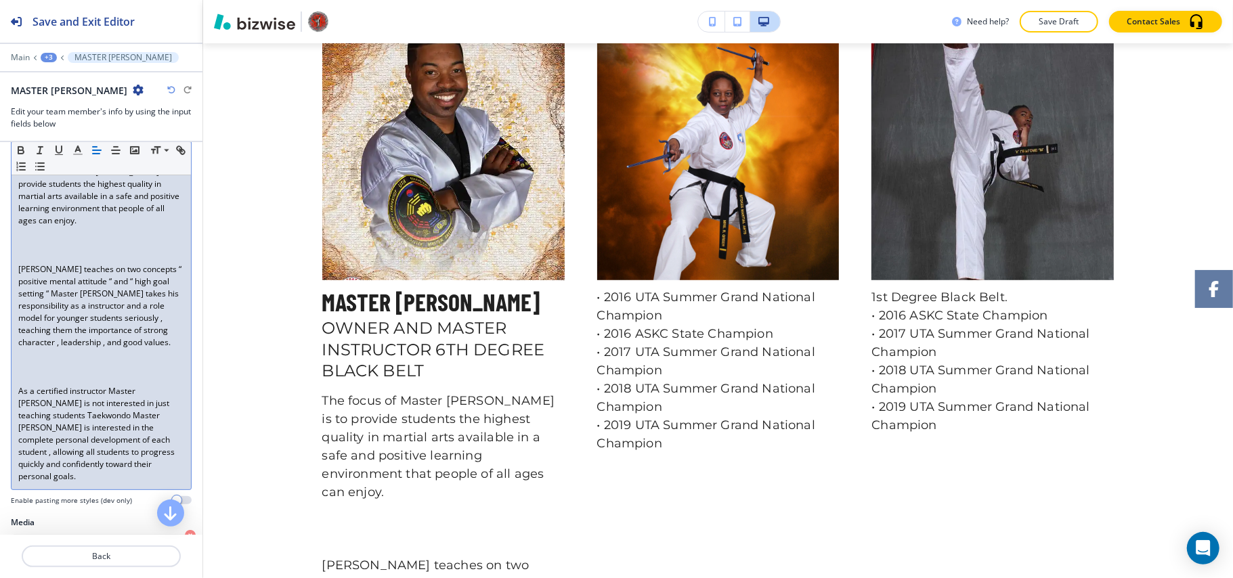
click at [53, 373] on p at bounding box center [101, 367] width 166 height 12
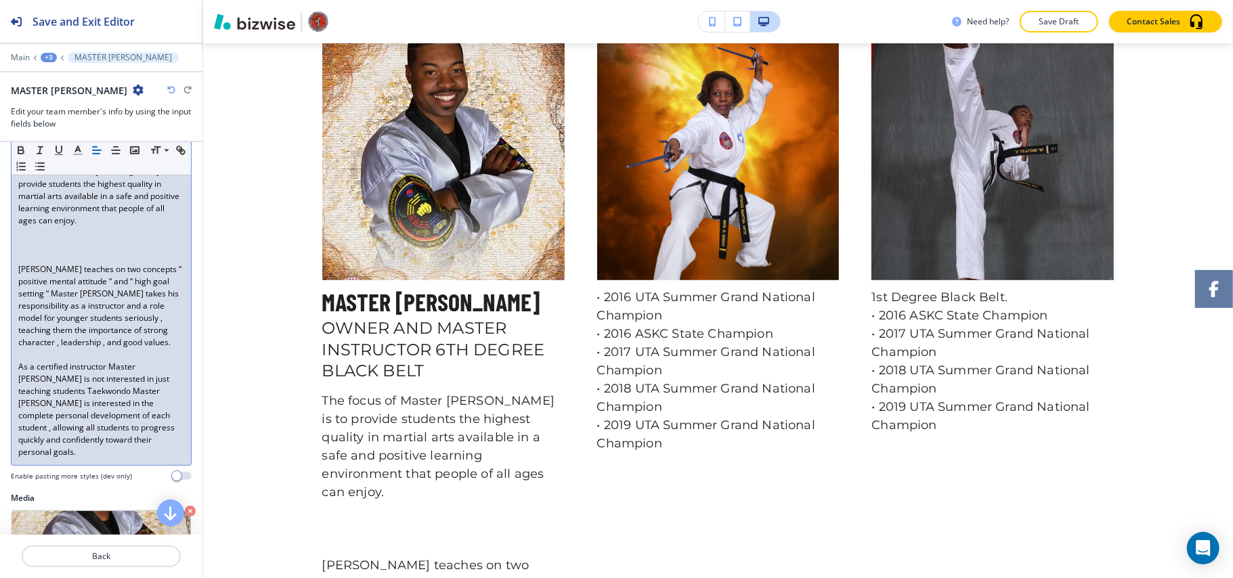
click at [22, 244] on p at bounding box center [101, 245] width 166 height 12
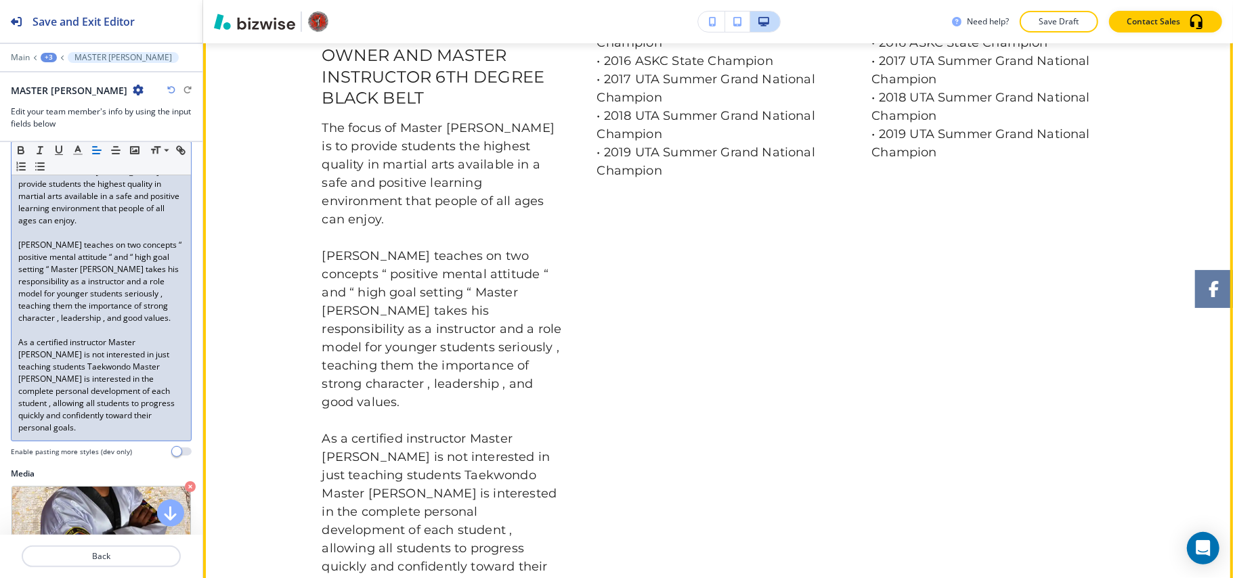
scroll to position [906, 0]
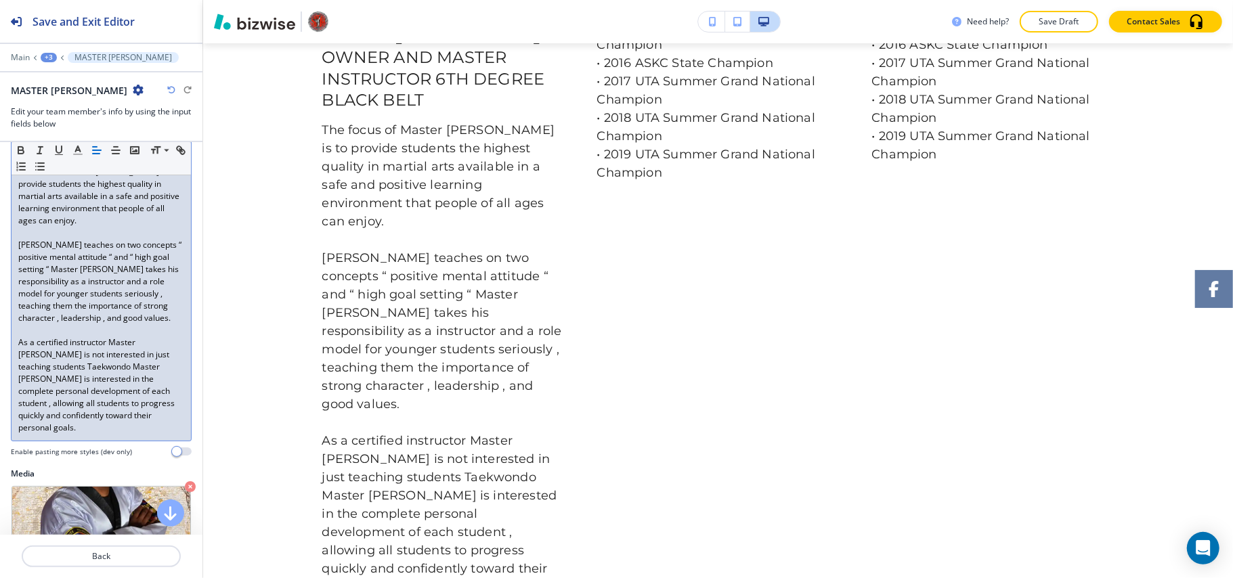
click at [141, 433] on p "As a certified instructor Master [PERSON_NAME] is not interested in just teachi…" at bounding box center [101, 384] width 166 height 97
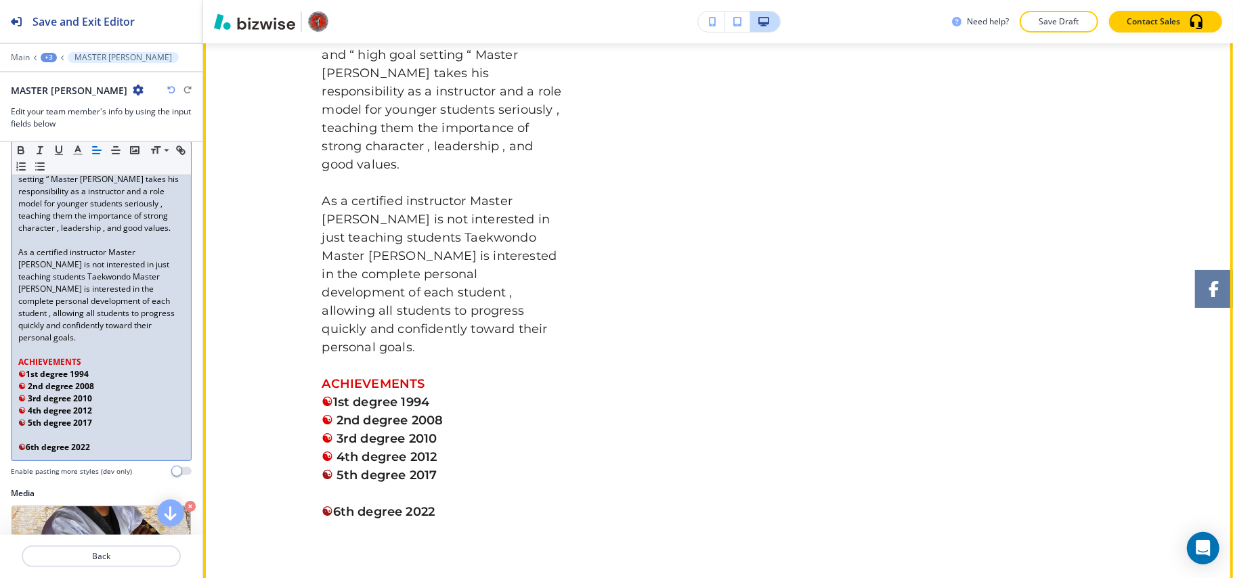
scroll to position [1177, 0]
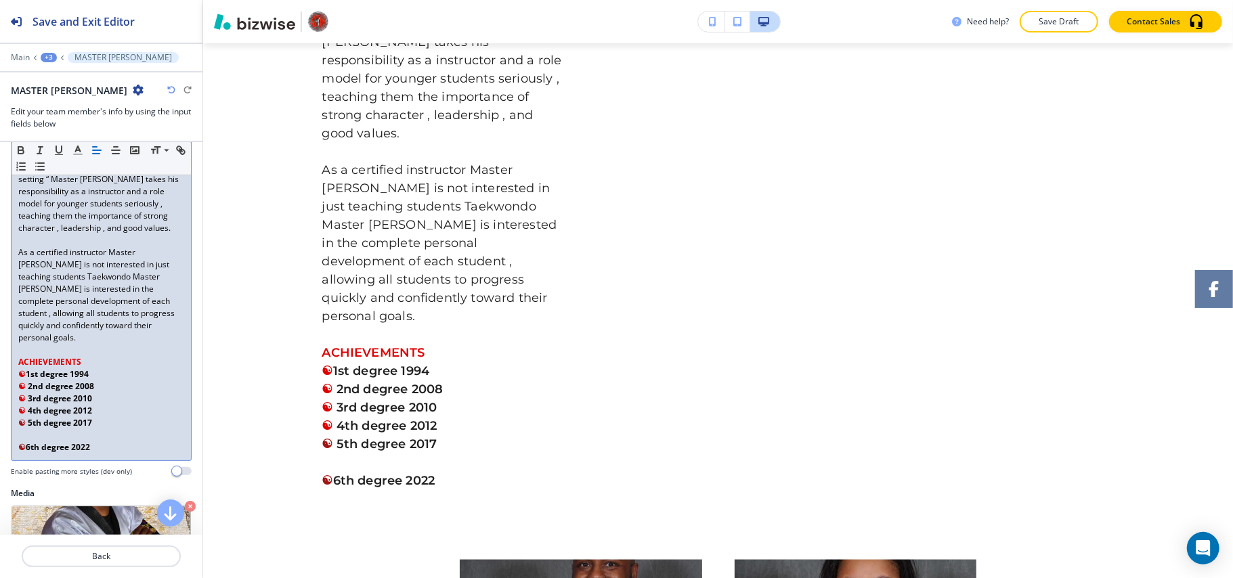
click at [30, 434] on p at bounding box center [101, 435] width 166 height 12
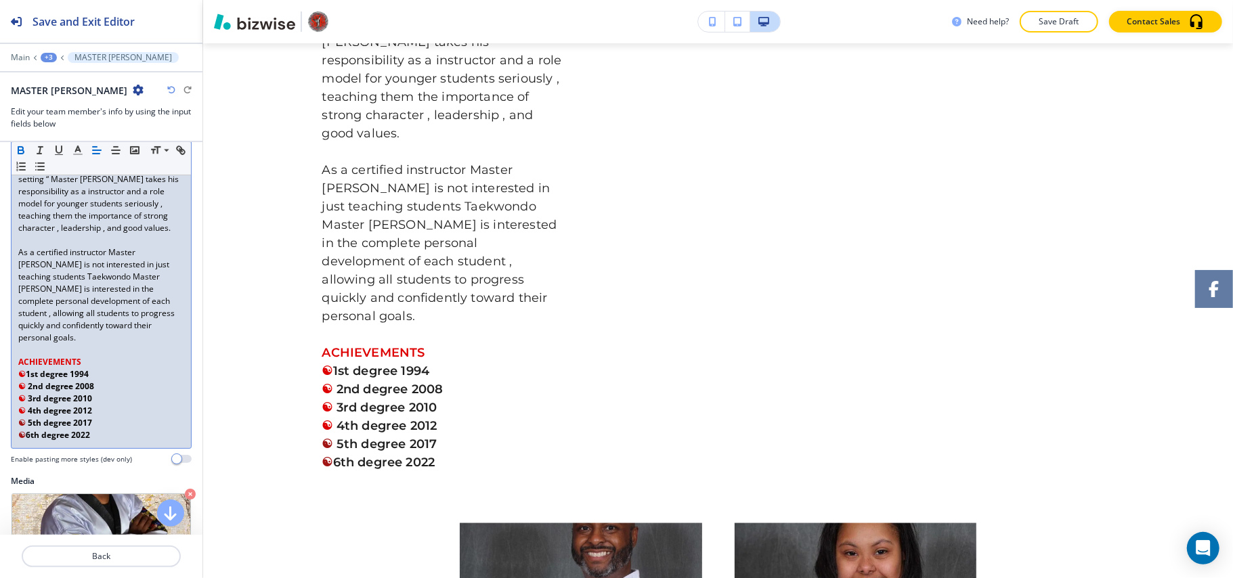
click at [131, 441] on p "☯ 6th degree 2022" at bounding box center [101, 435] width 166 height 12
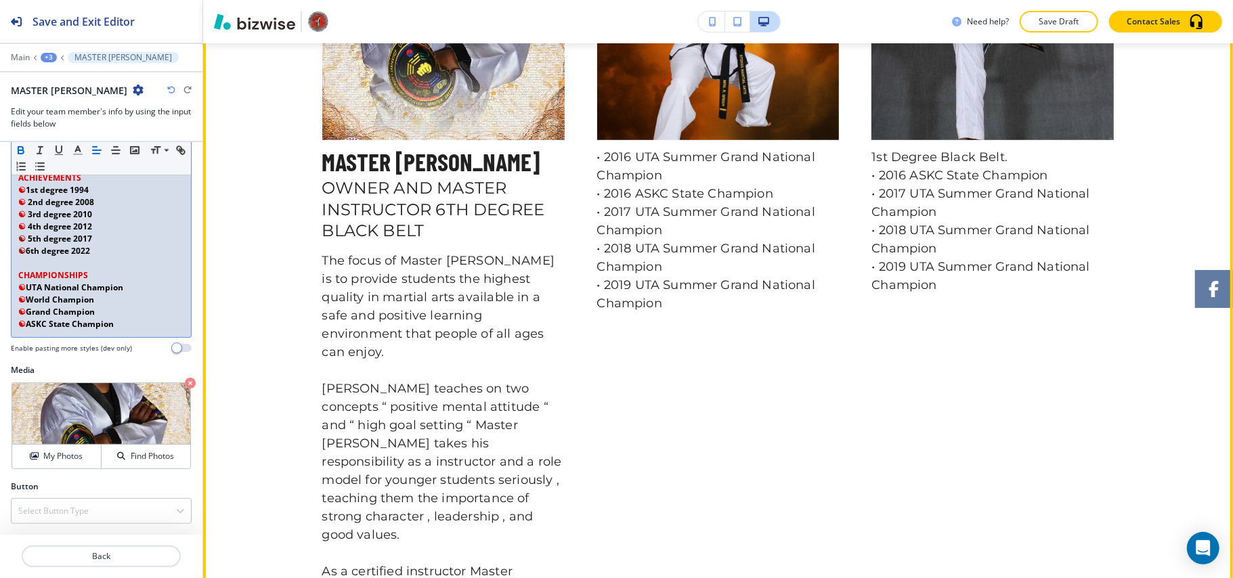
scroll to position [635, 0]
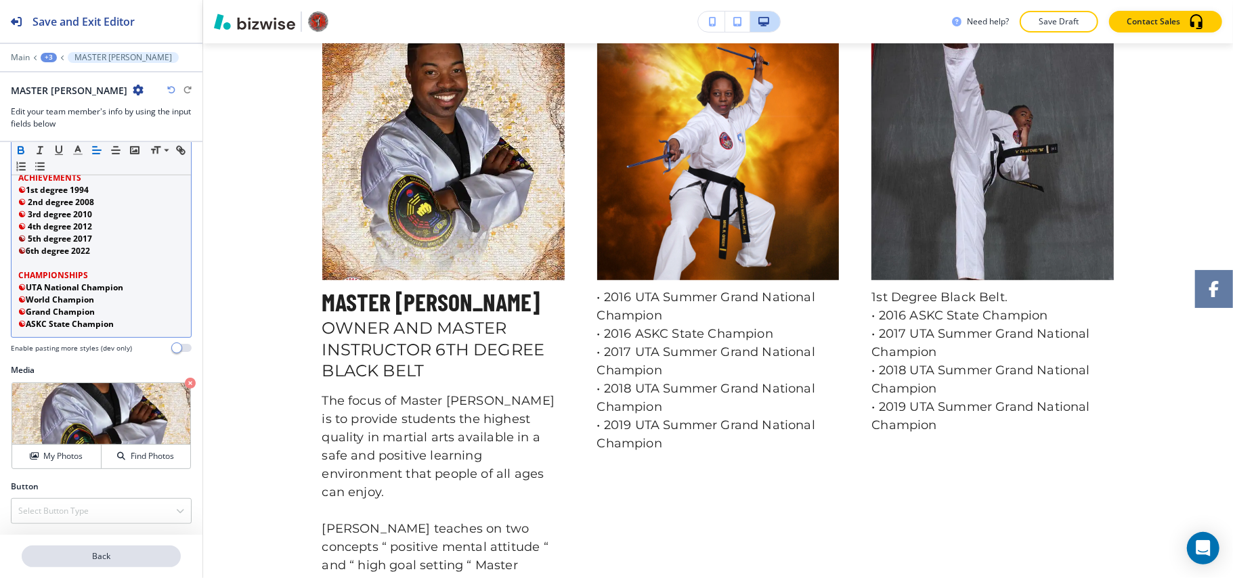
click at [118, 558] on p "Back" at bounding box center [101, 556] width 156 height 12
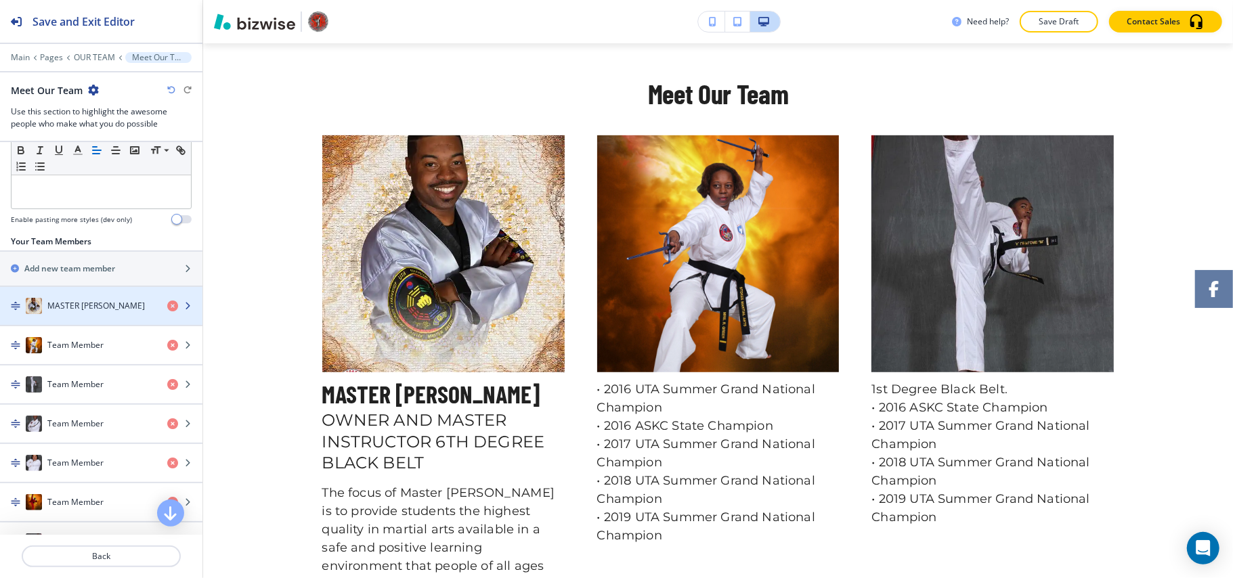
scroll to position [271, 0]
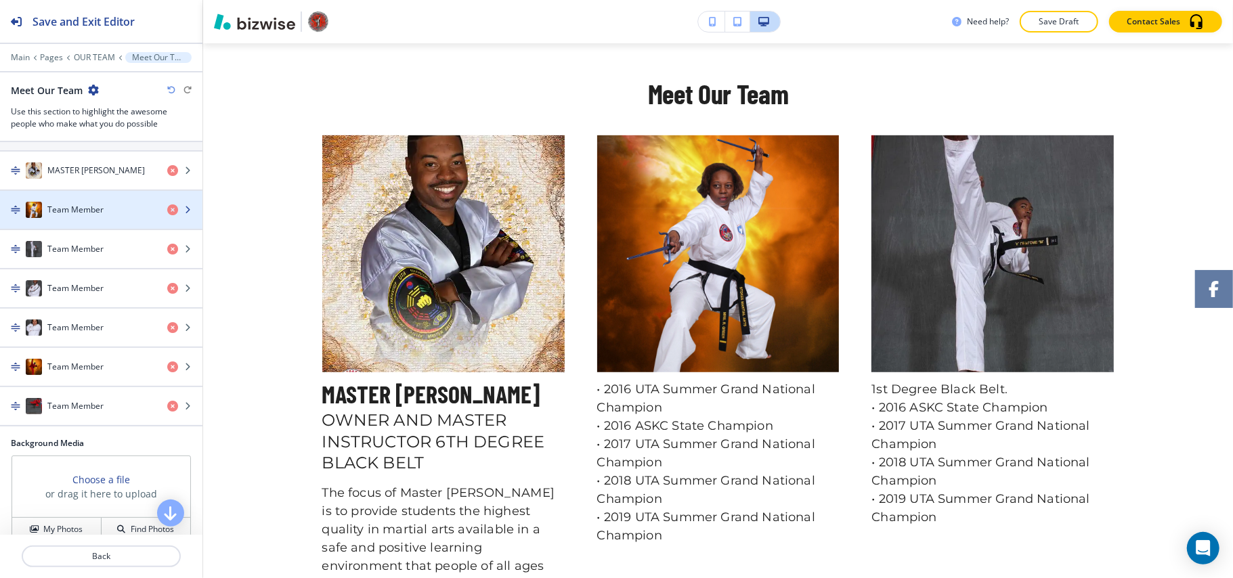
click at [92, 216] on h4 "Team Member" at bounding box center [75, 210] width 56 height 12
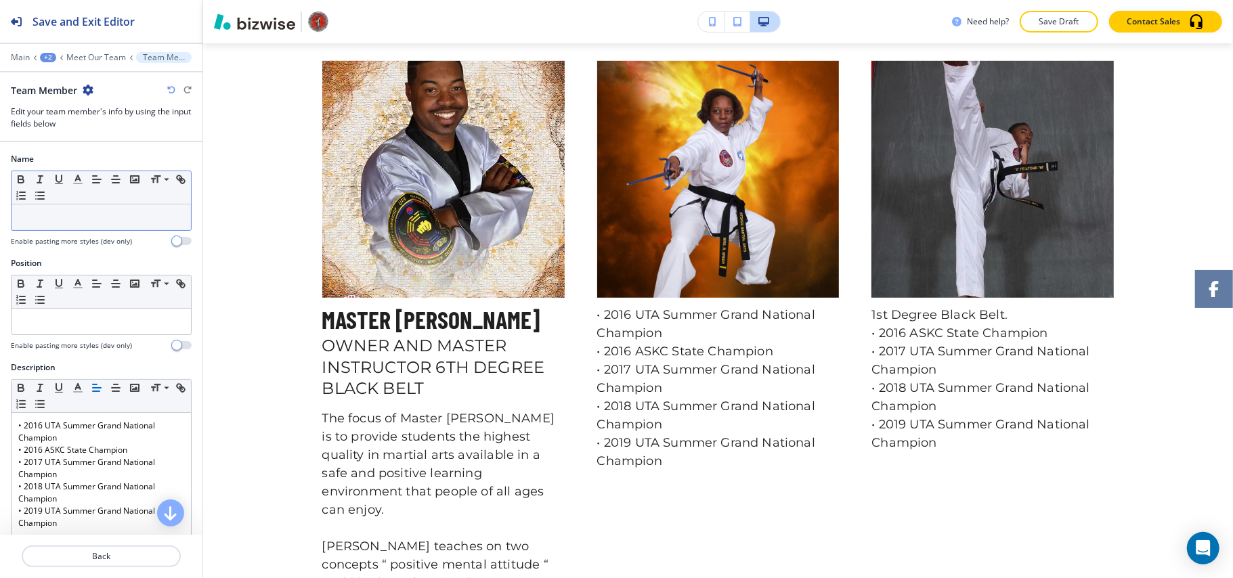
scroll to position [635, 0]
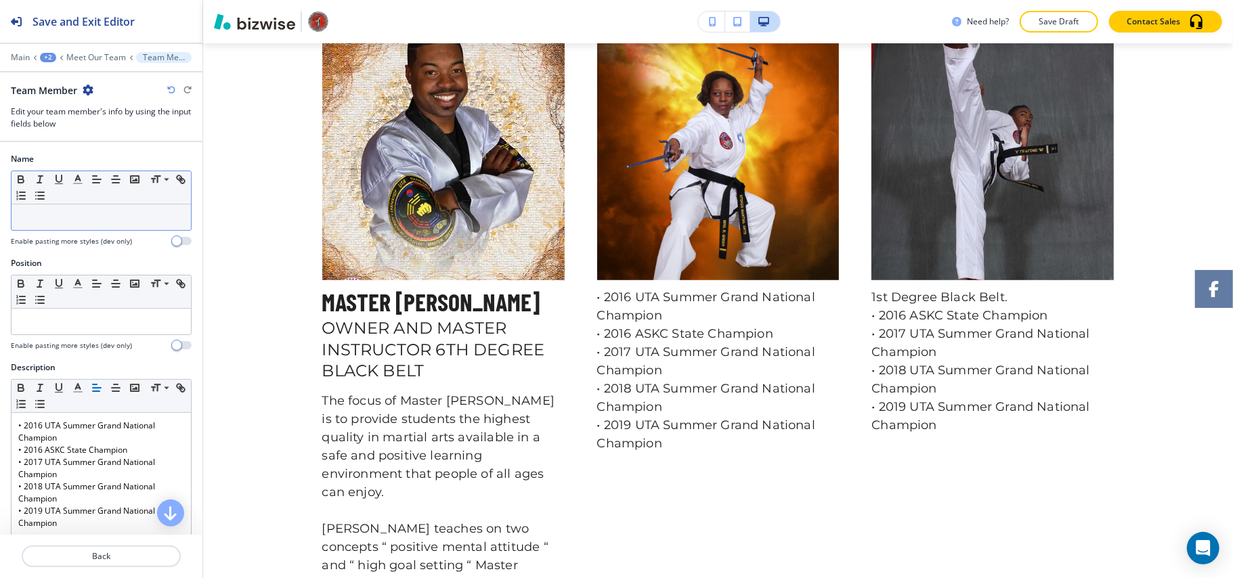
click at [58, 223] on p at bounding box center [101, 217] width 166 height 12
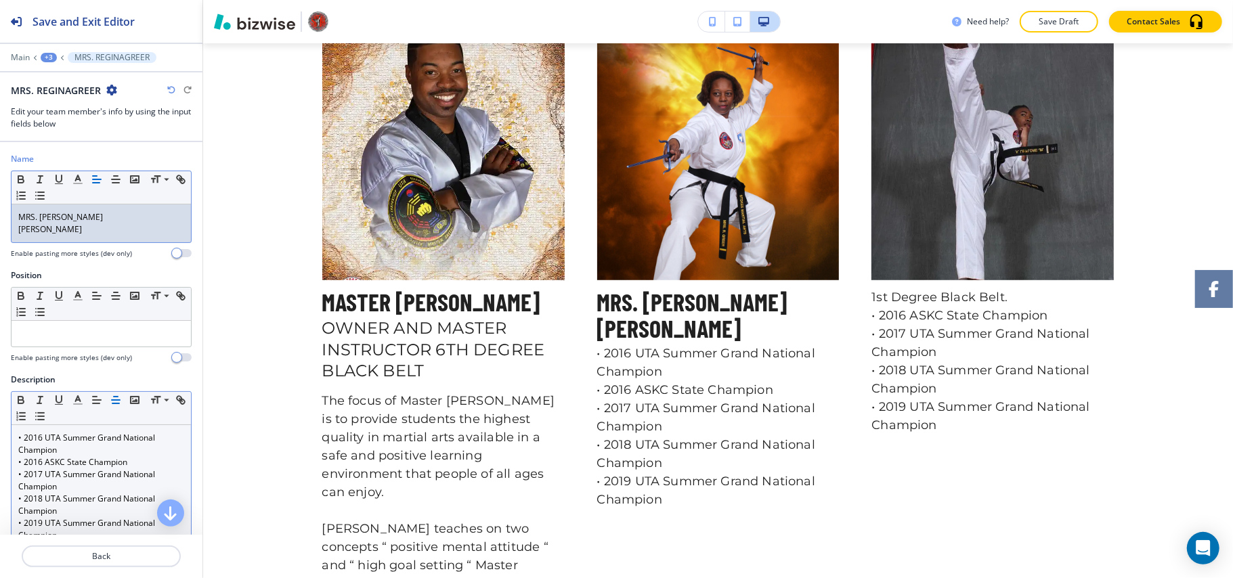
scroll to position [0, 0]
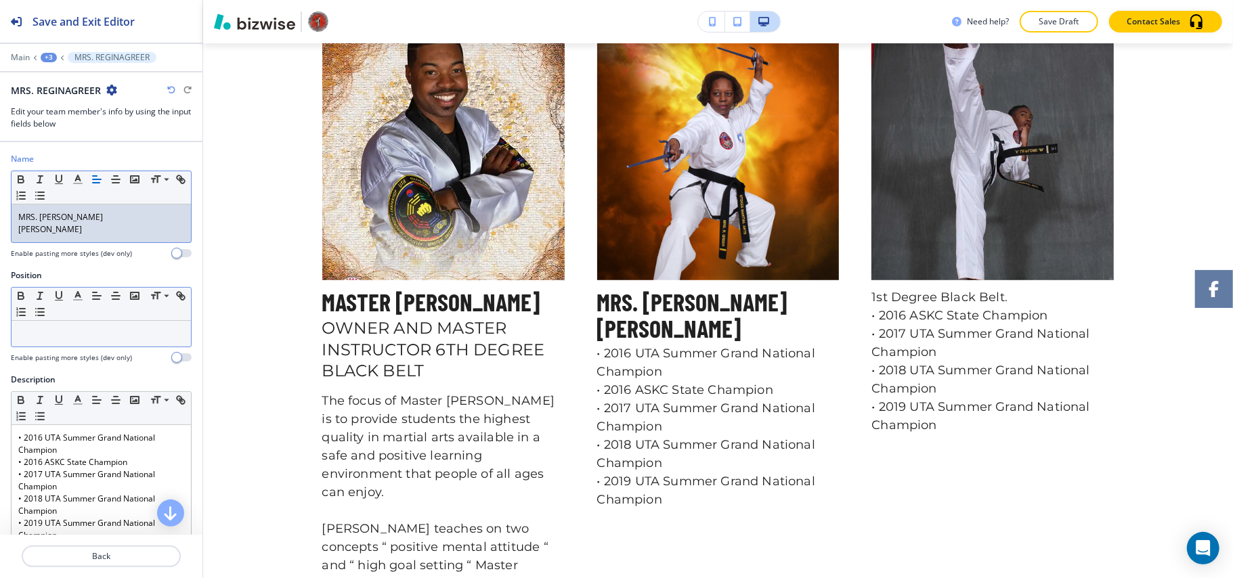
click at [56, 339] on p at bounding box center [101, 334] width 166 height 12
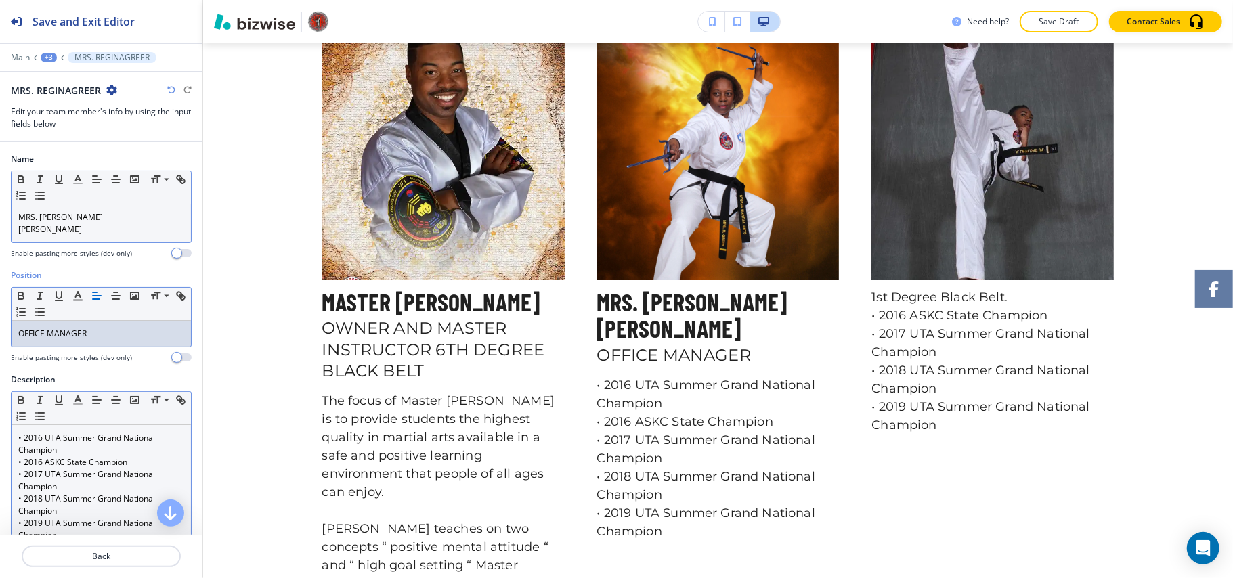
click at [87, 502] on p "• 2018 UTA Summer Grand National Champion" at bounding box center [101, 505] width 166 height 24
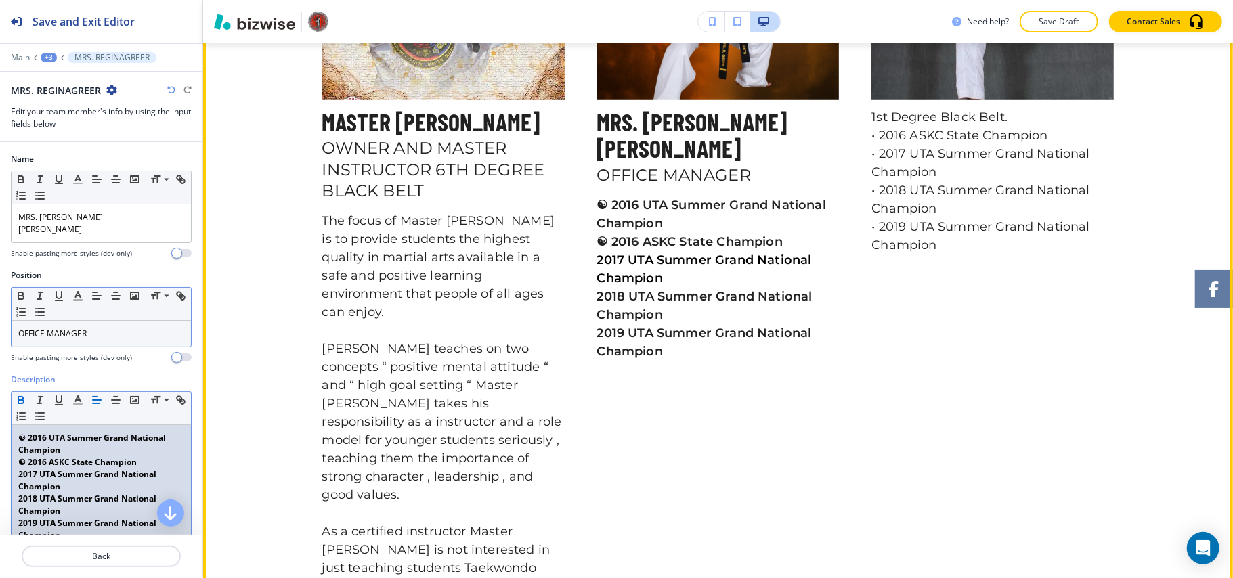
scroll to position [816, 0]
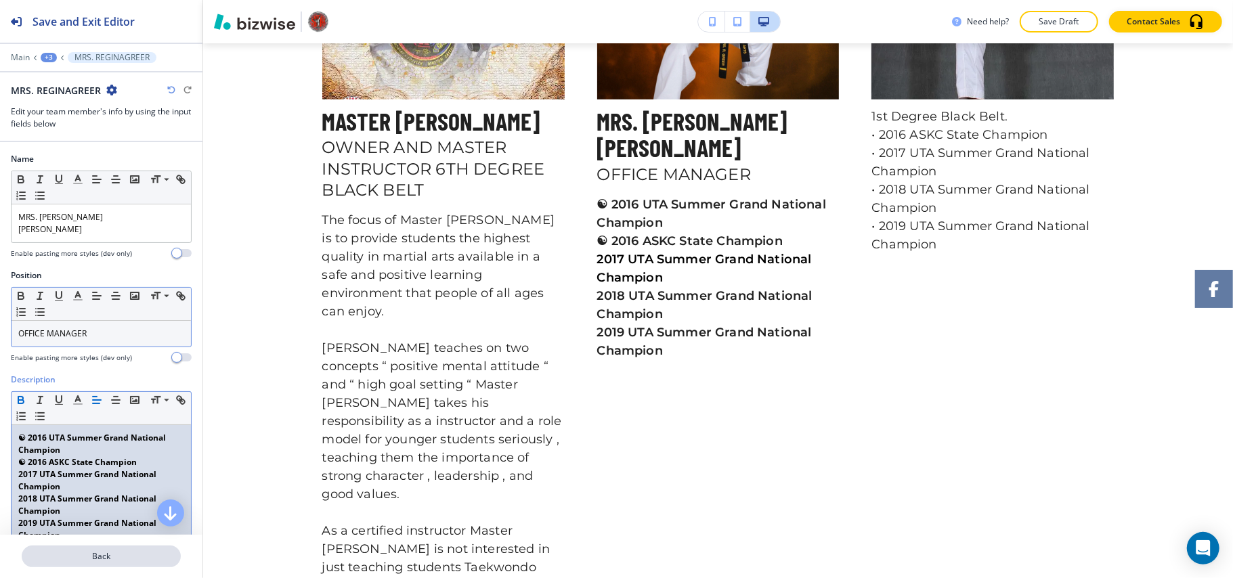
click at [96, 551] on p "Back" at bounding box center [101, 556] width 156 height 12
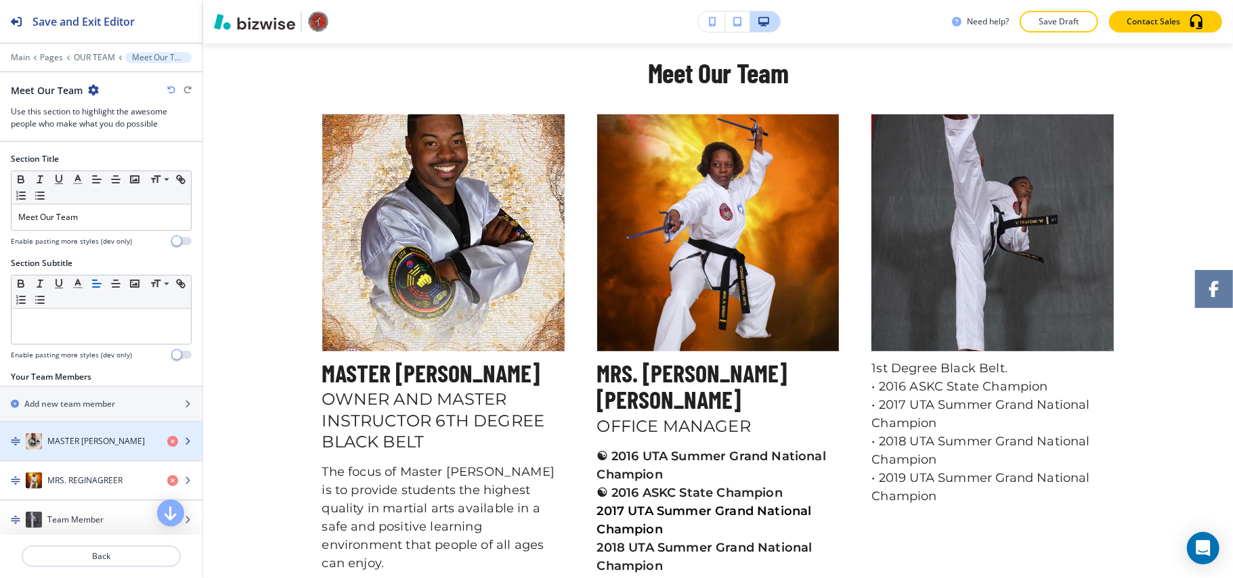
scroll to position [543, 0]
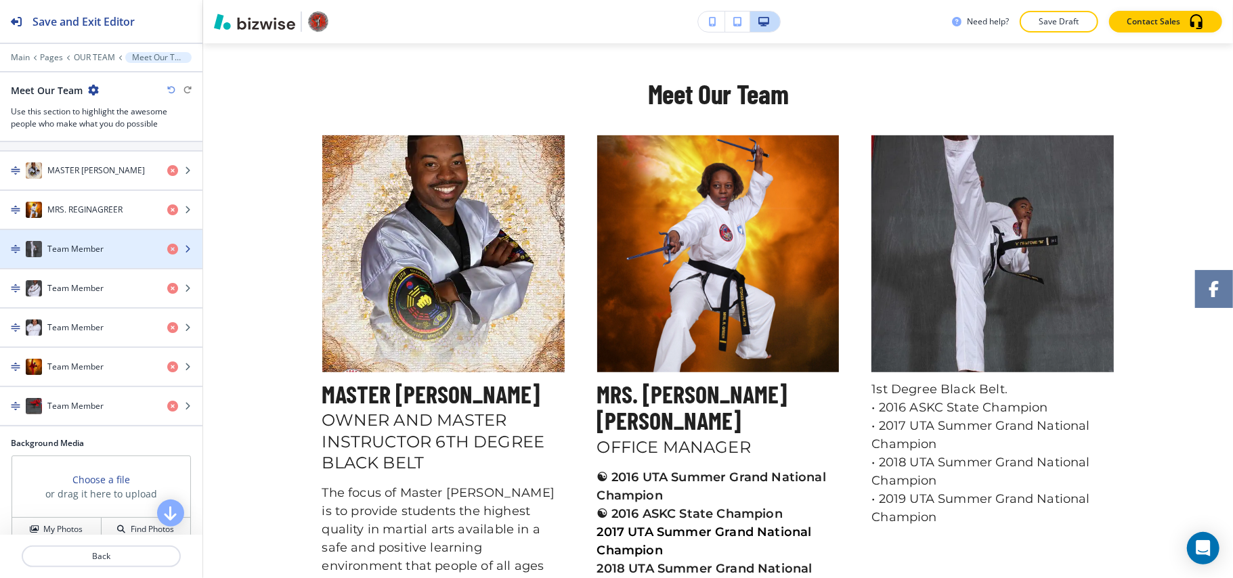
click at [60, 261] on div "button" at bounding box center [101, 262] width 202 height 11
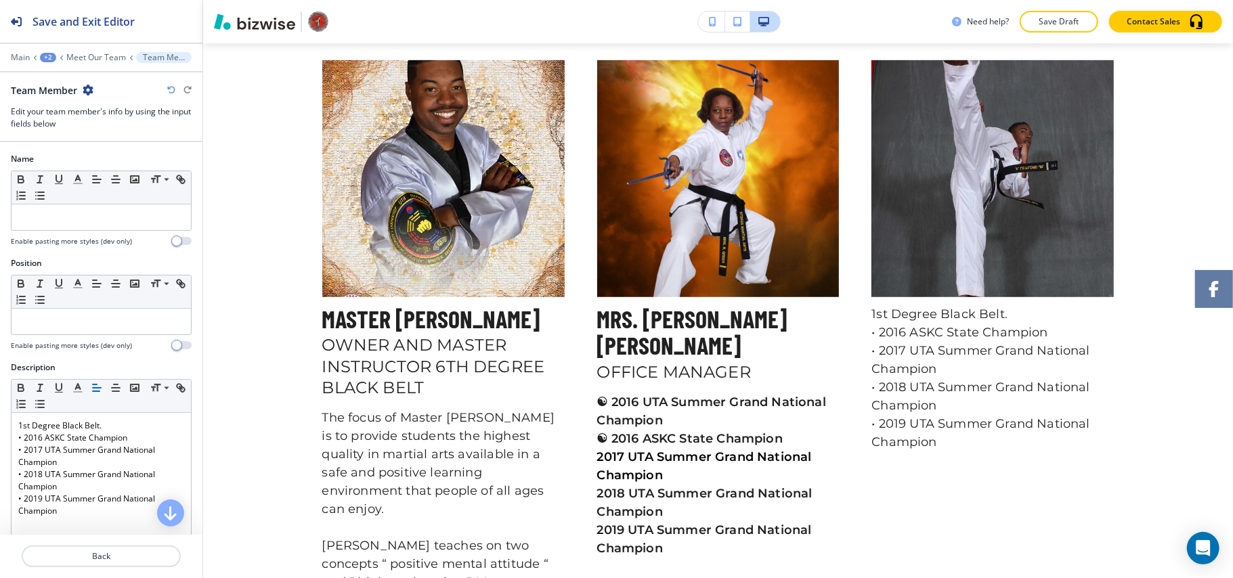
scroll to position [635, 0]
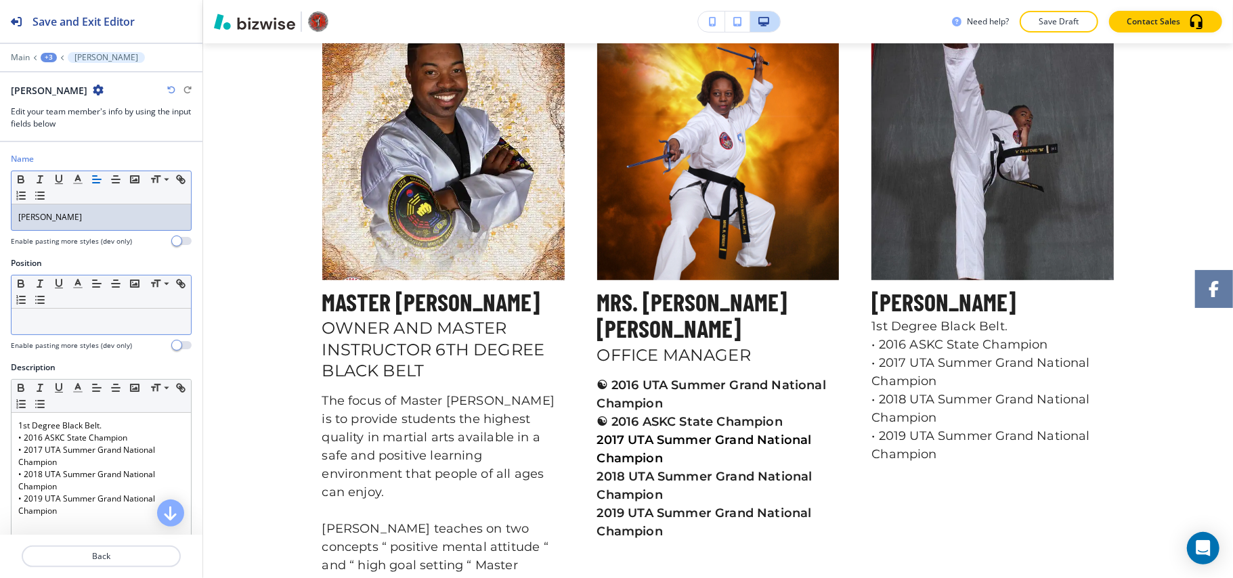
click at [68, 334] on div at bounding box center [101, 322] width 179 height 26
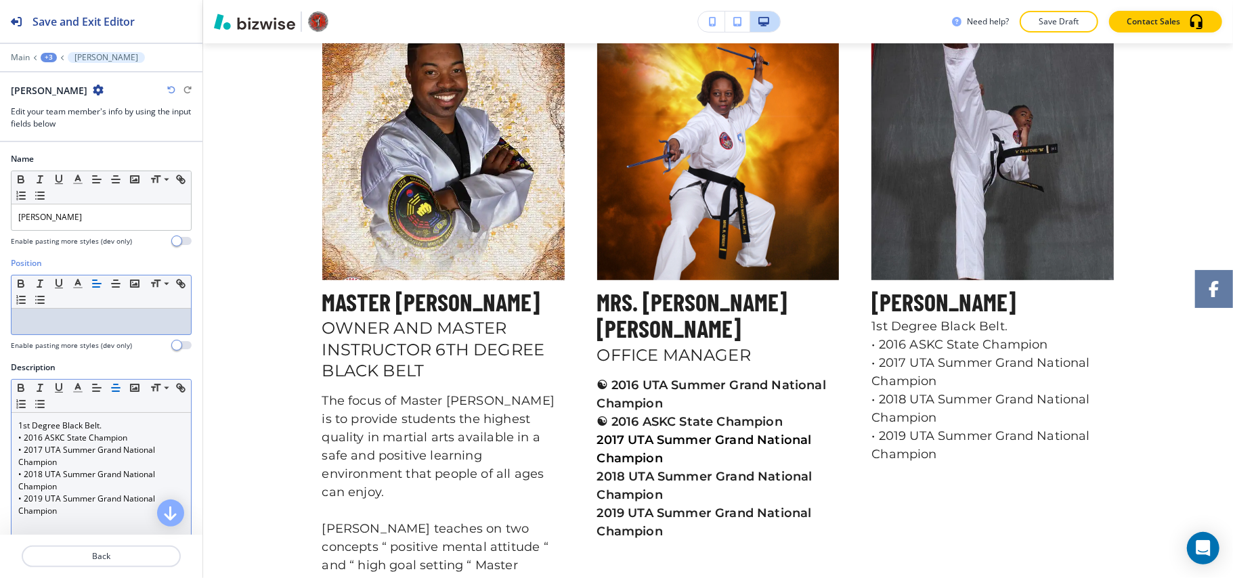
scroll to position [0, 0]
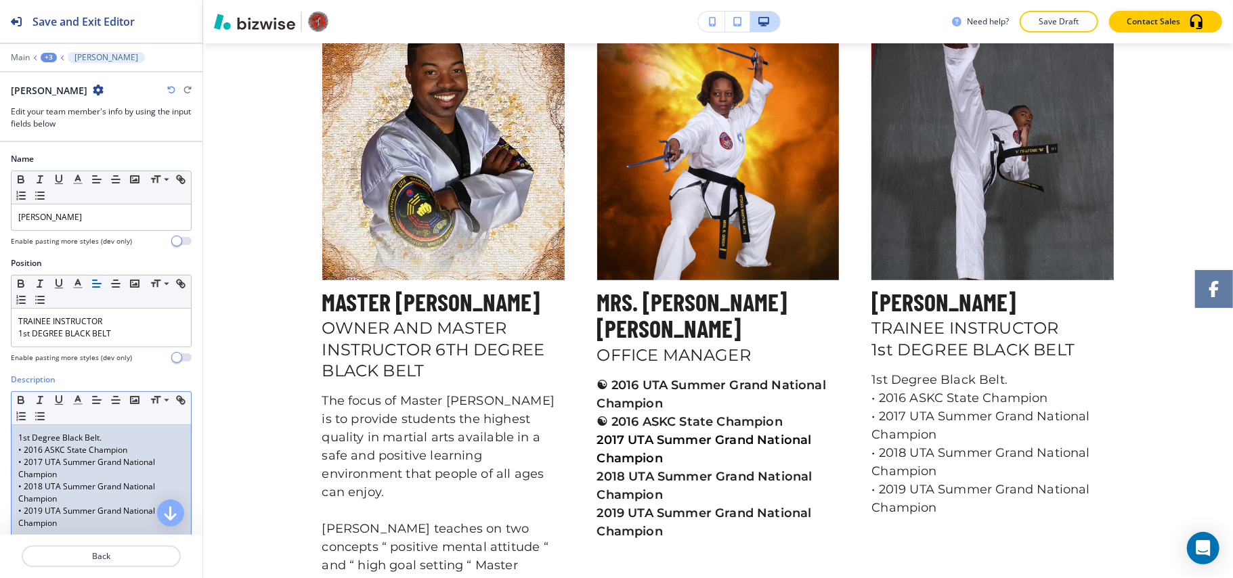
click at [106, 496] on p "• 2018 UTA Summer Grand National Champion" at bounding box center [101, 493] width 166 height 24
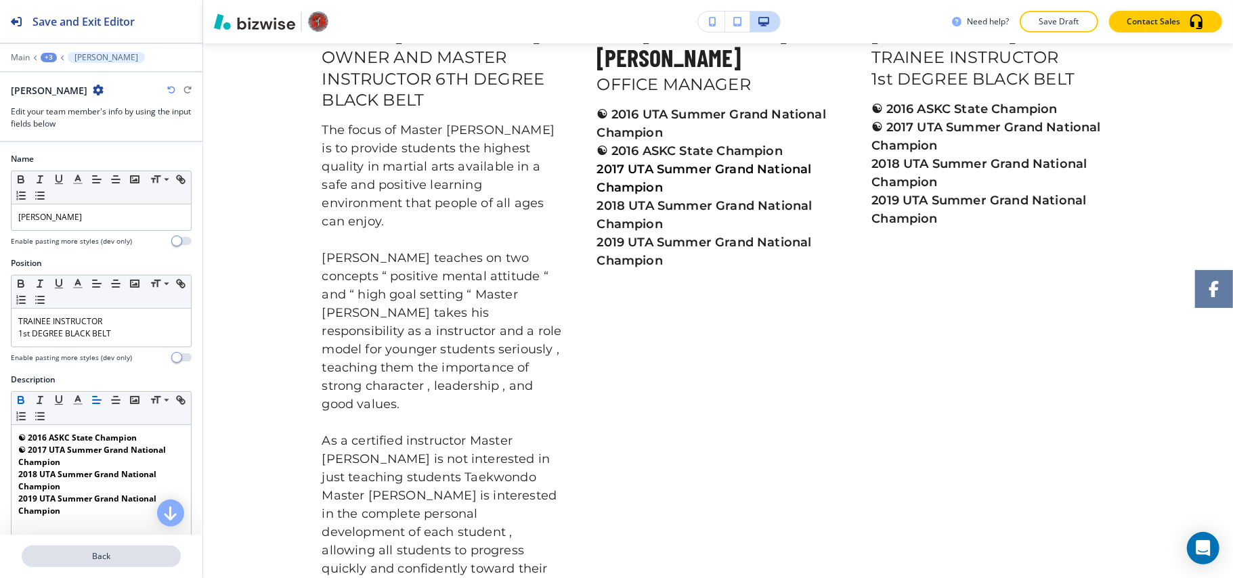
click at [112, 554] on p "Back" at bounding box center [101, 556] width 156 height 12
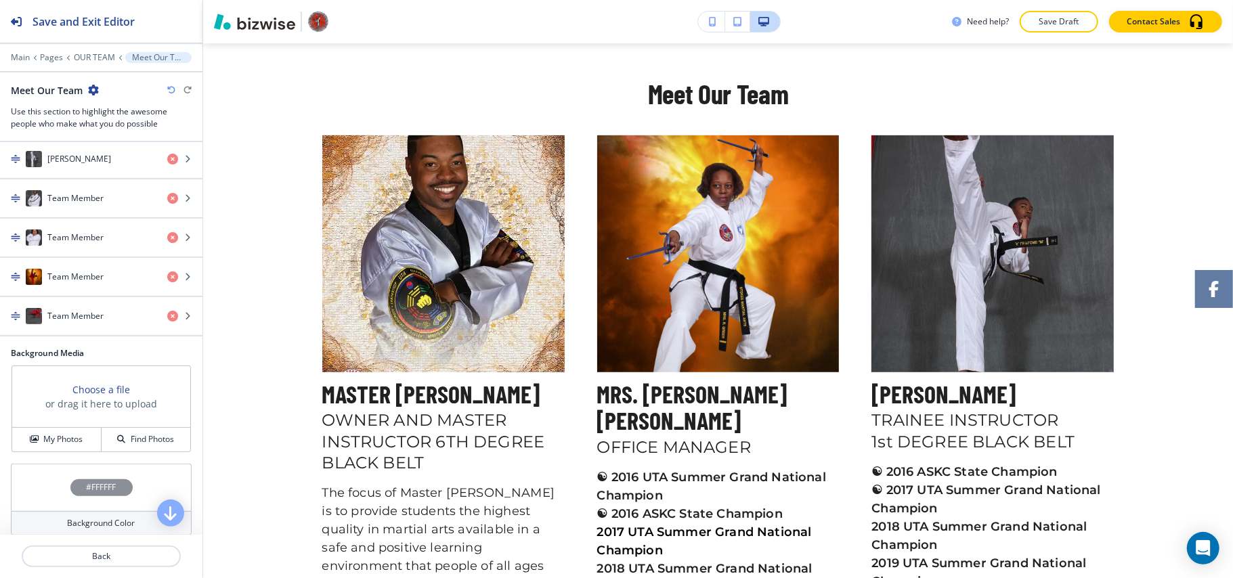
scroll to position [271, 0]
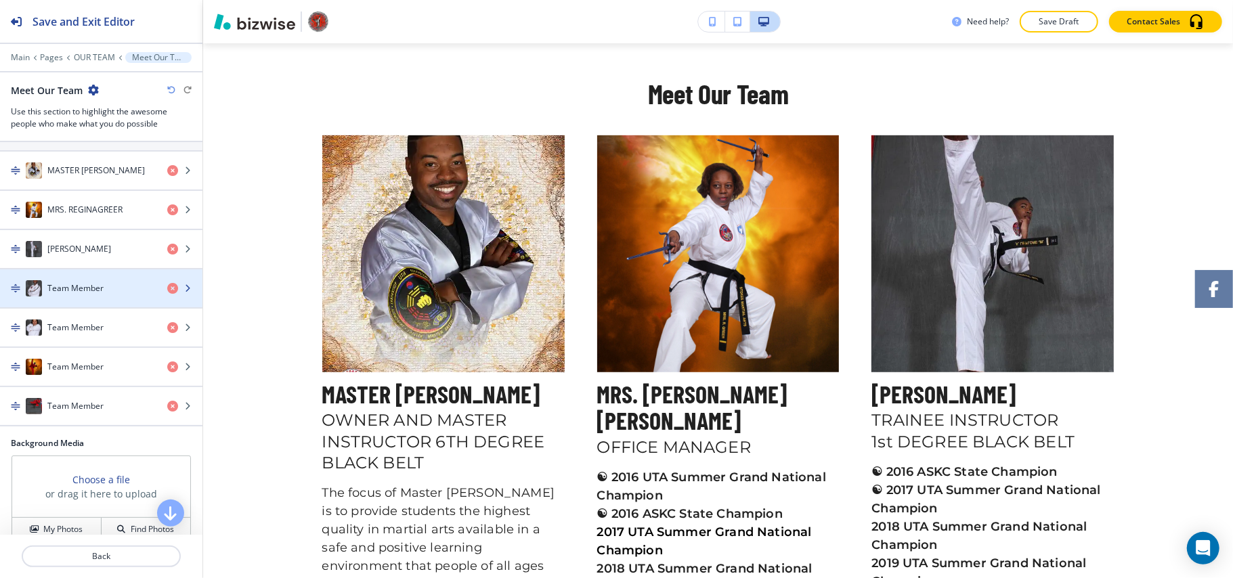
click at [99, 293] on h4 "Team Member" at bounding box center [75, 288] width 56 height 12
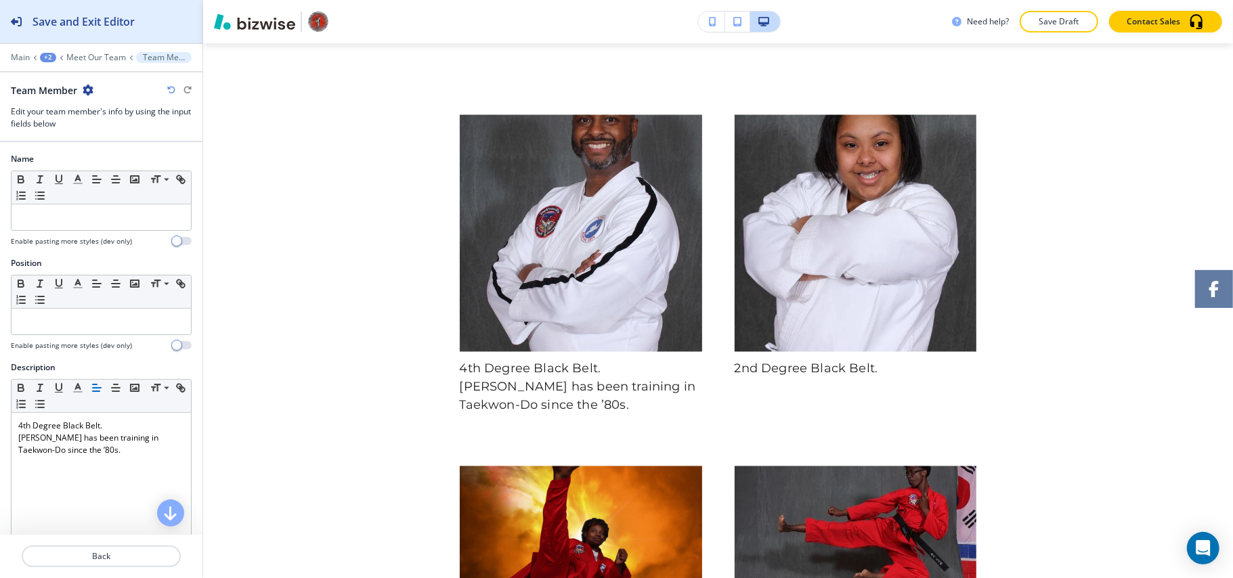
scroll to position [1730, 0]
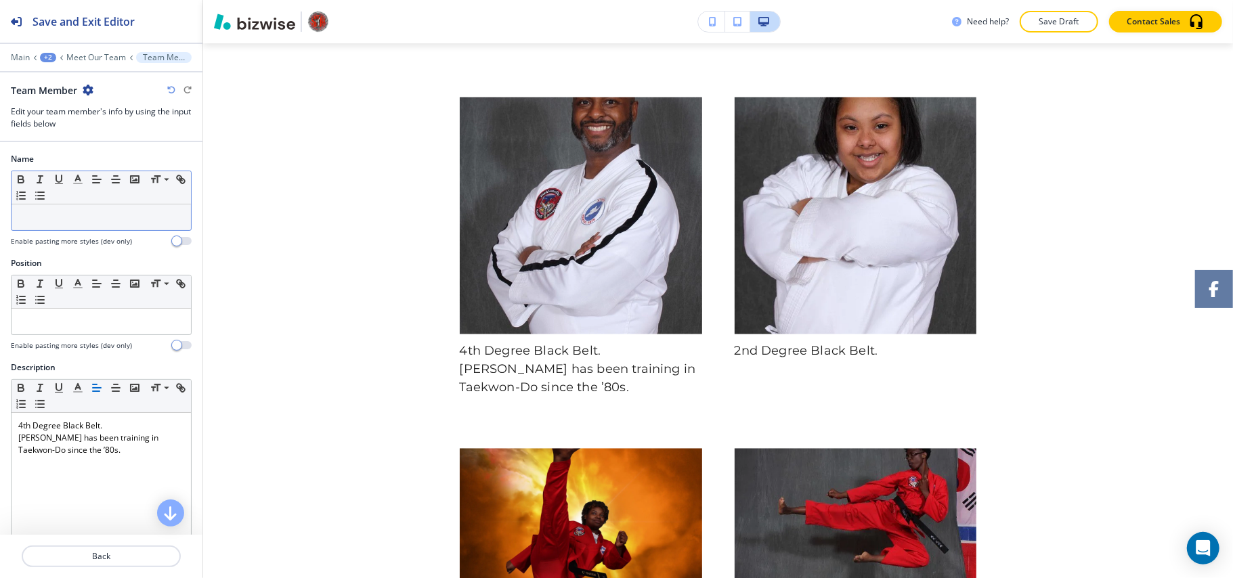
click at [104, 207] on div at bounding box center [101, 217] width 179 height 26
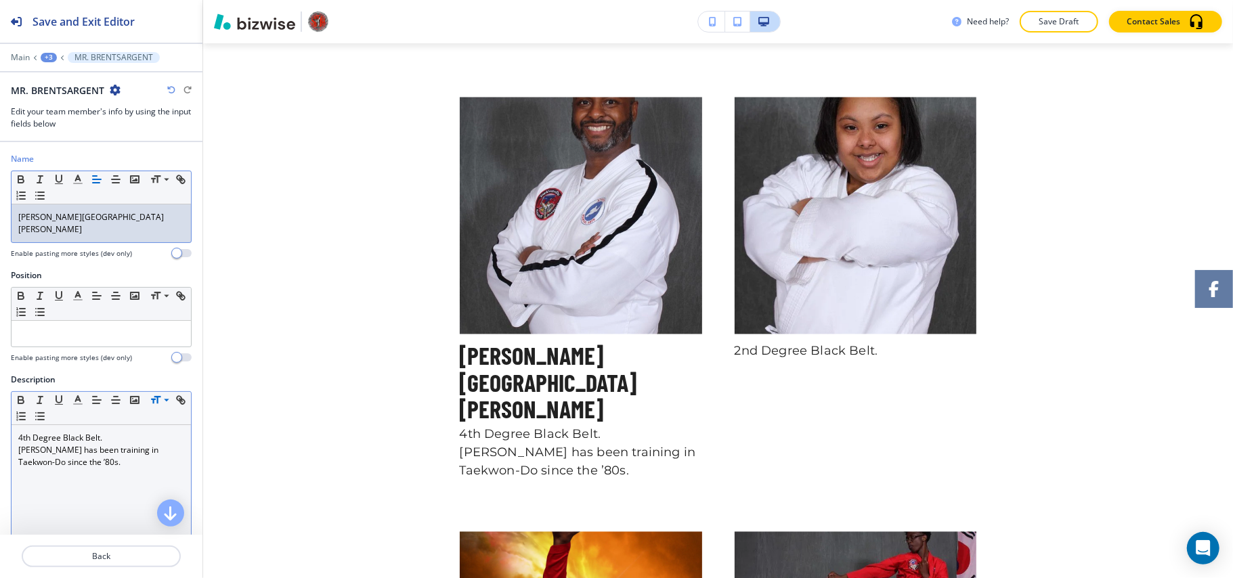
scroll to position [0, 0]
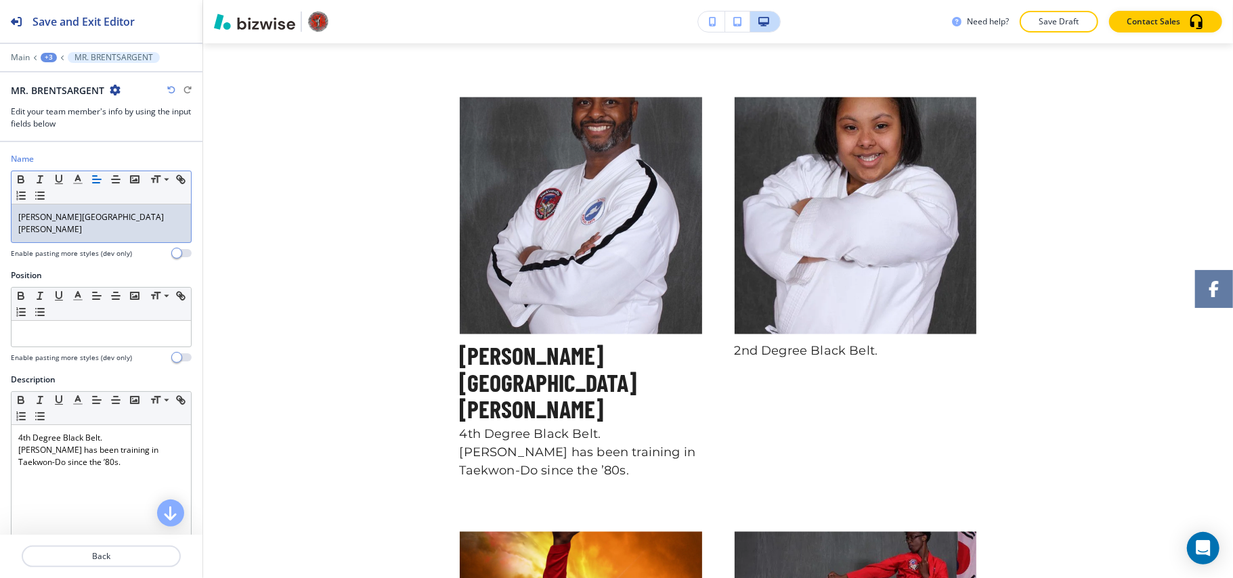
click at [14, 225] on div "[PERSON_NAME]" at bounding box center [101, 223] width 179 height 38
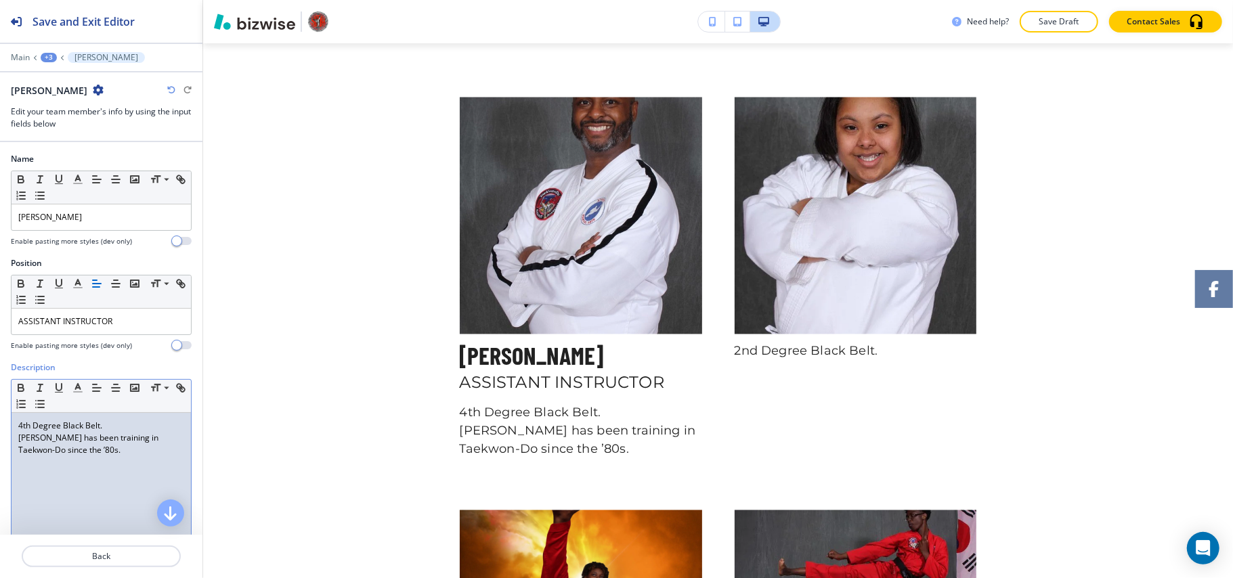
click at [115, 447] on p "[PERSON_NAME] has been training in Taekwon-Do since the ’80s." at bounding box center [101, 444] width 166 height 24
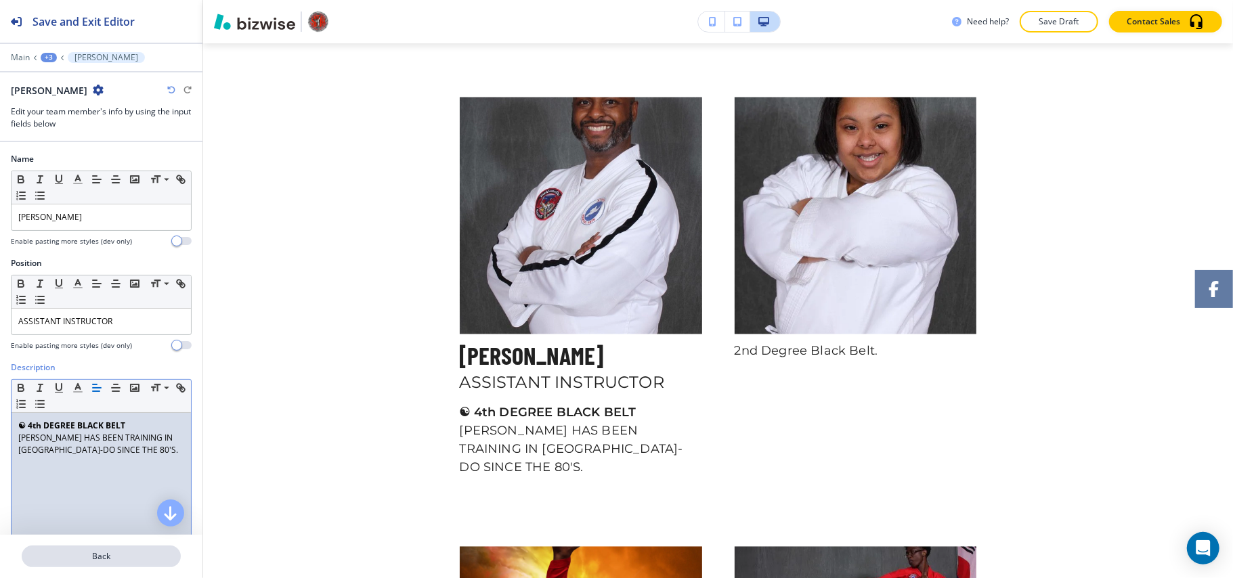
click at [73, 552] on p "Back" at bounding box center [101, 556] width 156 height 12
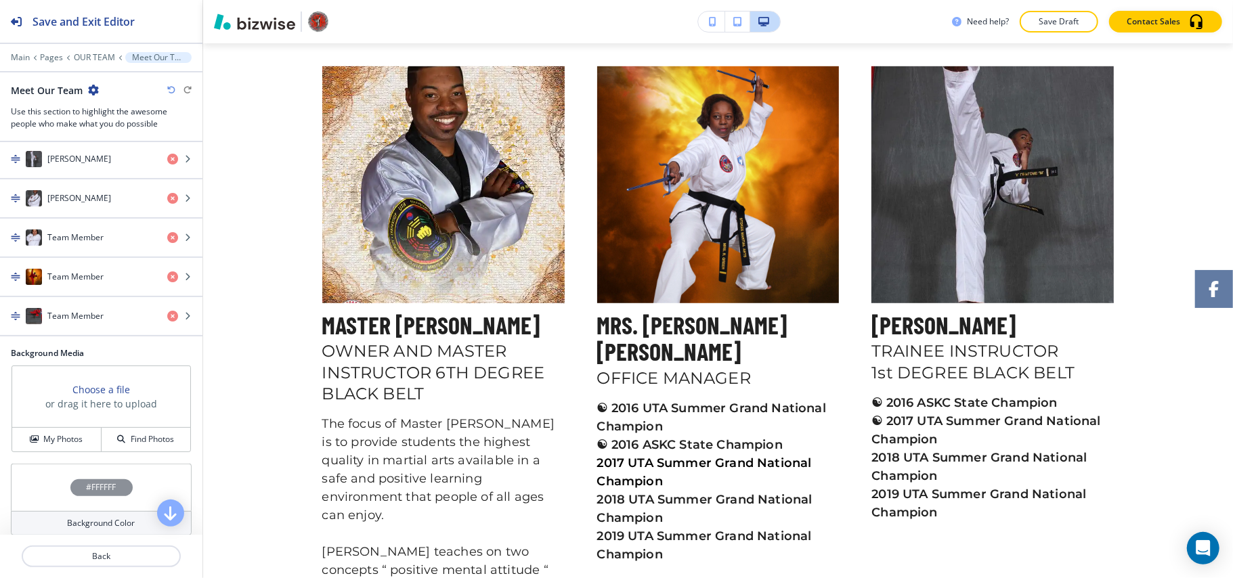
scroll to position [543, 0]
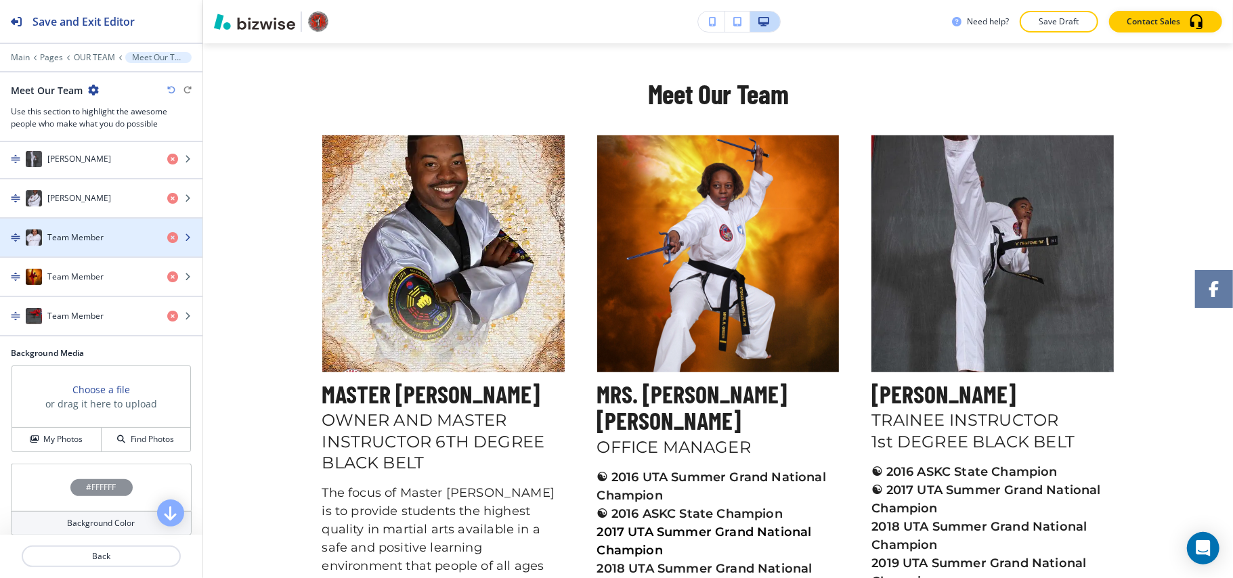
click at [79, 244] on h4 "Team Member" at bounding box center [75, 238] width 56 height 12
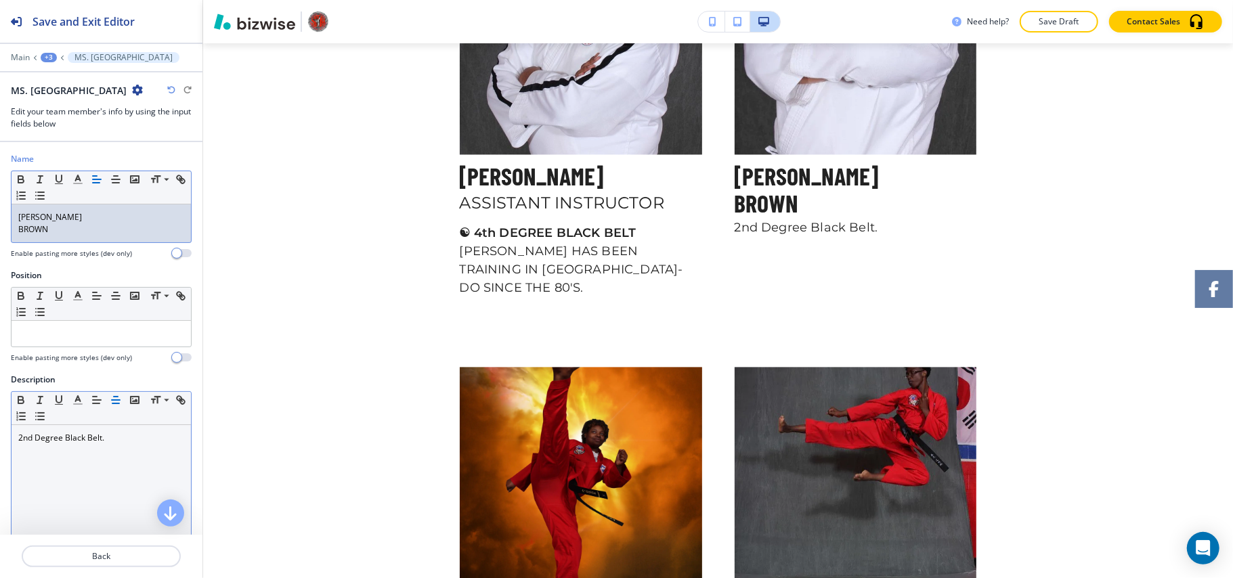
scroll to position [0, 0]
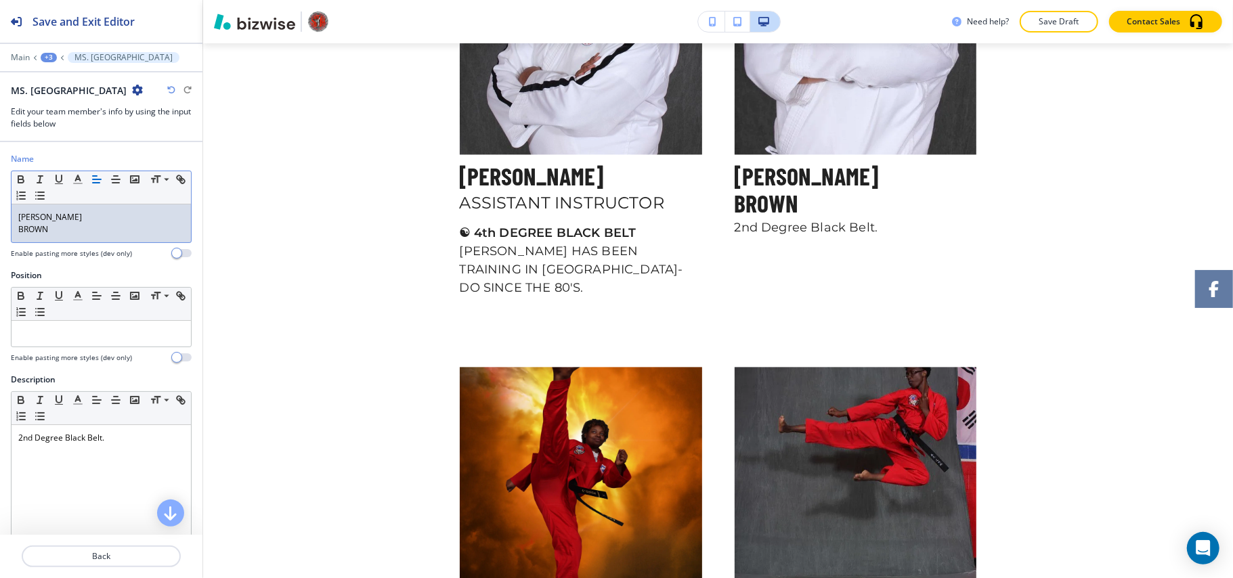
click at [16, 236] on div "[PERSON_NAME]" at bounding box center [101, 223] width 179 height 38
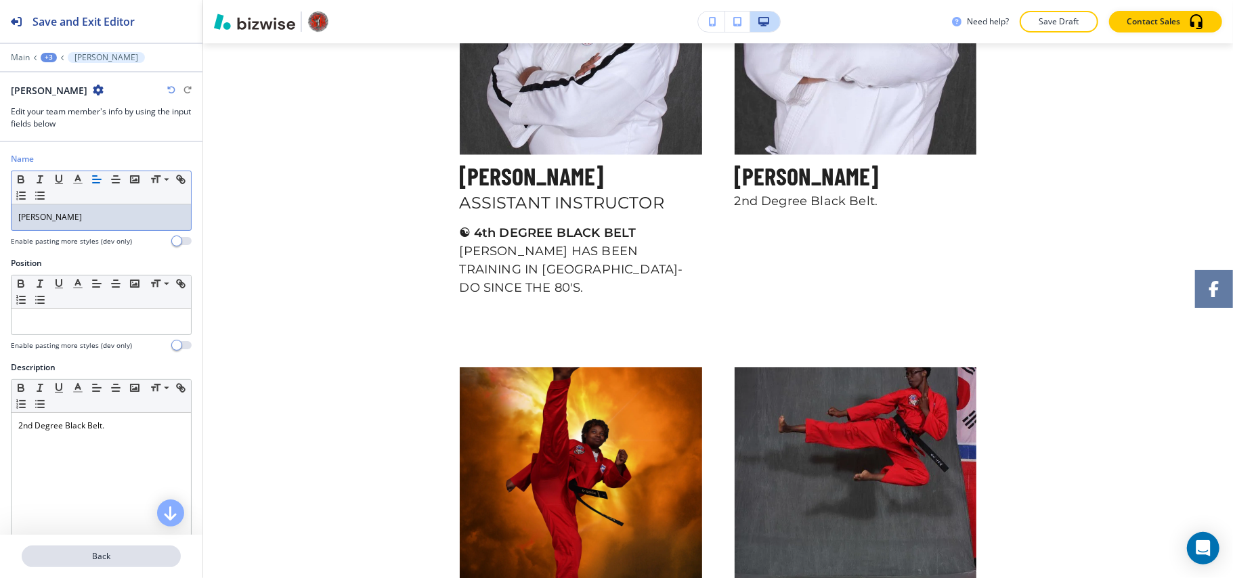
click at [95, 561] on p "Back" at bounding box center [101, 556] width 156 height 12
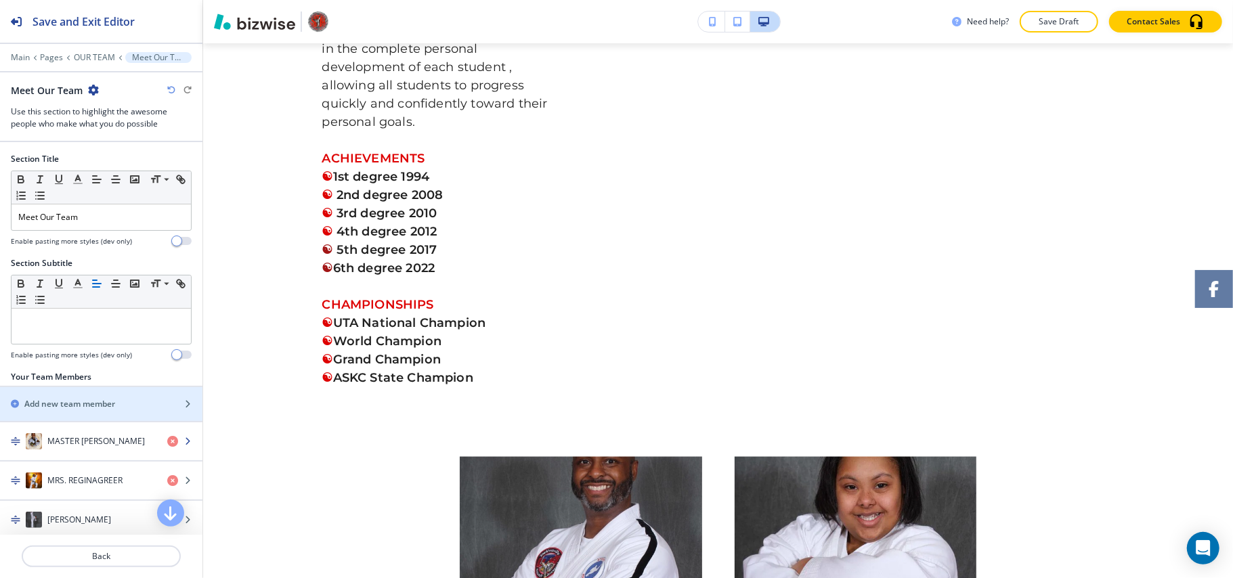
scroll to position [271, 0]
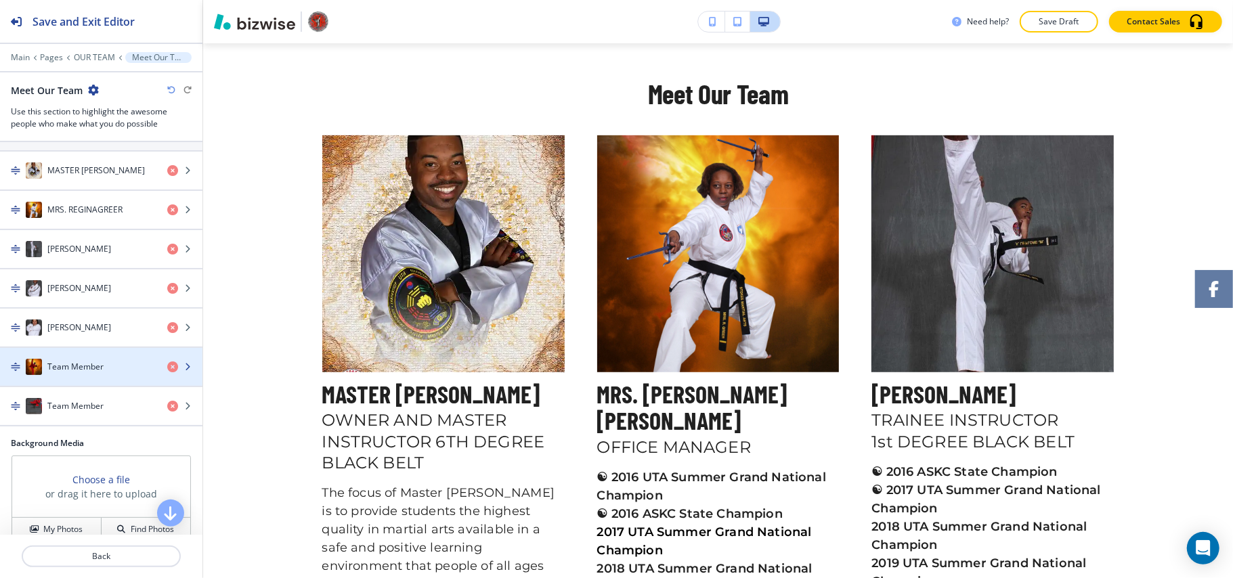
click at [87, 369] on h4 "Team Member" at bounding box center [75, 367] width 56 height 12
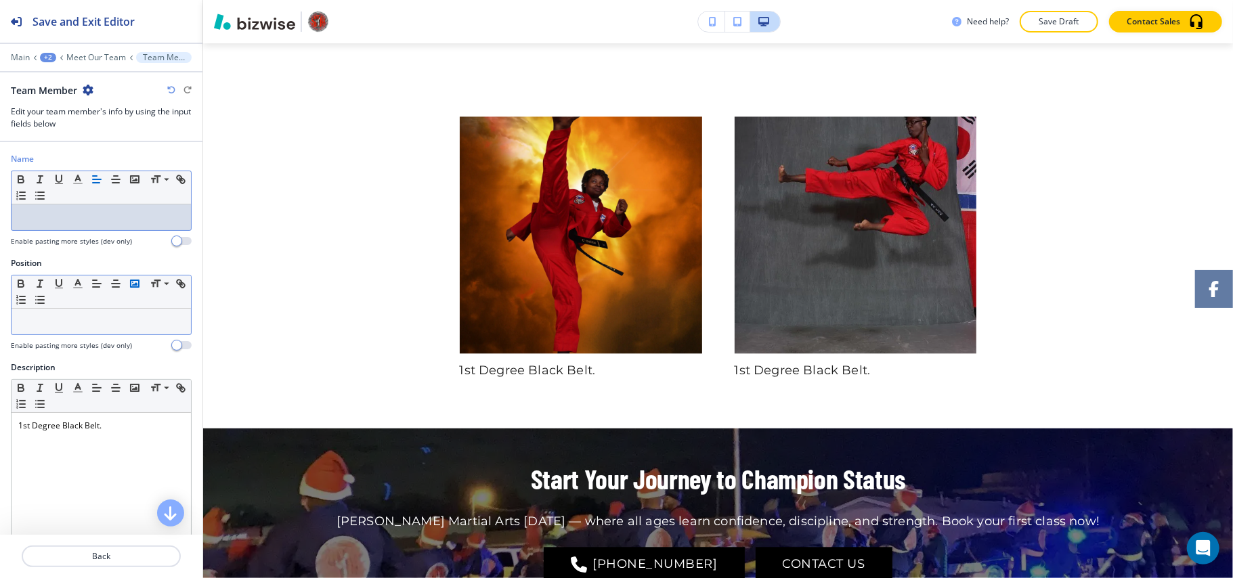
scroll to position [0, 0]
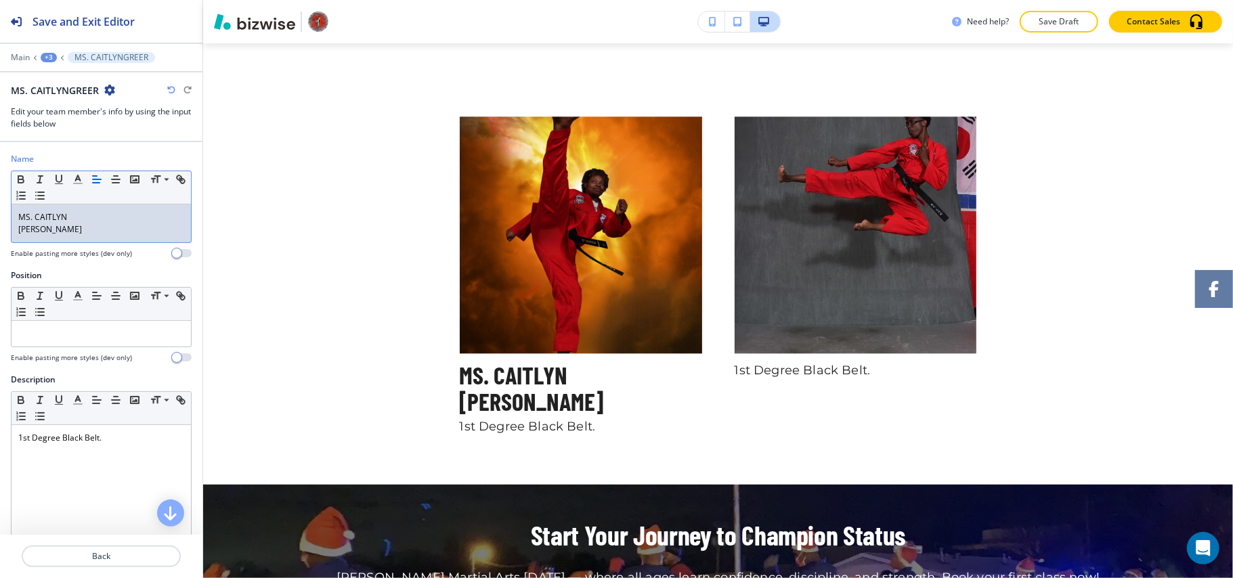
click at [17, 231] on div "[PERSON_NAME]" at bounding box center [101, 223] width 179 height 38
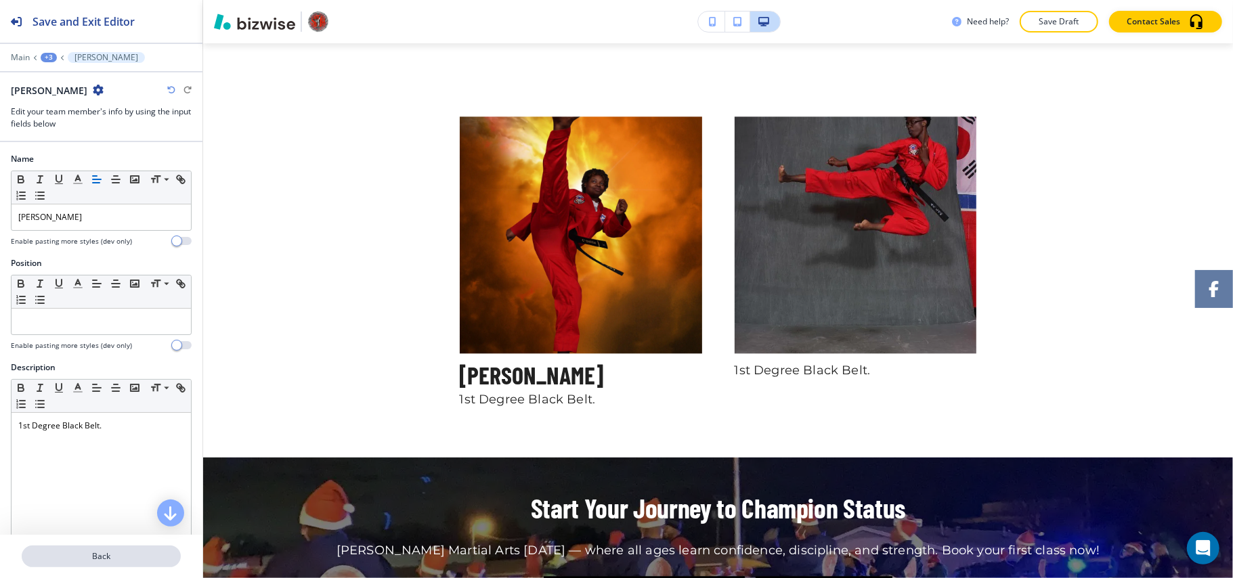
click at [112, 562] on p "Back" at bounding box center [101, 556] width 156 height 12
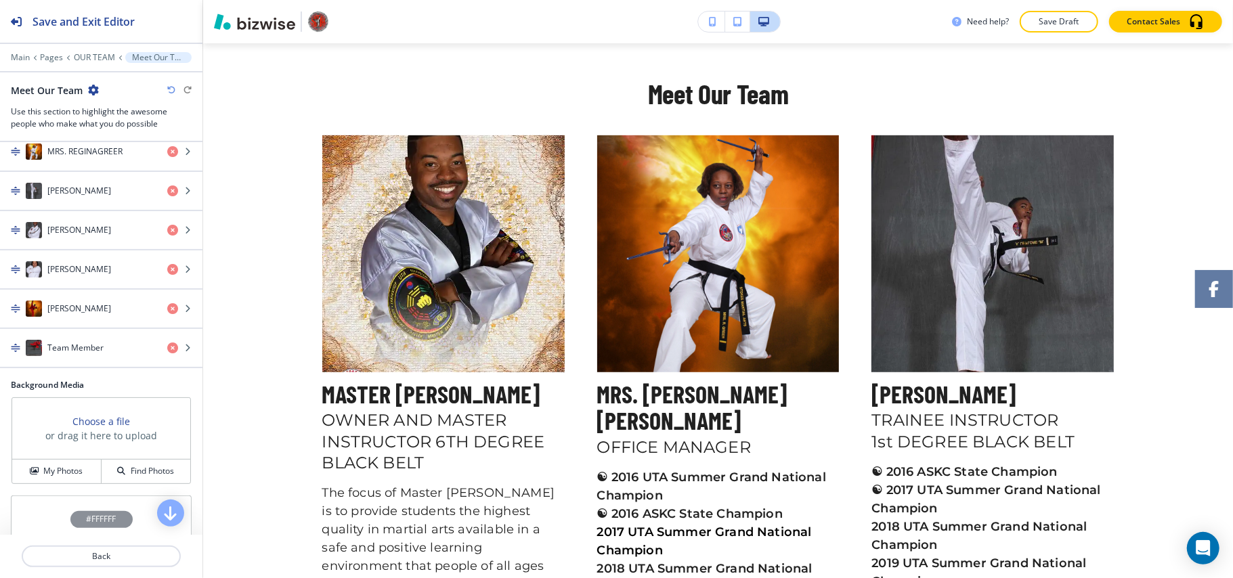
scroll to position [361, 0]
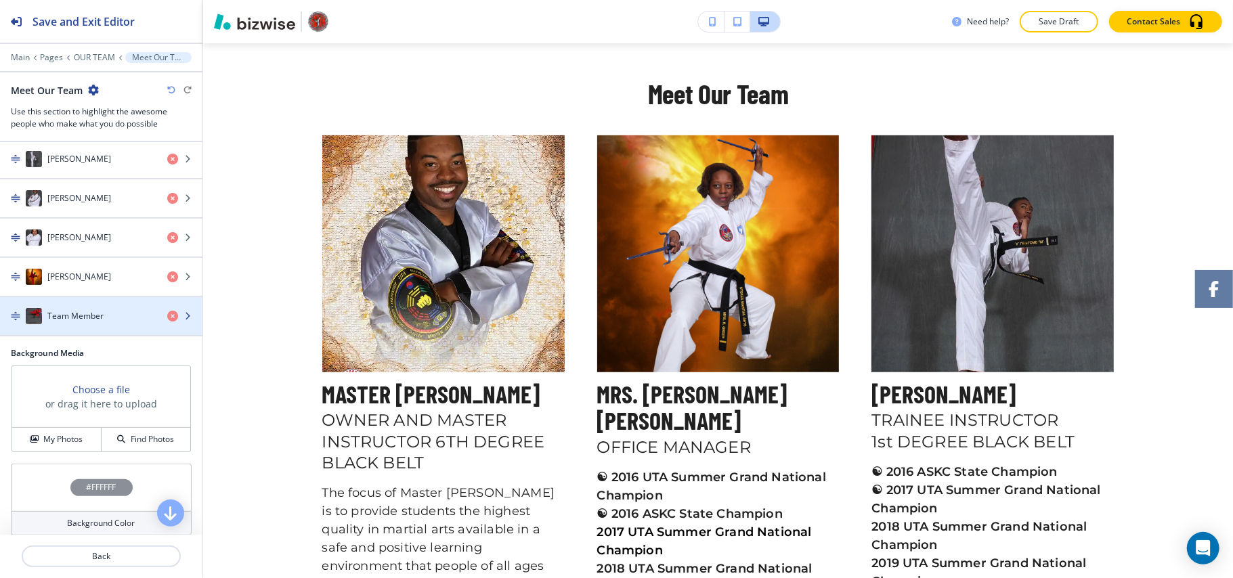
click at [66, 322] on h4 "Team Member" at bounding box center [75, 316] width 56 height 12
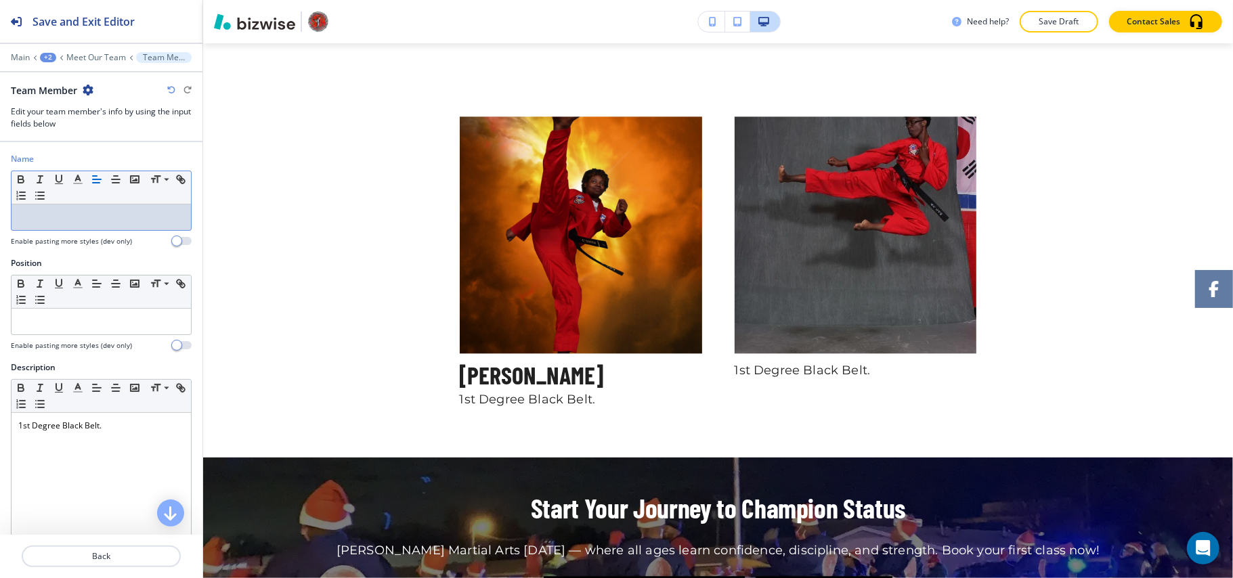
scroll to position [0, 0]
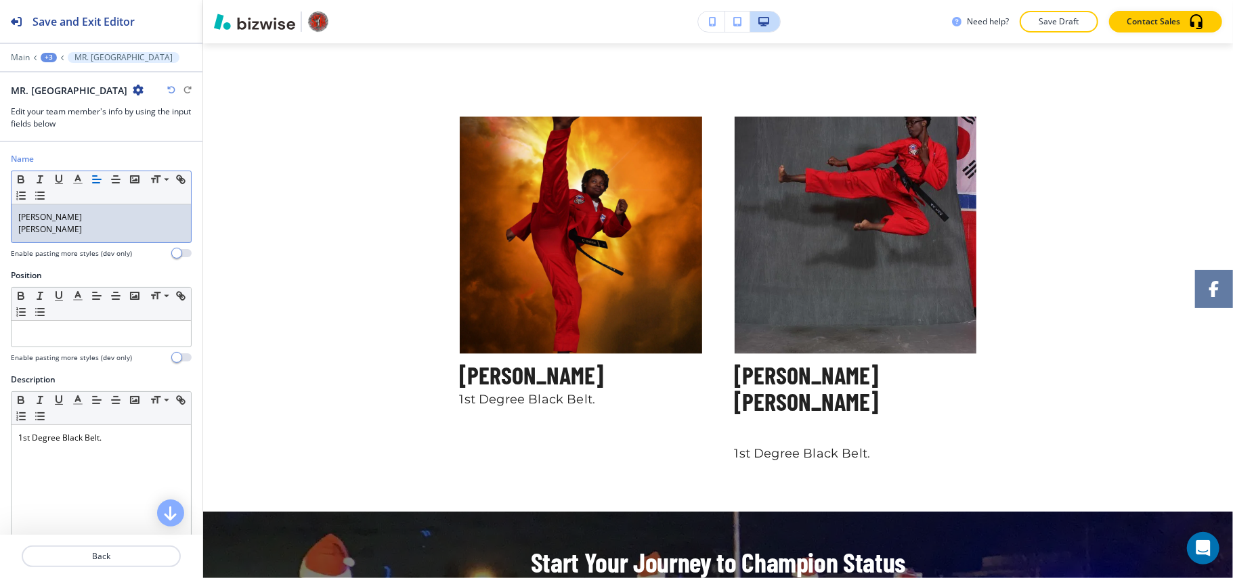
click at [20, 233] on p "[PERSON_NAME]" at bounding box center [101, 229] width 166 height 12
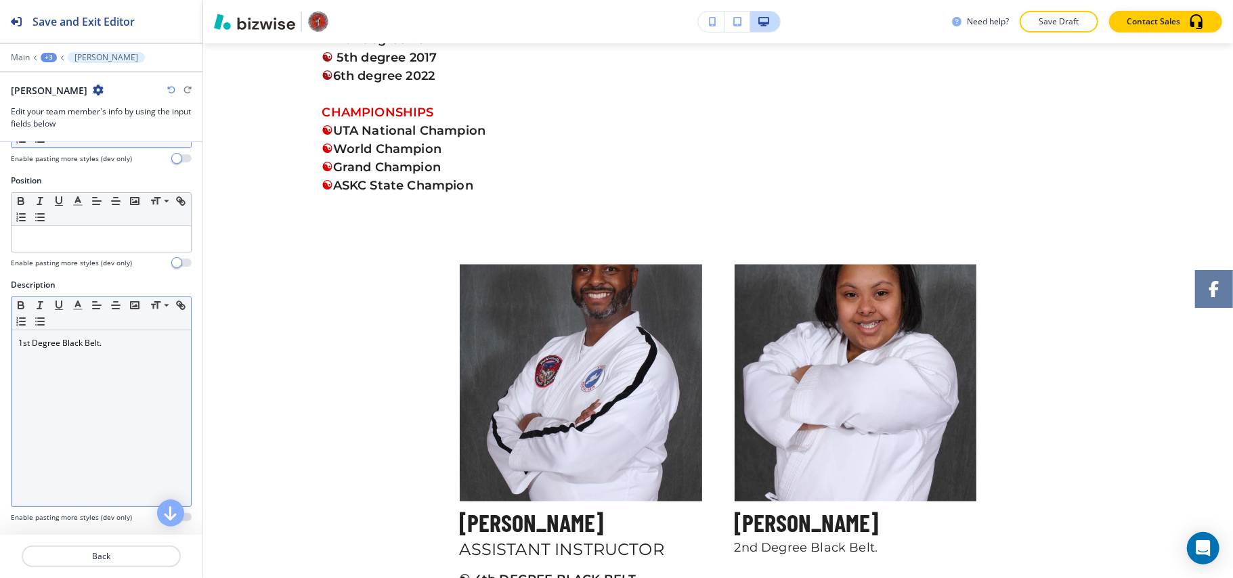
scroll to position [255, 0]
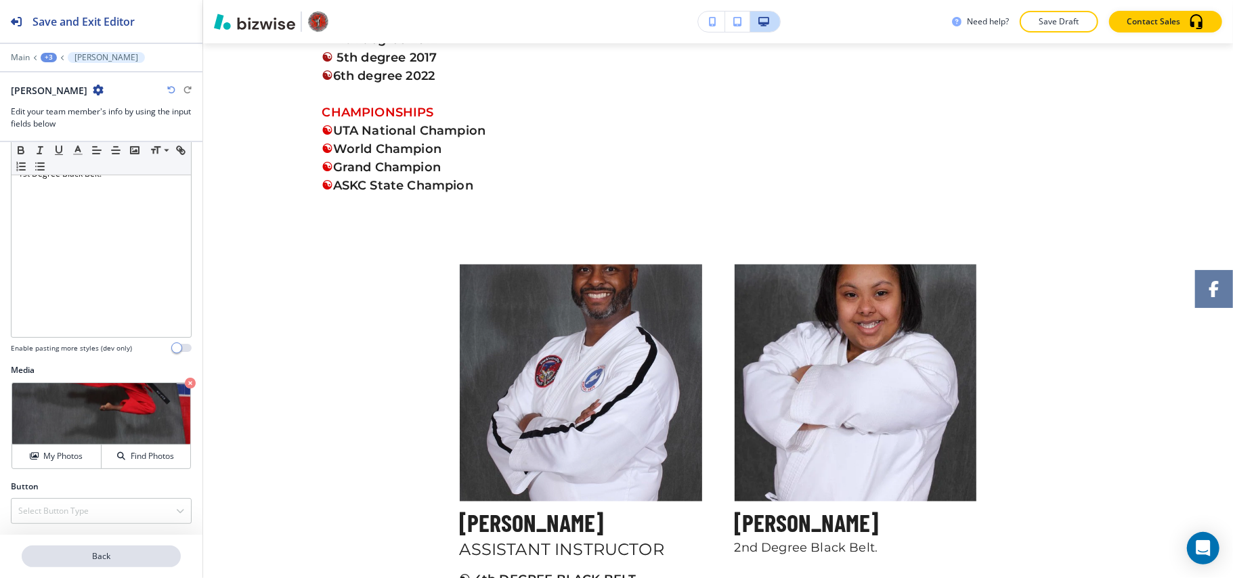
click at [127, 561] on p "Back" at bounding box center [101, 556] width 156 height 12
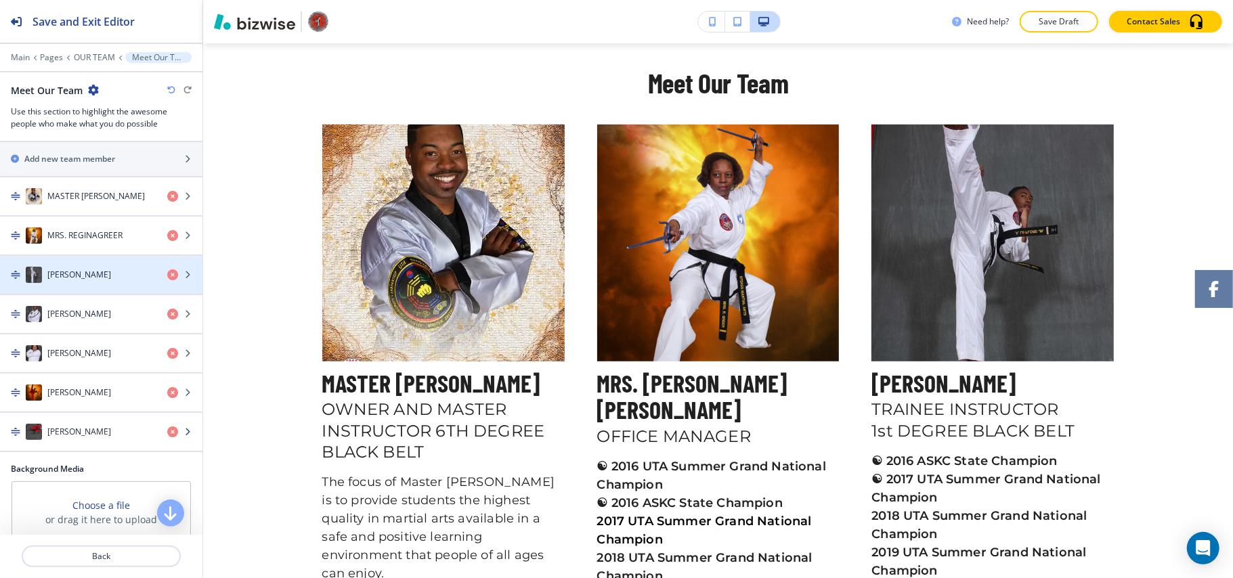
scroll to position [543, 0]
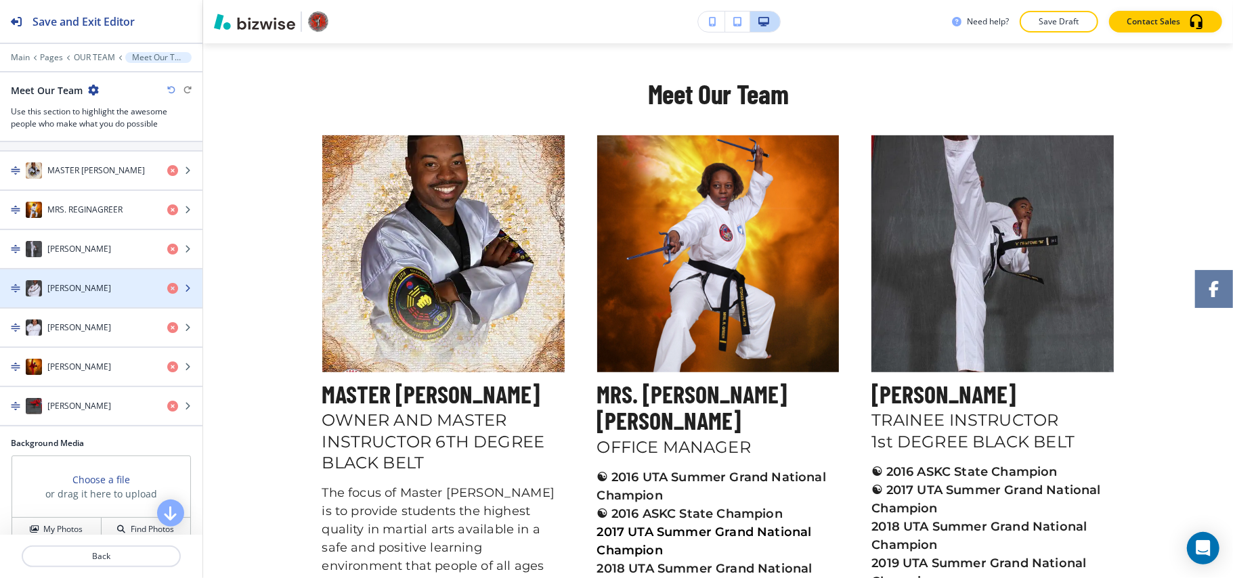
click at [72, 288] on h4 "[PERSON_NAME]" at bounding box center [79, 288] width 64 height 12
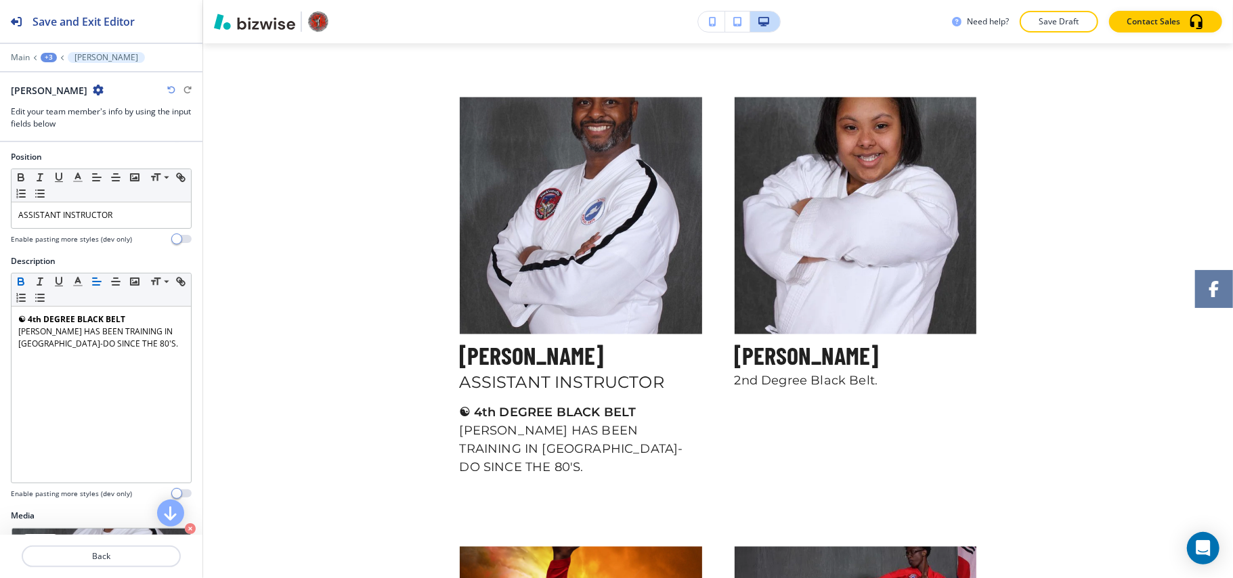
scroll to position [255, 0]
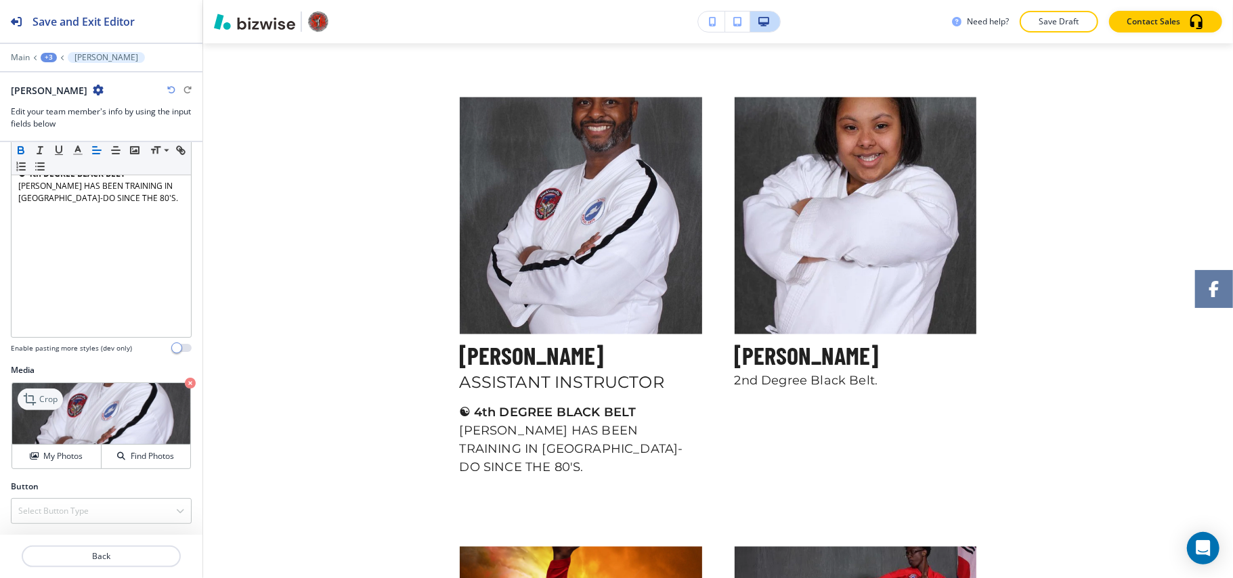
click at [60, 405] on div "Crop" at bounding box center [40, 400] width 45 height 22
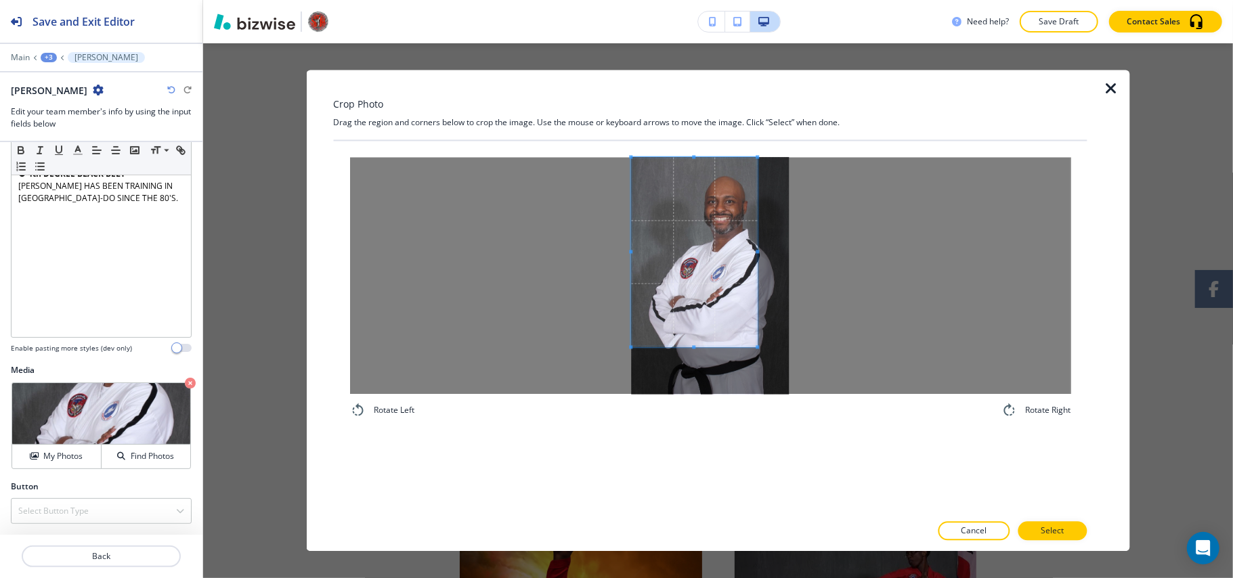
click at [705, 215] on span at bounding box center [694, 253] width 127 height 190
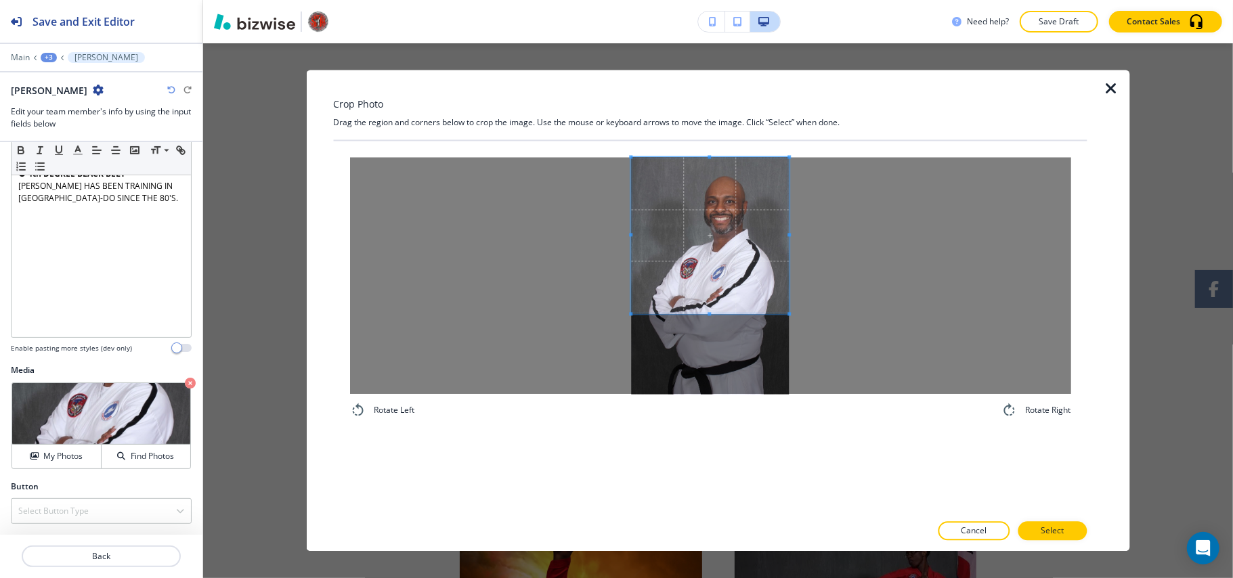
click at [808, 313] on div at bounding box center [709, 276] width 721 height 237
click at [1059, 541] on div at bounding box center [709, 546] width 753 height 11
click at [1059, 532] on p "Select" at bounding box center [1051, 531] width 23 height 12
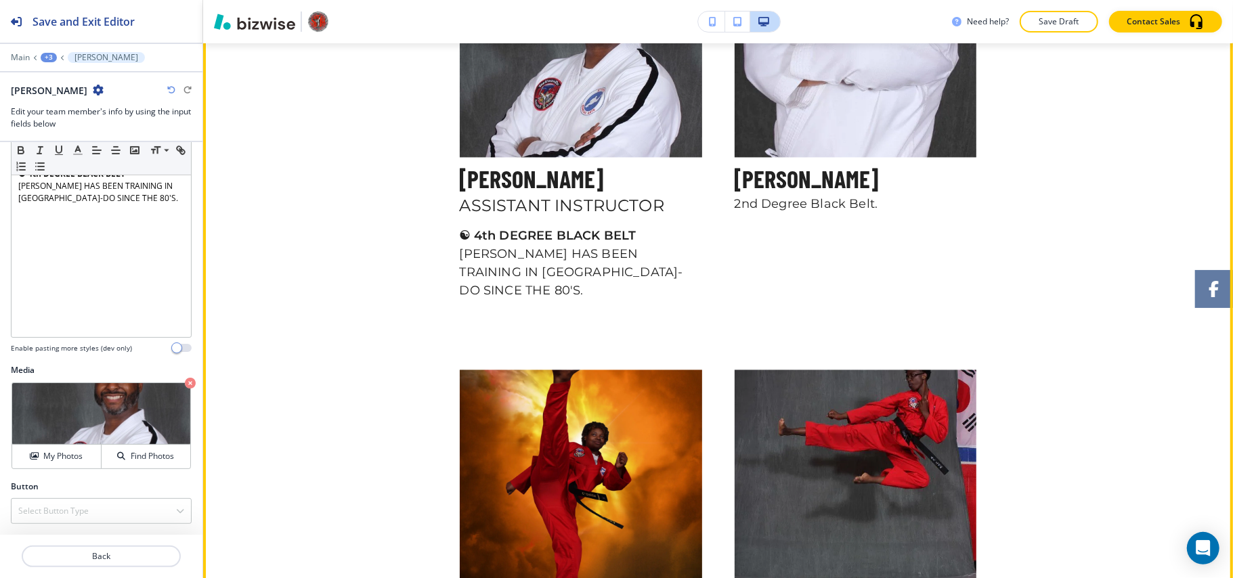
scroll to position [1730, 0]
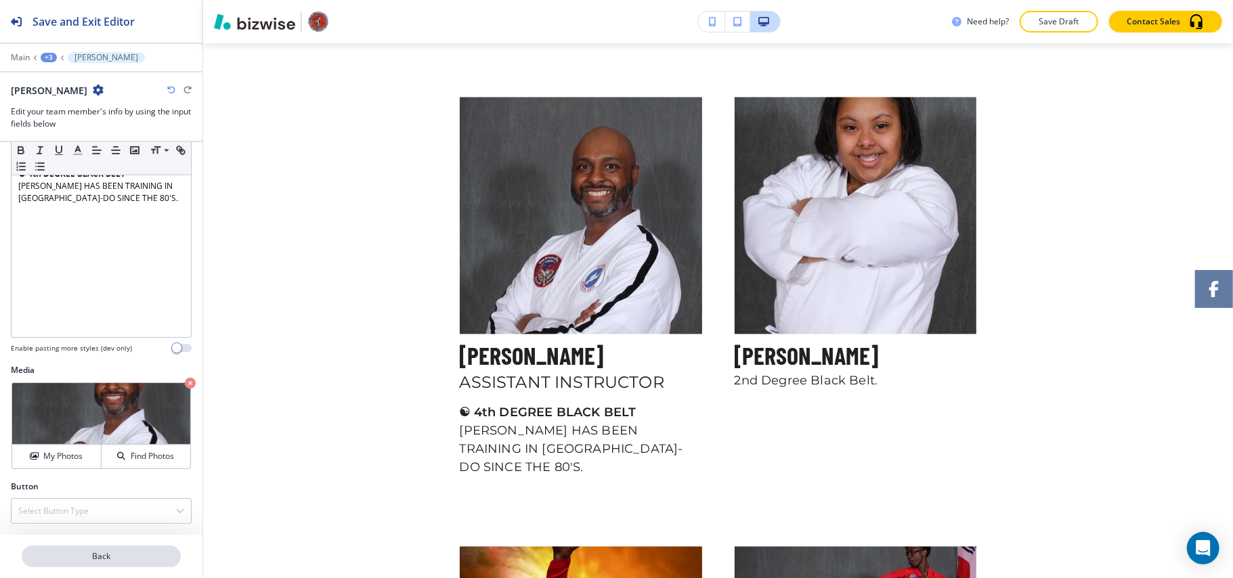
click at [88, 561] on p "Back" at bounding box center [101, 556] width 156 height 12
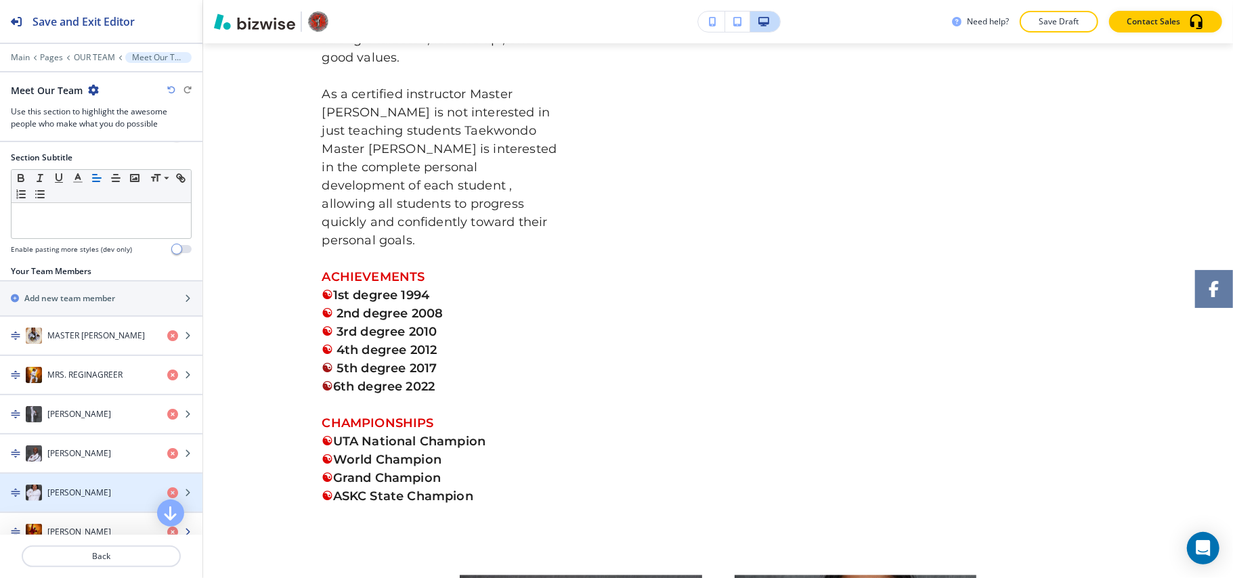
scroll to position [271, 0]
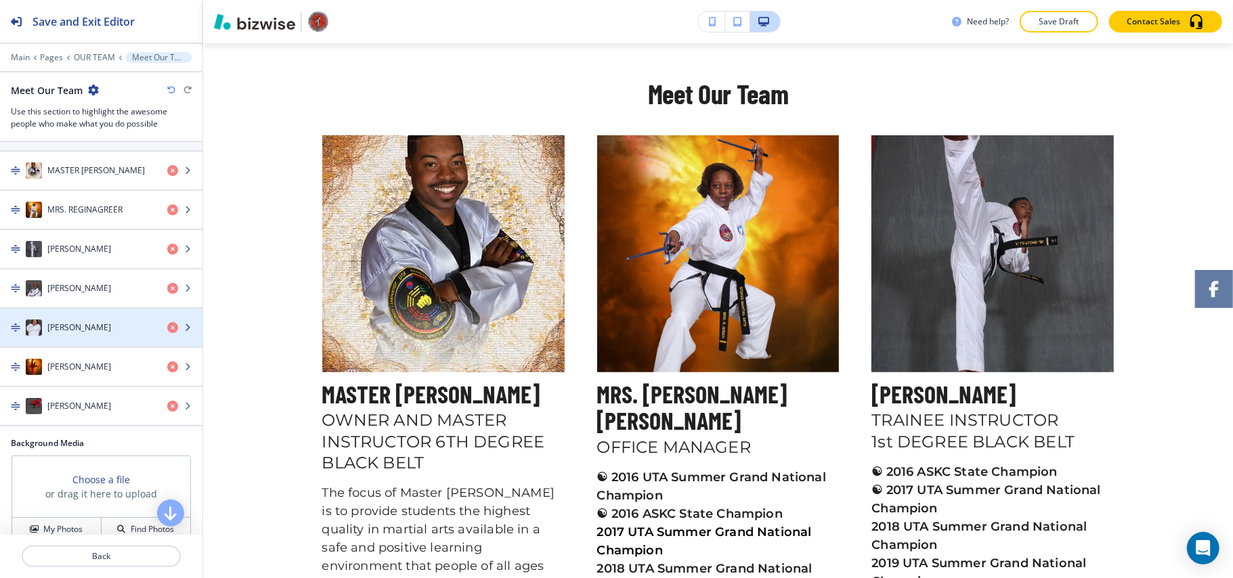
click at [76, 330] on h4 "[PERSON_NAME]" at bounding box center [79, 328] width 64 height 12
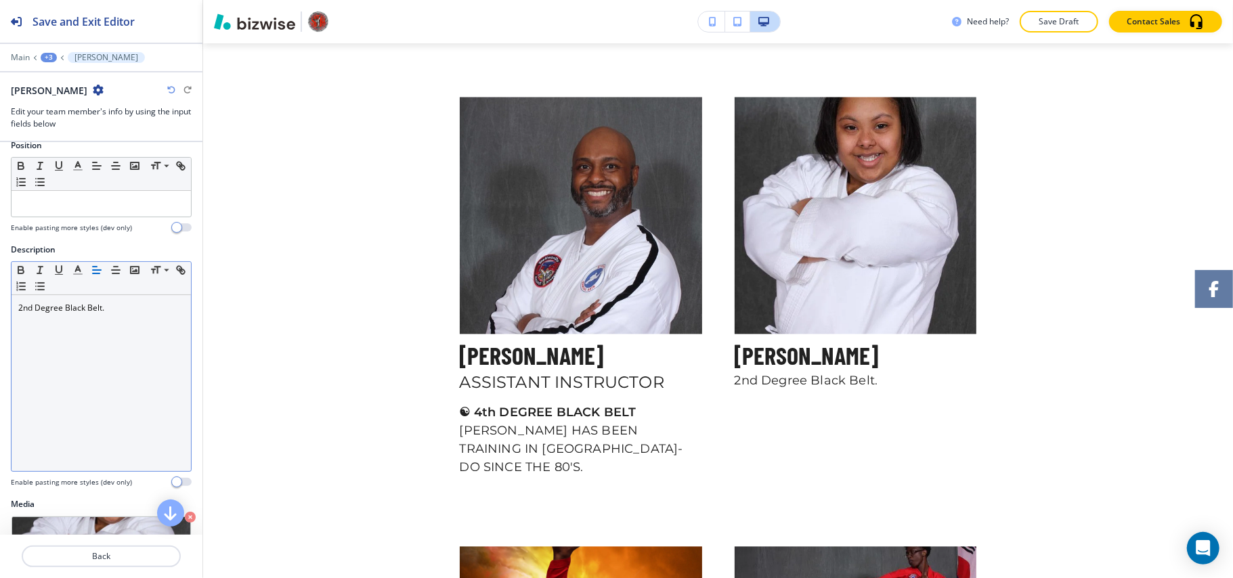
scroll to position [255, 0]
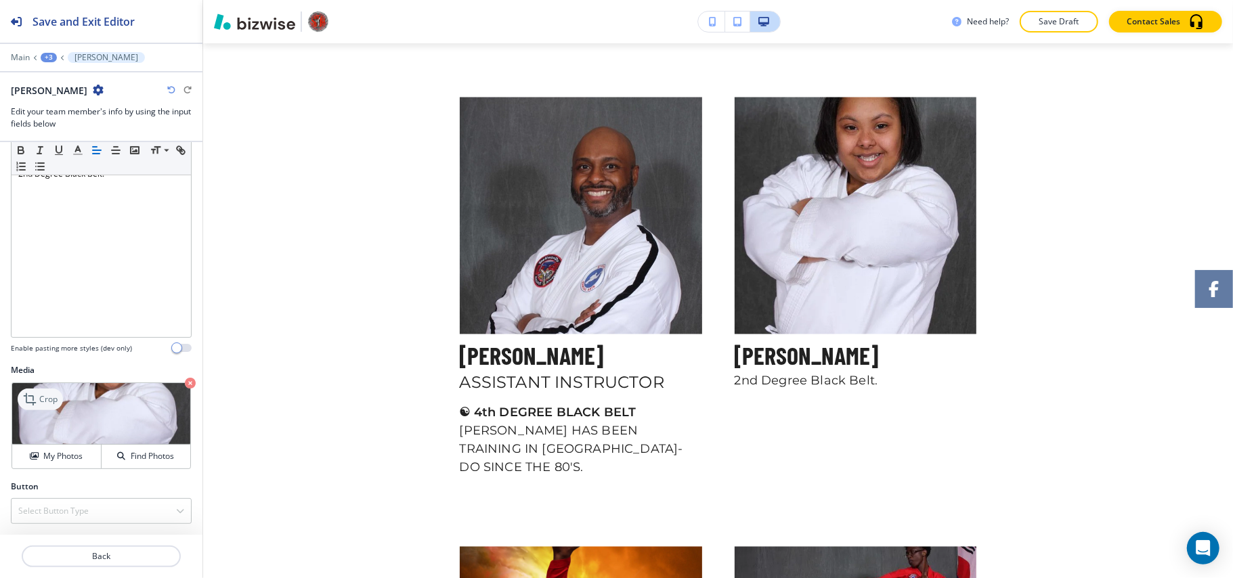
click at [39, 397] on icon at bounding box center [31, 399] width 16 height 16
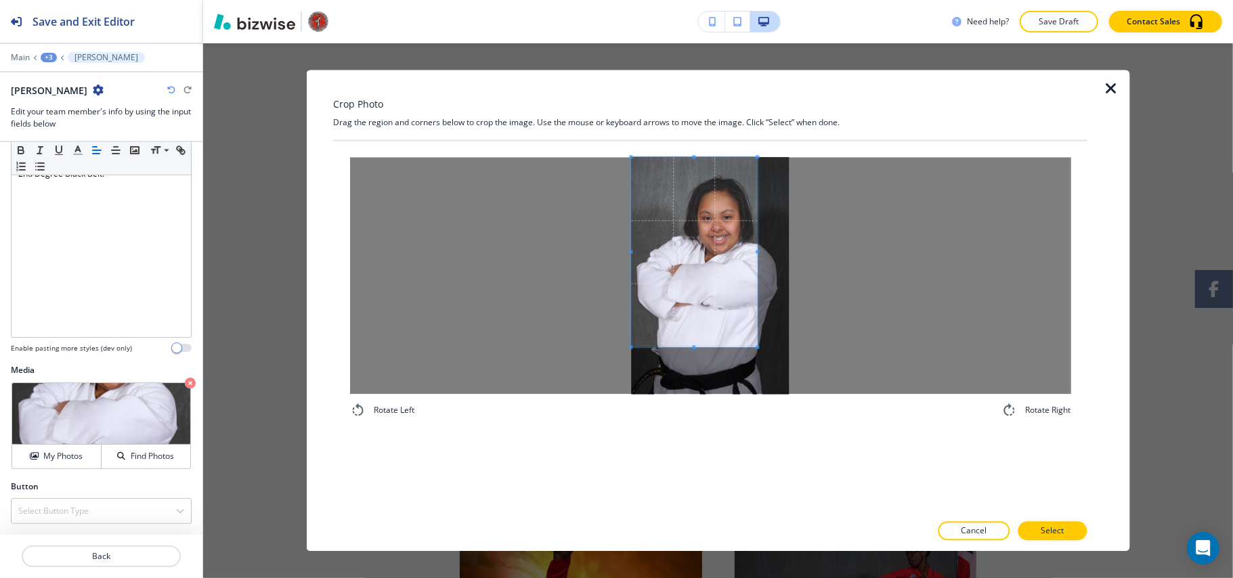
click at [646, 142] on div "Rotate Left Rotate Right" at bounding box center [709, 288] width 753 height 294
click at [753, 347] on span at bounding box center [694, 347] width 127 height 3
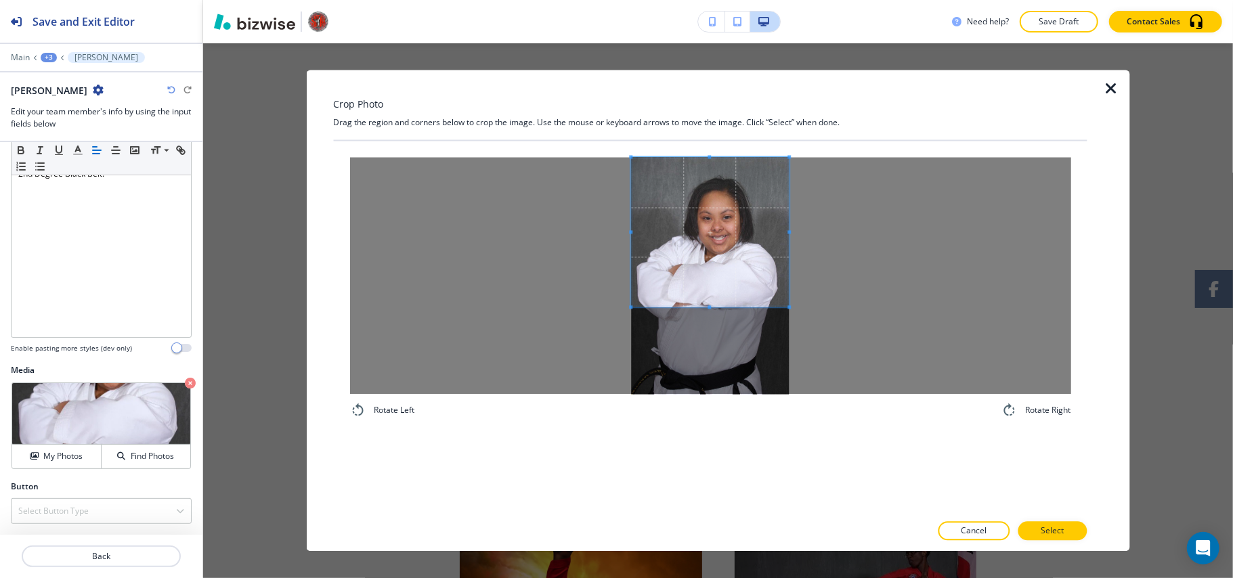
click at [832, 309] on div at bounding box center [709, 276] width 721 height 237
click at [1079, 529] on button "Select" at bounding box center [1051, 531] width 69 height 19
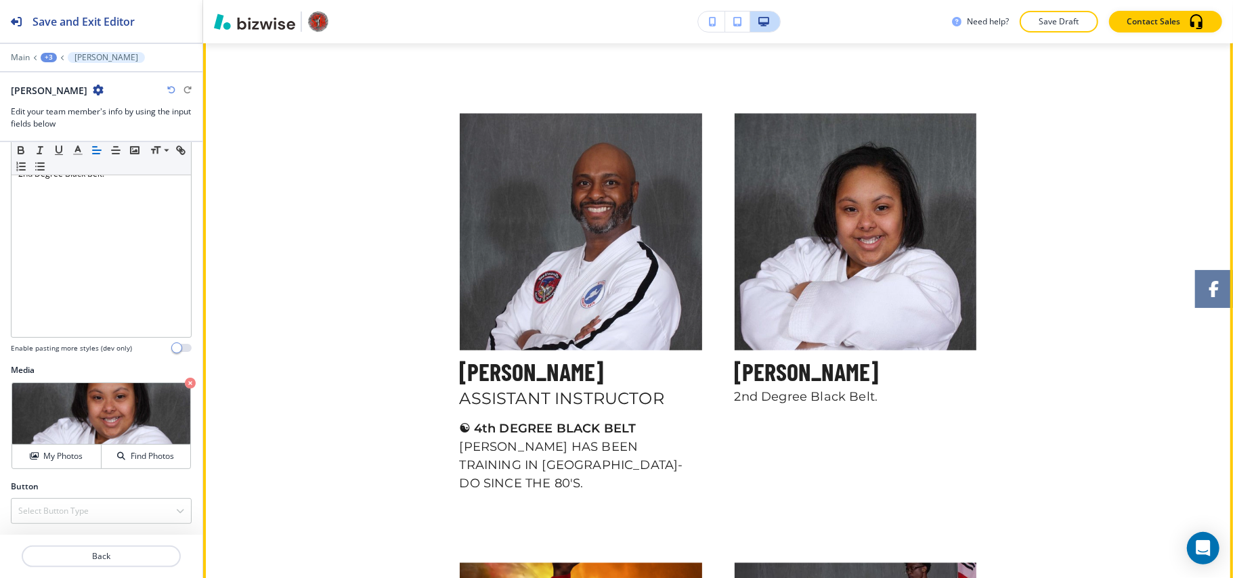
scroll to position [1910, 0]
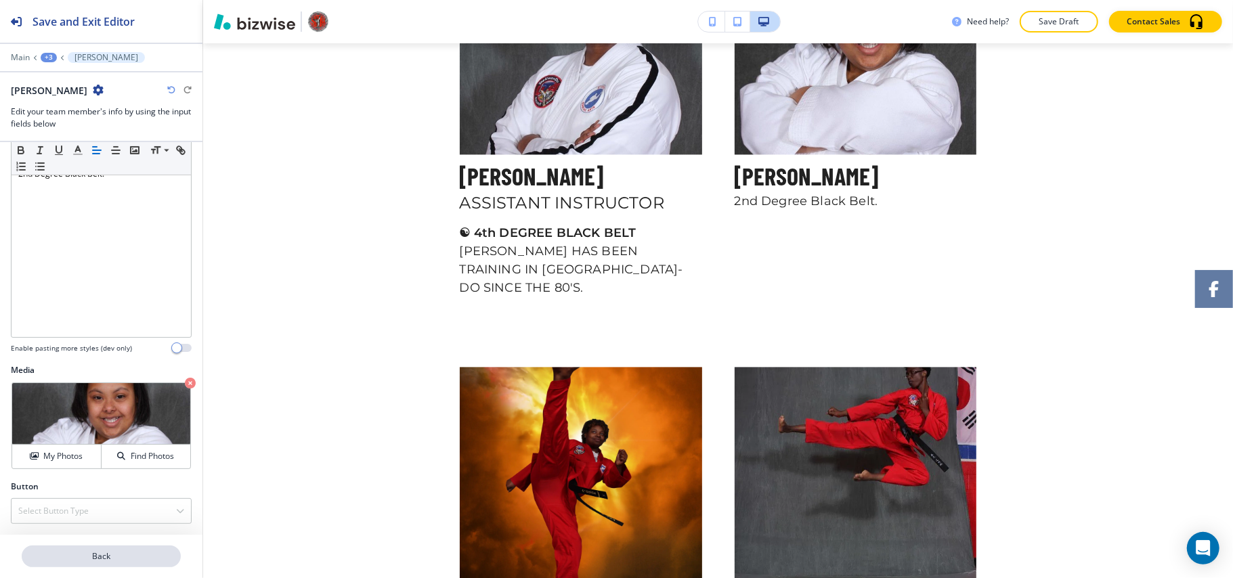
click at [137, 561] on p "Back" at bounding box center [101, 556] width 156 height 12
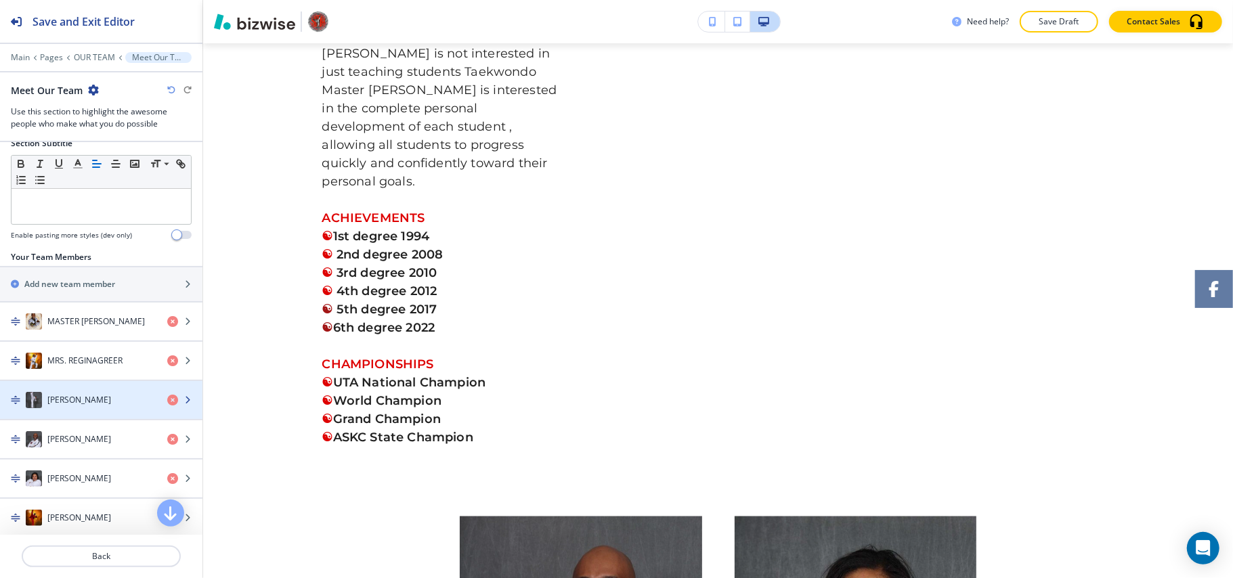
scroll to position [445, 0]
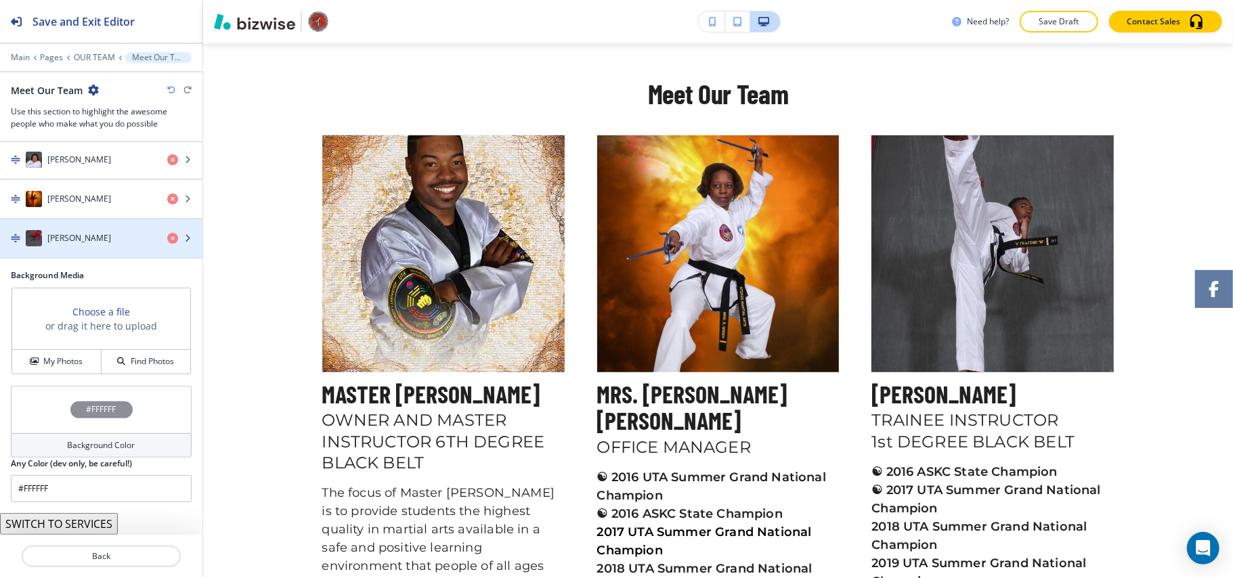
click at [66, 242] on h4 "[PERSON_NAME]" at bounding box center [79, 238] width 64 height 12
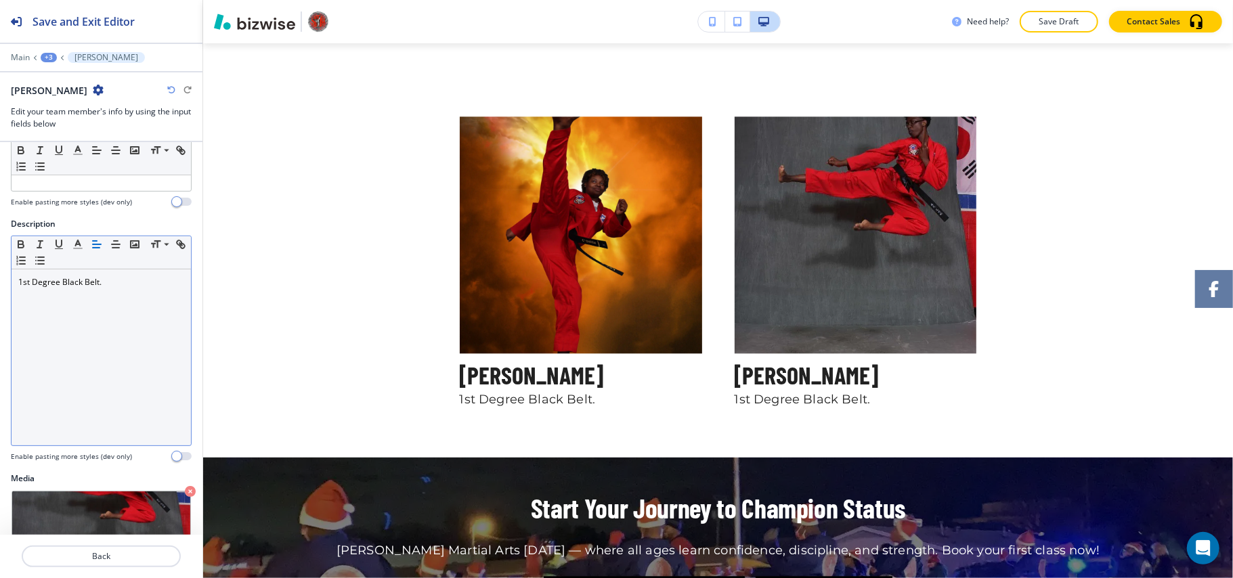
scroll to position [255, 0]
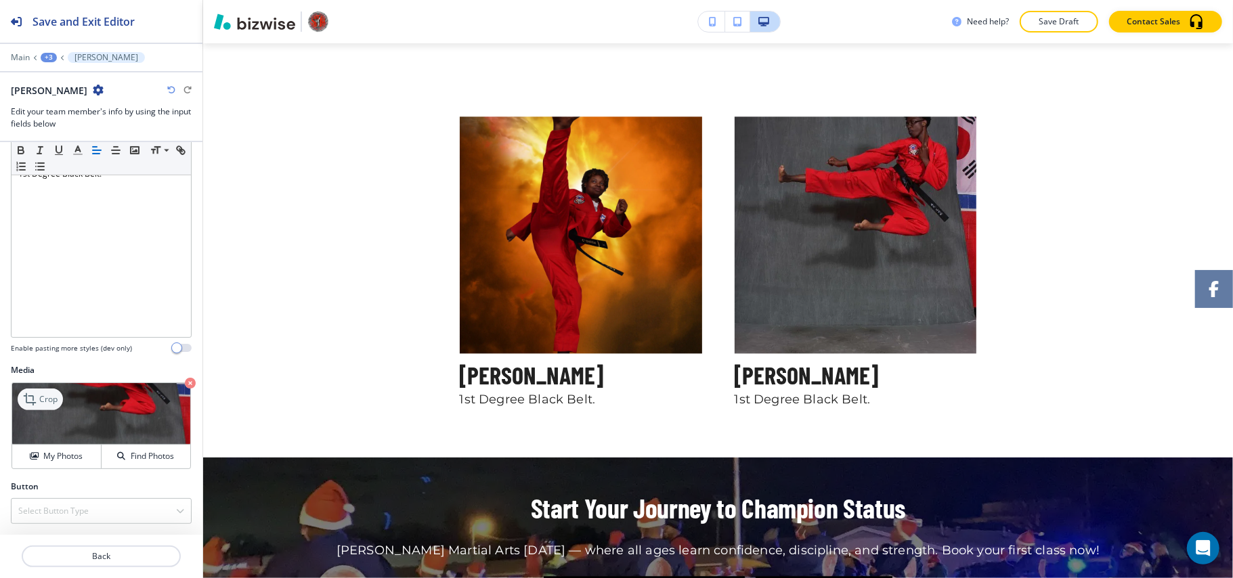
click at [50, 394] on p "Crop" at bounding box center [48, 399] width 18 height 12
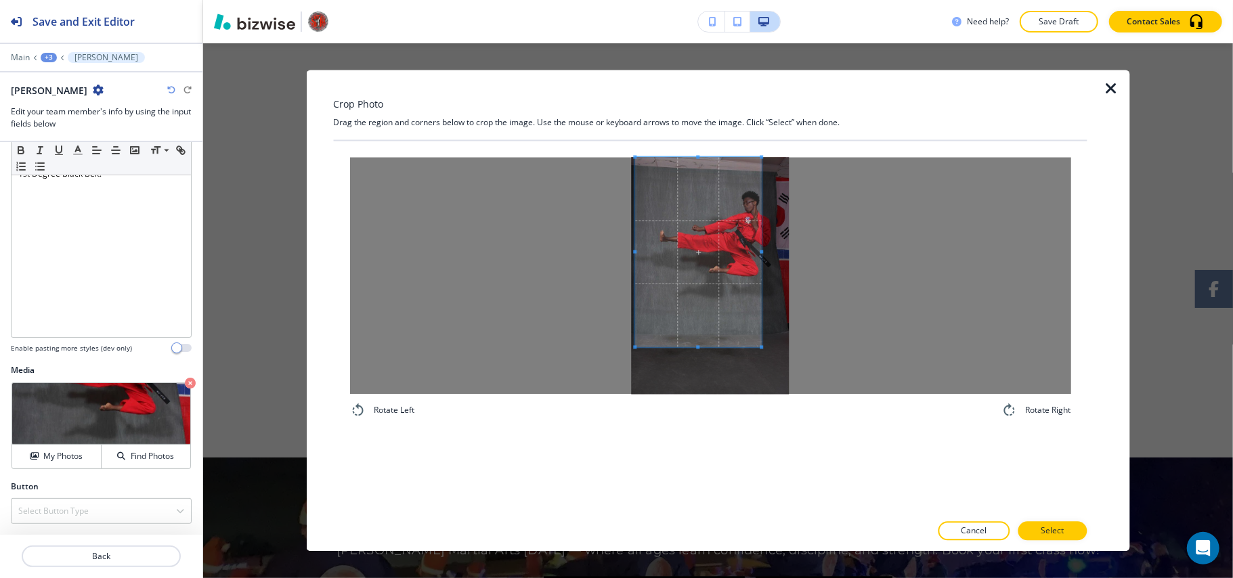
click at [685, 204] on span at bounding box center [698, 253] width 127 height 190
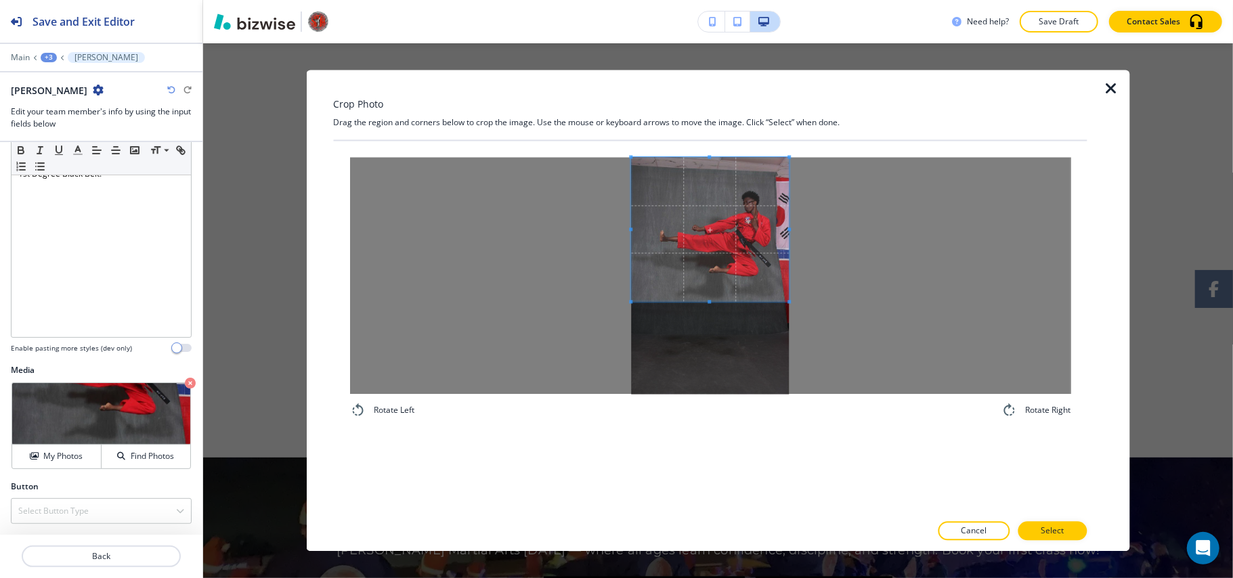
click at [811, 302] on div at bounding box center [709, 276] width 721 height 237
click at [1057, 529] on p "Select" at bounding box center [1051, 531] width 23 height 12
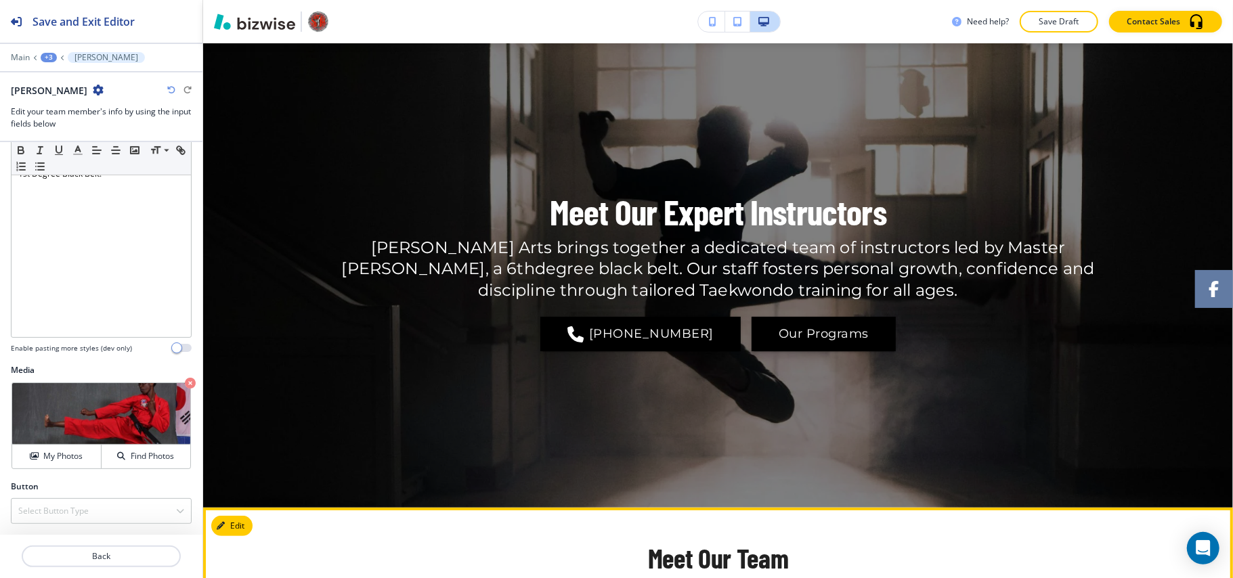
scroll to position [0, 0]
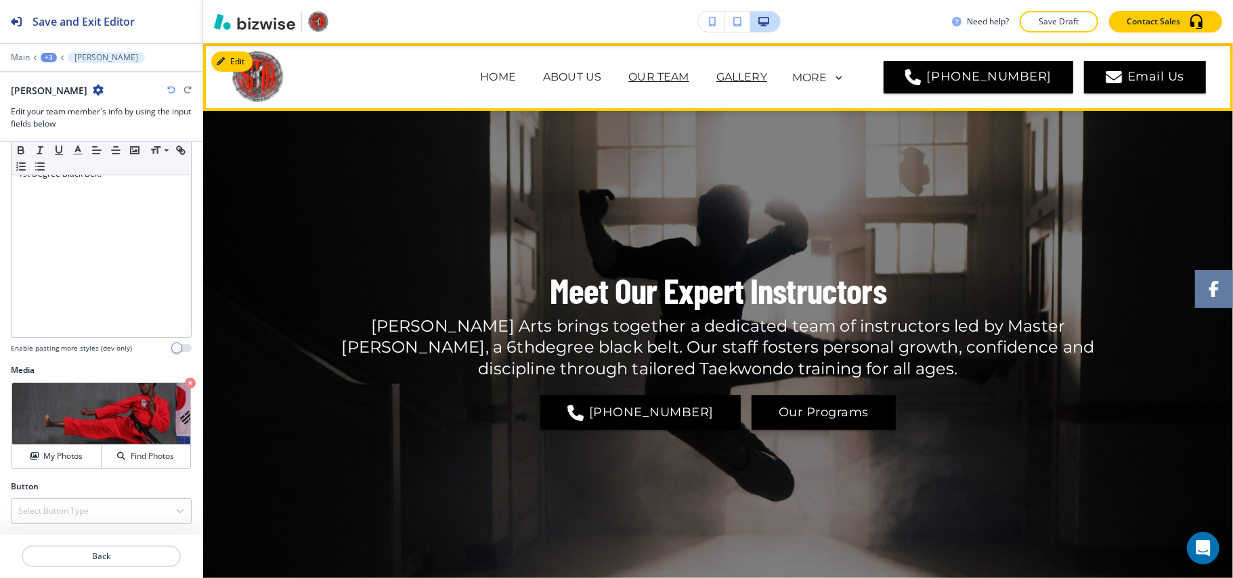
click at [755, 74] on p "GALLERY" at bounding box center [741, 77] width 51 height 16
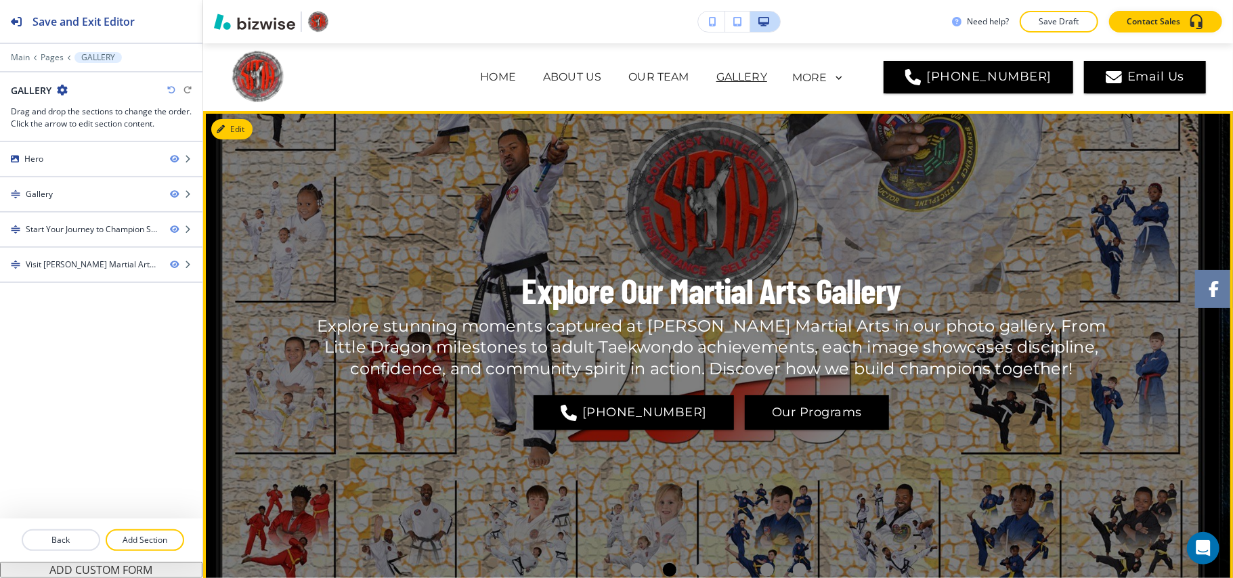
click at [258, 125] on div at bounding box center [711, 348] width 1016 height 475
click at [249, 126] on button "Edit This Section" at bounding box center [256, 129] width 91 height 20
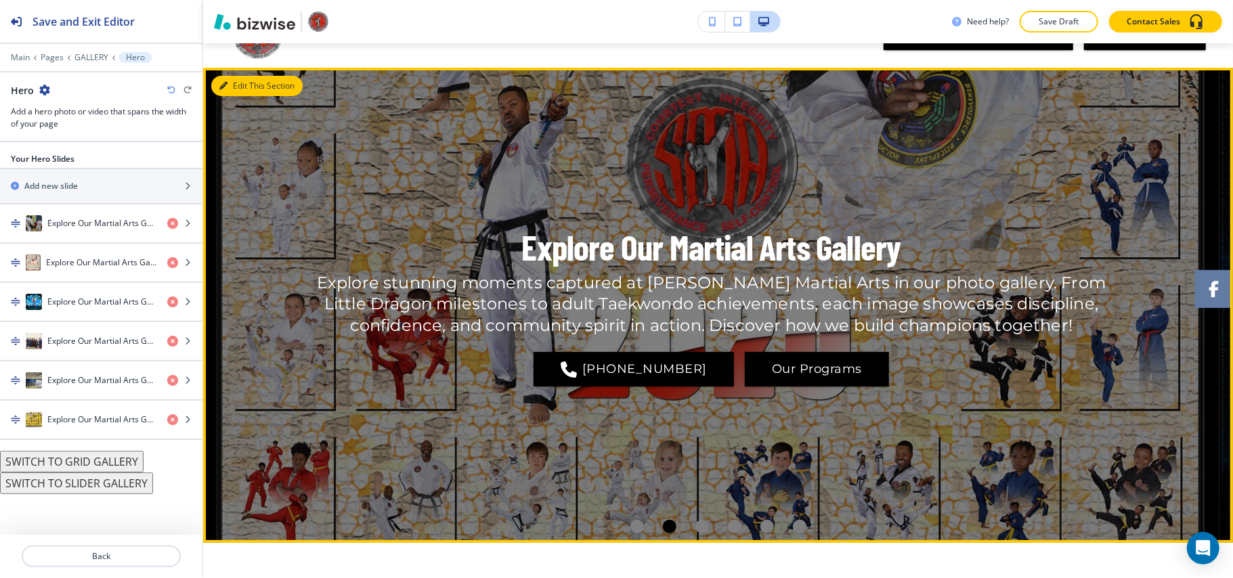
scroll to position [68, 0]
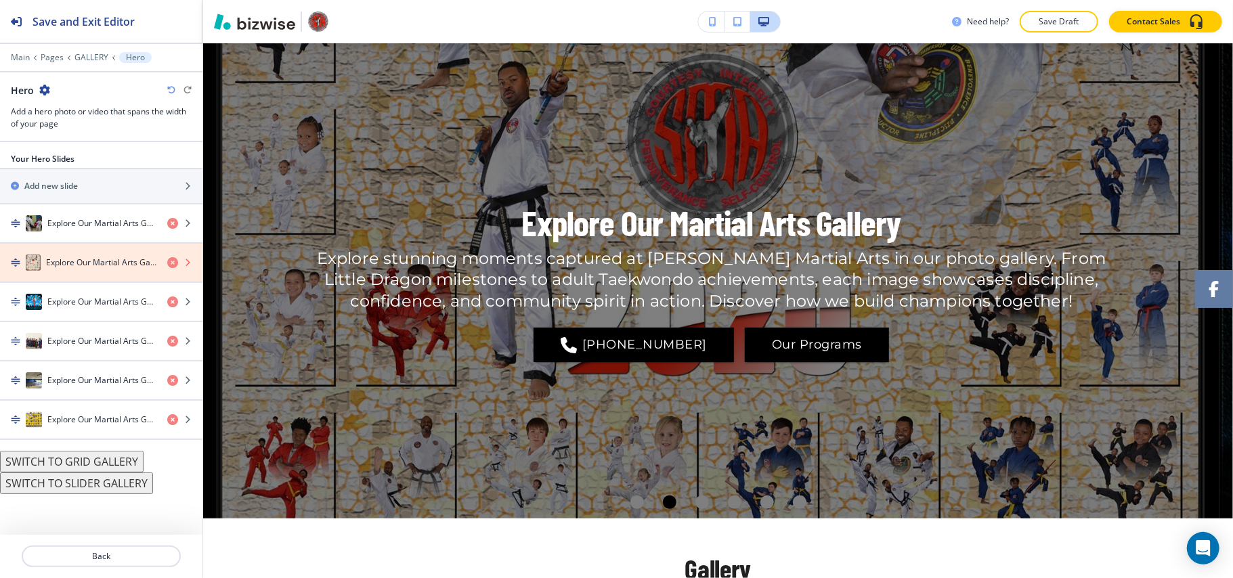
click at [172, 263] on icon "button" at bounding box center [172, 262] width 11 height 11
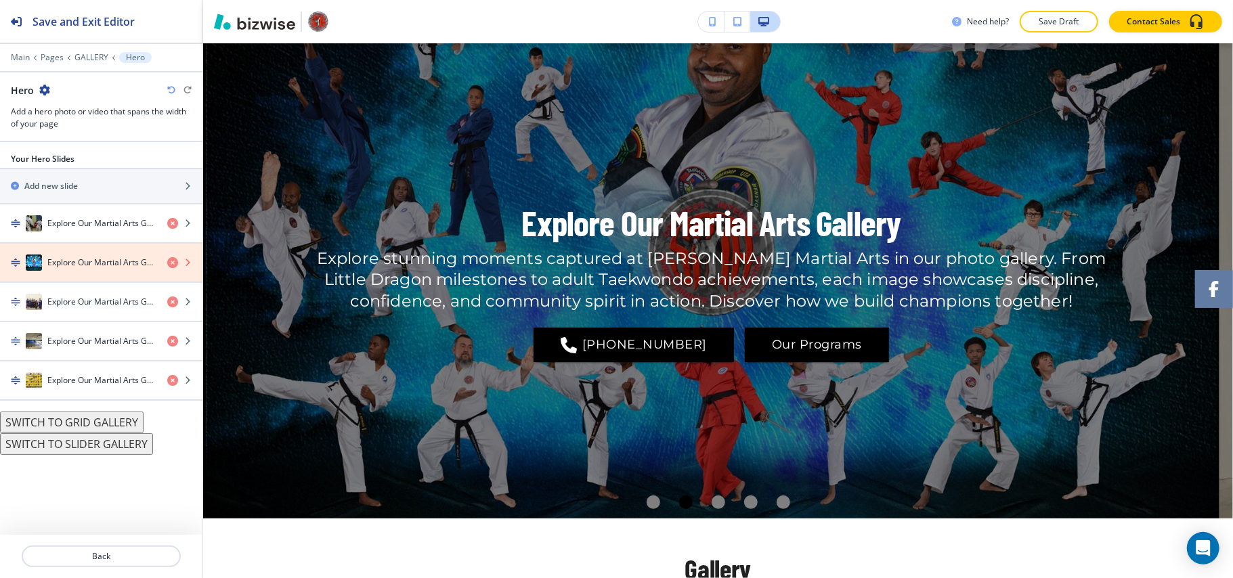
click at [172, 263] on icon "button" at bounding box center [172, 262] width 11 height 11
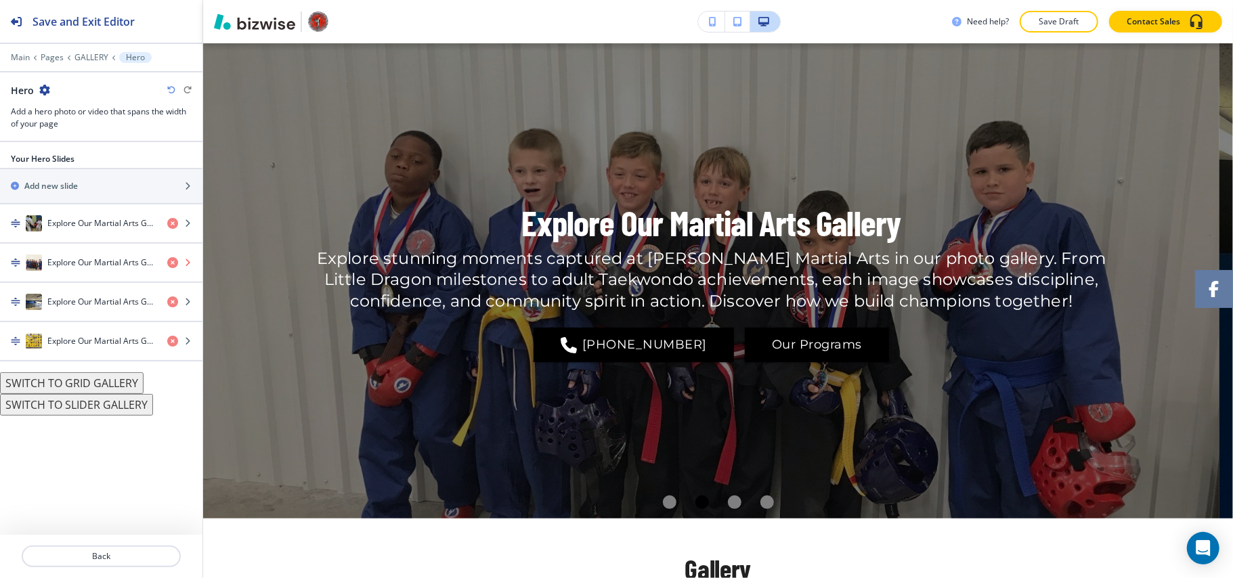
click at [172, 263] on icon "button" at bounding box center [172, 262] width 11 height 11
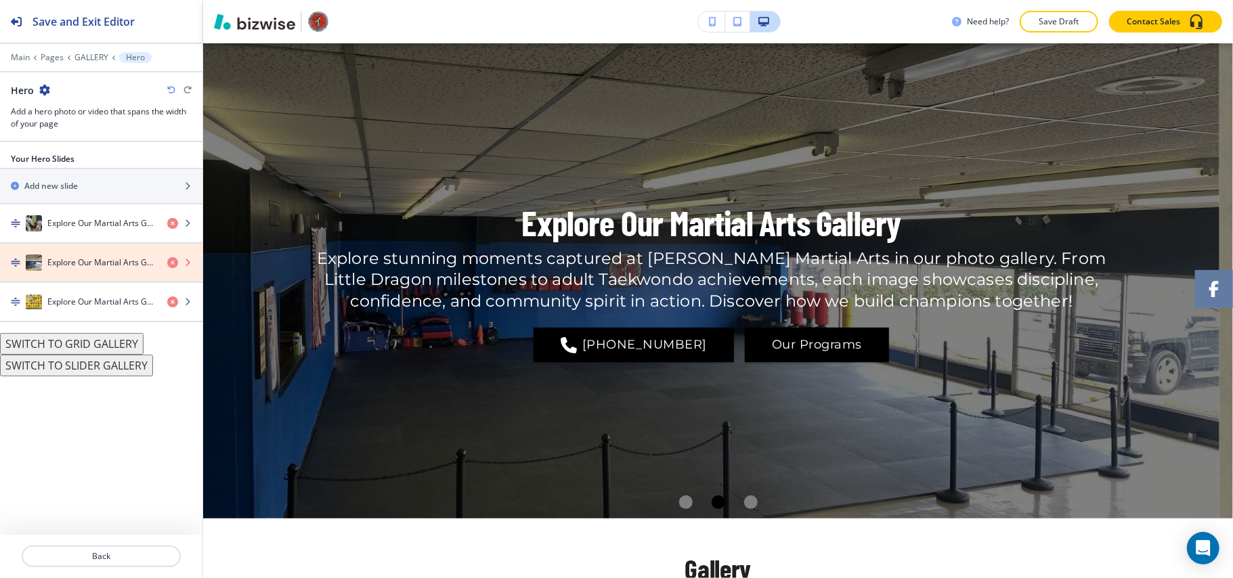
click at [172, 263] on icon "button" at bounding box center [172, 262] width 11 height 11
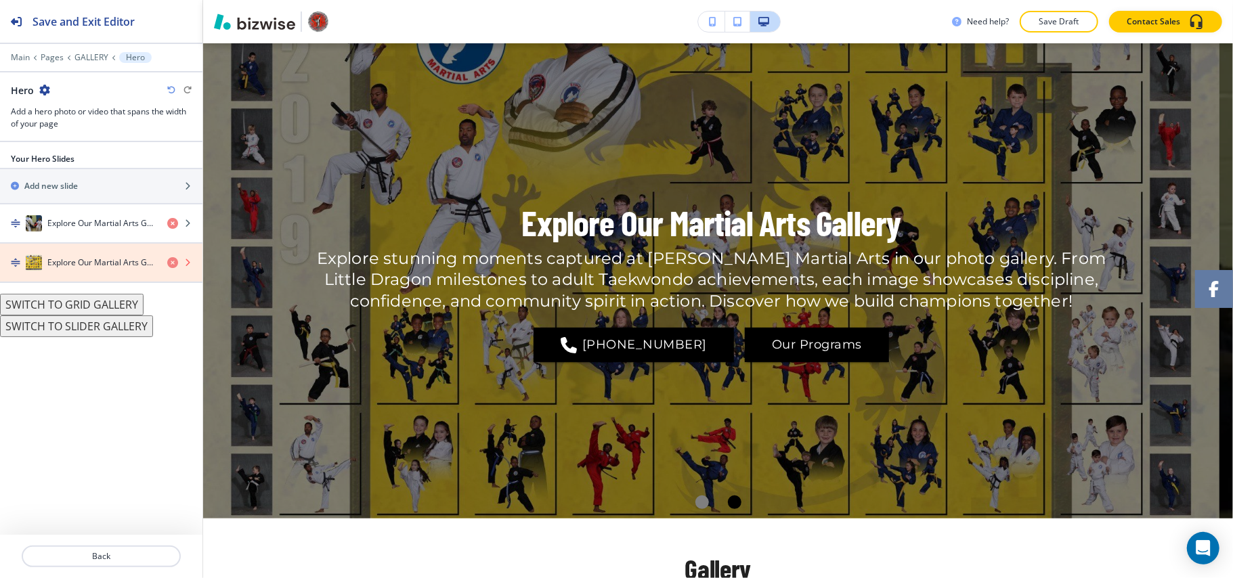
click at [172, 263] on icon "button" at bounding box center [172, 262] width 11 height 11
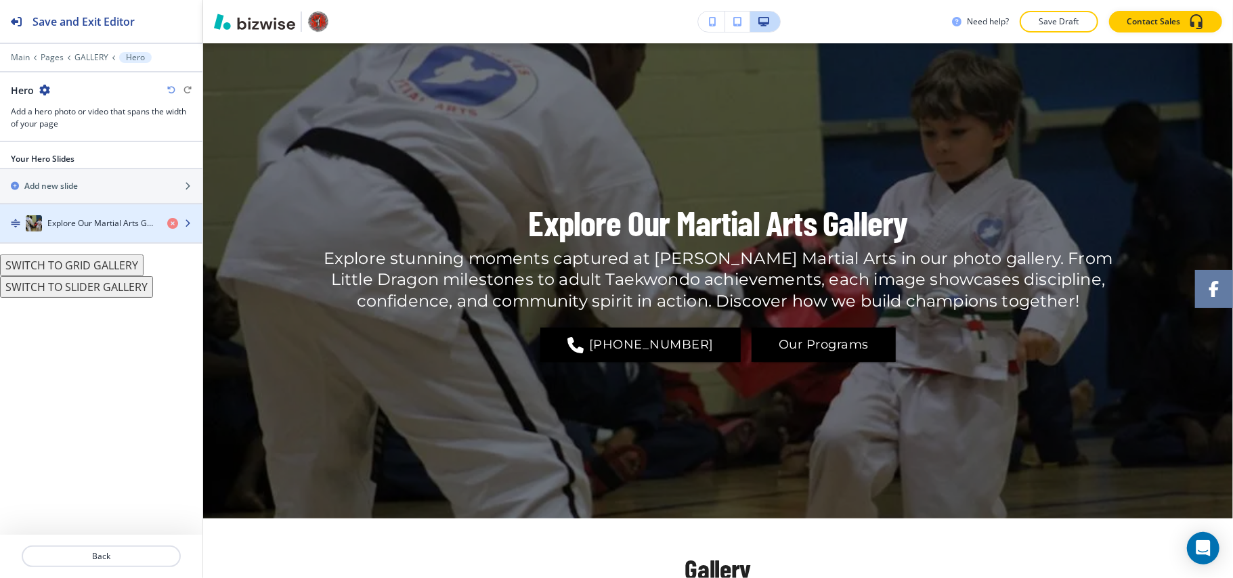
click at [68, 220] on h4 "Explore Our Martial Arts Gallery" at bounding box center [101, 223] width 109 height 12
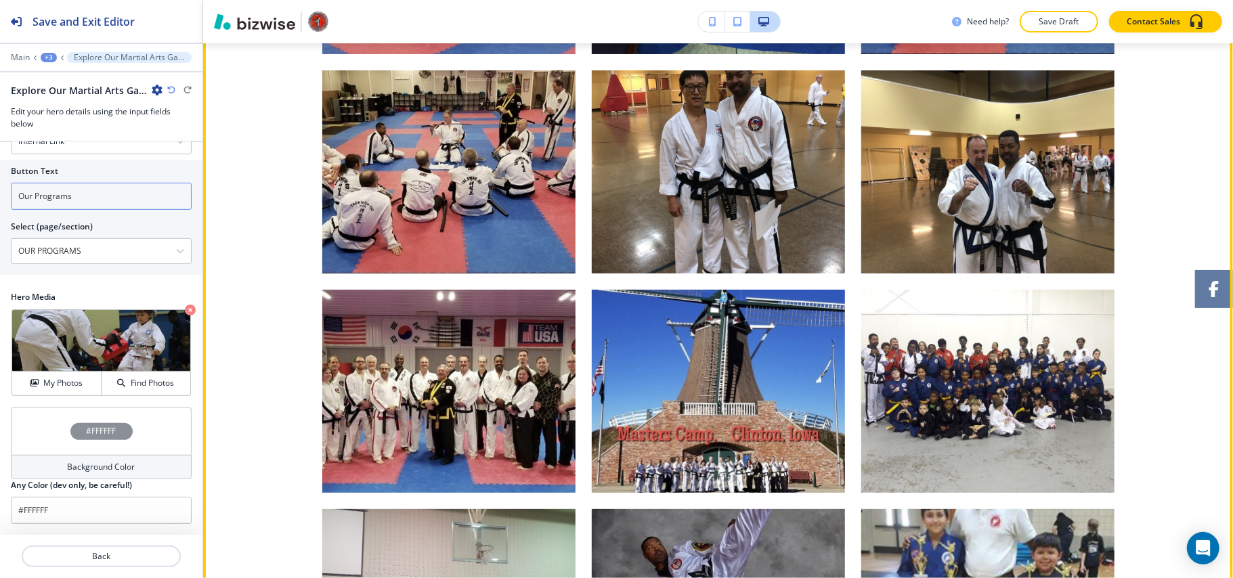
scroll to position [7333, 0]
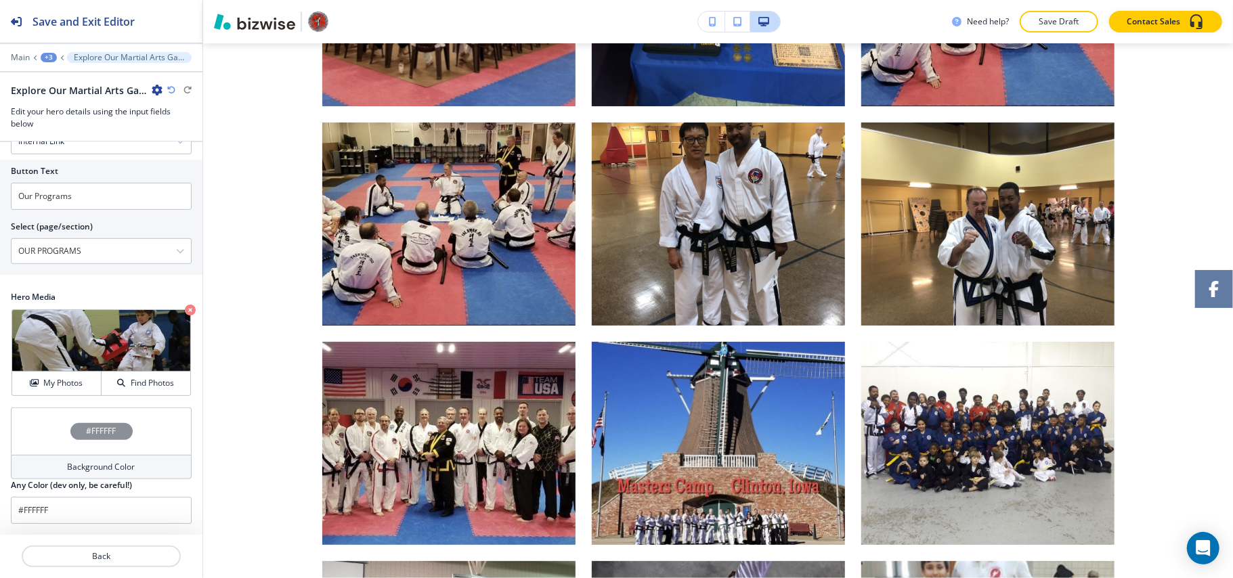
click at [50, 57] on div "+3" at bounding box center [49, 57] width 16 height 9
click at [79, 101] on p "GALLERY" at bounding box center [83, 103] width 69 height 12
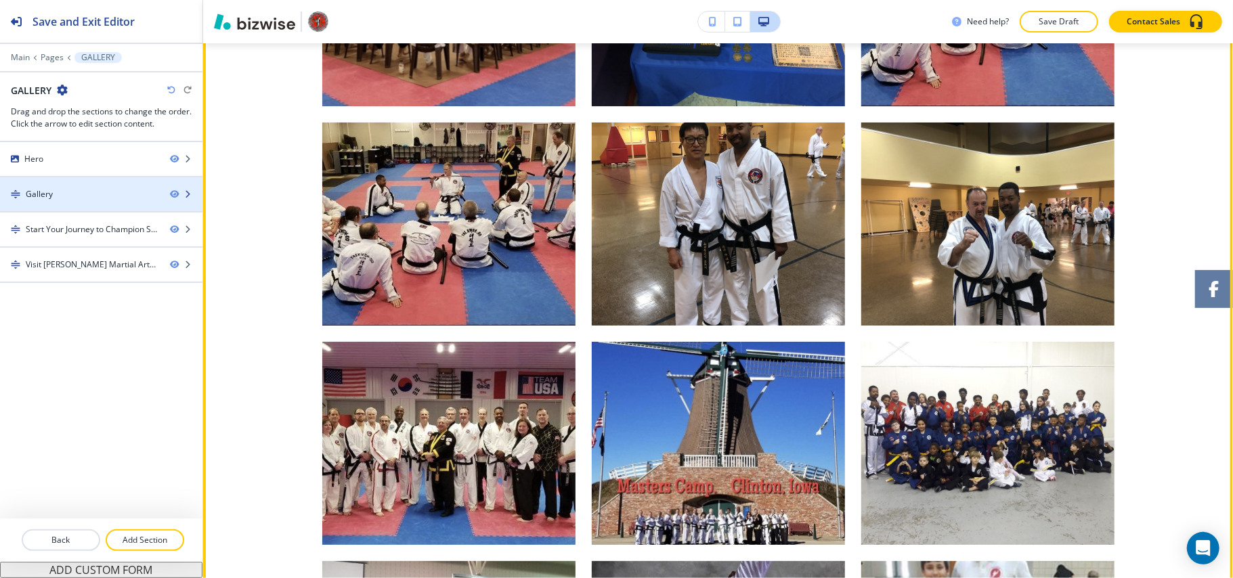
click at [80, 201] on div at bounding box center [101, 205] width 202 height 11
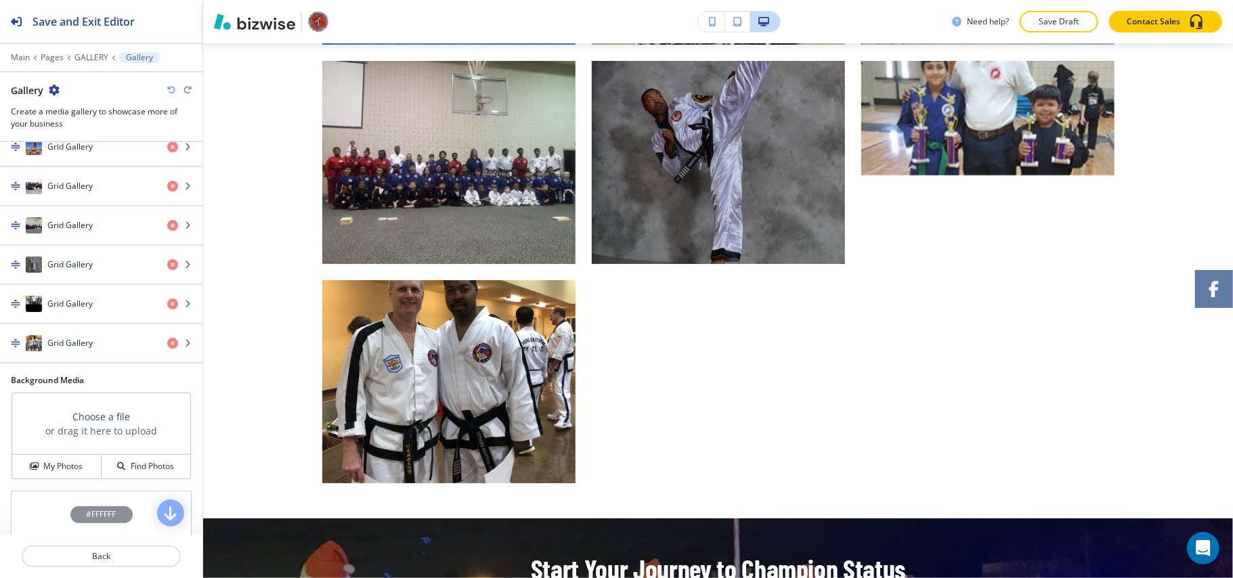
scroll to position [4098, 0]
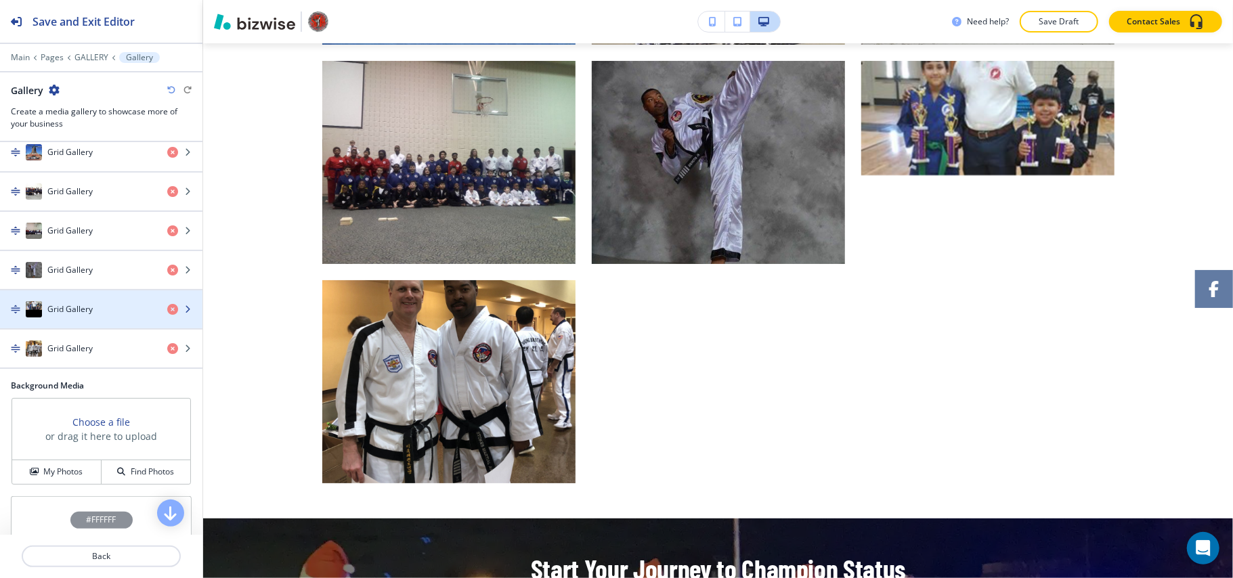
click at [82, 315] on h4 "Grid Gallery" at bounding box center [69, 309] width 45 height 12
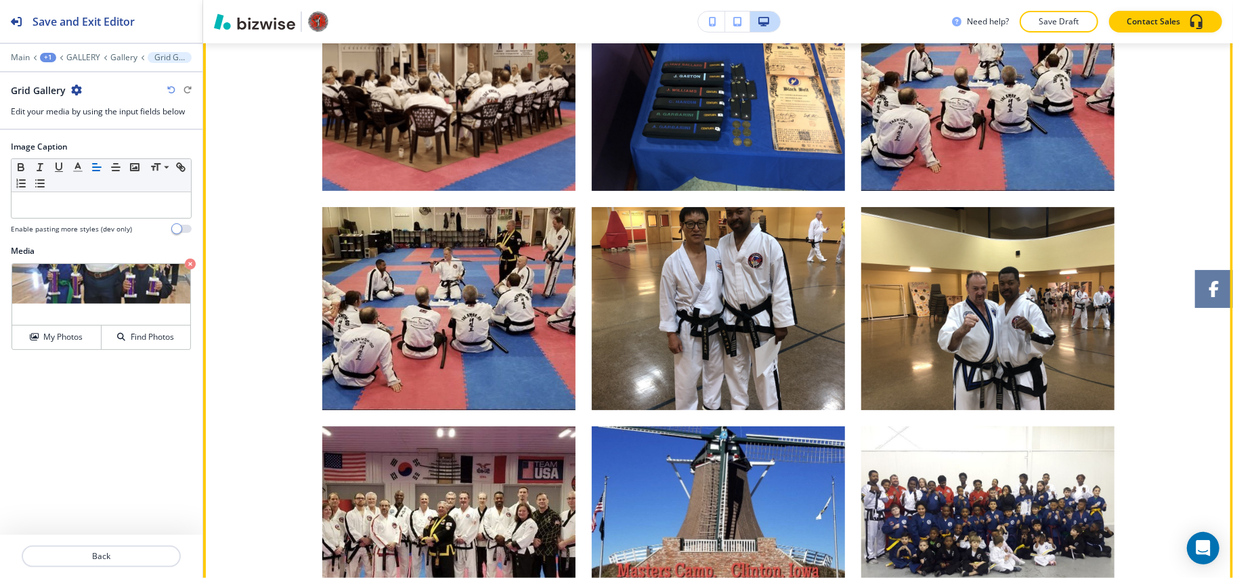
scroll to position [7220, 0]
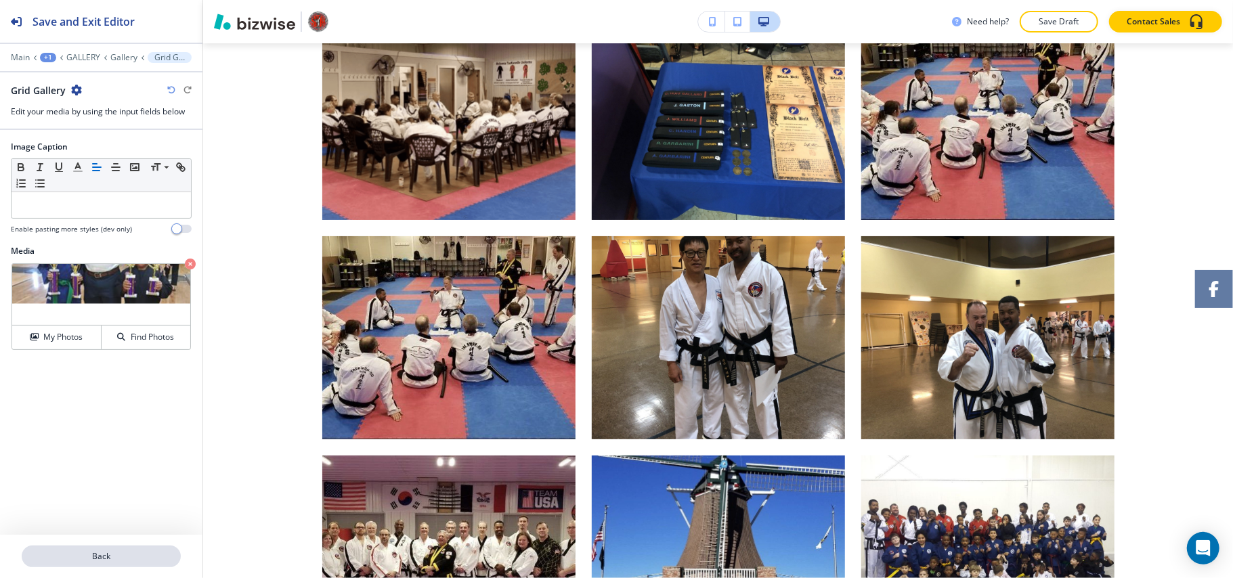
click at [119, 563] on button "Back" at bounding box center [101, 557] width 159 height 22
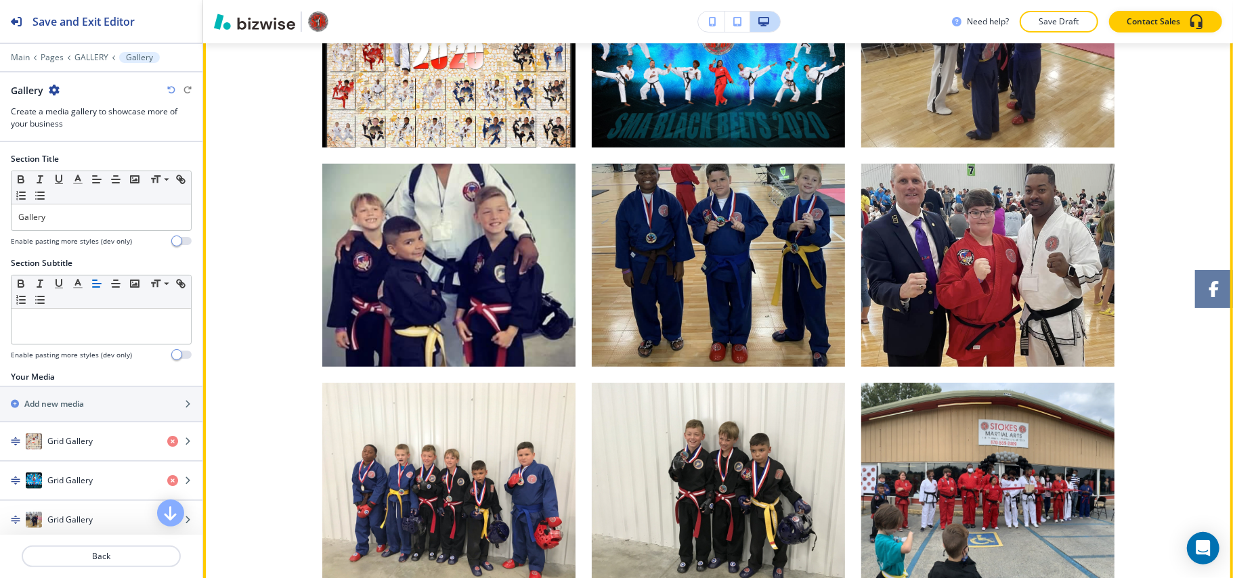
scroll to position [724, 0]
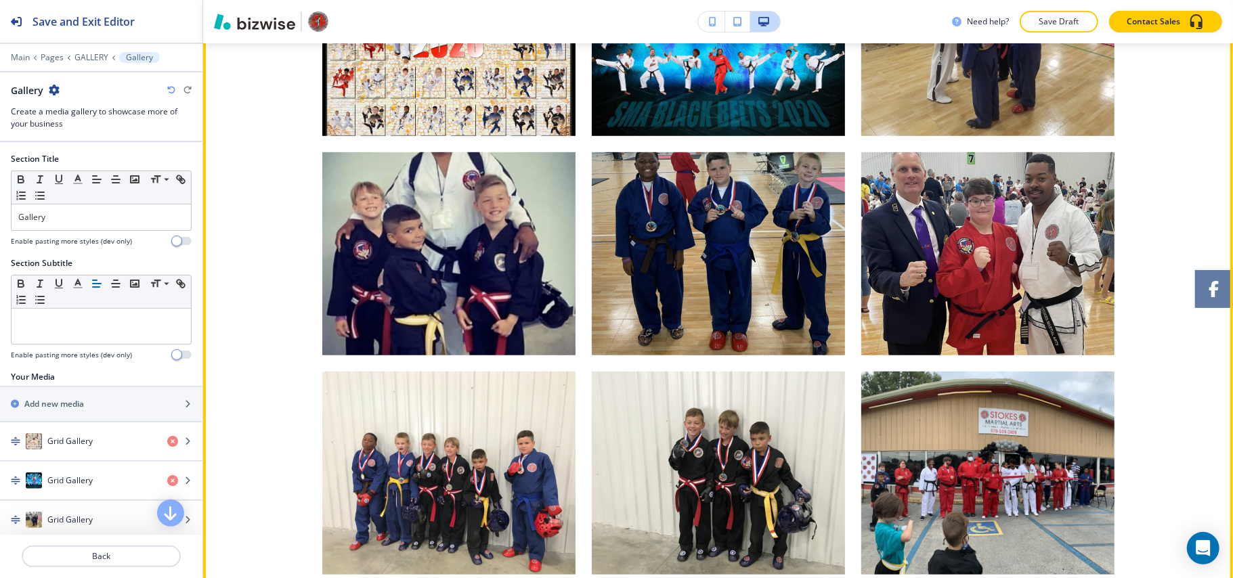
click at [456, 282] on img "button" at bounding box center [448, 253] width 253 height 203
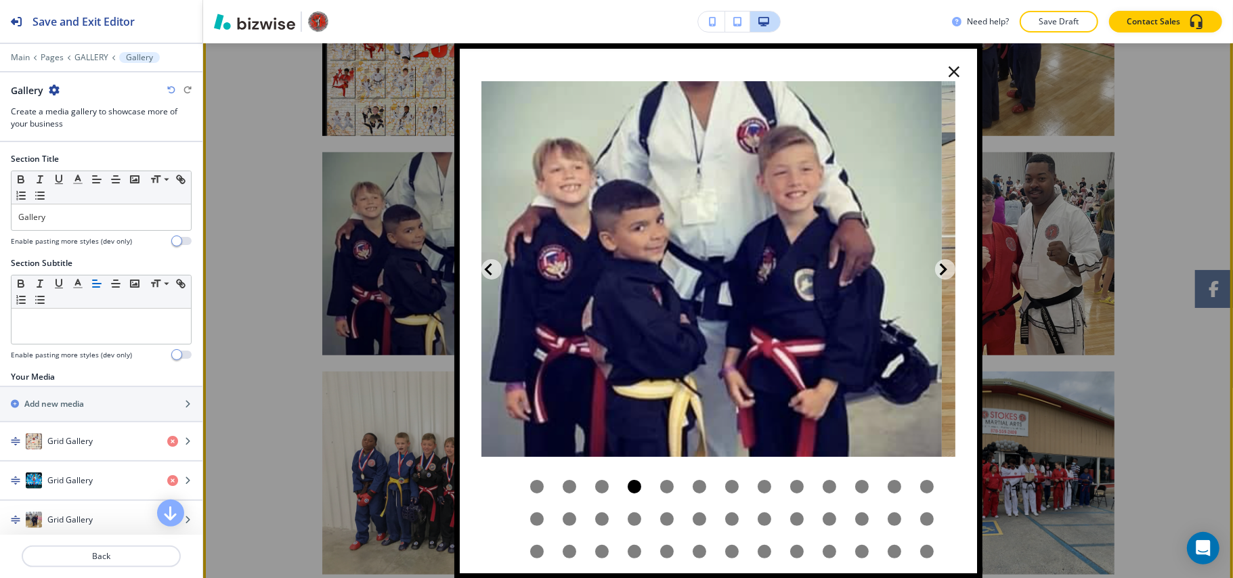
click at [944, 71] on icon "button" at bounding box center [953, 71] width 19 height 19
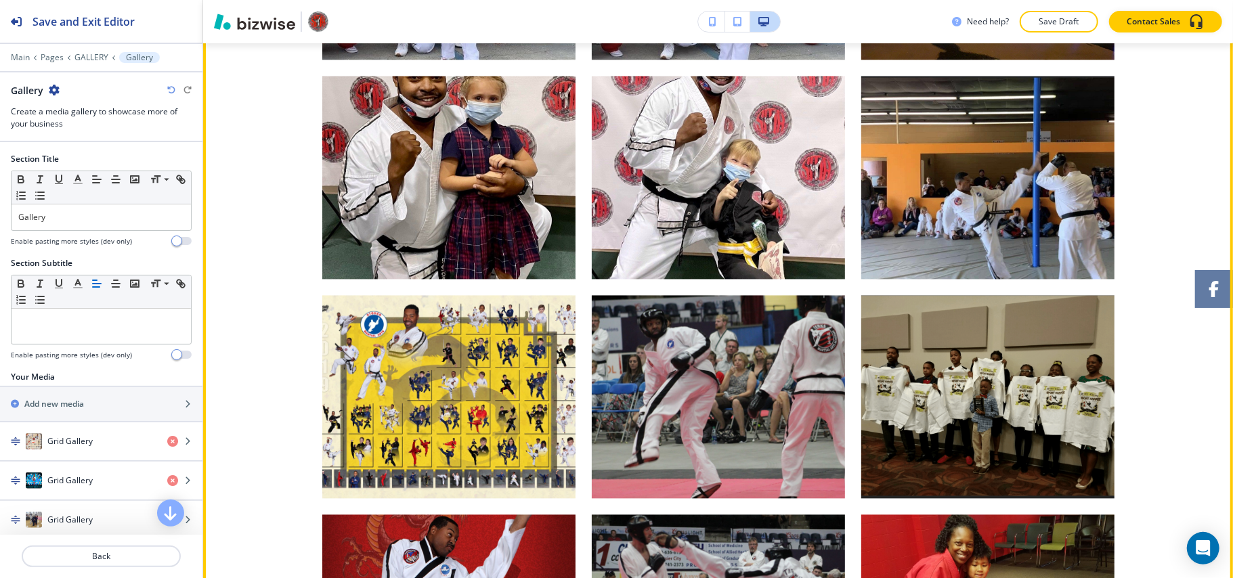
scroll to position [1807, 0]
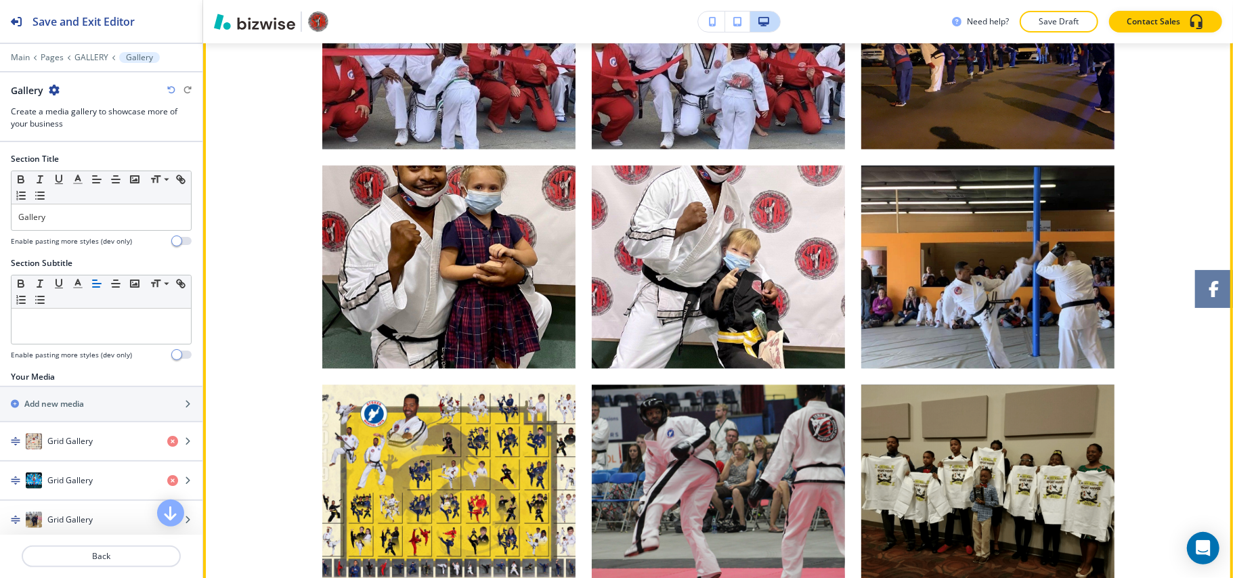
click at [788, 231] on img "button" at bounding box center [718, 267] width 253 height 203
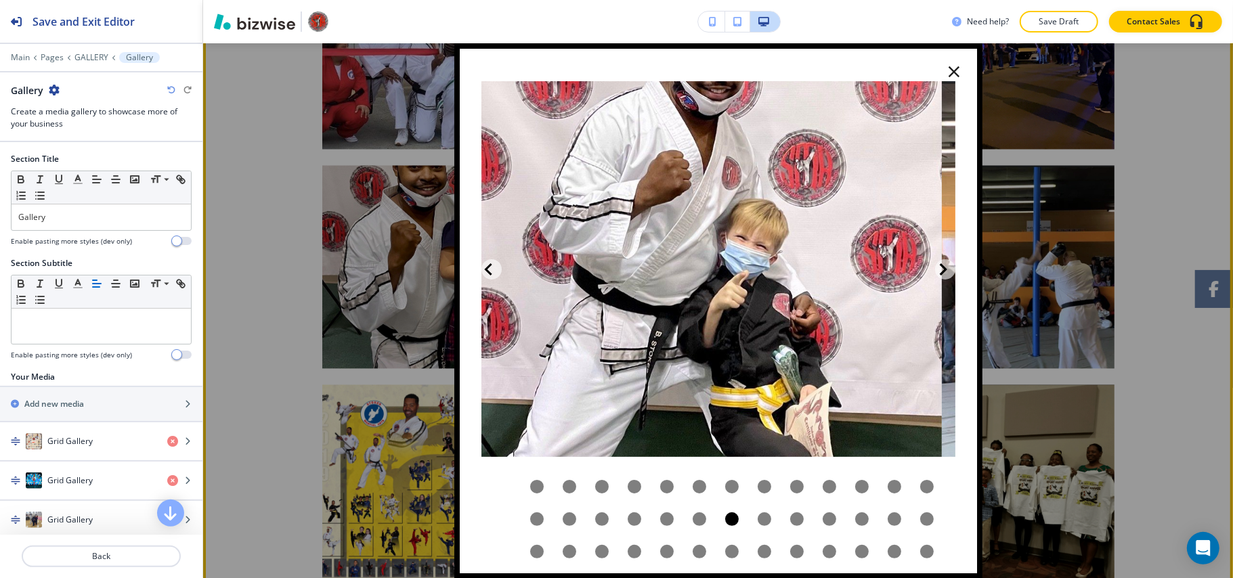
click at [945, 68] on icon "button" at bounding box center [953, 71] width 19 height 19
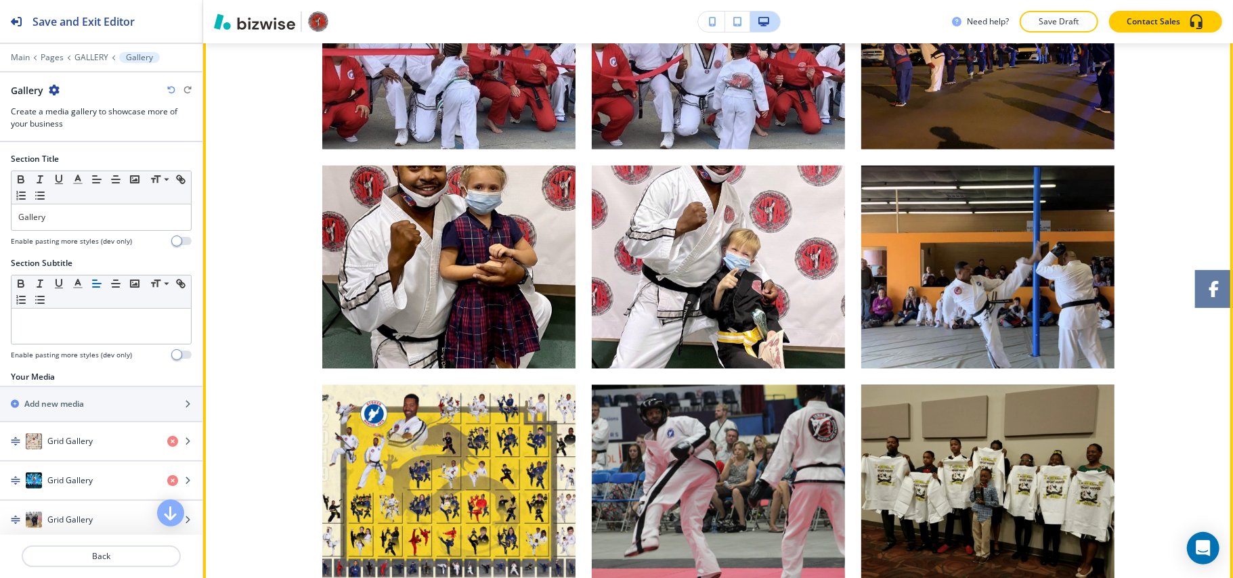
click at [393, 276] on img "button" at bounding box center [448, 267] width 253 height 203
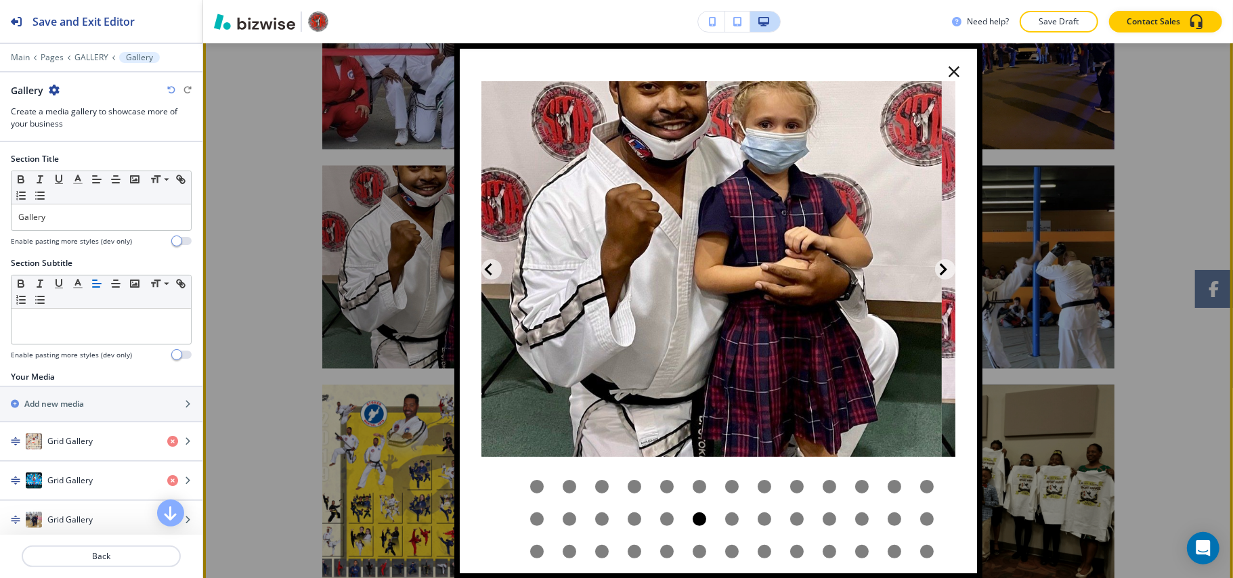
click at [948, 70] on icon "button" at bounding box center [953, 71] width 11 height 11
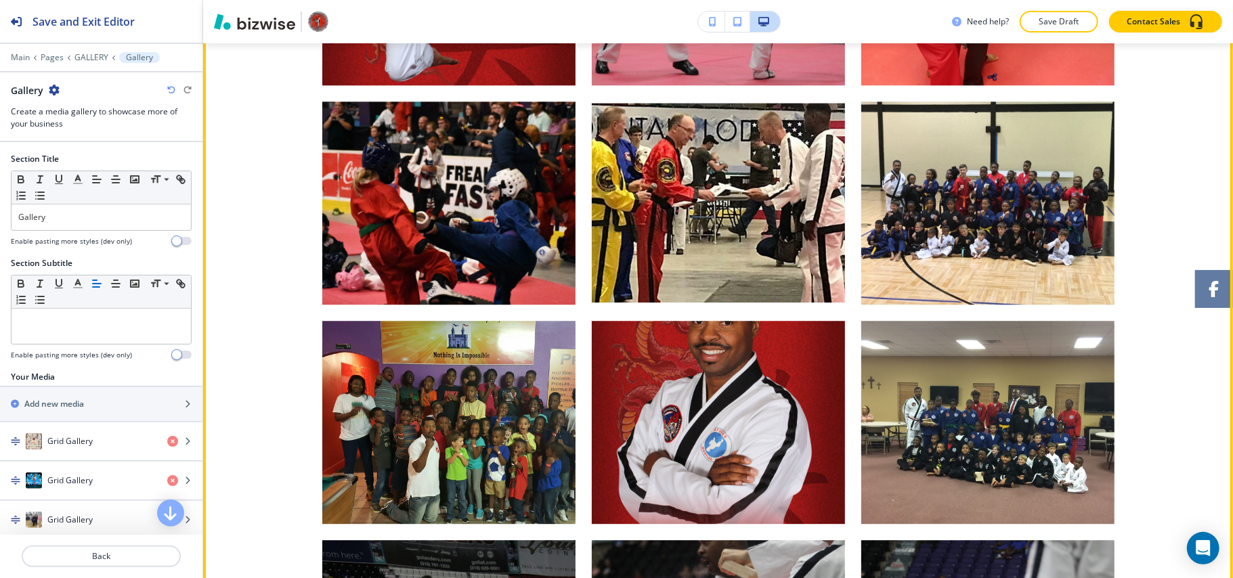
scroll to position [2800, 0]
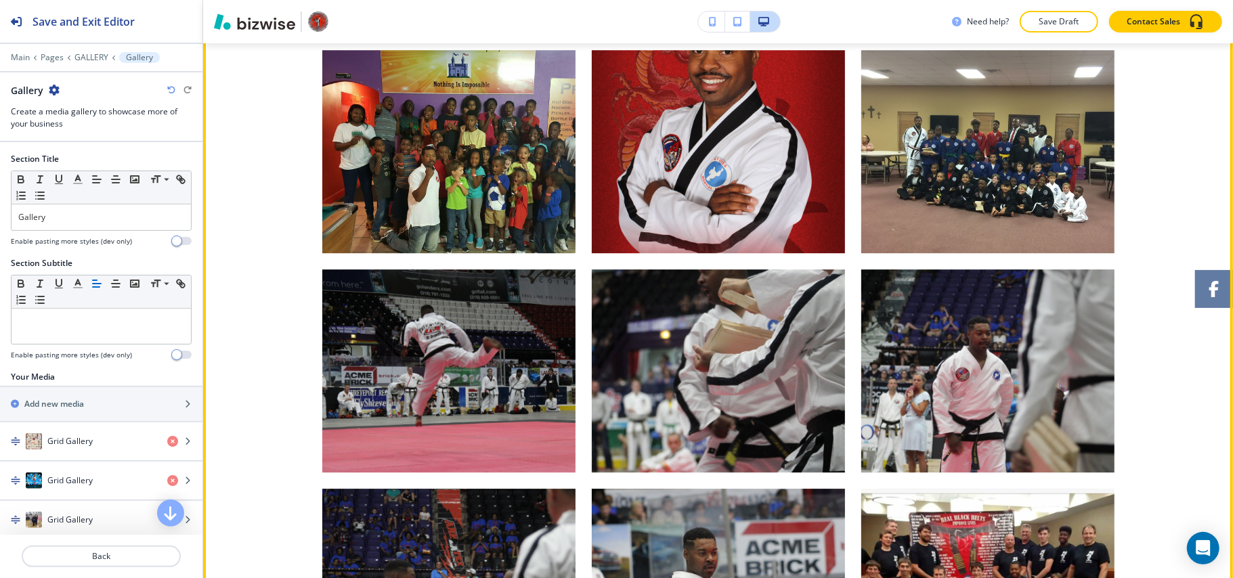
click at [697, 188] on img "button" at bounding box center [718, 151] width 253 height 203
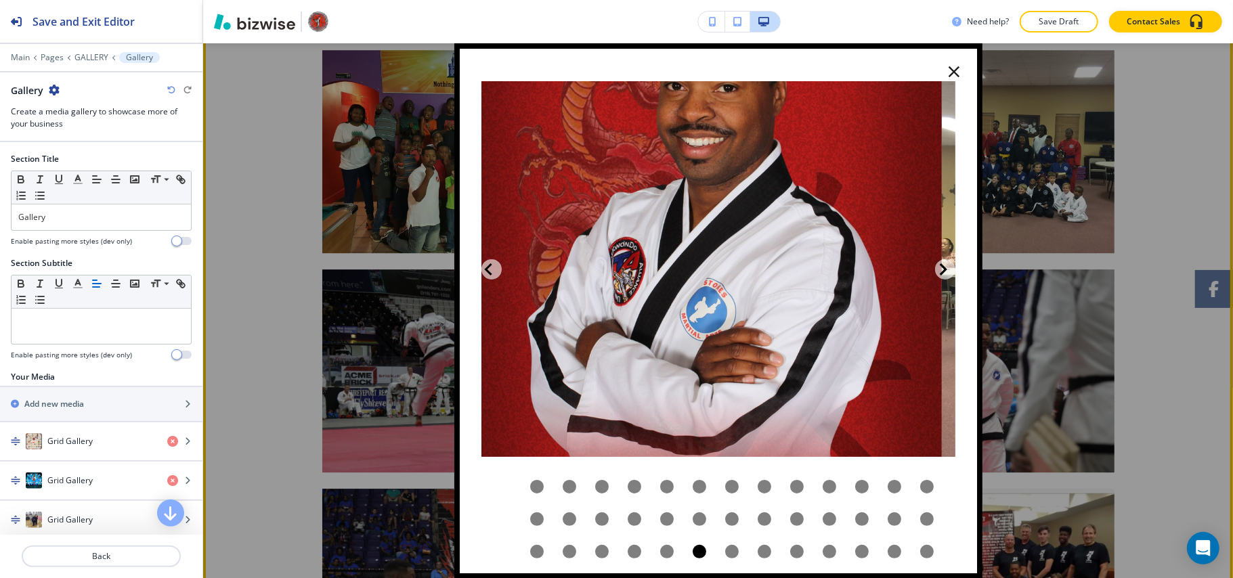
click at [944, 62] on icon "button" at bounding box center [953, 71] width 19 height 19
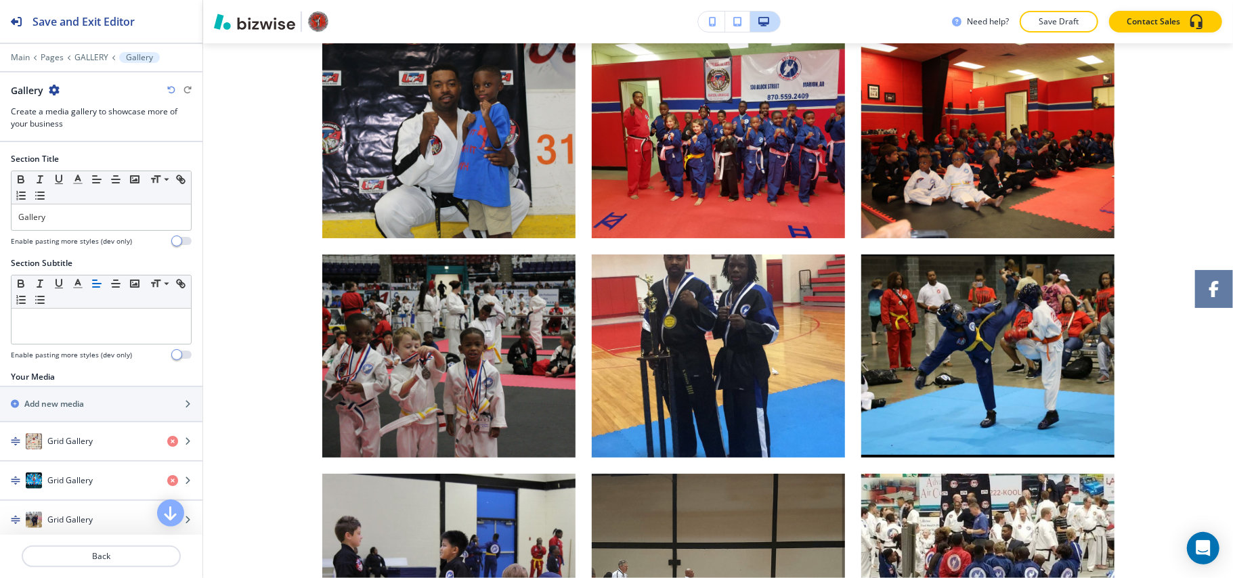
scroll to position [0, 0]
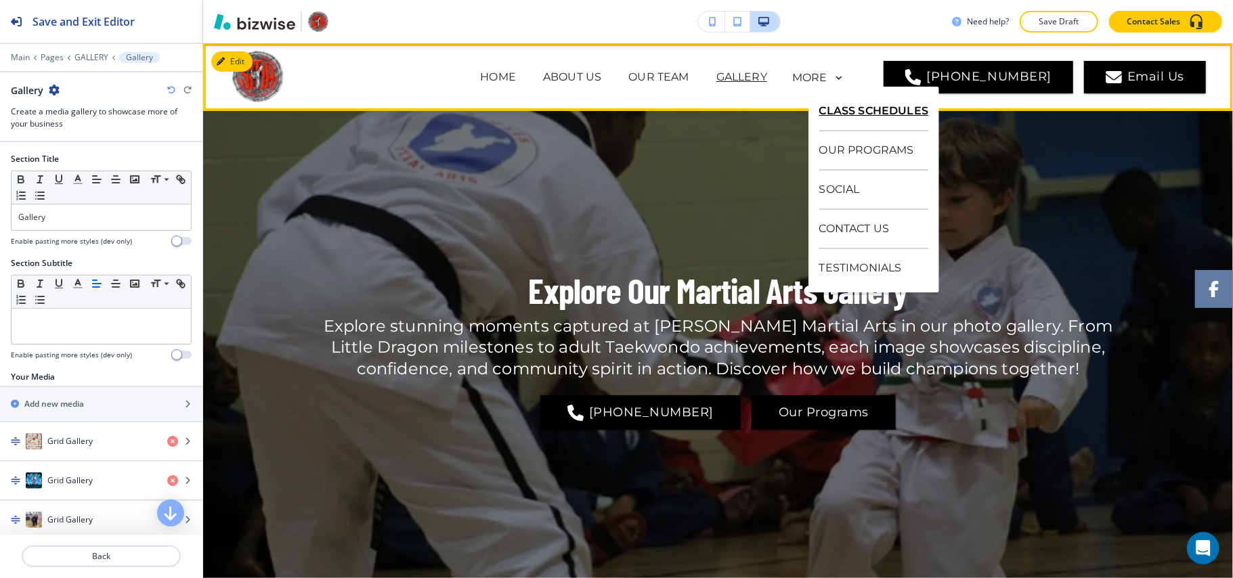
click at [851, 110] on p "CLASS SCHEDULES" at bounding box center [874, 111] width 110 height 39
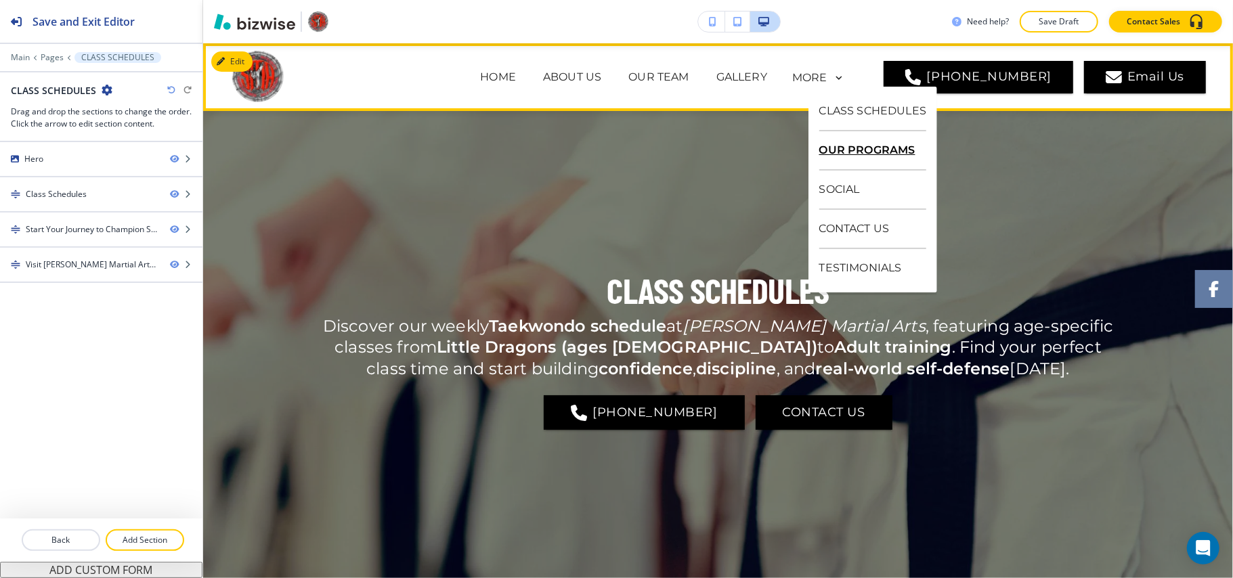
click at [849, 150] on p "OUR PROGRAMS" at bounding box center [873, 150] width 108 height 39
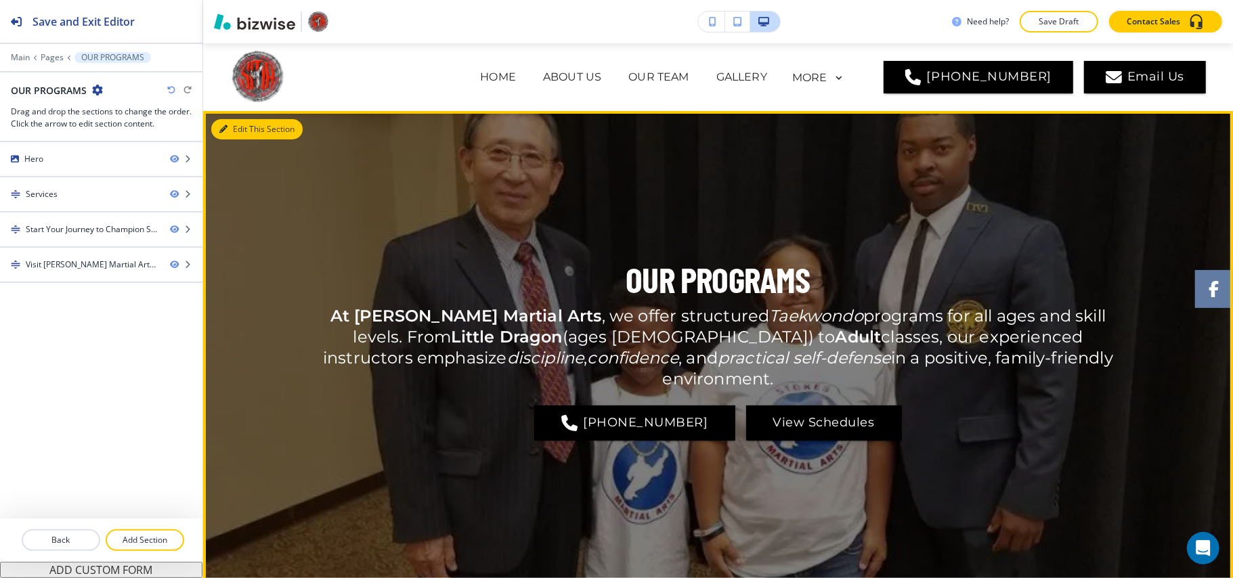
click at [218, 123] on button "Edit This Section" at bounding box center [256, 129] width 91 height 20
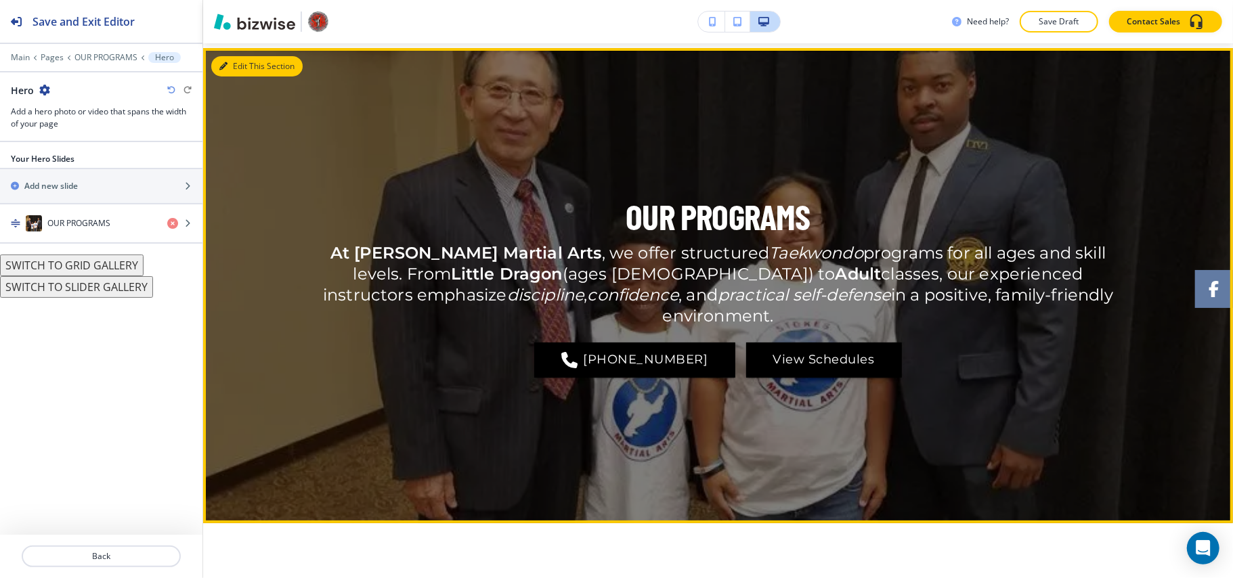
scroll to position [68, 0]
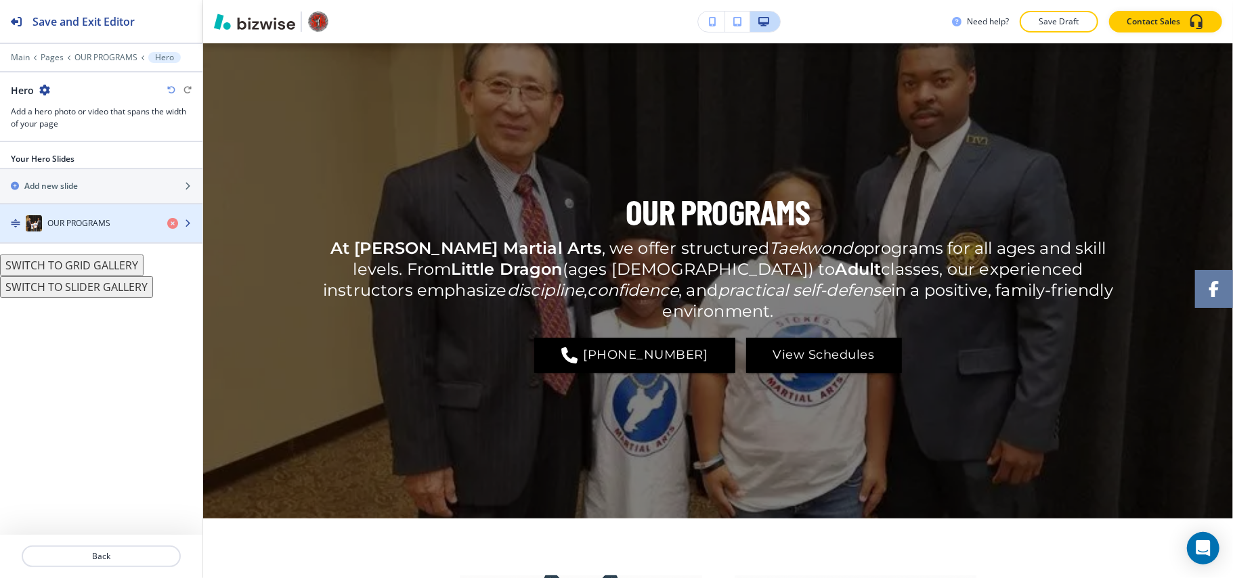
click at [88, 213] on div "button" at bounding box center [101, 209] width 202 height 11
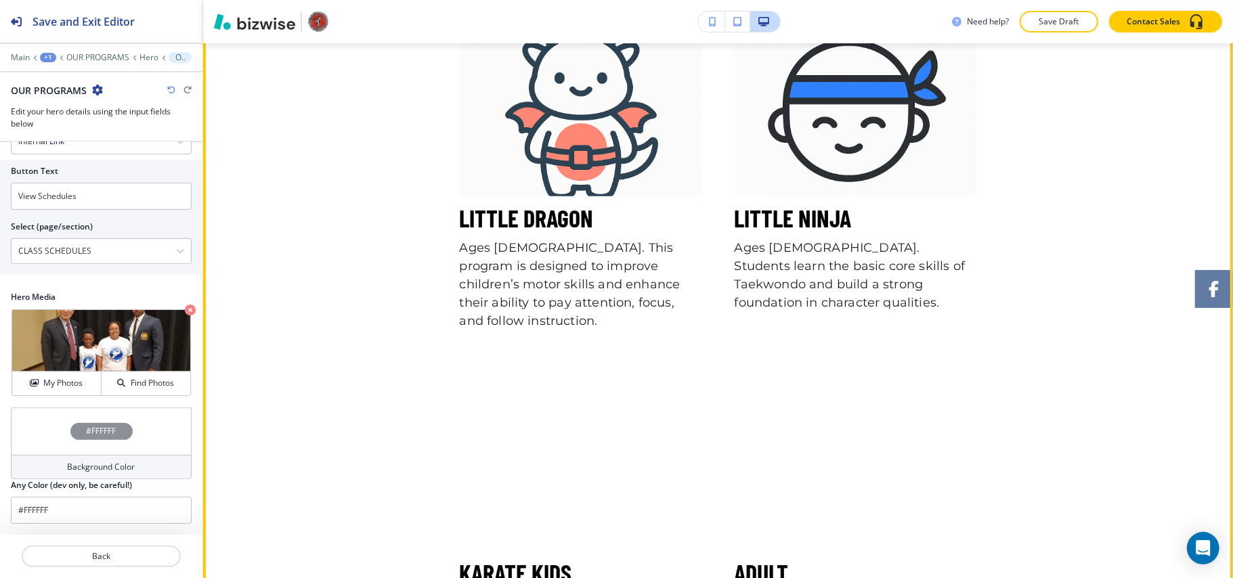
scroll to position [609, 0]
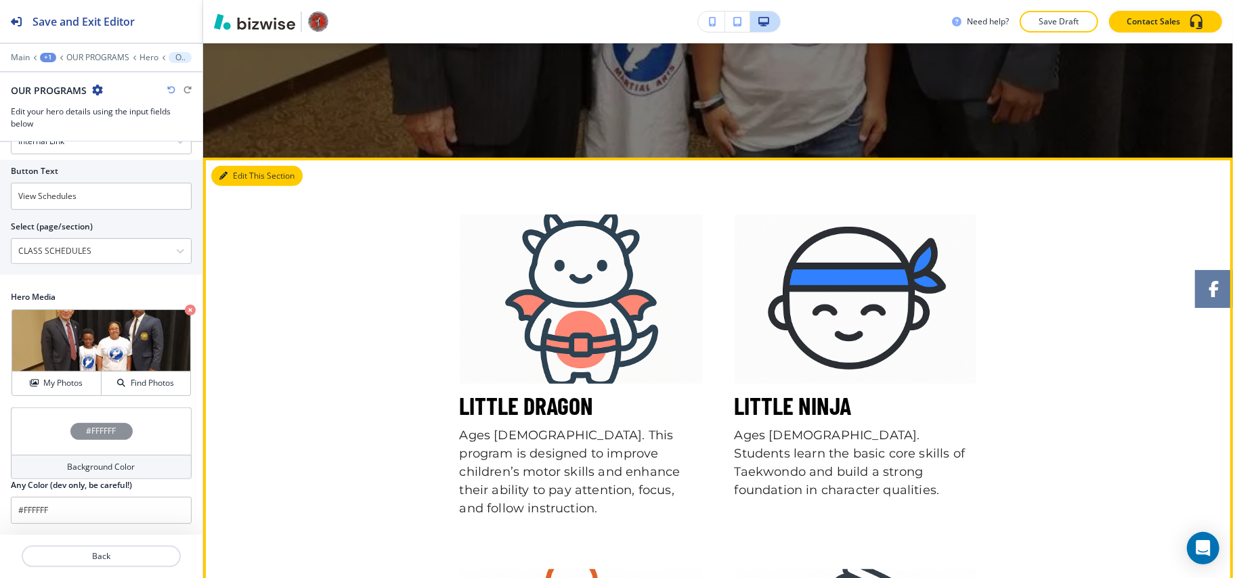
click at [230, 171] on button "Edit This Section" at bounding box center [256, 176] width 91 height 20
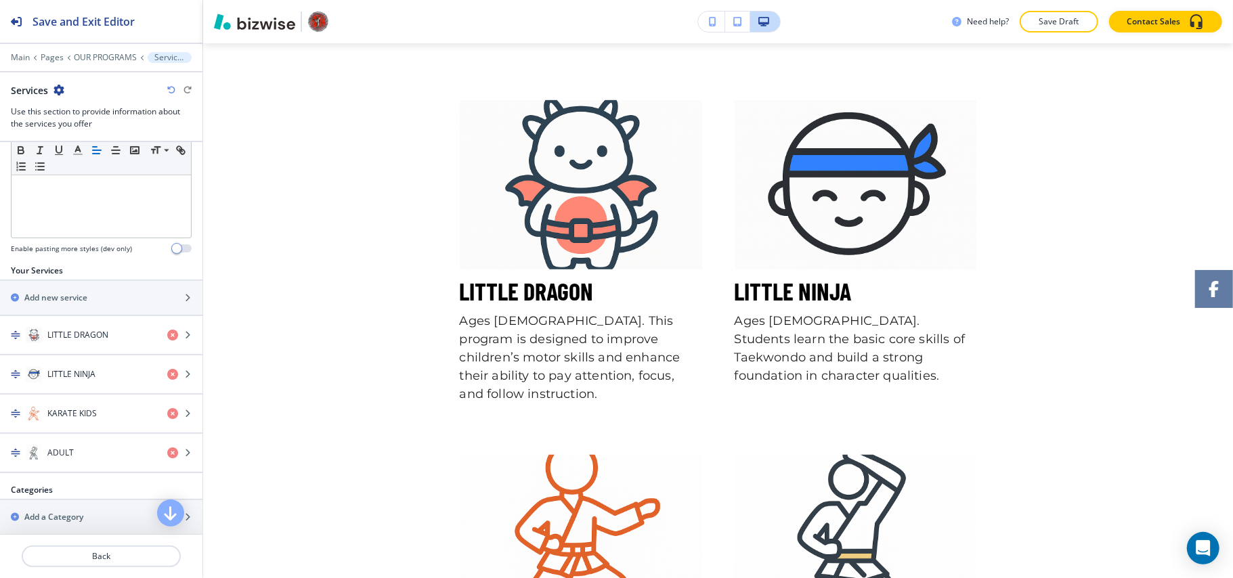
scroll to position [710, 0]
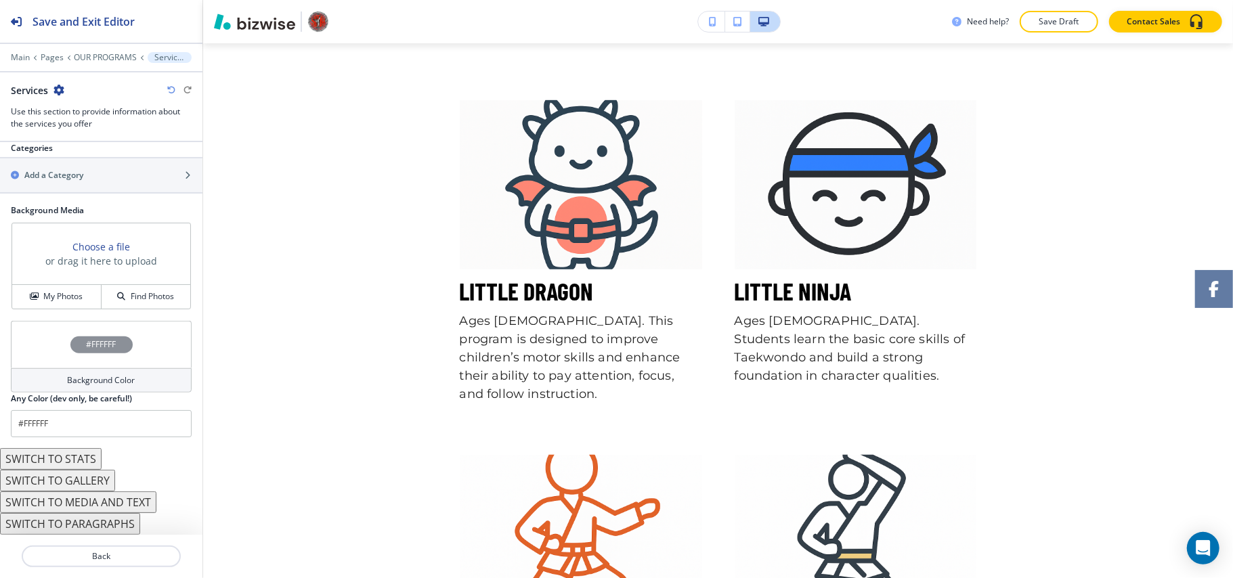
click at [76, 462] on button "SWITCH TO STATS" at bounding box center [51, 459] width 102 height 22
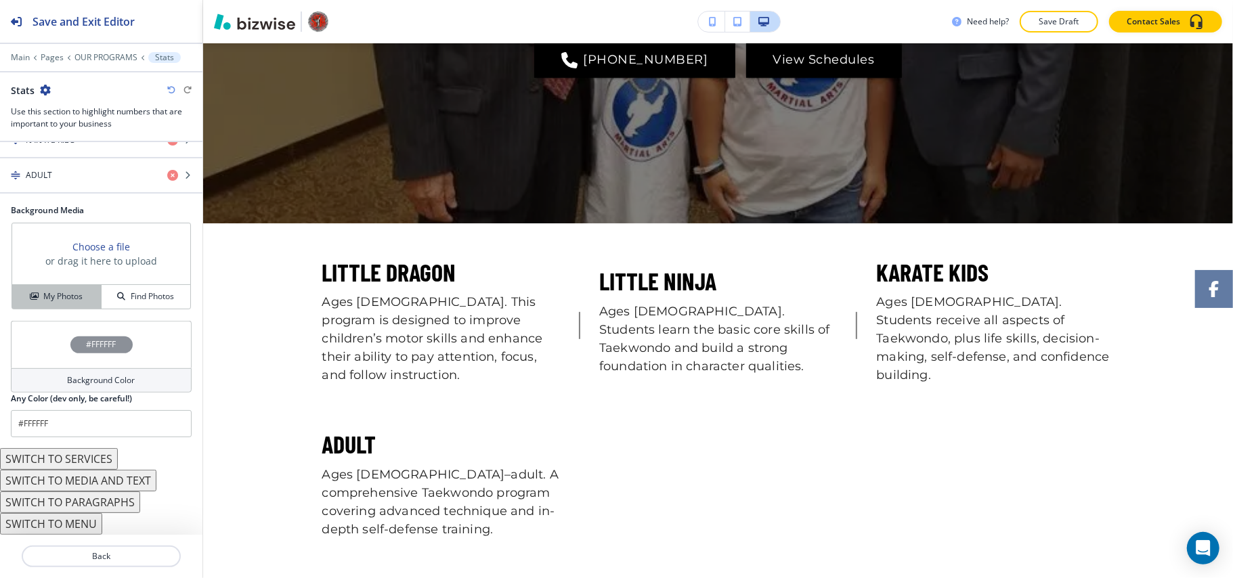
scroll to position [195, 0]
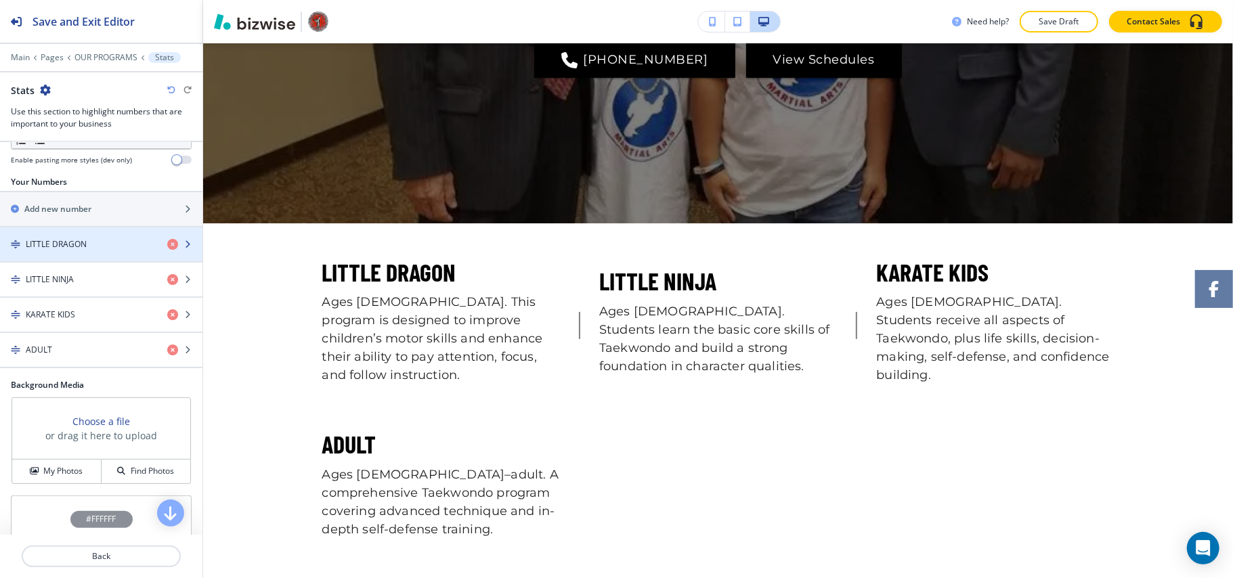
click at [79, 253] on div "button" at bounding box center [101, 255] width 202 height 11
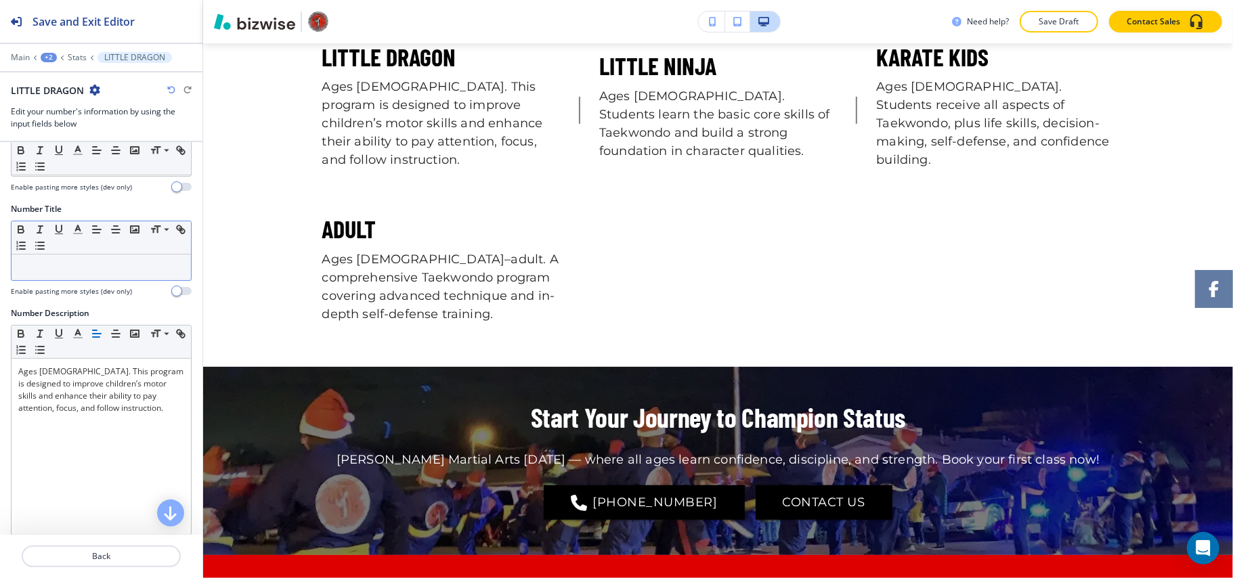
scroll to position [84, 0]
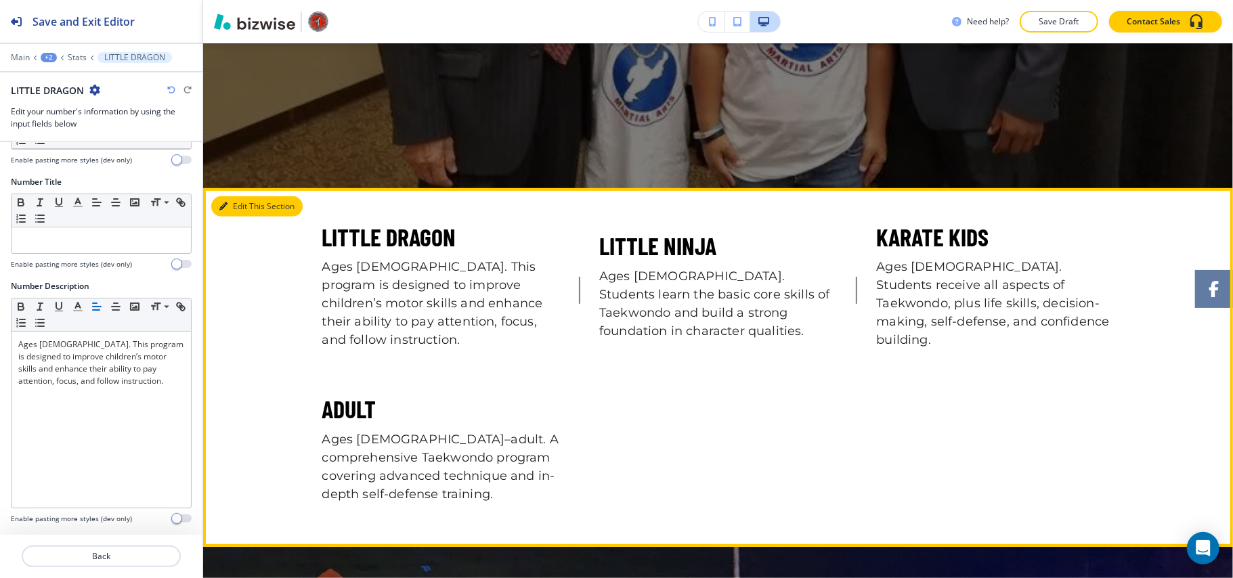
click at [232, 204] on button "Edit This Section" at bounding box center [256, 206] width 91 height 20
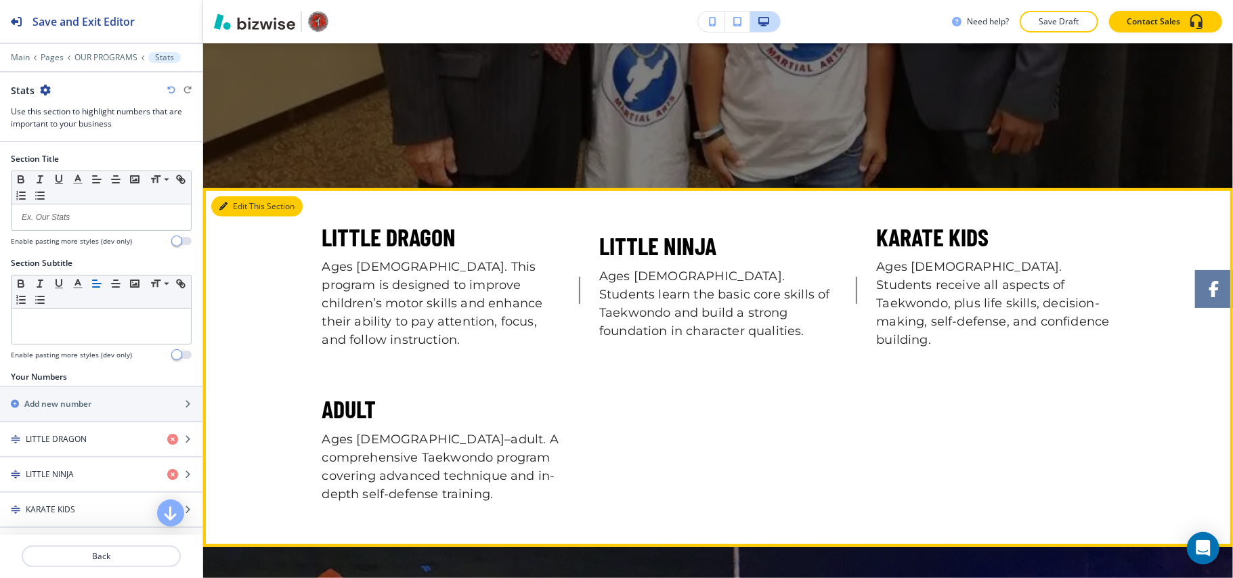
scroll to position [543, 0]
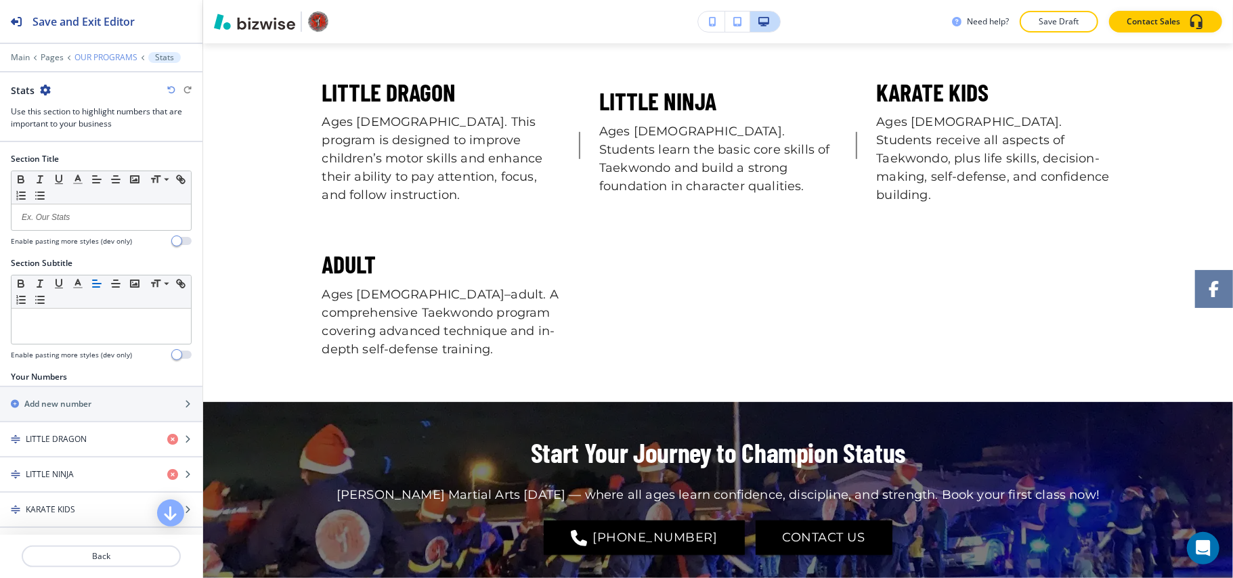
click at [104, 57] on p "OUR PROGRAMS" at bounding box center [105, 57] width 63 height 9
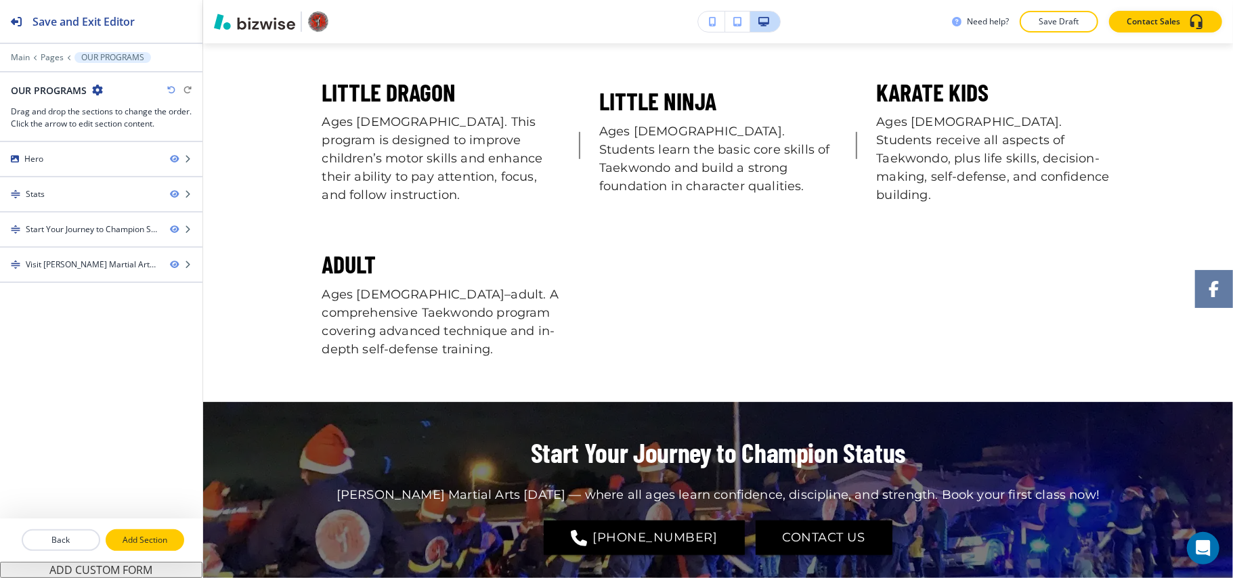
click at [141, 540] on p "Add Section" at bounding box center [145, 540] width 76 height 12
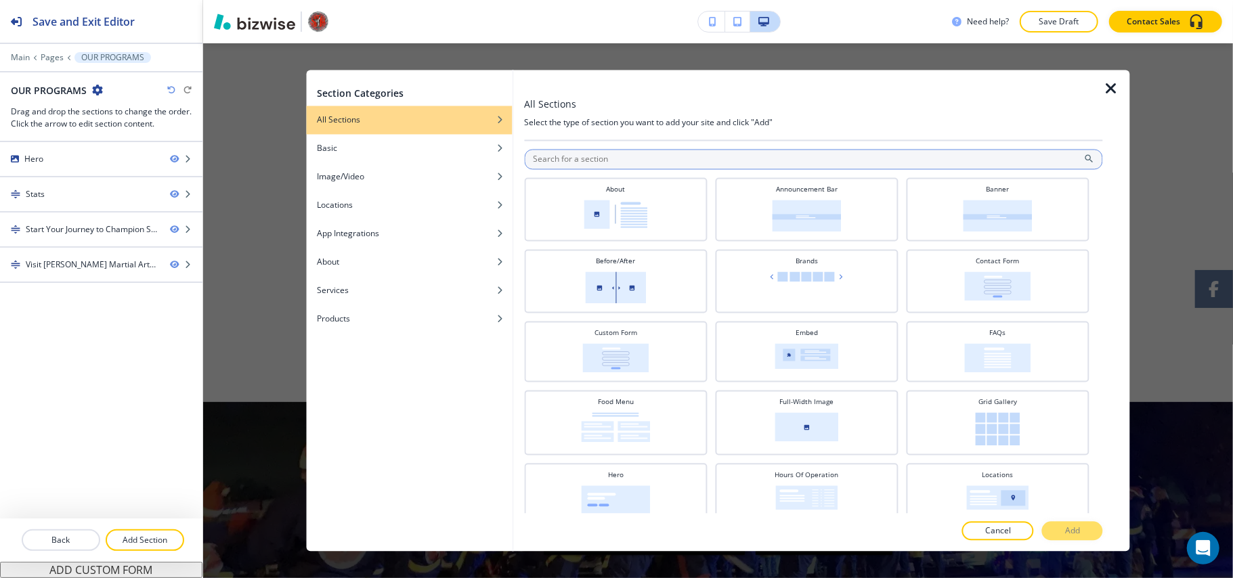
click at [777, 167] on input "text" at bounding box center [813, 160] width 579 height 20
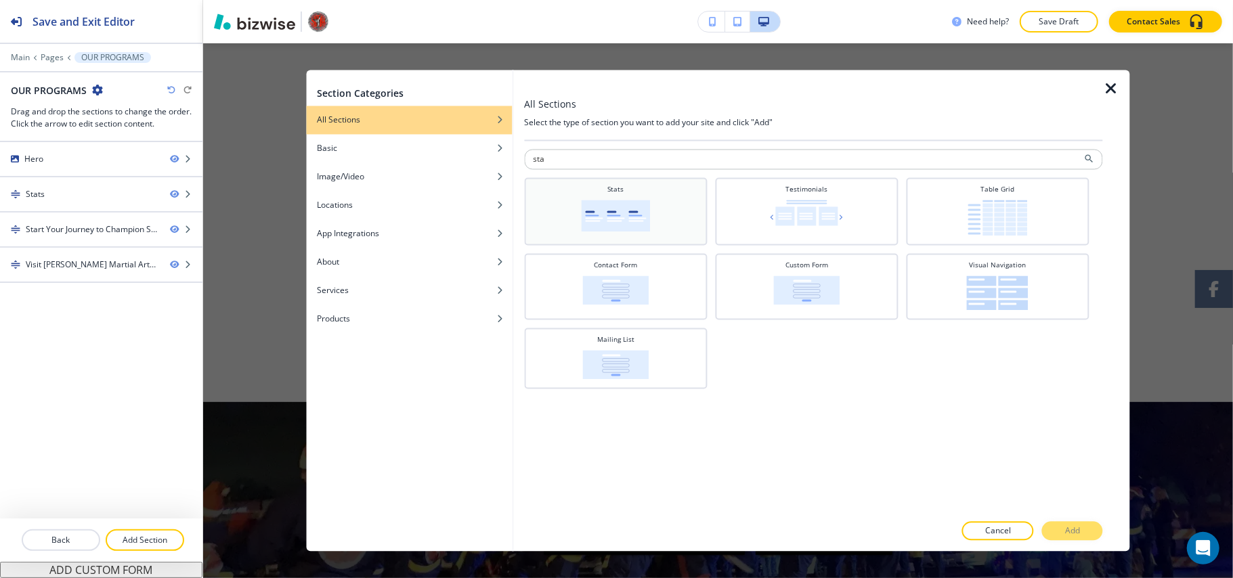
type input "sta"
click at [615, 206] on img at bounding box center [615, 216] width 69 height 32
click at [1108, 90] on icon "button" at bounding box center [1111, 89] width 16 height 16
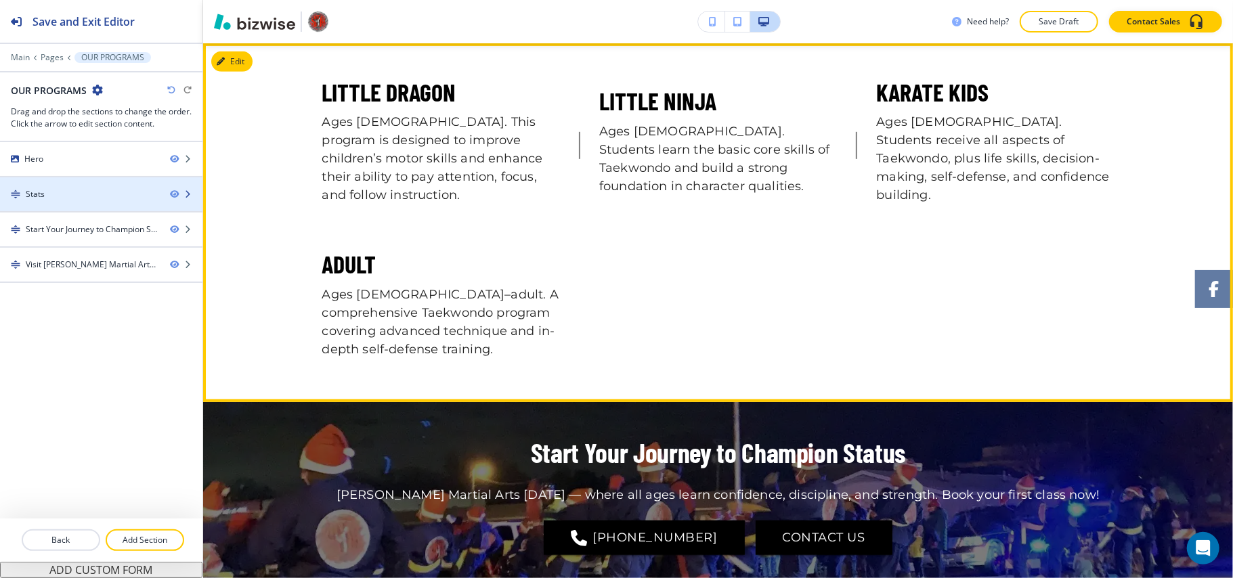
click at [112, 187] on div at bounding box center [101, 182] width 202 height 11
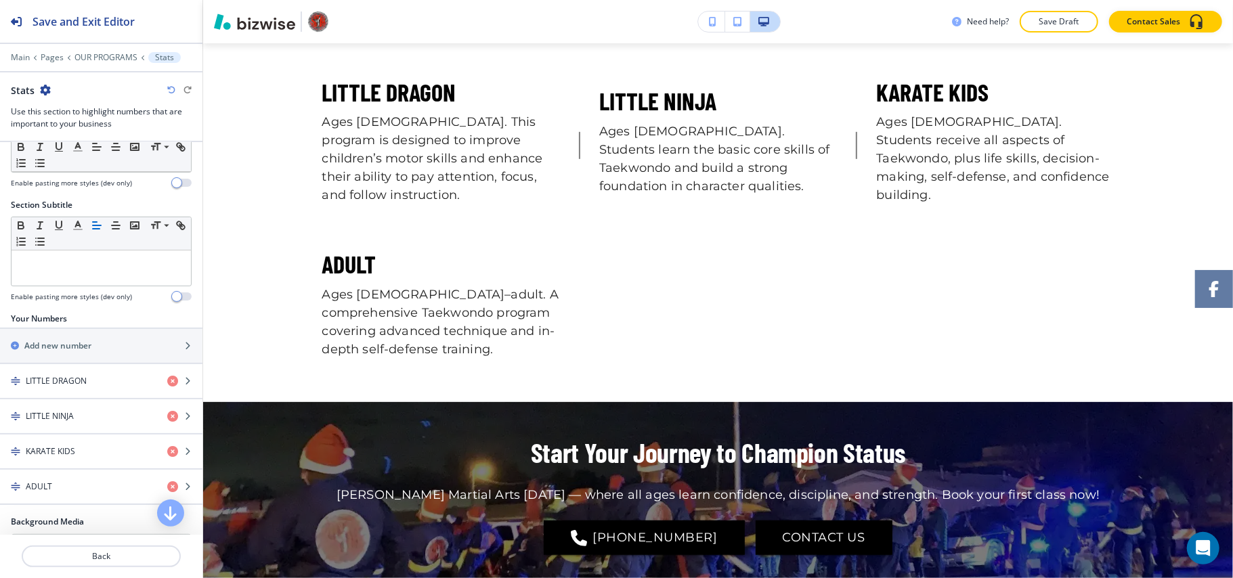
scroll to position [180, 0]
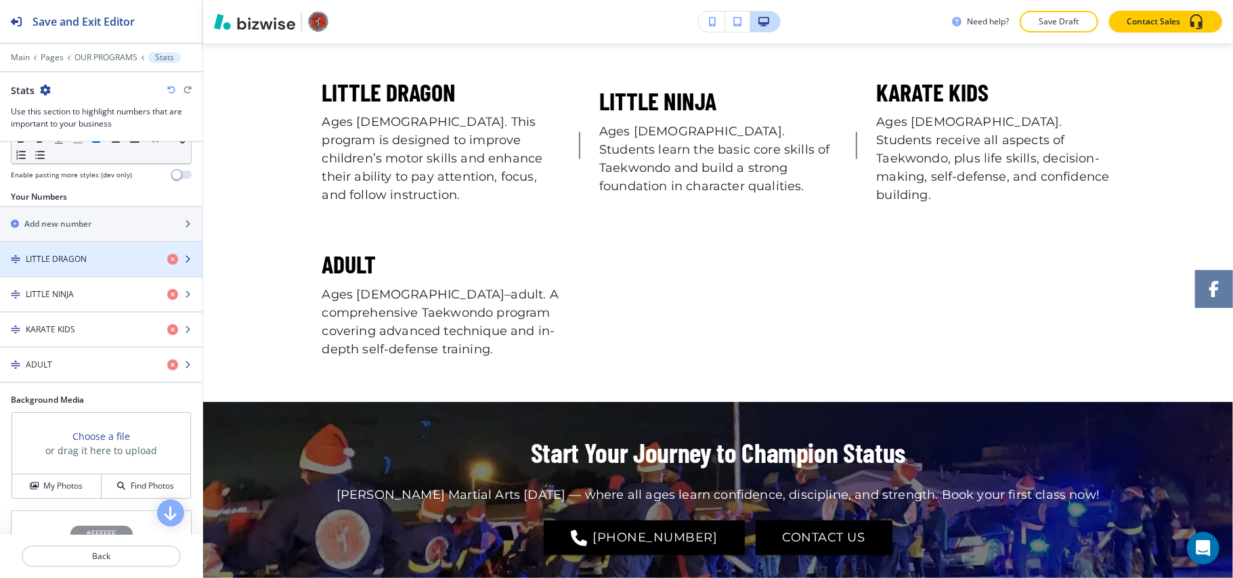
click at [74, 264] on h4 "LITTLE DRAGON" at bounding box center [56, 259] width 61 height 12
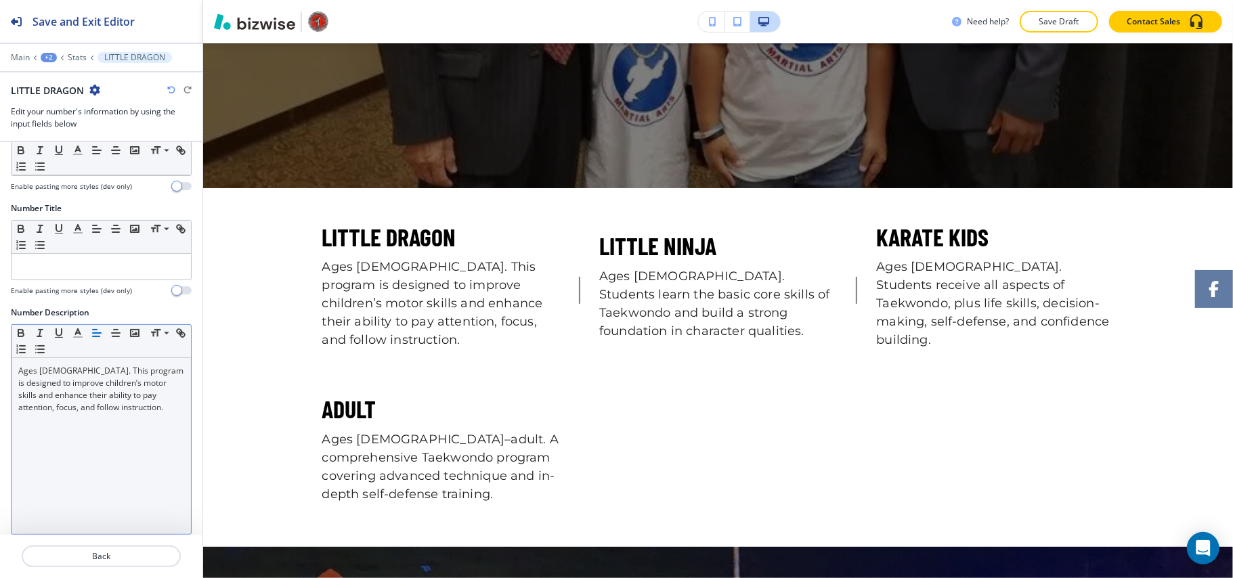
scroll to position [84, 0]
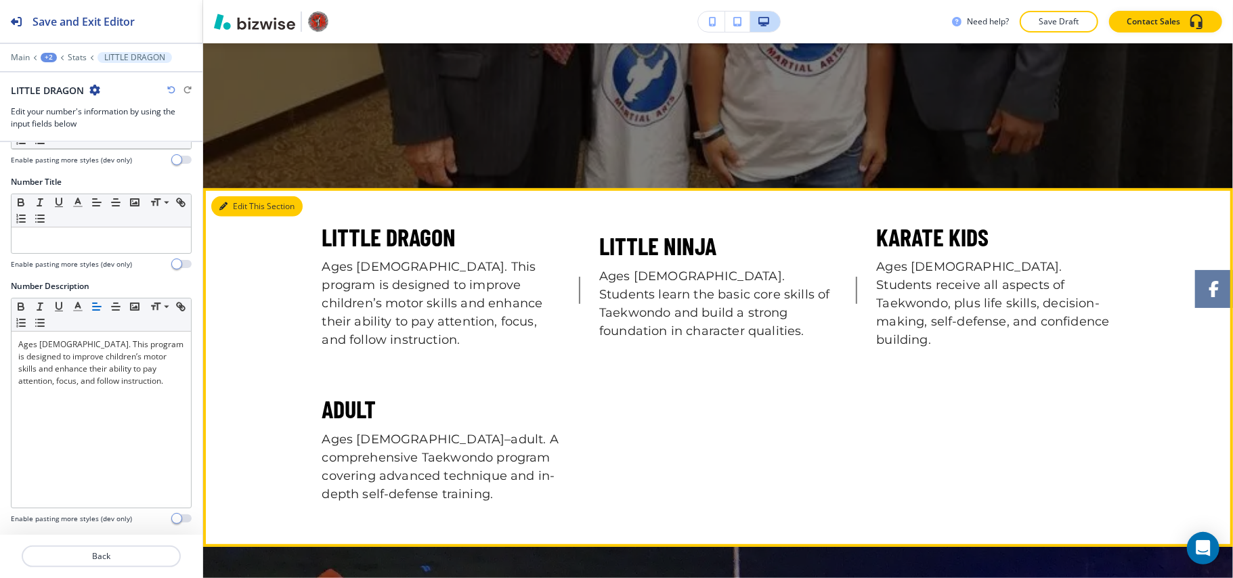
click at [241, 204] on button "Edit This Section" at bounding box center [256, 206] width 91 height 20
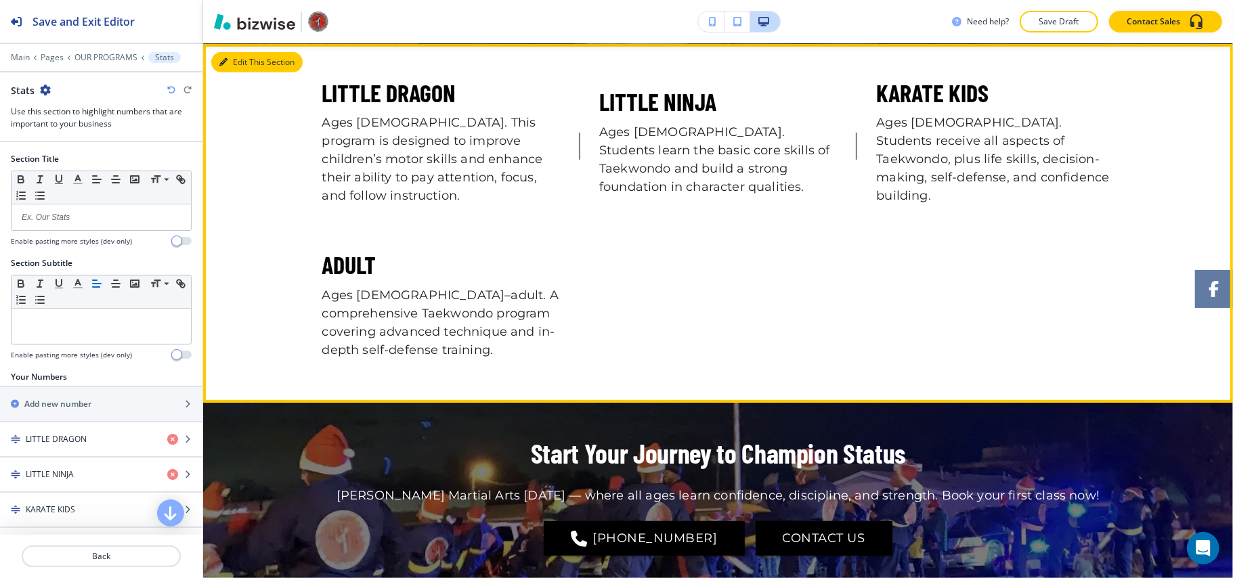
scroll to position [543, 0]
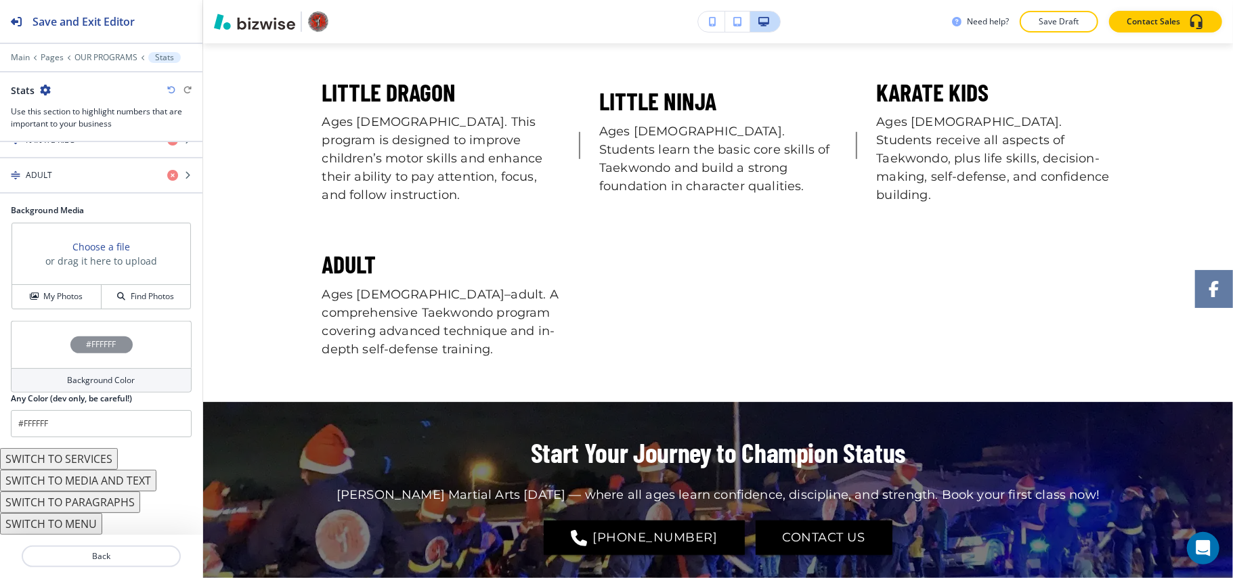
click at [61, 353] on div "#FFFFFF" at bounding box center [101, 344] width 181 height 47
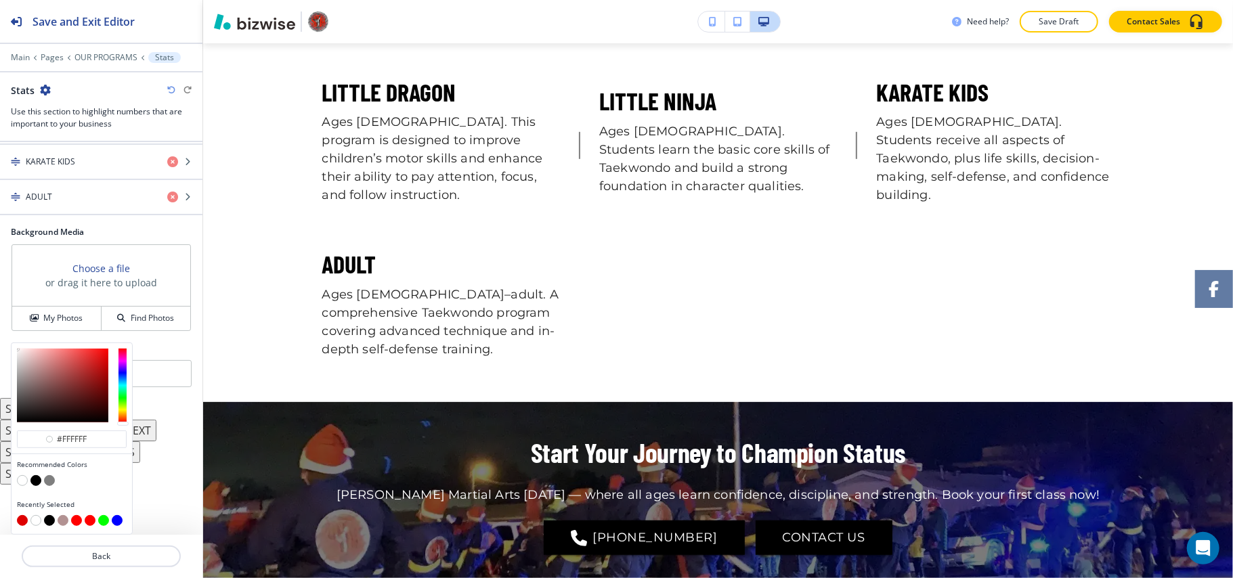
scroll to position [355, 0]
click at [39, 477] on button "button" at bounding box center [35, 480] width 11 height 11
type input "#000000"
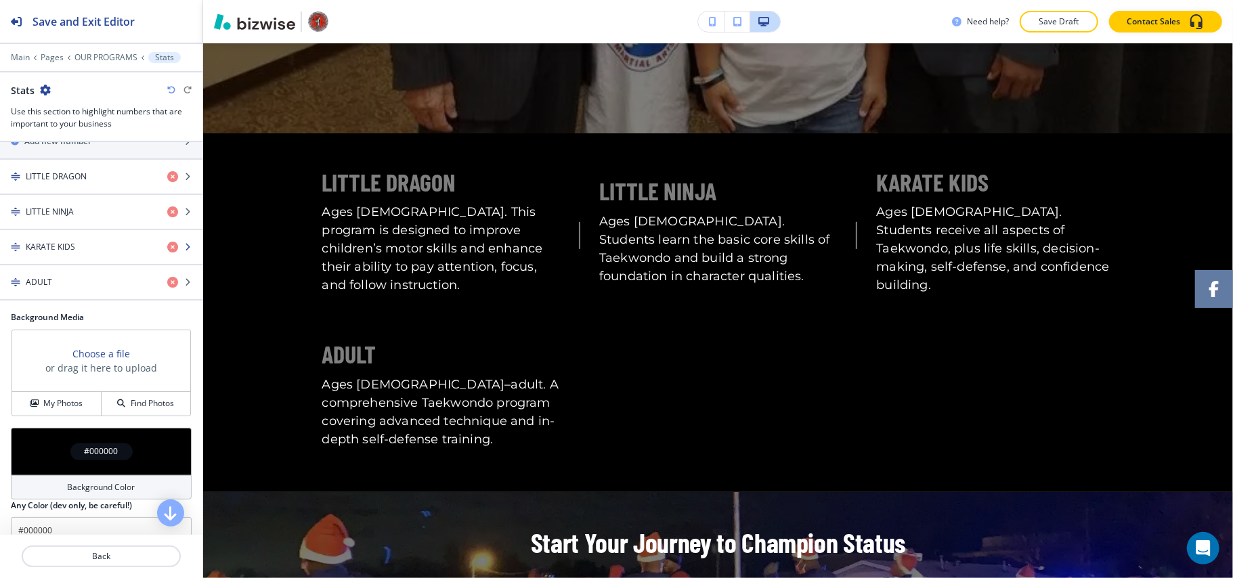
scroll to position [174, 0]
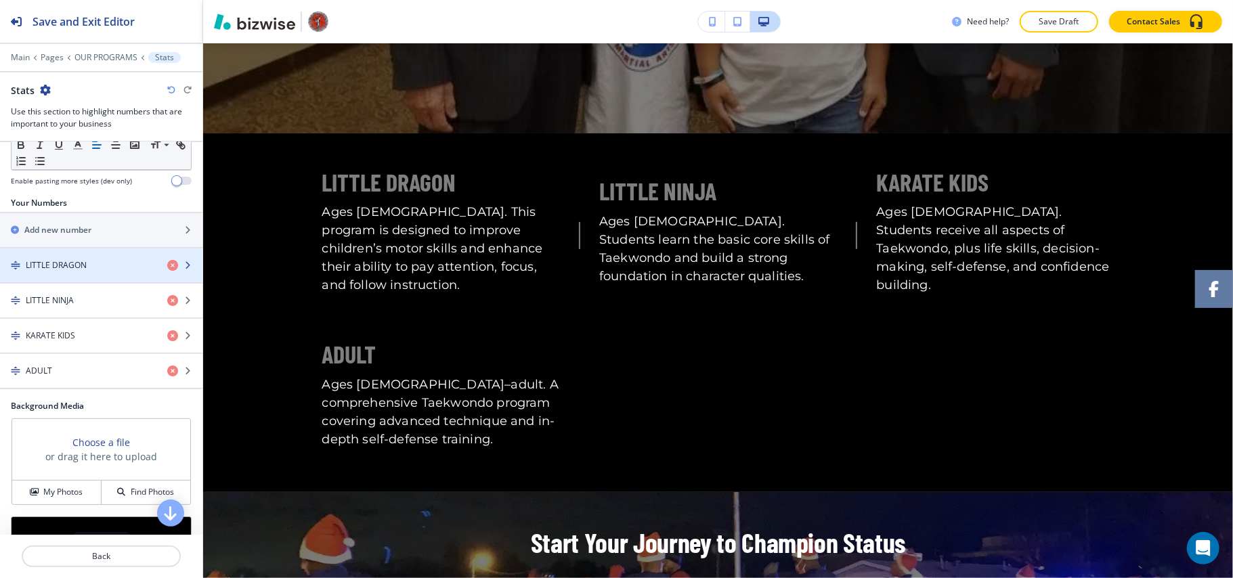
click at [61, 268] on h4 "LITTLE DRAGON" at bounding box center [56, 265] width 61 height 12
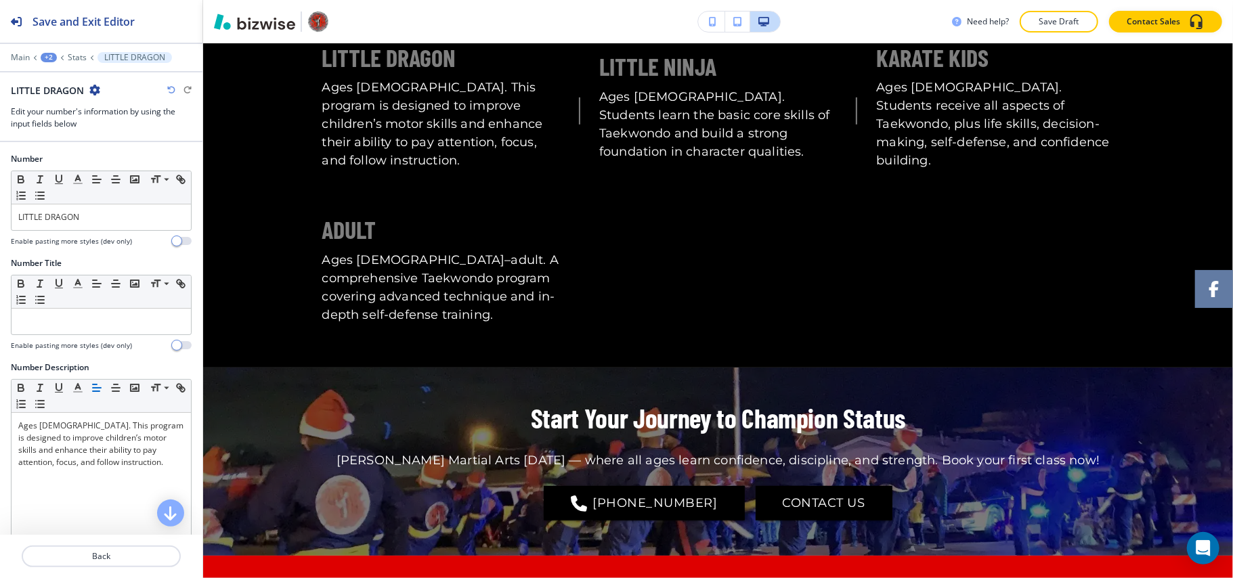
scroll to position [578, 0]
drag, startPoint x: 112, startPoint y: 217, endPoint x: 0, endPoint y: 212, distance: 111.8
click at [0, 212] on div "Number Small Normal Large Huge LITTLE DRAGON Enable pasting more styles (dev on…" at bounding box center [101, 205] width 202 height 104
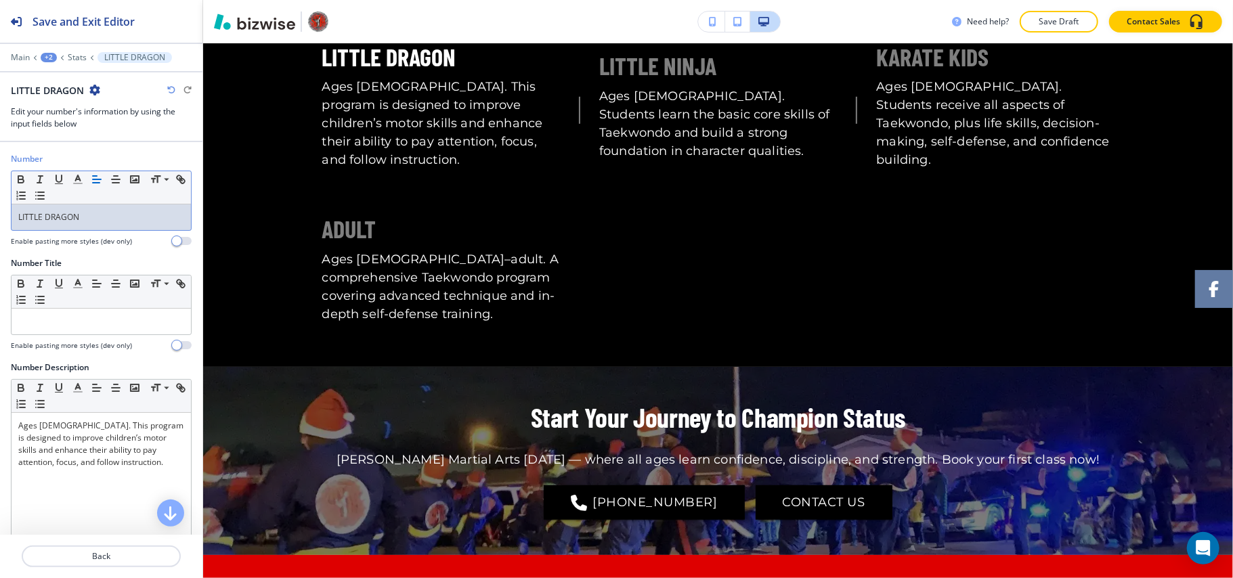
click at [104, 567] on div at bounding box center [101, 572] width 202 height 11
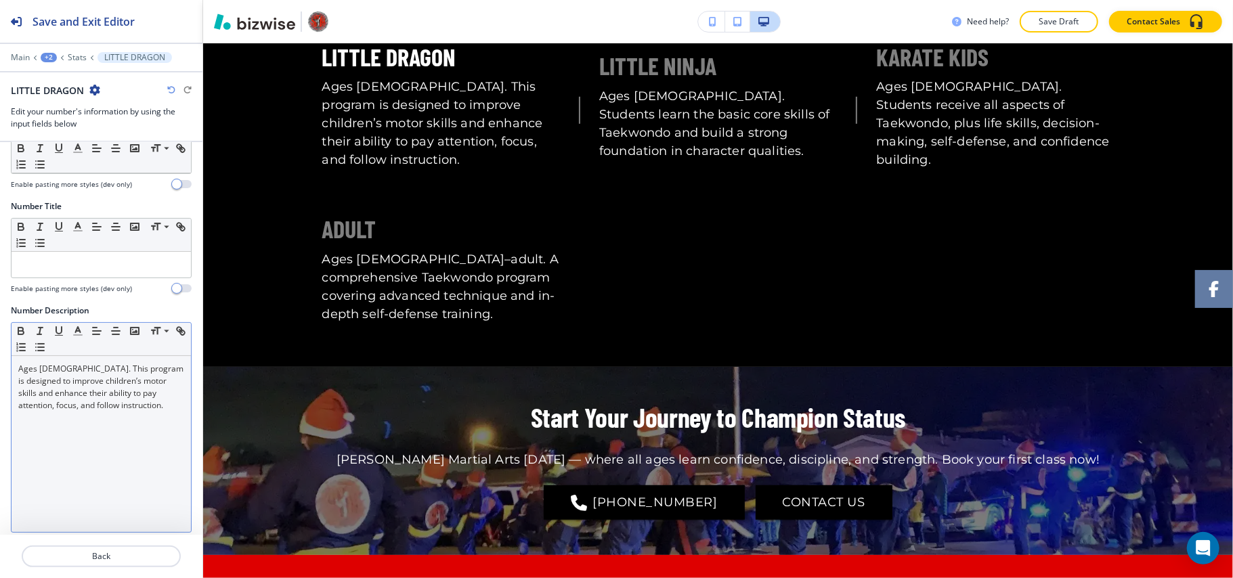
scroll to position [84, 0]
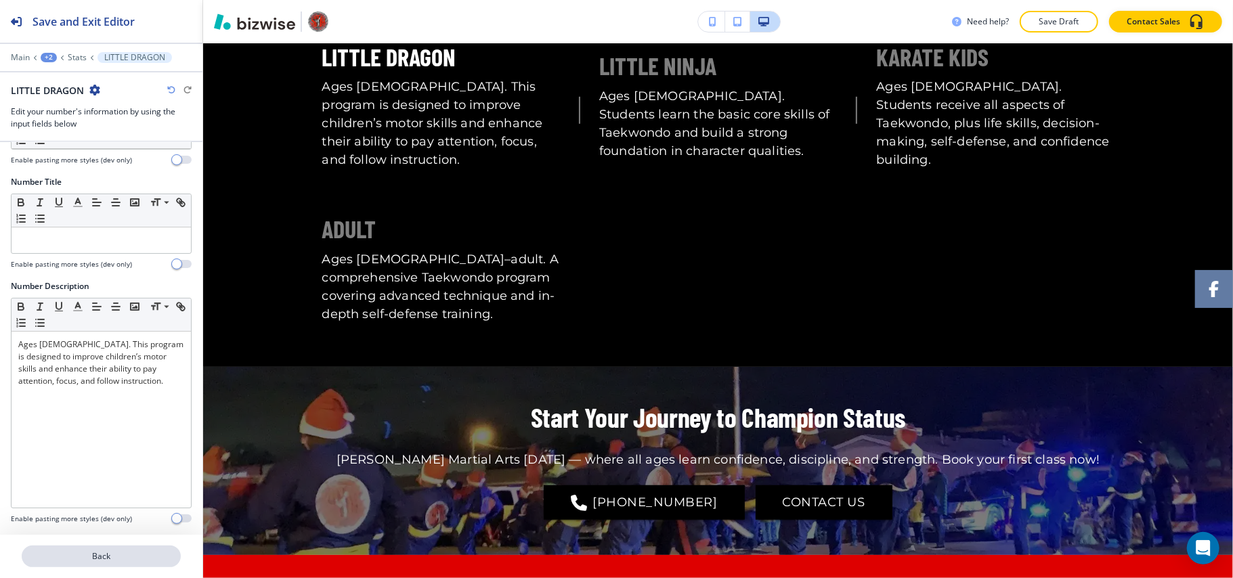
click at [111, 558] on p "Back" at bounding box center [101, 556] width 156 height 12
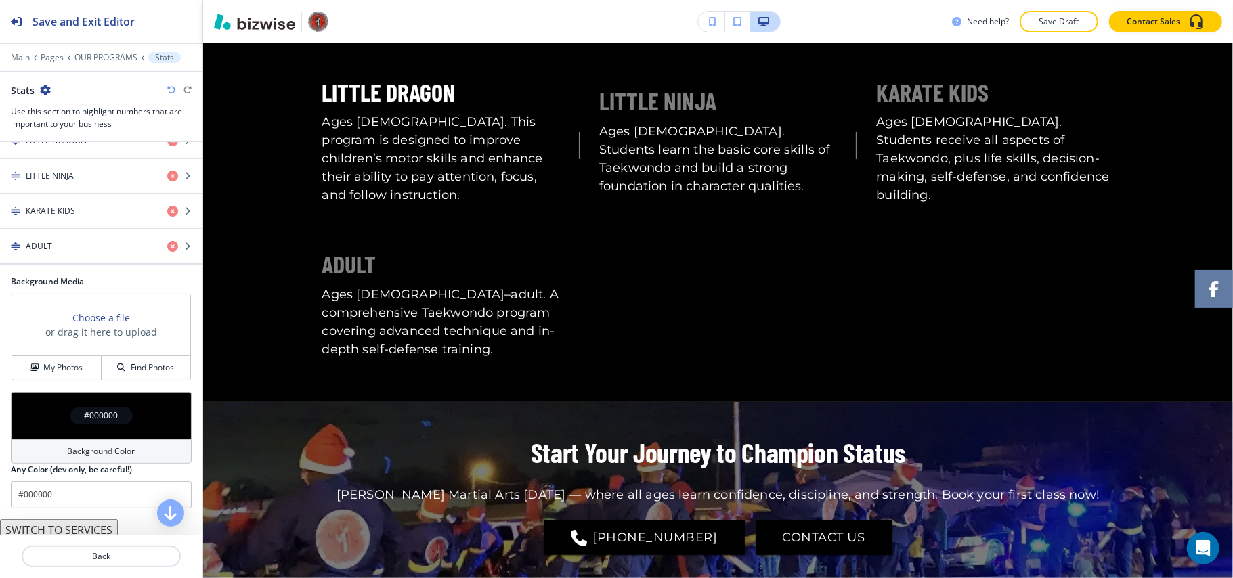
scroll to position [271, 0]
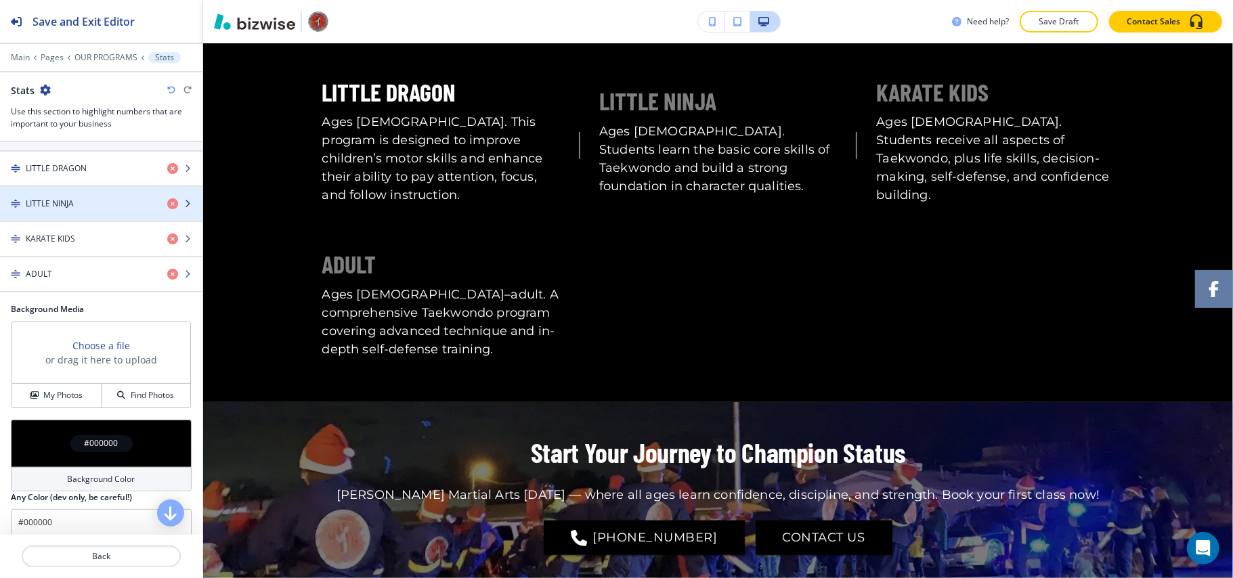
click at [82, 209] on div "LITTLE NINJA" at bounding box center [78, 204] width 156 height 12
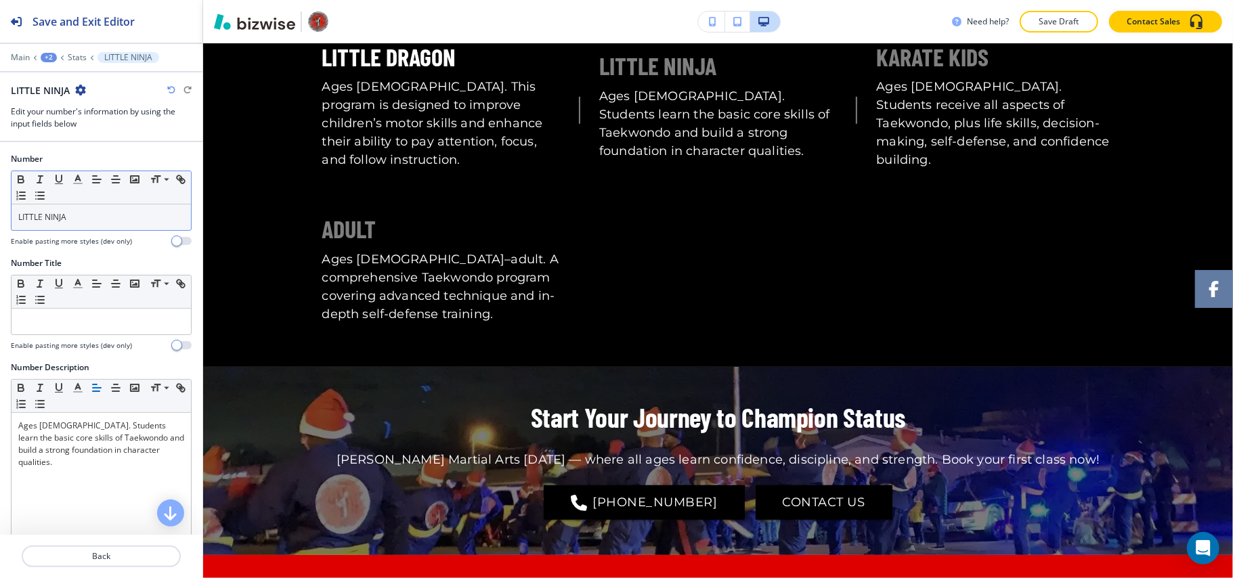
click at [101, 219] on p "LITTLE NINJA" at bounding box center [101, 217] width 166 height 12
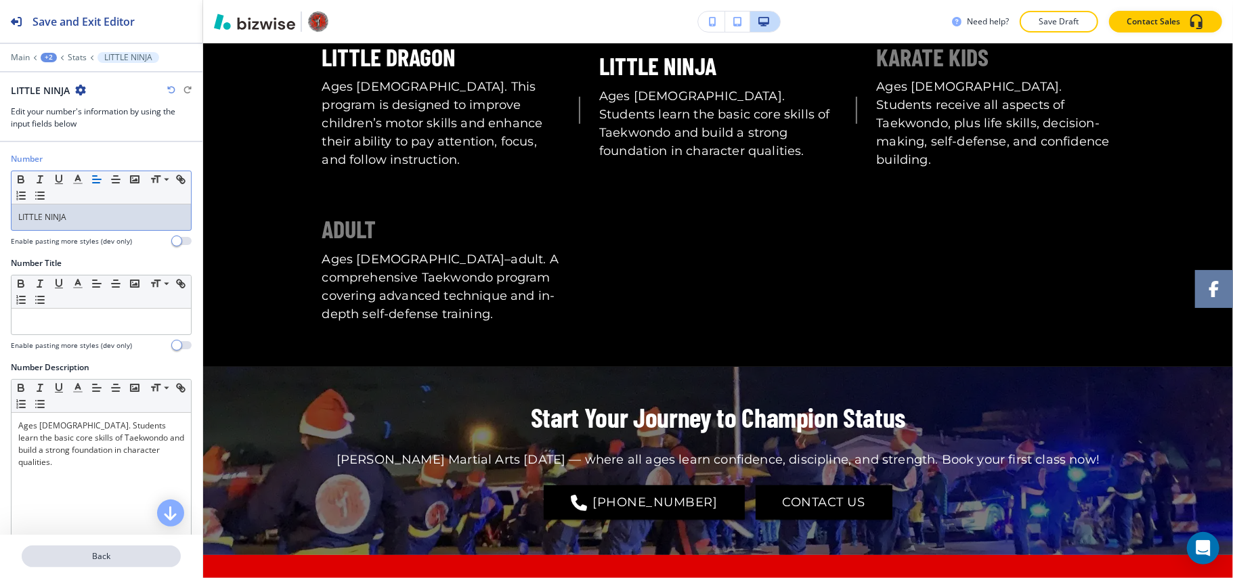
click at [120, 552] on p "Back" at bounding box center [101, 556] width 156 height 12
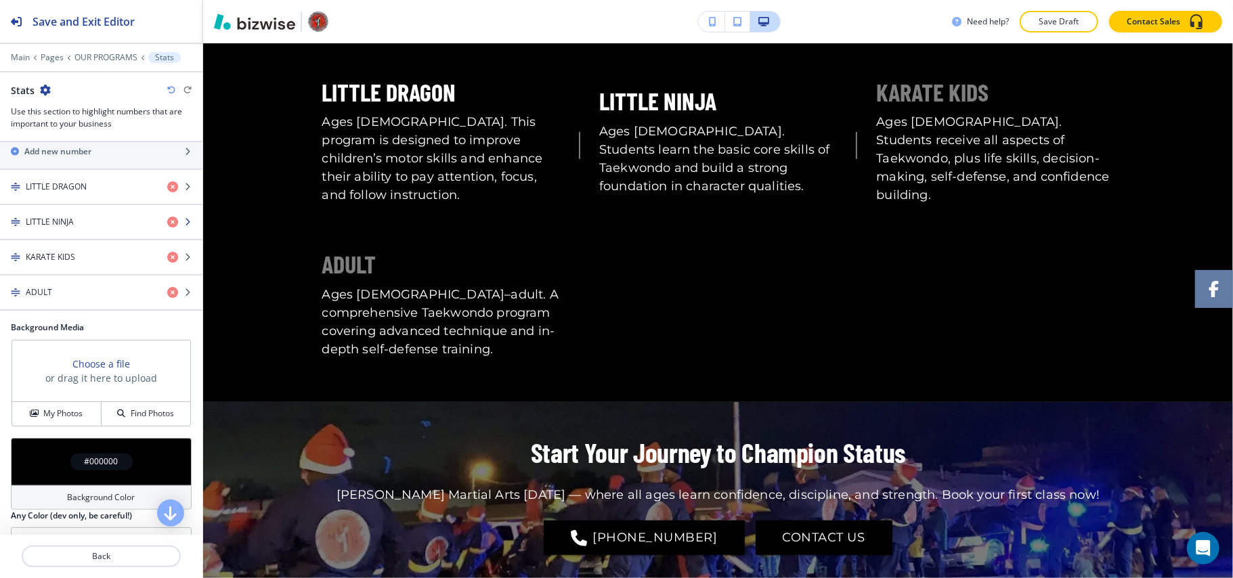
scroll to position [271, 0]
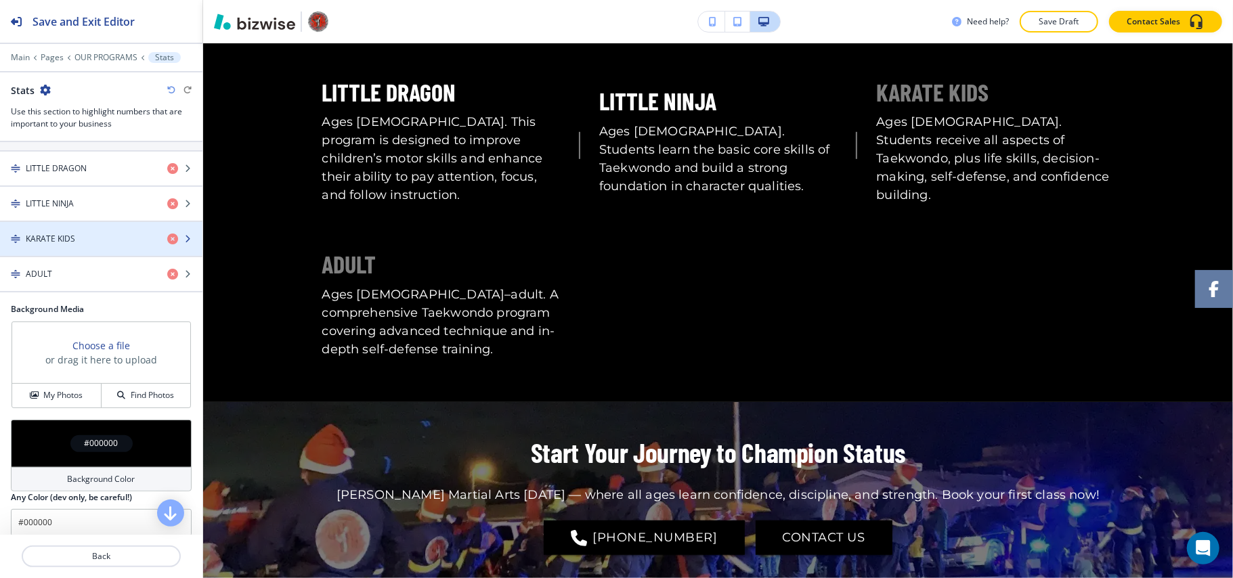
click at [87, 240] on div "KARATE KIDS" at bounding box center [78, 239] width 156 height 12
click at [81, 250] on div "button" at bounding box center [101, 250] width 202 height 11
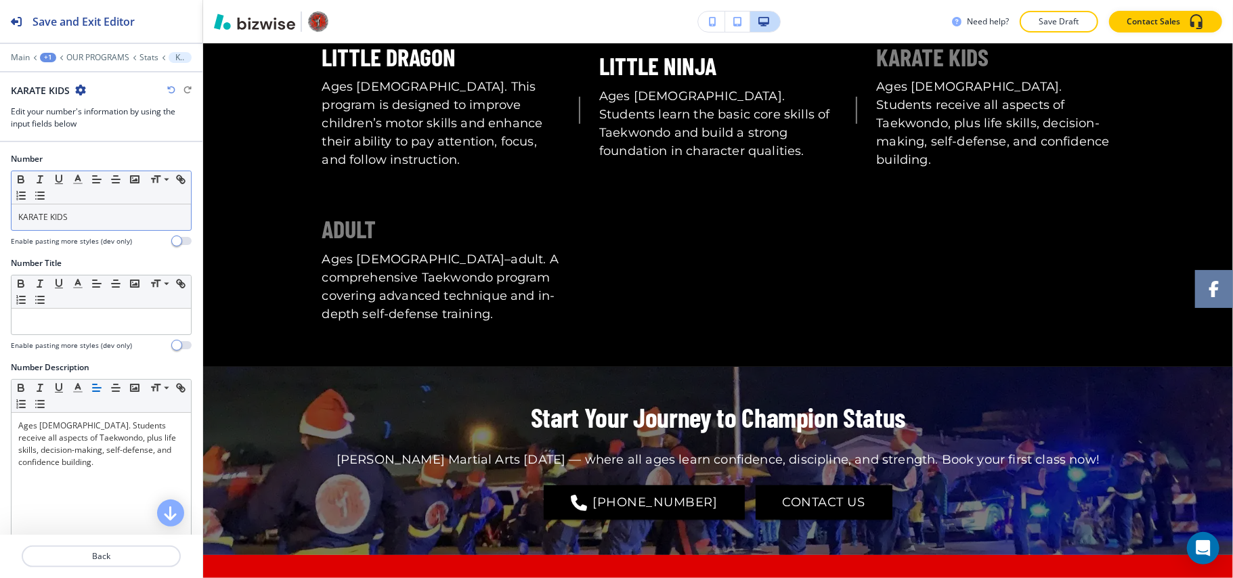
click at [107, 218] on p "KARATE KIDS" at bounding box center [101, 217] width 166 height 12
